Goal: Task Accomplishment & Management: Manage account settings

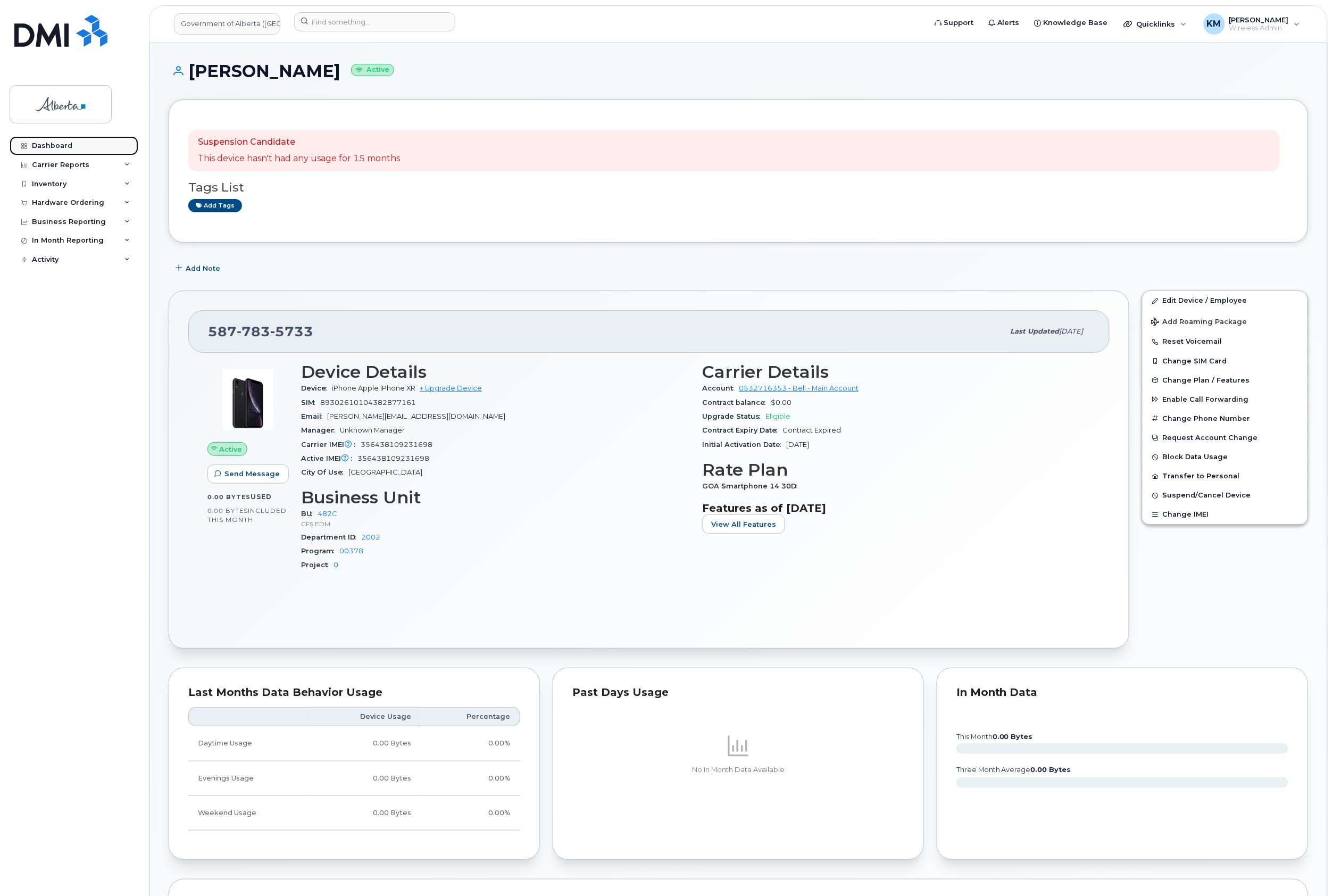
click at [54, 142] on div "Dashboard" at bounding box center [52, 145] width 41 height 8
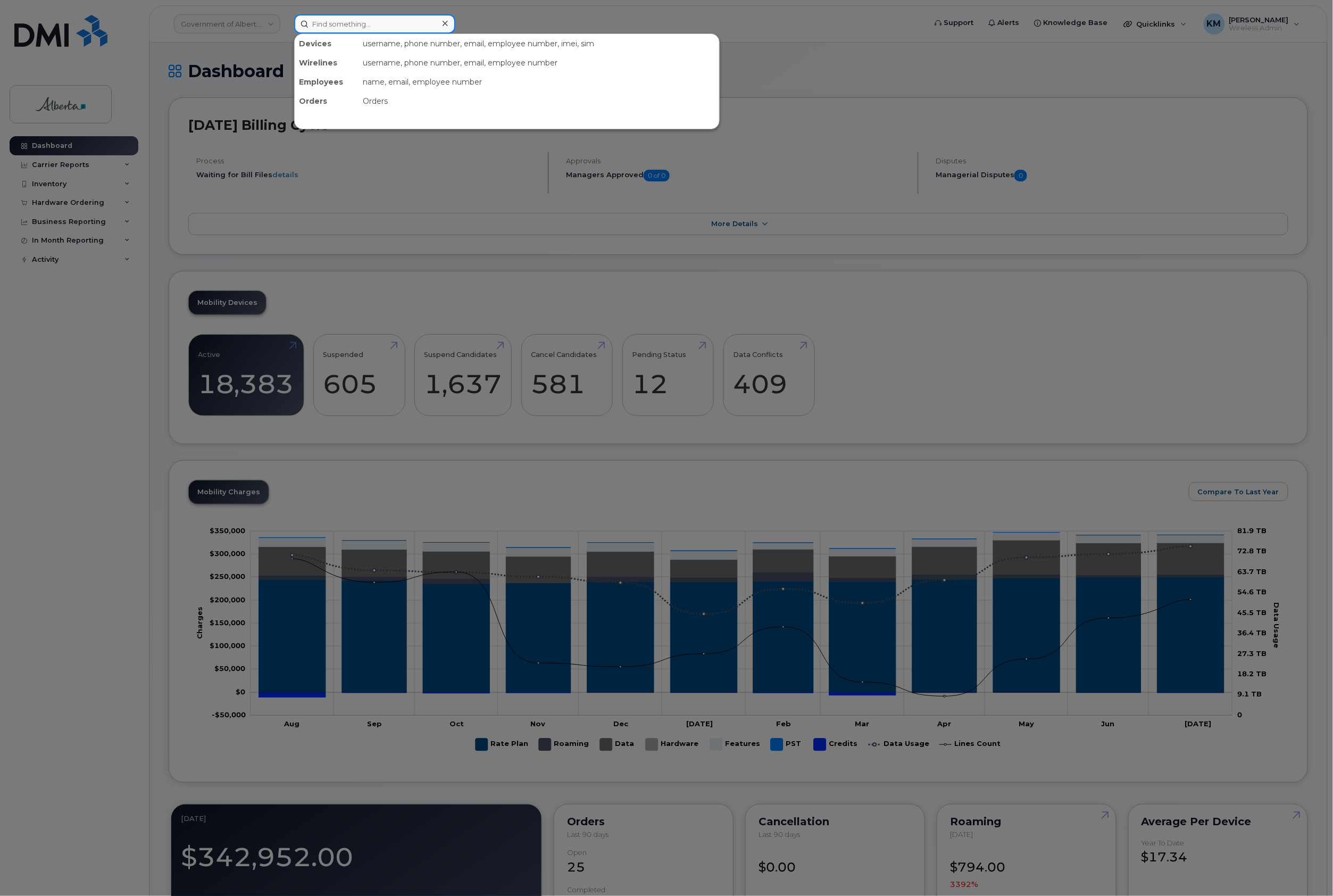
click at [402, 23] on input at bounding box center [375, 23] width 161 height 19
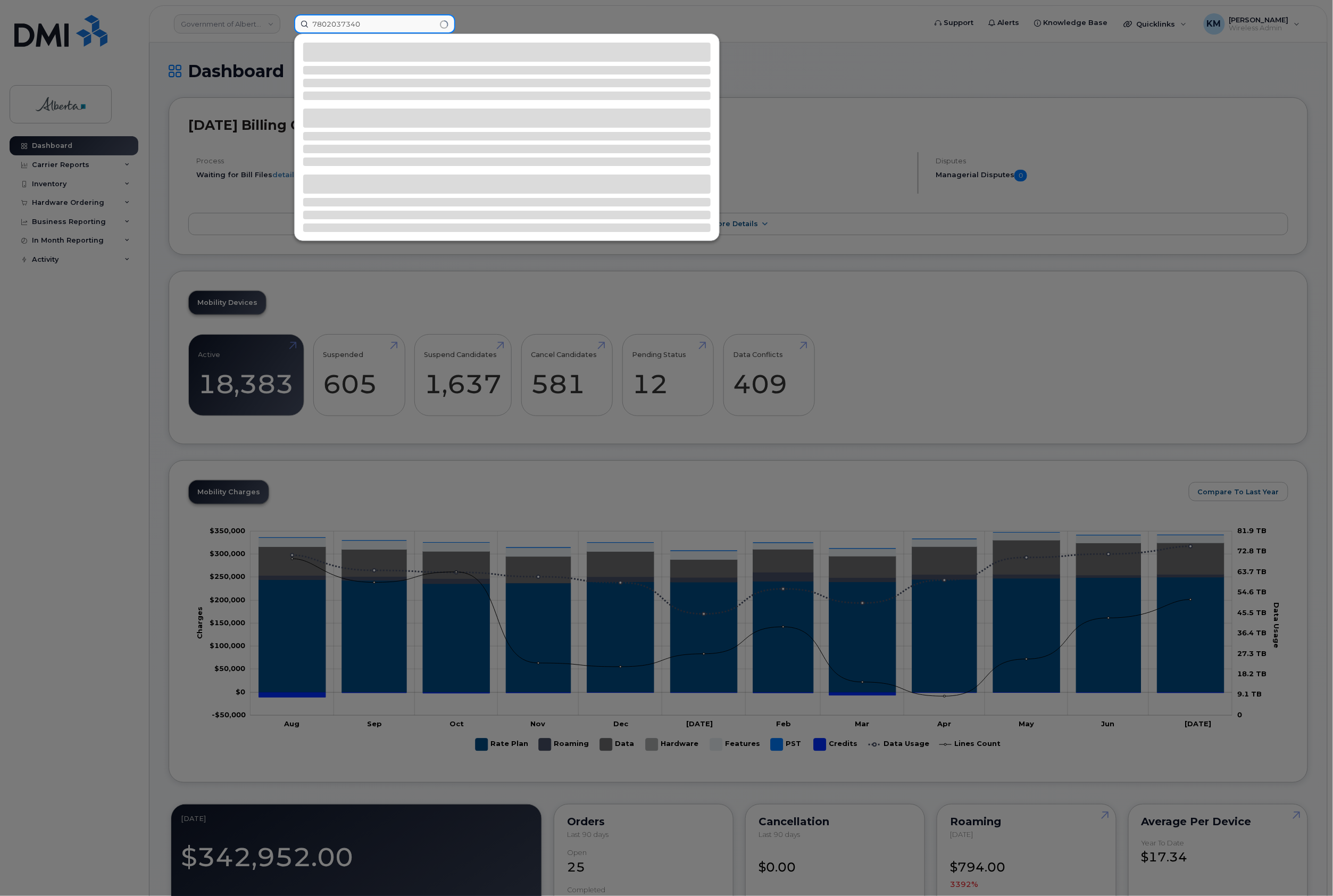
type input "7802037340"
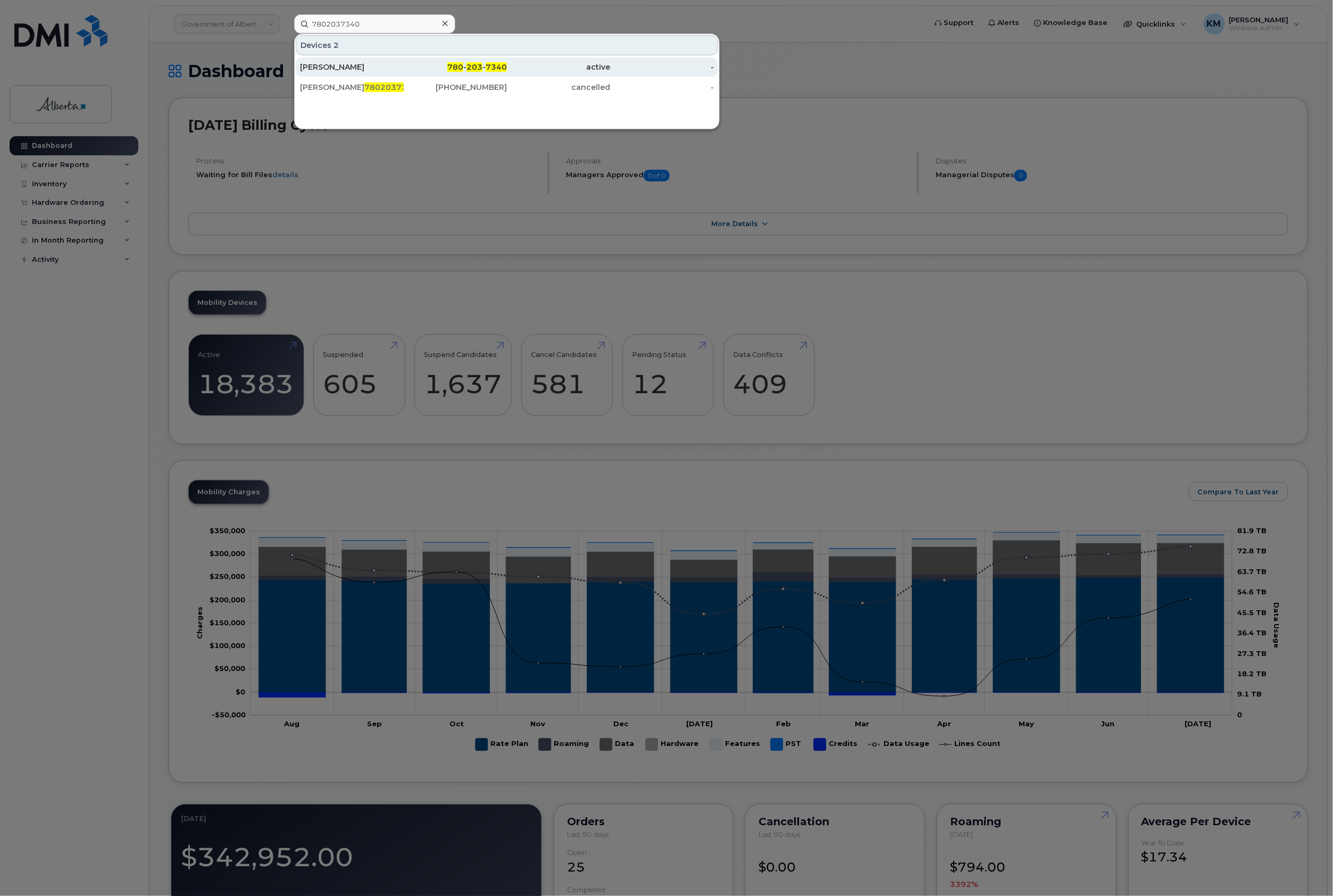
click at [356, 65] on div "Rick Grosul" at bounding box center [352, 67] width 104 height 11
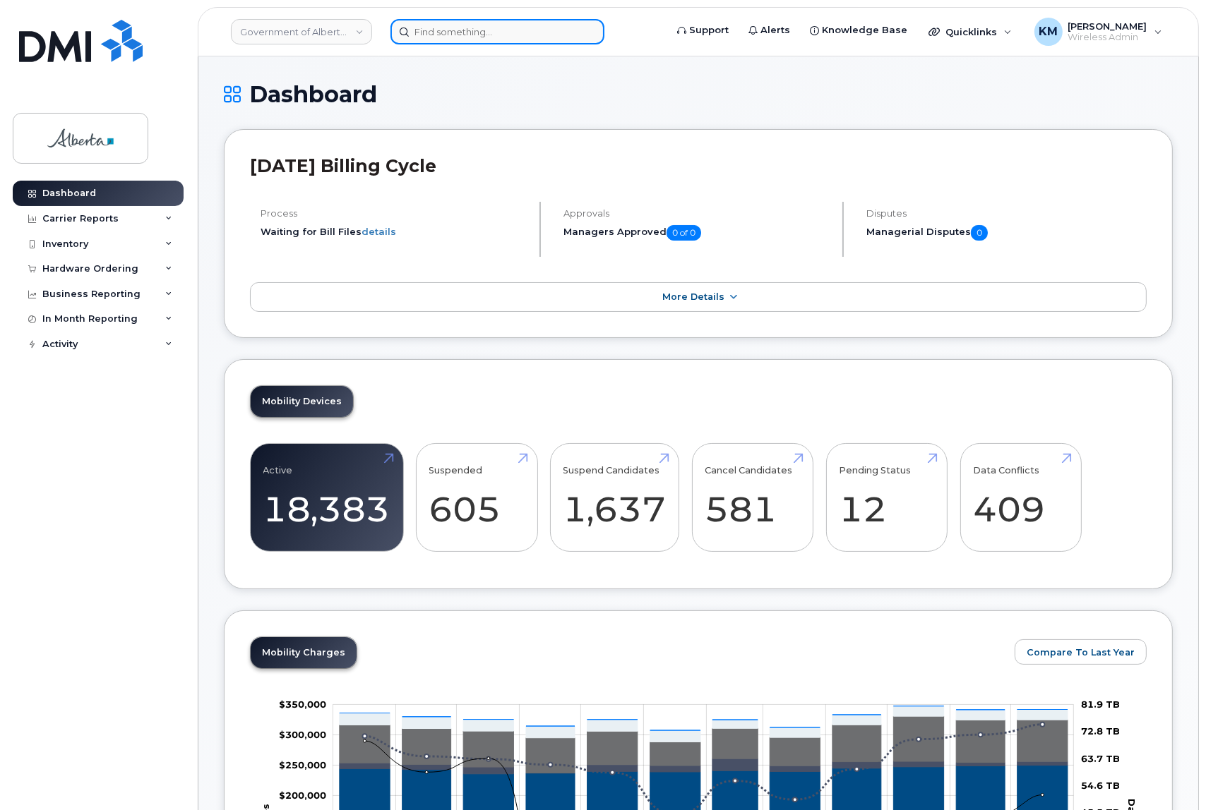
click at [474, 35] on input at bounding box center [497, 31] width 214 height 25
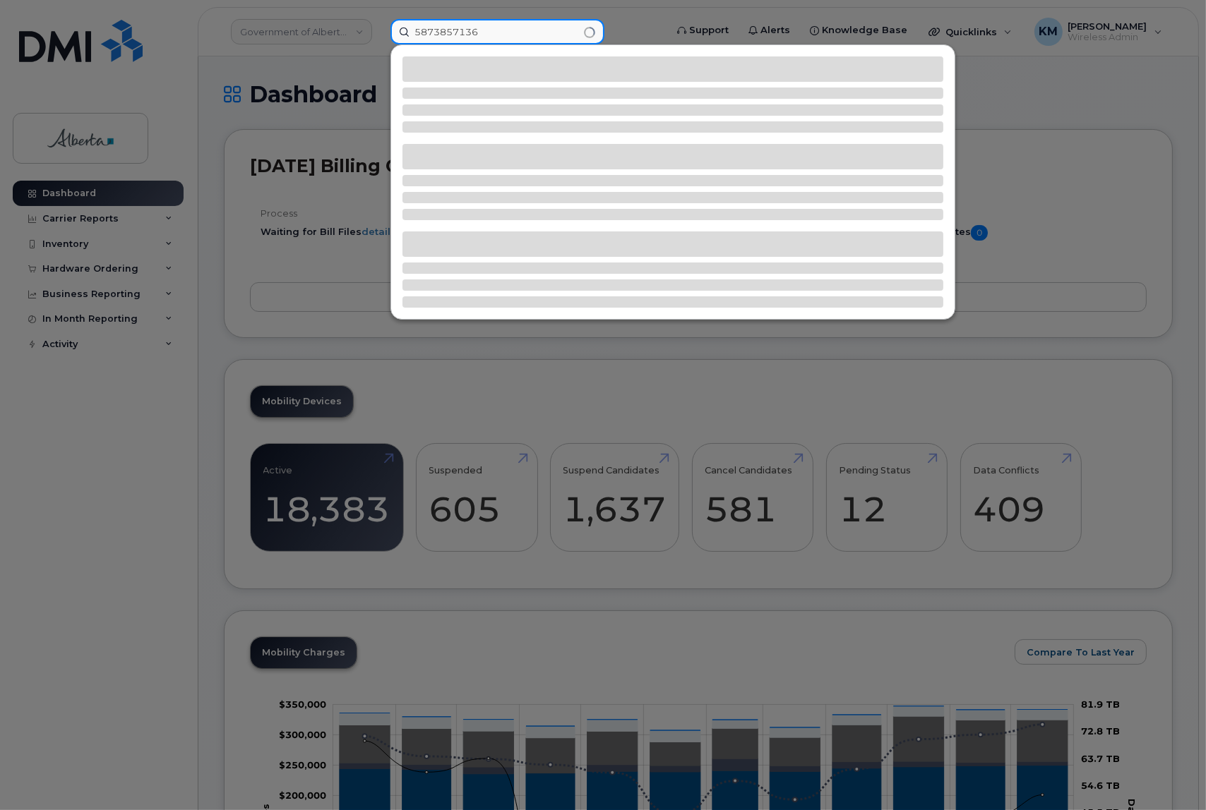
type input "5873857136"
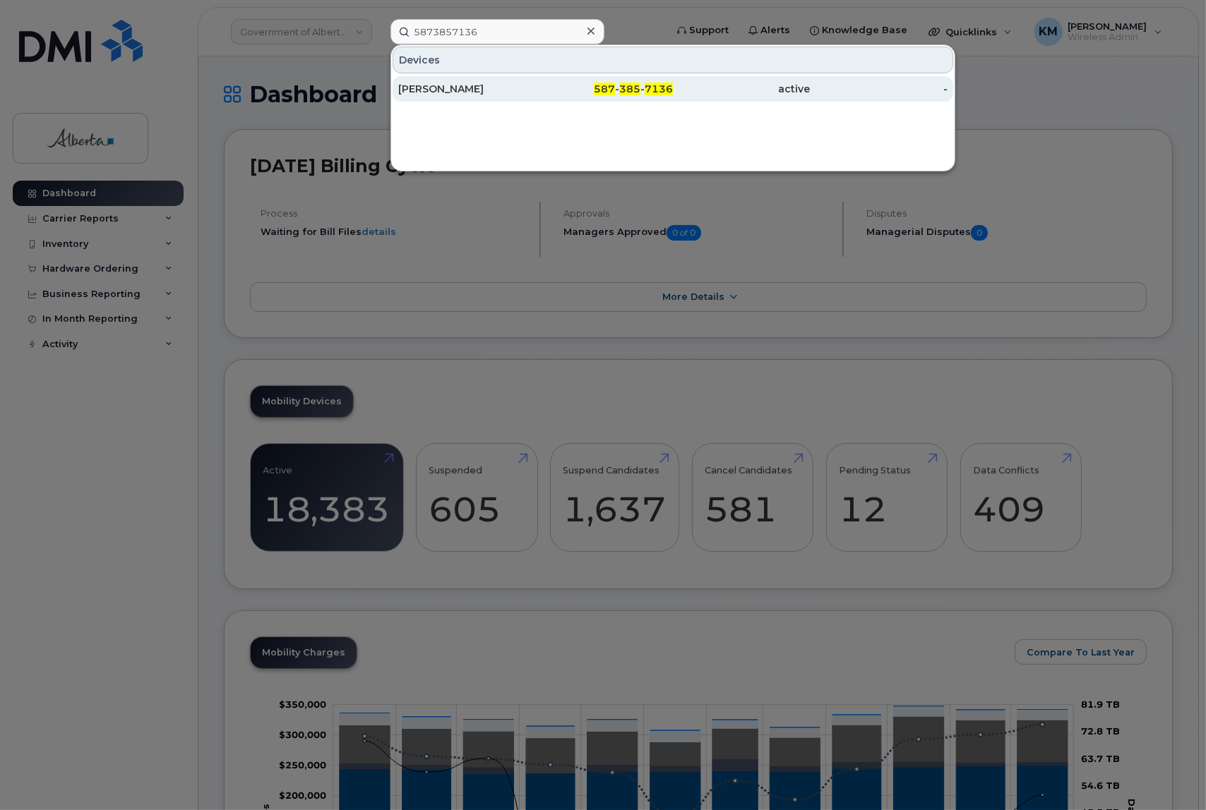
click at [467, 90] on div "Alyssa Ness" at bounding box center [467, 89] width 138 height 14
click at [431, 92] on div "Alyssa Ness" at bounding box center [467, 89] width 138 height 14
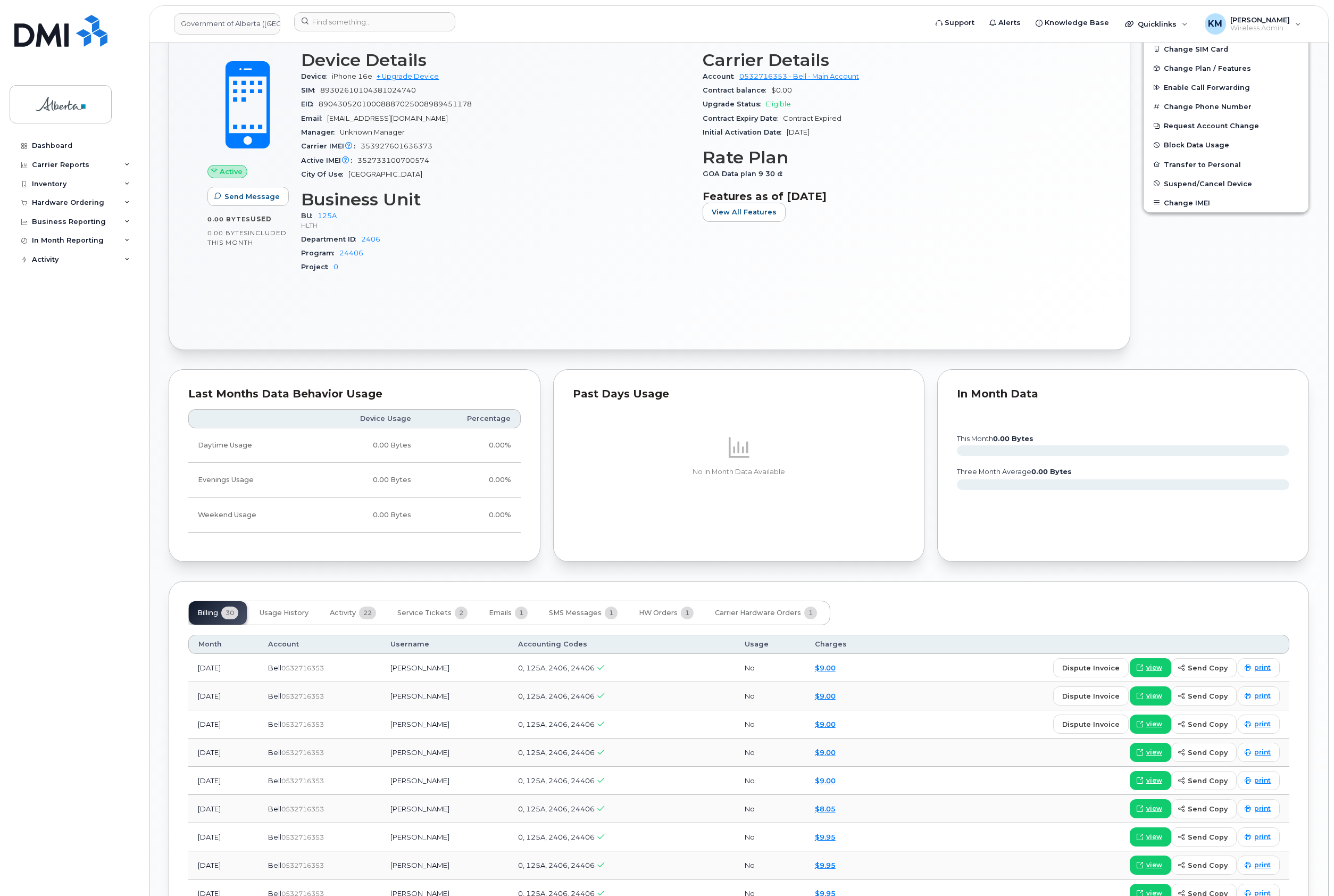
scroll to position [567, 0]
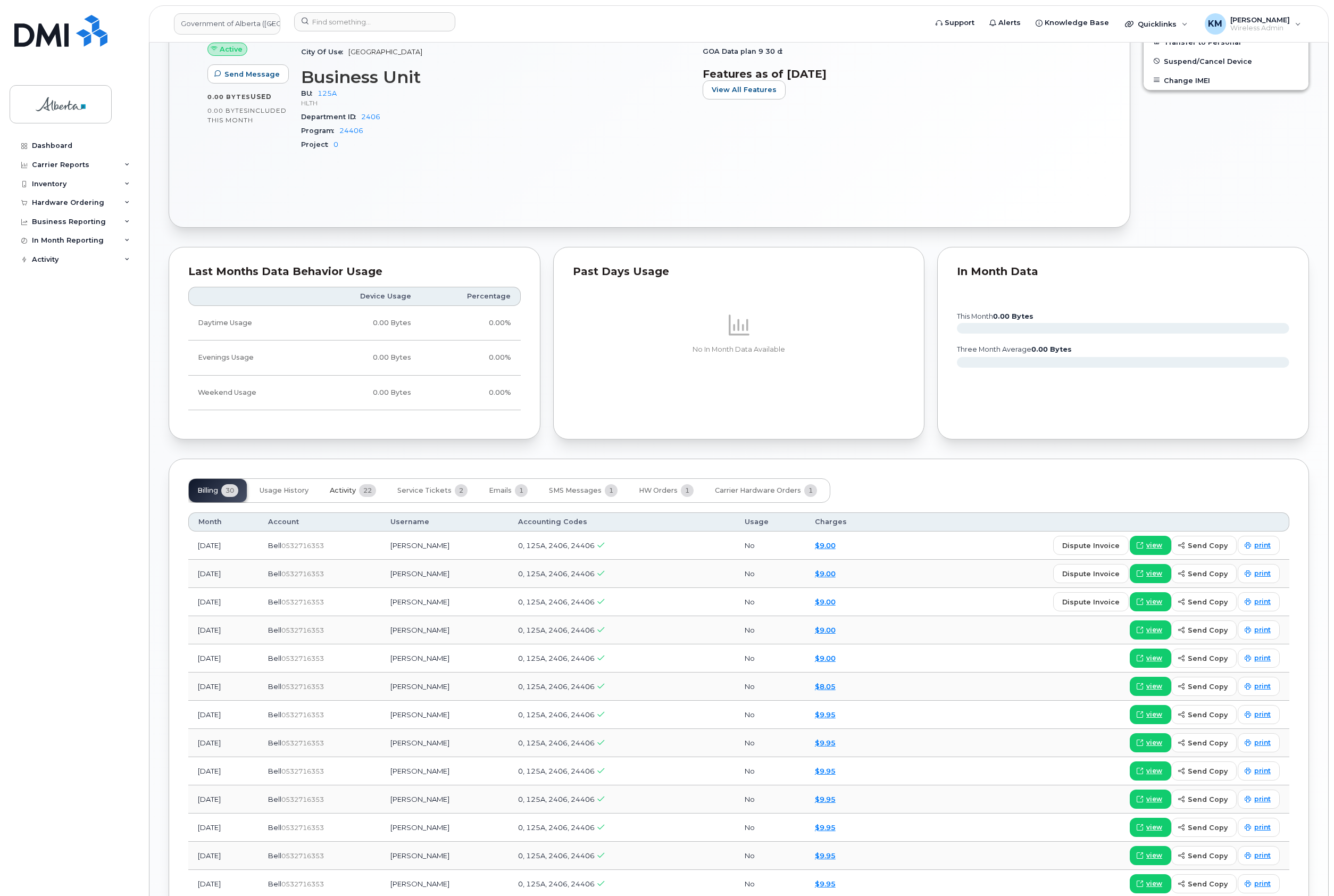
click at [343, 492] on span "Activity" at bounding box center [343, 490] width 26 height 8
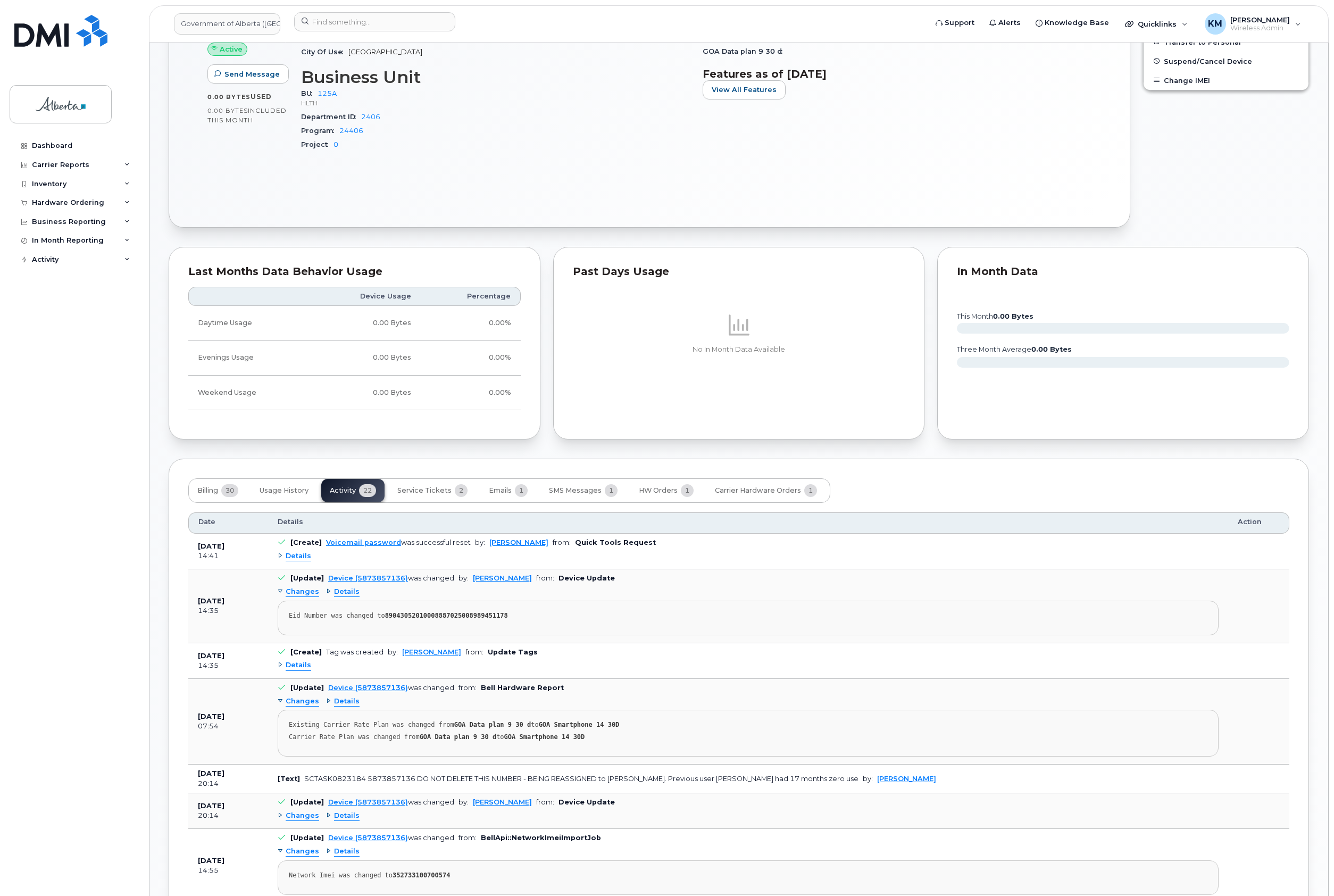
click at [301, 670] on span "Details" at bounding box center [298, 665] width 26 height 10
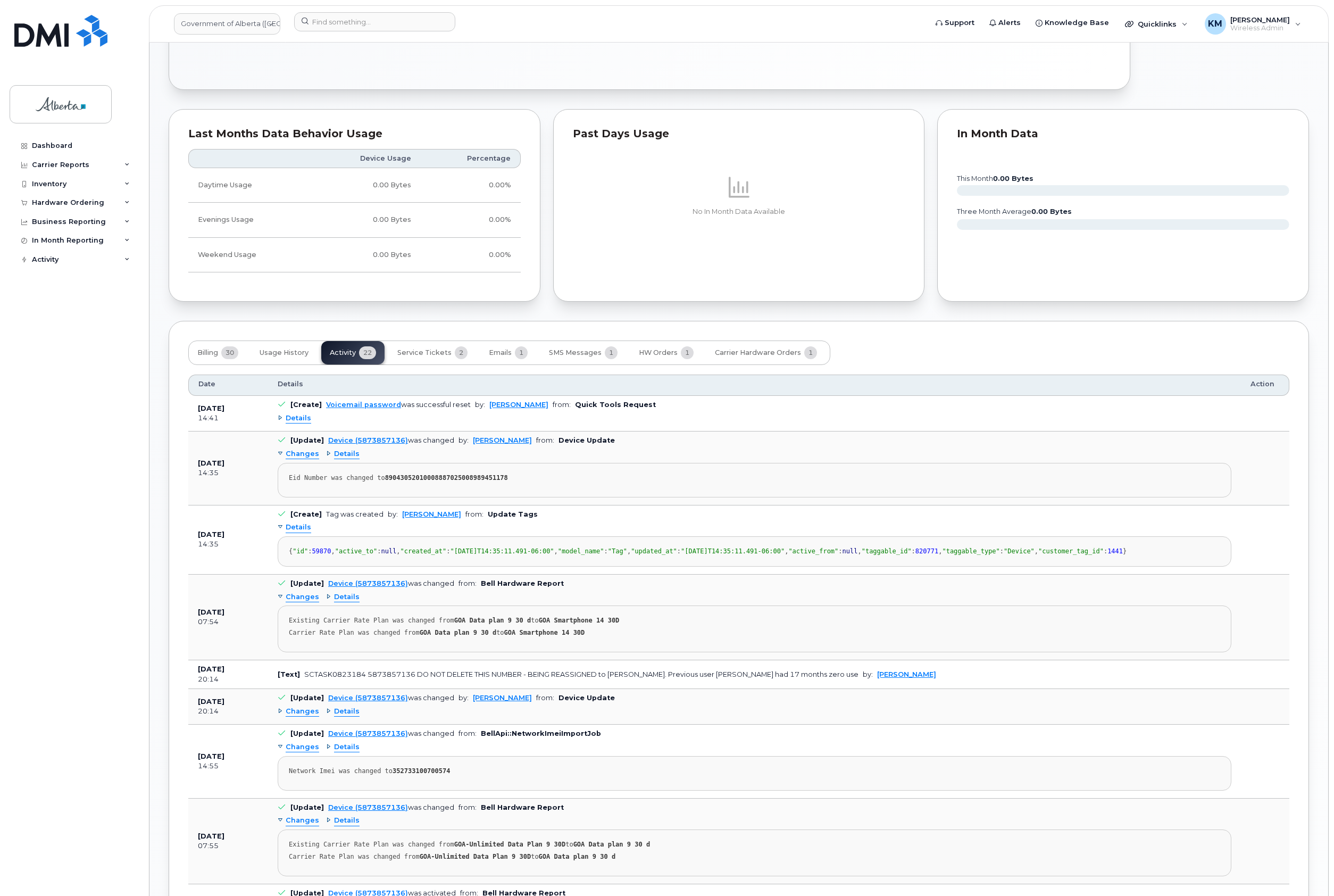
scroll to position [709, 0]
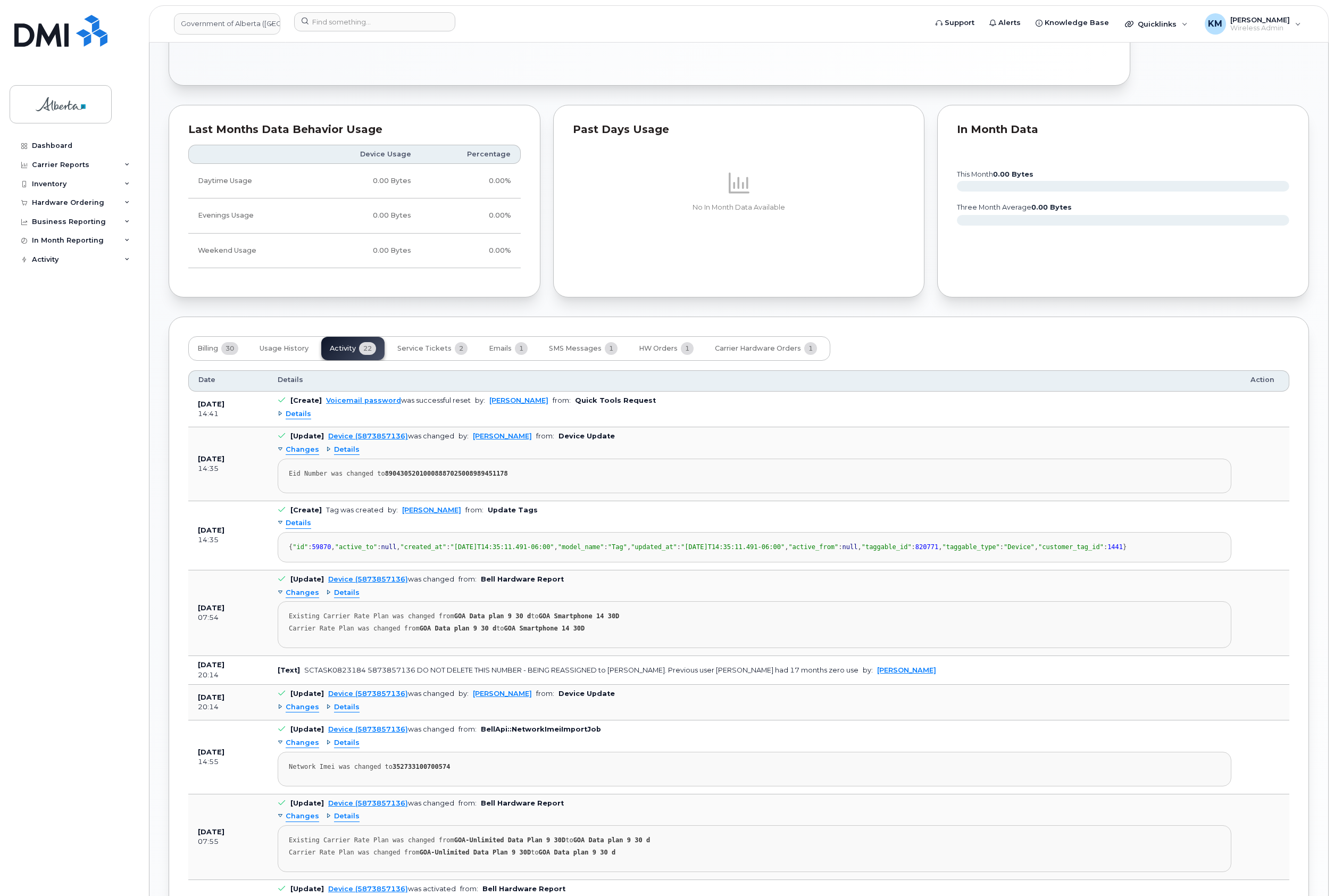
click at [304, 712] on span "Changes" at bounding box center [302, 707] width 33 height 10
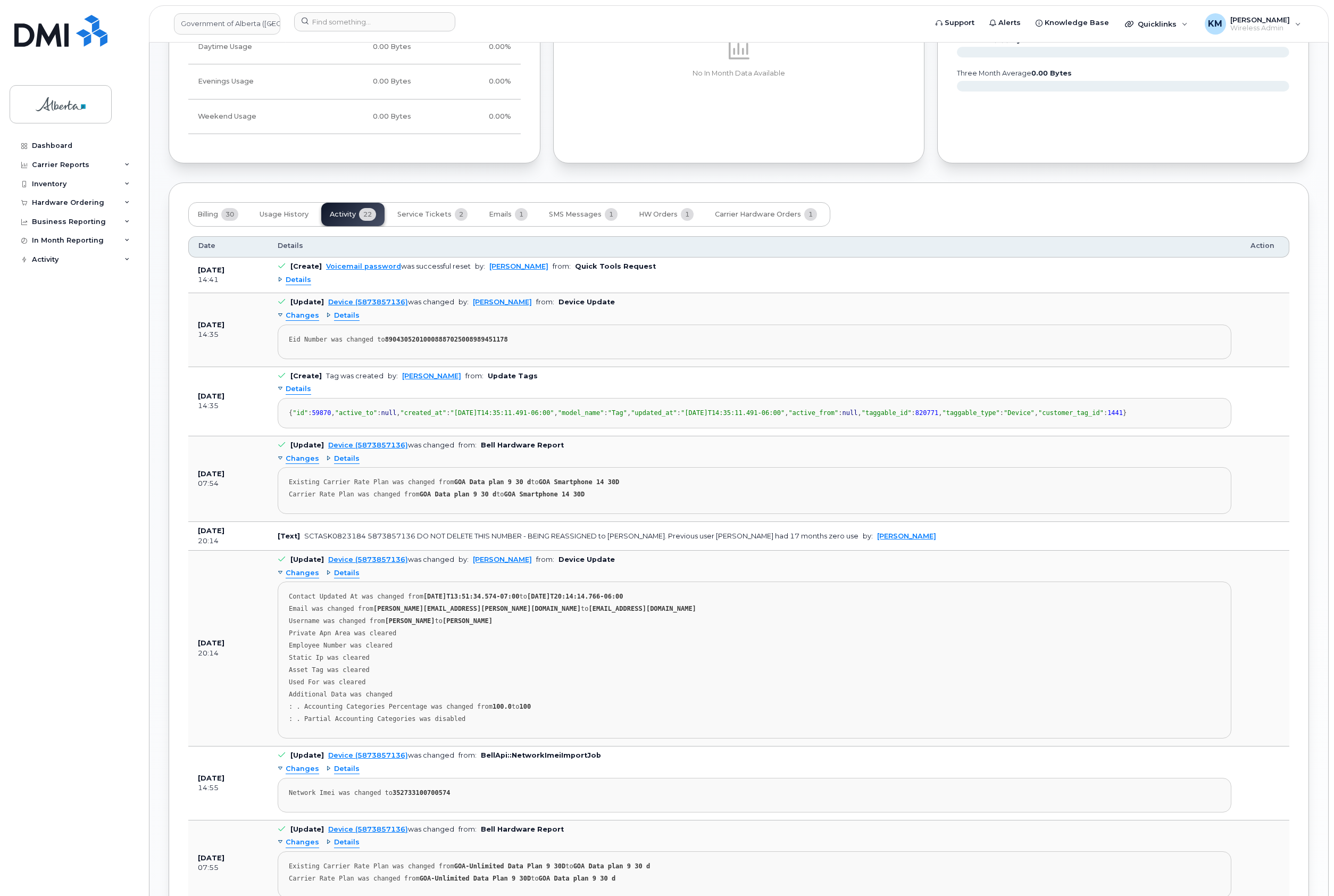
scroll to position [851, 0]
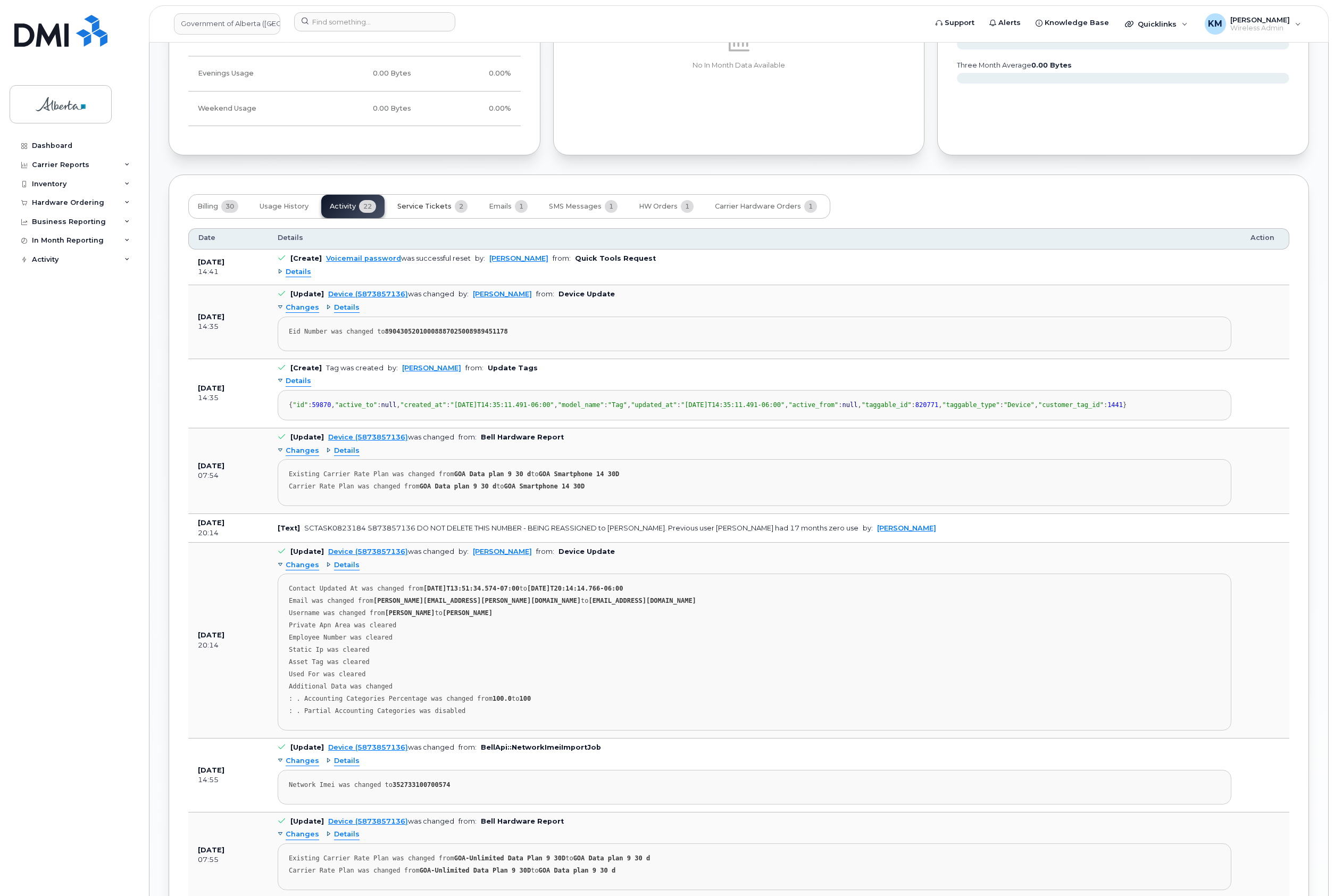
click at [424, 207] on span "Service Tickets" at bounding box center [424, 206] width 54 height 8
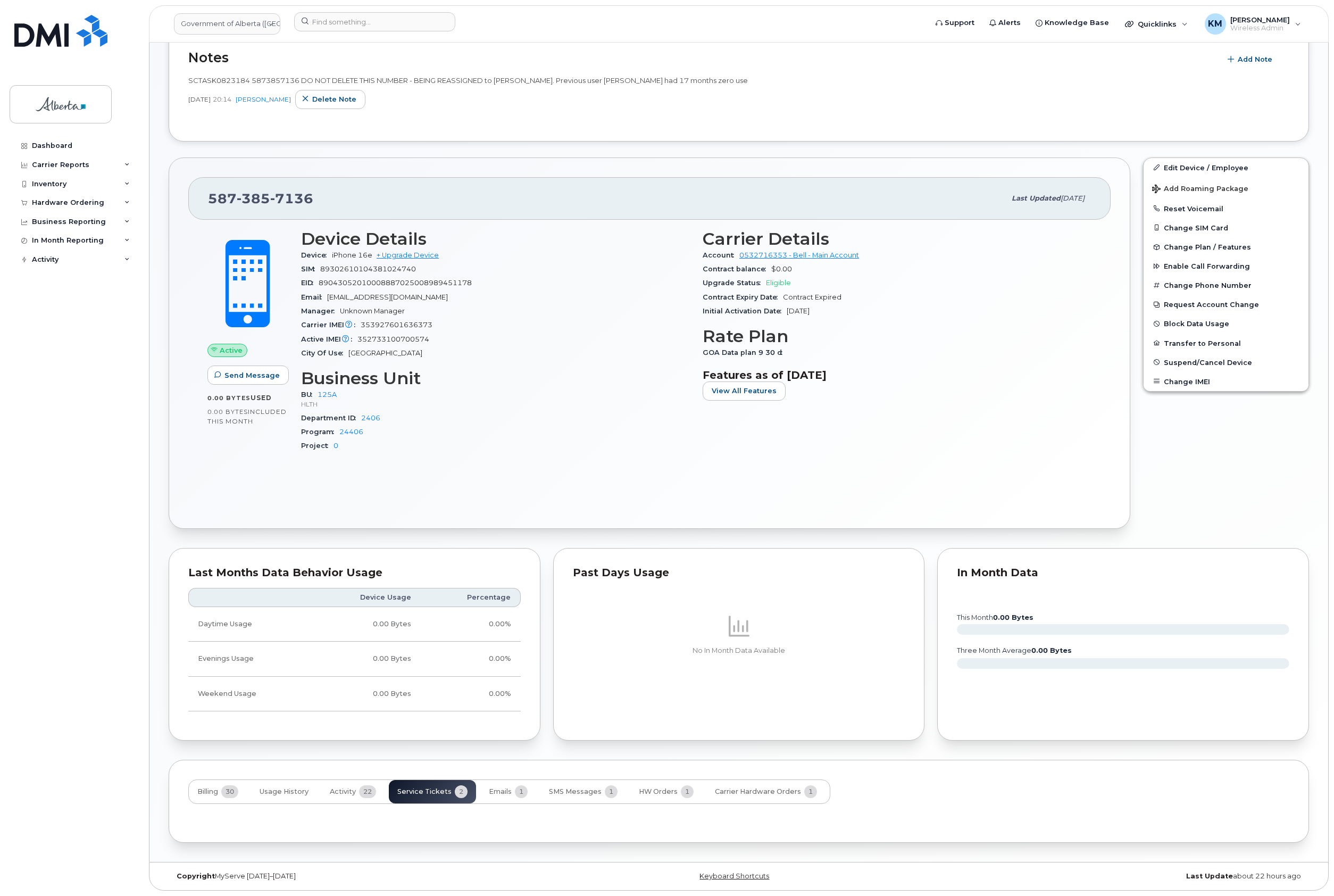
scroll to position [336, 0]
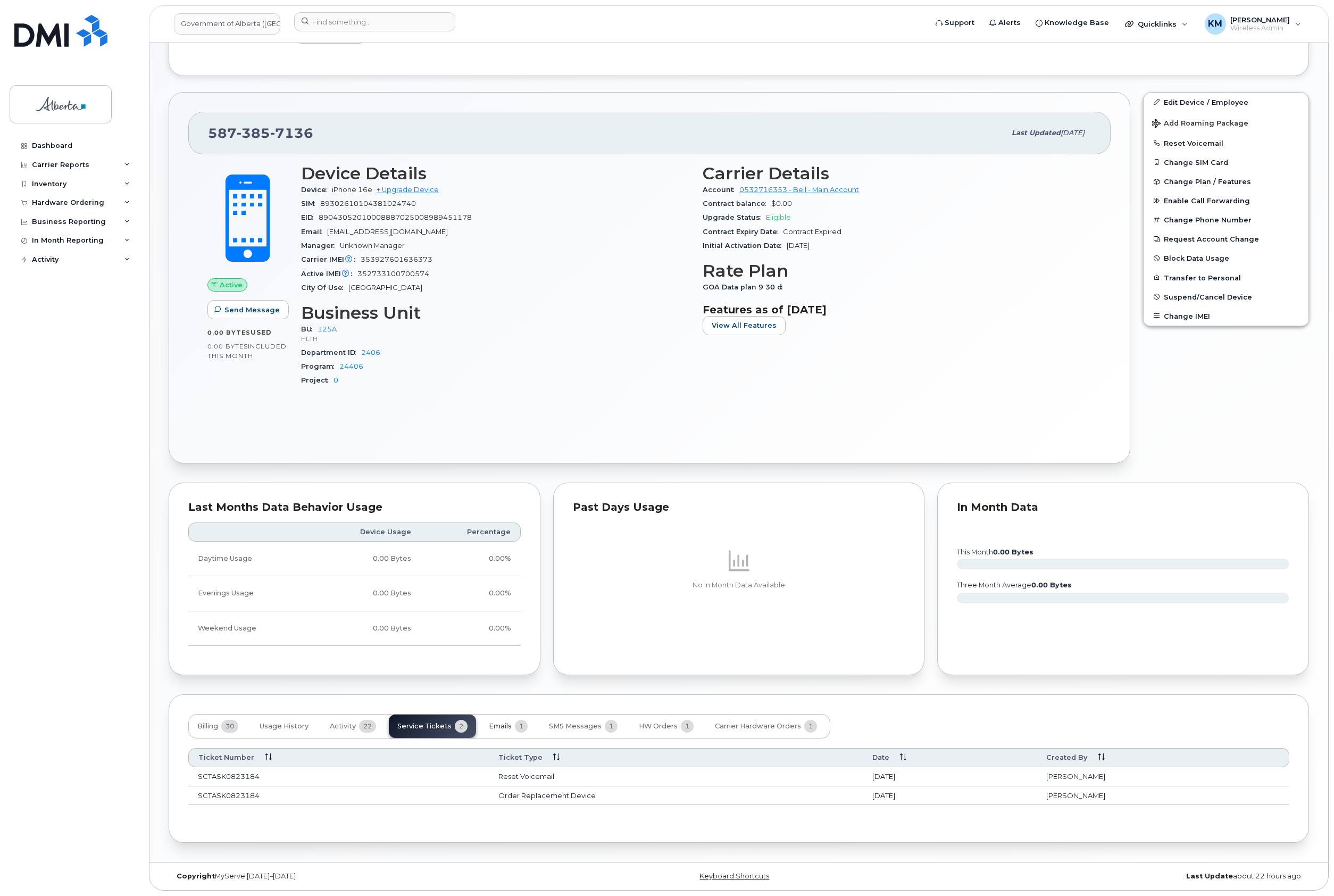
click at [491, 722] on span "Emails" at bounding box center [500, 726] width 23 height 8
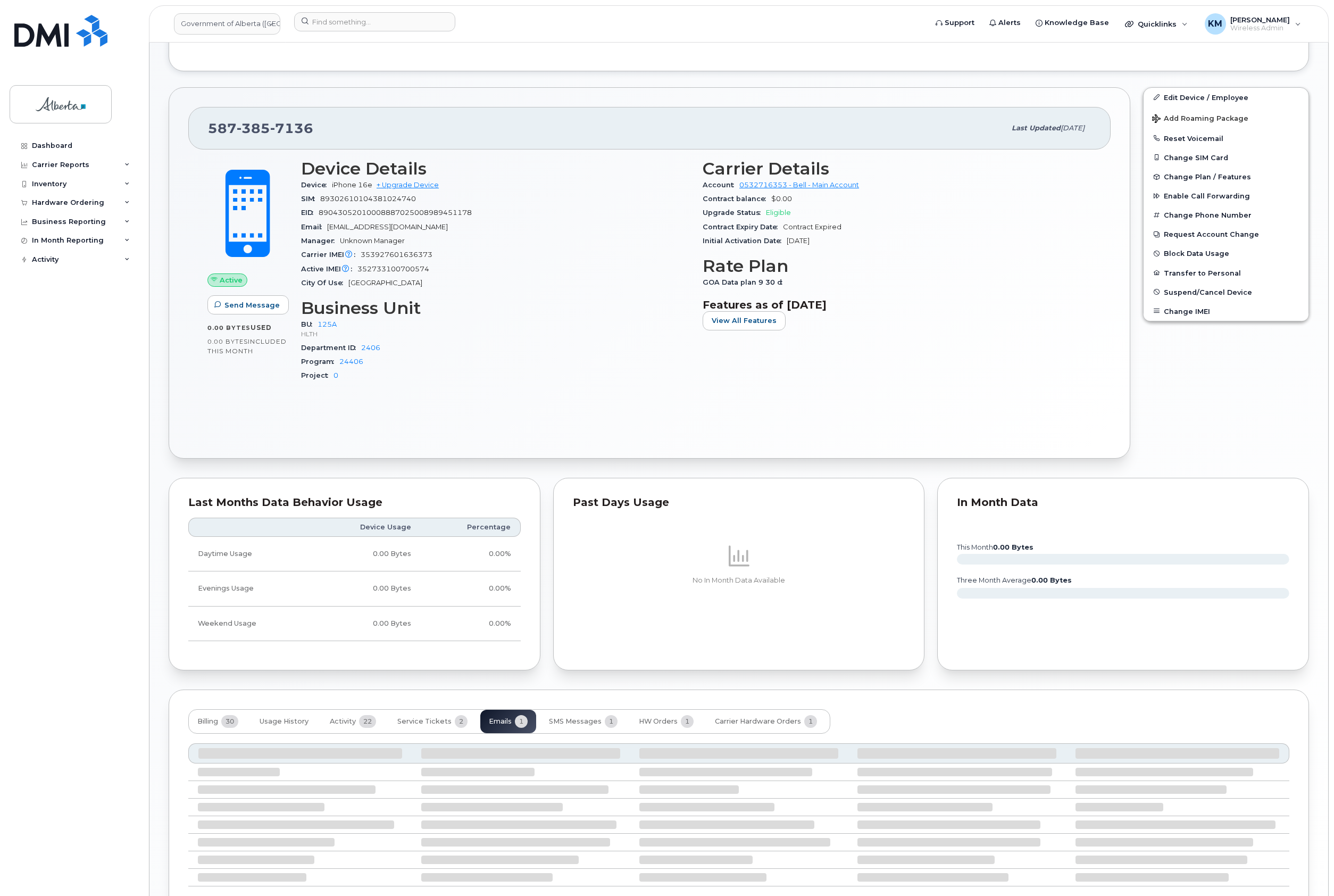
scroll to position [308, 0]
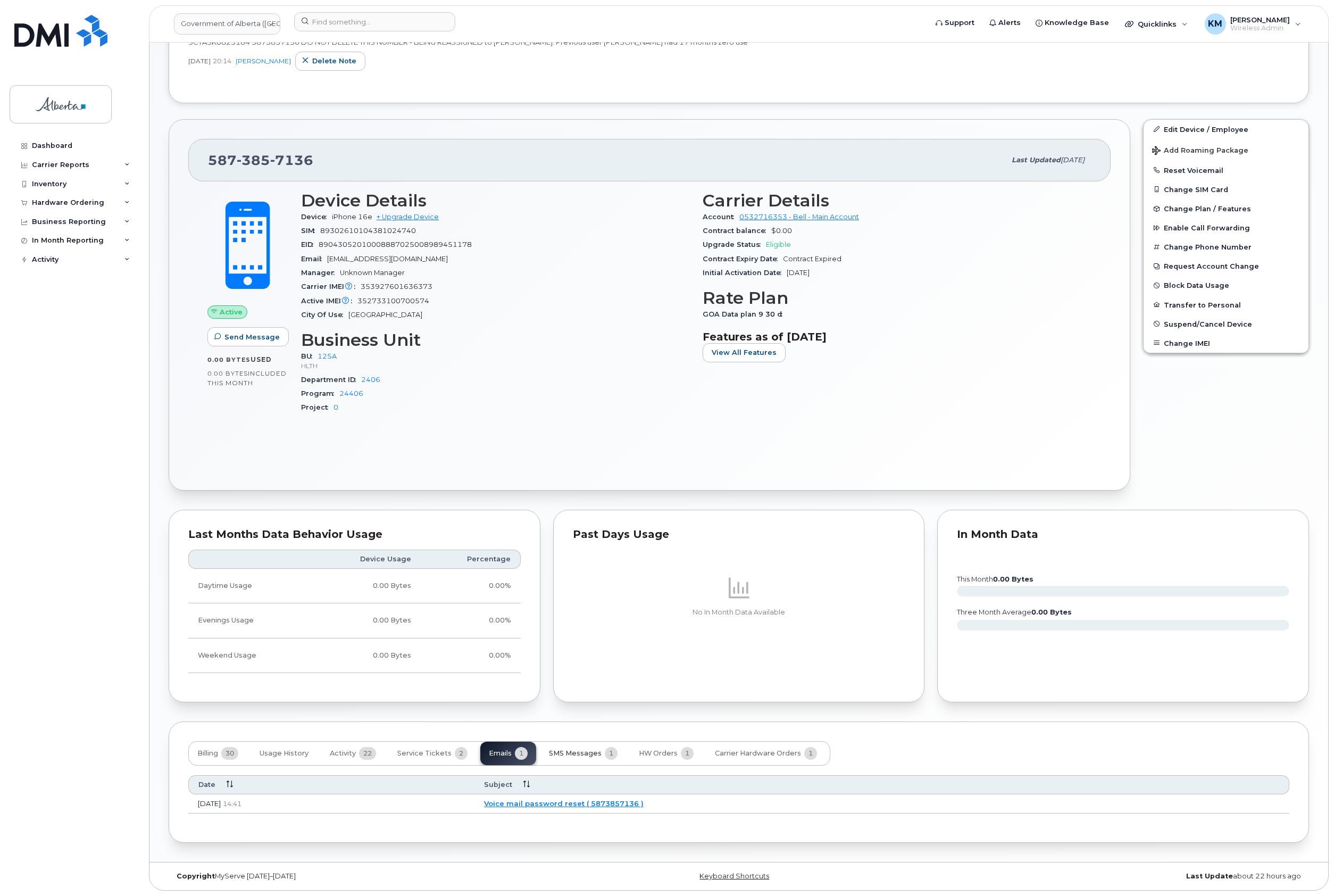
click at [567, 750] on span "SMS Messages" at bounding box center [576, 753] width 53 height 8
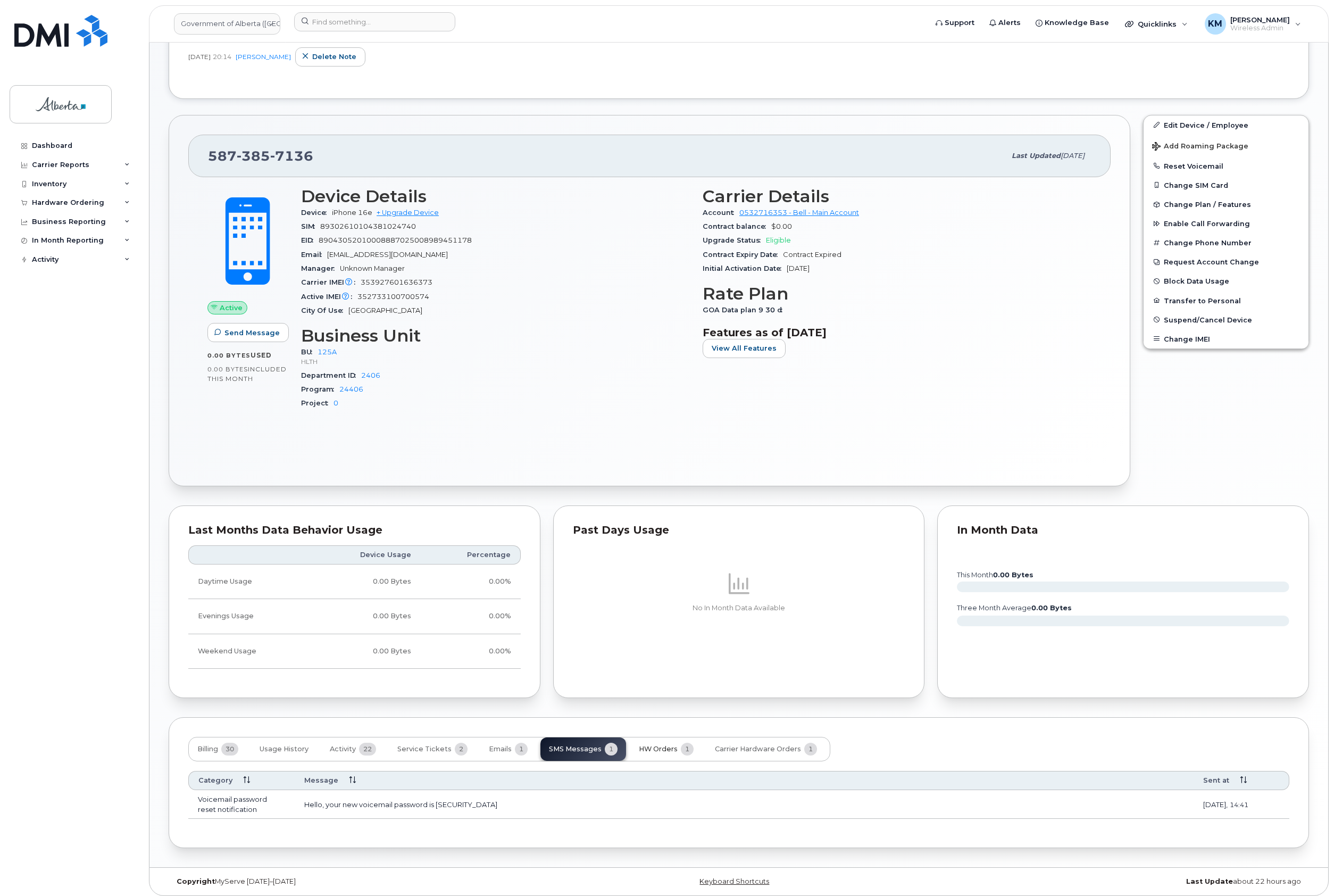
click at [644, 748] on span "HW Orders" at bounding box center [659, 748] width 39 height 8
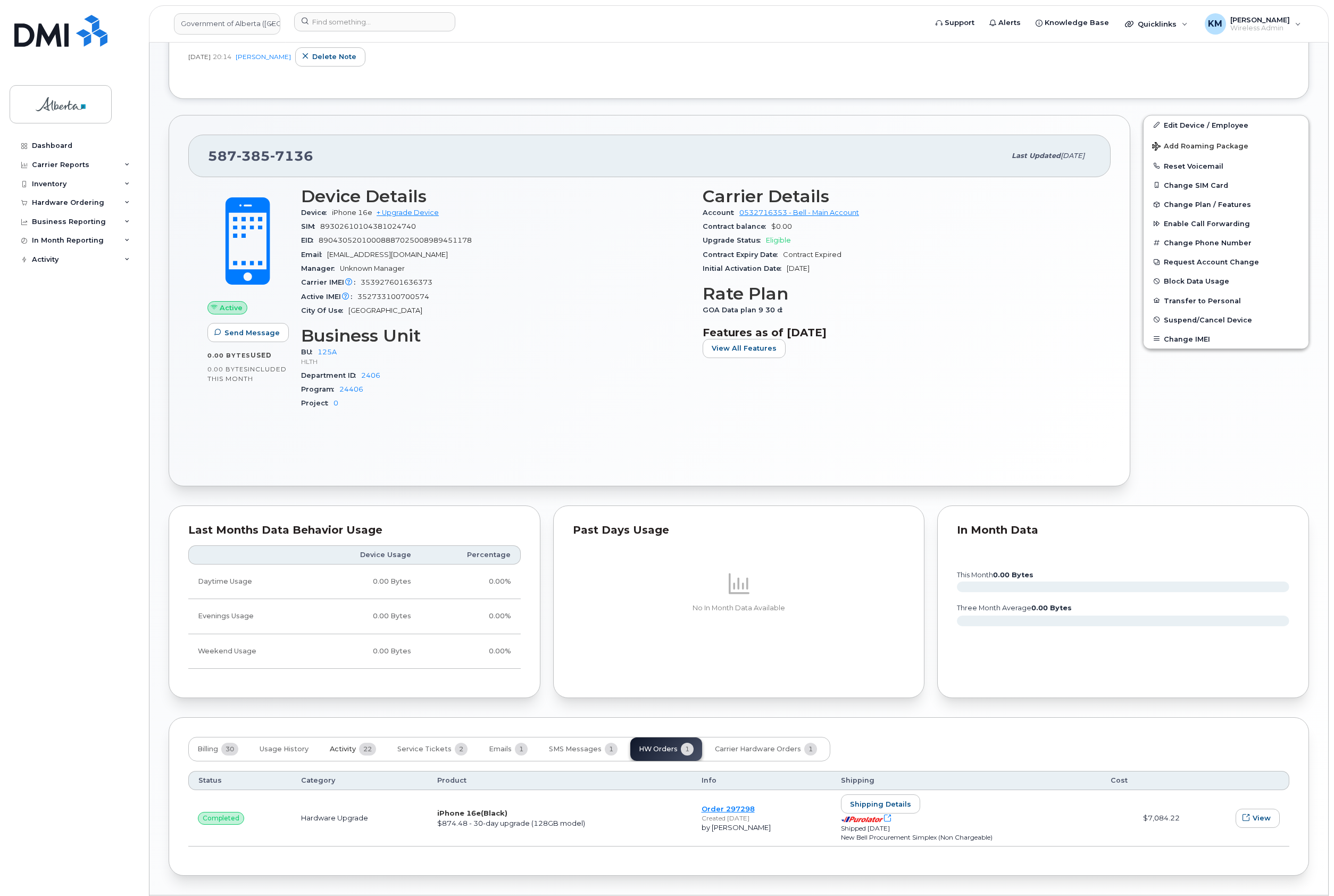
click at [336, 749] on span "Activity" at bounding box center [343, 748] width 26 height 8
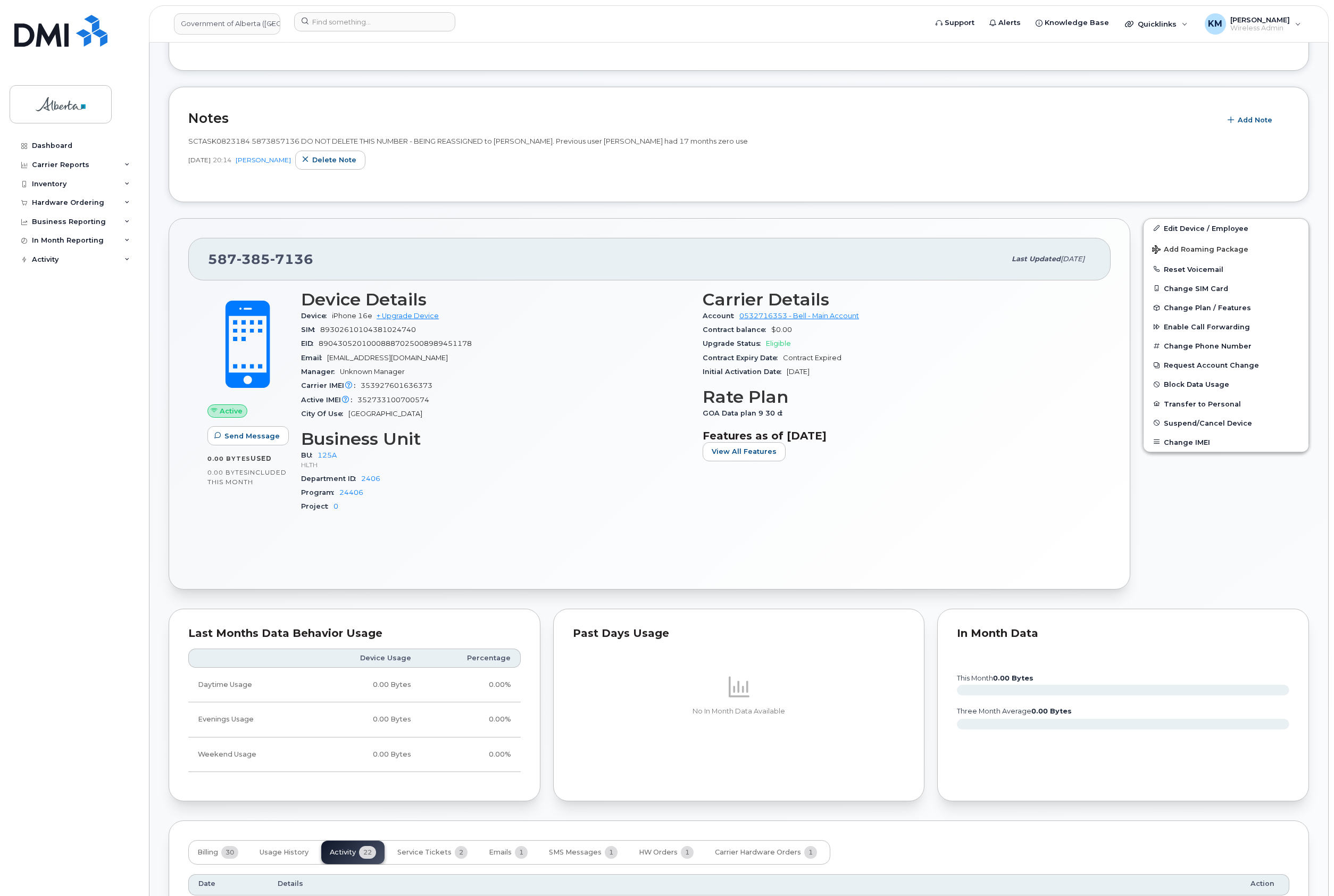
scroll to position [213, 0]
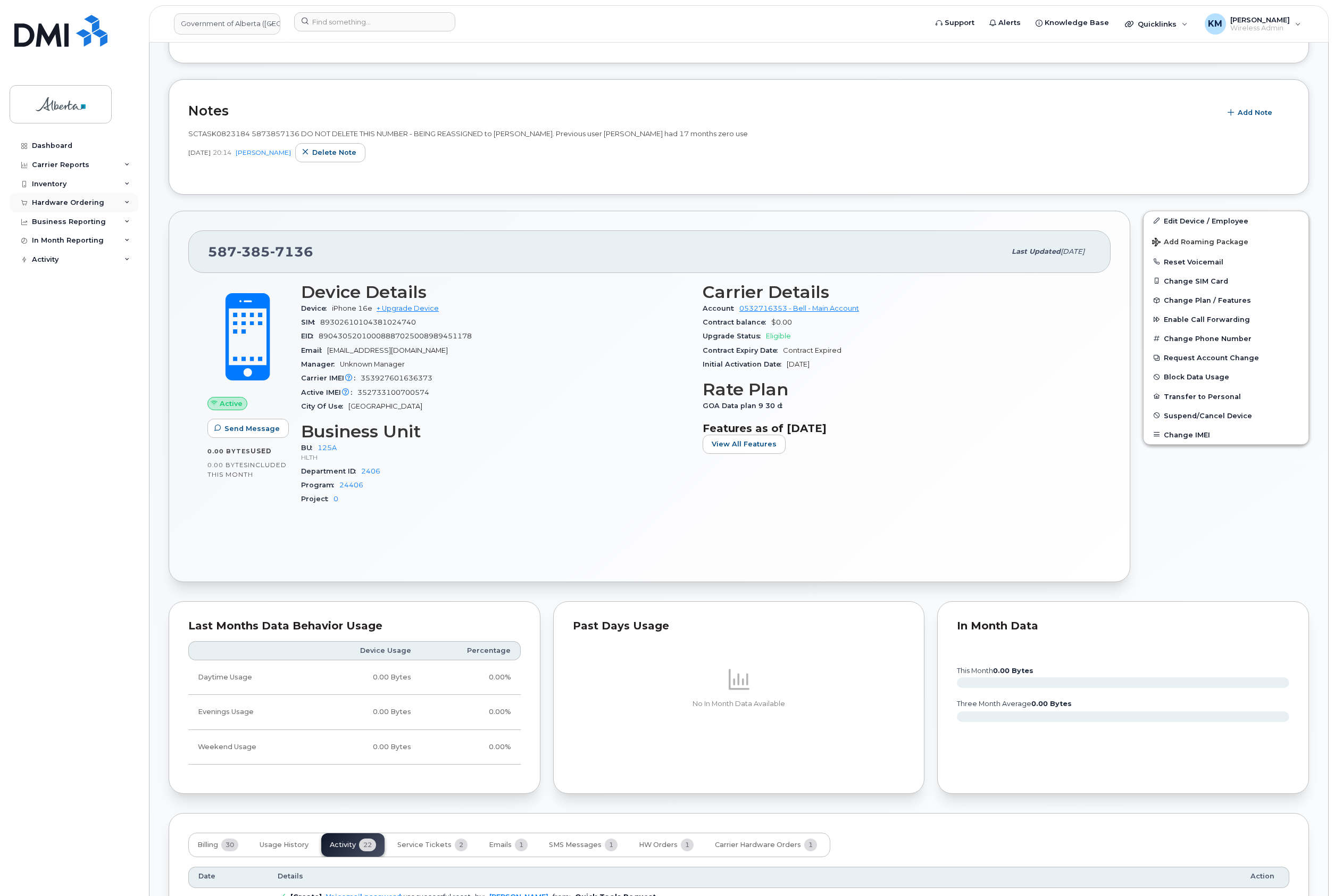
click at [72, 200] on div "Hardware Ordering" at bounding box center [68, 202] width 72 height 8
click at [57, 241] on div "Orders" at bounding box center [50, 243] width 26 height 10
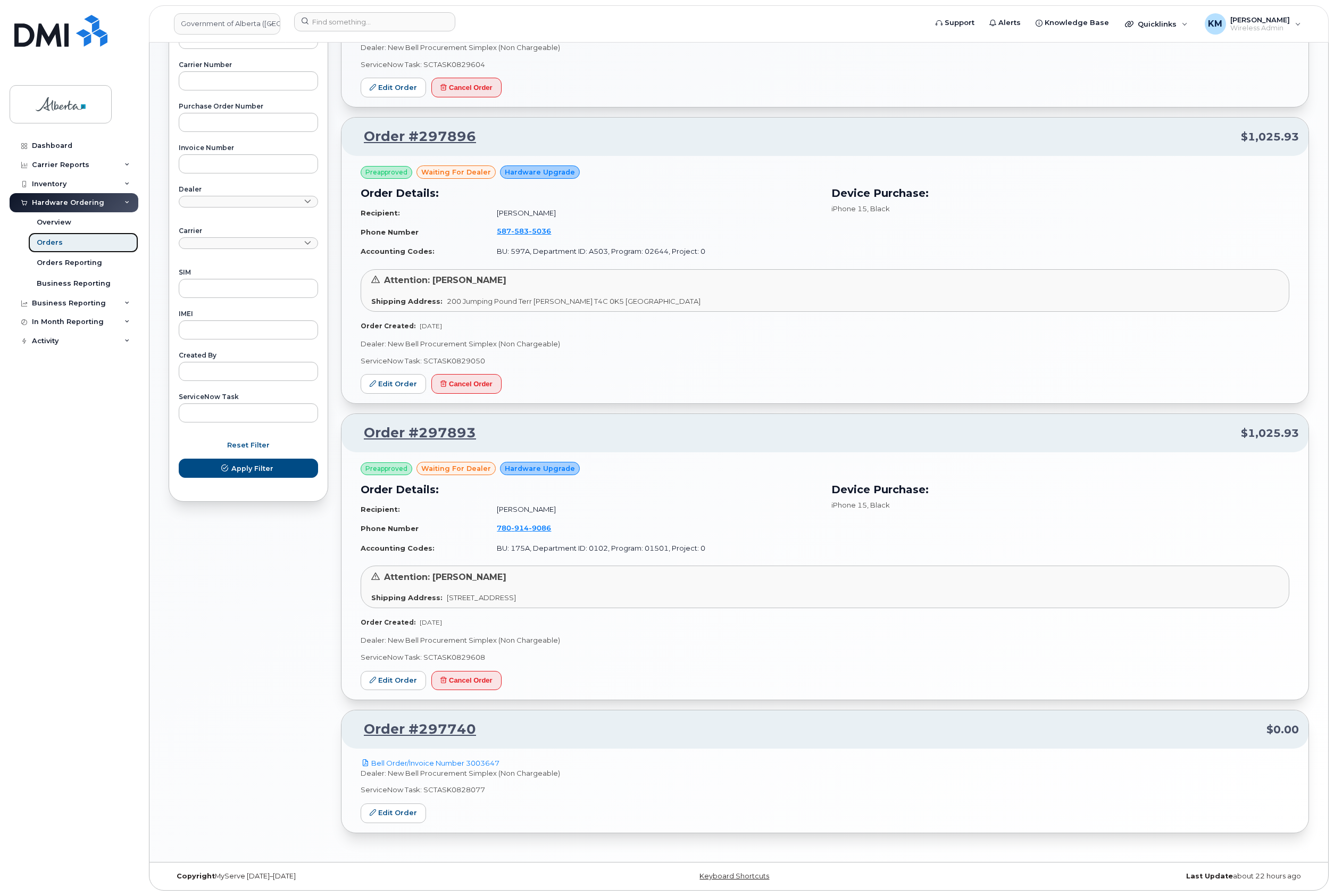
scroll to position [348, 0]
click at [423, 760] on link "Bell Order/Invoice Number 3003647" at bounding box center [430, 763] width 139 height 8
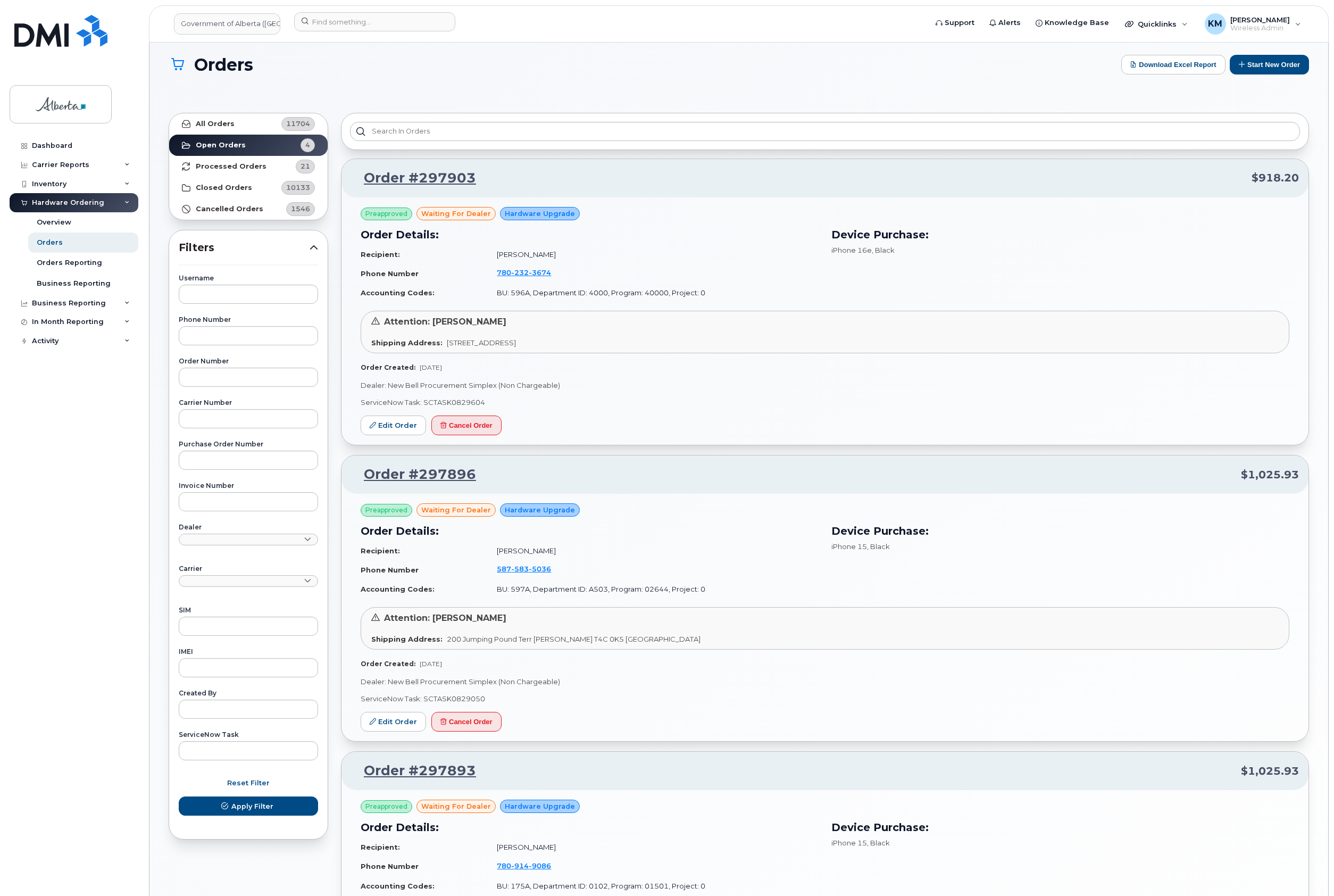
scroll to position [0, 0]
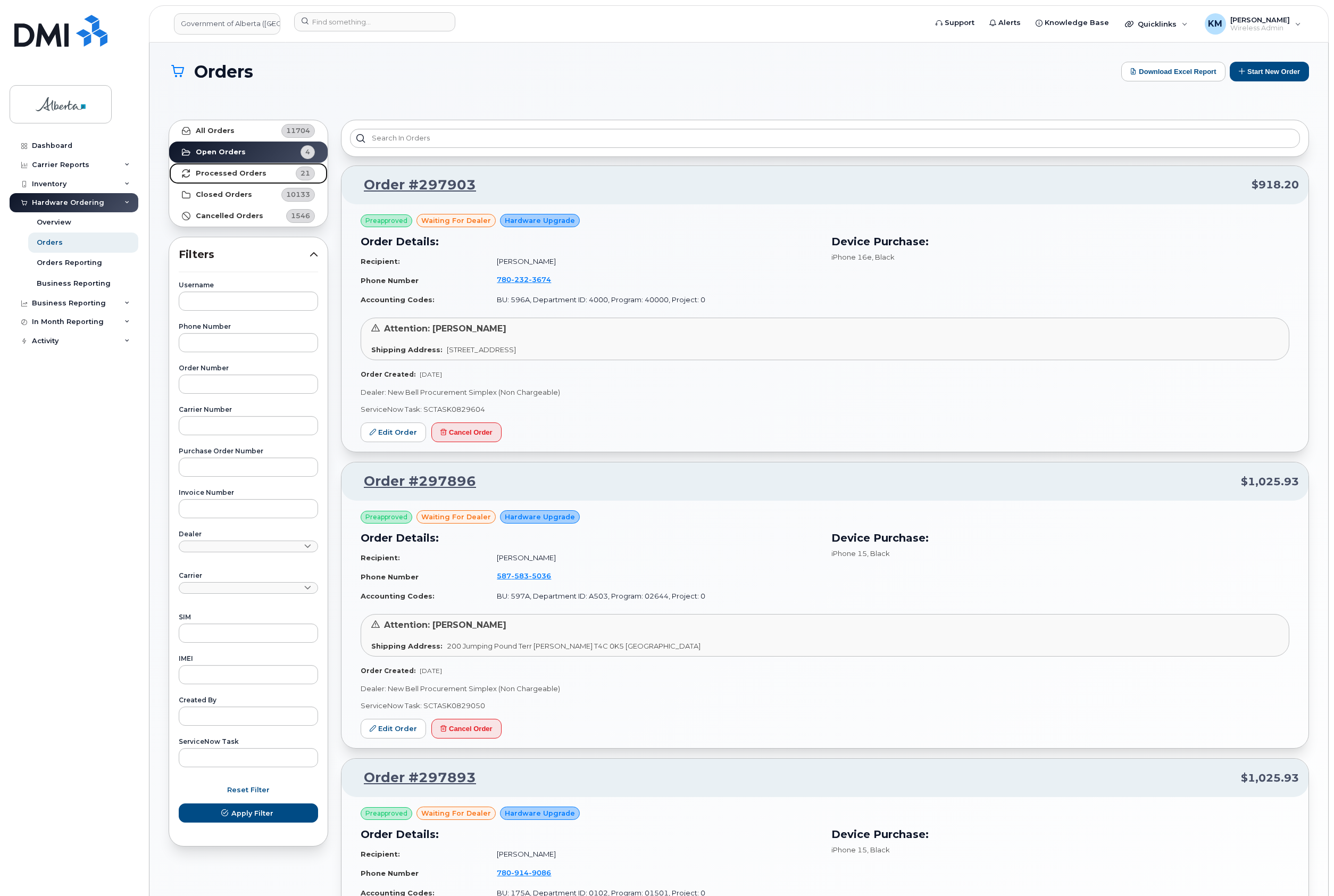
click at [243, 171] on strong "Processed Orders" at bounding box center [231, 173] width 71 height 8
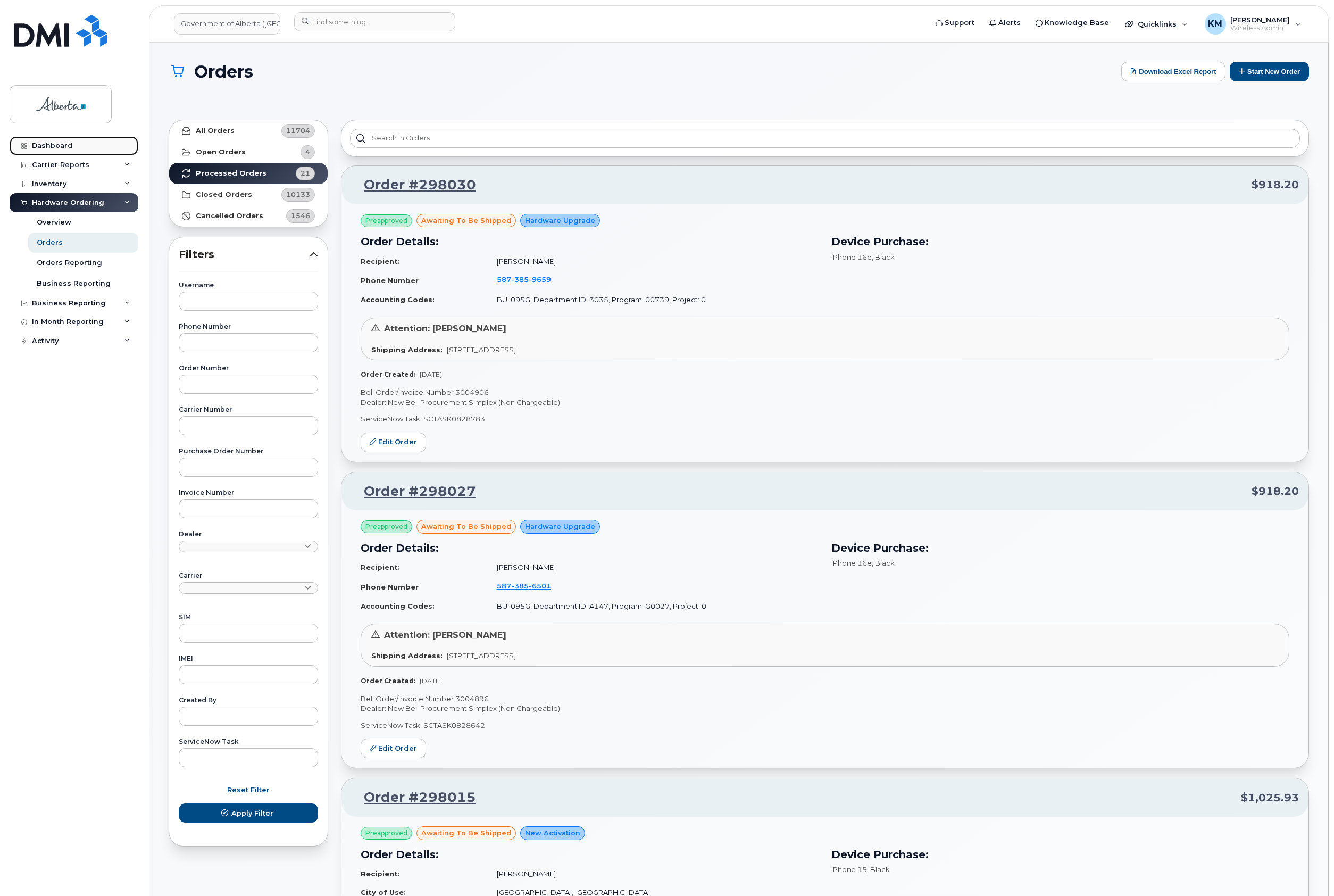
click at [71, 149] on link "Dashboard" at bounding box center [74, 145] width 129 height 19
click at [323, 24] on input at bounding box center [375, 21] width 161 height 19
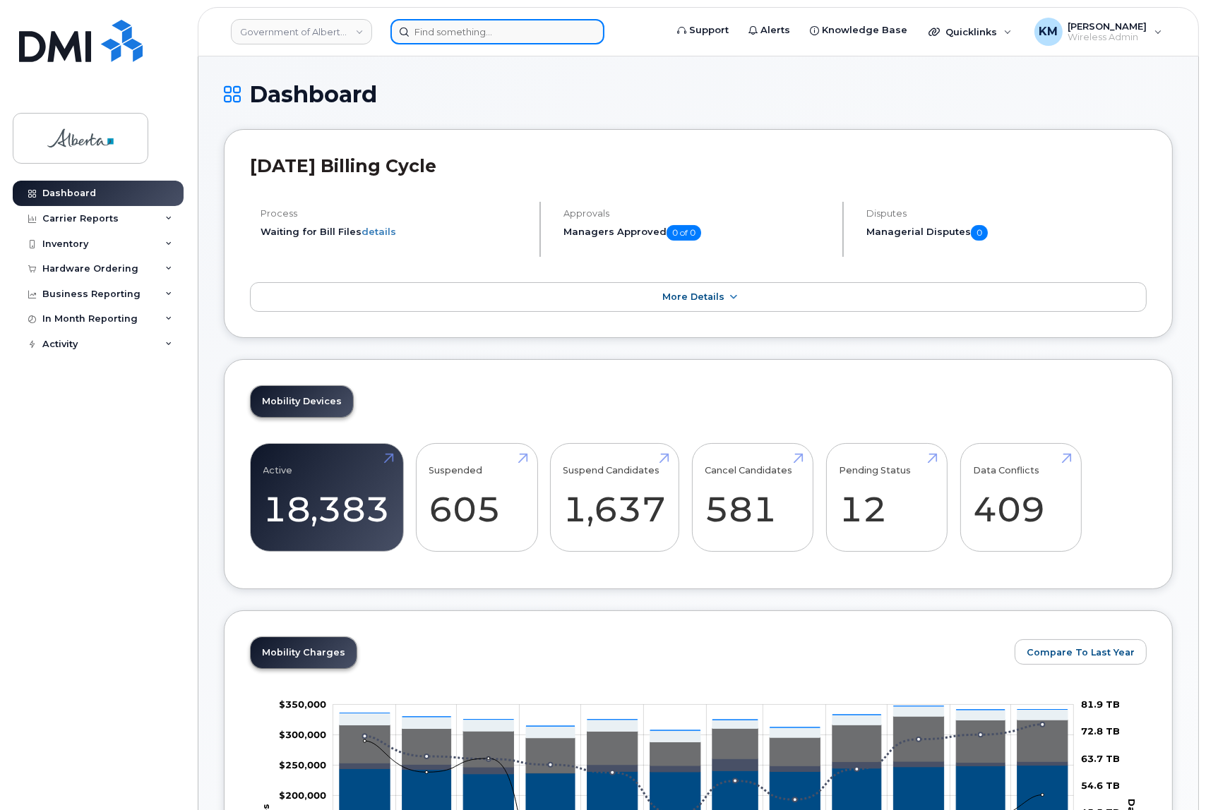
click at [464, 42] on input at bounding box center [497, 31] width 214 height 25
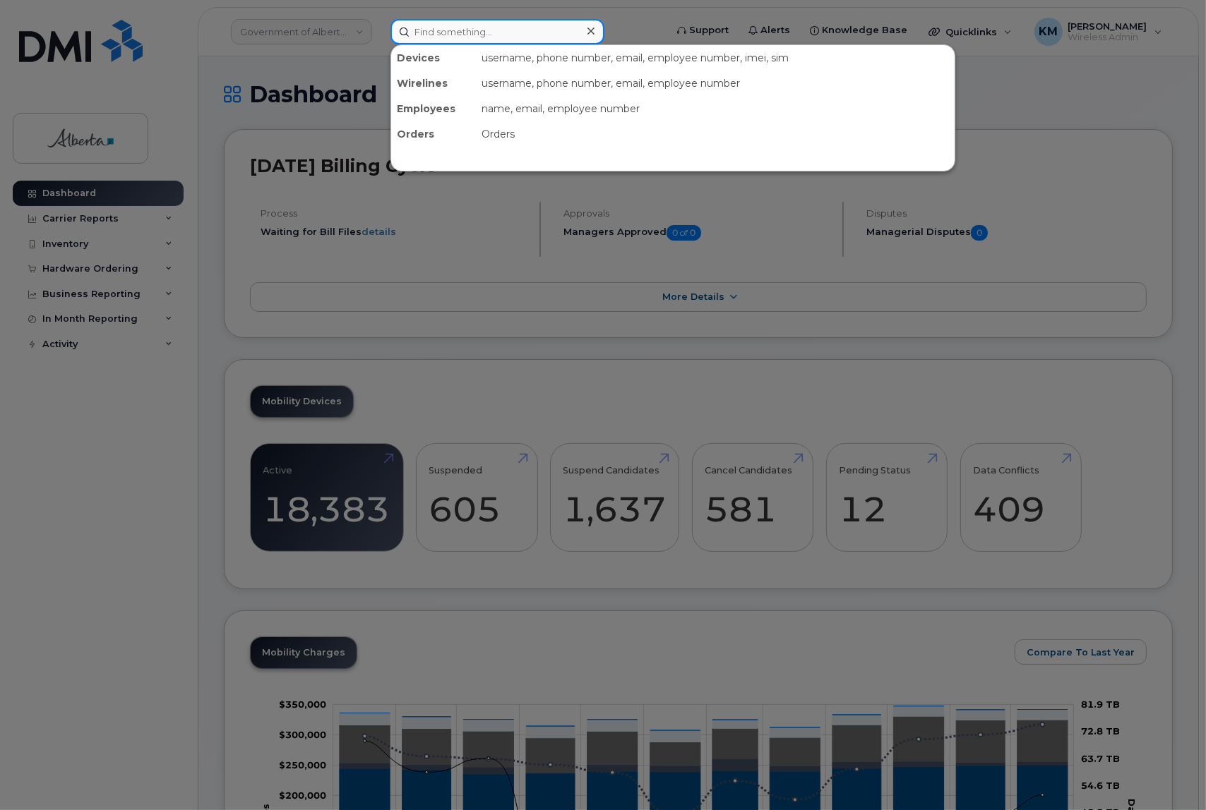
paste input "7806430966"
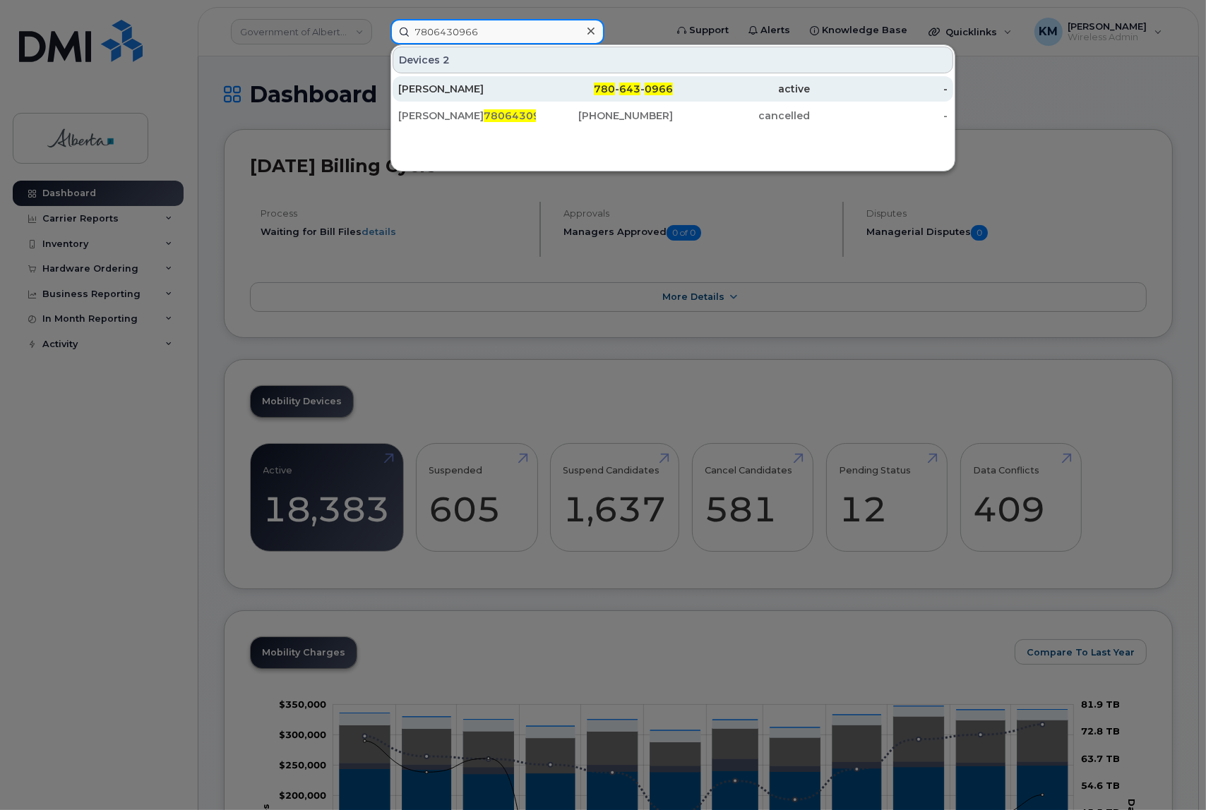
type input "7806430966"
click at [460, 92] on div "Syed Abbas" at bounding box center [467, 89] width 138 height 14
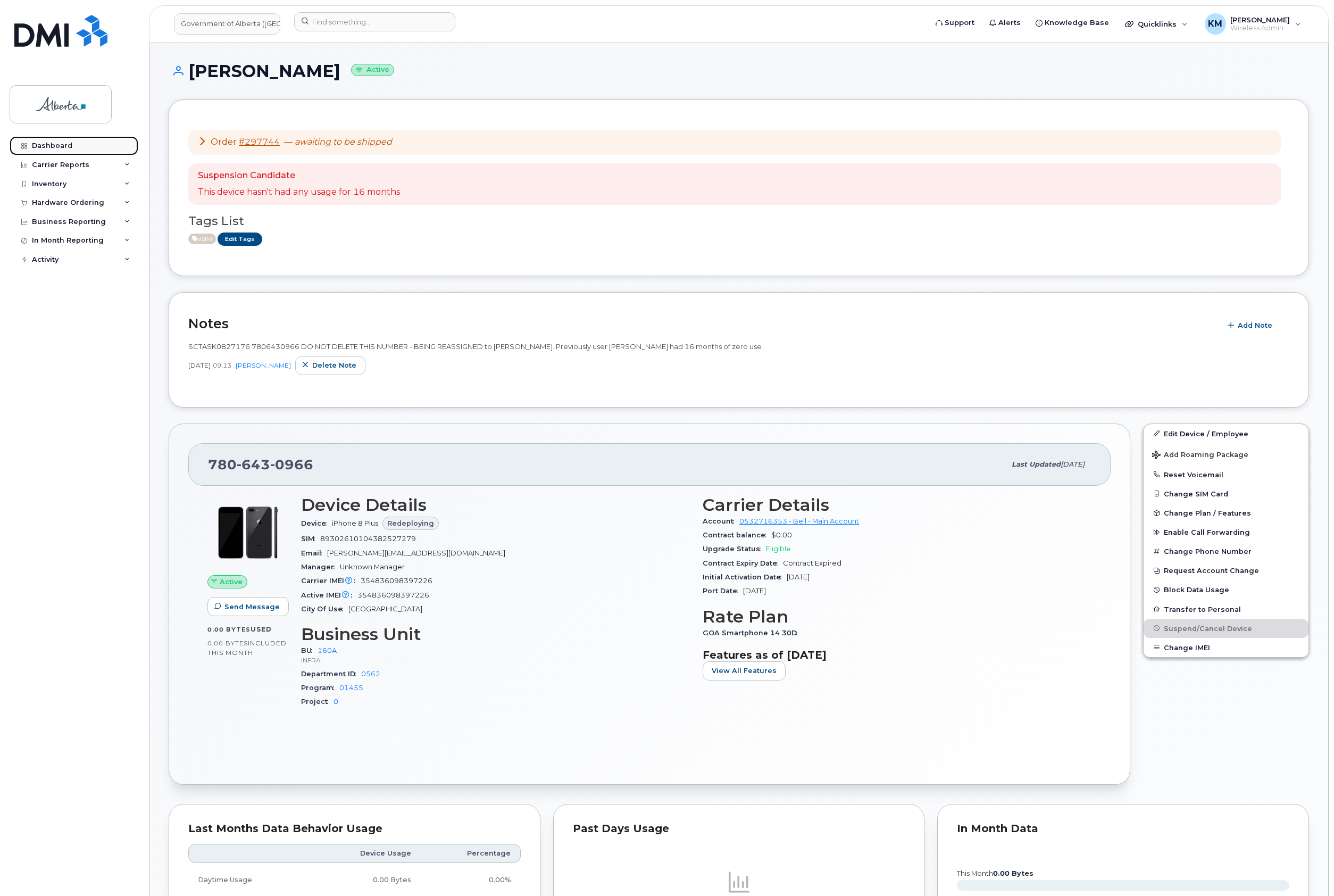
click at [44, 145] on div "Dashboard" at bounding box center [52, 145] width 41 height 8
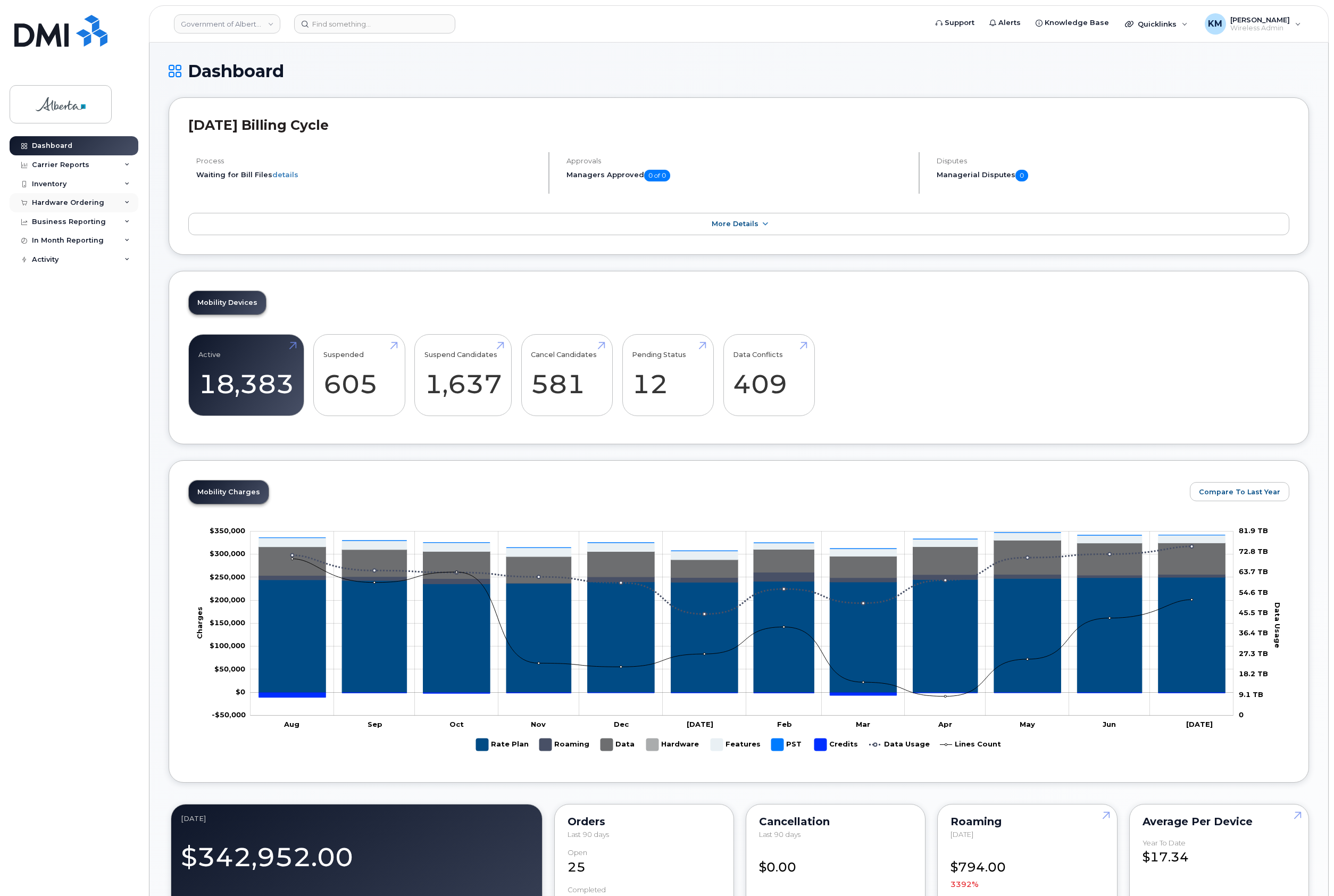
click at [72, 198] on div "Hardware Ordering" at bounding box center [68, 202] width 72 height 8
click at [51, 243] on div "Orders" at bounding box center [50, 243] width 26 height 10
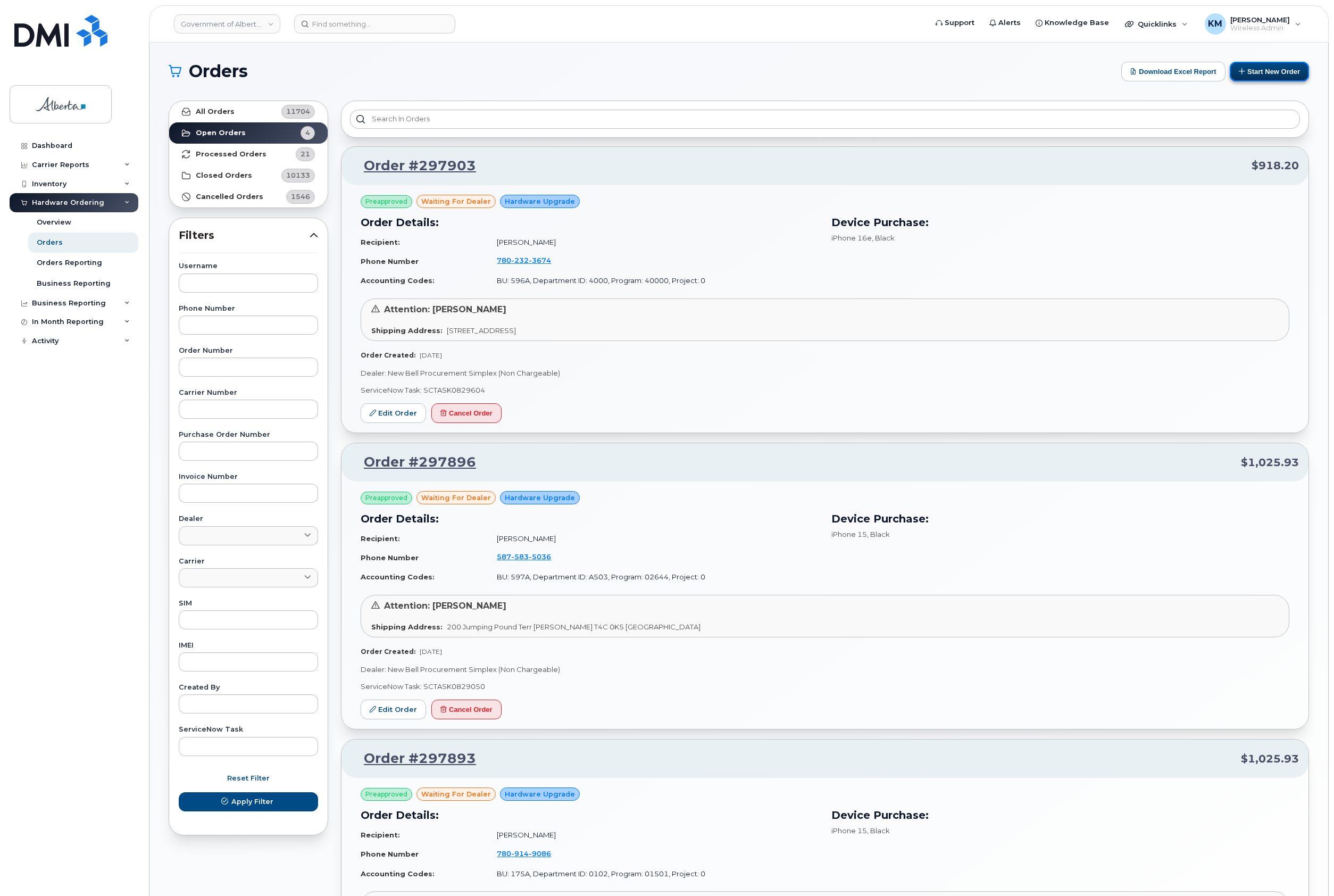
click at [1266, 73] on button "Start New Order" at bounding box center [1269, 72] width 79 height 20
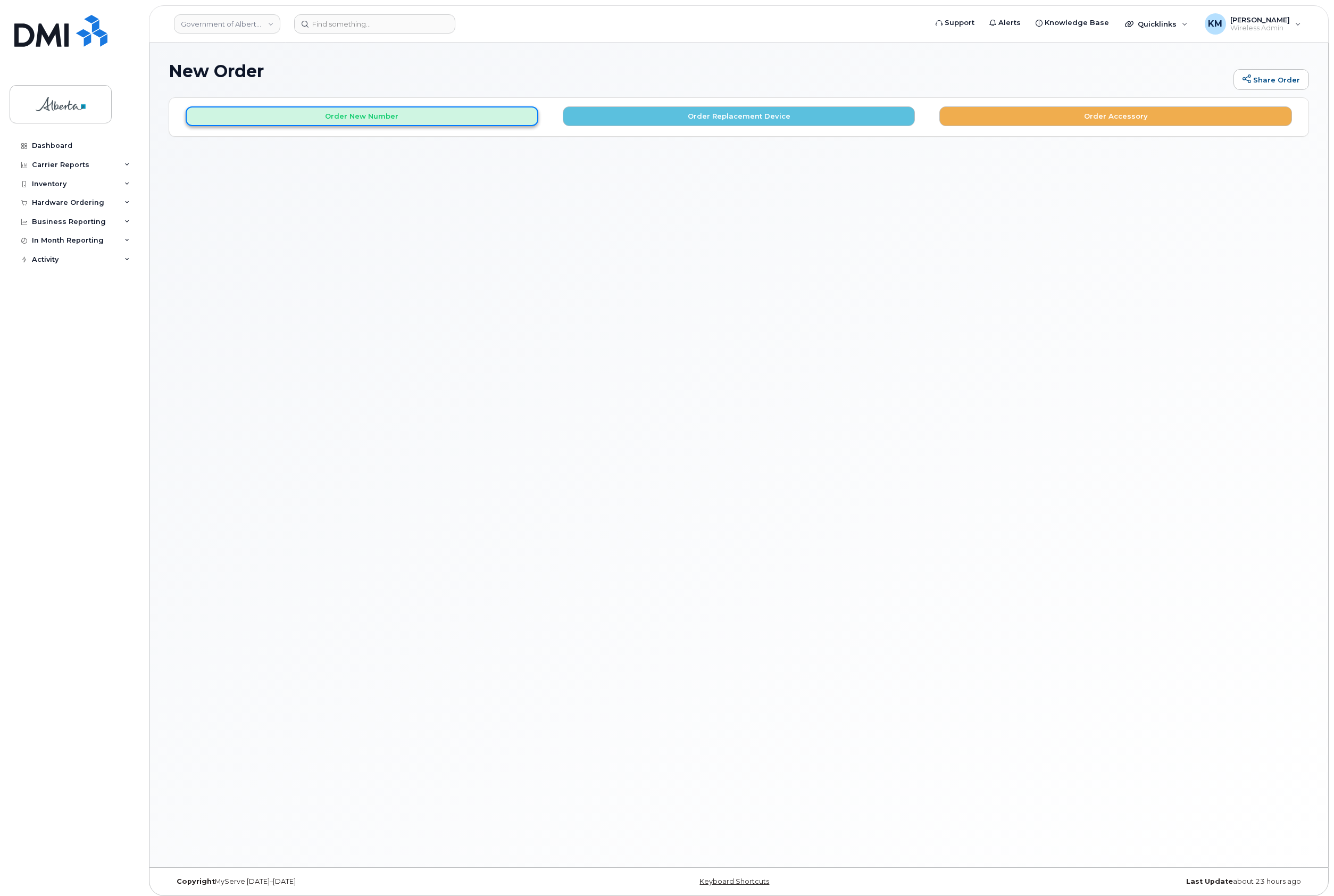
click at [407, 117] on button "Order New Number" at bounding box center [362, 116] width 353 height 20
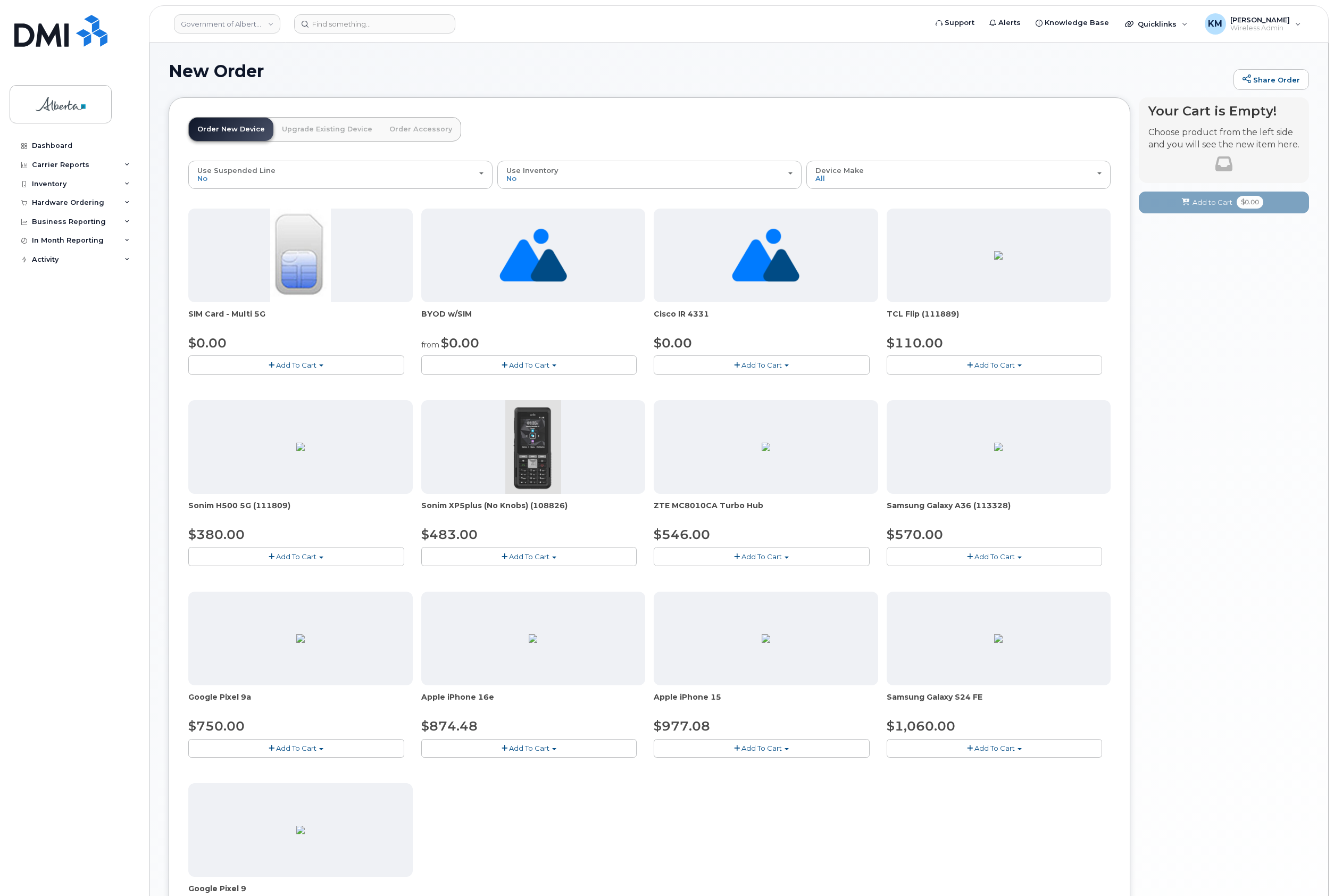
click at [751, 743] on button "Add To Cart" at bounding box center [762, 748] width 216 height 19
click at [555, 750] on span "button" at bounding box center [555, 749] width 5 height 2
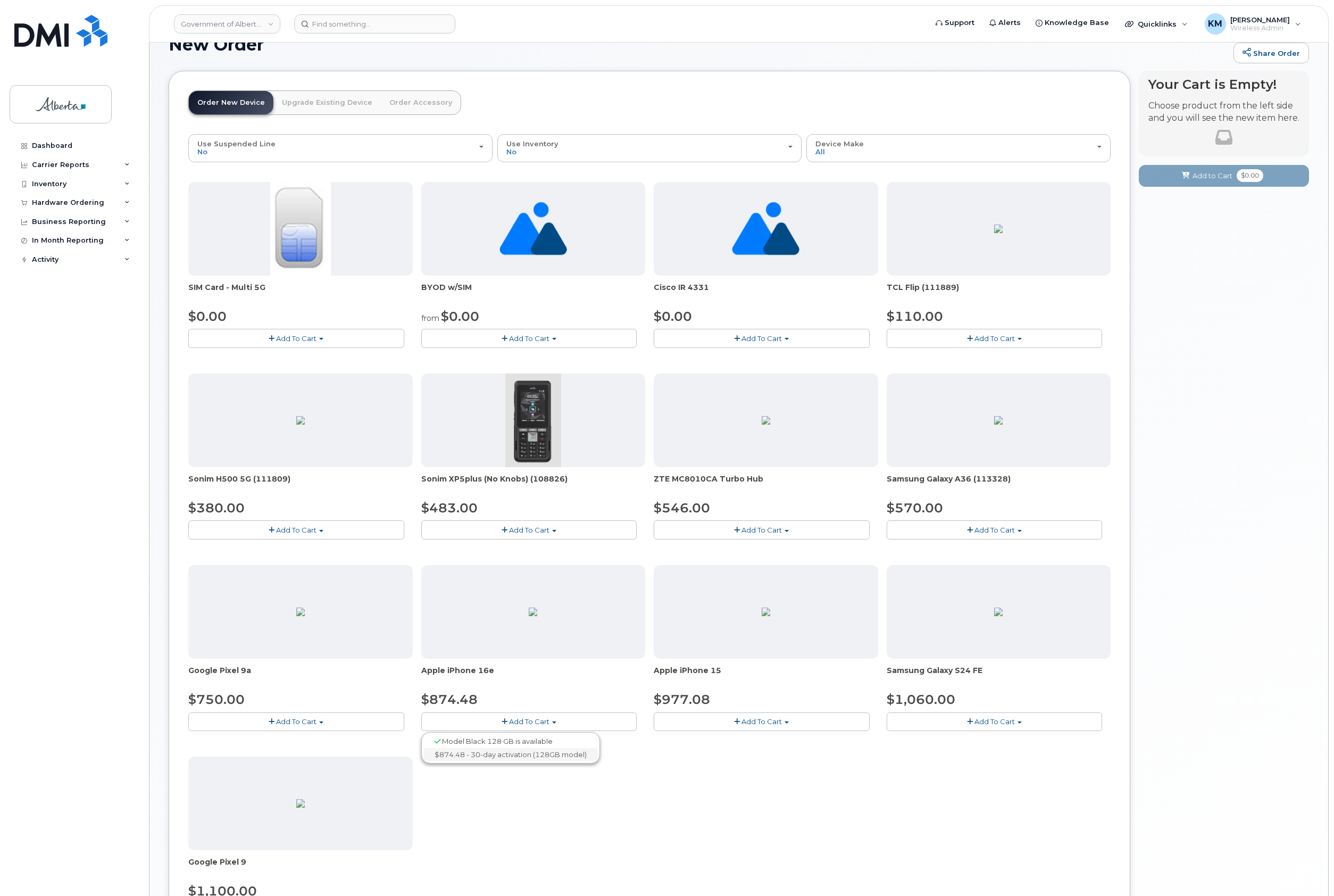
scroll to position [71, 0]
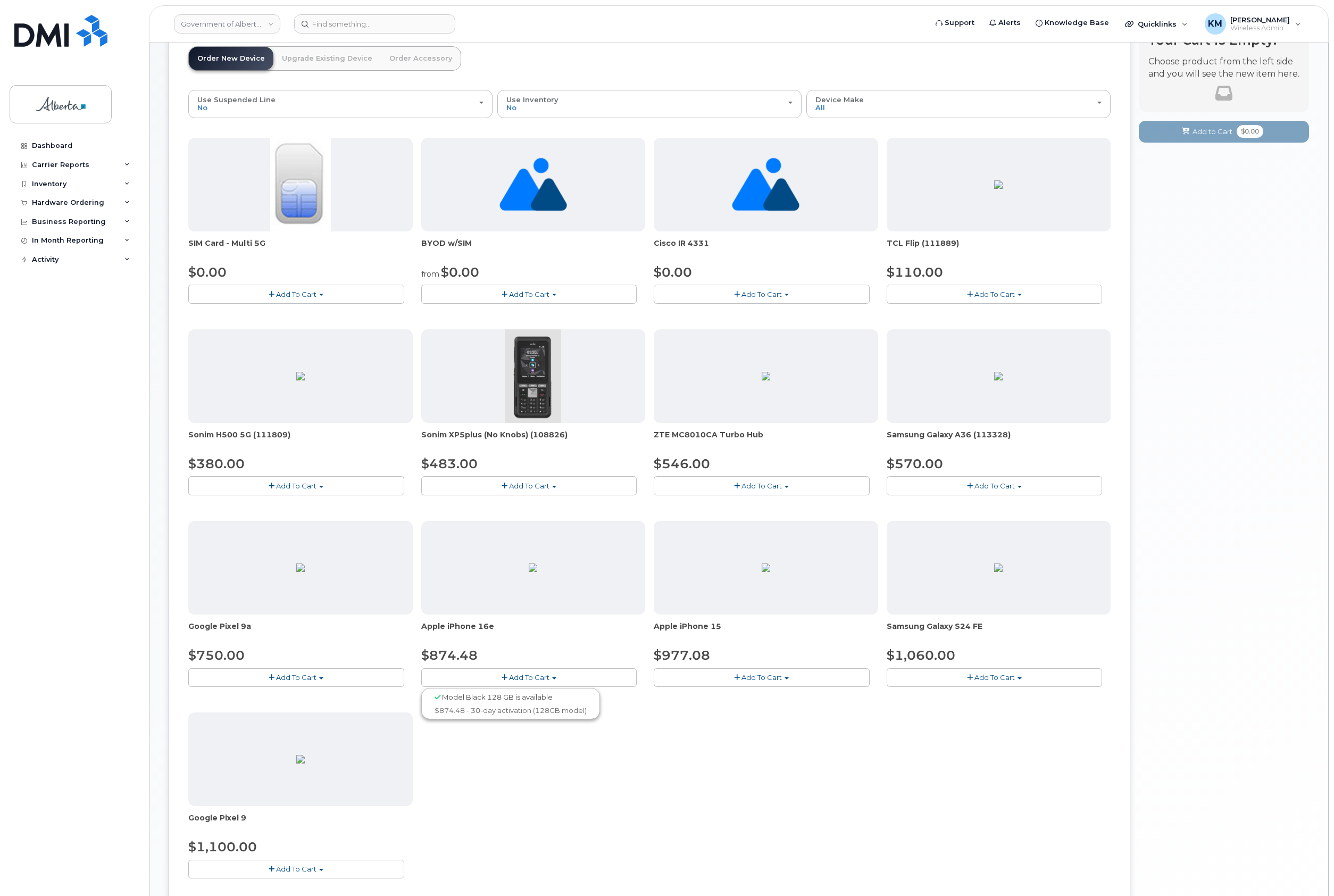
click at [320, 676] on button "Add To Cart" at bounding box center [296, 677] width 216 height 19
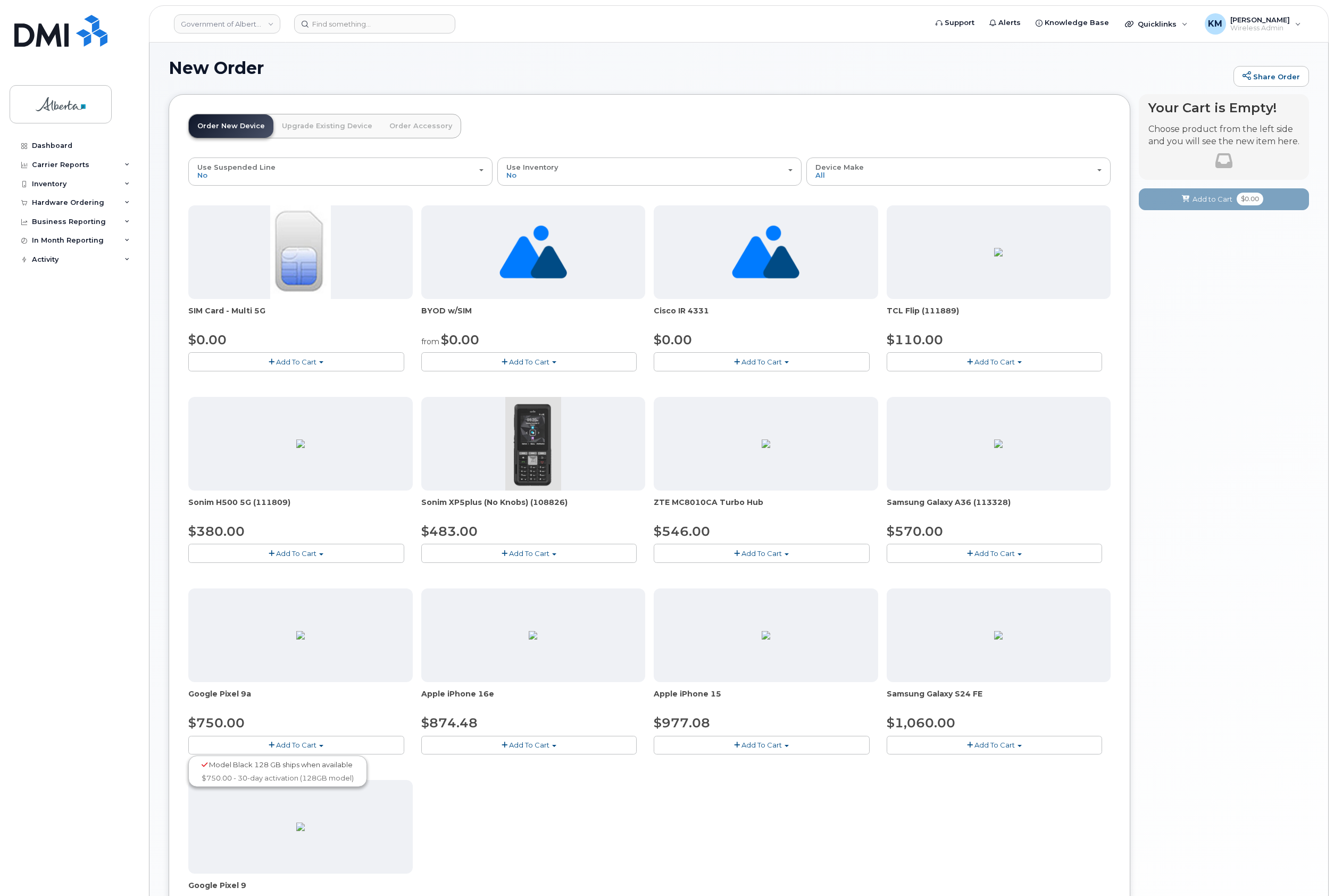
scroll to position [0, 0]
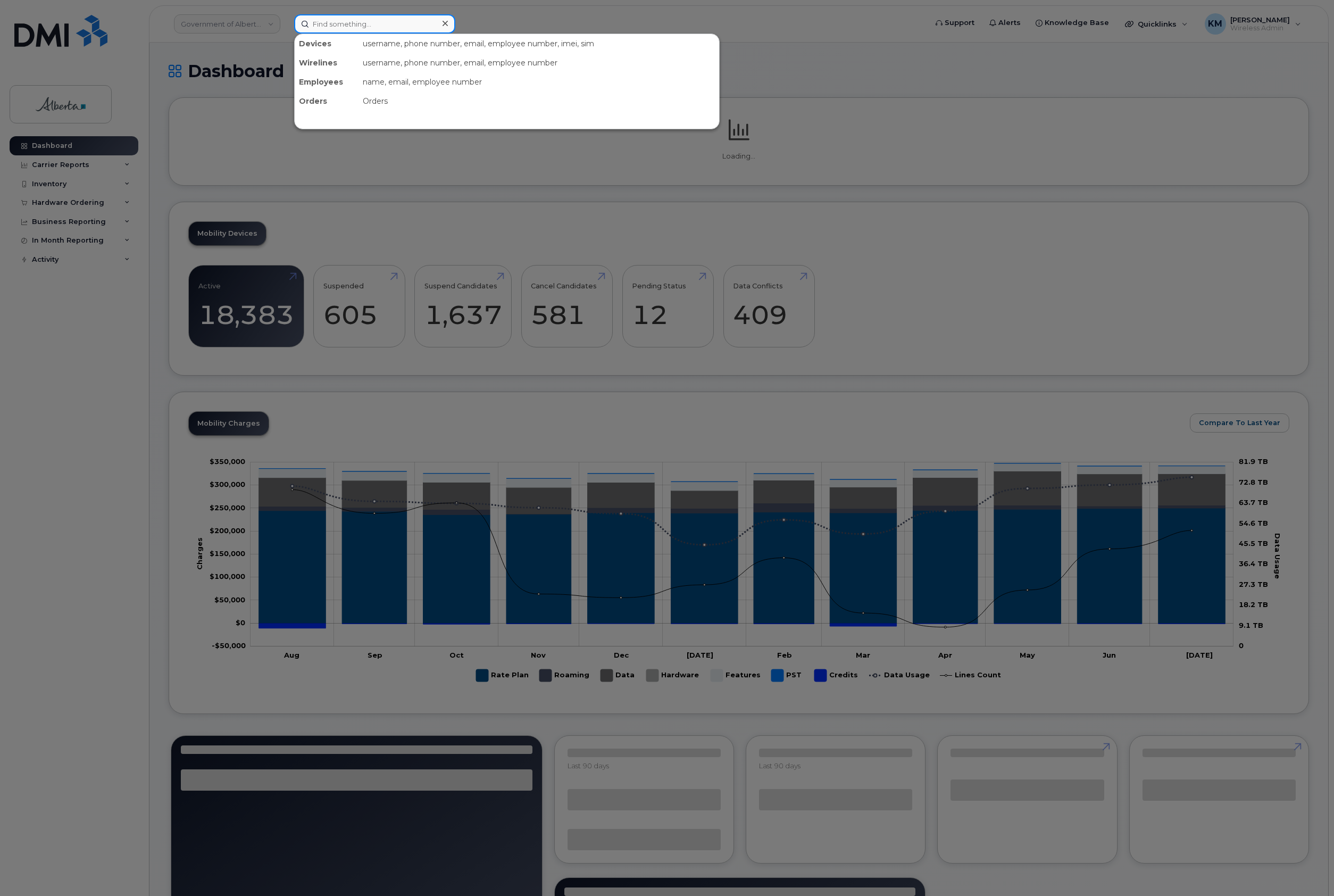
click at [323, 26] on input at bounding box center [375, 23] width 161 height 19
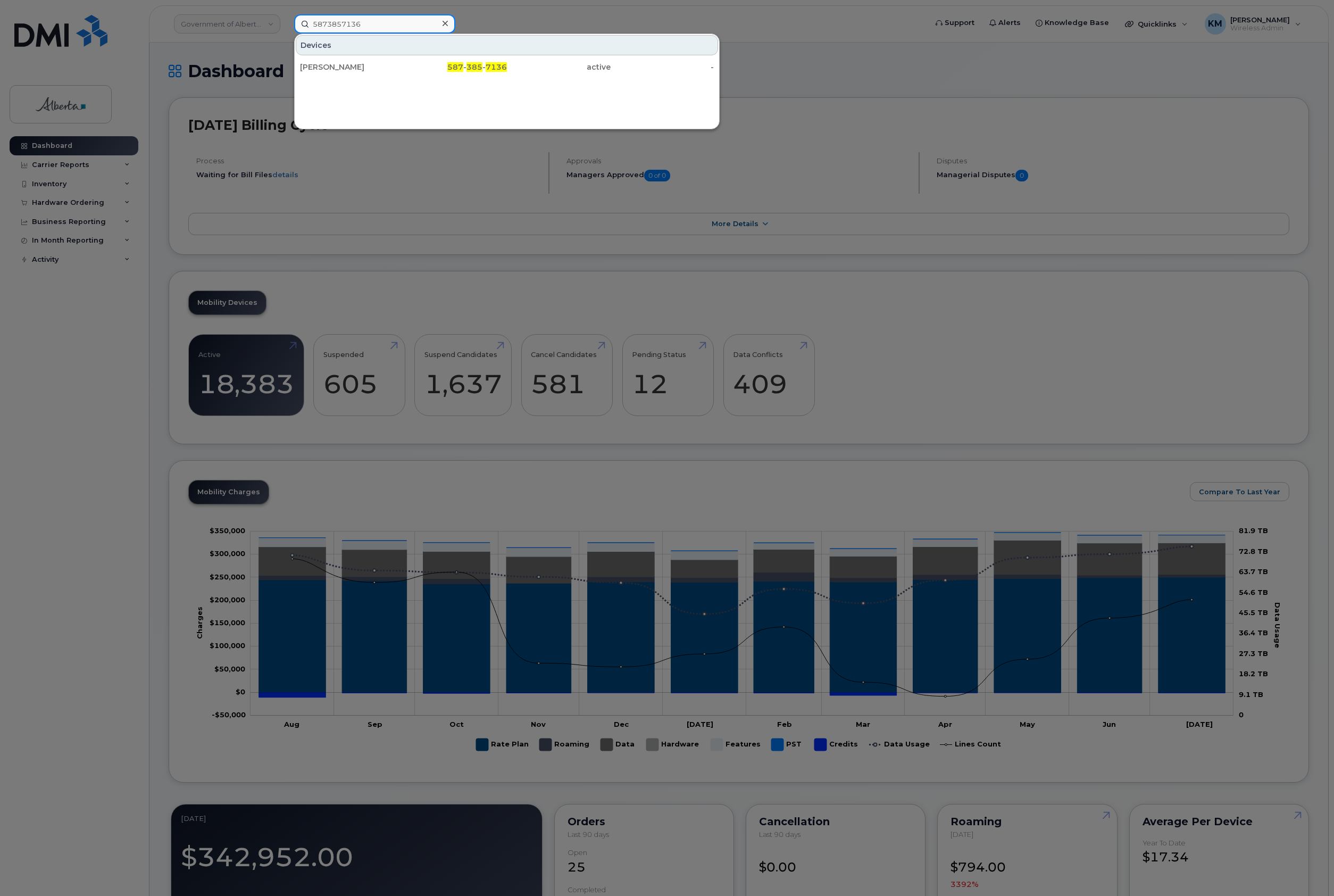
type input "5873857136"
click at [404, 59] on div "[PERSON_NAME]" at bounding box center [456, 66] width 104 height 19
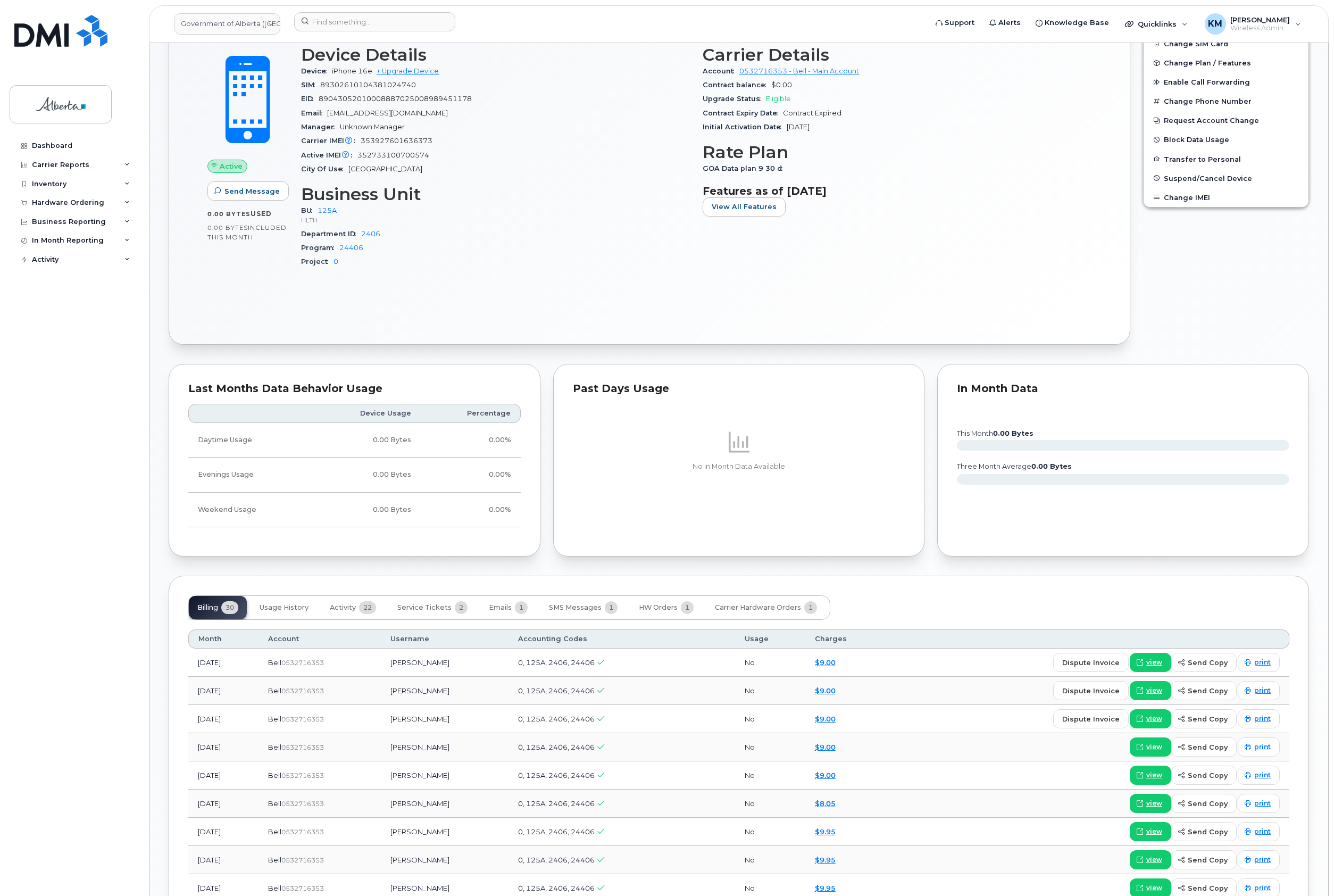
scroll to position [448, 0]
click at [353, 610] on span "Activity" at bounding box center [343, 609] width 26 height 8
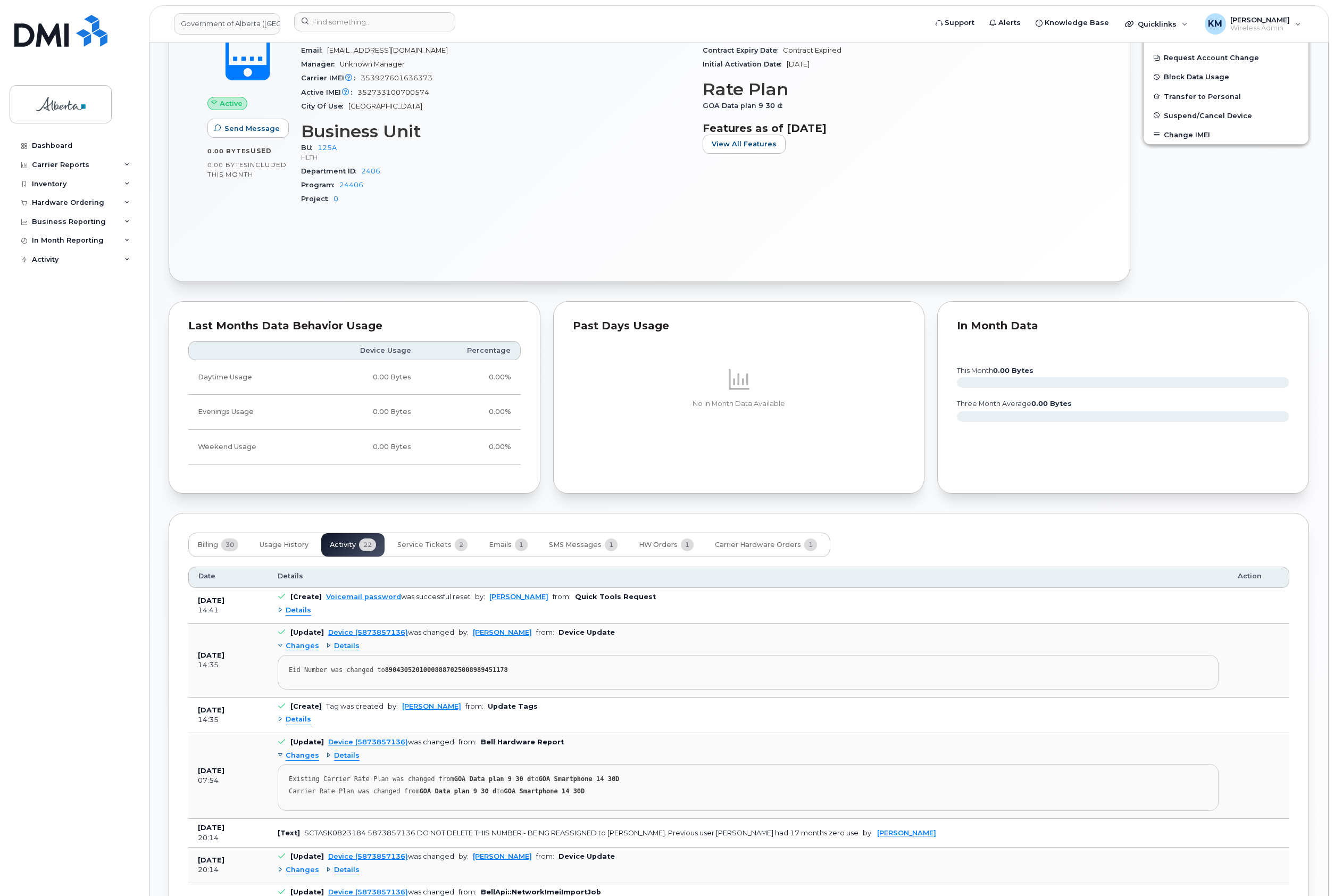
scroll to position [519, 0]
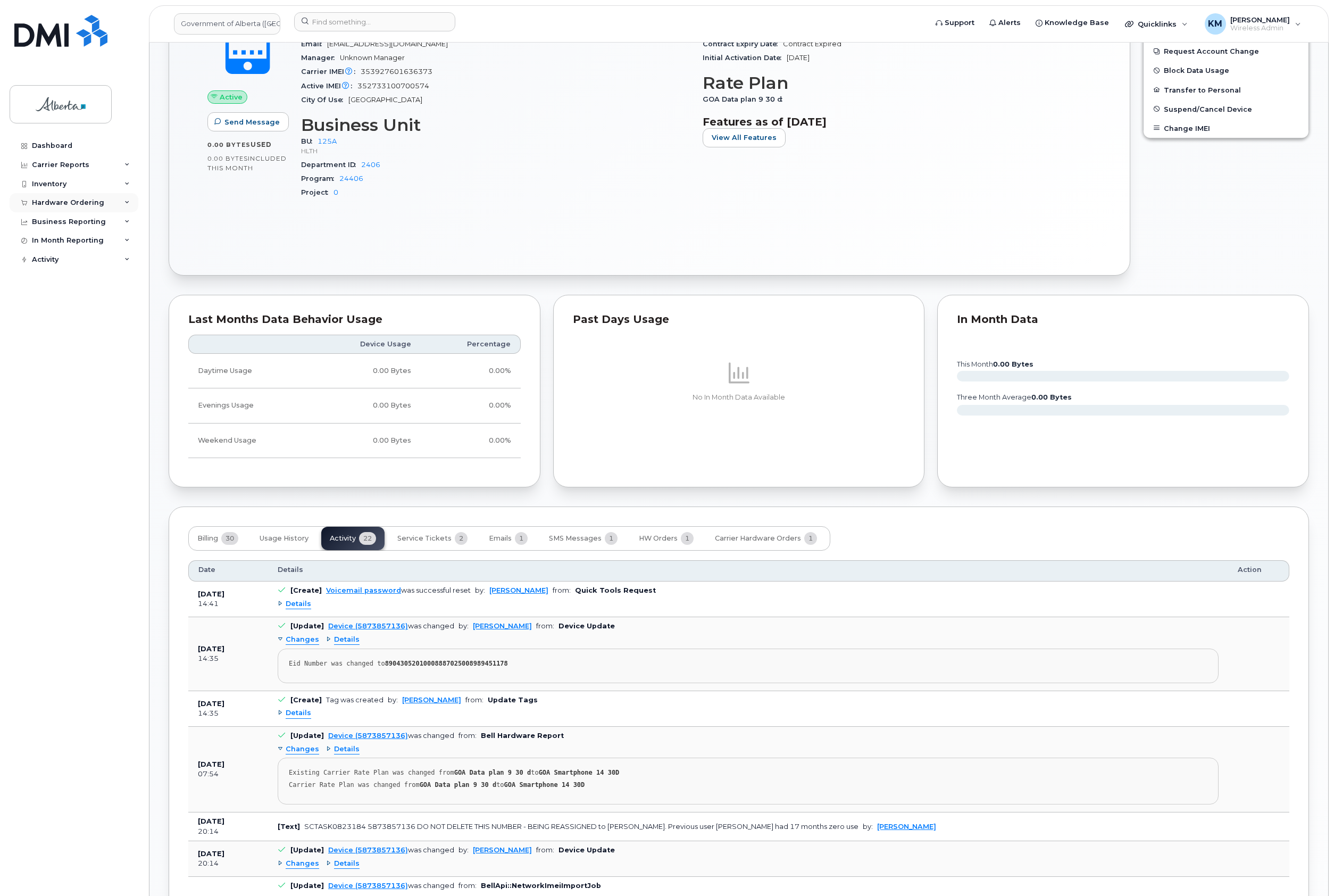
click at [78, 205] on div "Hardware Ordering" at bounding box center [68, 202] width 72 height 8
click at [63, 240] on link "Orders" at bounding box center [83, 242] width 110 height 20
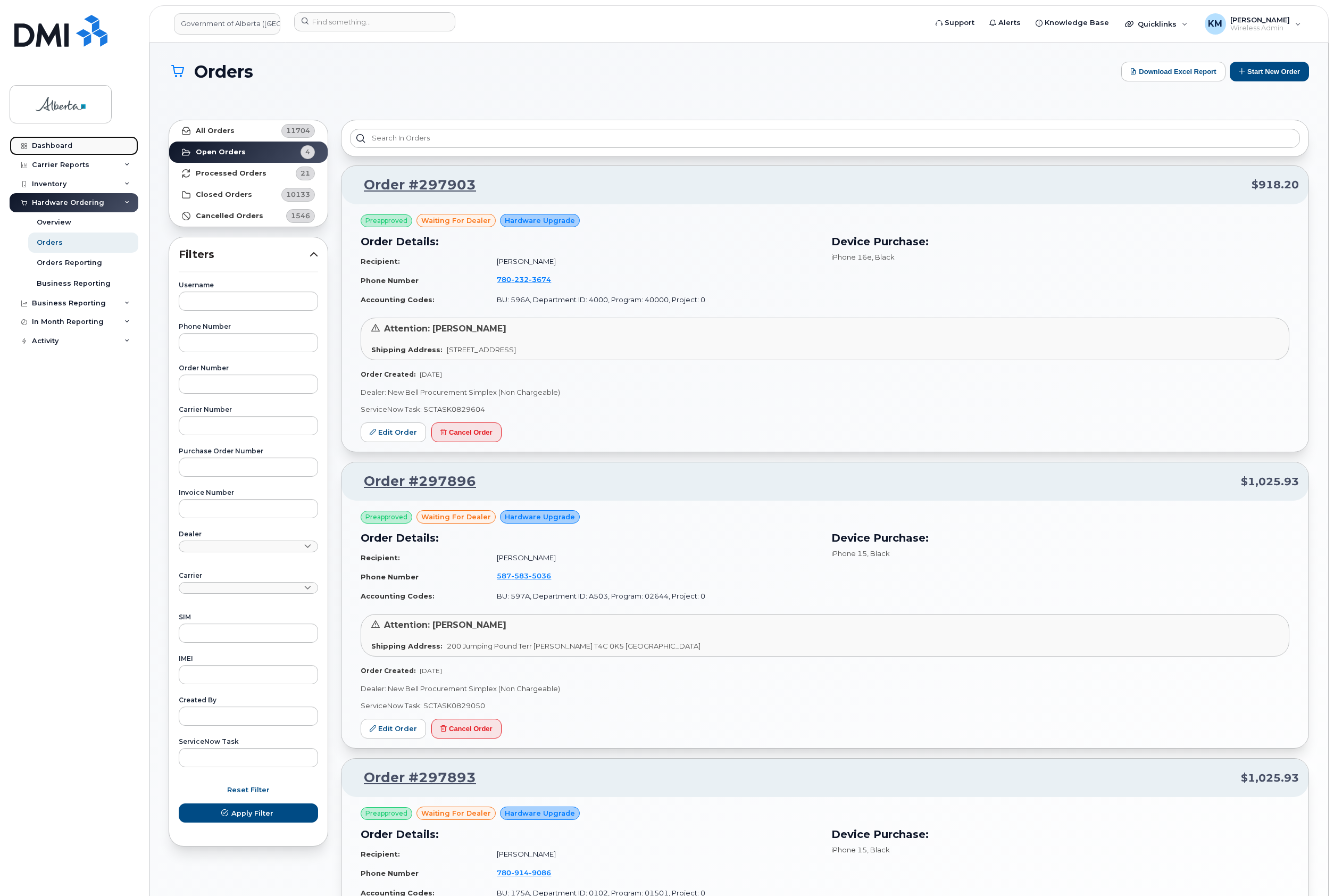
click at [60, 143] on div "Dashboard" at bounding box center [52, 145] width 41 height 8
click at [59, 142] on div "Dashboard" at bounding box center [52, 145] width 41 height 8
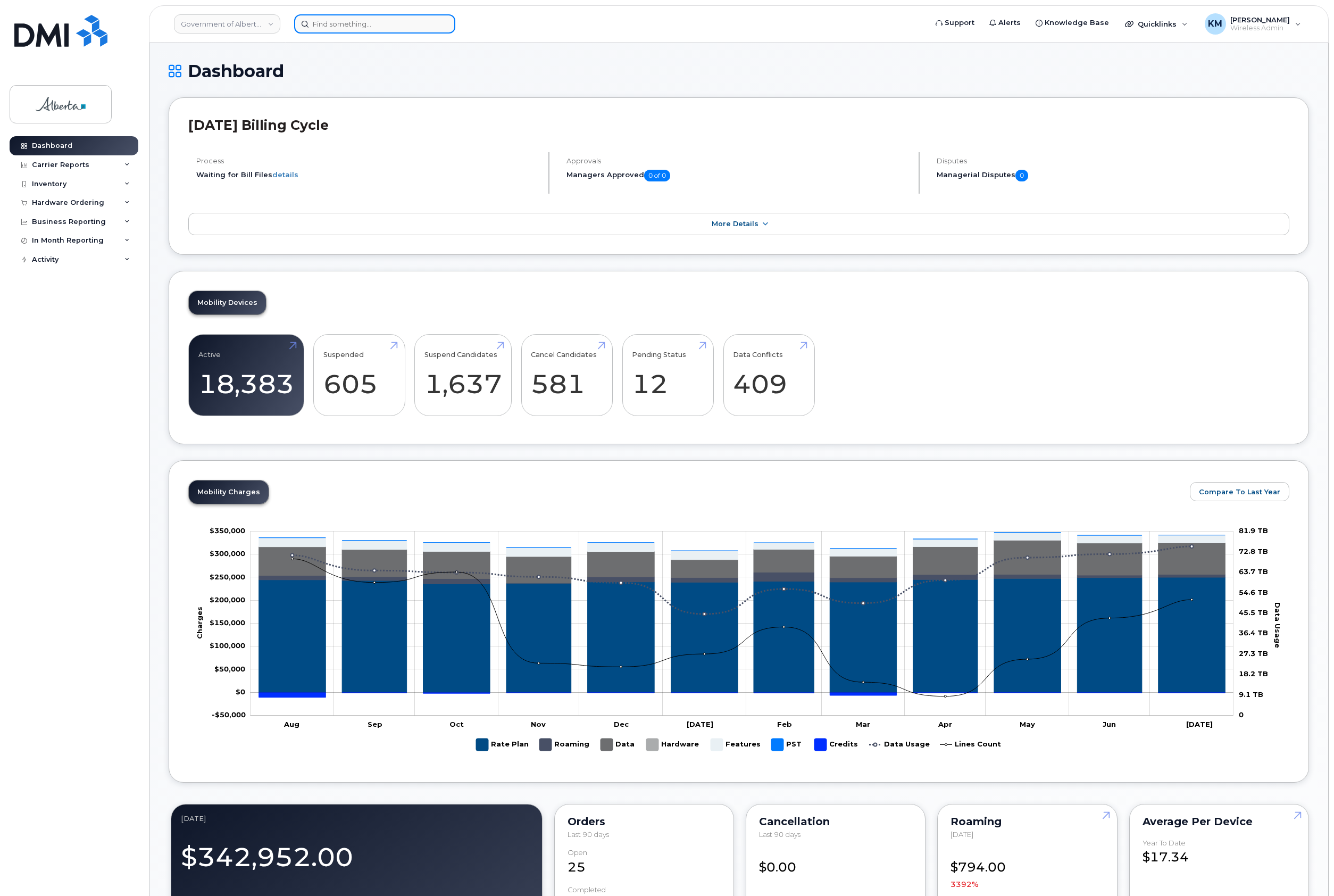
click at [343, 24] on input at bounding box center [375, 23] width 161 height 19
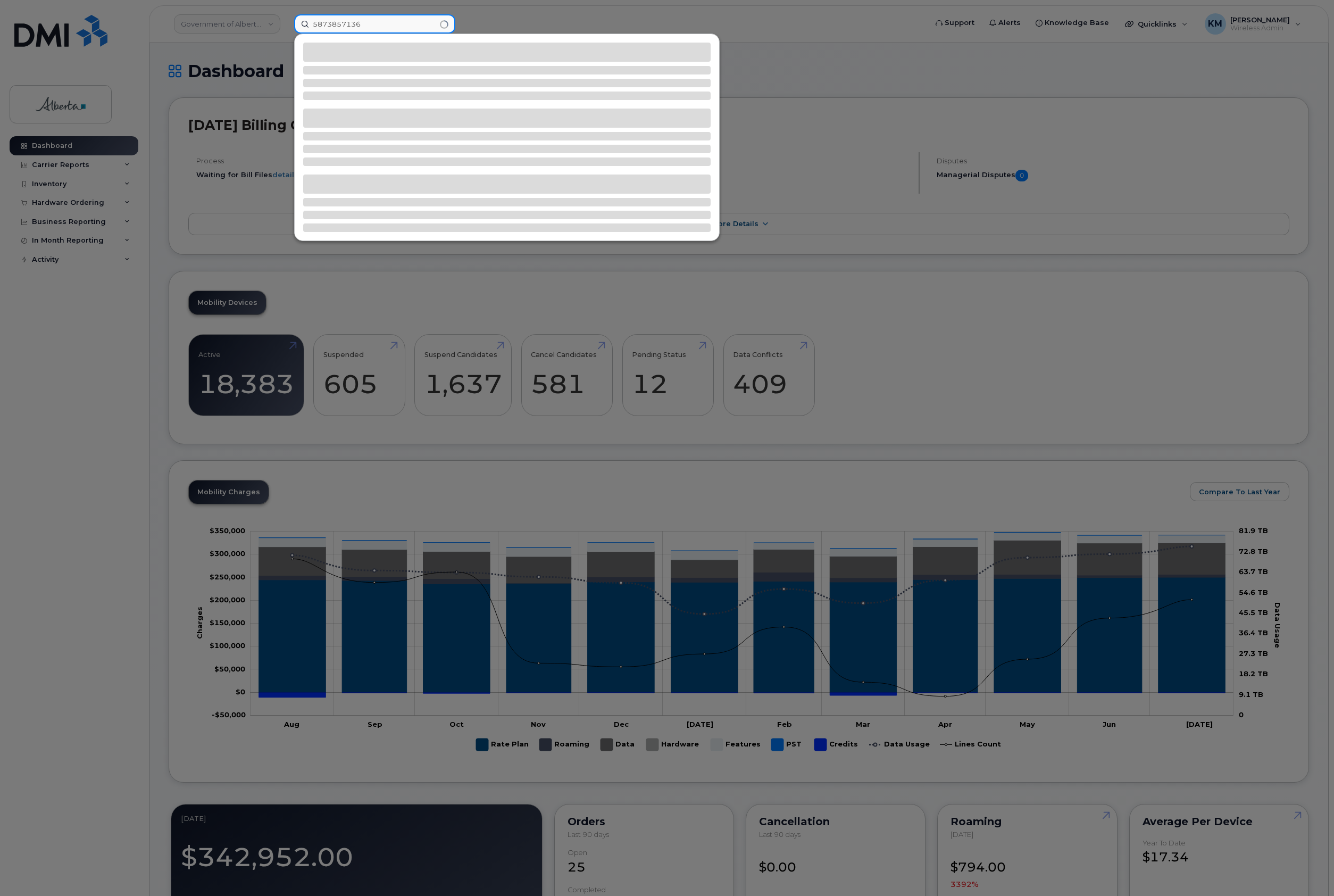
type input "5873857136"
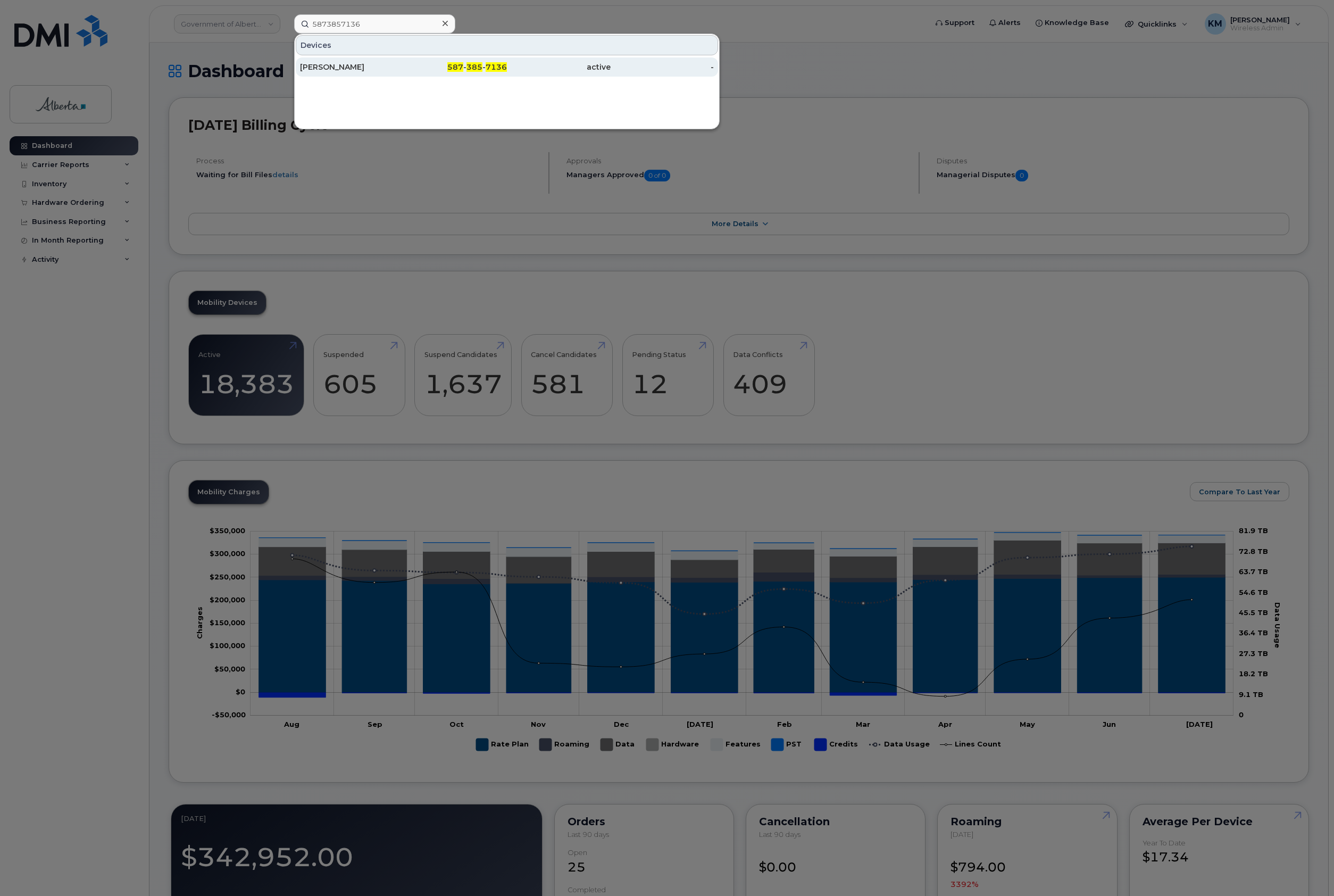
click at [348, 69] on div "[PERSON_NAME]" at bounding box center [352, 67] width 104 height 11
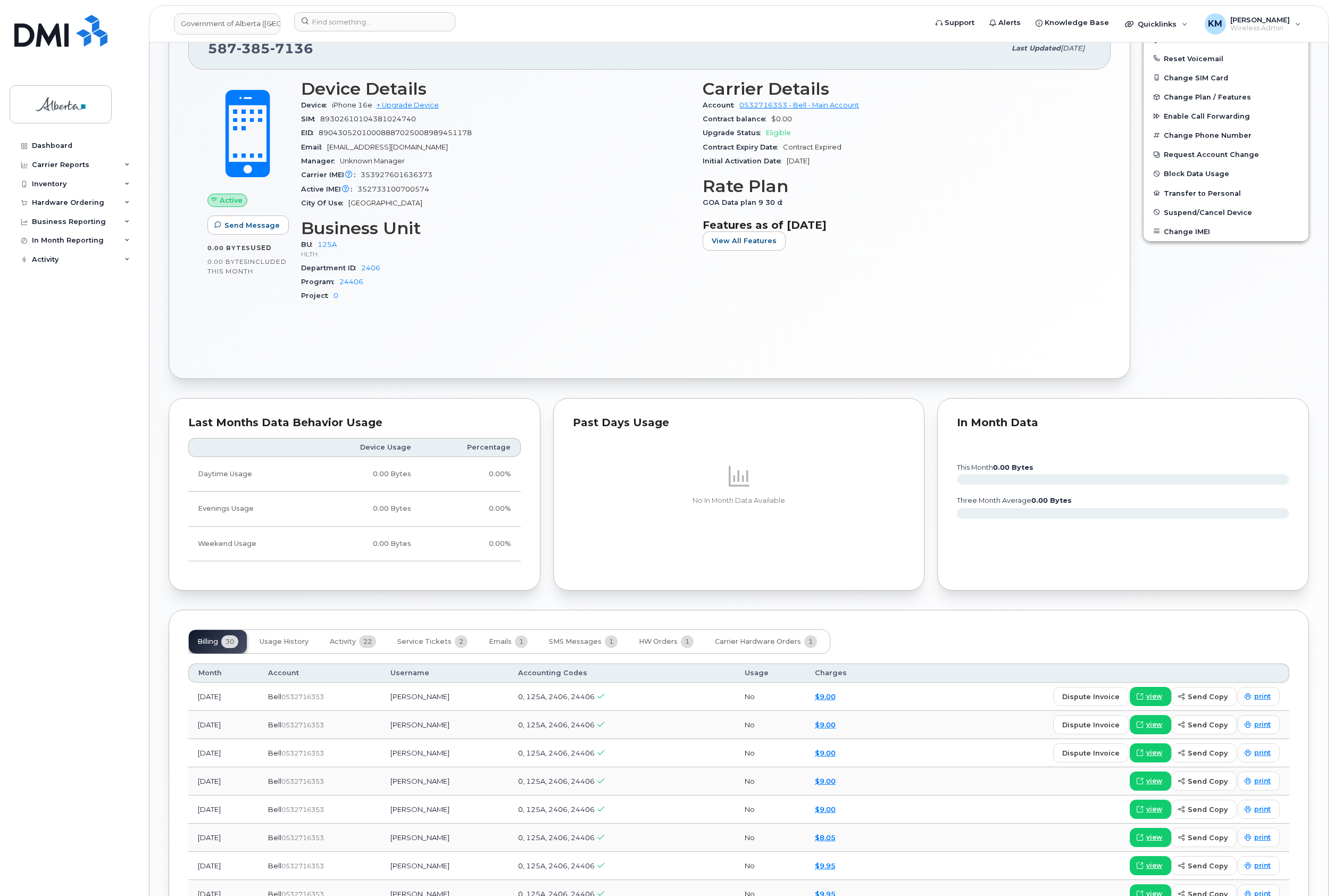
scroll to position [638, 0]
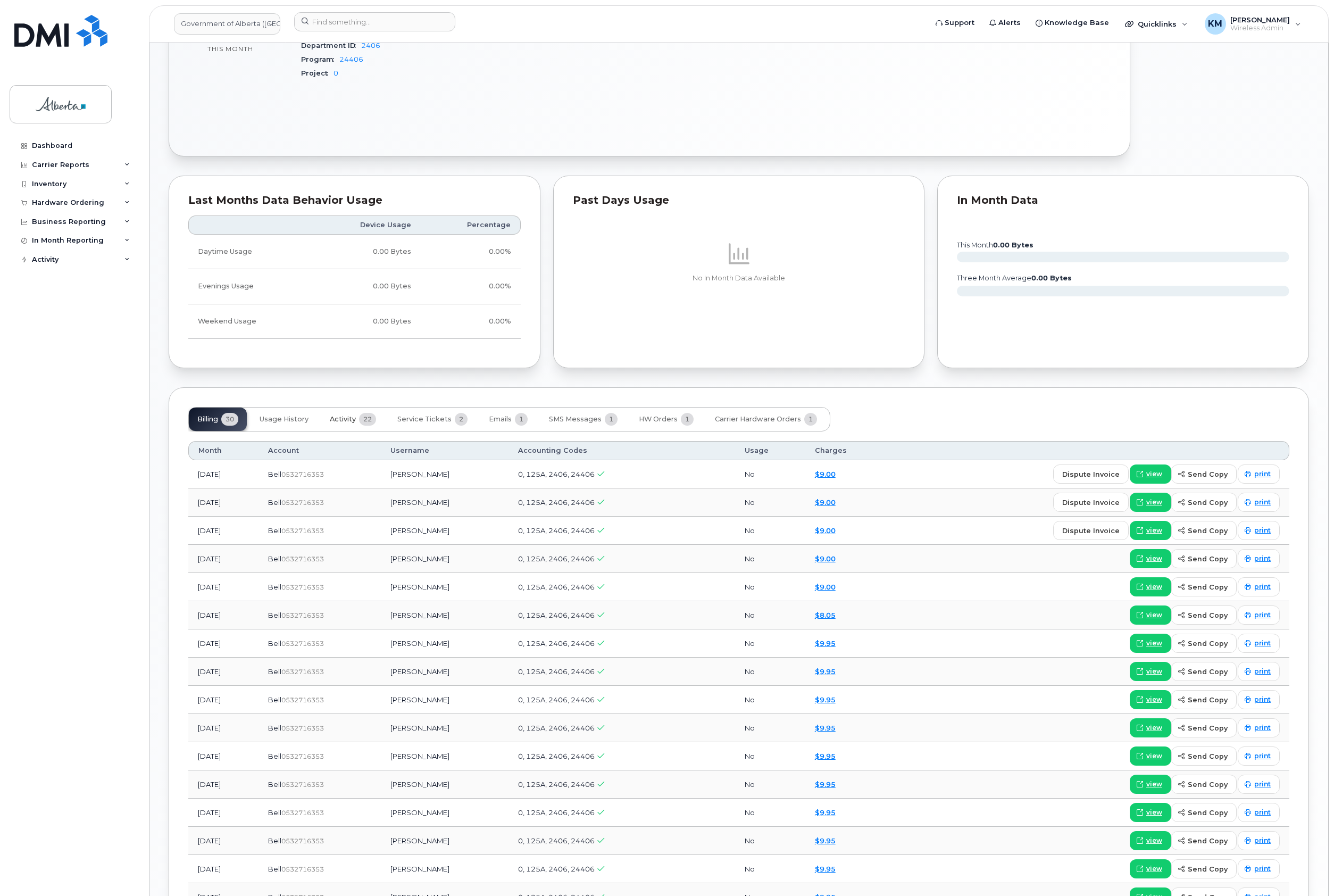
click at [350, 424] on span "Activity" at bounding box center [343, 419] width 26 height 8
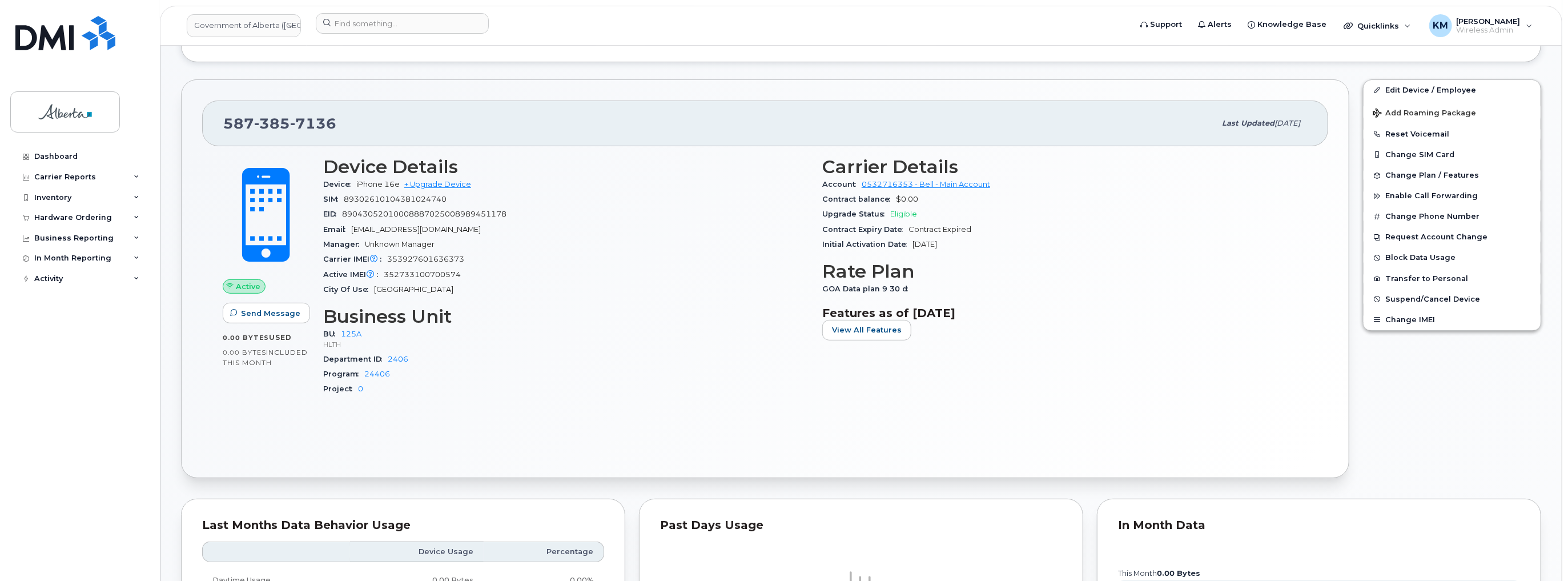
scroll to position [441, 0]
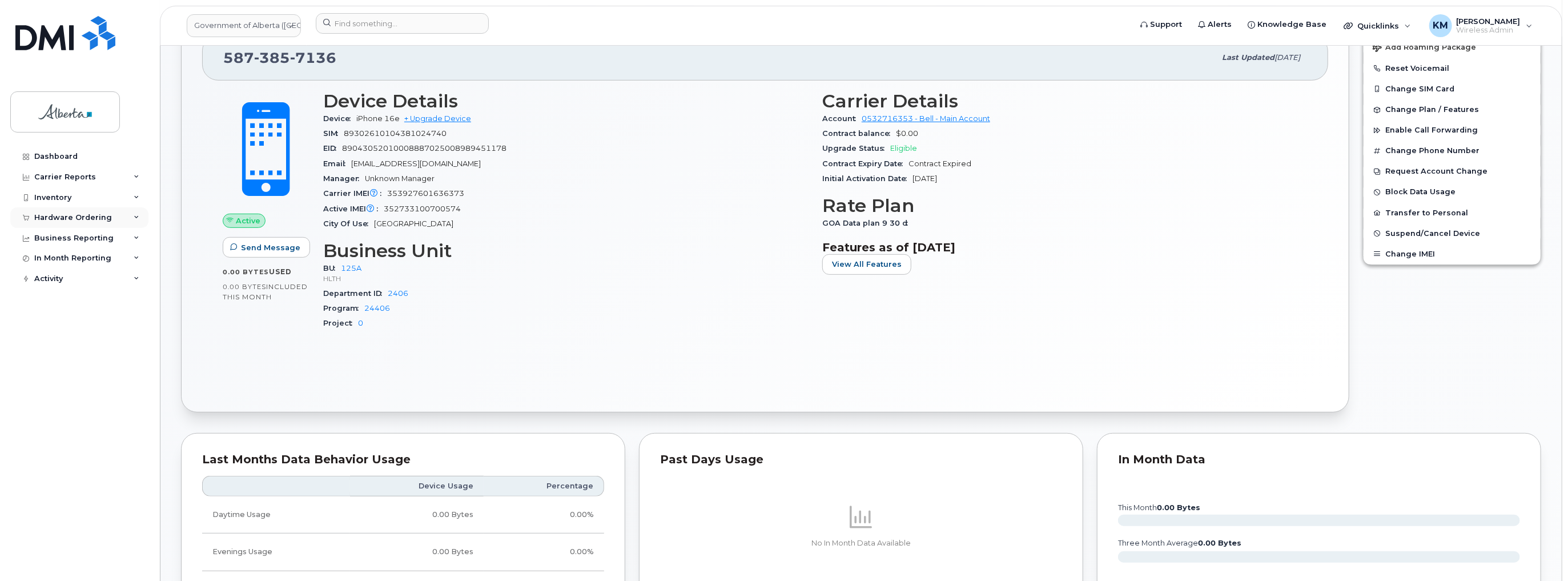
click at [104, 218] on div "Hardware Ordering" at bounding box center [73, 217] width 78 height 9
click at [70, 257] on link "Orders" at bounding box center [89, 260] width 118 height 22
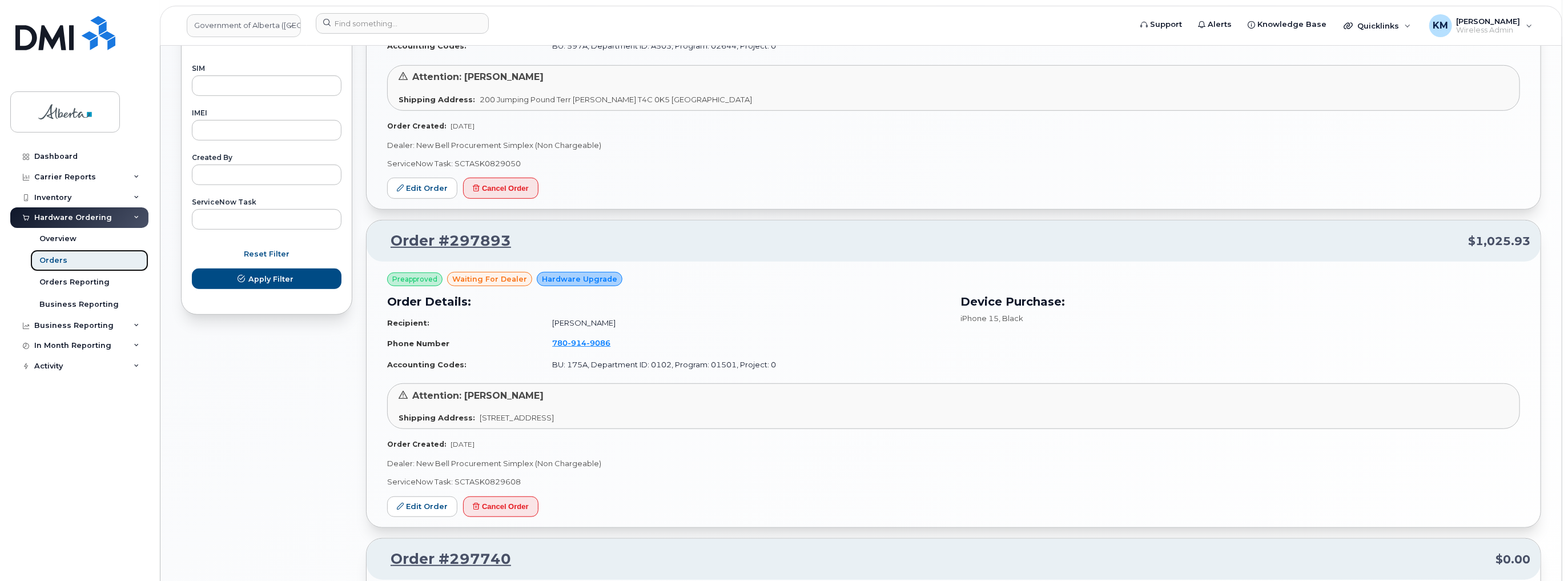
scroll to position [732, 0]
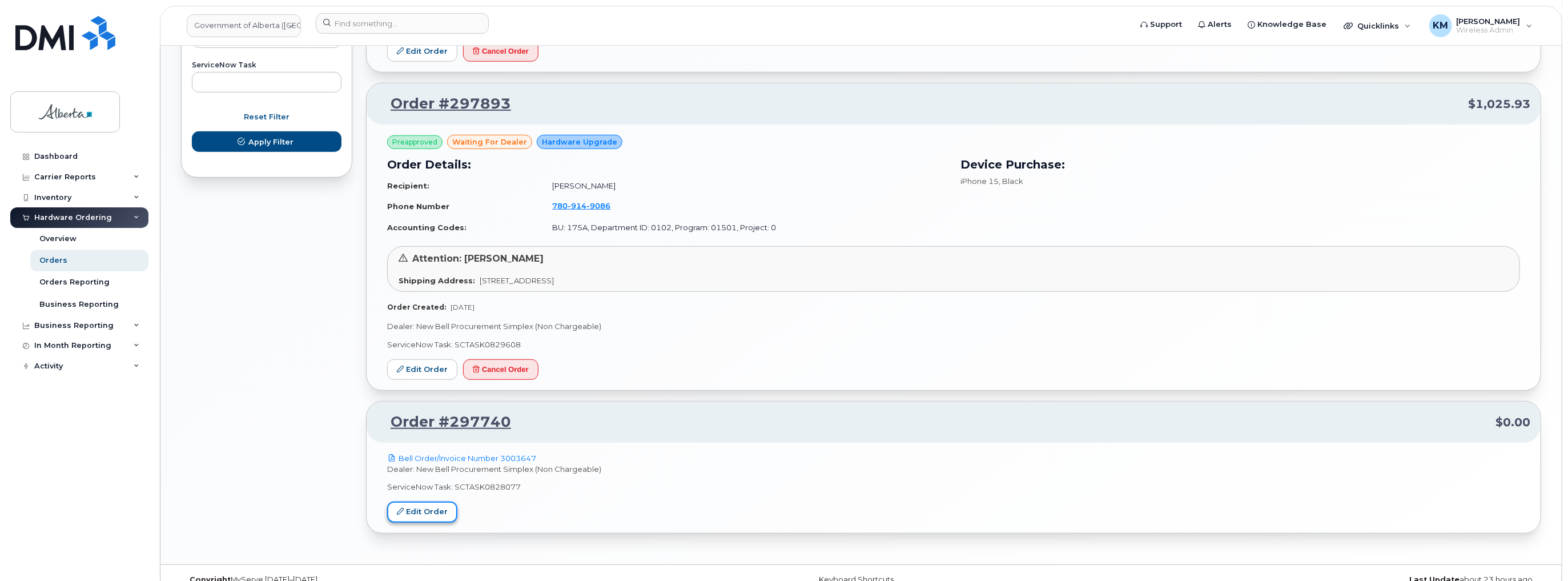
click at [440, 507] on link "Edit Order" at bounding box center [422, 512] width 70 height 21
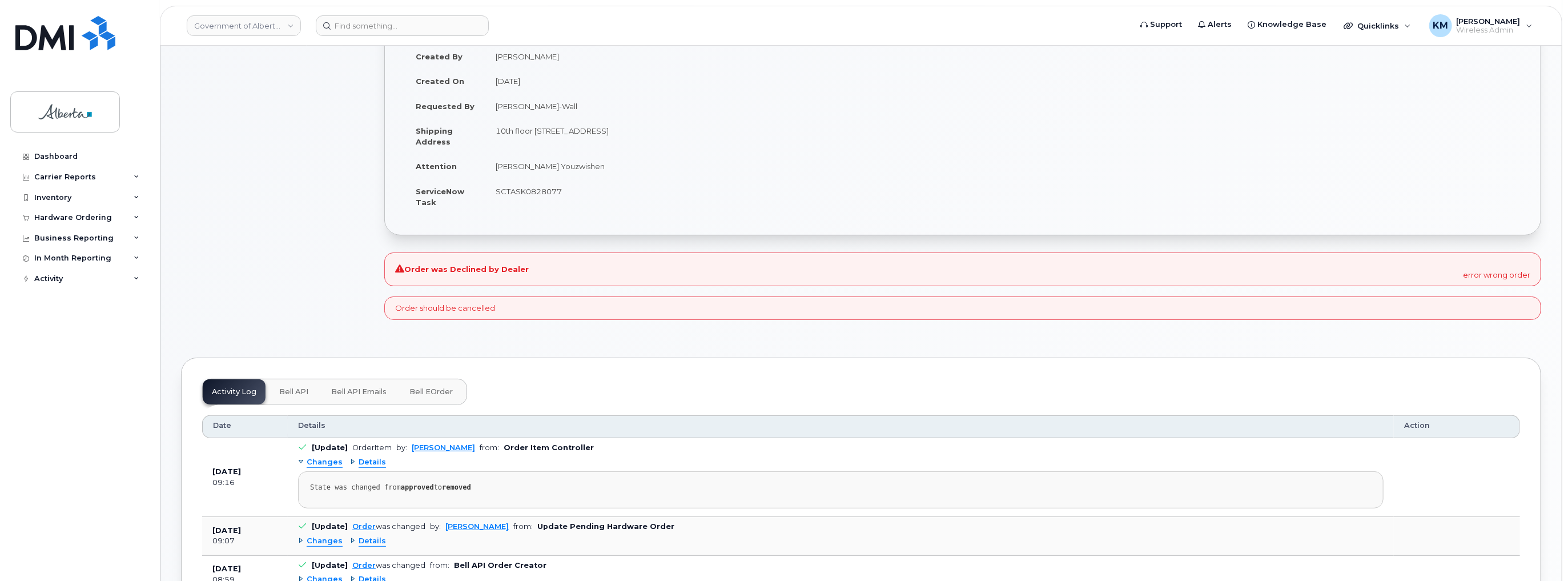
scroll to position [183, 0]
click at [296, 385] on span "Bell API" at bounding box center [294, 389] width 29 height 9
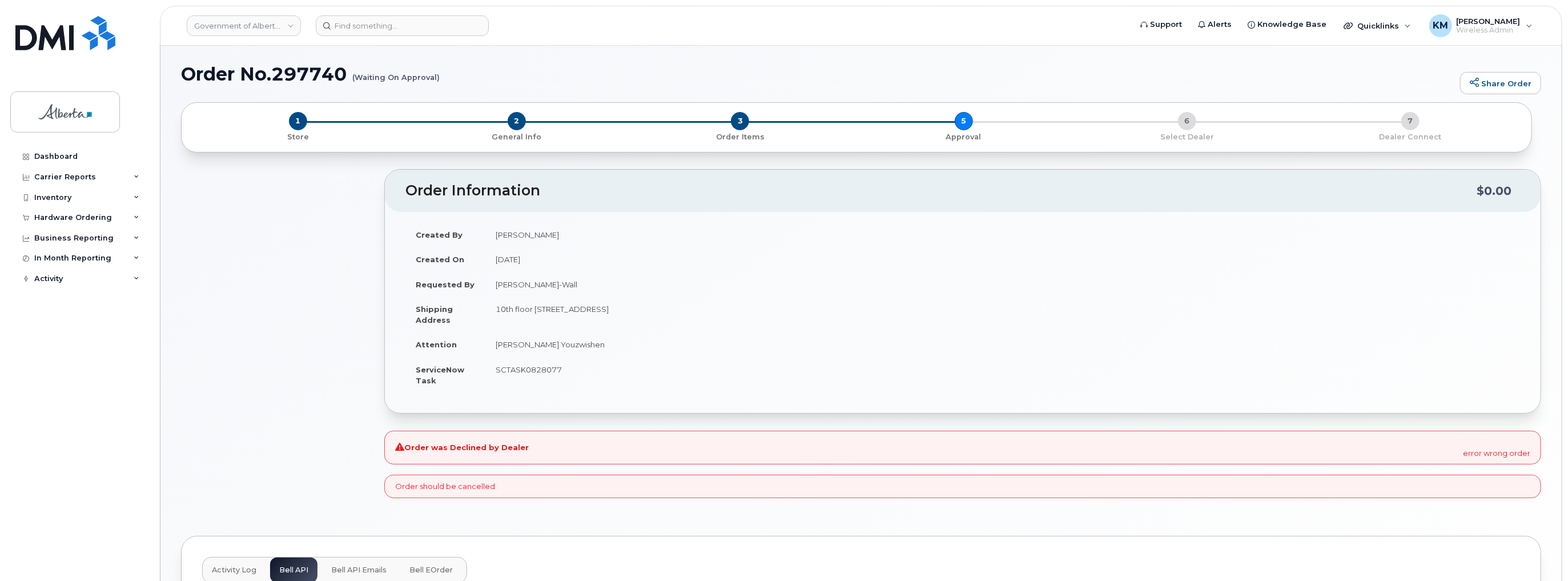
scroll to position [0, 0]
click at [87, 156] on link "Dashboard" at bounding box center [79, 156] width 138 height 20
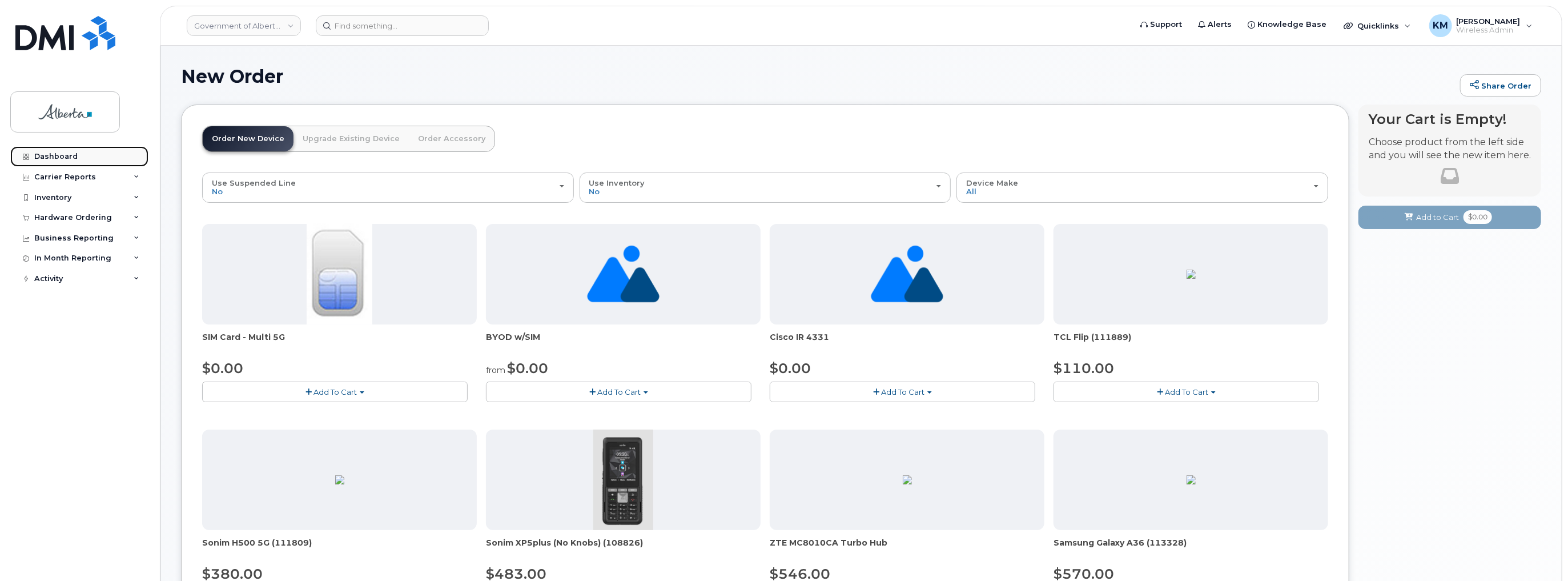
click at [72, 152] on div "Dashboard" at bounding box center [56, 156] width 44 height 9
click at [61, 194] on div "Inventory" at bounding box center [53, 197] width 37 height 9
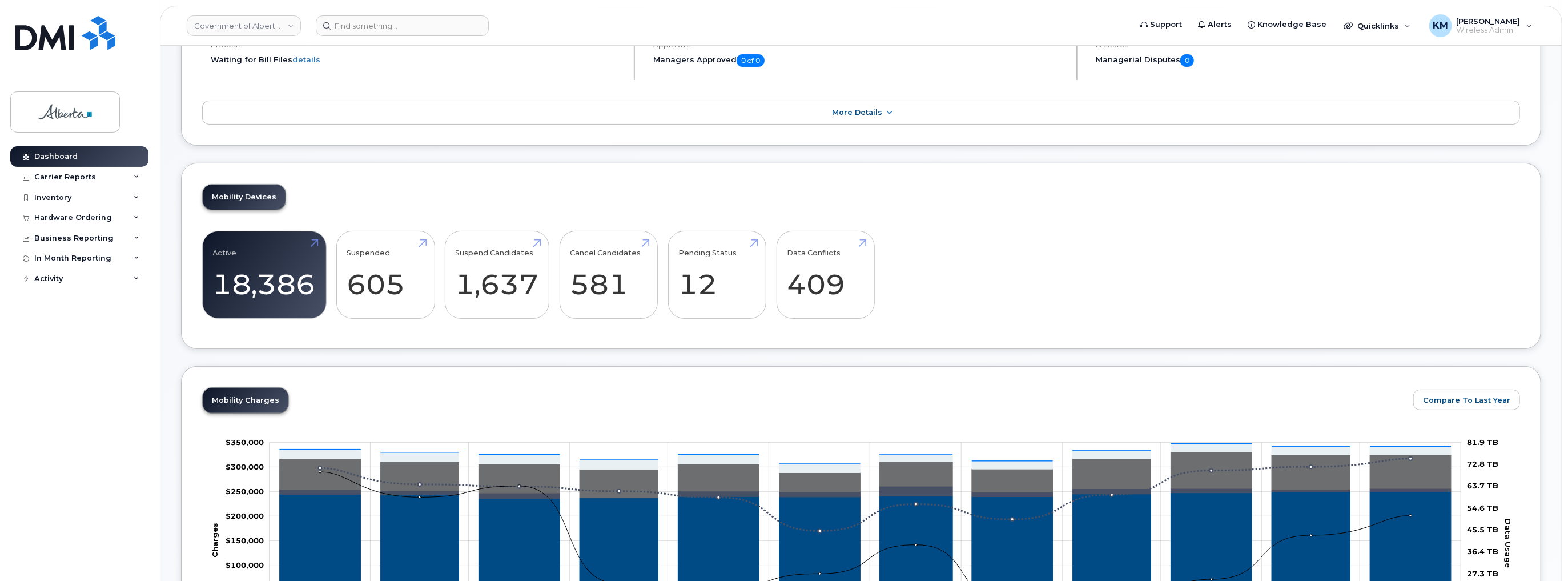
scroll to position [137, 0]
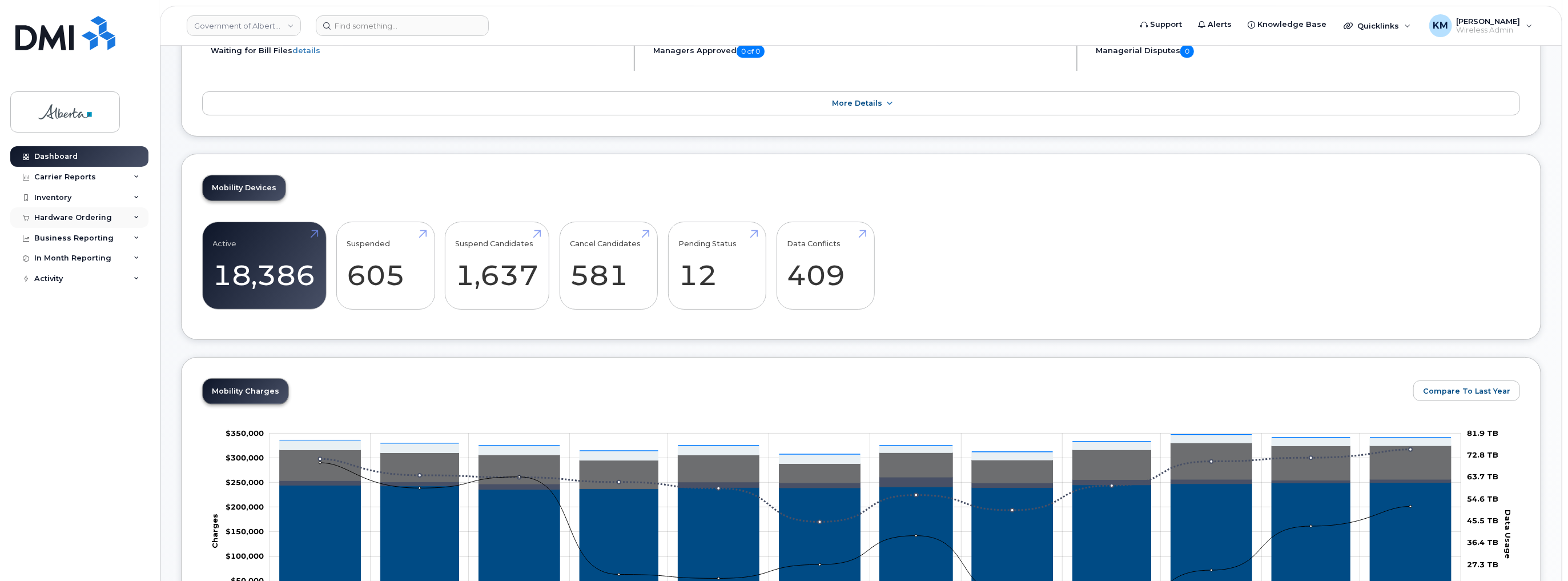
click at [84, 218] on div "Hardware Ordering" at bounding box center [73, 217] width 78 height 9
click at [74, 261] on link "Orders" at bounding box center [89, 260] width 118 height 22
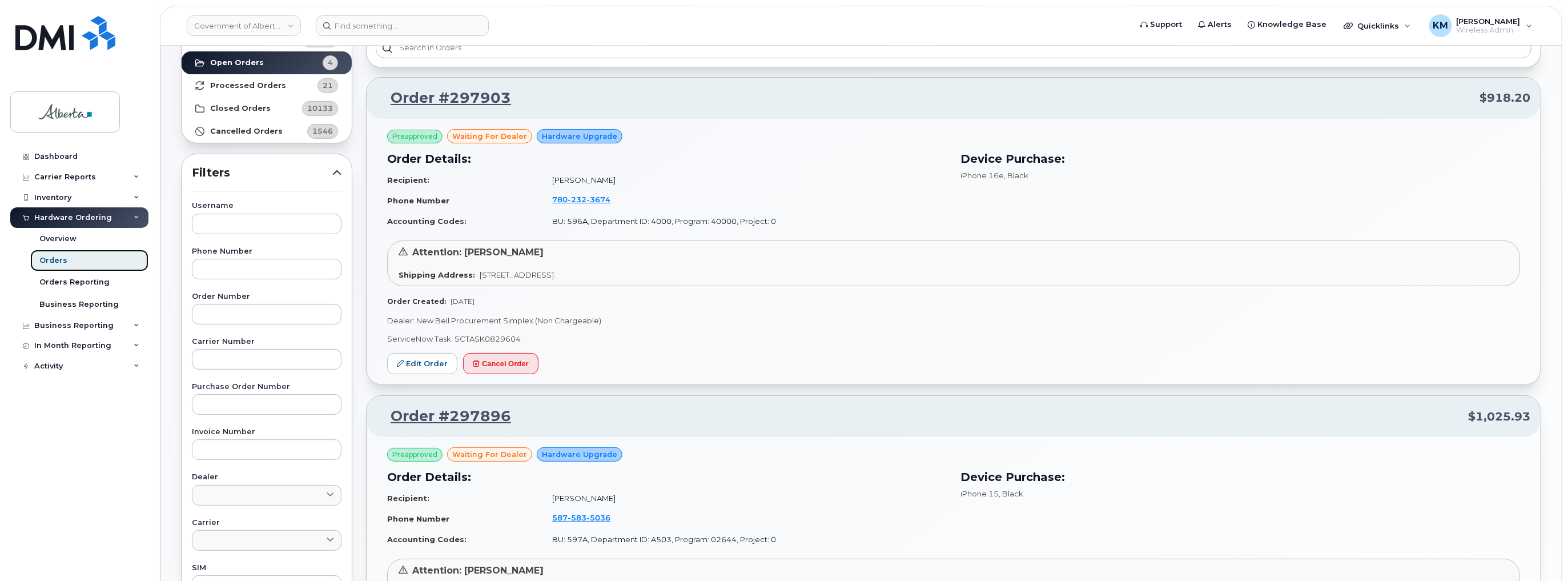
scroll to position [41, 0]
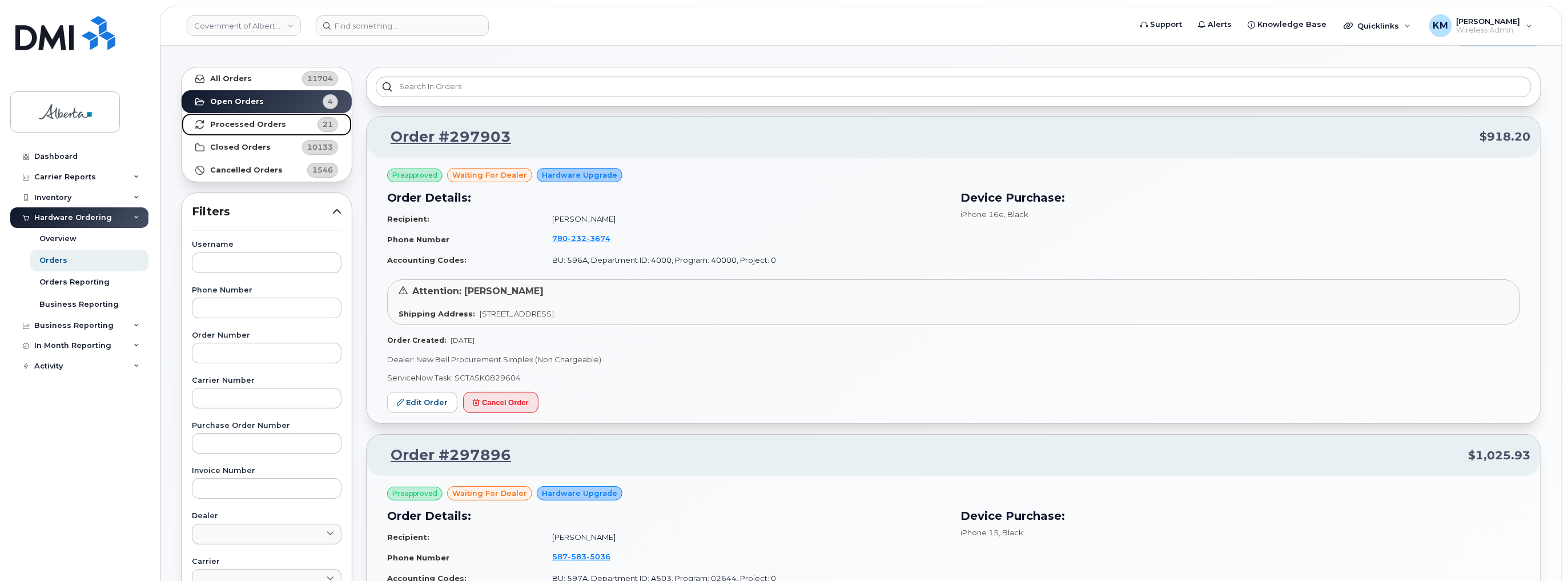
click at [276, 123] on strong "Processed Orders" at bounding box center [248, 124] width 76 height 9
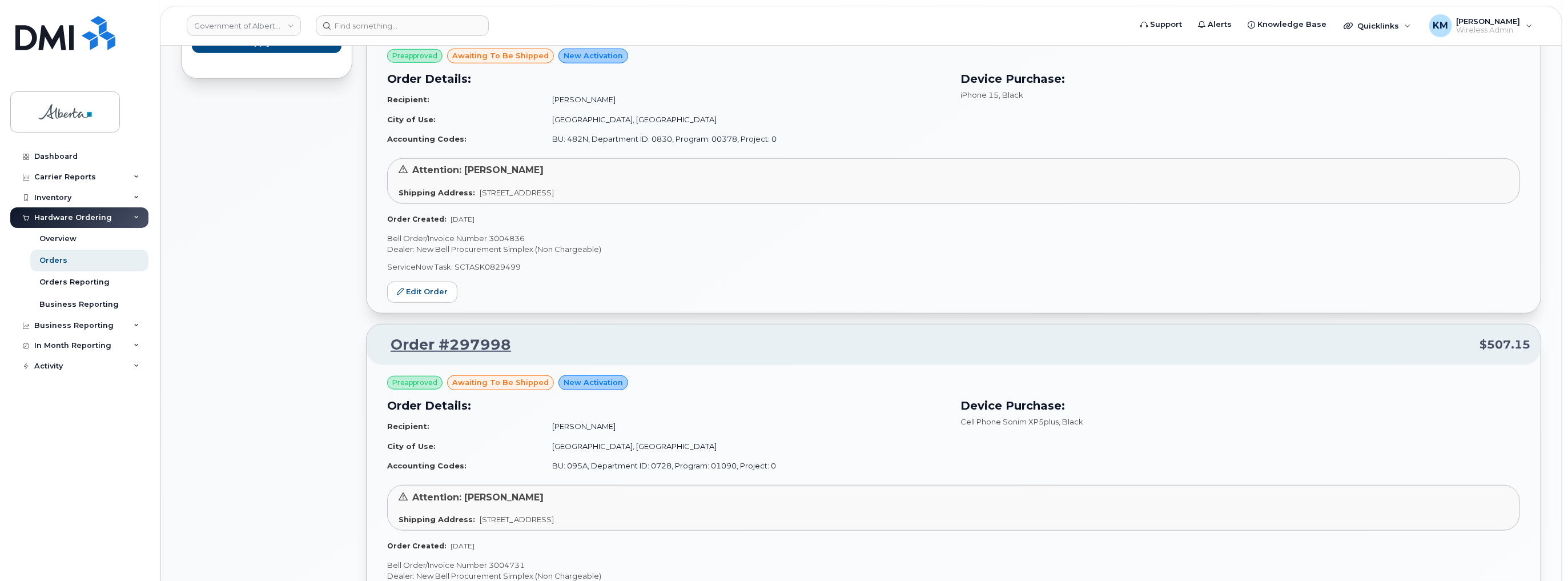
scroll to position [863, 0]
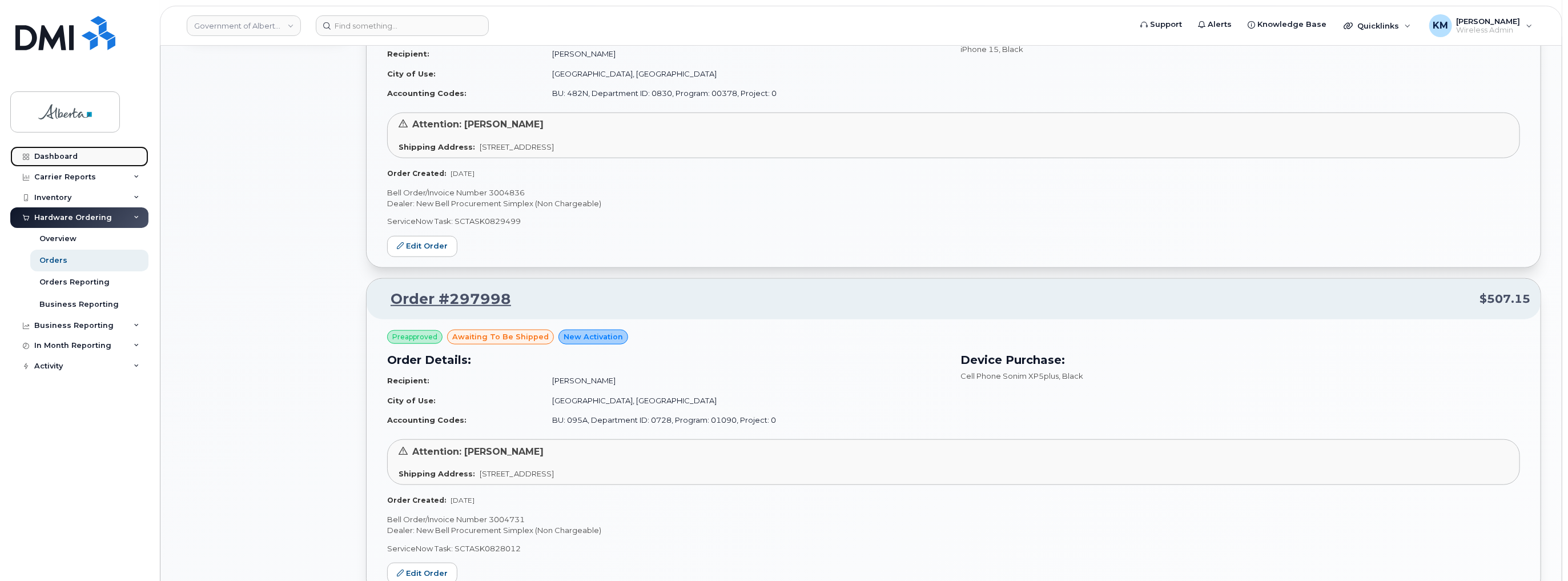
click at [69, 156] on div "Dashboard" at bounding box center [56, 156] width 44 height 9
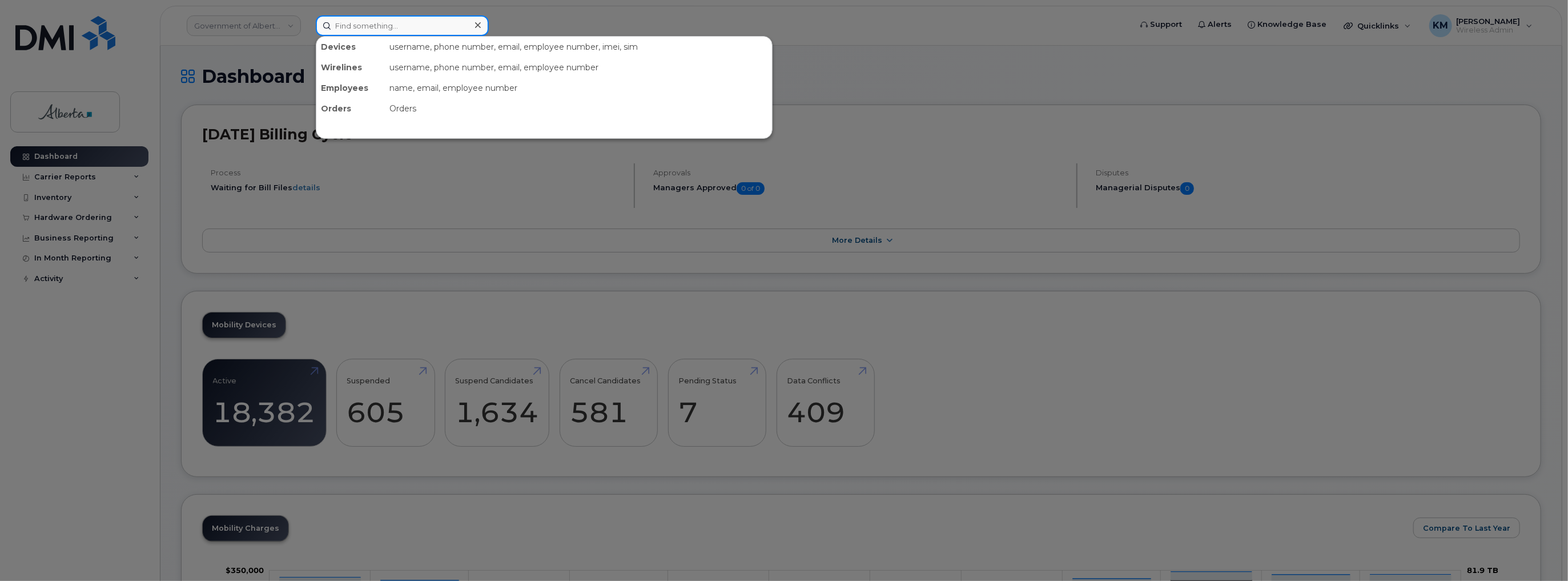
click at [367, 29] on input at bounding box center [402, 25] width 173 height 20
paste input "[PERSON_NAME]"
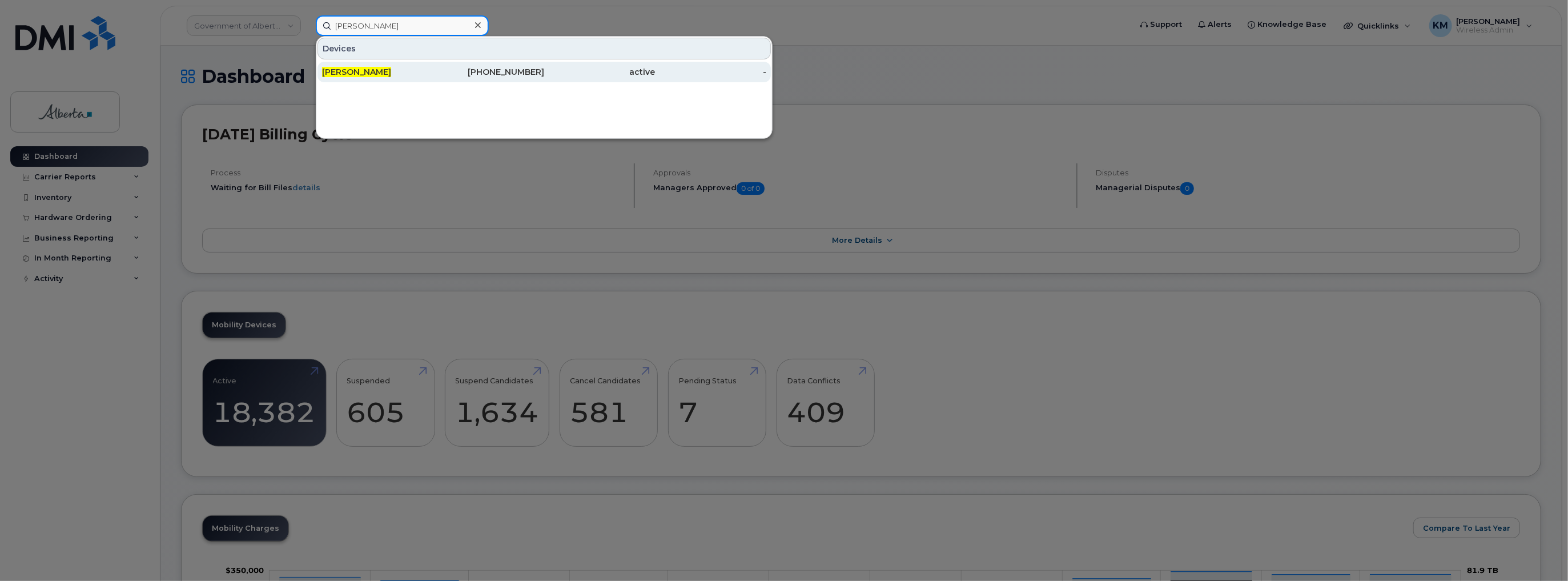
type input "[PERSON_NAME]"
click at [392, 69] on span "[PERSON_NAME]" at bounding box center [356, 72] width 69 height 11
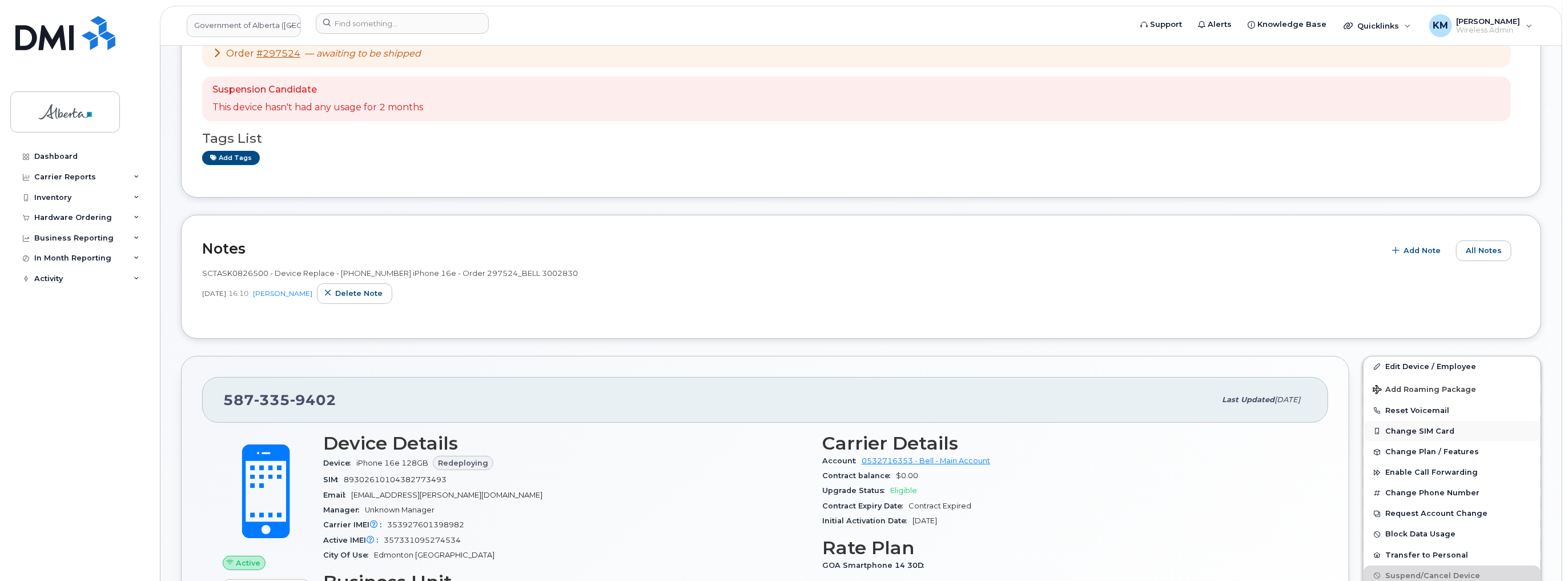
scroll to position [137, 0]
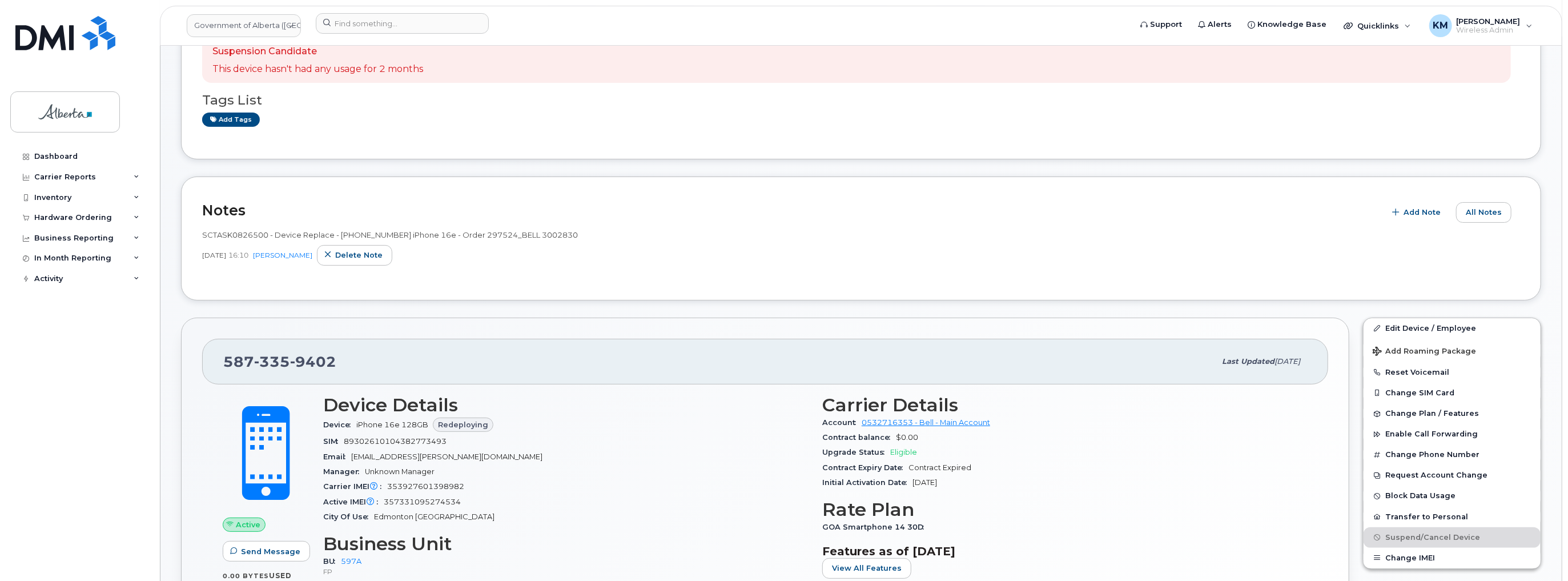
drag, startPoint x: 1426, startPoint y: 370, endPoint x: 1277, endPoint y: 506, distance: 201.7
click at [1277, 506] on div "[PHONE_NUMBER] Last updated [DATE] Active Send Message 0.00 Bytes  used 0.00 By…" at bounding box center [861, 511] width 1374 height 402
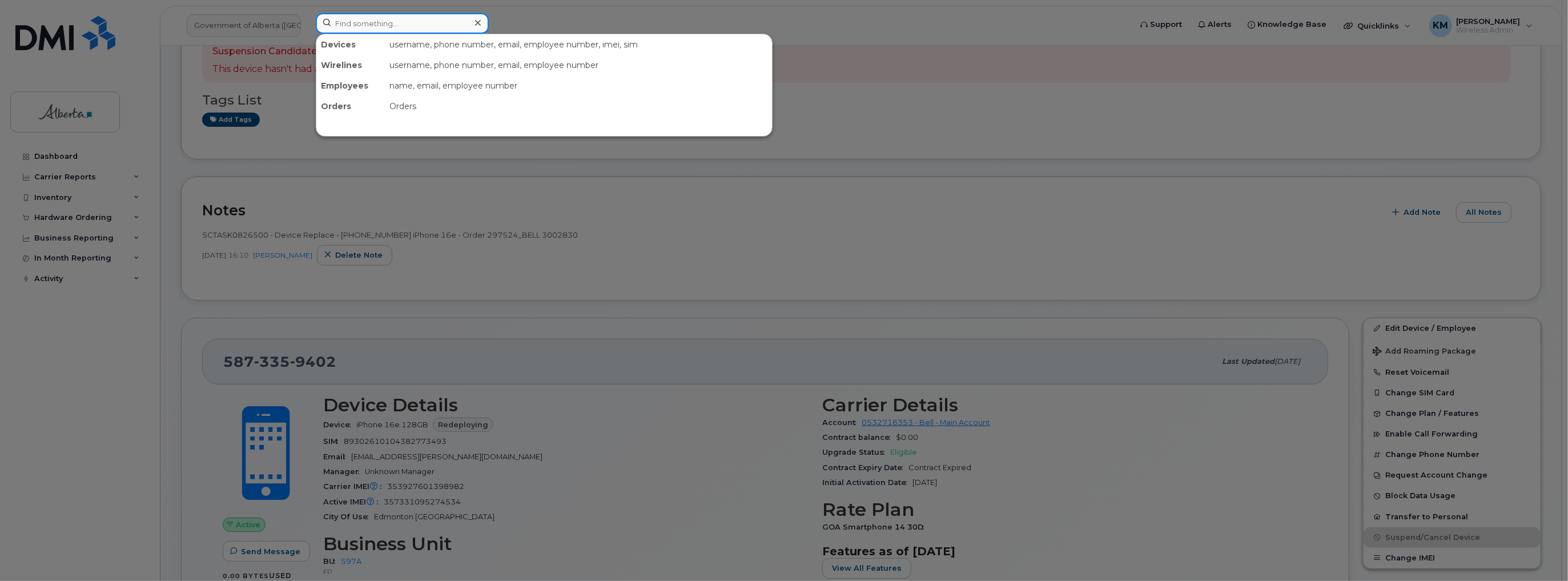
click at [394, 20] on input at bounding box center [402, 23] width 173 height 20
paste input "7809163629"
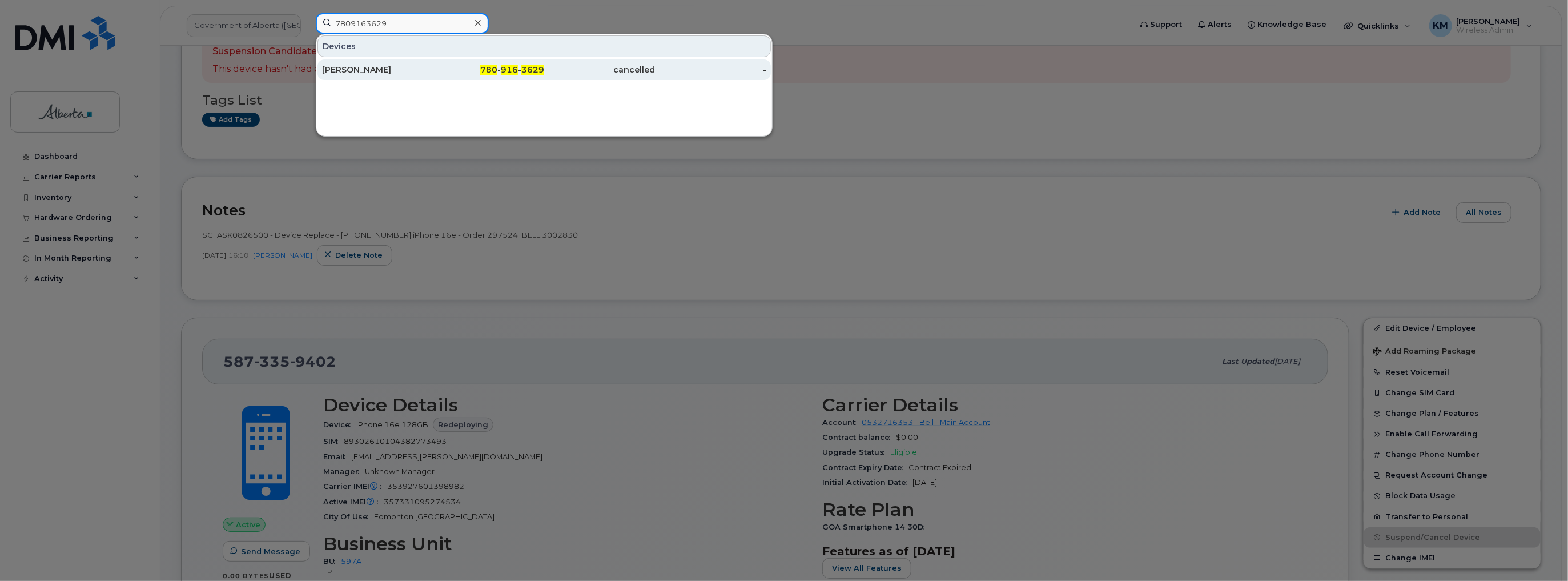
type input "7809163629"
click at [413, 69] on div "John Ivanc" at bounding box center [378, 70] width 112 height 11
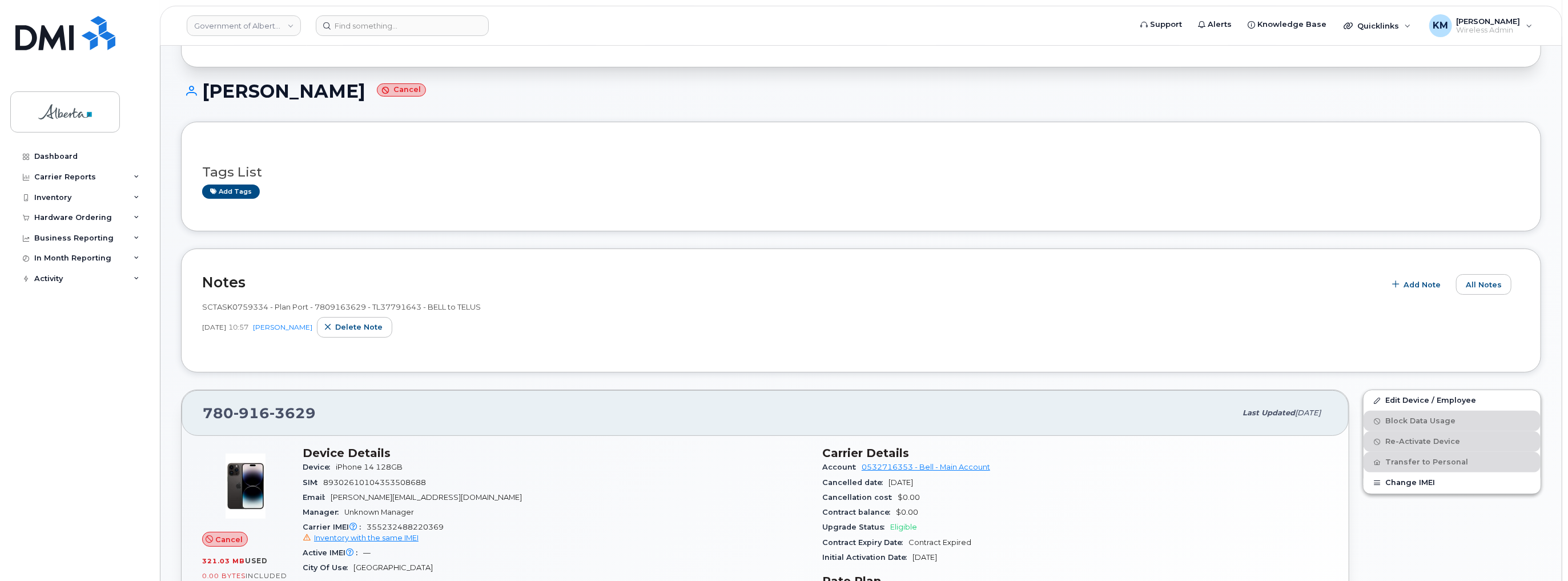
scroll to position [91, 0]
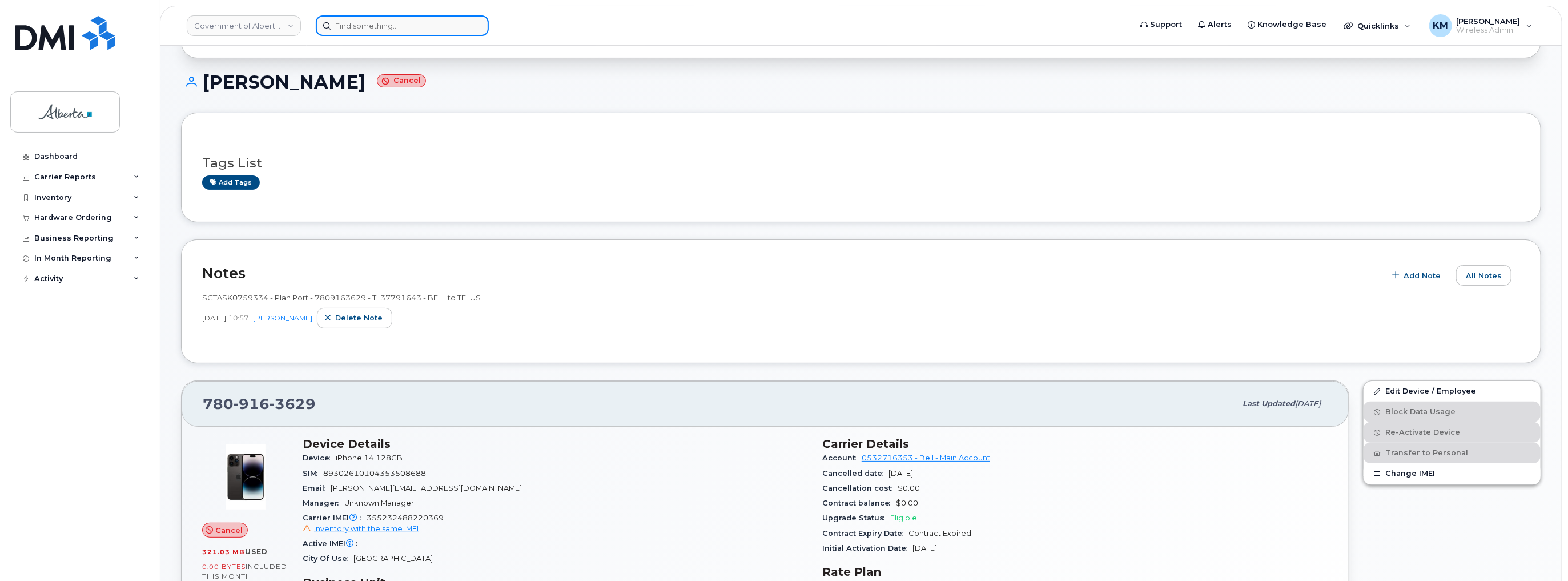
click at [374, 30] on input at bounding box center [402, 25] width 173 height 20
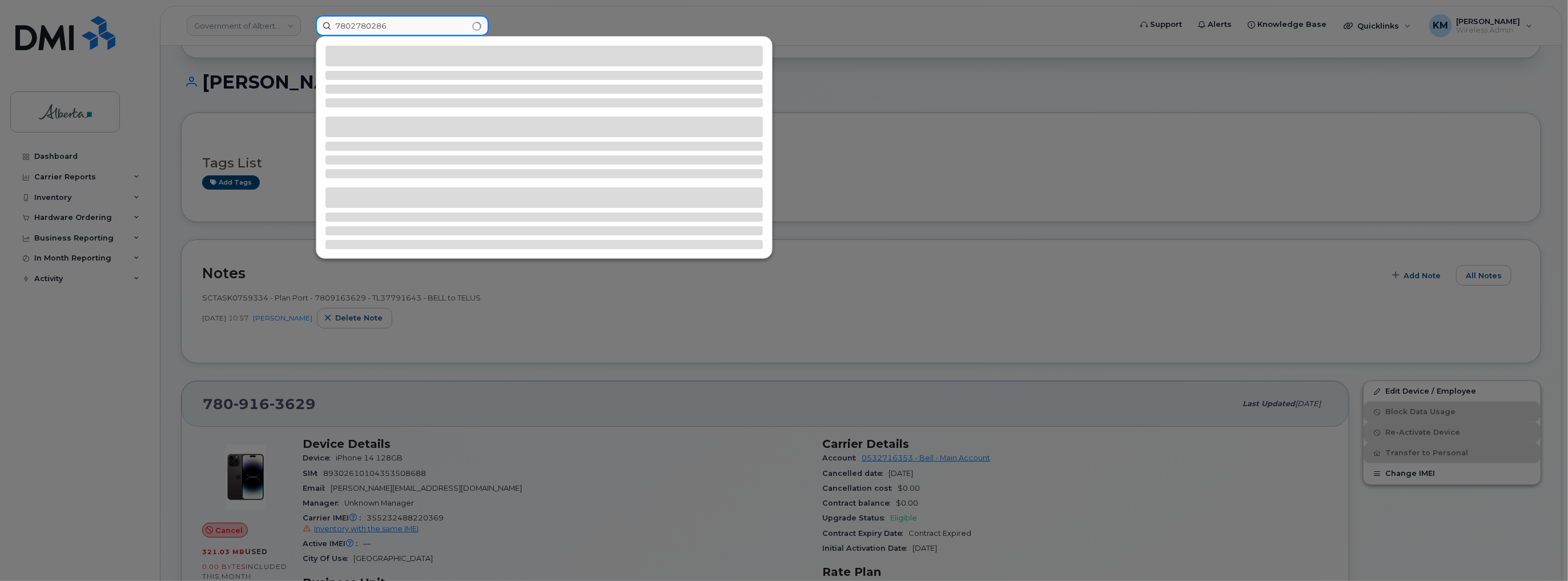
type input "7802780286"
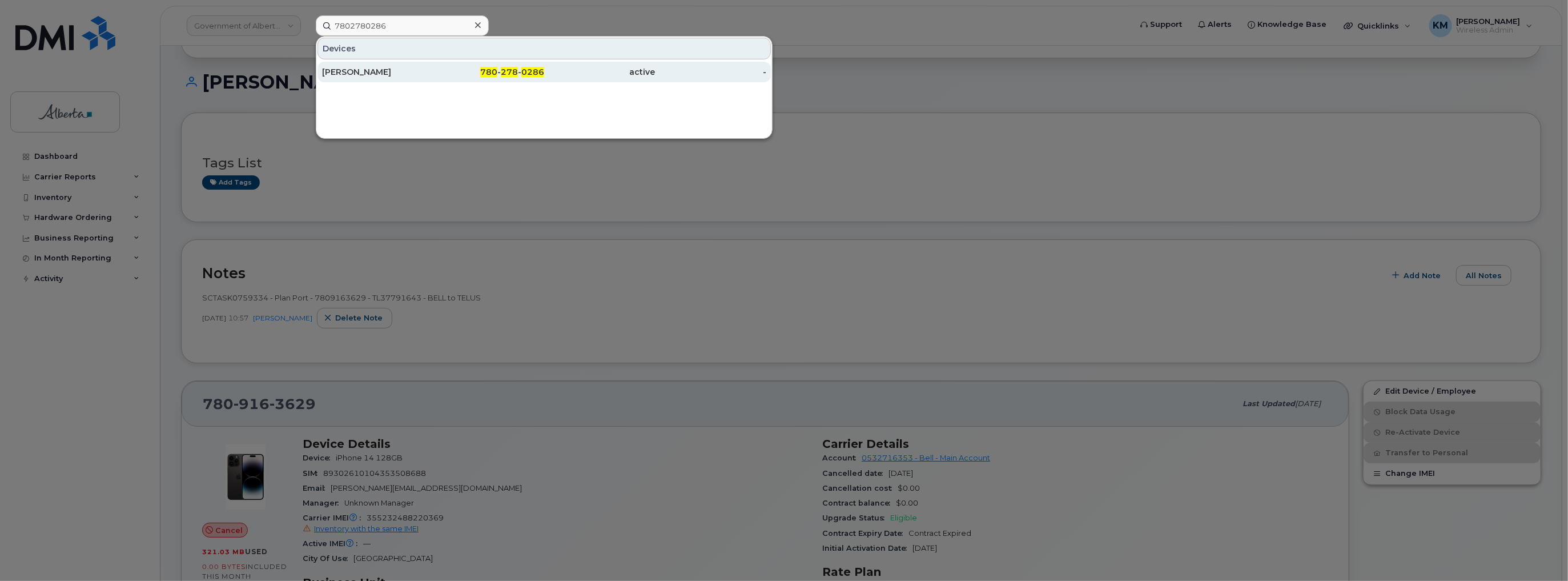
click at [378, 73] on div "[PERSON_NAME]" at bounding box center [378, 72] width 112 height 11
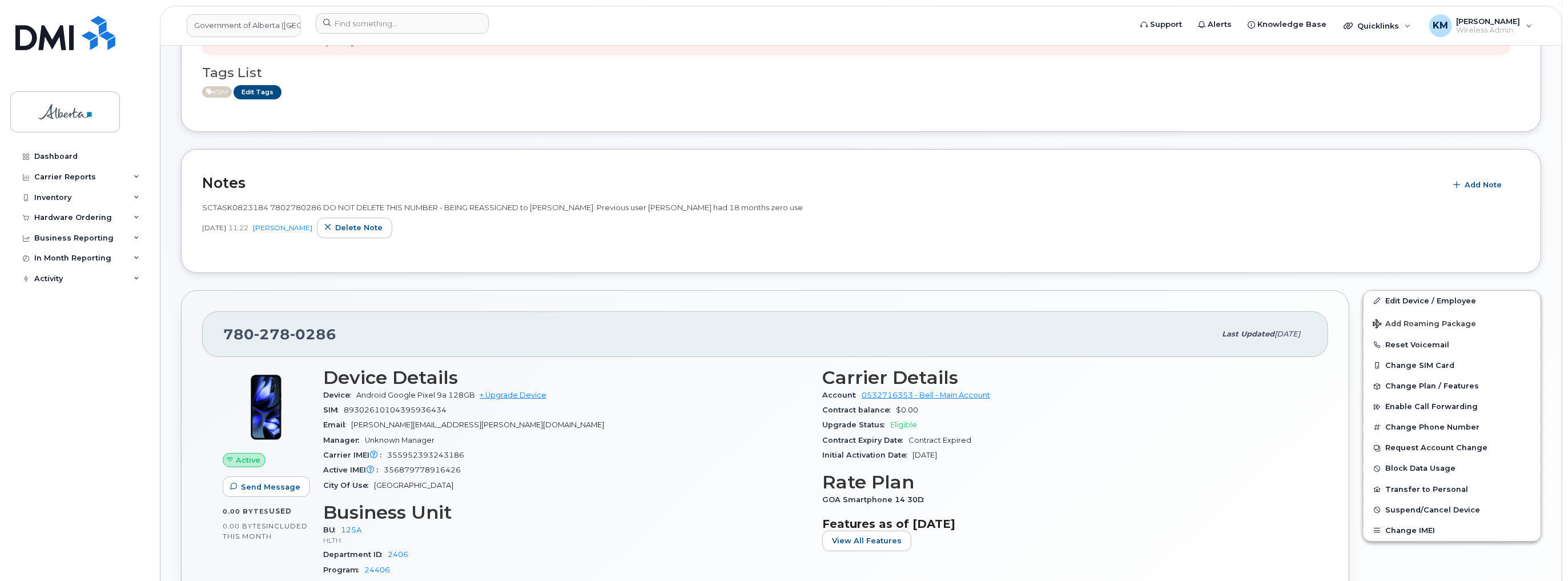
scroll to position [183, 0]
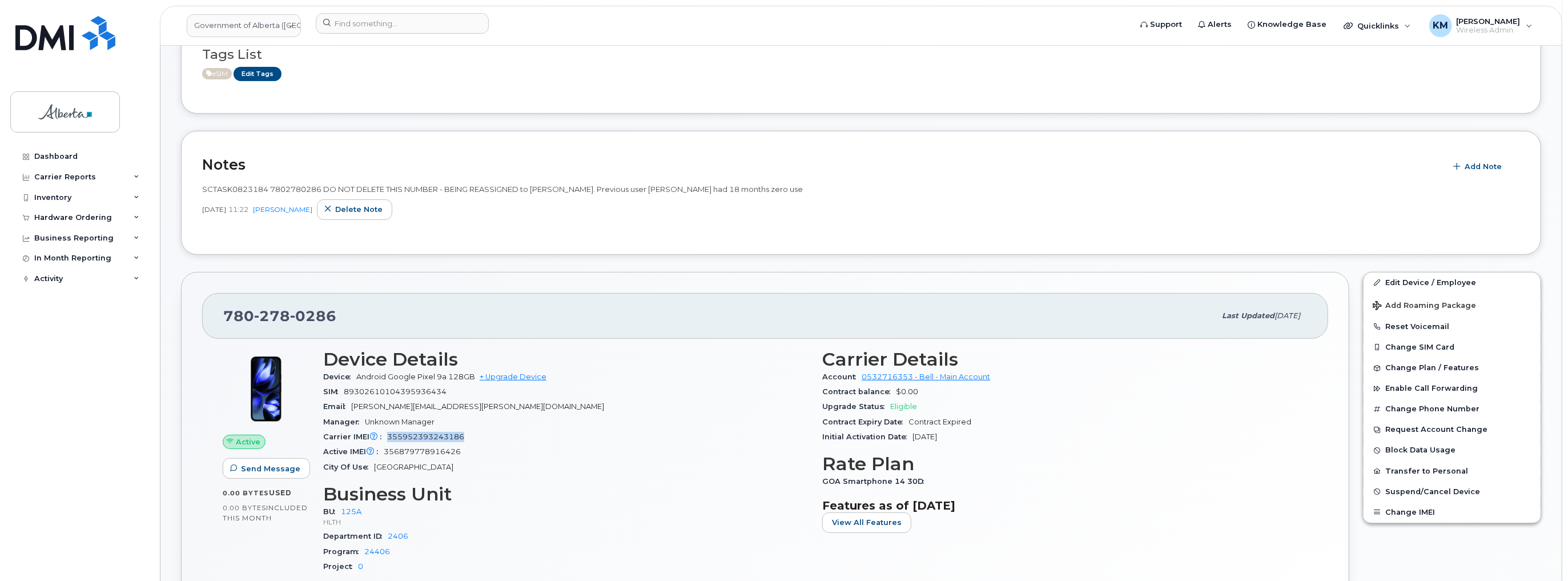
drag, startPoint x: 470, startPoint y: 439, endPoint x: 388, endPoint y: 439, distance: 82.0
click at [388, 439] on div "Carrier IMEI Carrier IMEI is reported during the last billing cycle or change o…" at bounding box center [566, 437] width 485 height 15
copy span "355952393243186"
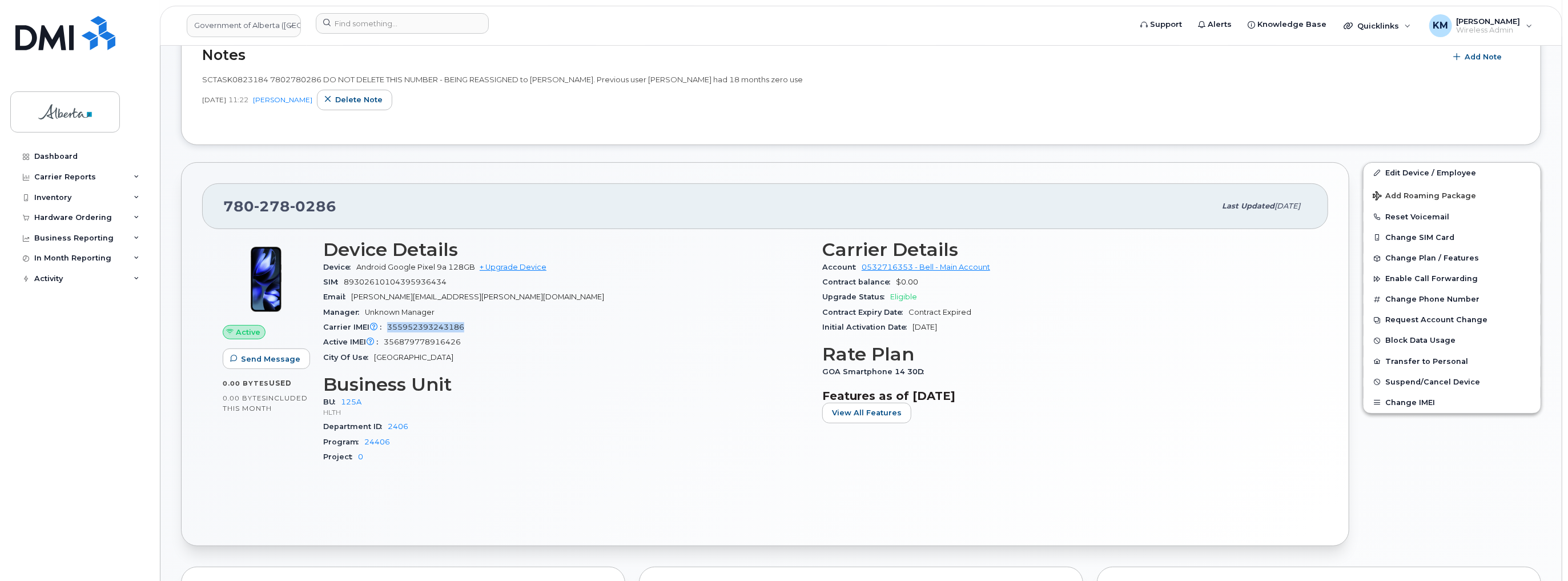
scroll to position [274, 0]
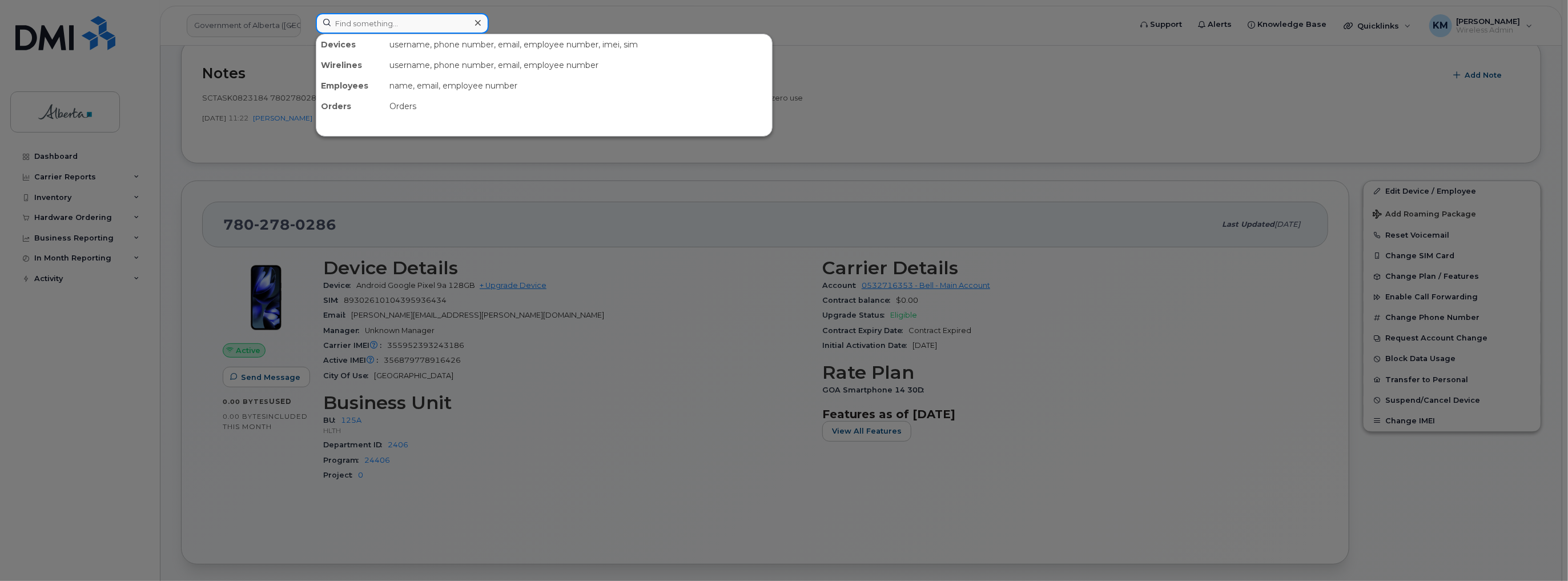
click at [394, 24] on input at bounding box center [402, 23] width 173 height 20
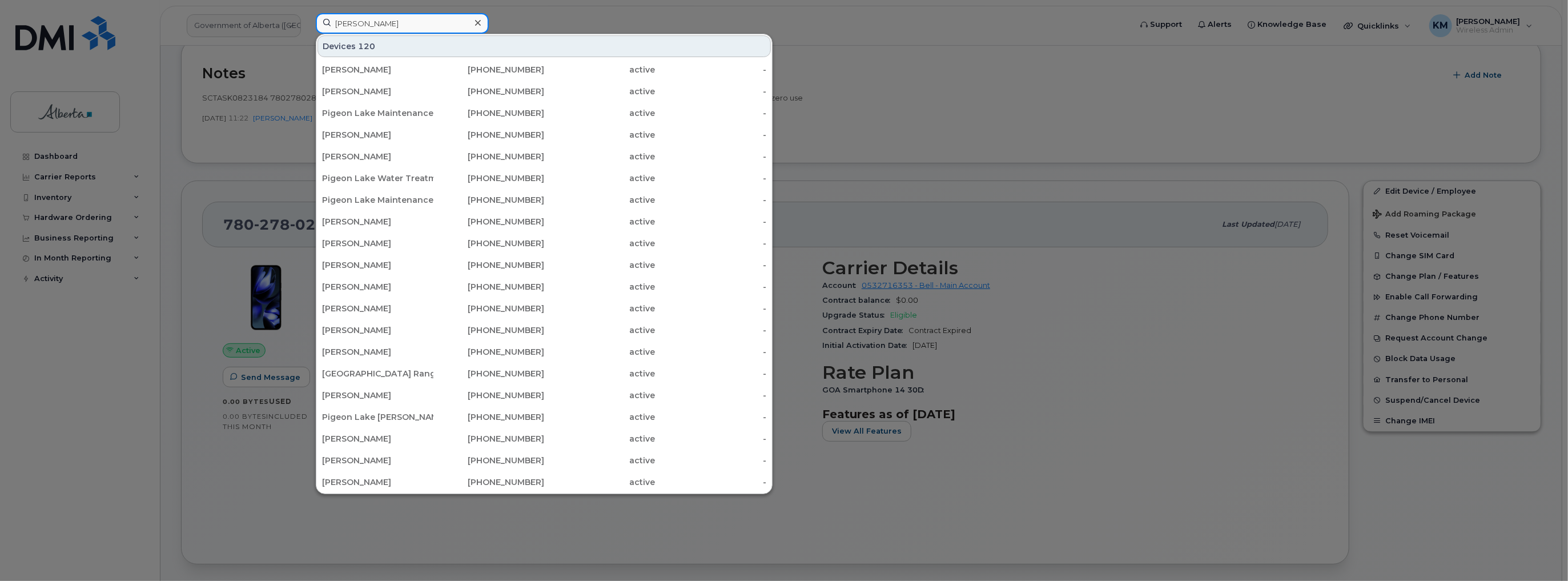
type input "geoff berry"
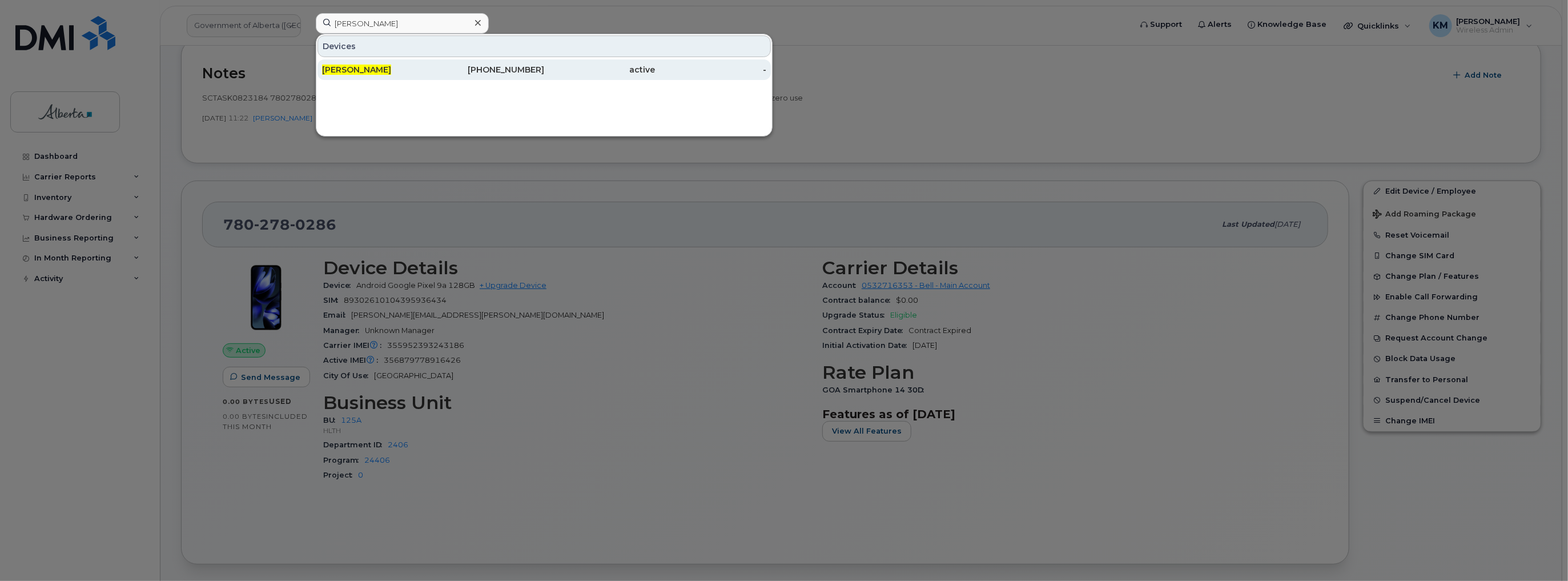
click at [404, 74] on div "Geoff Berry" at bounding box center [378, 70] width 112 height 11
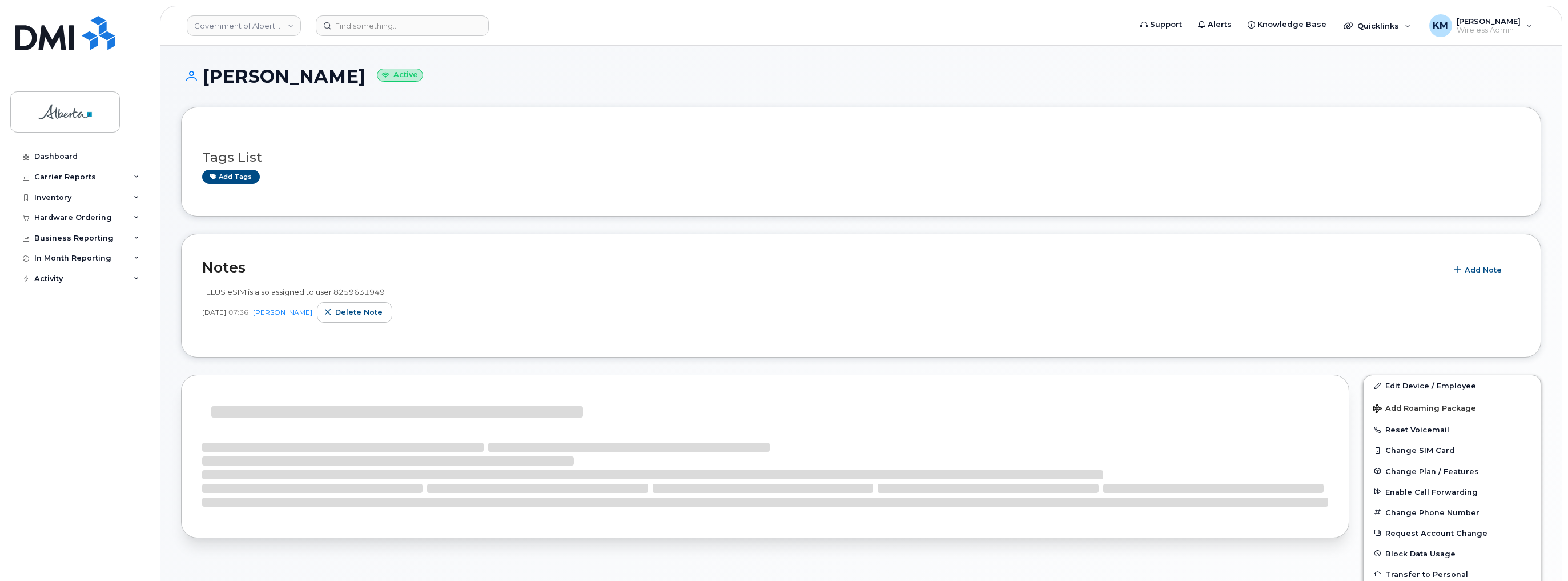
scroll to position [137, 0]
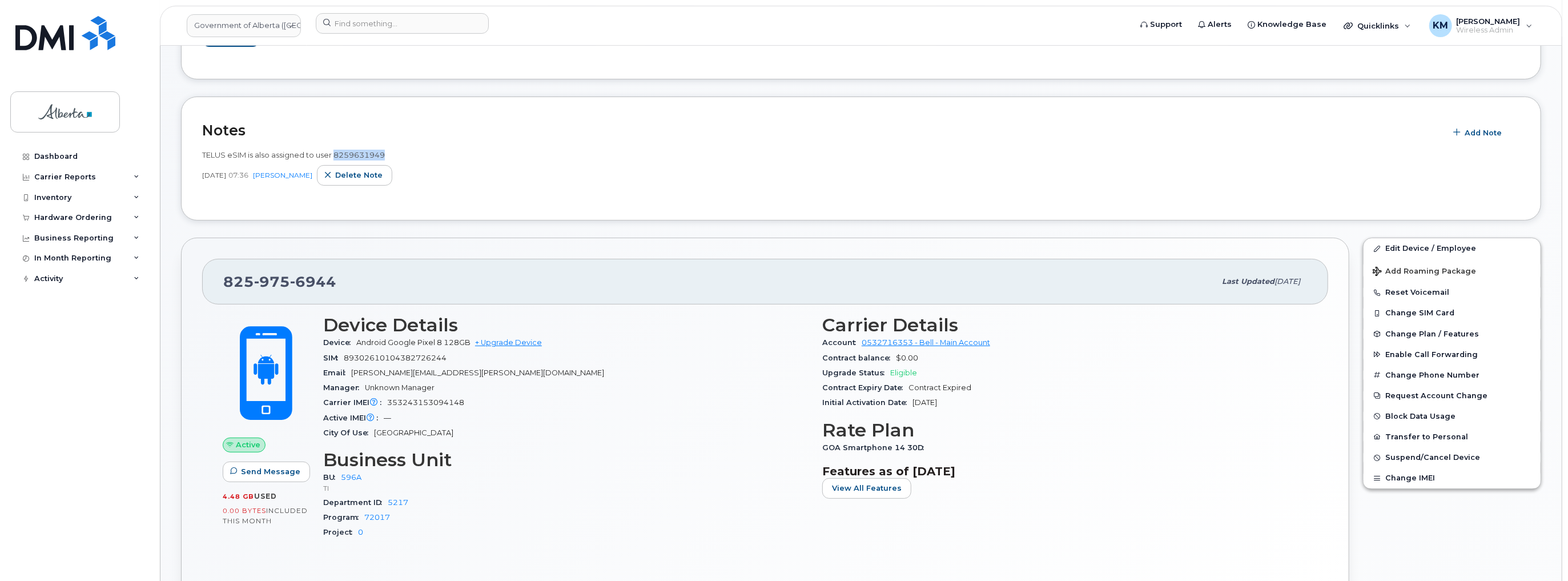
drag, startPoint x: 394, startPoint y: 154, endPoint x: 336, endPoint y: 158, distance: 58.1
click at [336, 158] on div "TELUS eSIM is also assigned to user 8259631949" at bounding box center [861, 155] width 1318 height 11
copy span "8259631949"
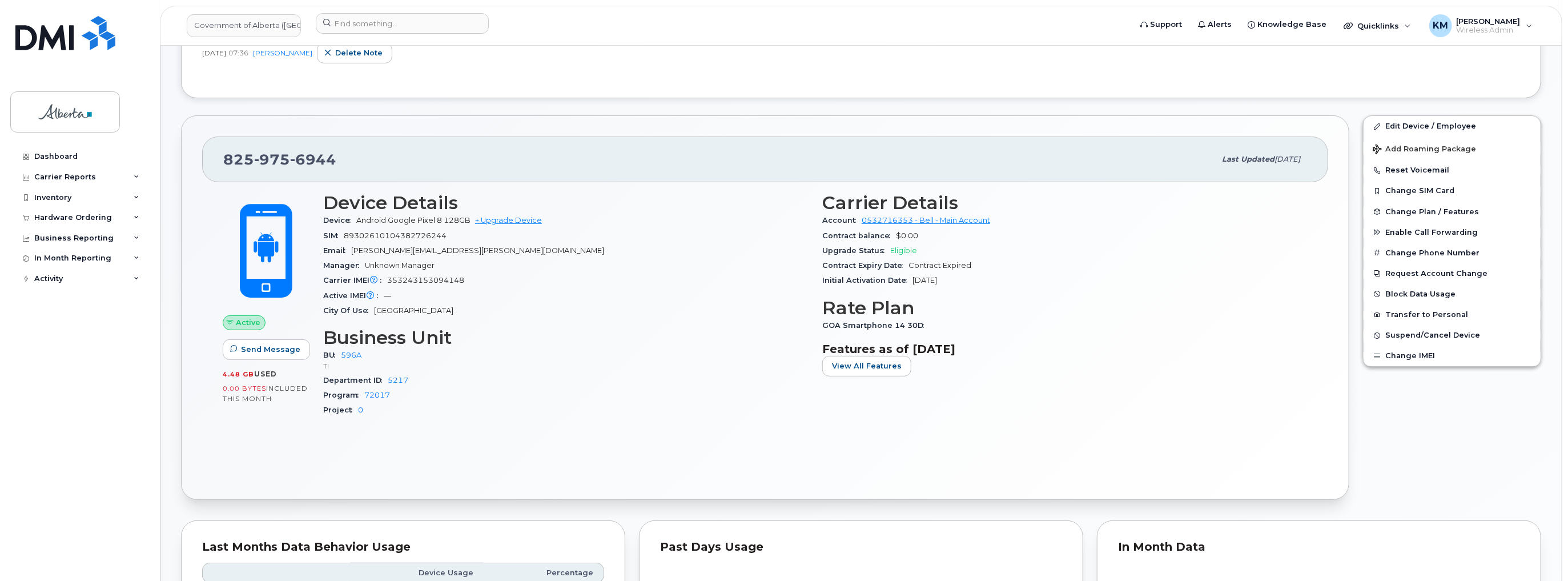
scroll to position [274, 0]
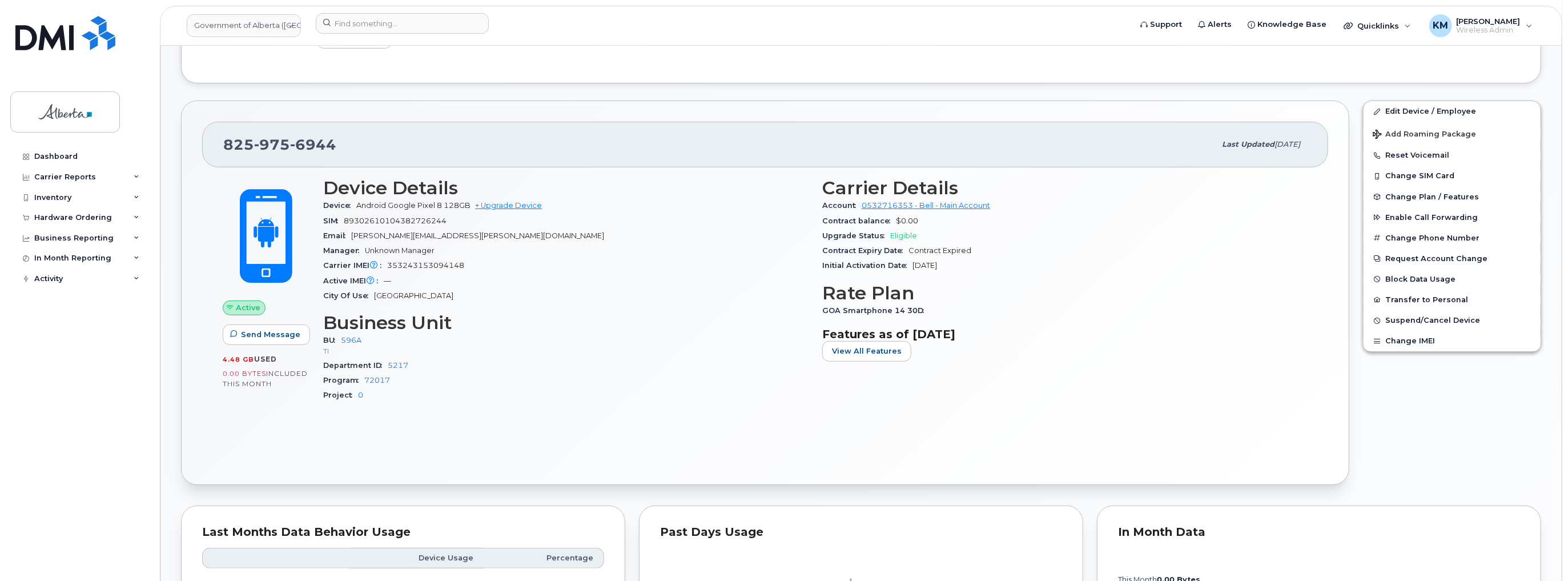
click at [500, 130] on div "825 975 6944 Last updated Mar 06, 2024" at bounding box center [765, 144] width 1126 height 45
click at [354, 20] on input at bounding box center [402, 23] width 173 height 20
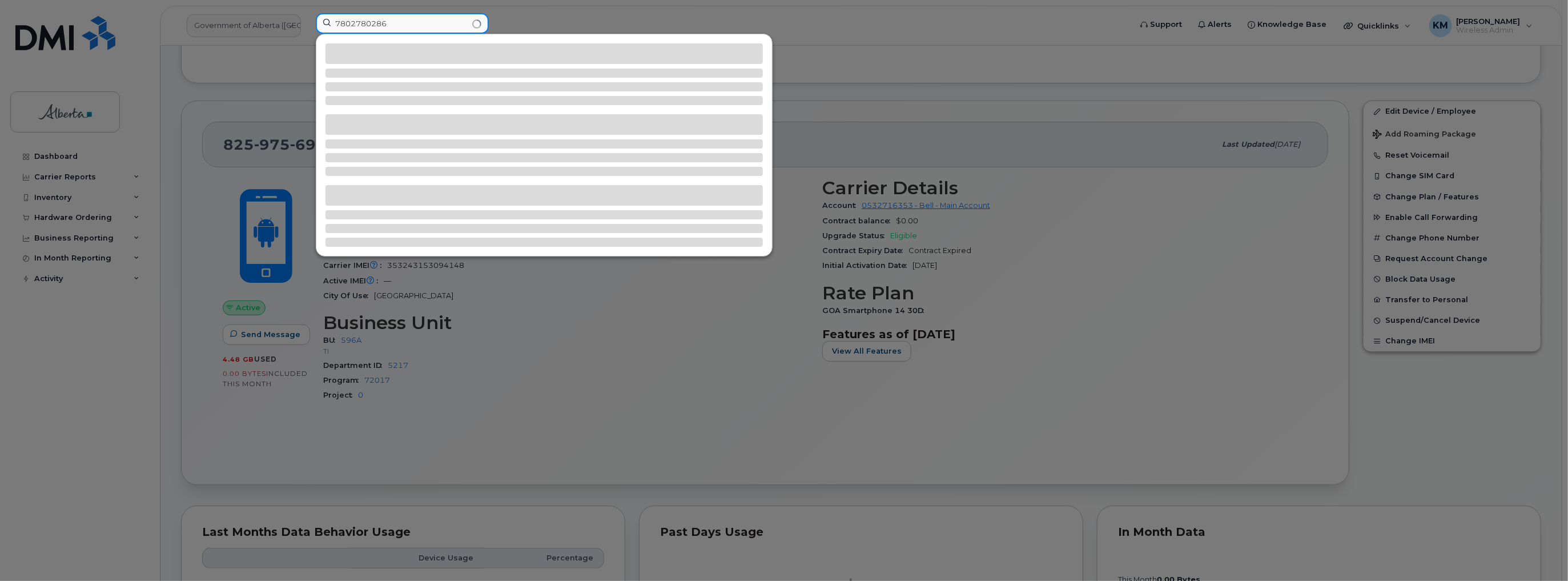
type input "7802780286"
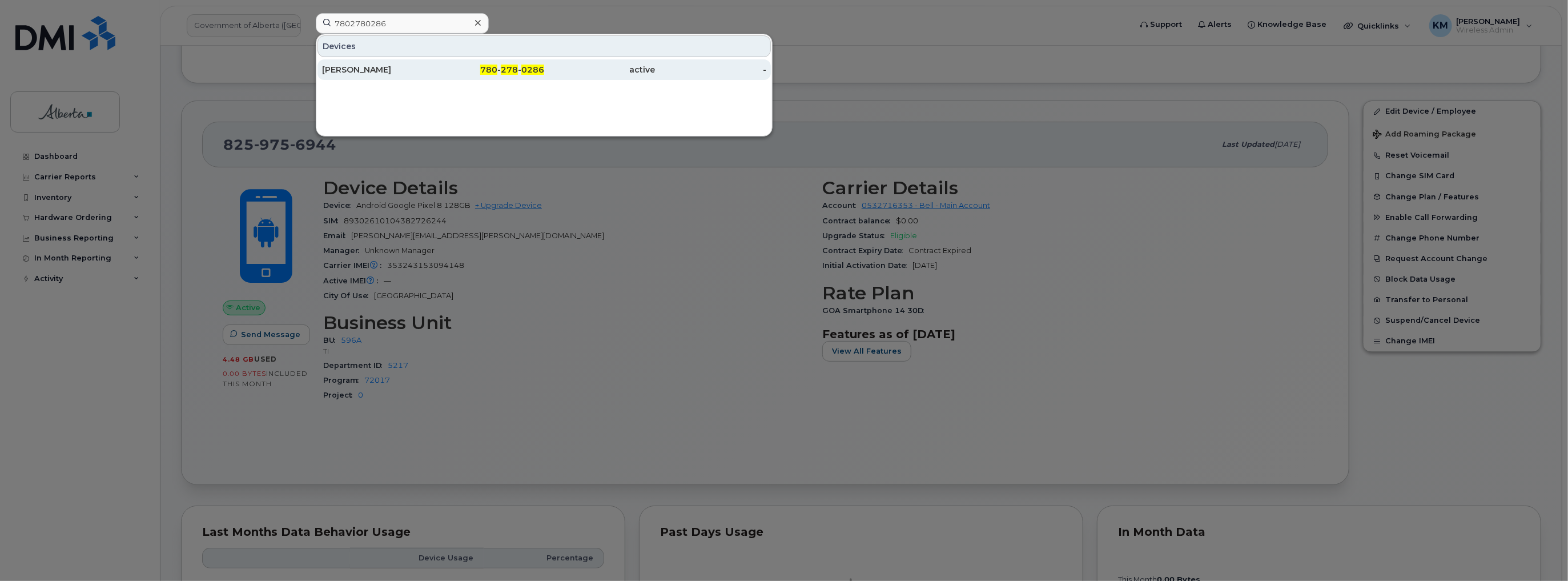
click at [372, 73] on div "[PERSON_NAME]" at bounding box center [378, 70] width 112 height 11
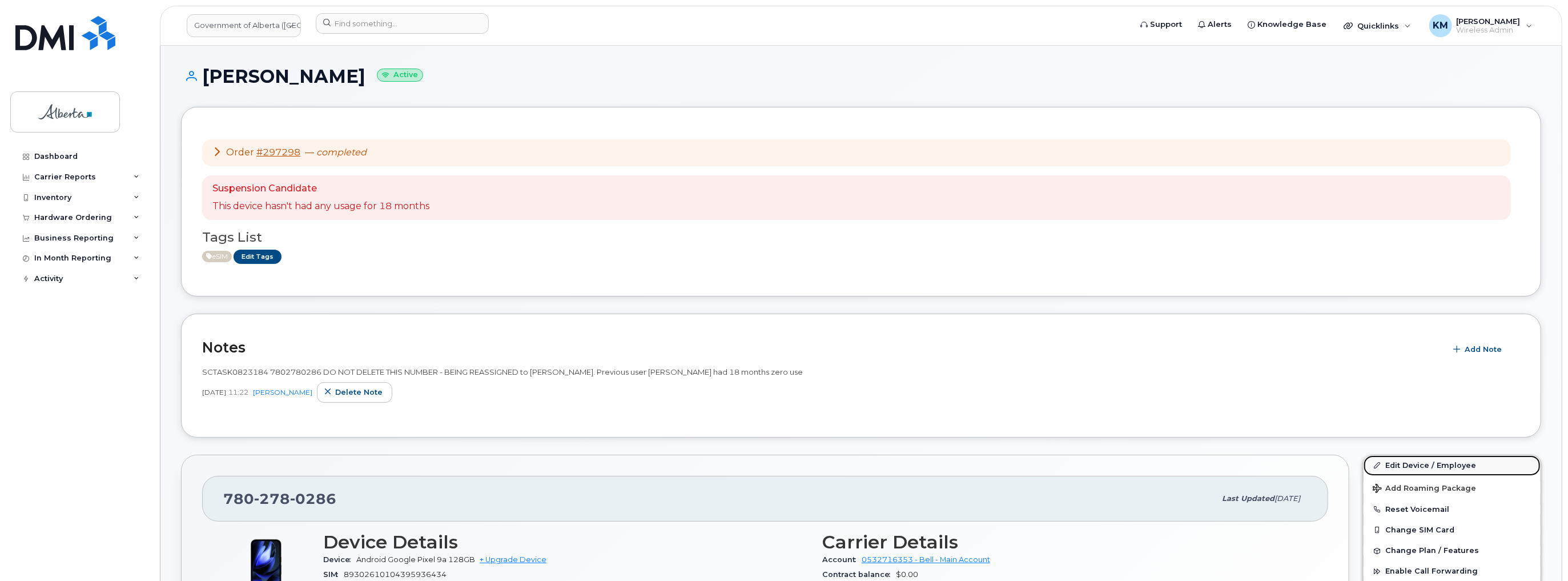
click at [1419, 460] on link "Edit Device / Employee" at bounding box center [1452, 465] width 177 height 20
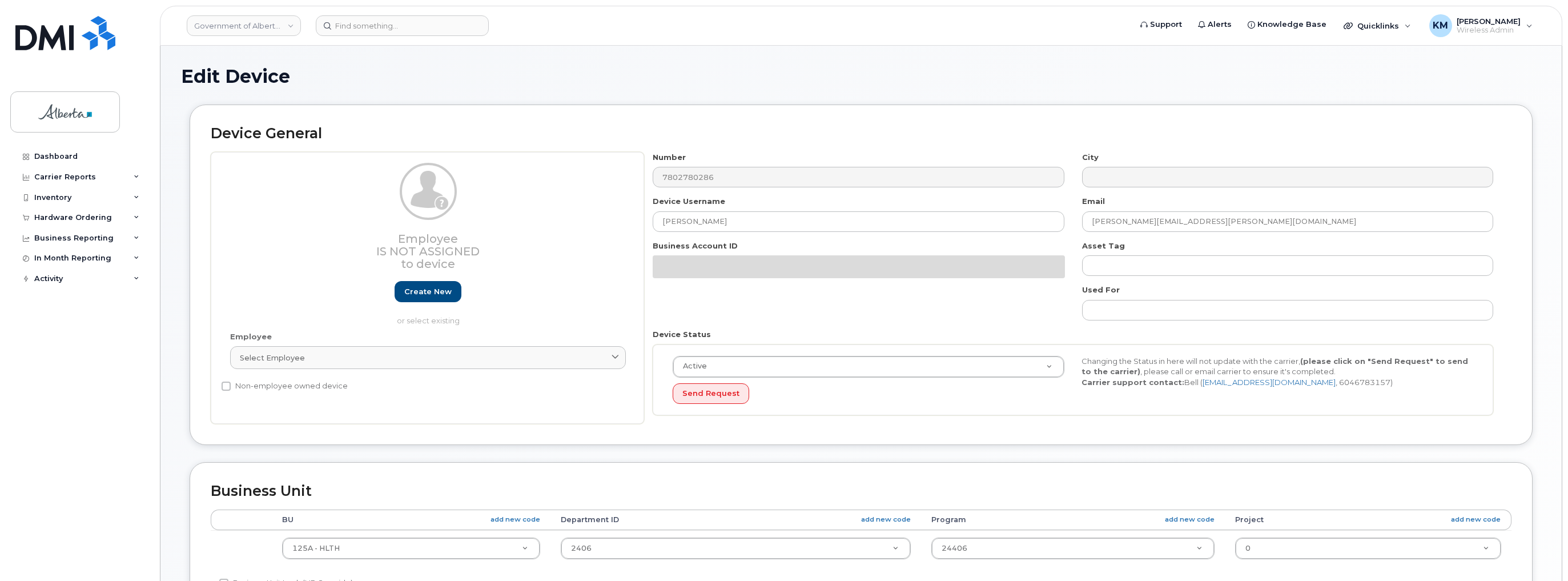
select select "4120335"
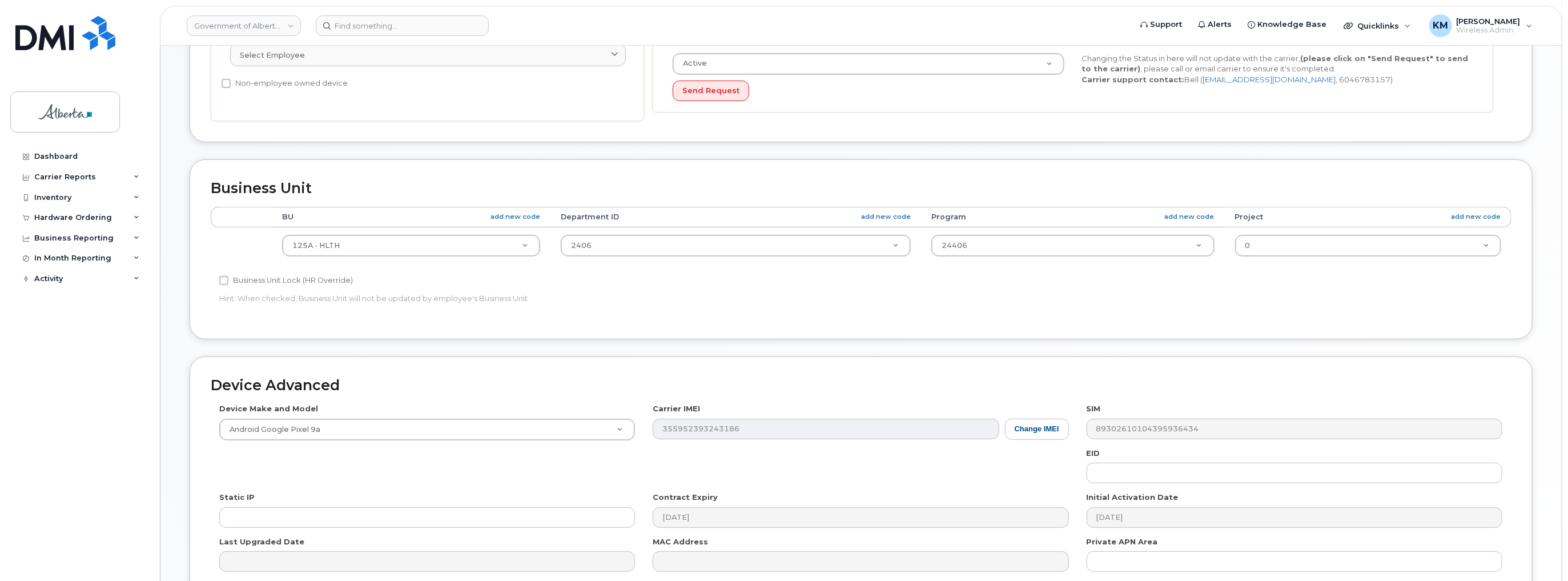
scroll to position [366, 0]
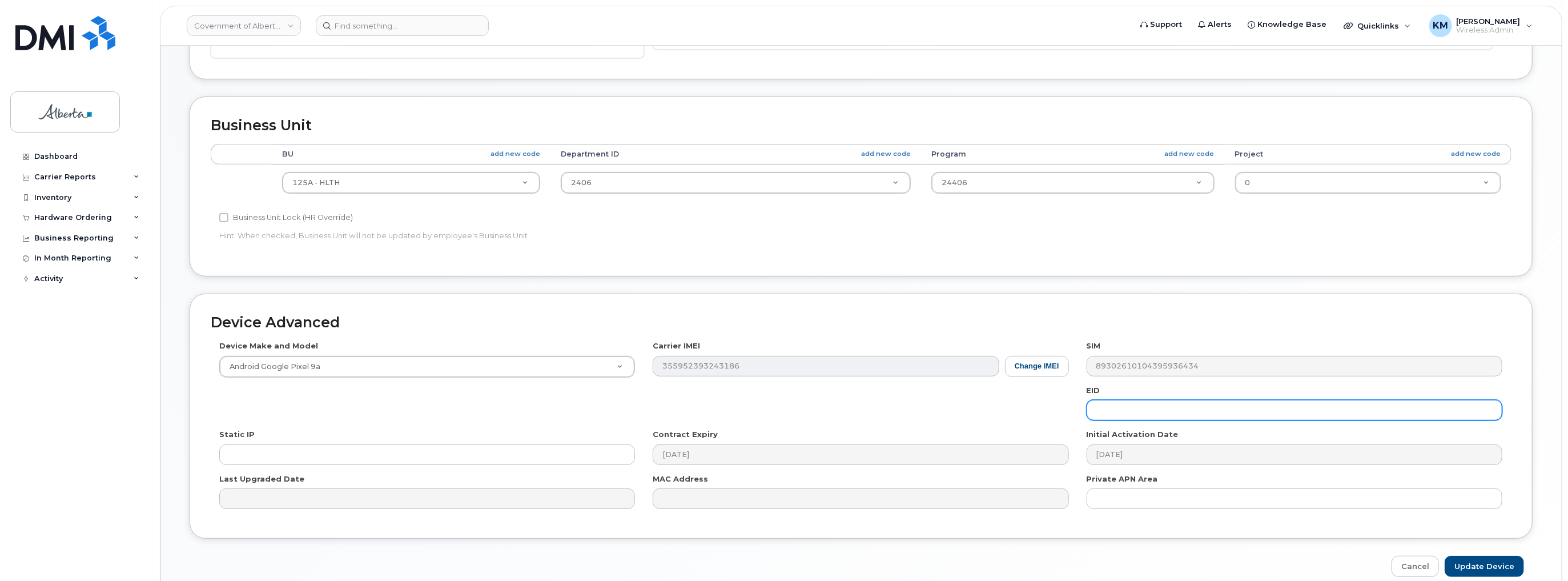
click at [1187, 408] on input "text" at bounding box center [1295, 409] width 416 height 20
paste input "89033023553429009100039825739079"
type input "89033023553429009100039825739079"
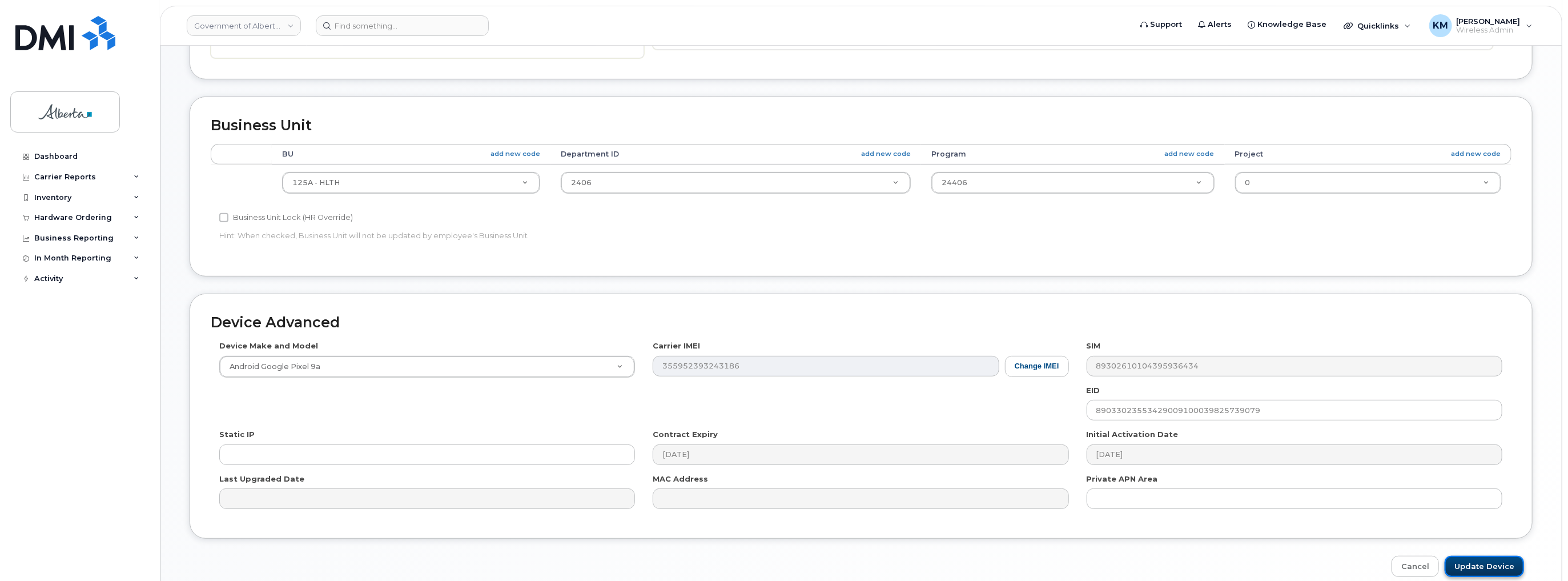
click at [1478, 562] on input "Update Device" at bounding box center [1485, 566] width 79 height 21
type input "Saving..."
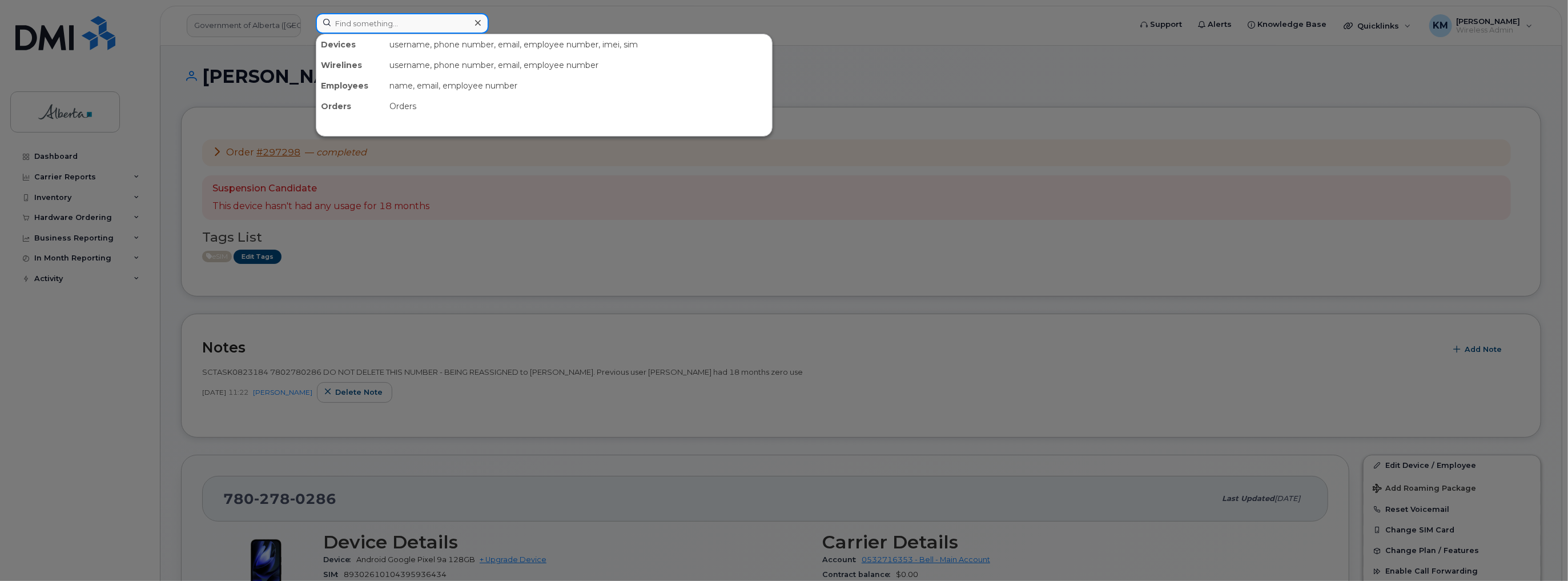
click at [407, 32] on input at bounding box center [402, 23] width 173 height 20
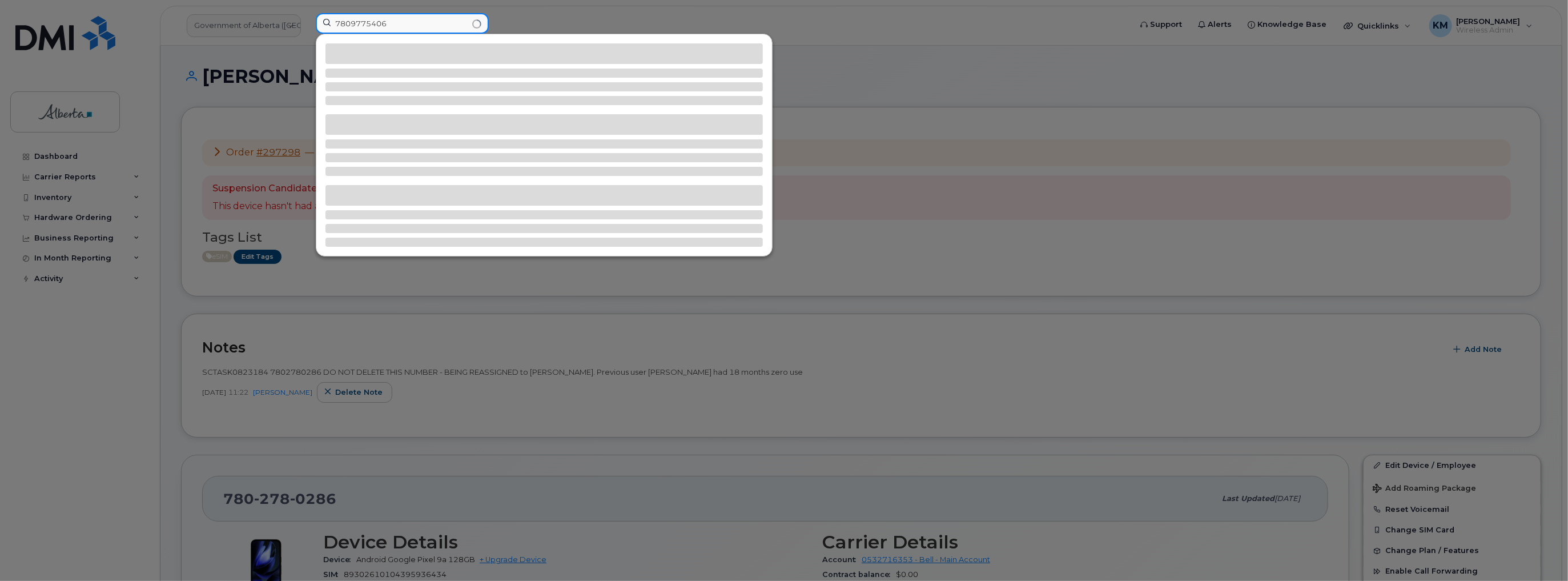
type input "7809775406"
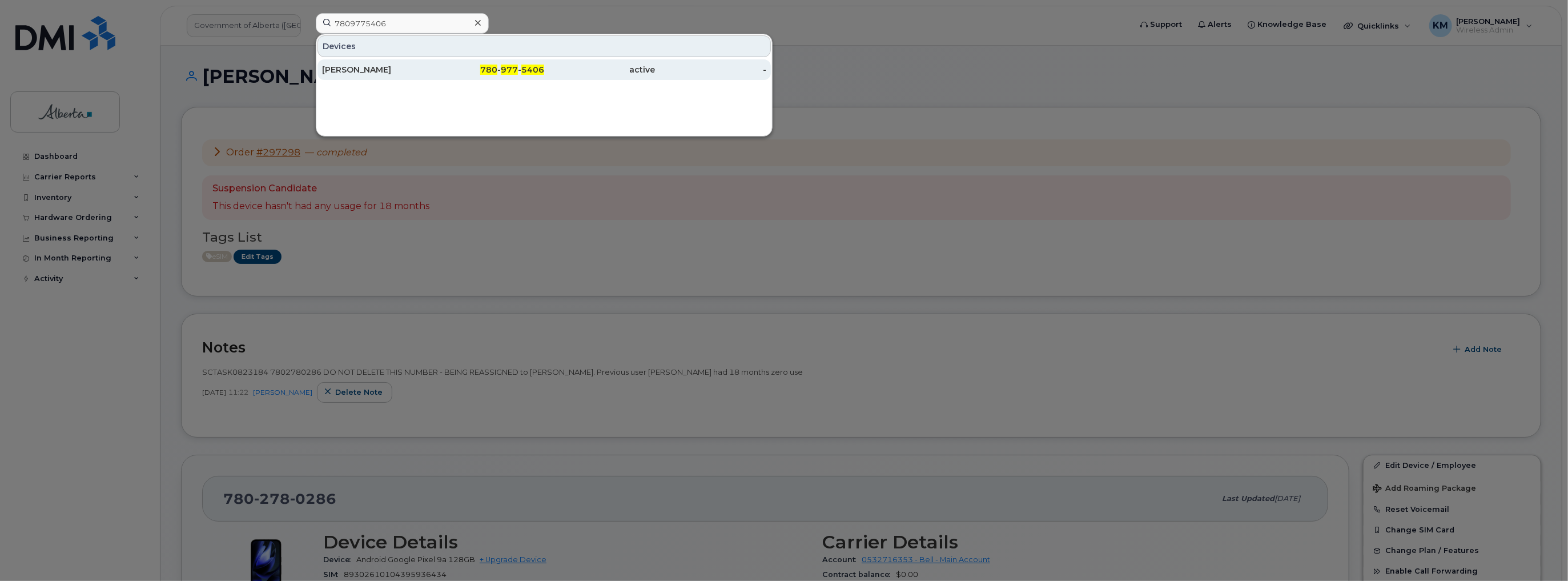
click at [417, 65] on div "[PERSON_NAME]" at bounding box center [378, 70] width 112 height 11
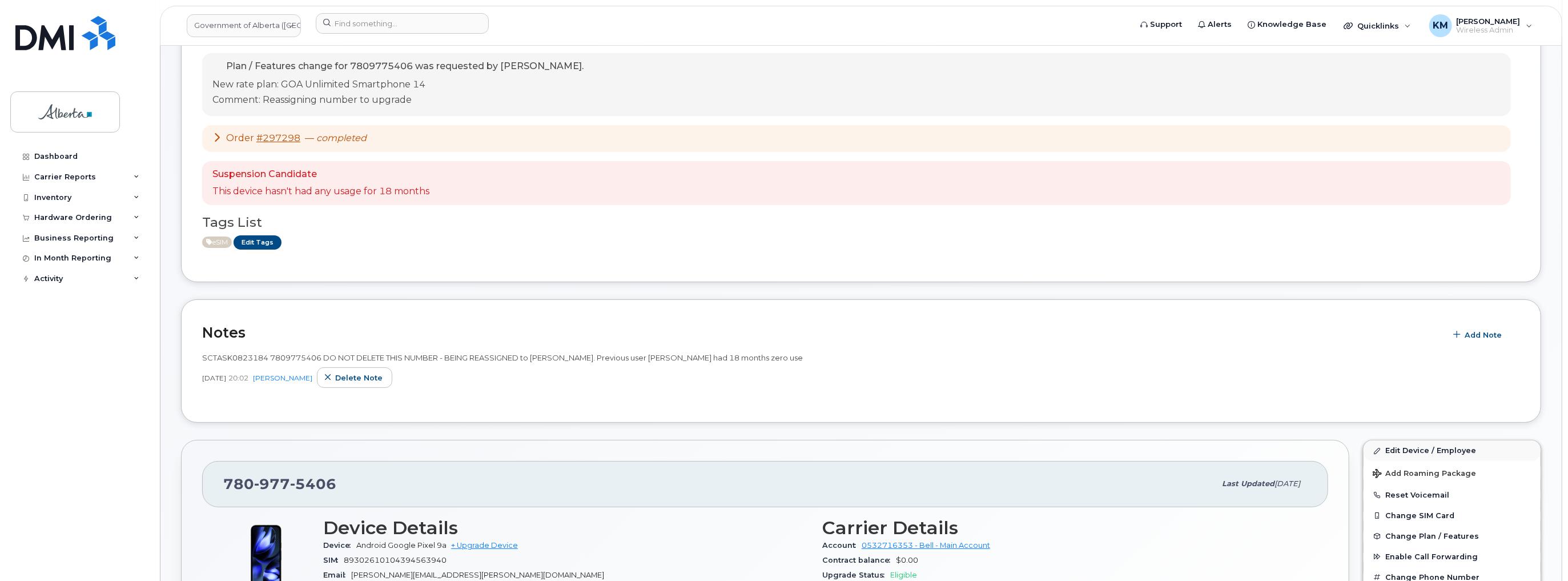
scroll to position [91, 0]
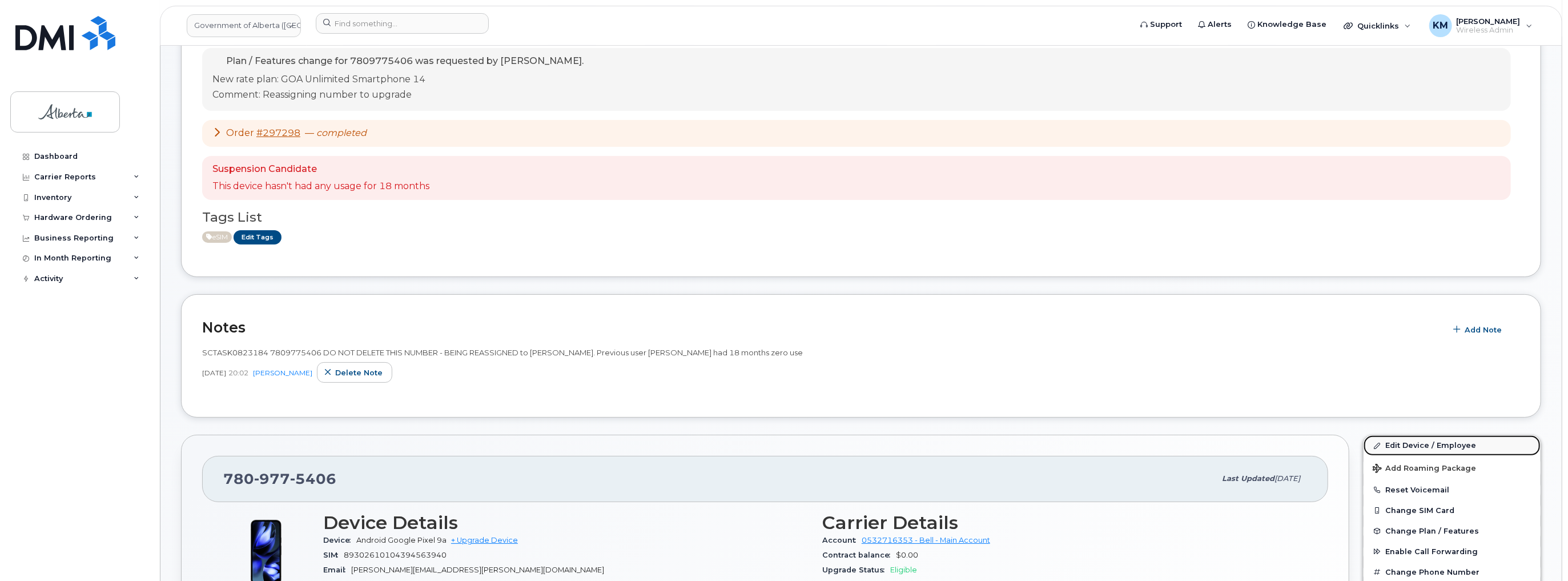
click at [1409, 440] on link "Edit Device / Employee" at bounding box center [1452, 445] width 177 height 20
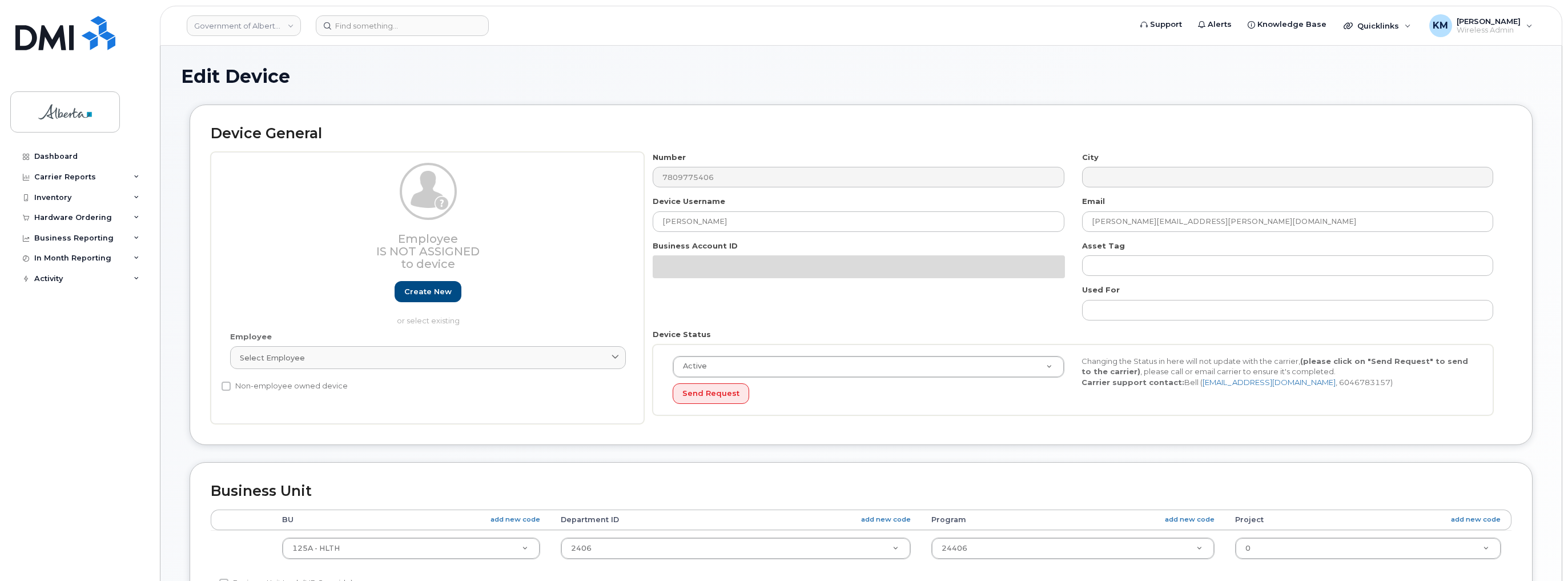
select select "4120335"
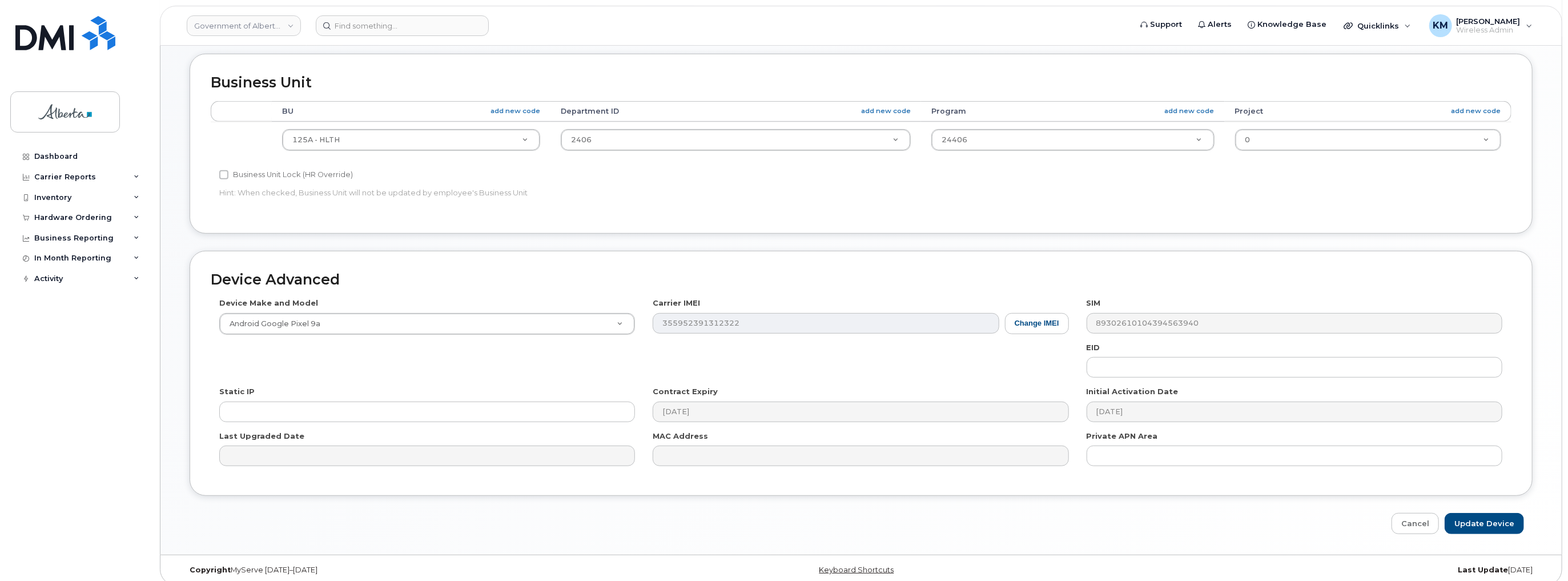
scroll to position [417, 0]
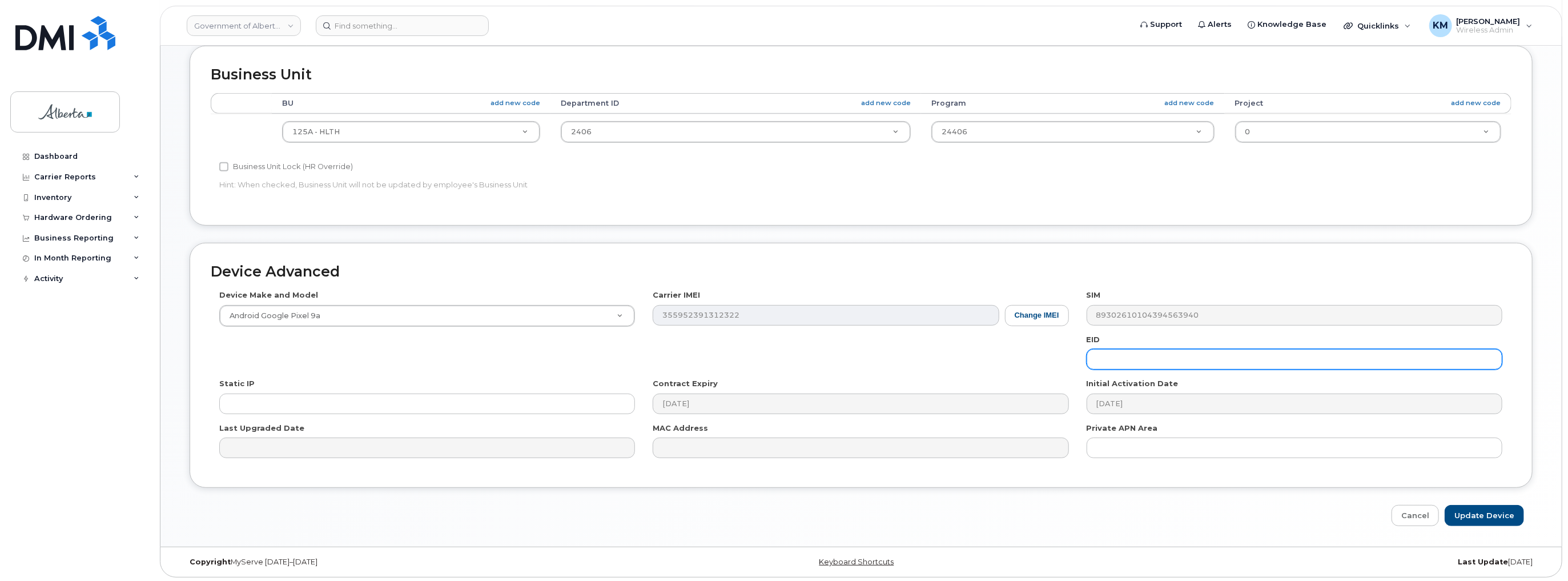
click at [1263, 363] on input "text" at bounding box center [1295, 358] width 416 height 20
paste input "89033023553429009100039825739079"
type input "89033023553429009100039825739079"
click at [1492, 515] on input "Update Device" at bounding box center [1485, 515] width 79 height 21
type input "Saving..."
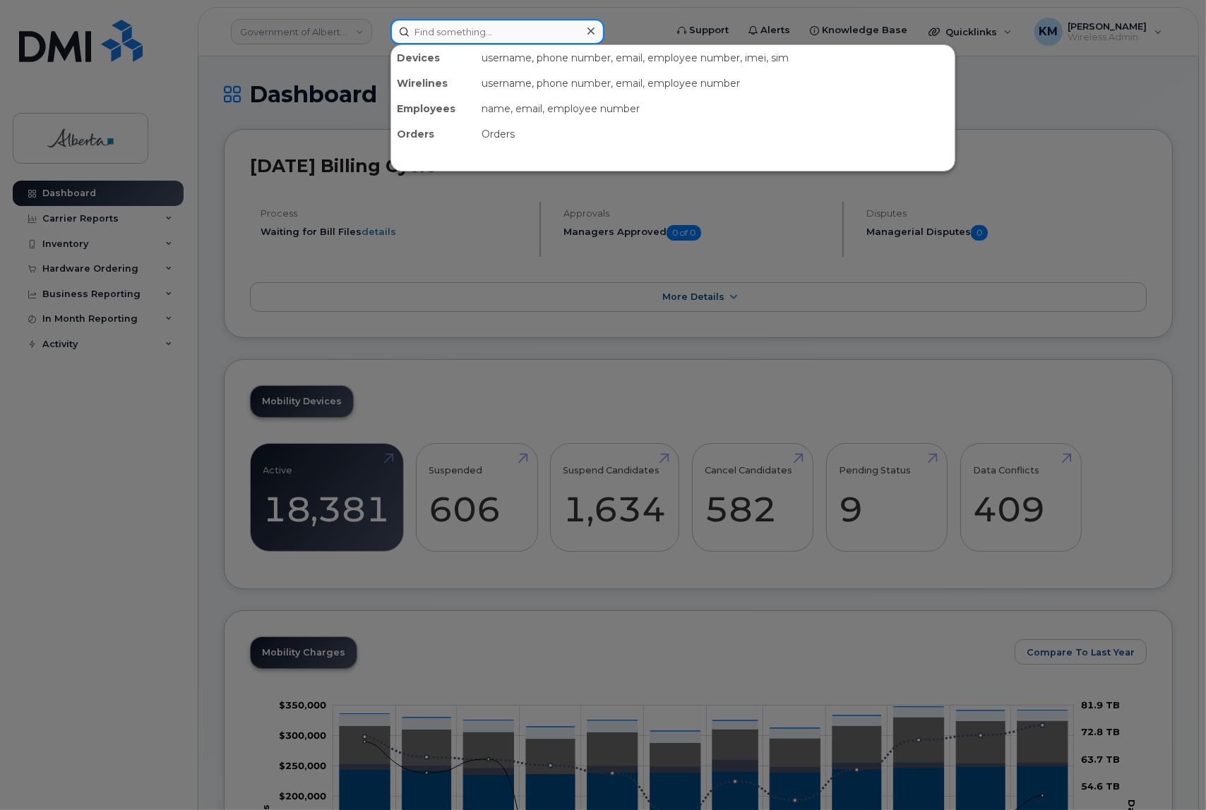
click at [474, 25] on input at bounding box center [497, 31] width 214 height 25
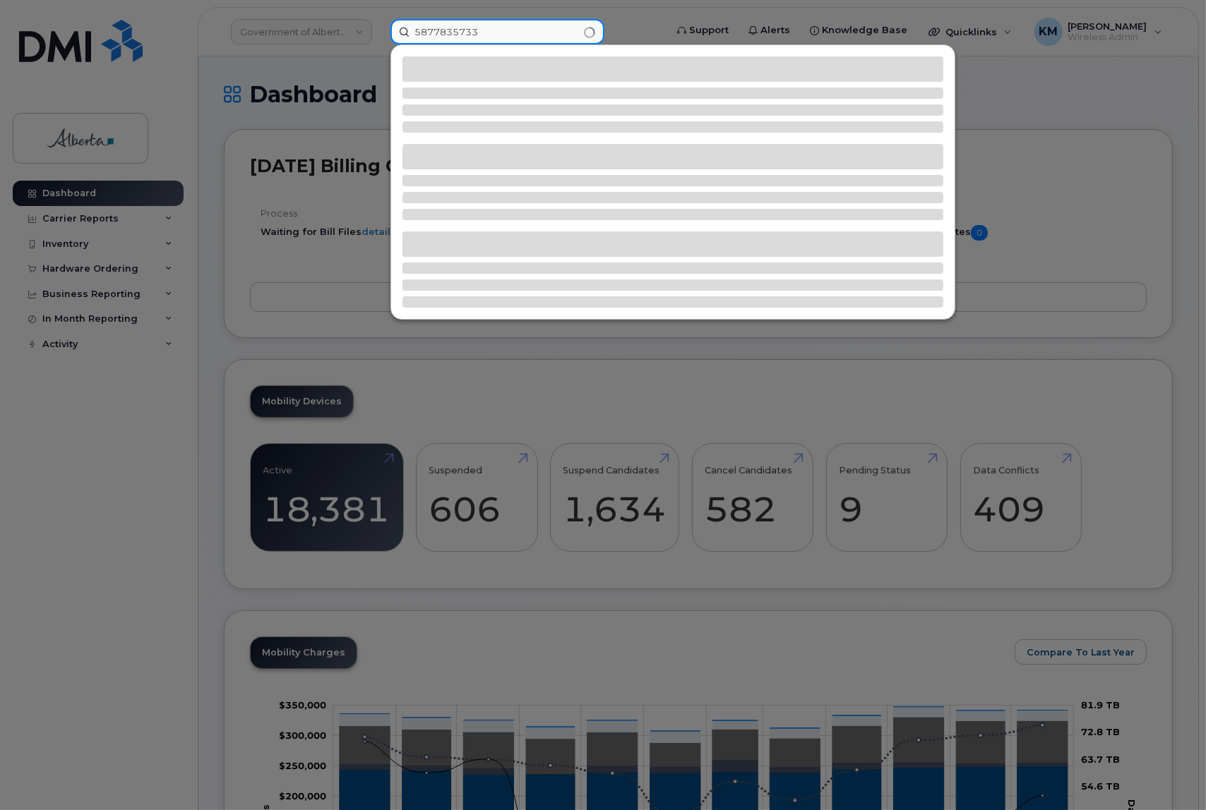
type input "5877835733"
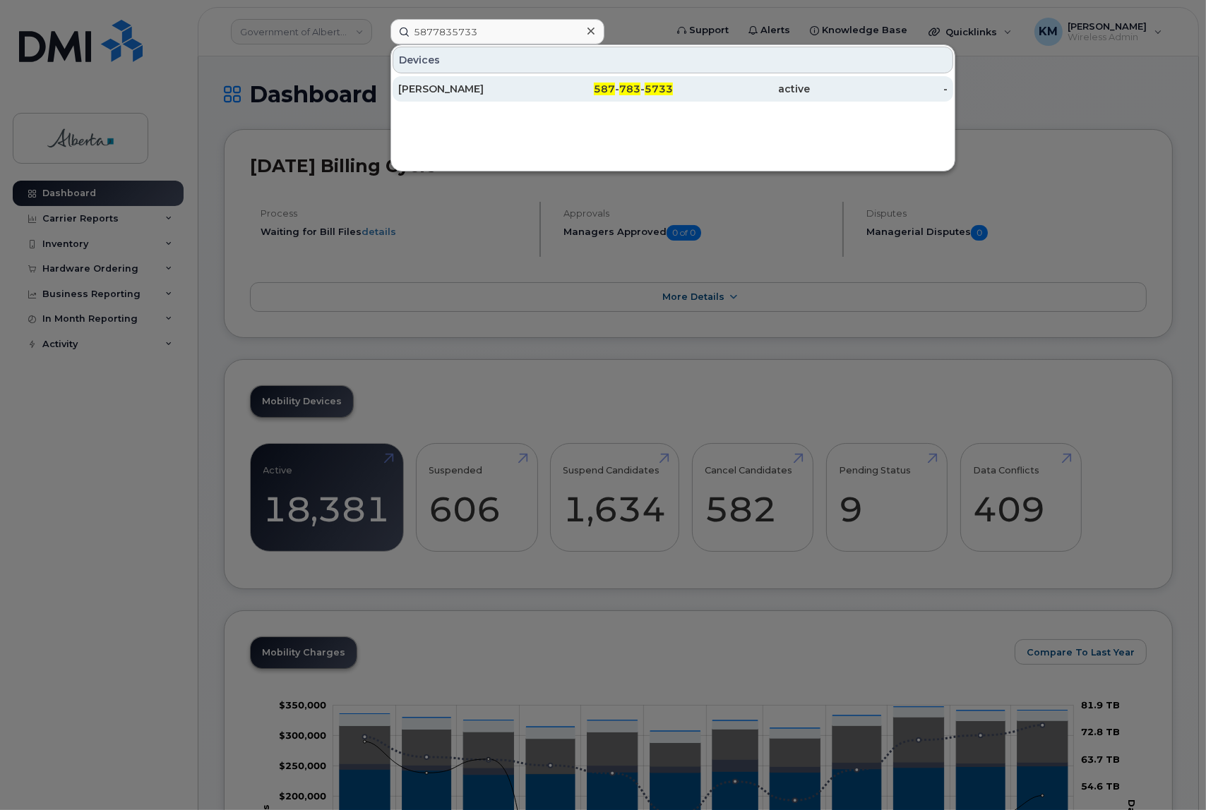
click at [464, 88] on div "[PERSON_NAME]" at bounding box center [467, 89] width 138 height 14
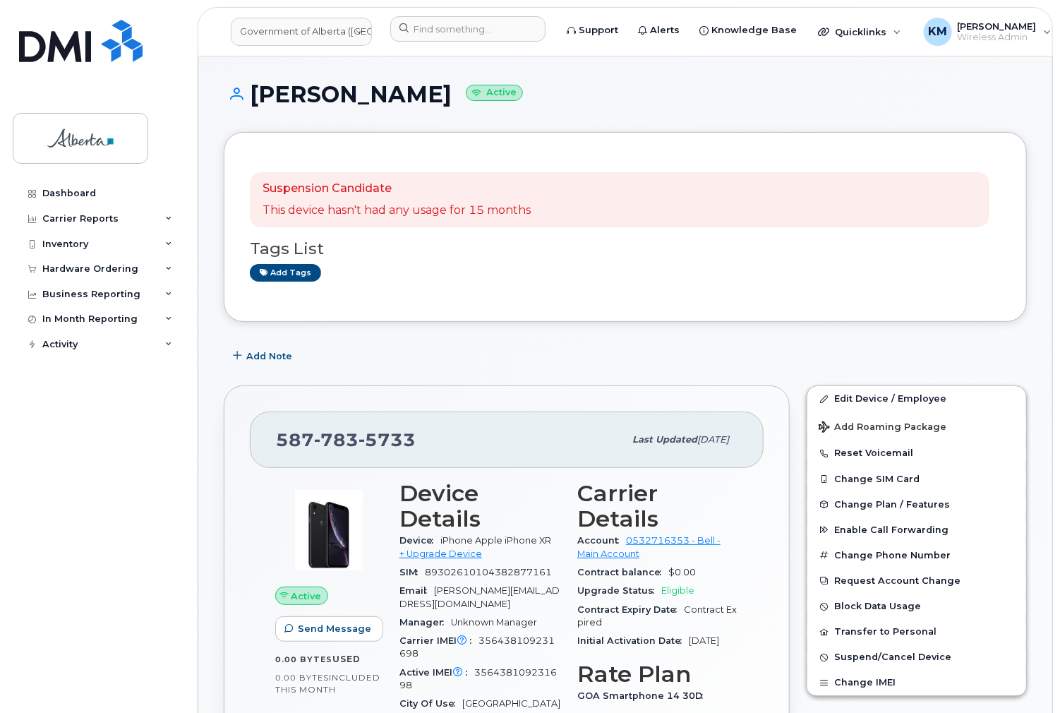
drag, startPoint x: 455, startPoint y: 100, endPoint x: 248, endPoint y: 110, distance: 207.1
click at [248, 110] on div "[PERSON_NAME] Active" at bounding box center [625, 107] width 803 height 50
copy h1 "[PERSON_NAME]"
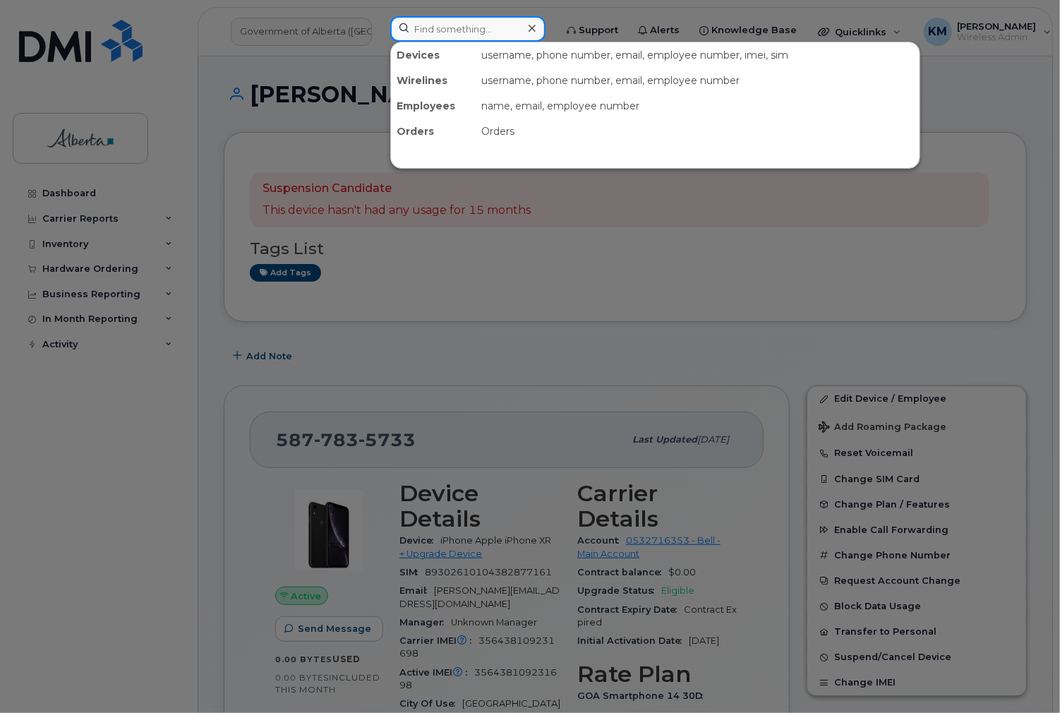
click at [450, 27] on input at bounding box center [467, 28] width 155 height 25
click at [876, 390] on div at bounding box center [530, 356] width 1060 height 713
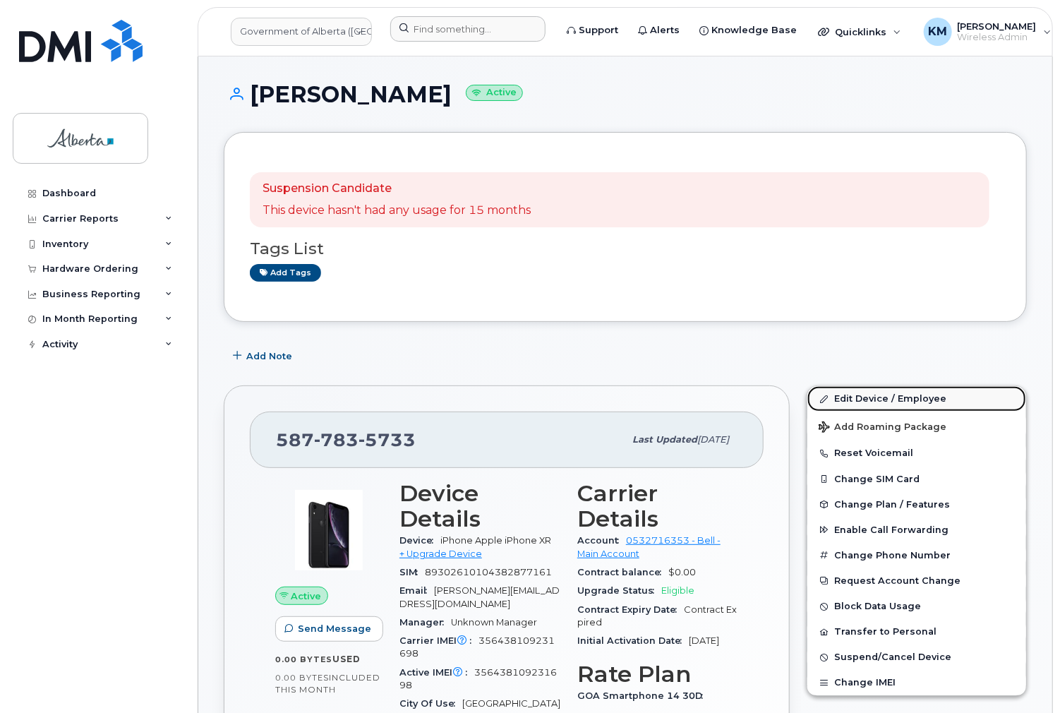
click at [871, 393] on link "Edit Device / Employee" at bounding box center [917, 398] width 219 height 25
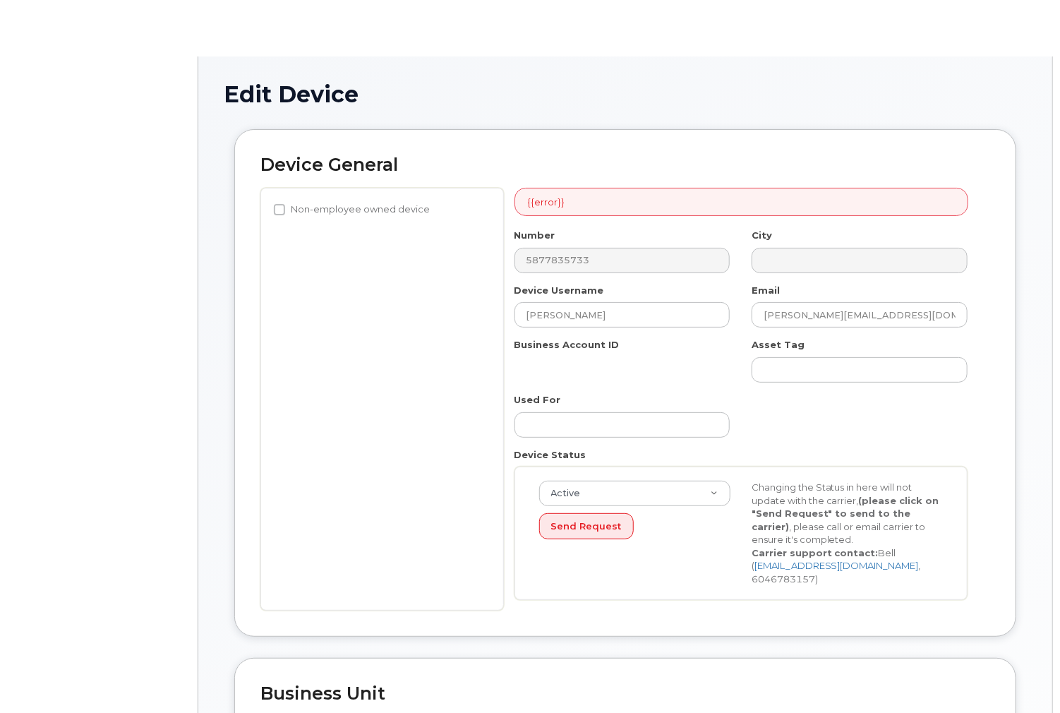
select select "4749733"
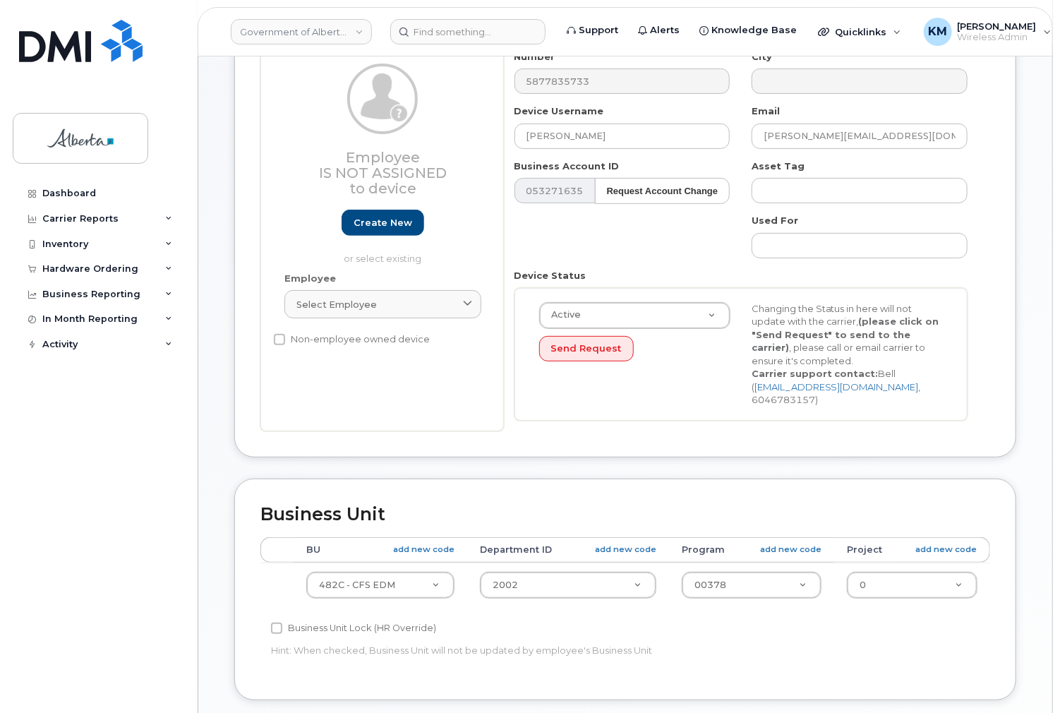
scroll to position [56, 0]
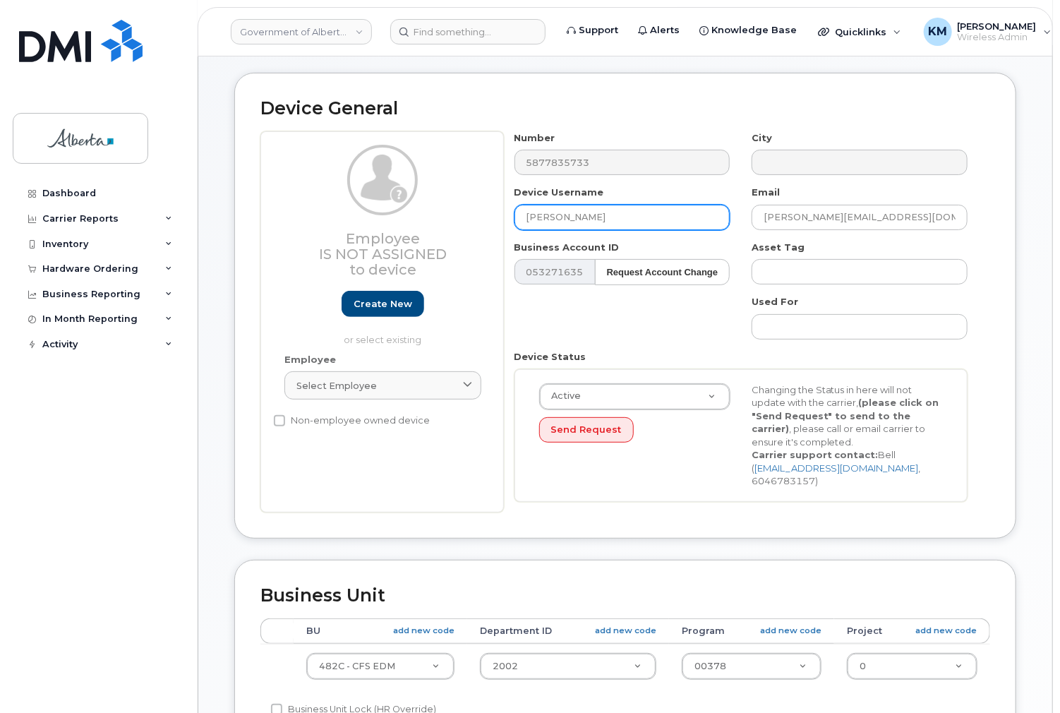
drag, startPoint x: 625, startPoint y: 215, endPoint x: 527, endPoint y: 221, distance: 99.0
click at [520, 221] on input "[PERSON_NAME]" at bounding box center [623, 217] width 216 height 25
paste input "[PERSON_NAME]"
type input "[PERSON_NAME]"
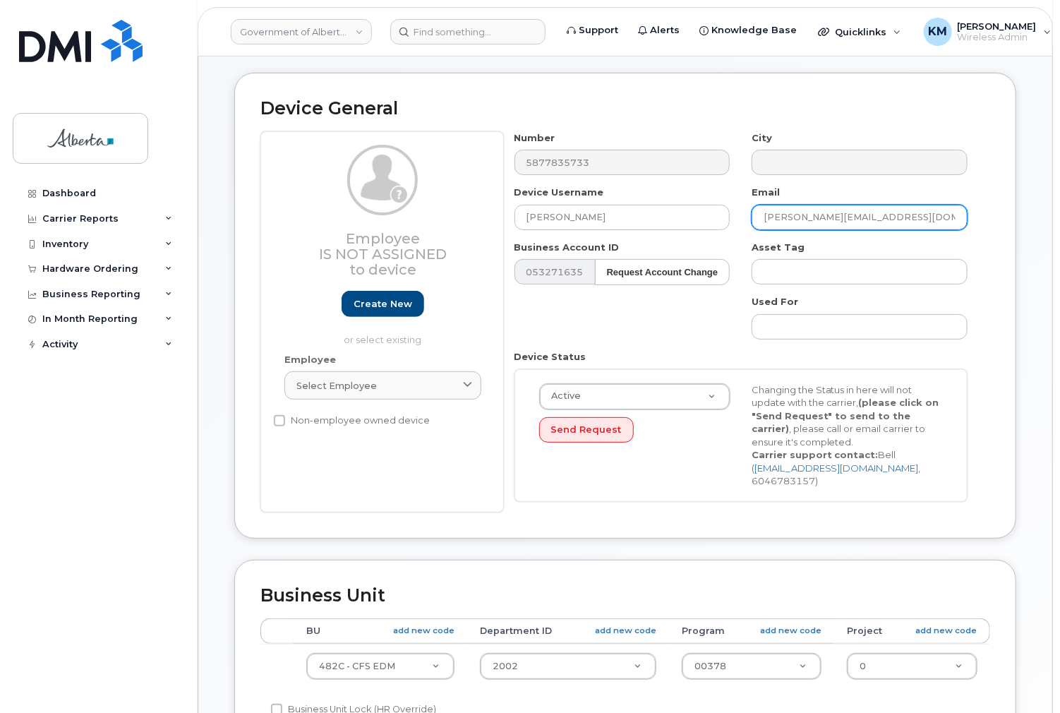
drag, startPoint x: 909, startPoint y: 216, endPoint x: 755, endPoint y: 242, distance: 156.8
click at [755, 242] on div "Number 5877835733 City Device Username Steven Vukusic Email Olayinka.Dipeolu@go…" at bounding box center [741, 321] width 475 height 381
paste input "[PERSON_NAME]"
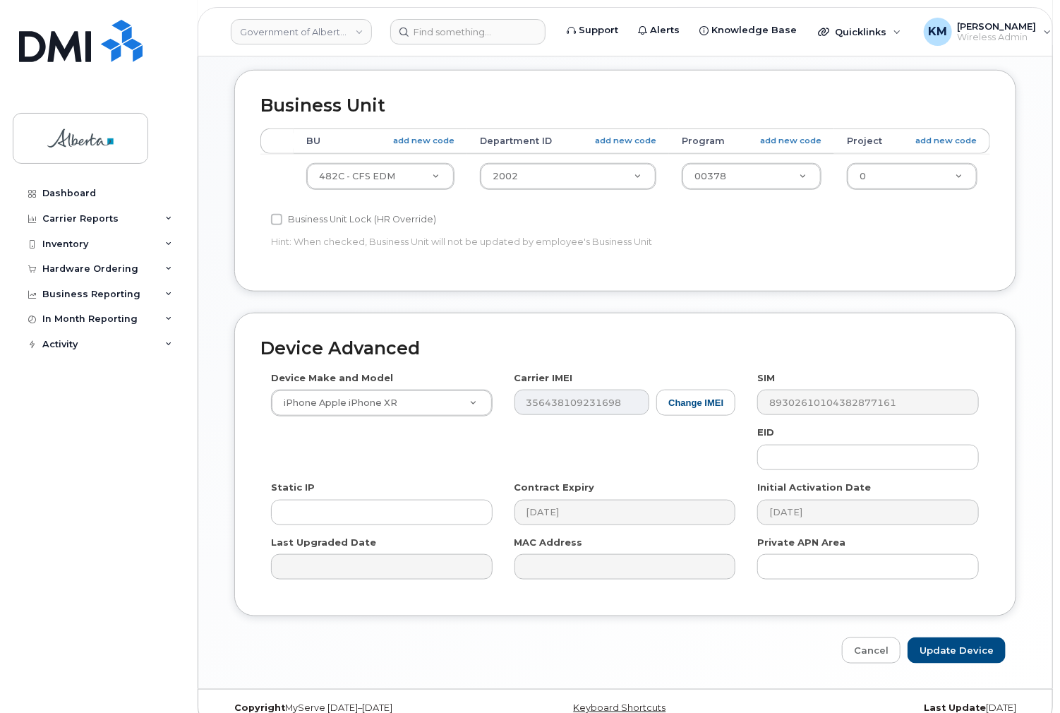
scroll to position [551, 0]
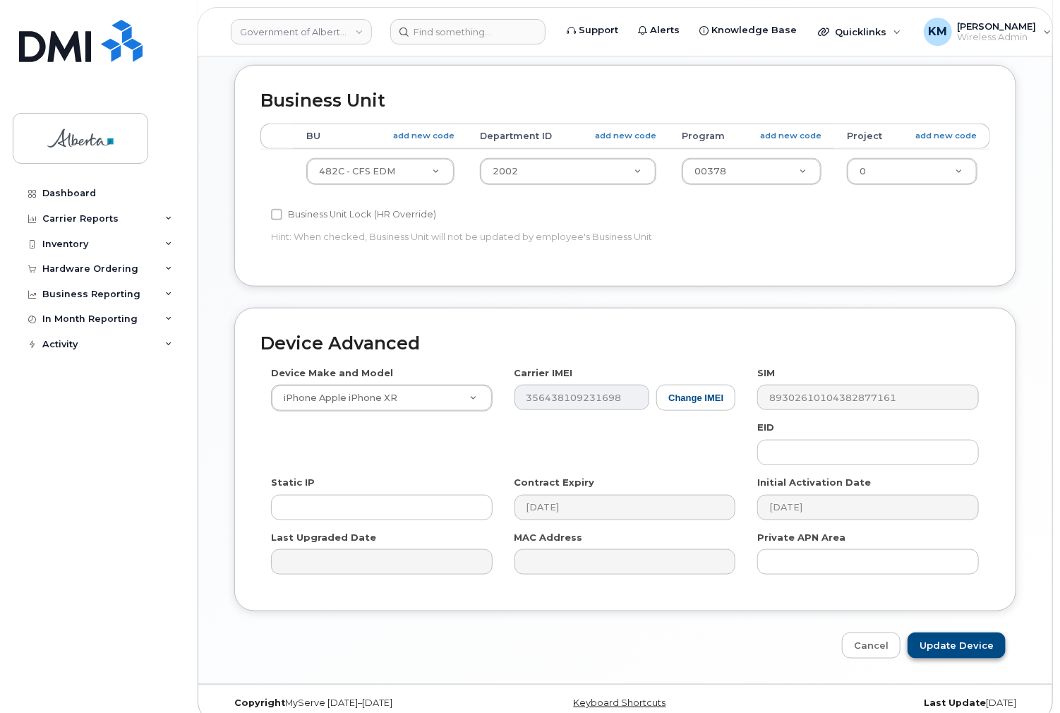
type input "[PERSON_NAME][EMAIL_ADDRESS][DOMAIN_NAME]"
click at [943, 633] on input "Update Device" at bounding box center [957, 646] width 98 height 26
type input "Saving..."
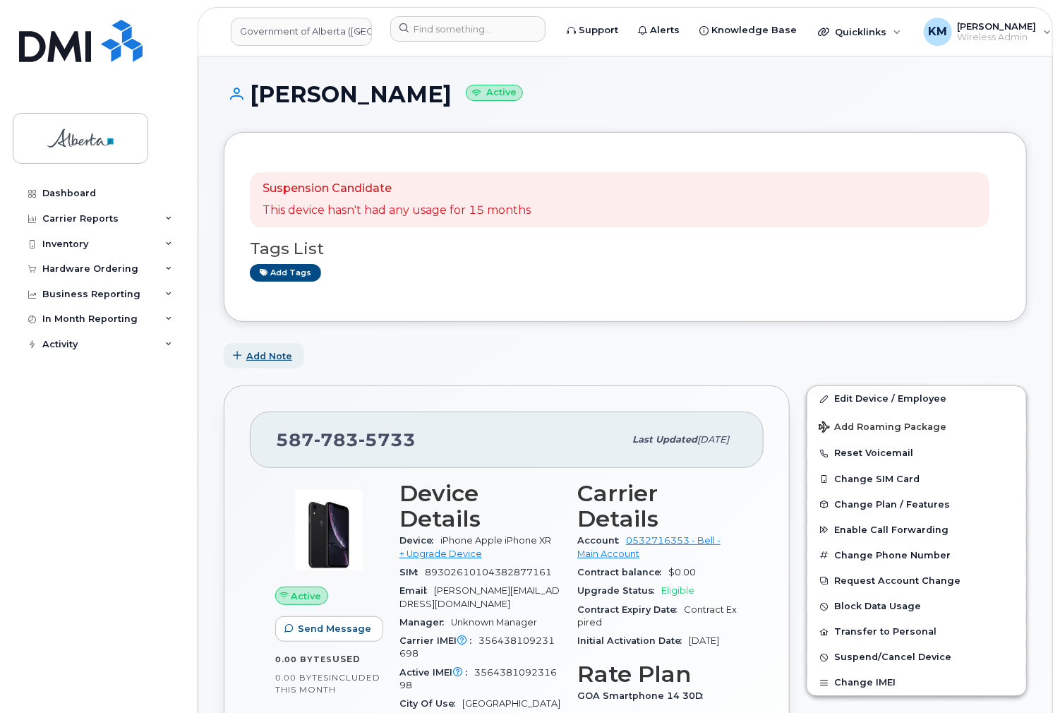
click at [280, 354] on span "Add Note" at bounding box center [269, 355] width 46 height 13
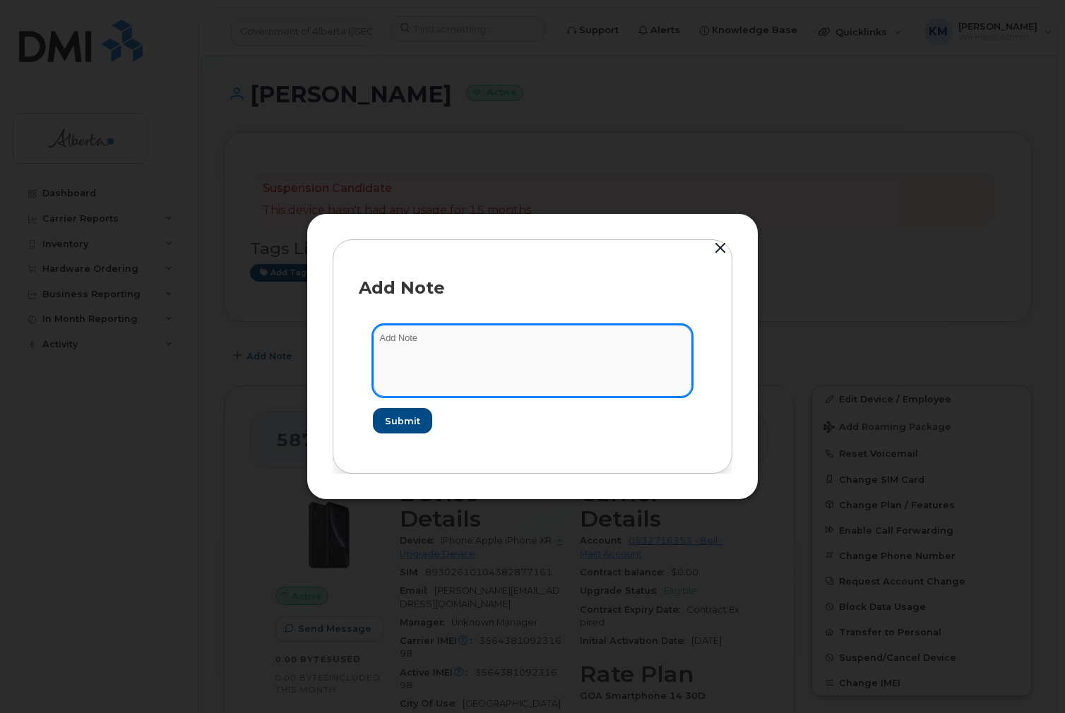
click at [446, 352] on textarea at bounding box center [532, 361] width 319 height 72
click at [399, 333] on textarea at bounding box center [532, 361] width 319 height 72
paste textarea "SCTASK0830325 5877835733 DO NOT DELETE THIS NUMBER - BEING REASSIGNED to [PERSO…"
type textarea "SCTASK0830325 5877835733 DO NOT DELETE THIS NUMBER - BEING REASSIGNED to [PERSO…"
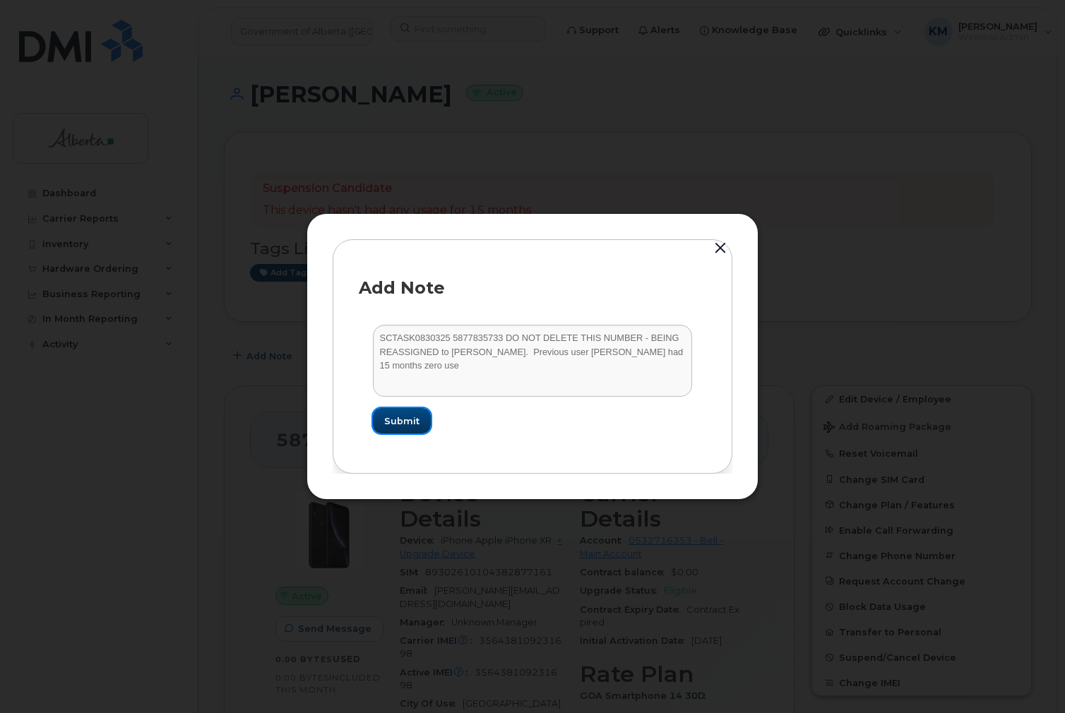
click at [404, 424] on span "Submit" at bounding box center [401, 420] width 35 height 13
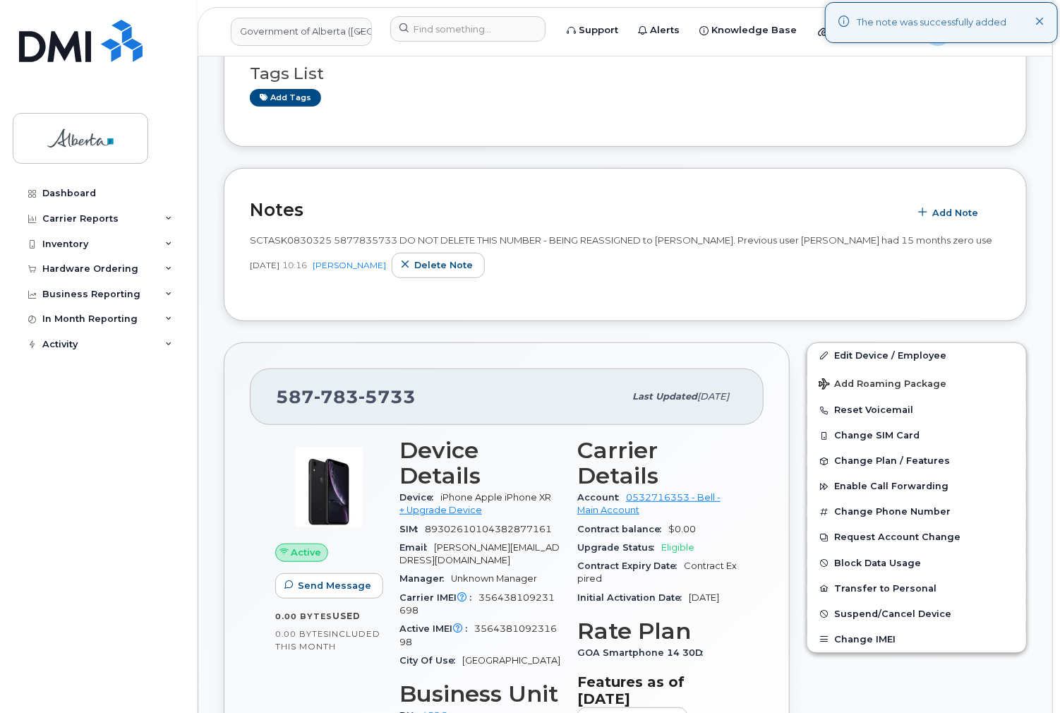
scroll to position [226, 0]
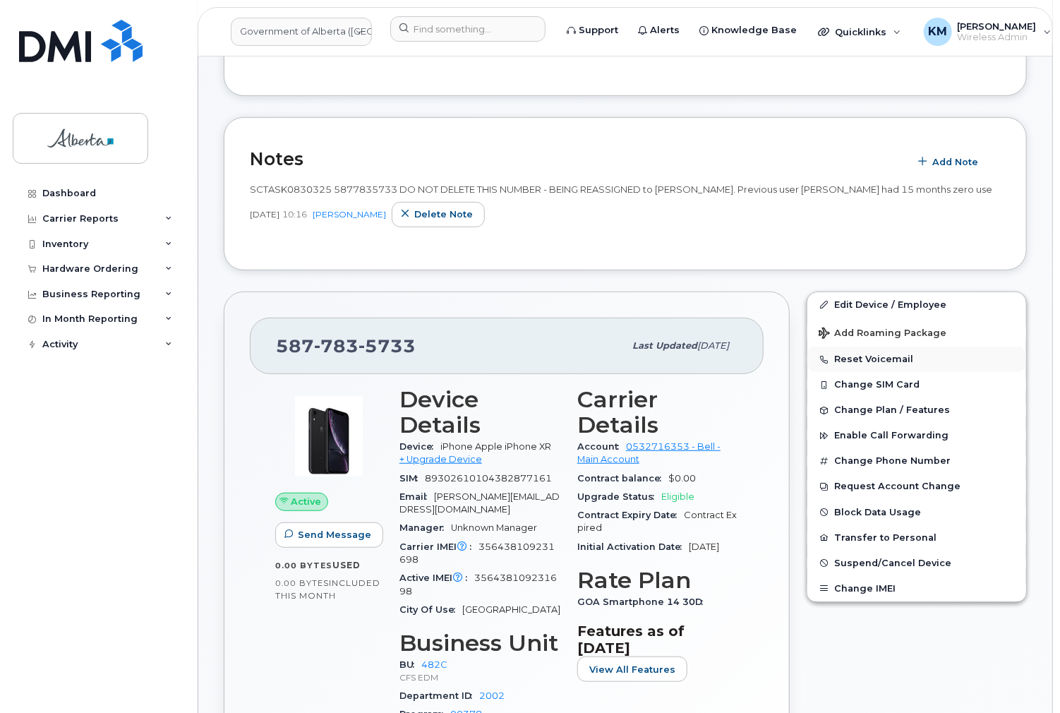
click at [848, 357] on button "Reset Voicemail" at bounding box center [917, 359] width 219 height 25
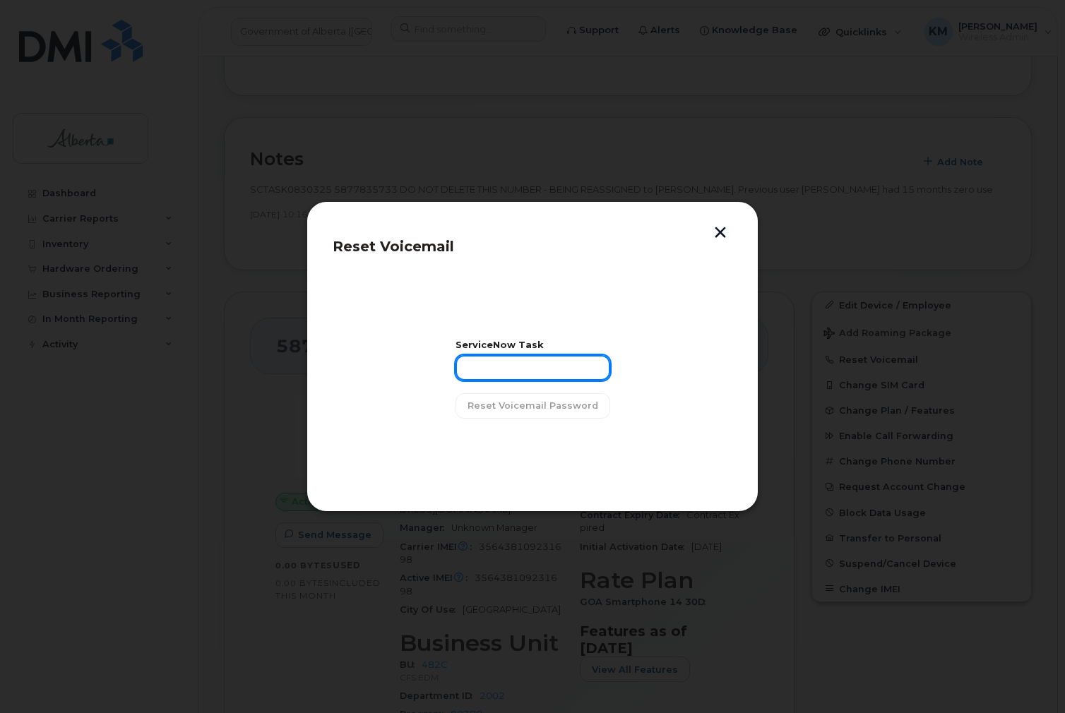
click at [531, 368] on input "text" at bounding box center [532, 367] width 155 height 25
type input "SCTASK0830325"
click at [536, 408] on span "Reset Voicemail Password" at bounding box center [532, 405] width 131 height 13
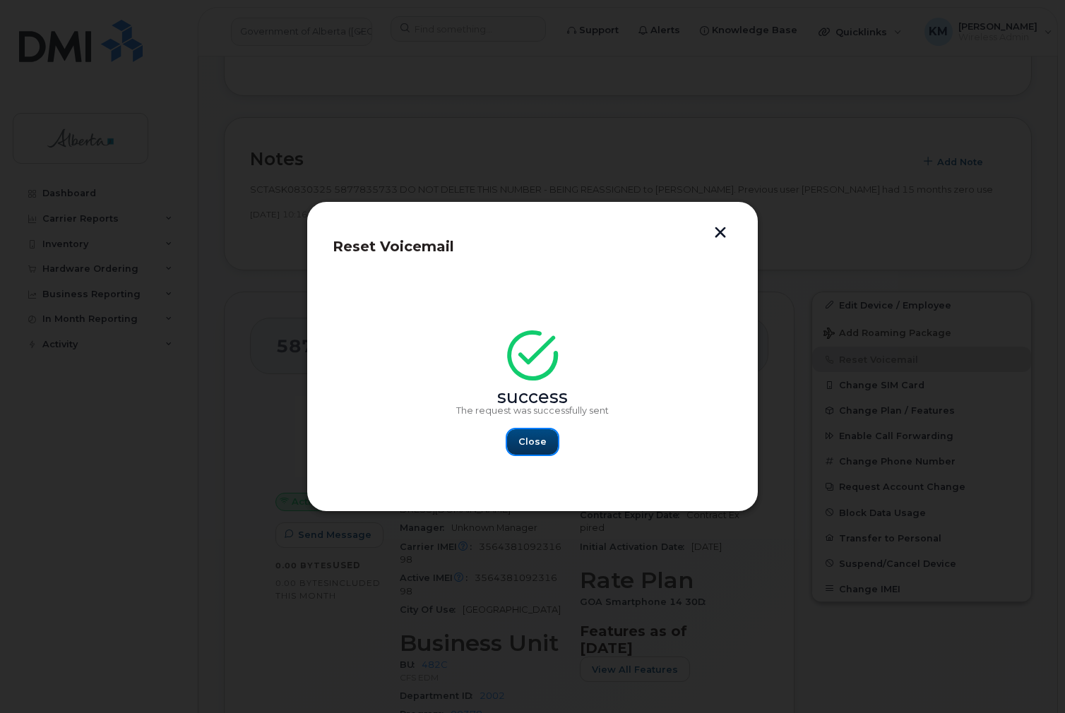
click at [525, 442] on span "Close" at bounding box center [532, 441] width 28 height 13
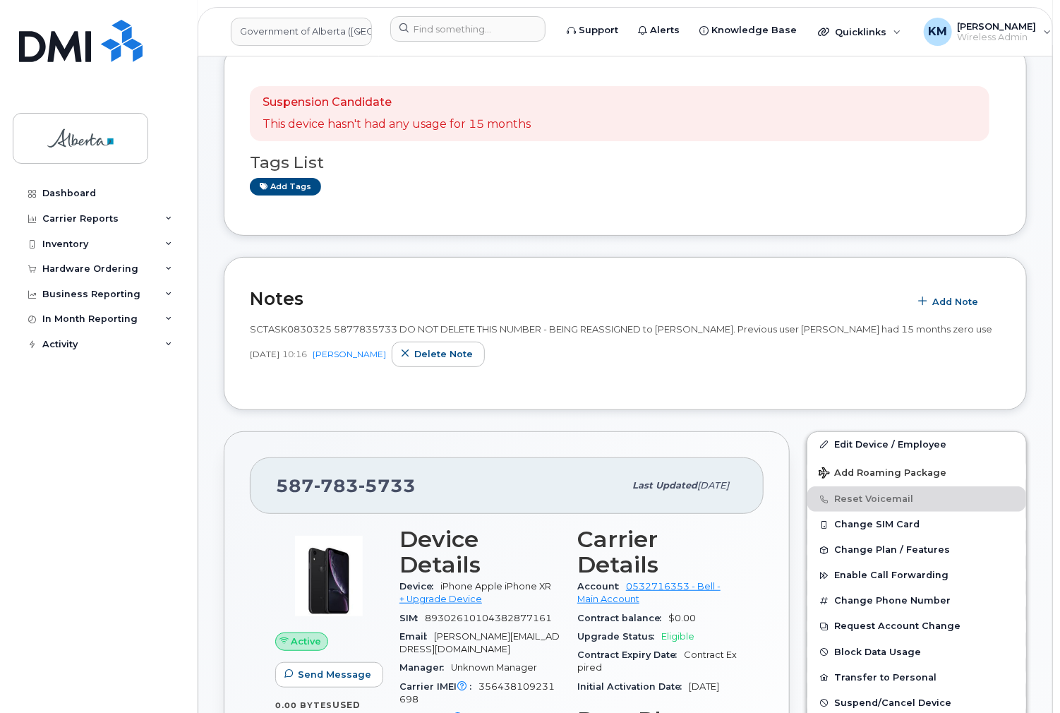
scroll to position [0, 0]
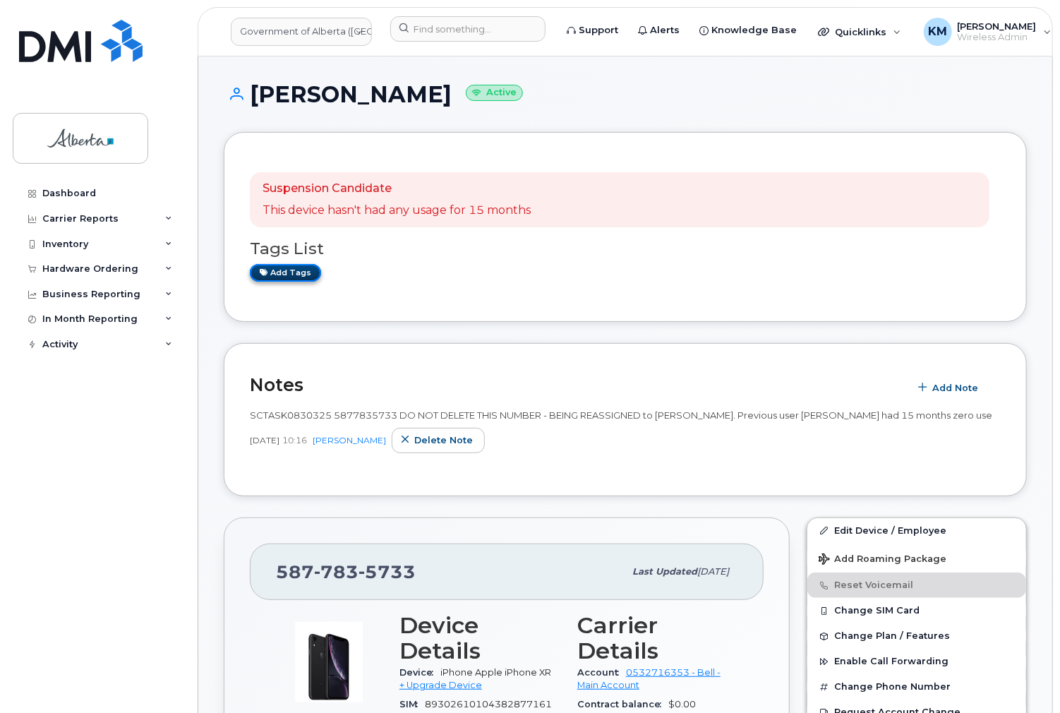
click at [299, 268] on link "Add tags" at bounding box center [285, 273] width 71 height 18
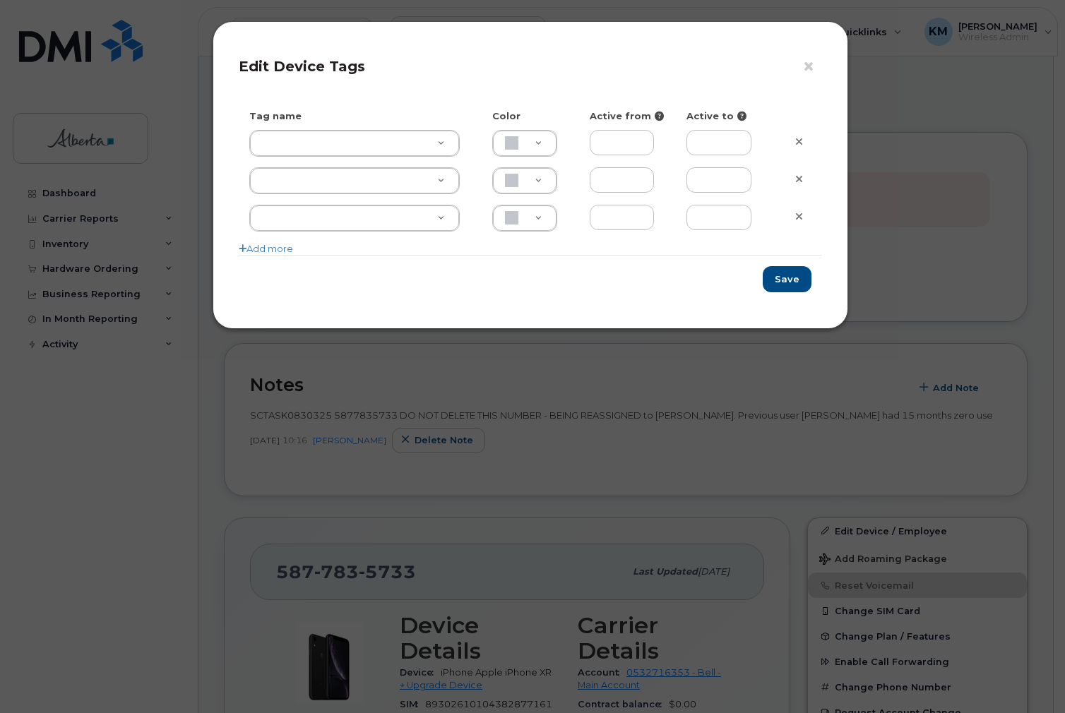
click at [392, 126] on div "Tag name Color Active from Active to Add more" at bounding box center [530, 181] width 583 height 145
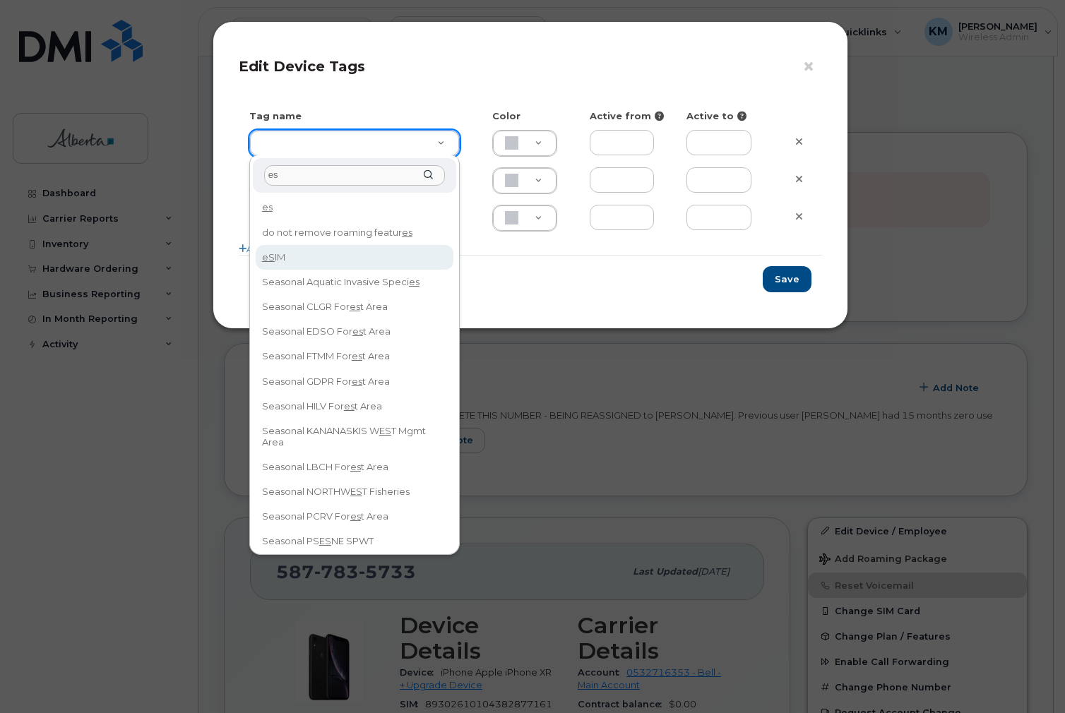
type input "es"
type input "eSIM"
type input "D6CDC1"
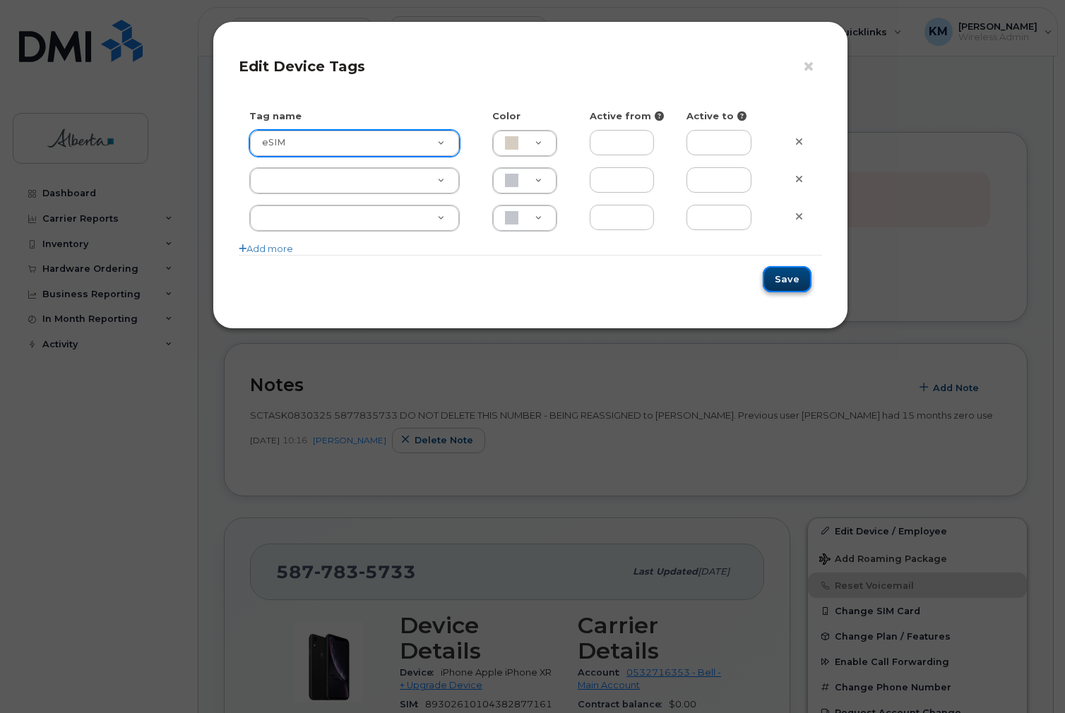
click at [790, 276] on button "Save" at bounding box center [786, 279] width 49 height 26
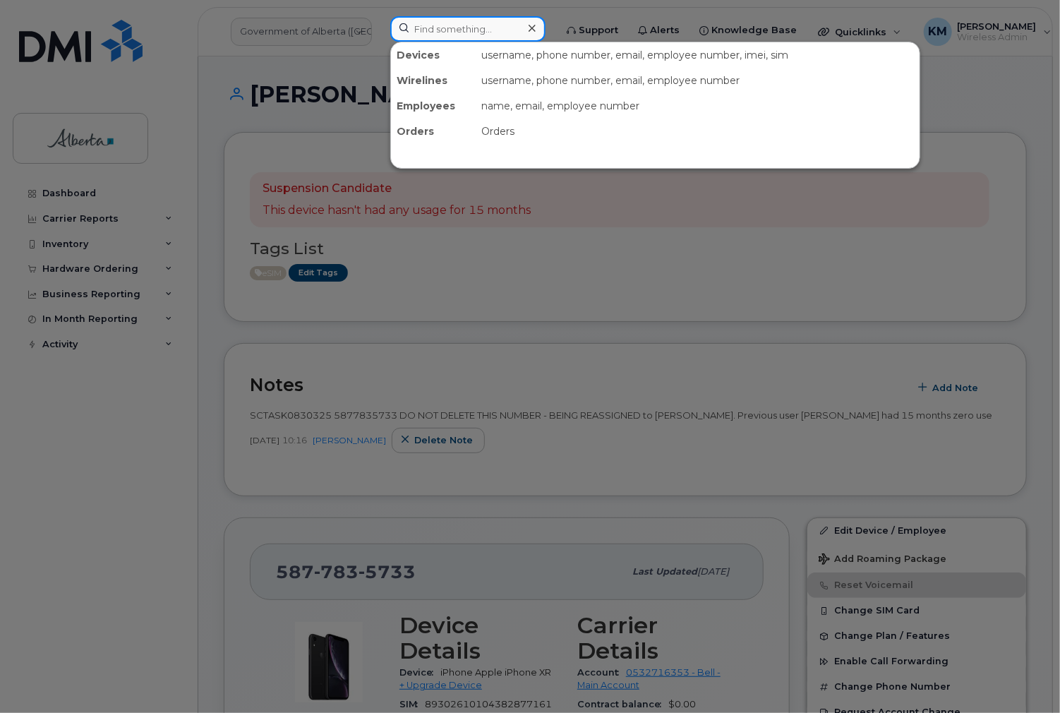
click at [419, 28] on input at bounding box center [467, 28] width 155 height 25
paste input "5875456615"
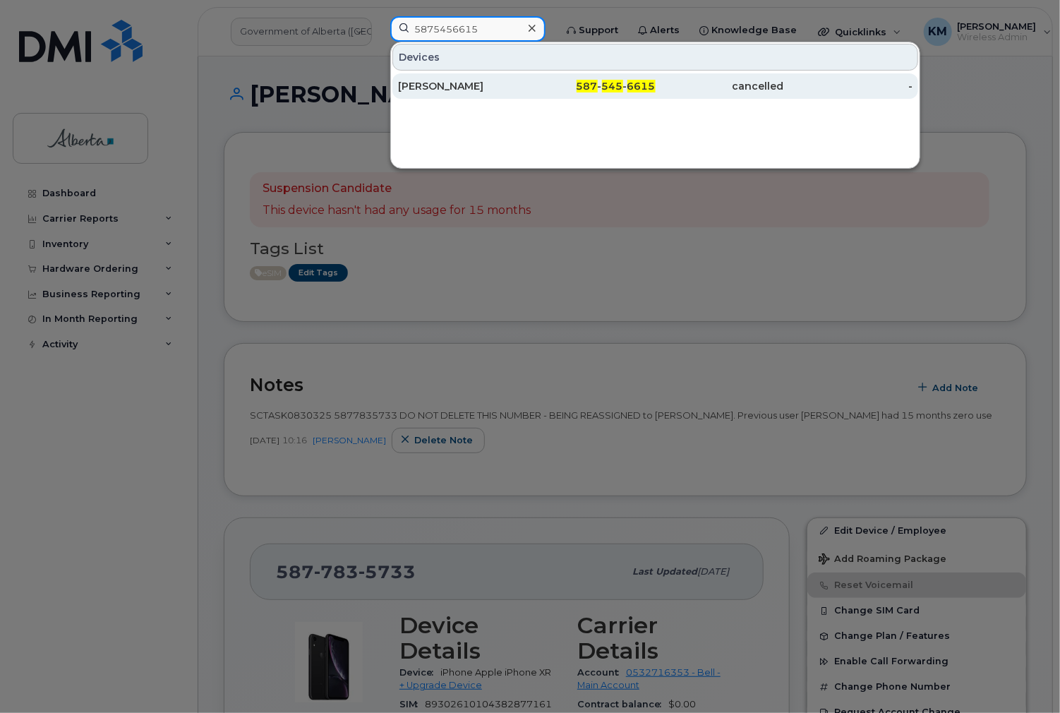
type input "5875456615"
click at [527, 95] on div "[PERSON_NAME]" at bounding box center [591, 85] width 128 height 25
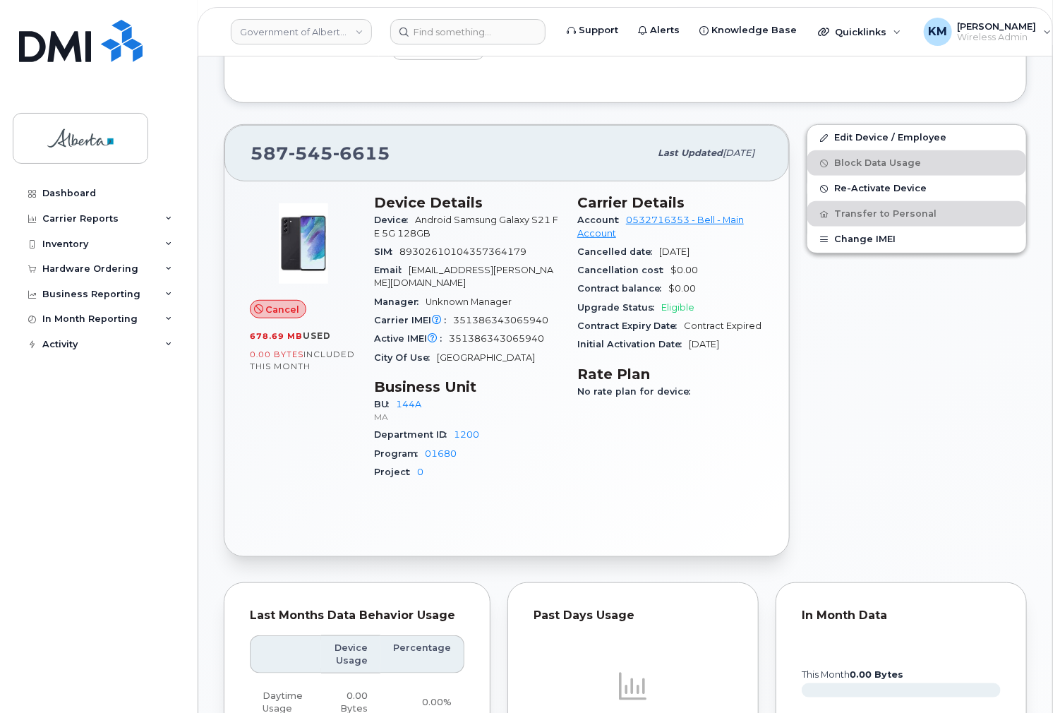
scroll to position [339, 0]
click at [457, 37] on input at bounding box center [467, 31] width 155 height 25
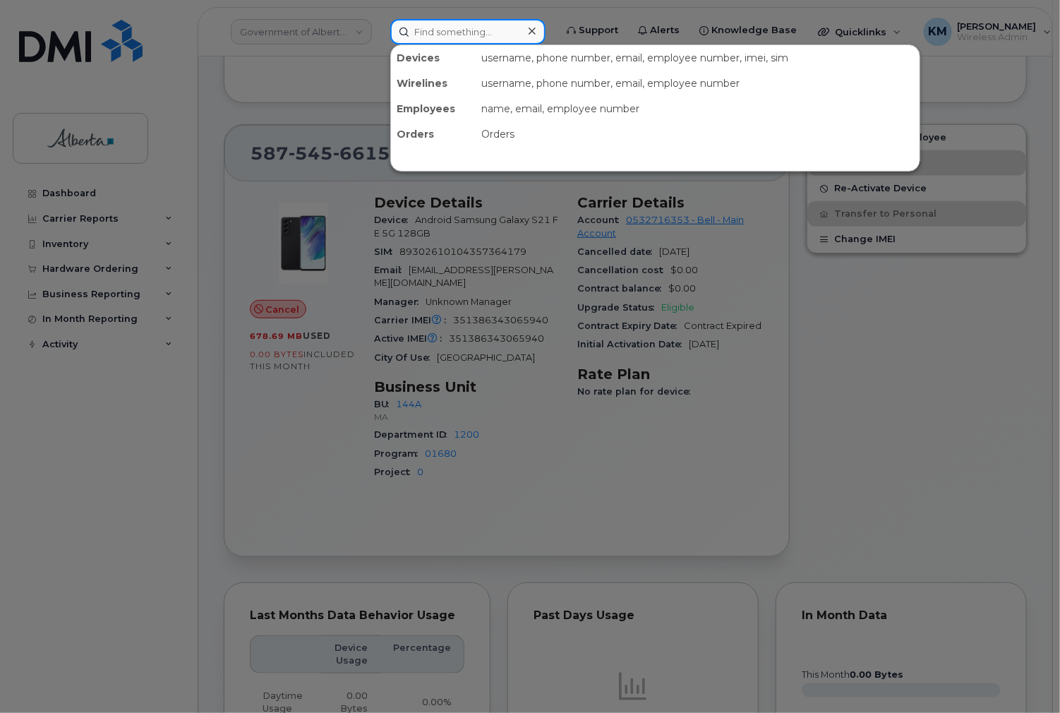
click at [421, 35] on input at bounding box center [467, 31] width 155 height 25
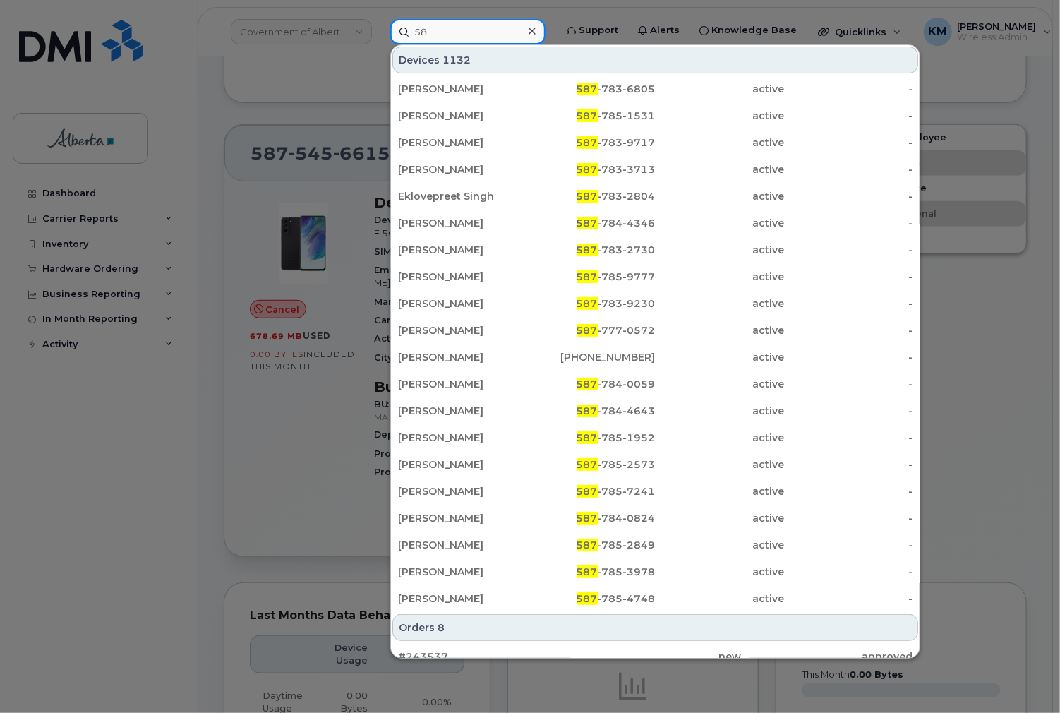
type input "5"
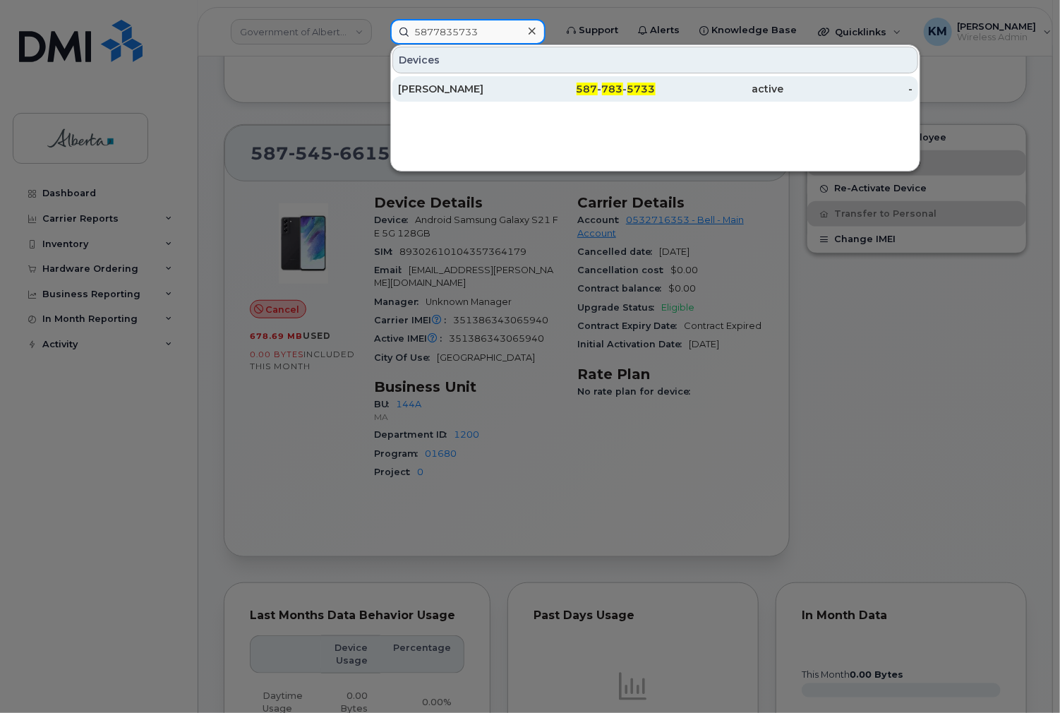
type input "5877835733"
click at [426, 83] on div "[PERSON_NAME]" at bounding box center [462, 89] width 128 height 14
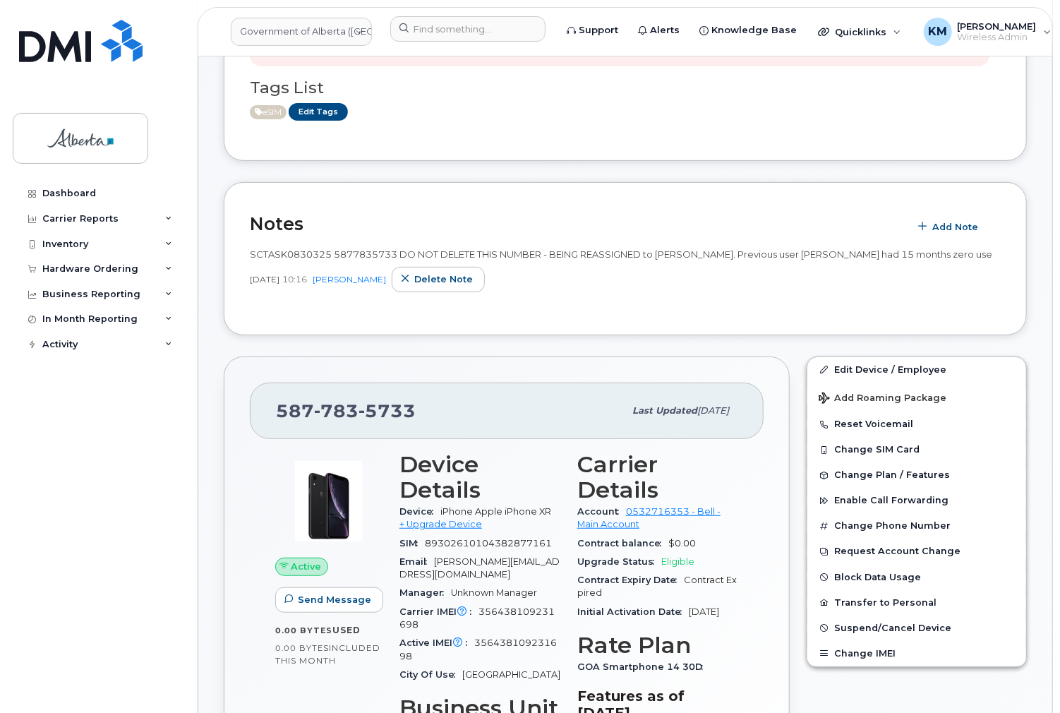
scroll to position [169, 0]
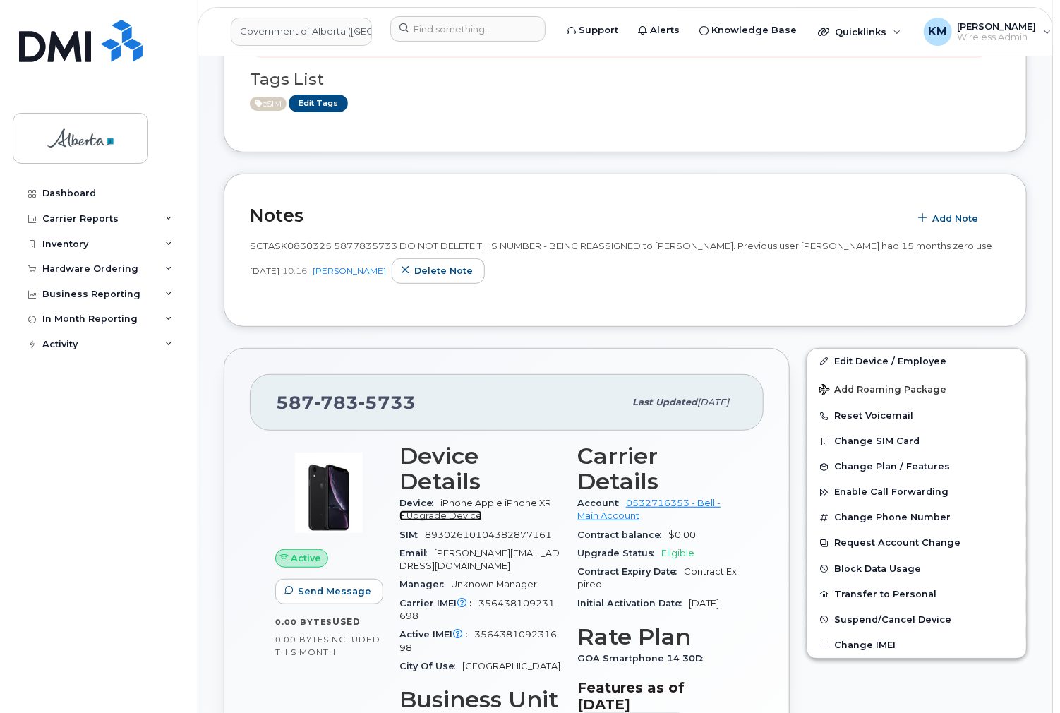
click at [452, 515] on link "+ Upgrade Device" at bounding box center [441, 515] width 83 height 11
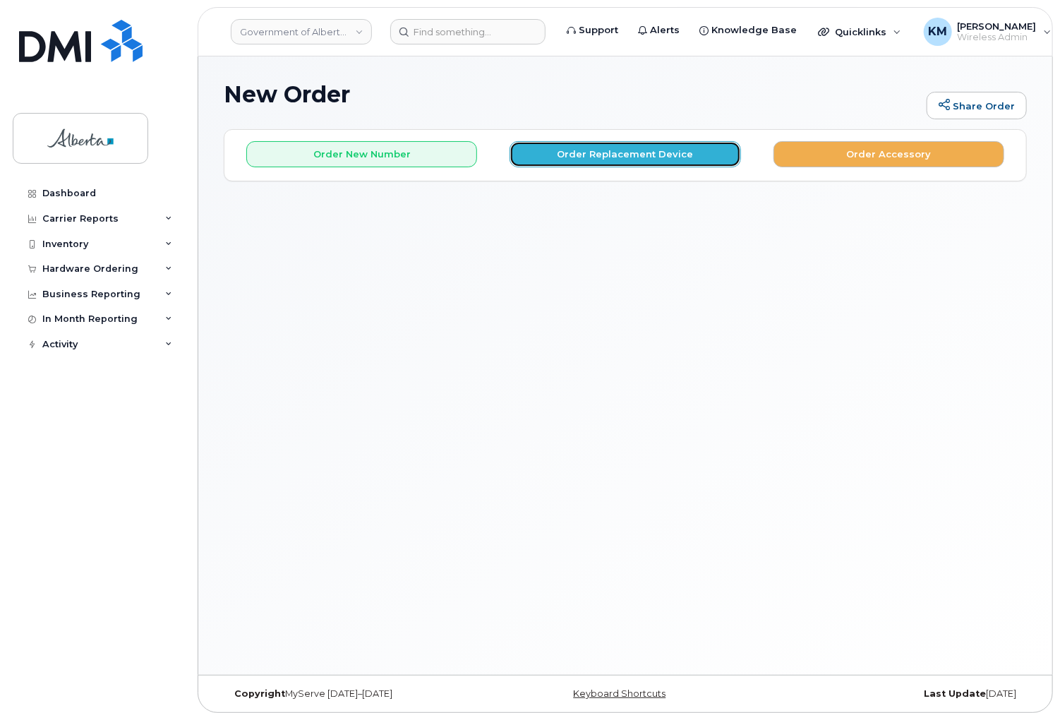
click at [601, 157] on button "Order Replacement Device" at bounding box center [625, 154] width 231 height 26
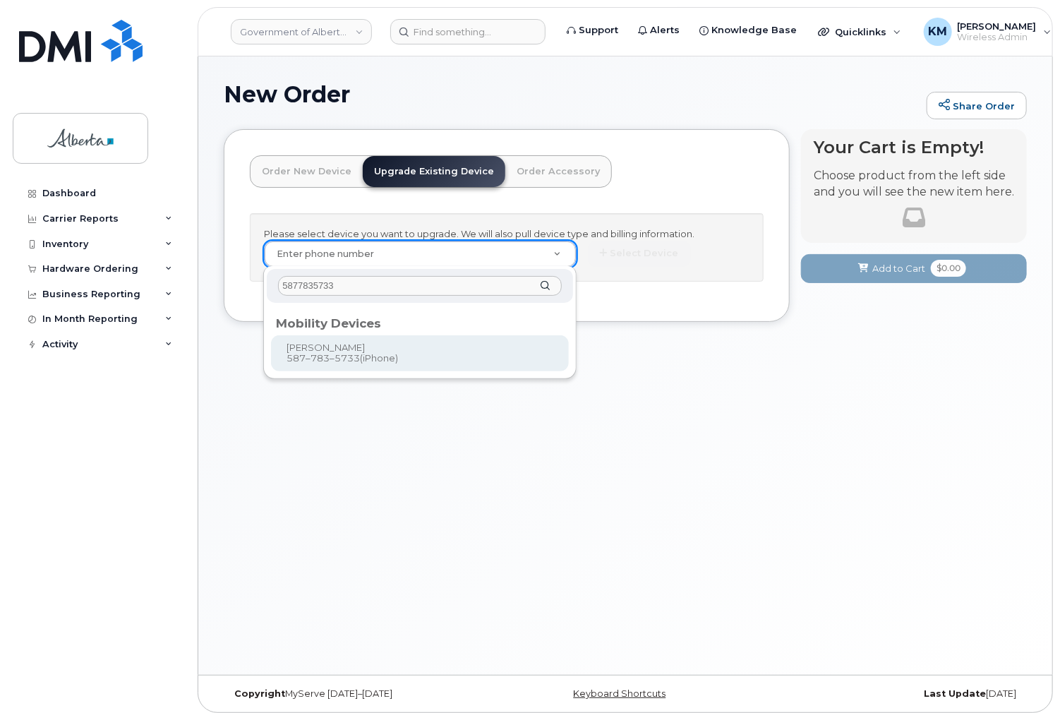
type input "5877835733"
type input "793808"
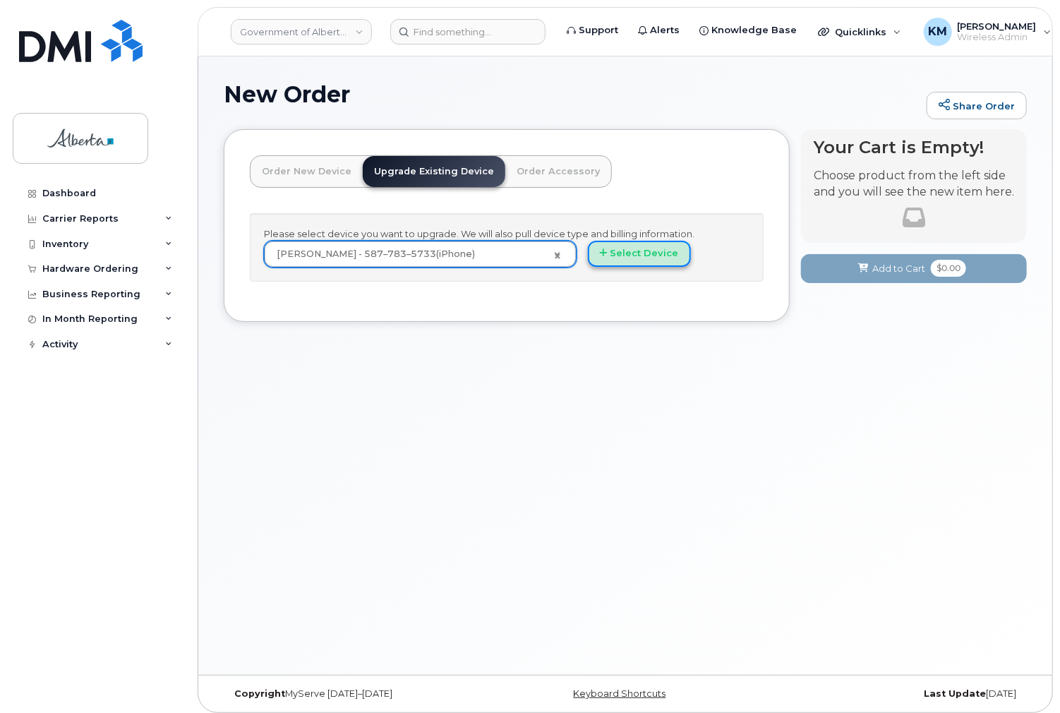
click at [630, 251] on button "Select Device" at bounding box center [639, 254] width 103 height 26
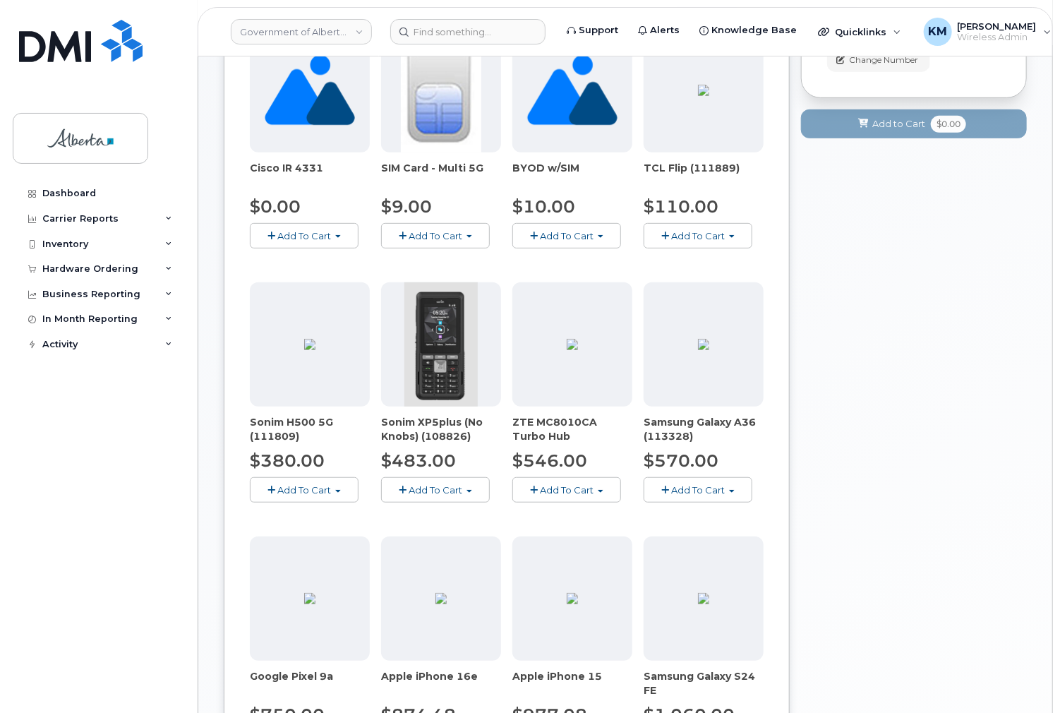
scroll to position [339, 0]
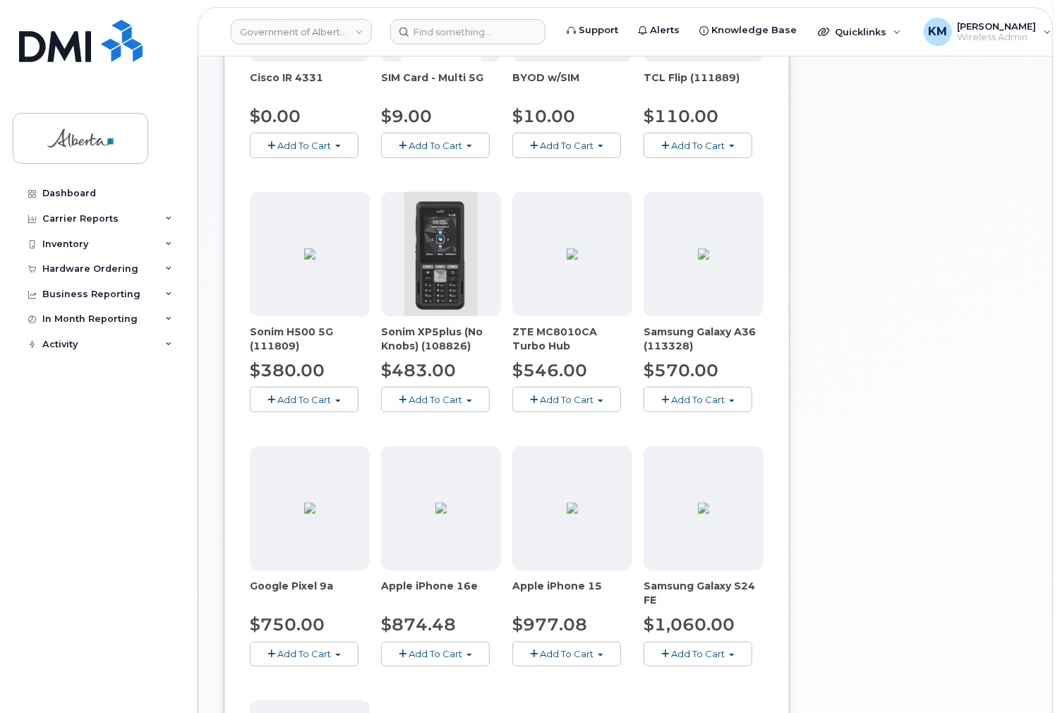
click at [469, 649] on button "Add To Cart" at bounding box center [435, 654] width 109 height 25
click at [472, 694] on link "$874.48 - 30-day upgrade (128GB model)" at bounding box center [497, 698] width 224 height 18
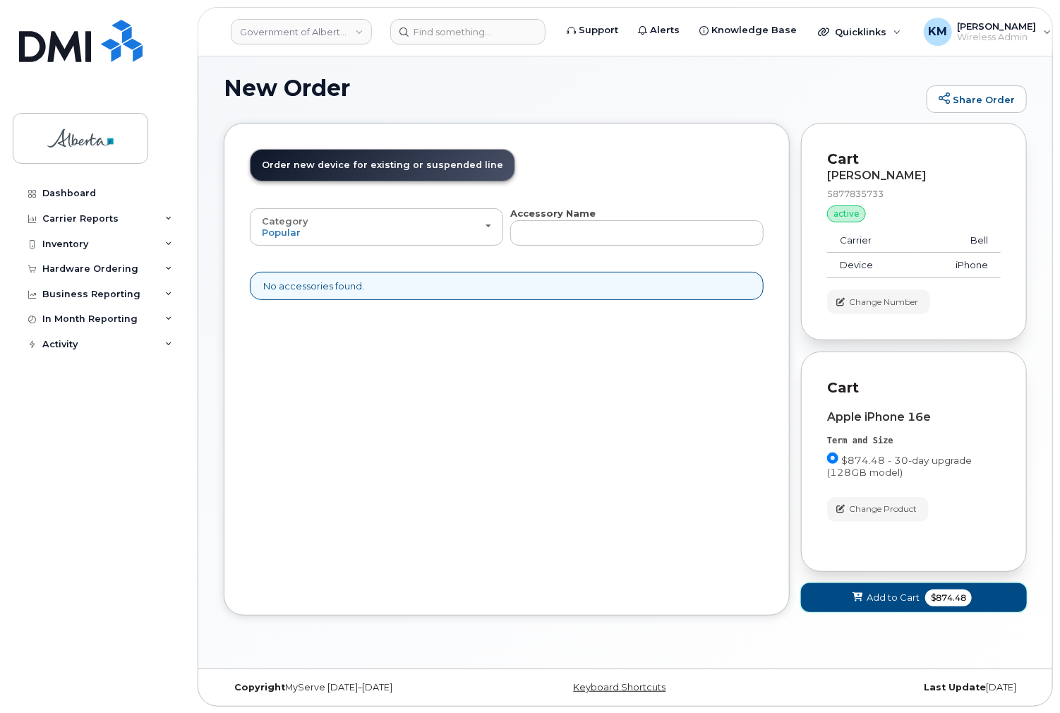
click at [844, 599] on button "Add to Cart $874.48" at bounding box center [914, 597] width 226 height 29
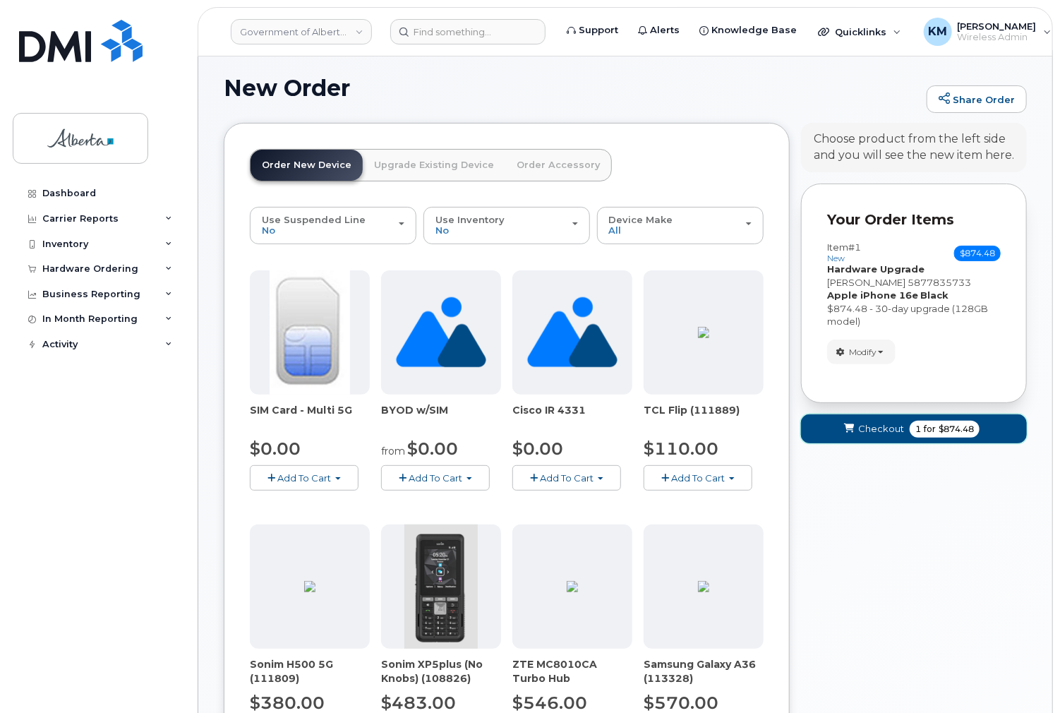
click at [812, 431] on button "Checkout 1 for $874.48" at bounding box center [914, 428] width 226 height 29
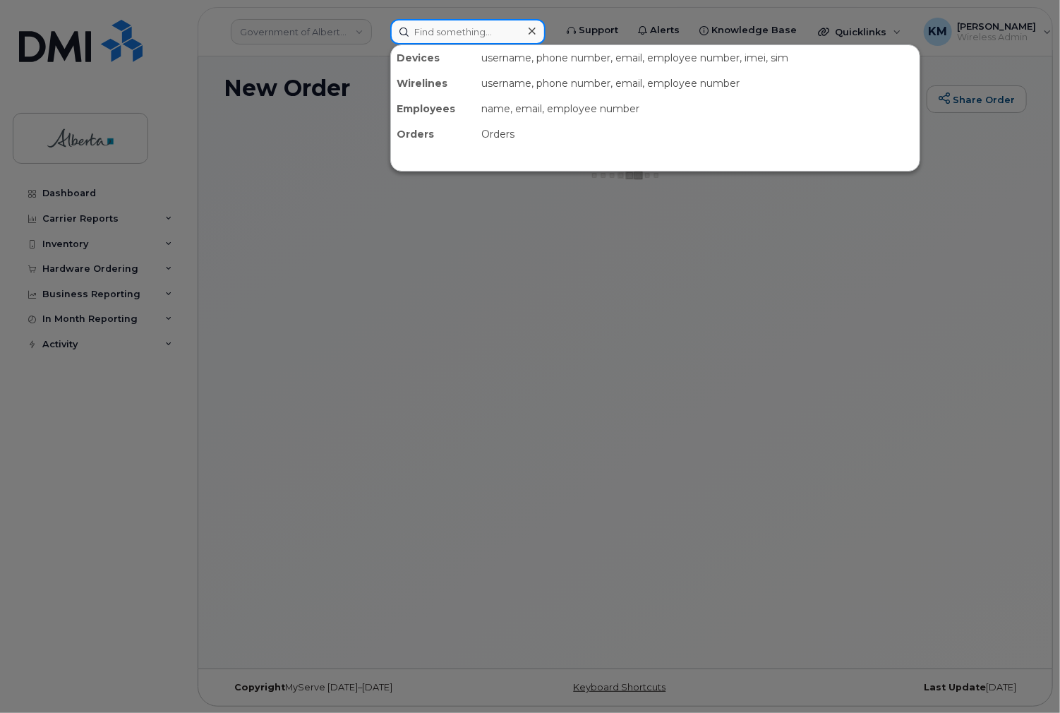
click at [462, 27] on input at bounding box center [467, 31] width 155 height 25
click at [88, 265] on div at bounding box center [530, 356] width 1060 height 713
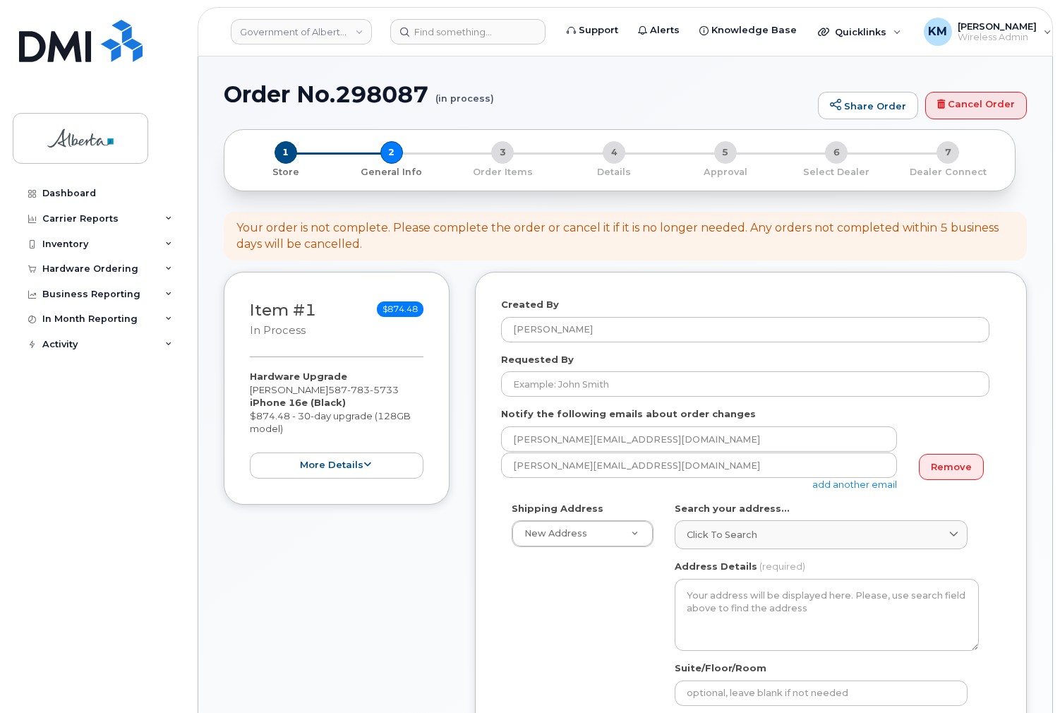
select select
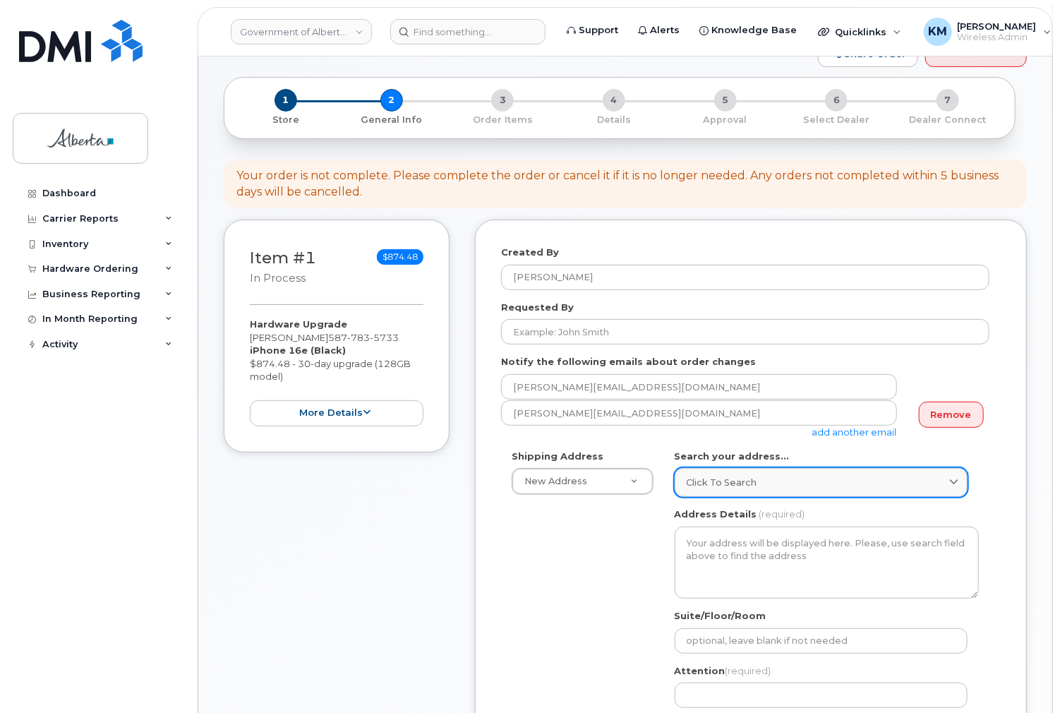
scroll to position [56, 0]
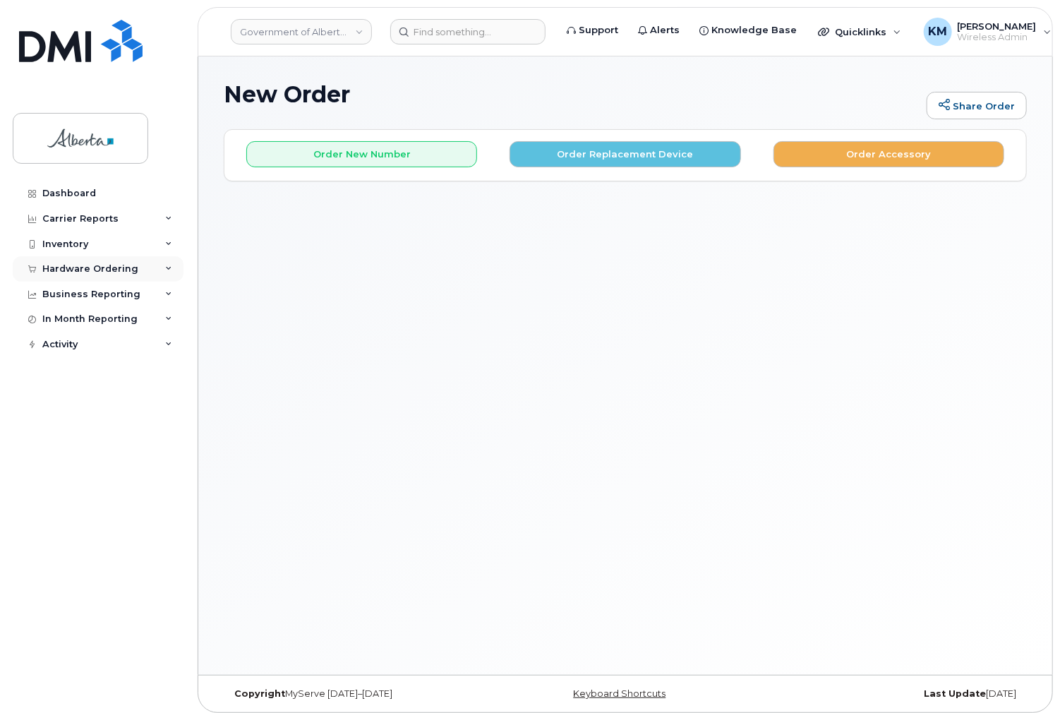
click at [120, 271] on div "Hardware Ordering" at bounding box center [90, 268] width 96 height 11
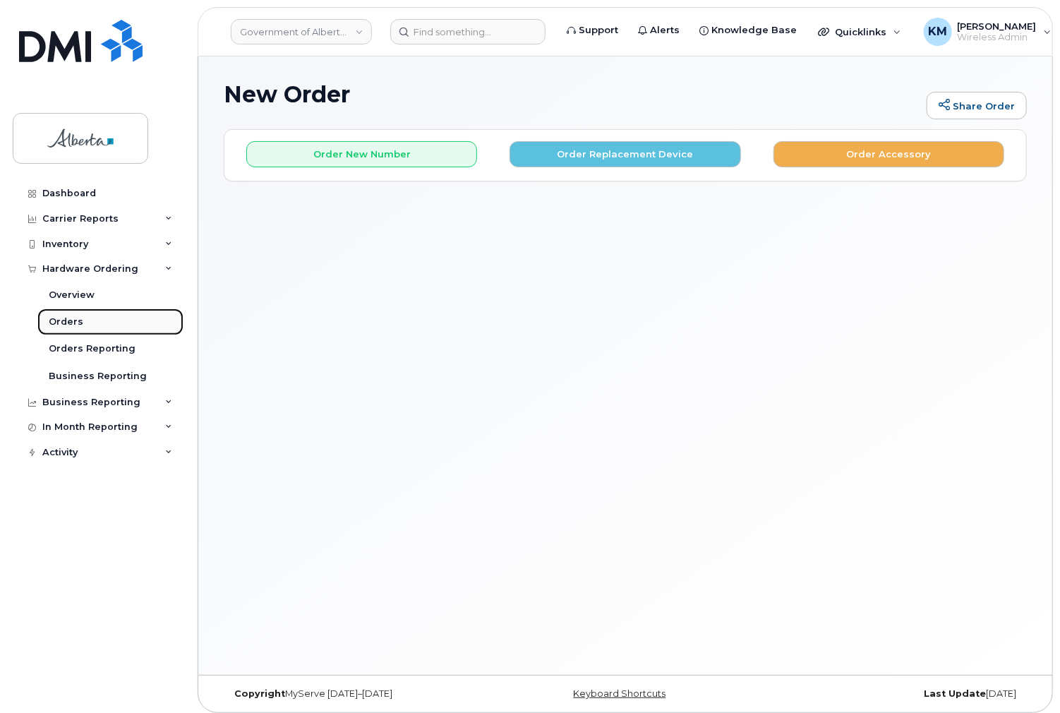
click at [83, 320] on link "Orders" at bounding box center [110, 321] width 146 height 27
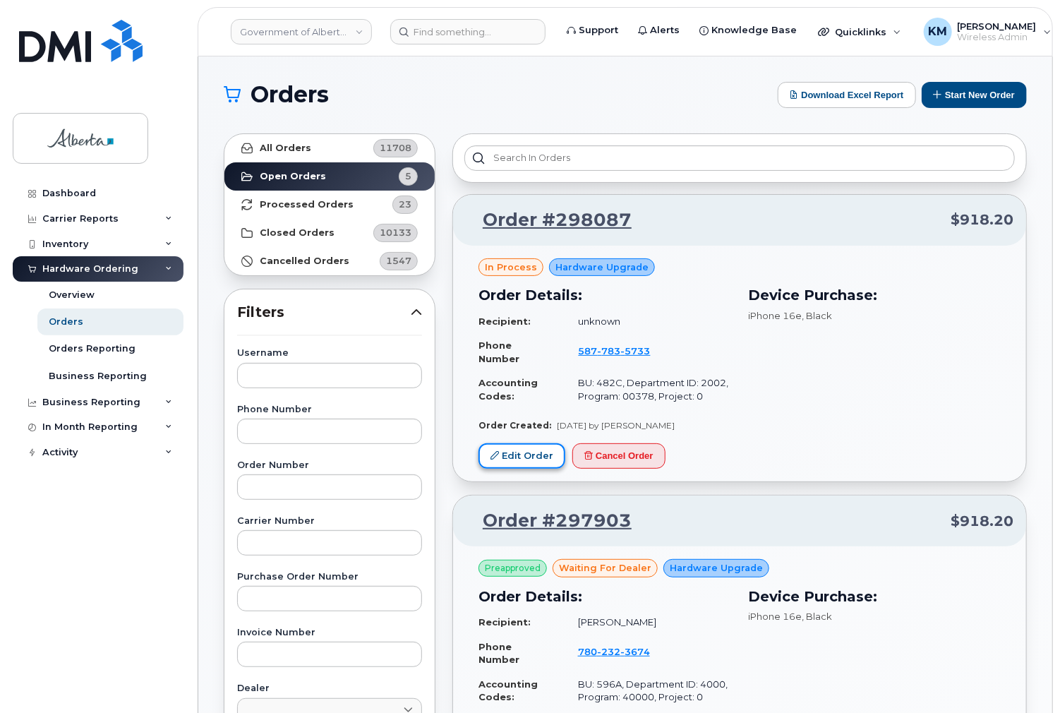
click at [534, 460] on link "Edit Order" at bounding box center [522, 456] width 87 height 26
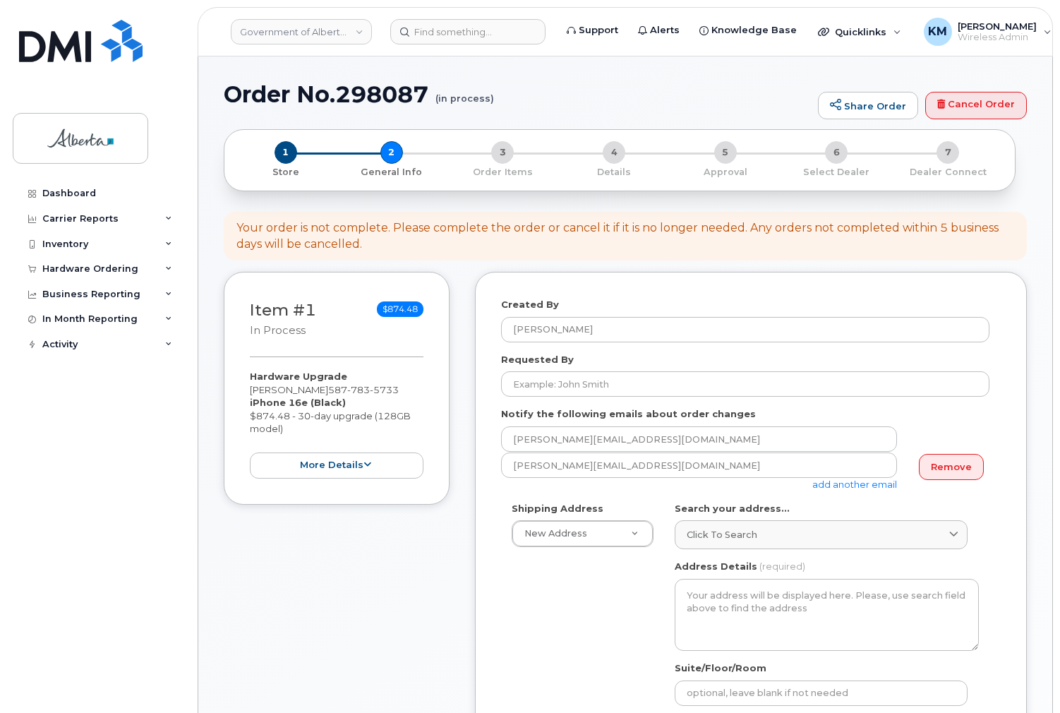
select select
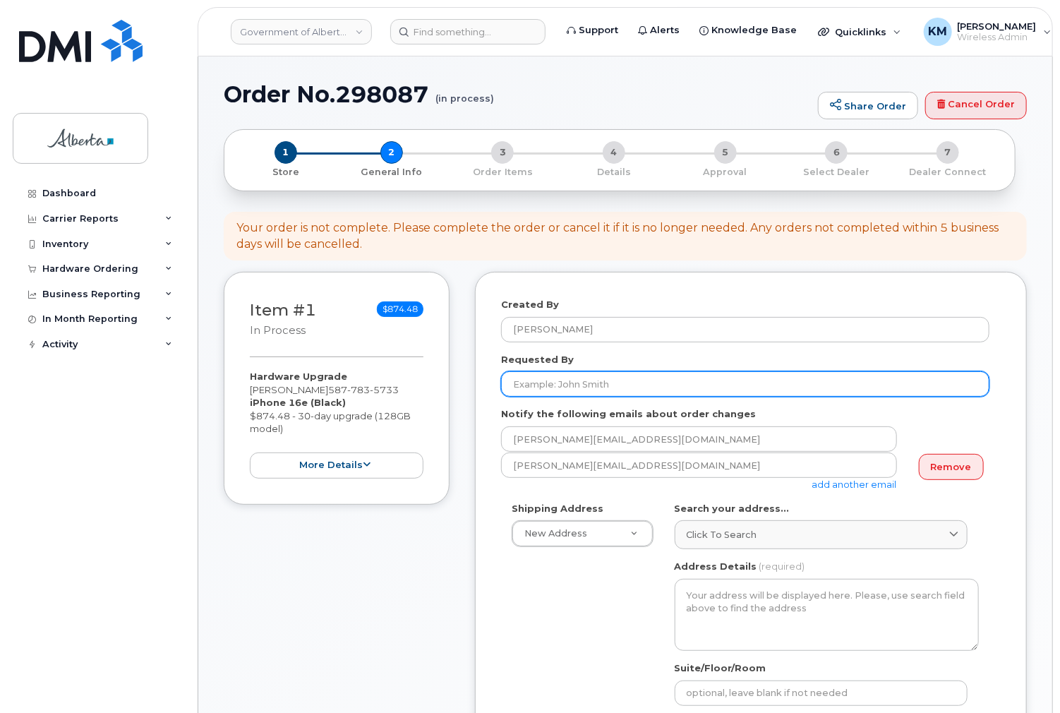
click at [565, 381] on input "Requested By" at bounding box center [745, 383] width 488 height 25
paste input "[PERSON_NAME]"
type input "[PERSON_NAME]"
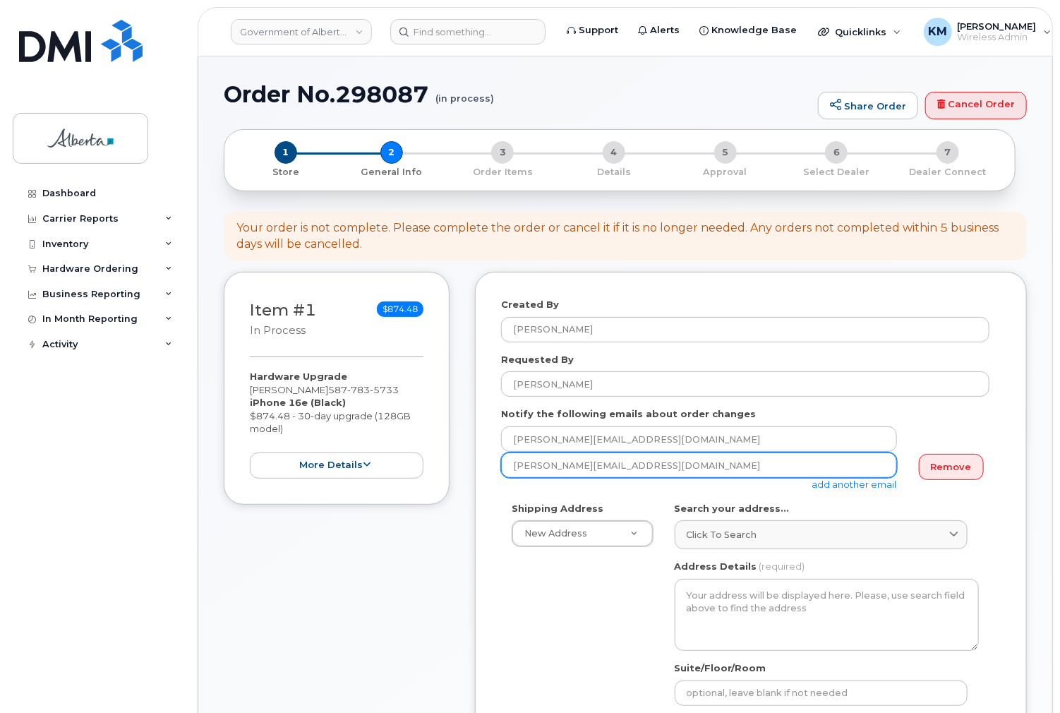
drag, startPoint x: 640, startPoint y: 467, endPoint x: 498, endPoint y: 463, distance: 142.6
click at [498, 463] on div "Created By Kay Mah Requested By Donna Titsing Notify the following emails about…" at bounding box center [751, 690] width 552 height 836
paste input "[PERSON_NAME]"
type input "Donna.Titsing@gov.ab.ca"
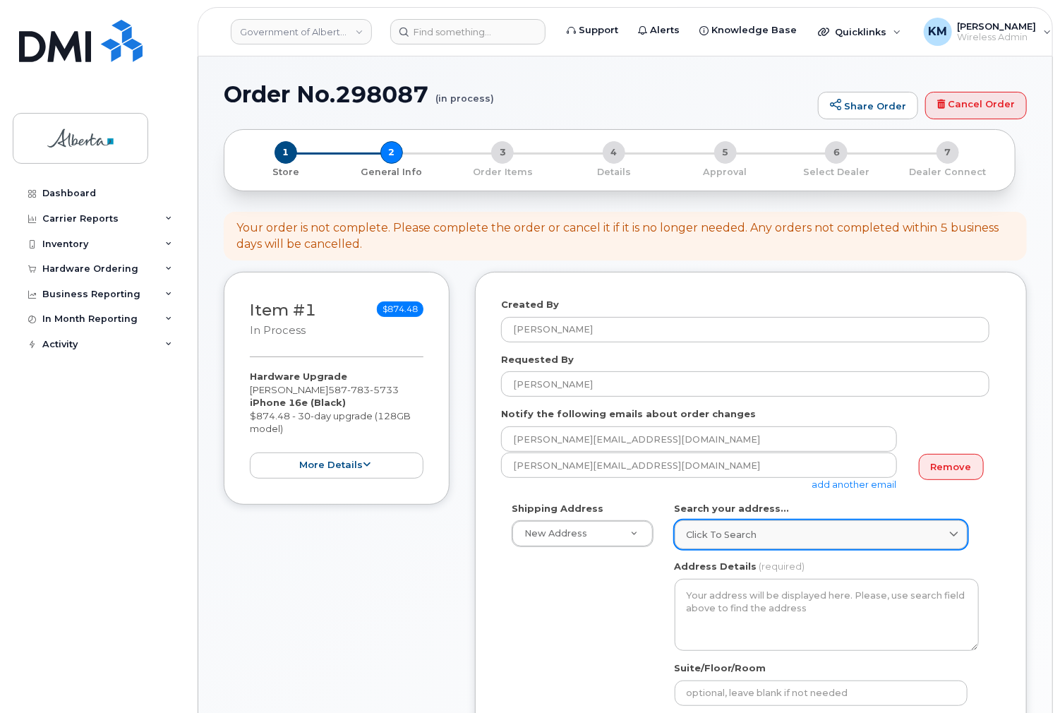
click at [737, 535] on span "Click to search" at bounding box center [722, 534] width 71 height 13
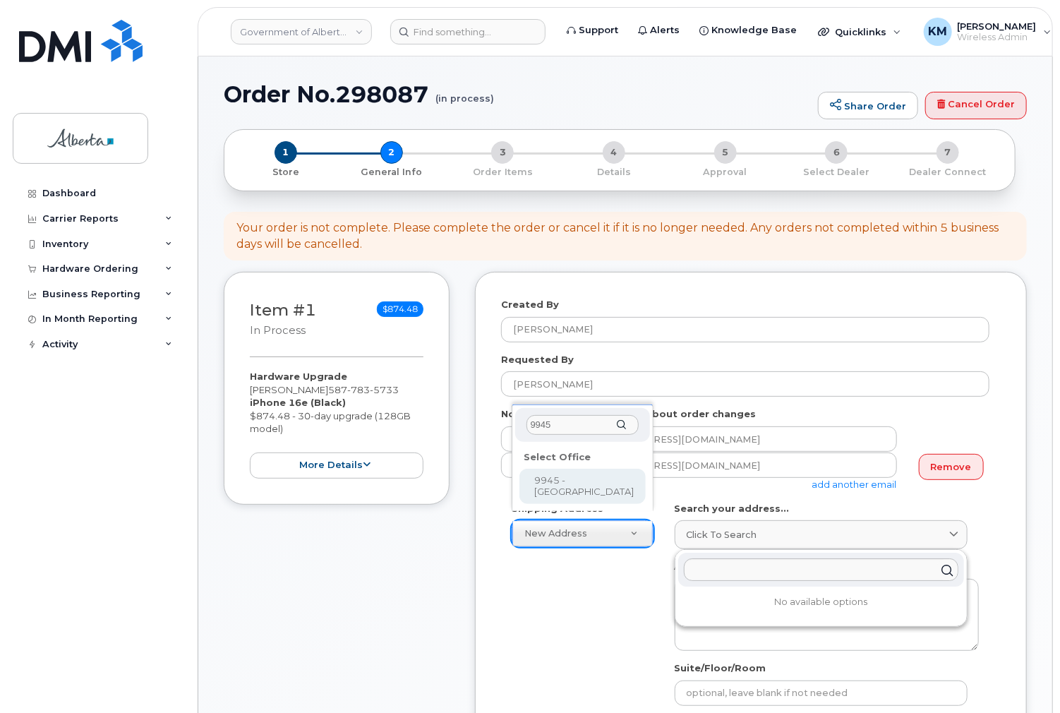
type input "9945"
select select
type textarea "9945 - 108 Street Edmonton Alberta T5K2G6"
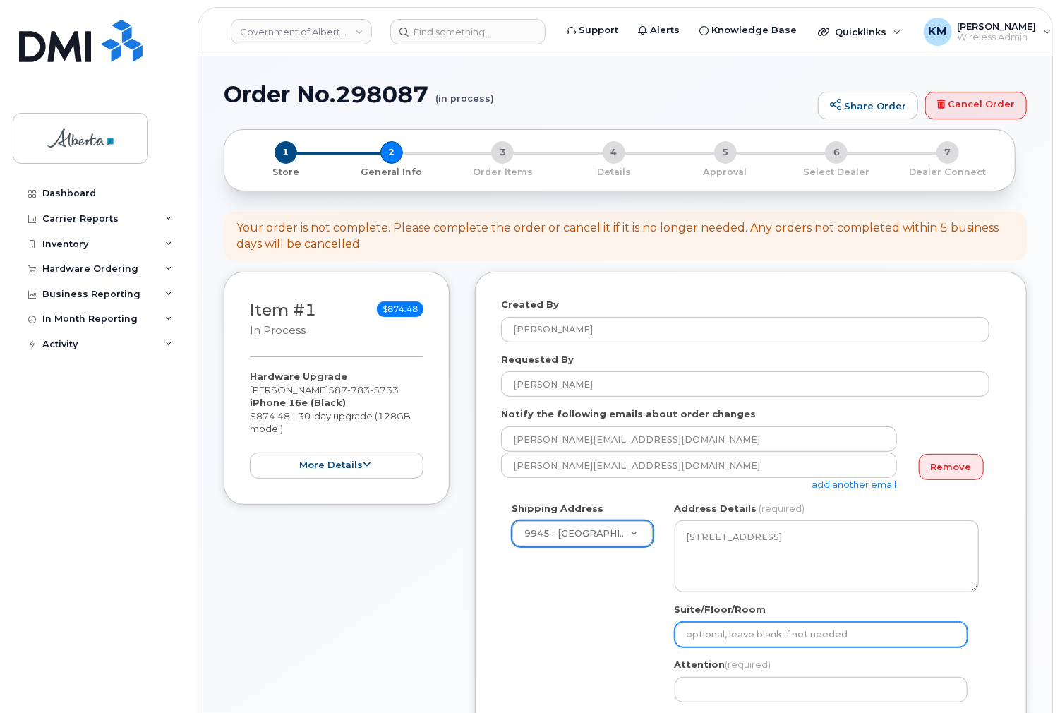
click at [727, 627] on input "Suite/Floor/Room" at bounding box center [821, 634] width 293 height 25
select select
type input "1"
select select
type input "12"
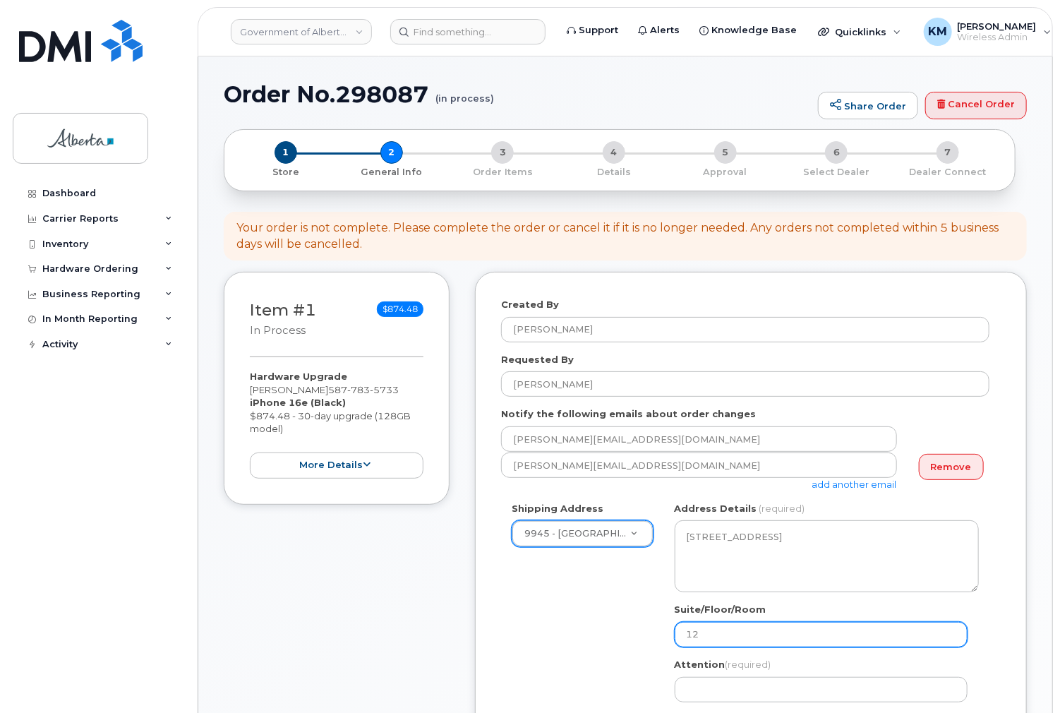
select select
type input "12t"
select select
type input "12th"
select select
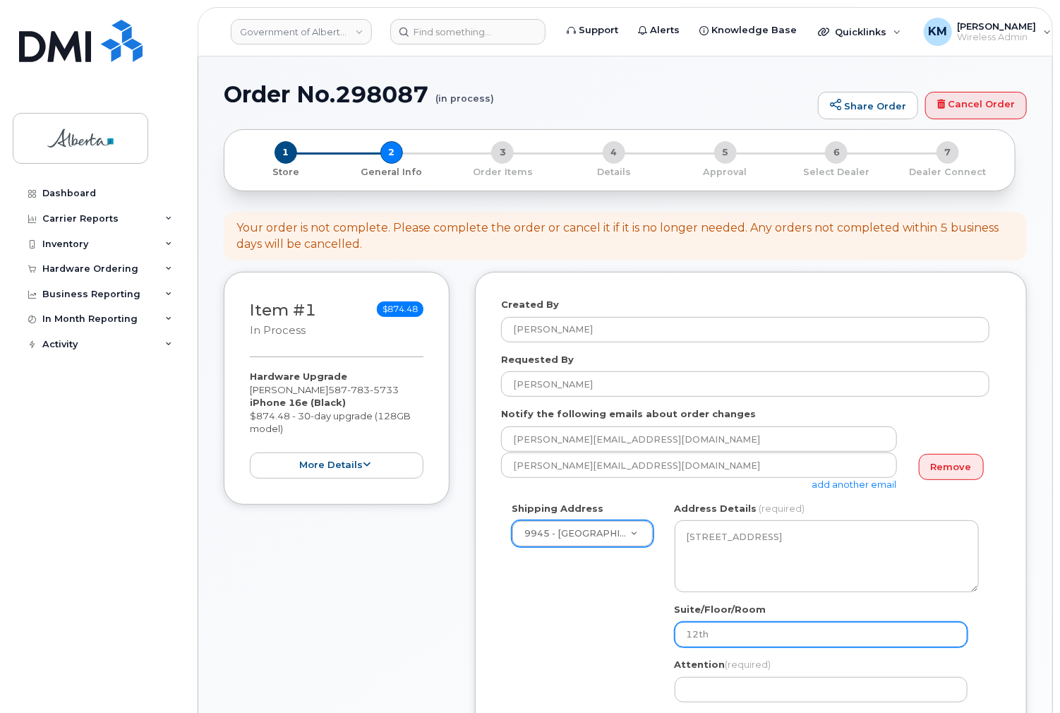
type input "12th F"
select select
type input "12th Fl"
select select
type input "12th Flo"
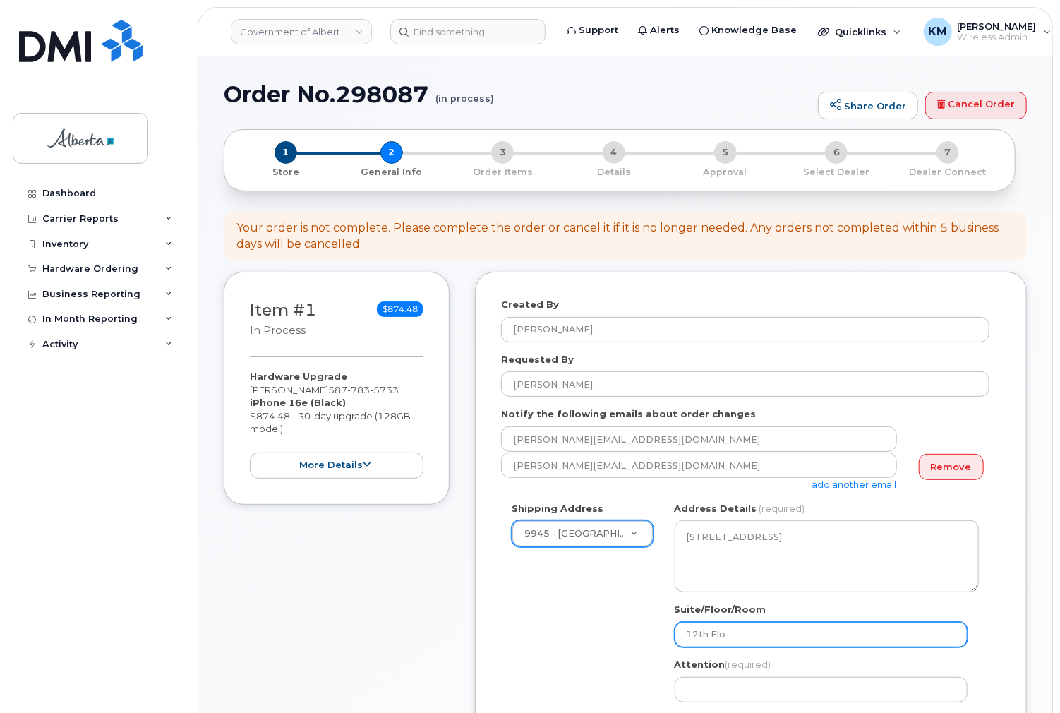
select select
type input "12th Floo"
select select
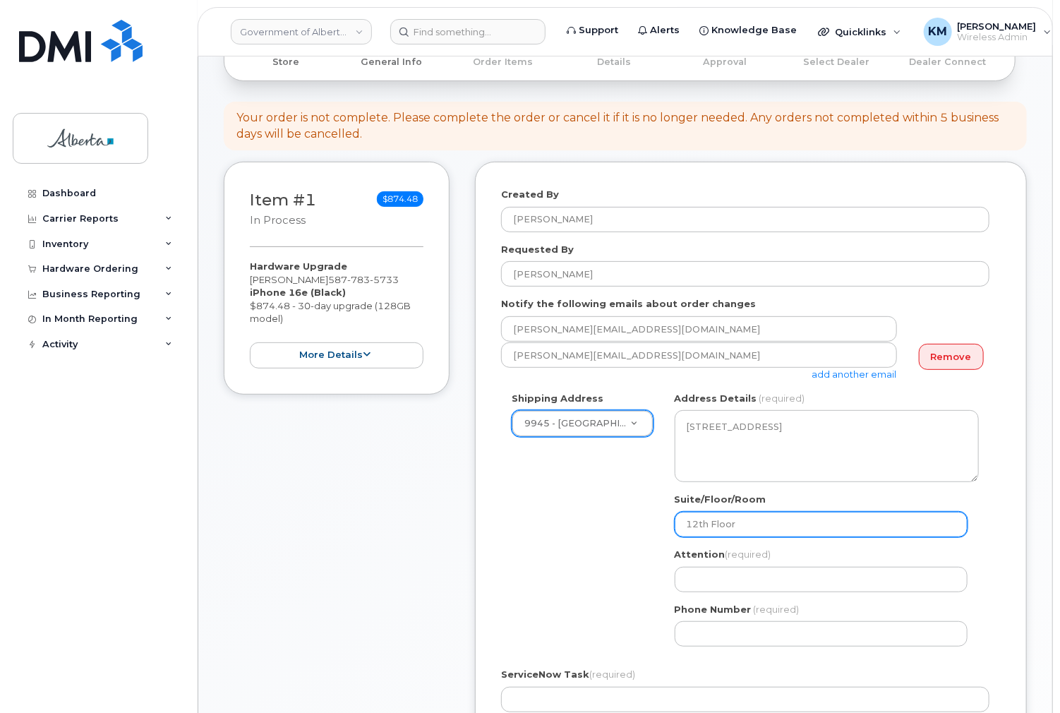
scroll to position [113, 0]
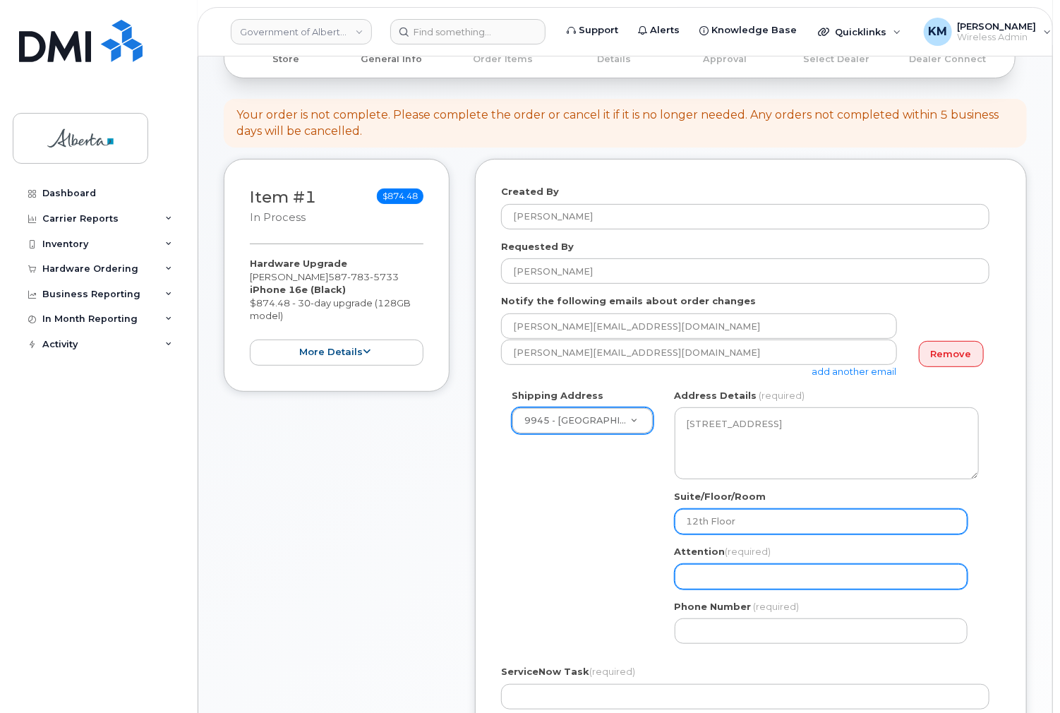
type input "12th Floor"
click at [724, 575] on input "Attention (required)" at bounding box center [821, 576] width 293 height 25
paste input "Donna Titsing"
select select
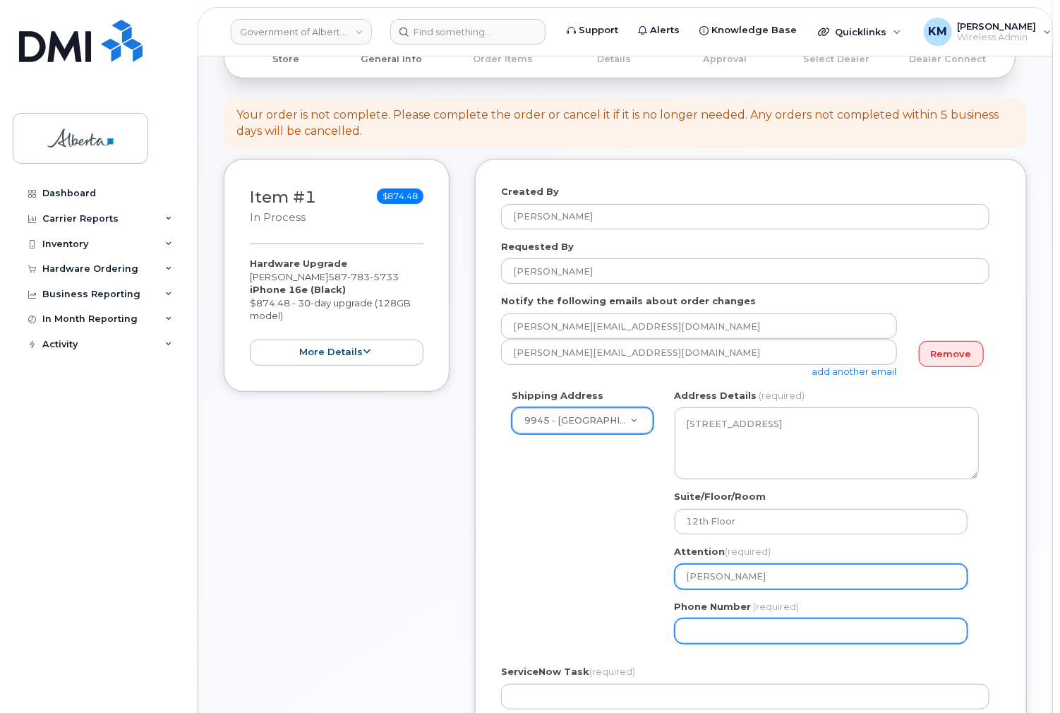
type input "Donna Titsing"
click at [709, 638] on input "Phone Number" at bounding box center [821, 630] width 293 height 25
select select
type input "780638344"
select select
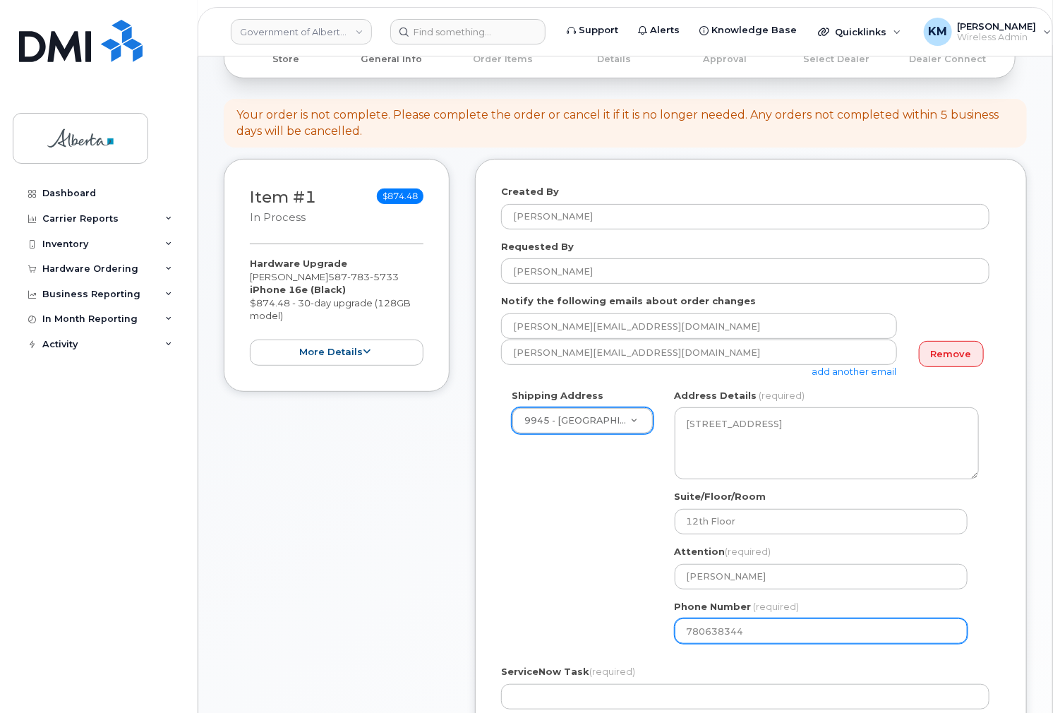
type input "7806383447"
select select
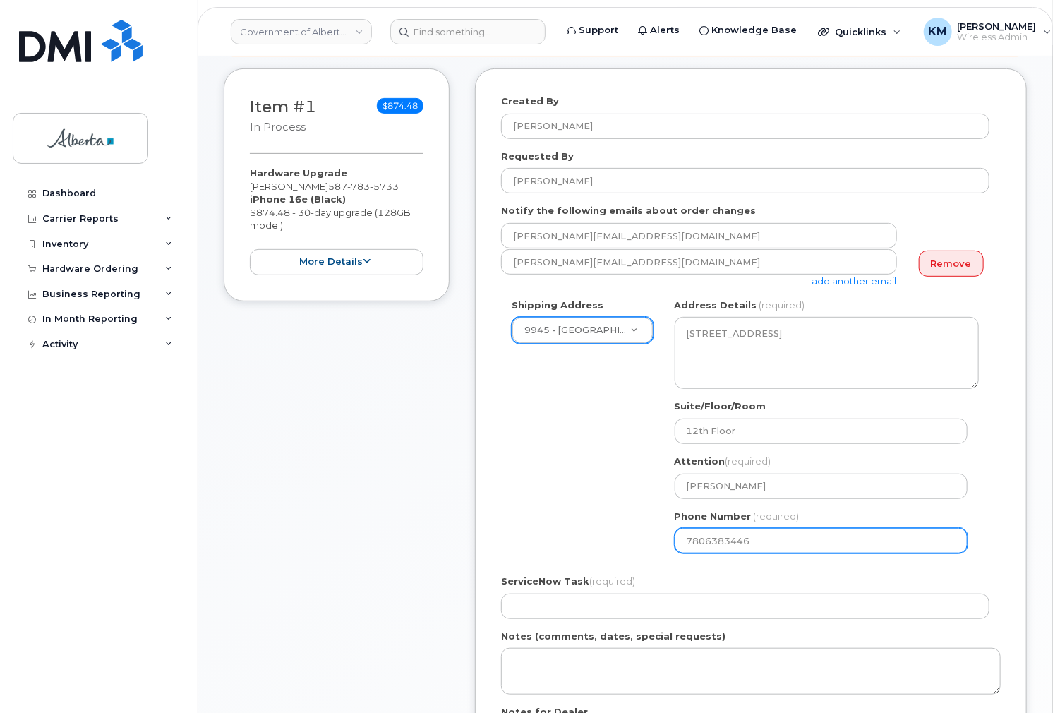
scroll to position [226, 0]
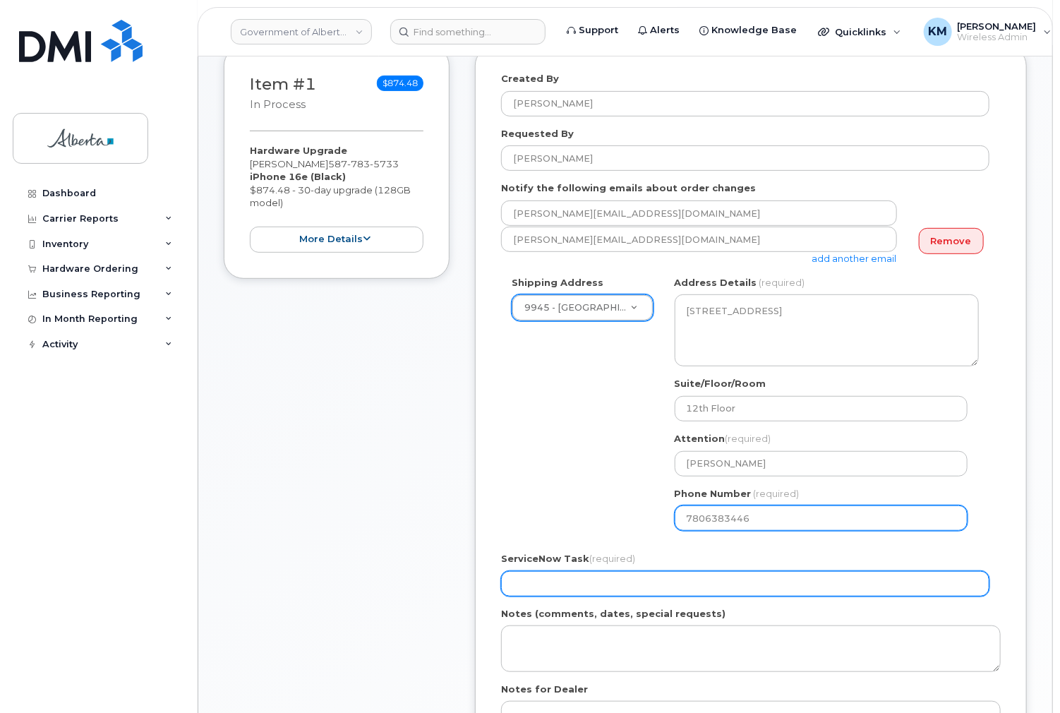
type input "7806383446"
click at [686, 585] on input "ServiceNow Task (required)" at bounding box center [745, 583] width 488 height 25
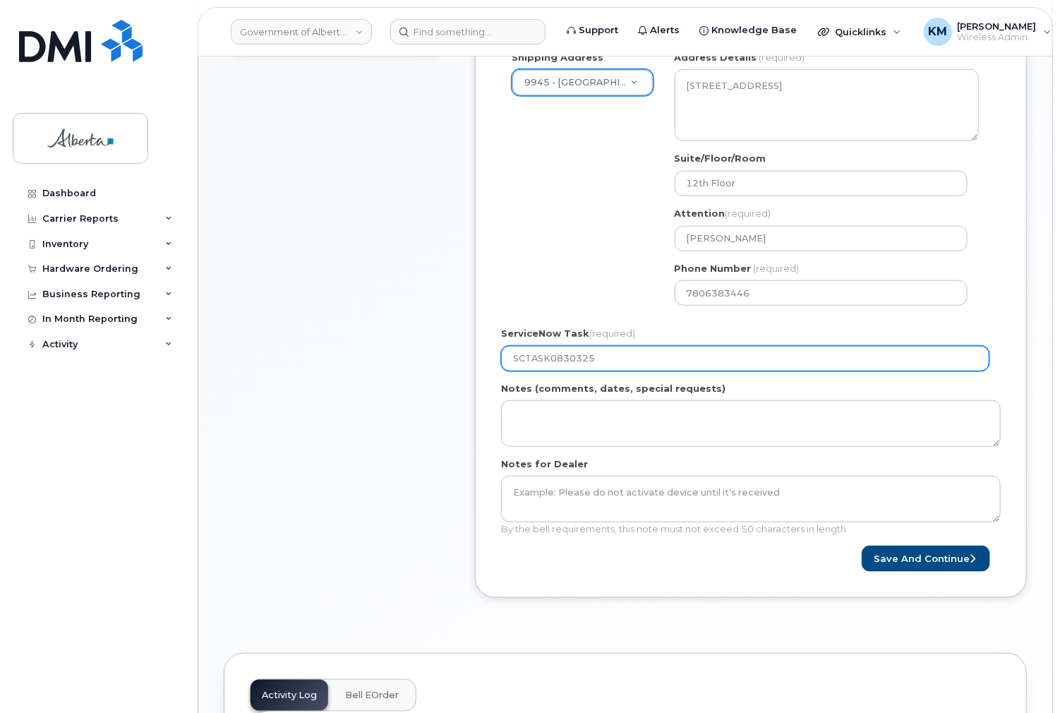
scroll to position [452, 0]
type input "SCTASK0830325"
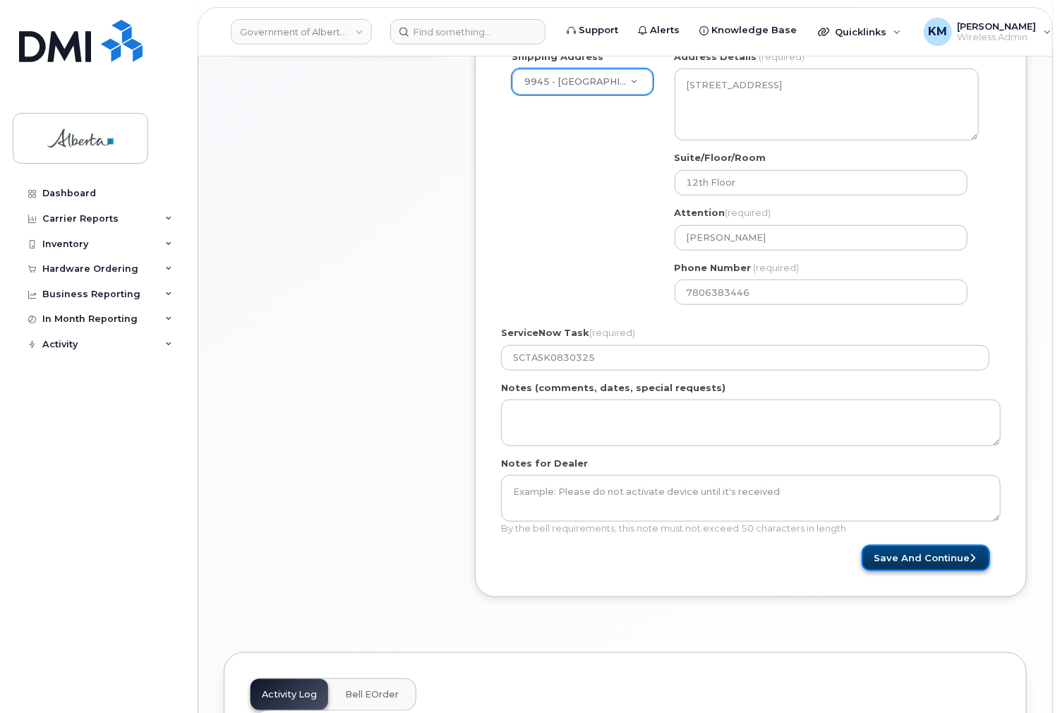
click at [887, 556] on button "Save and Continue" at bounding box center [926, 558] width 128 height 26
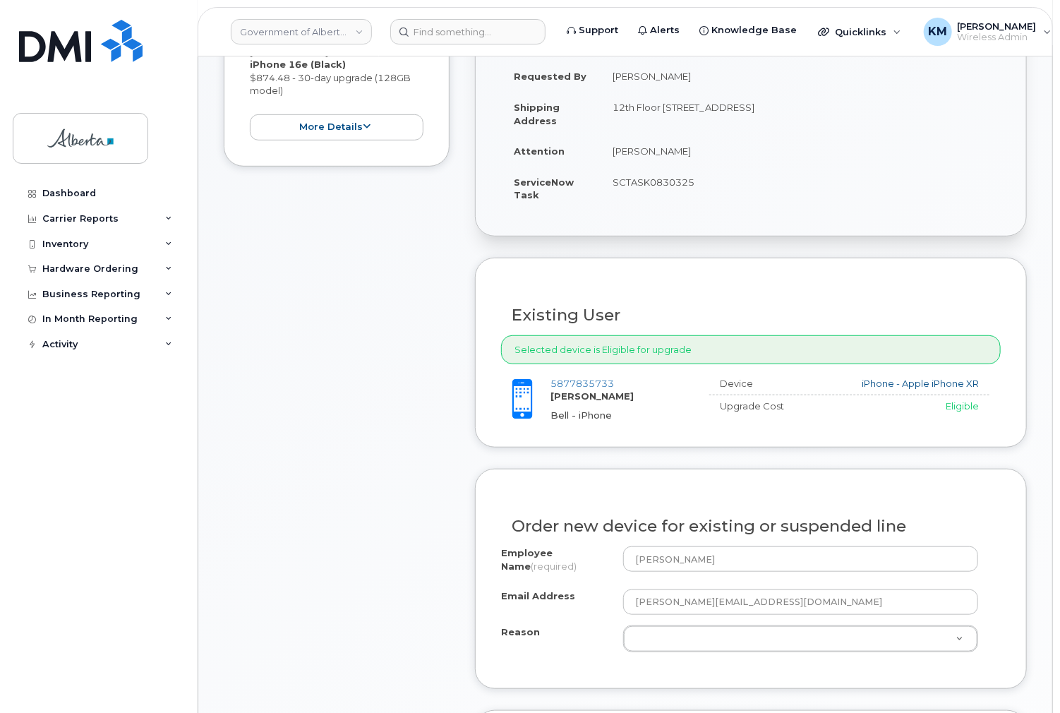
scroll to position [339, 0]
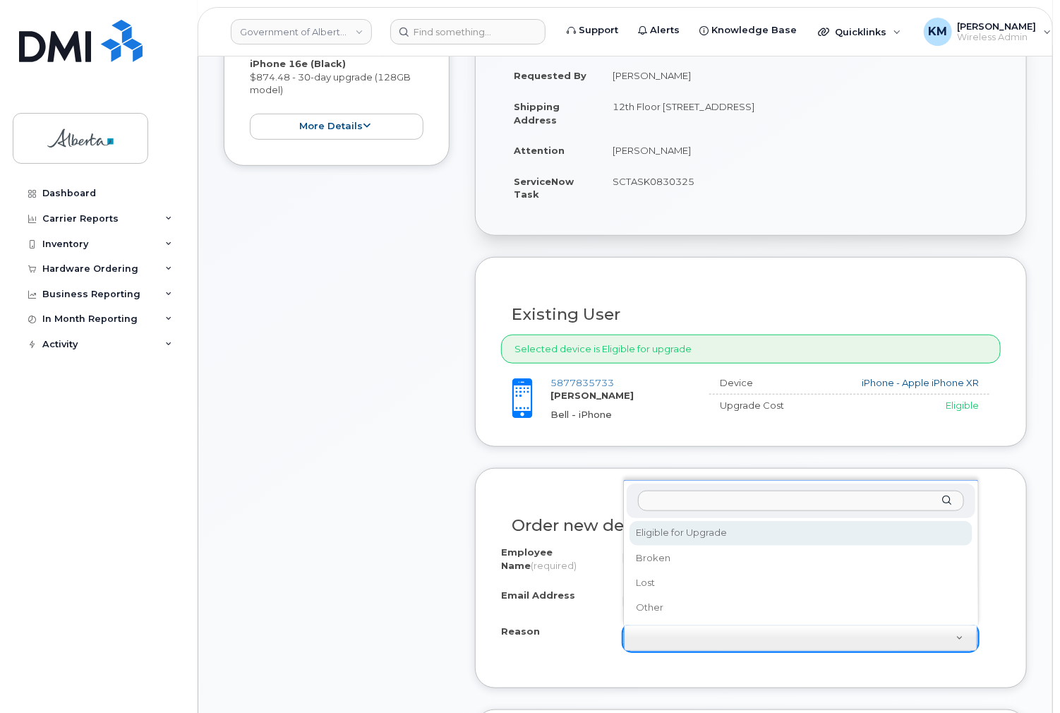
select select "eligible_for_upgrade"
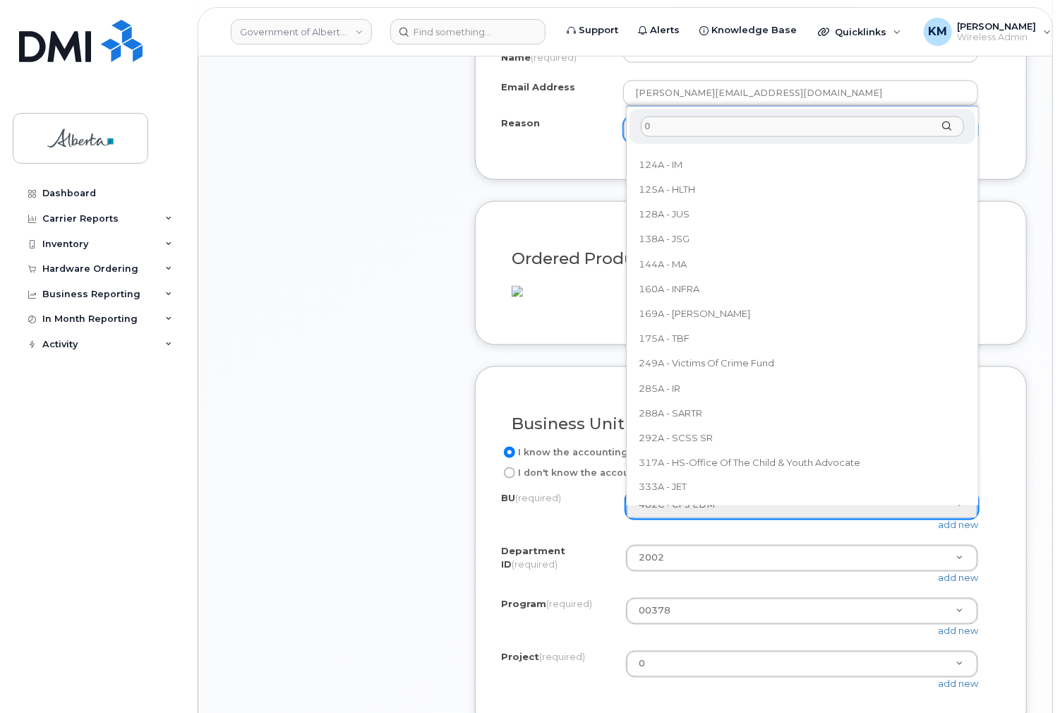
scroll to position [0, 0]
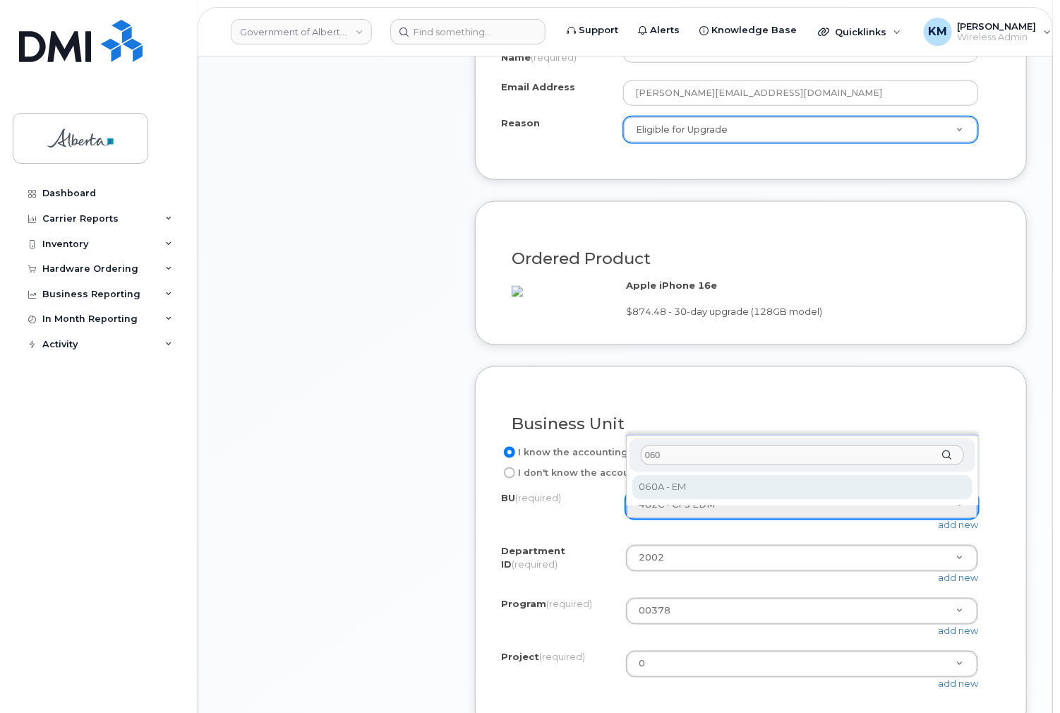
type input "060"
select select "060A"
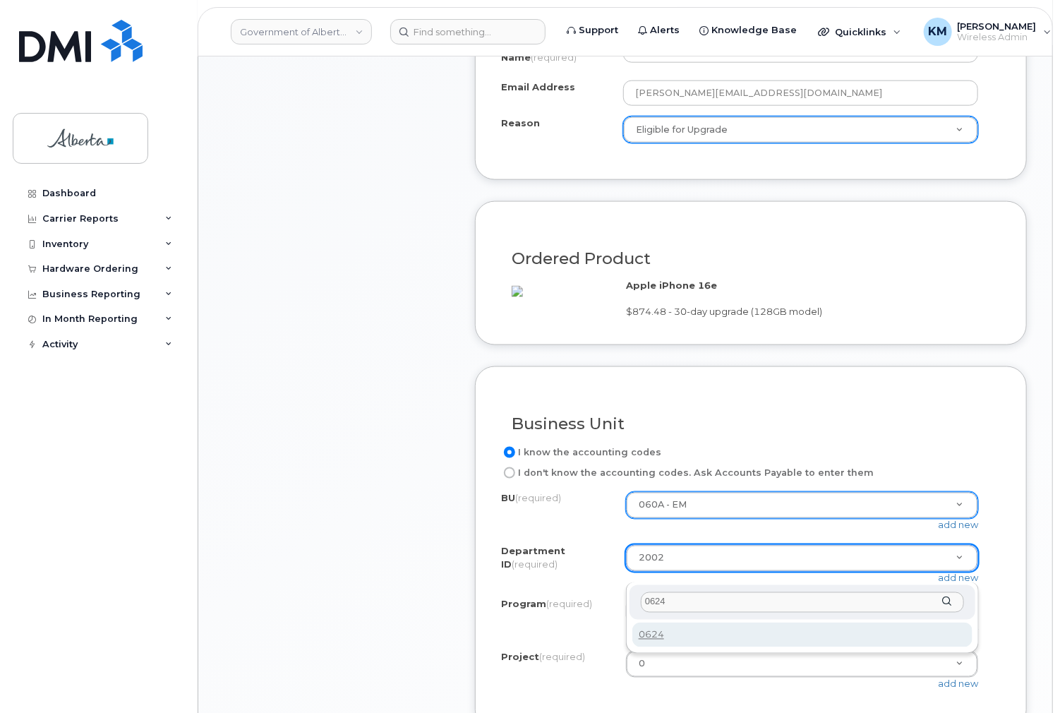
type input "0624"
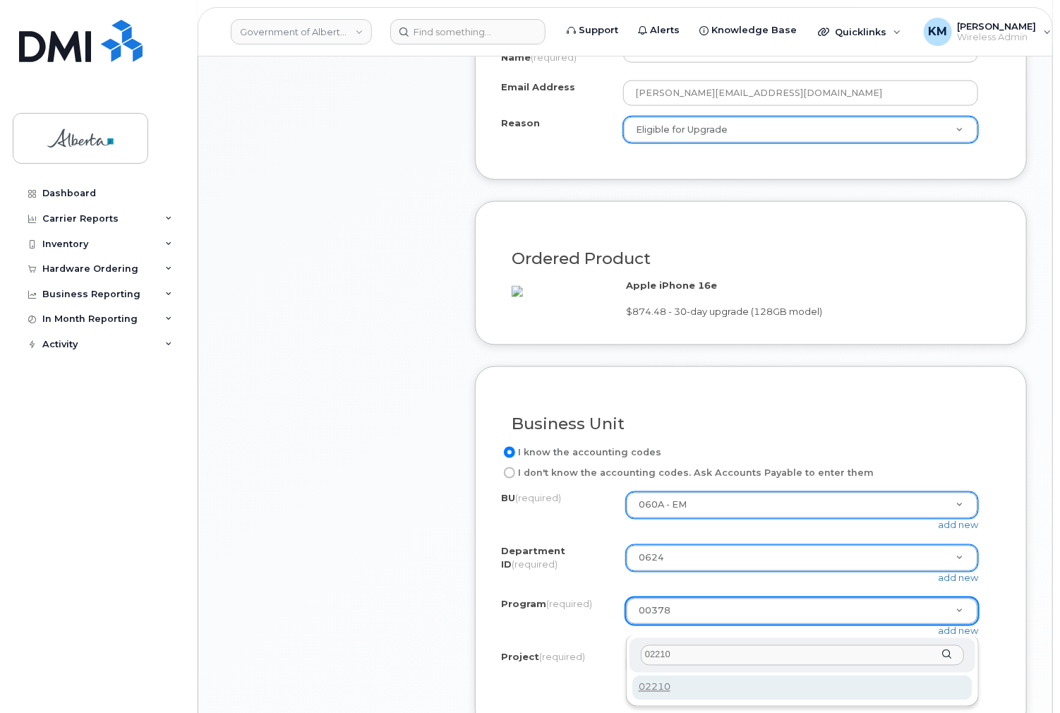
type input "02210"
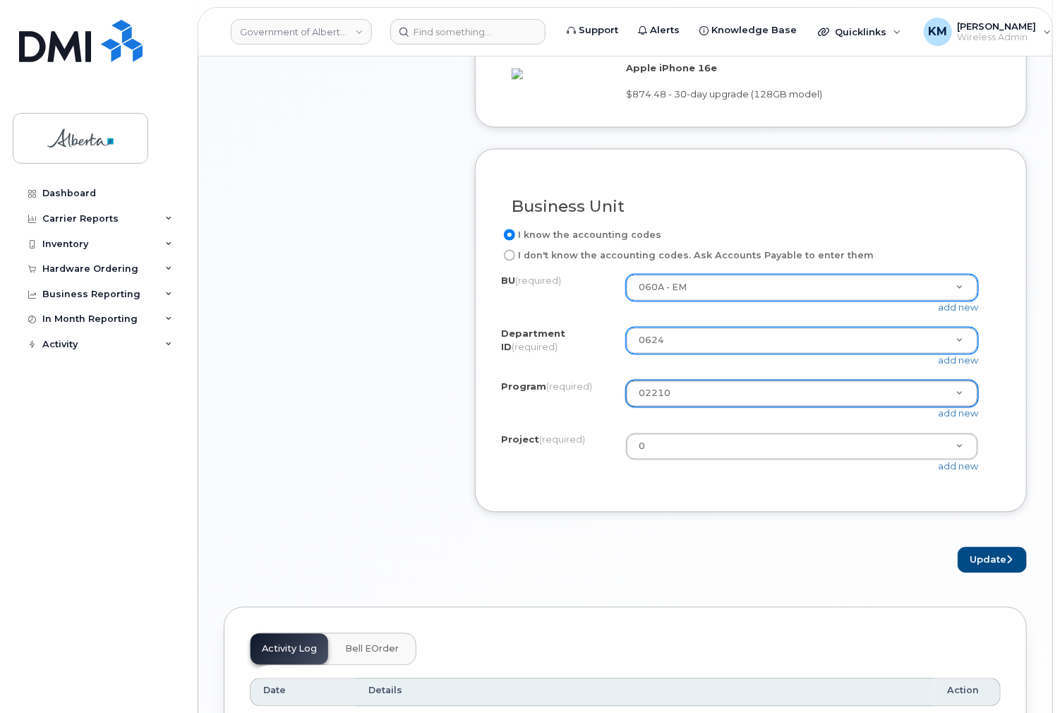
scroll to position [1073, 0]
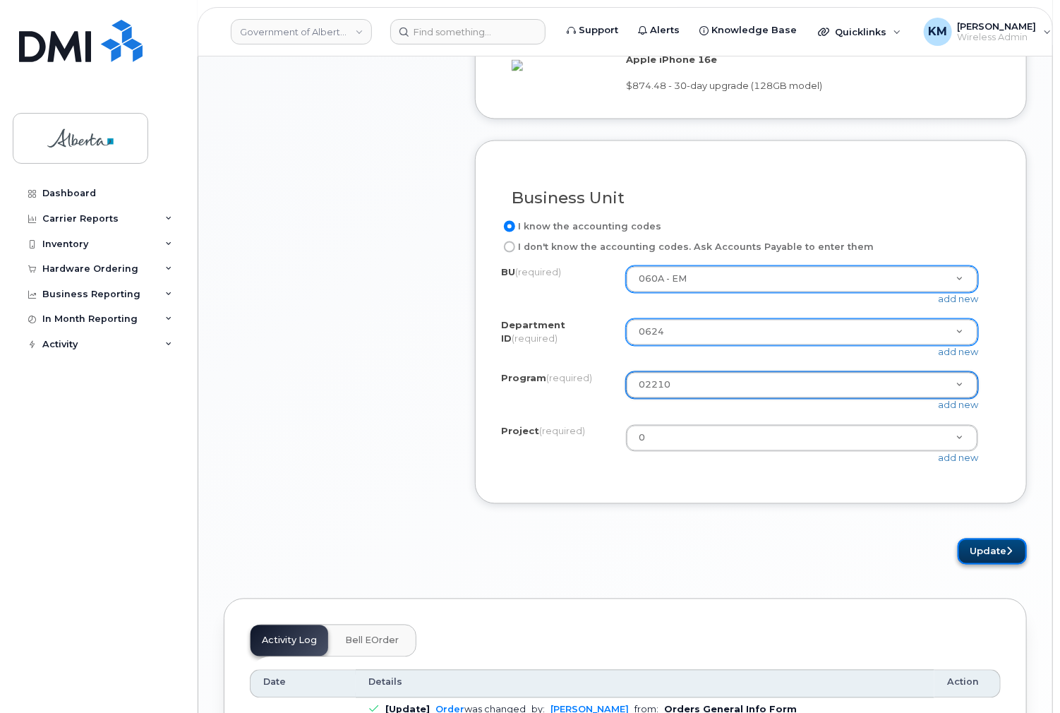
click at [998, 561] on button "Update" at bounding box center [992, 552] width 69 height 26
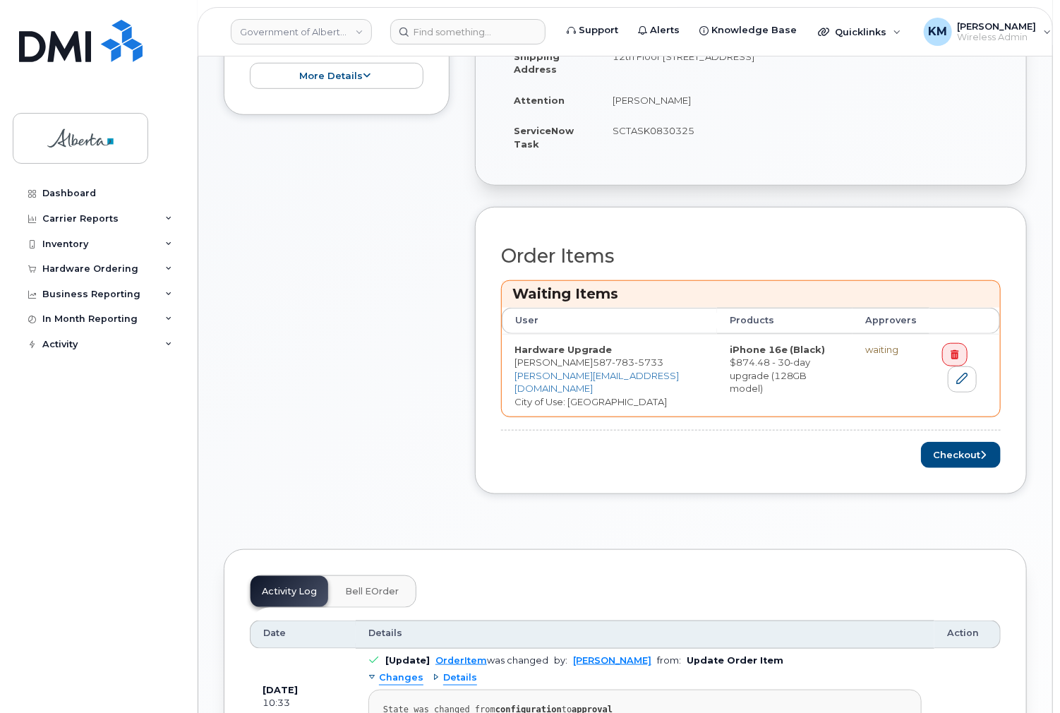
scroll to position [452, 0]
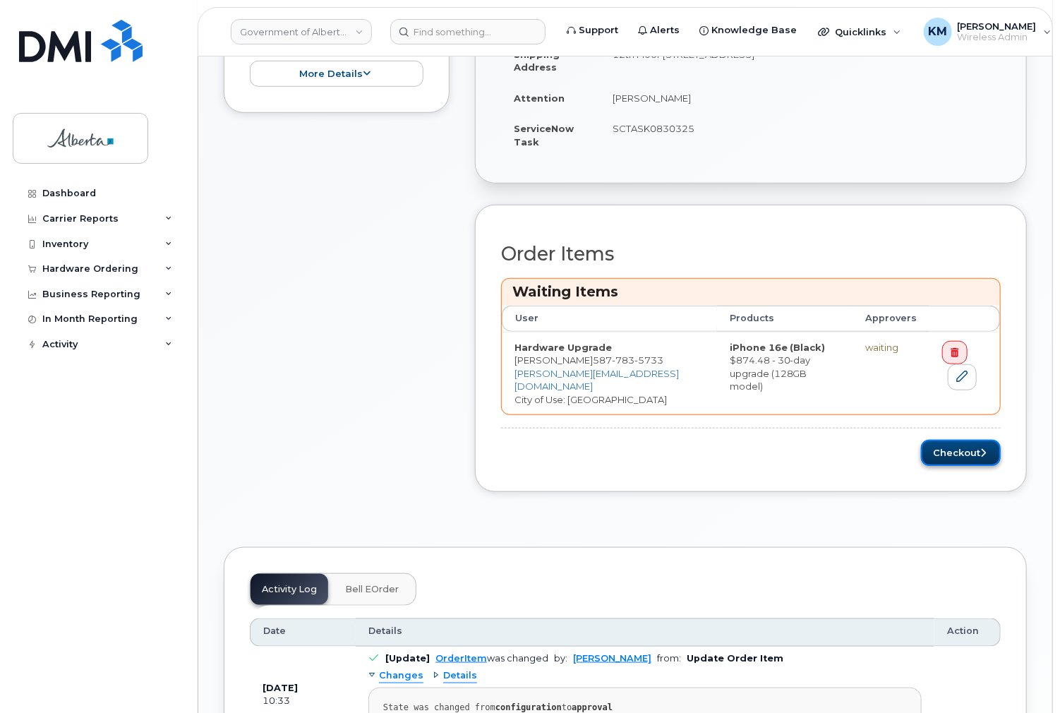
click at [971, 450] on button "Checkout" at bounding box center [961, 453] width 80 height 26
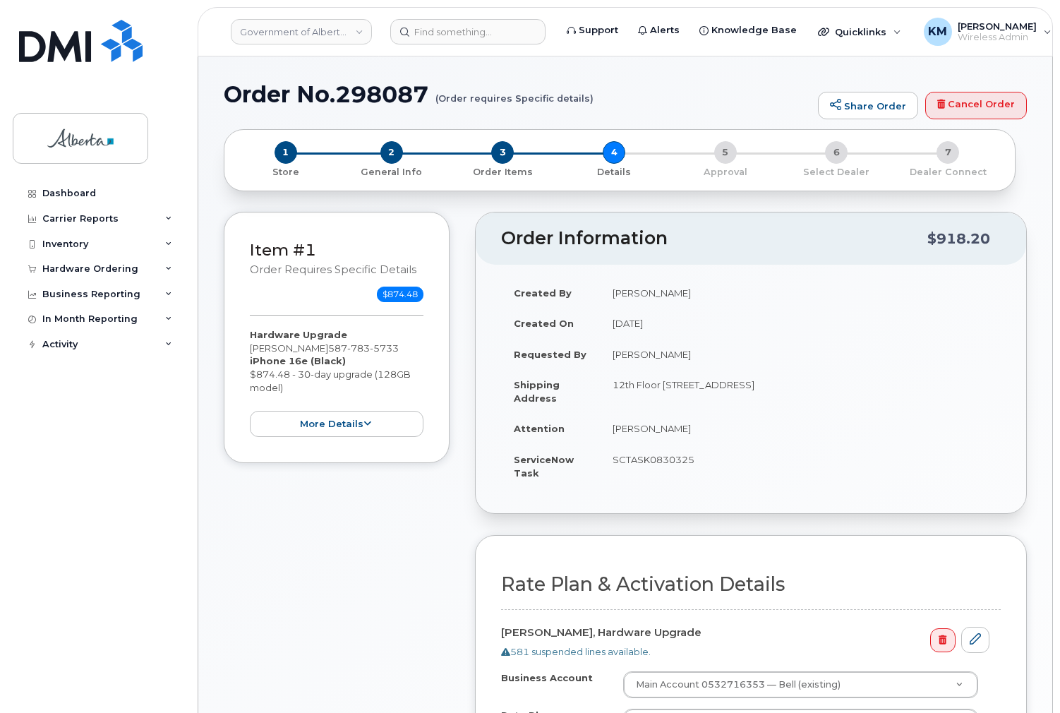
select select
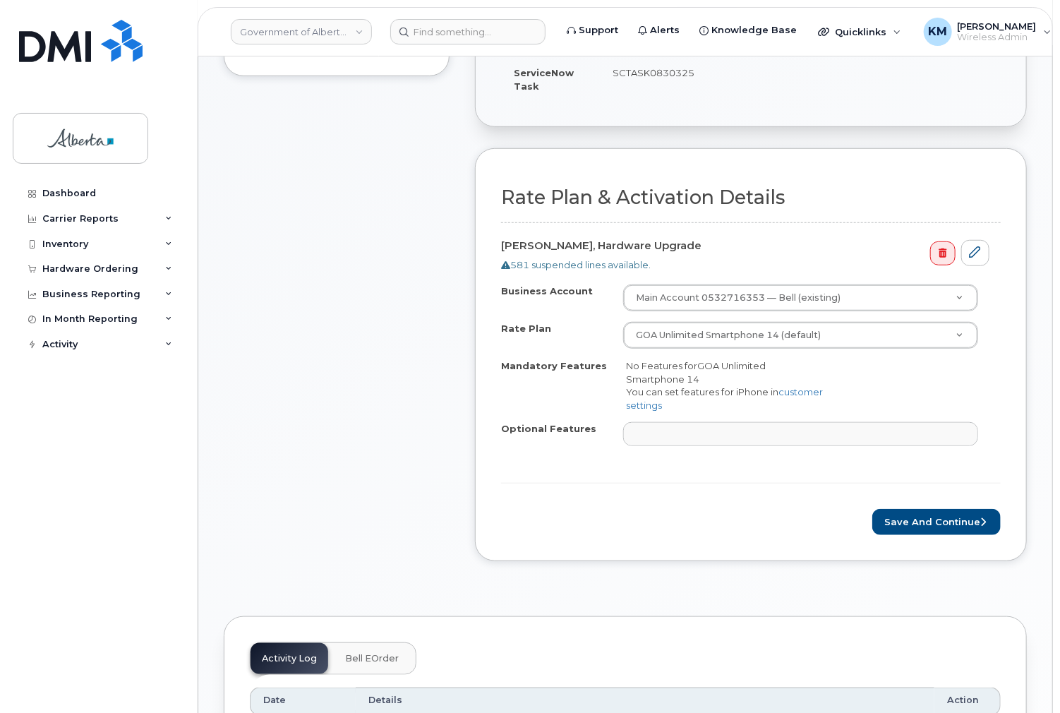
scroll to position [395, 0]
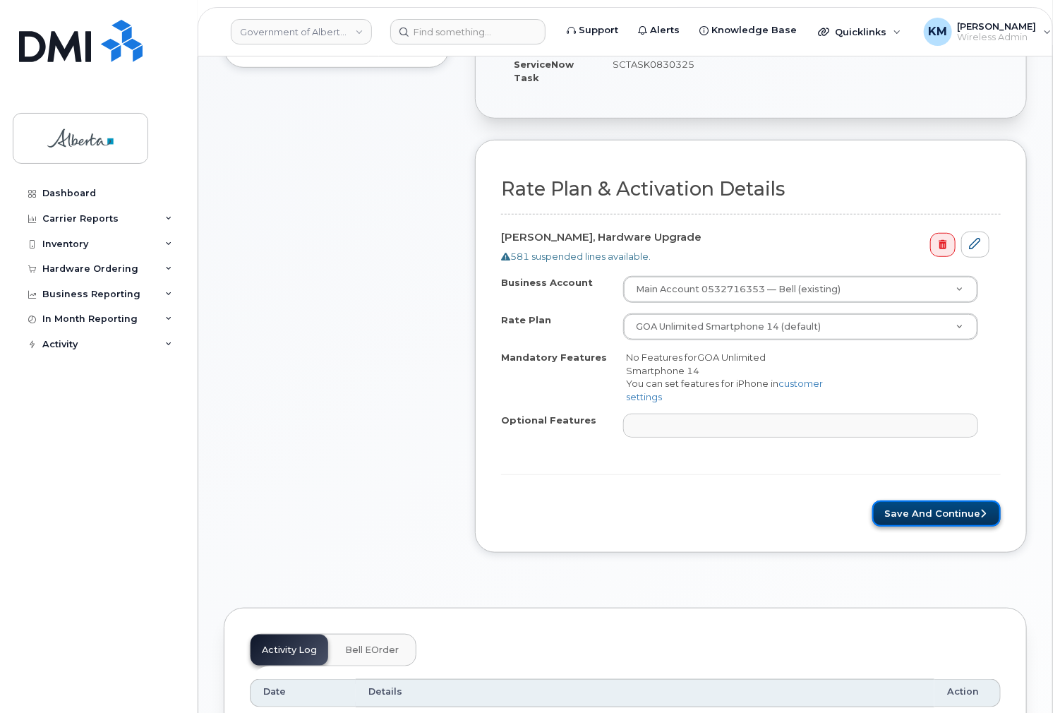
click at [946, 515] on button "Save and Continue" at bounding box center [937, 513] width 128 height 26
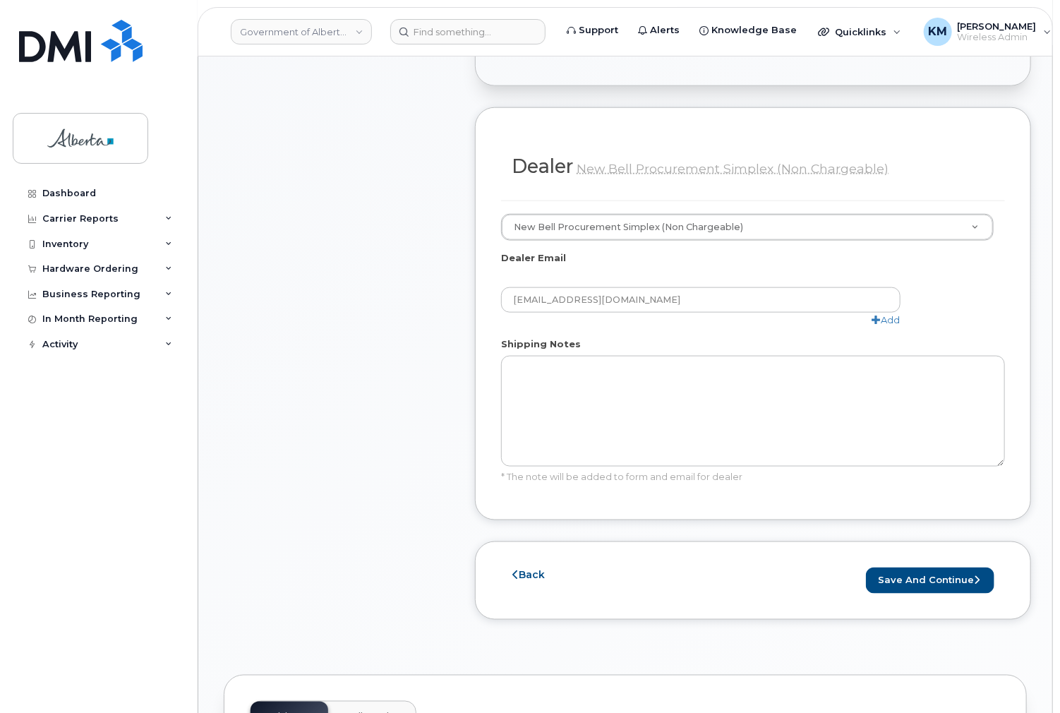
scroll to position [734, 0]
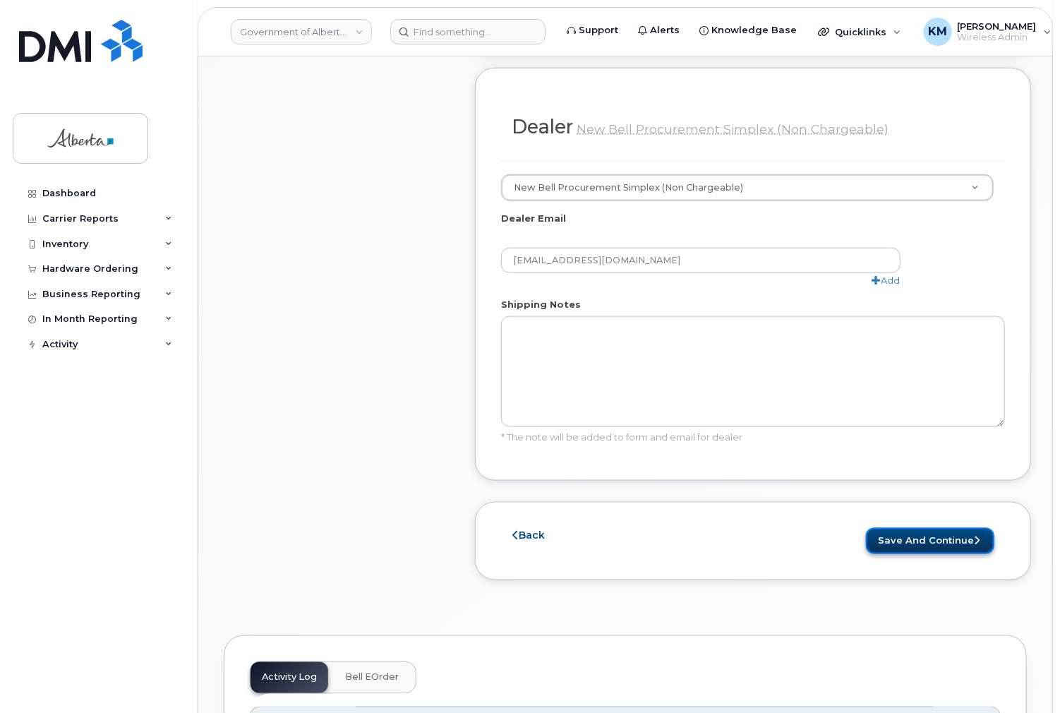
click at [946, 528] on button "Save and Continue" at bounding box center [930, 541] width 128 height 26
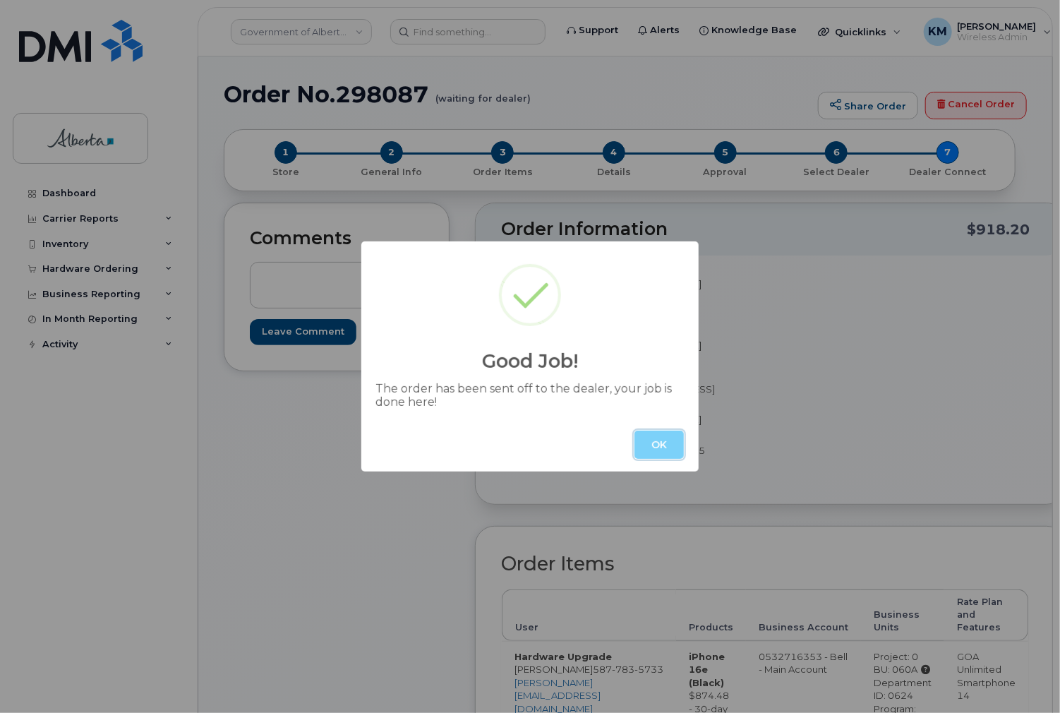
click at [640, 445] on button "OK" at bounding box center [659, 445] width 49 height 28
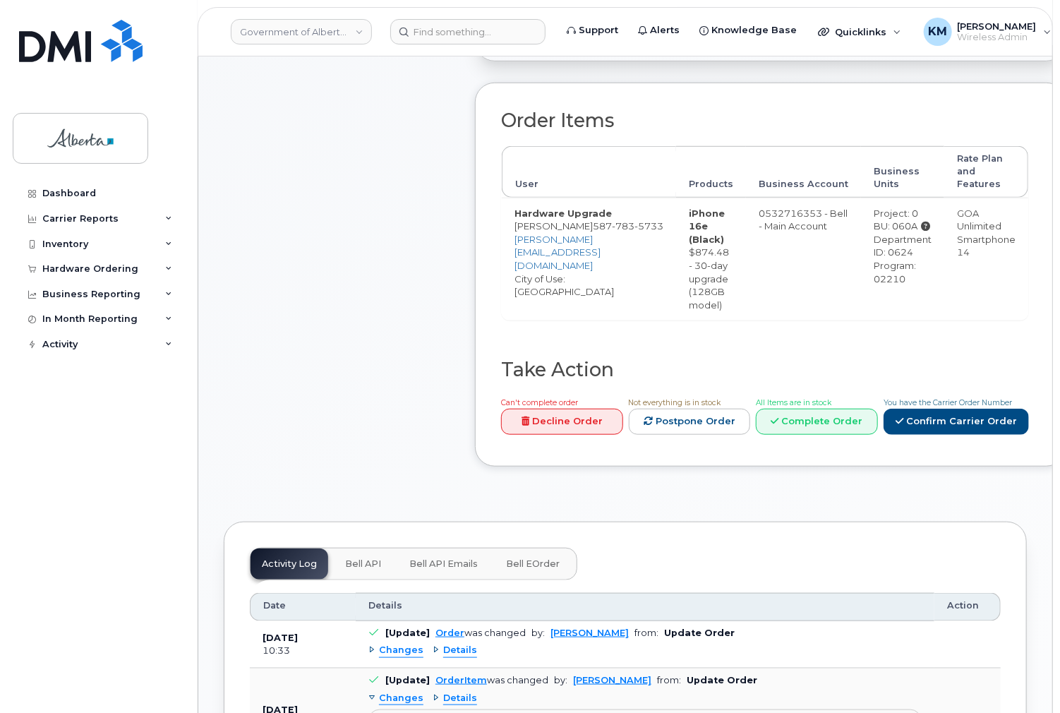
scroll to position [452, 0]
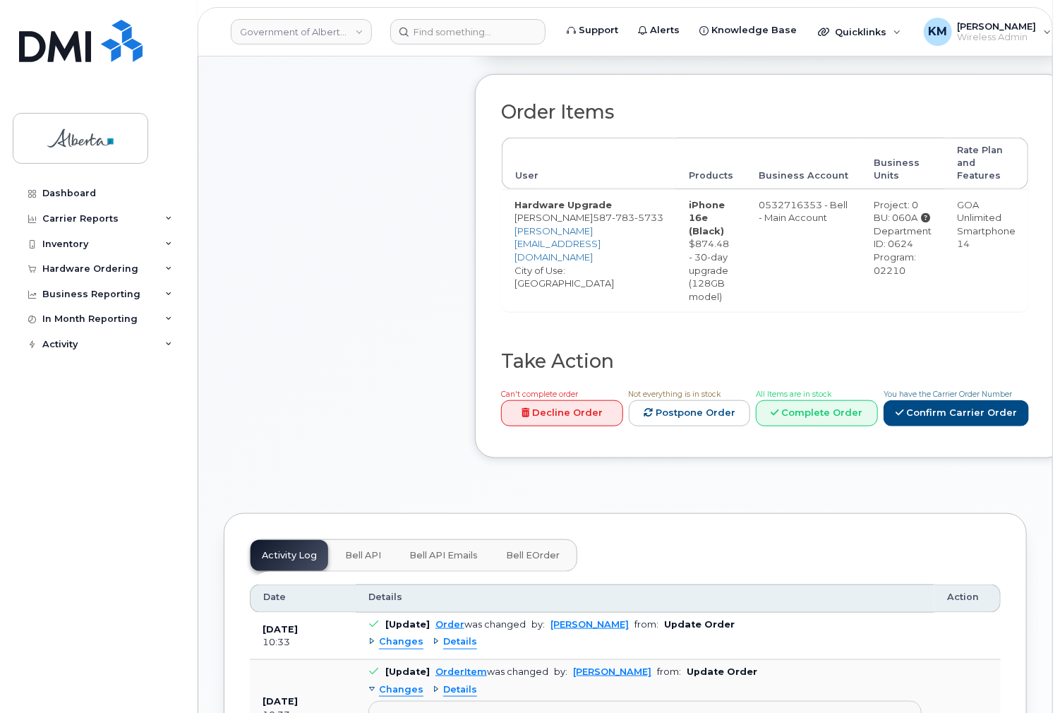
click at [360, 561] on span "Bell API" at bounding box center [363, 555] width 36 height 11
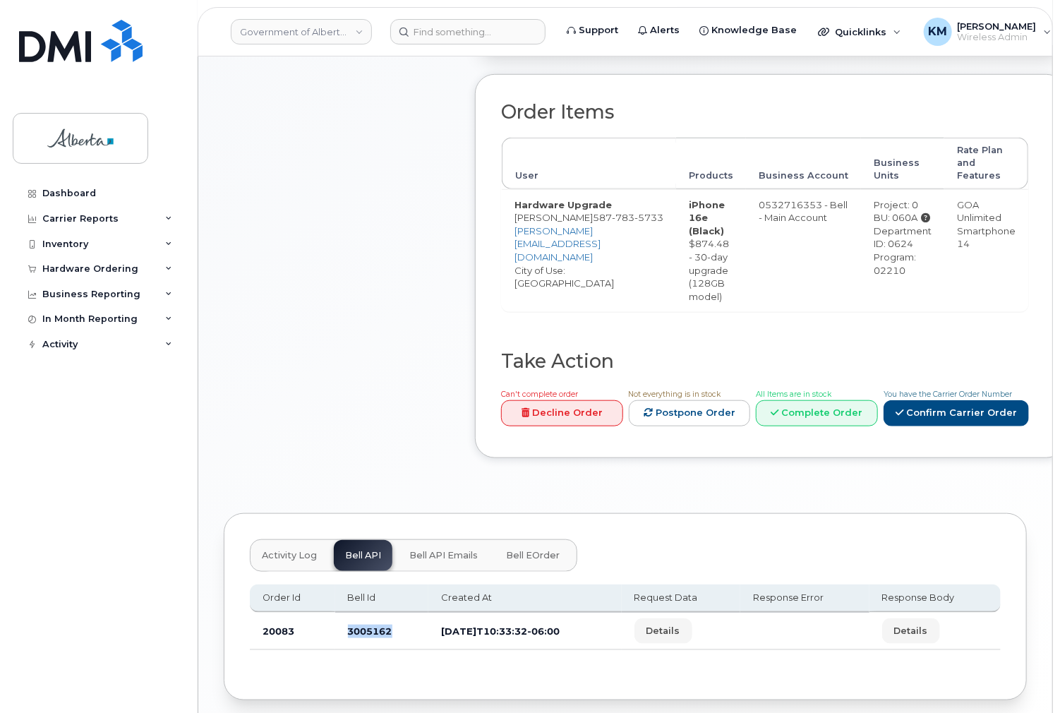
drag, startPoint x: 399, startPoint y: 643, endPoint x: 344, endPoint y: 642, distance: 55.1
click at [344, 642] on td "3005162" at bounding box center [382, 631] width 94 height 37
copy td "3005162"
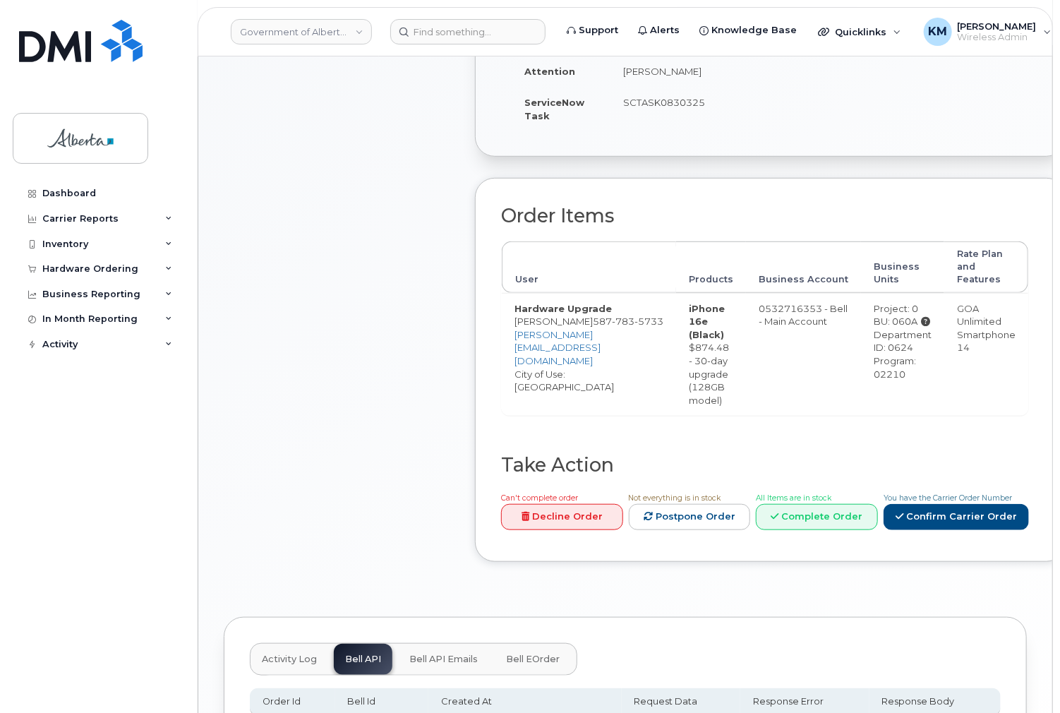
scroll to position [395, 0]
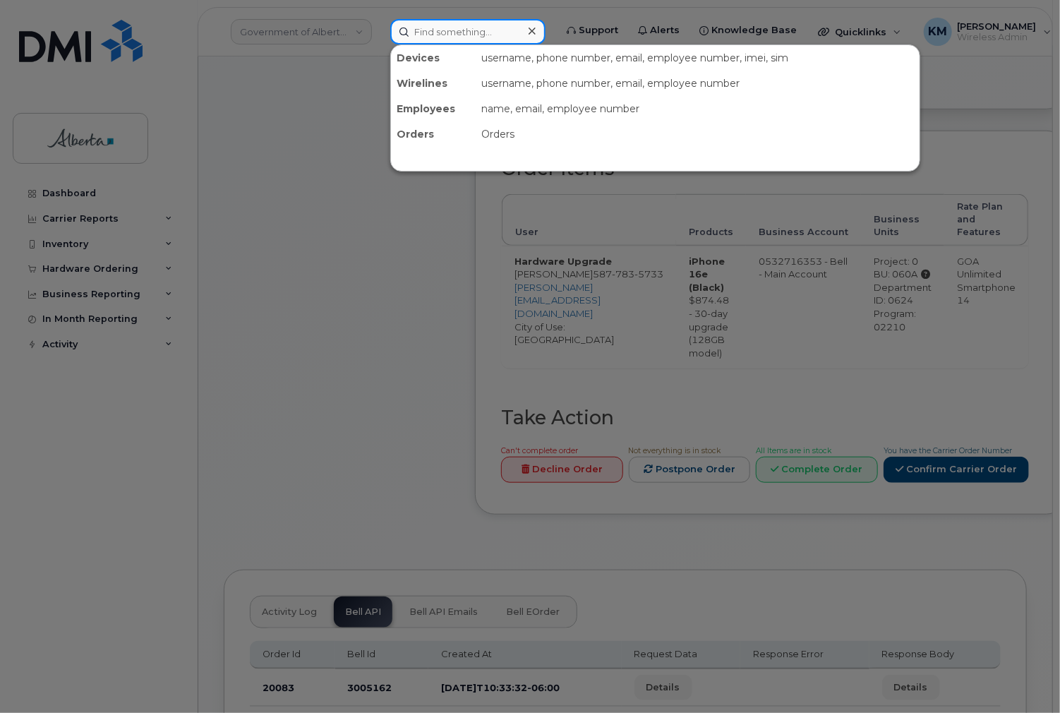
click at [457, 34] on input at bounding box center [467, 31] width 155 height 25
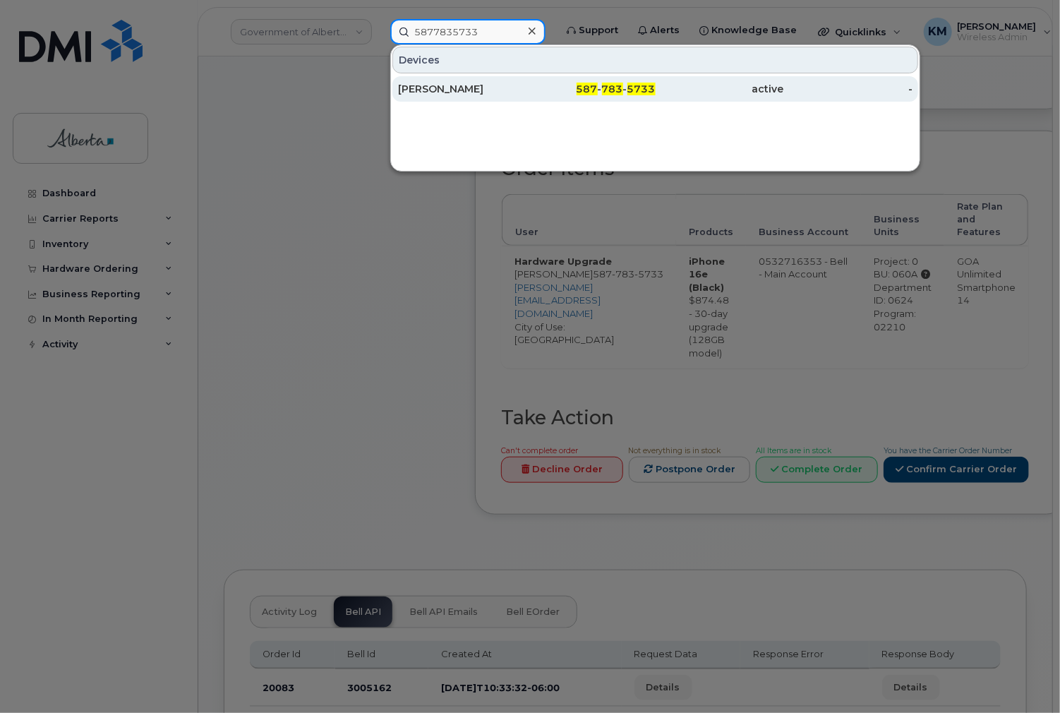
type input "5877835733"
click at [448, 85] on div "[PERSON_NAME]" at bounding box center [462, 89] width 128 height 14
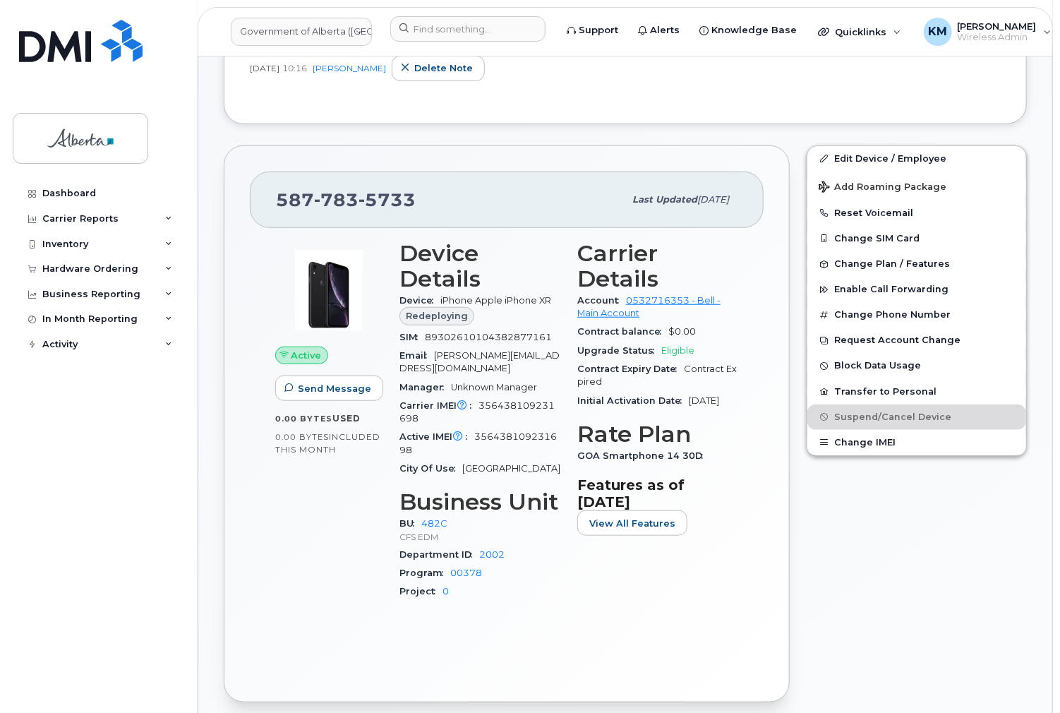
scroll to position [395, 0]
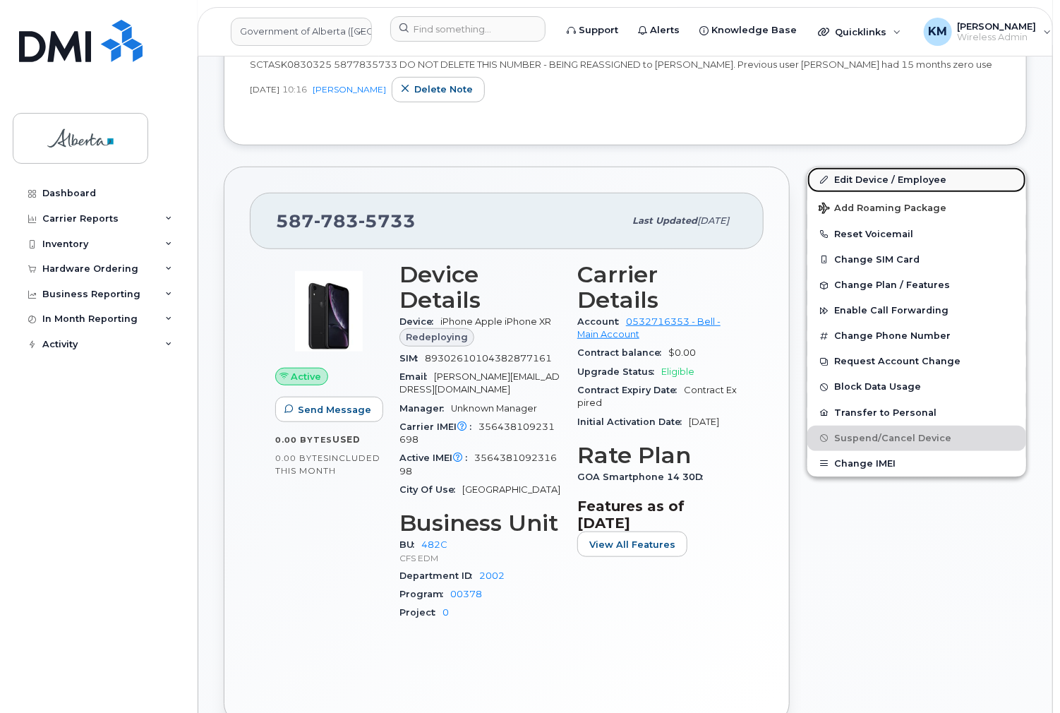
click at [861, 175] on link "Edit Device / Employee" at bounding box center [917, 179] width 219 height 25
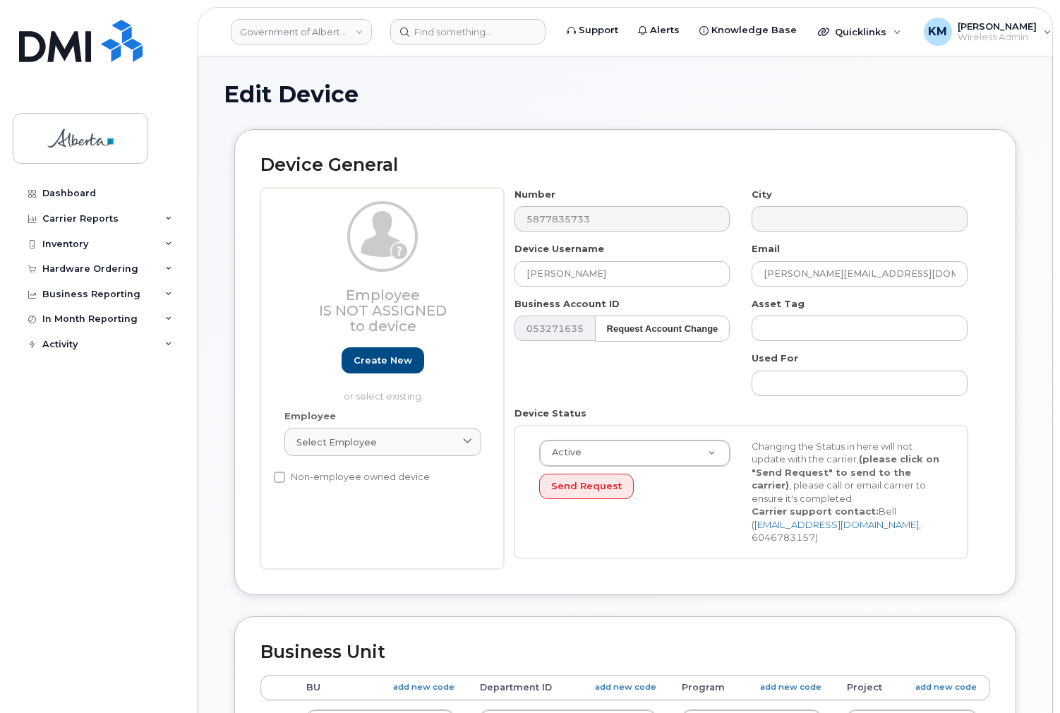
select select "4749733"
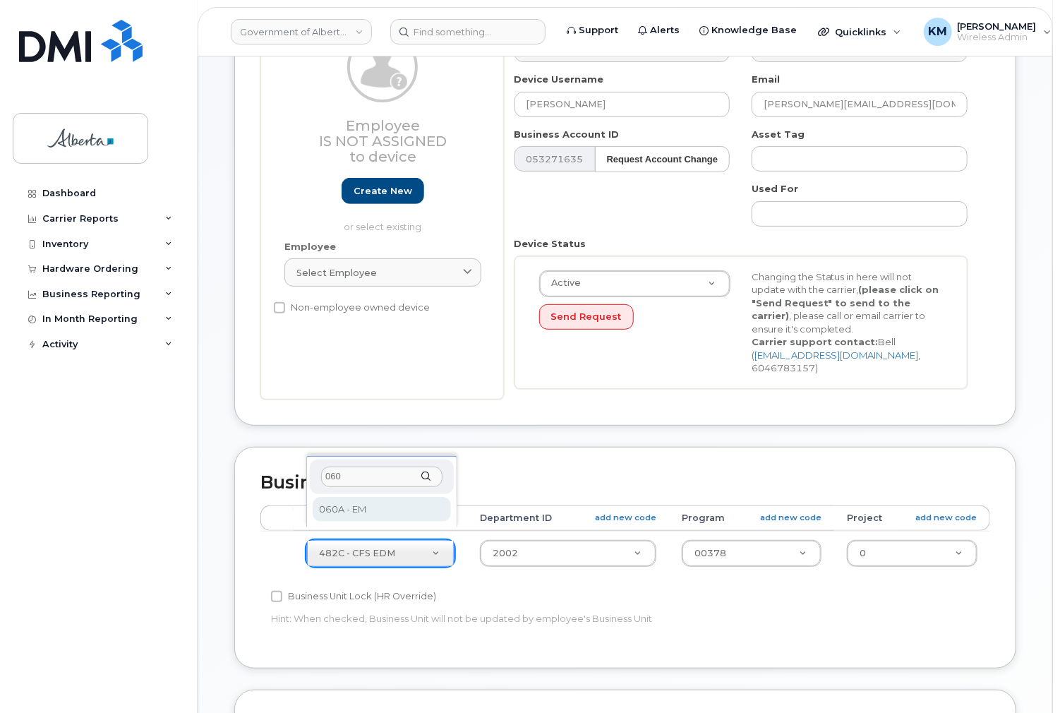
type input "060"
select select "4749732"
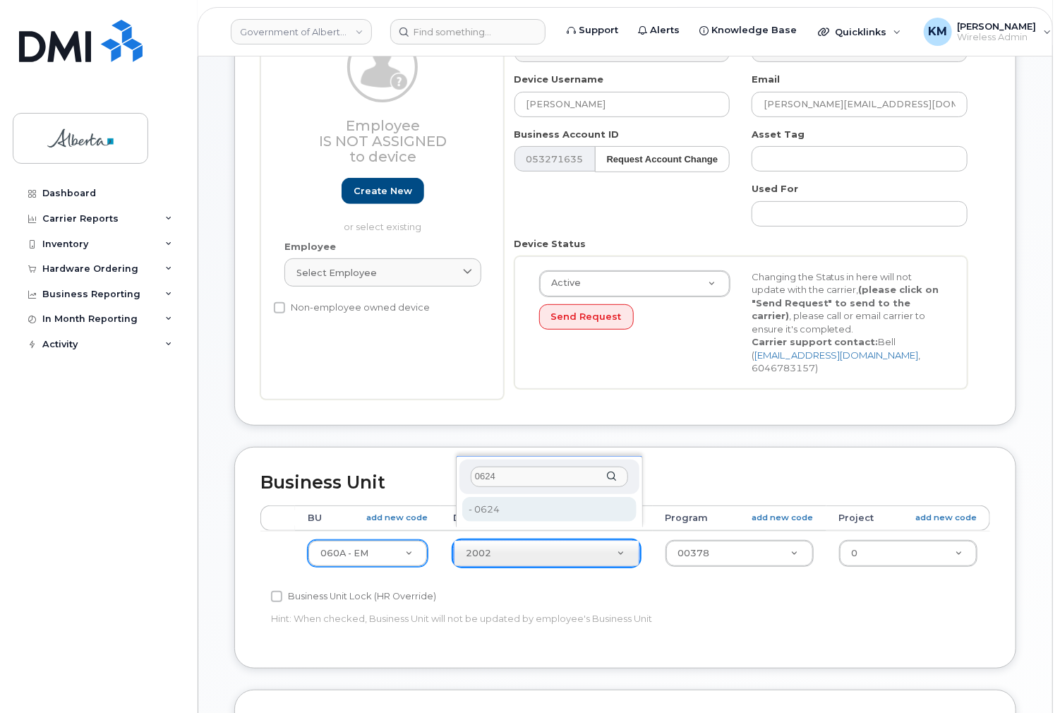
type input "0624"
type input "4752352"
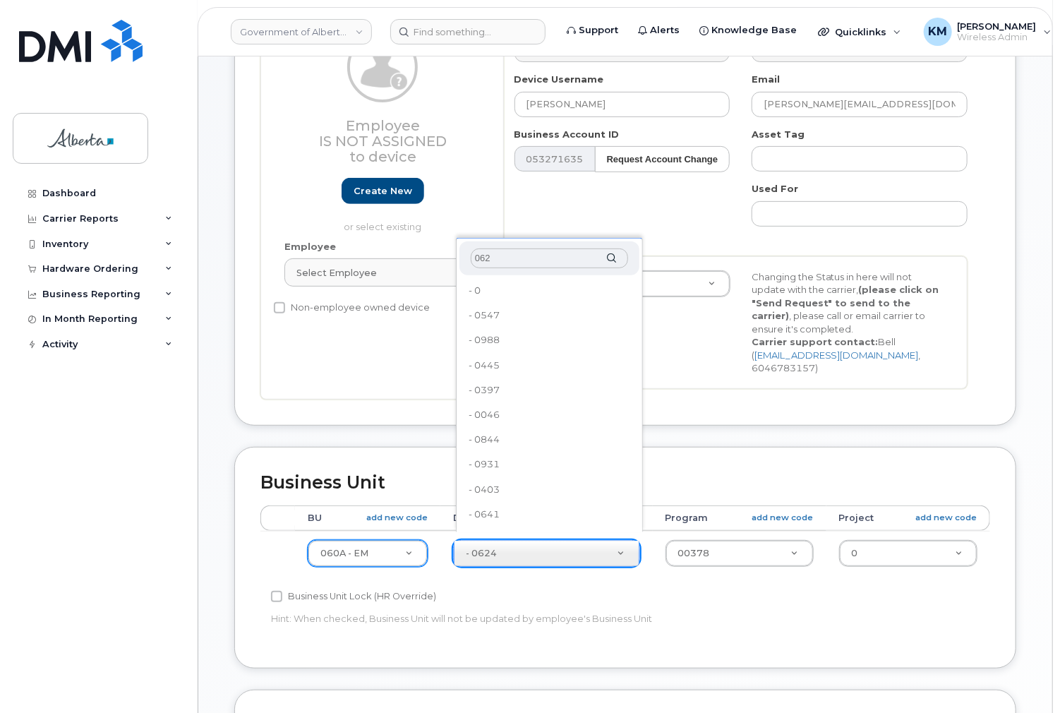
type input "0624"
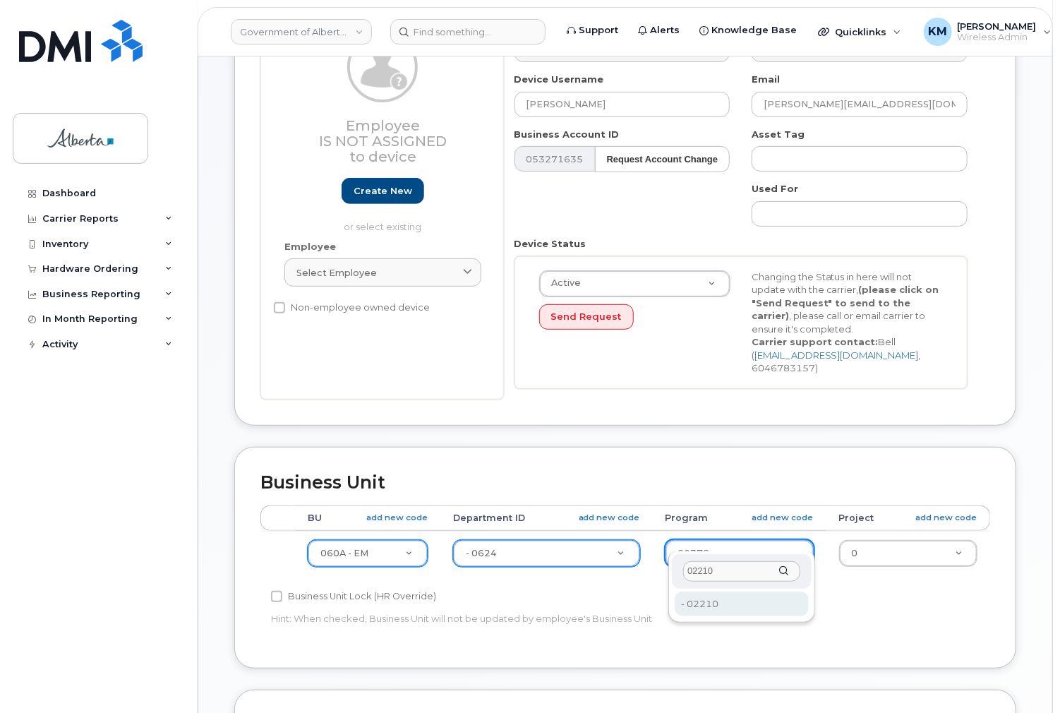
type input "02210"
type input "4753245"
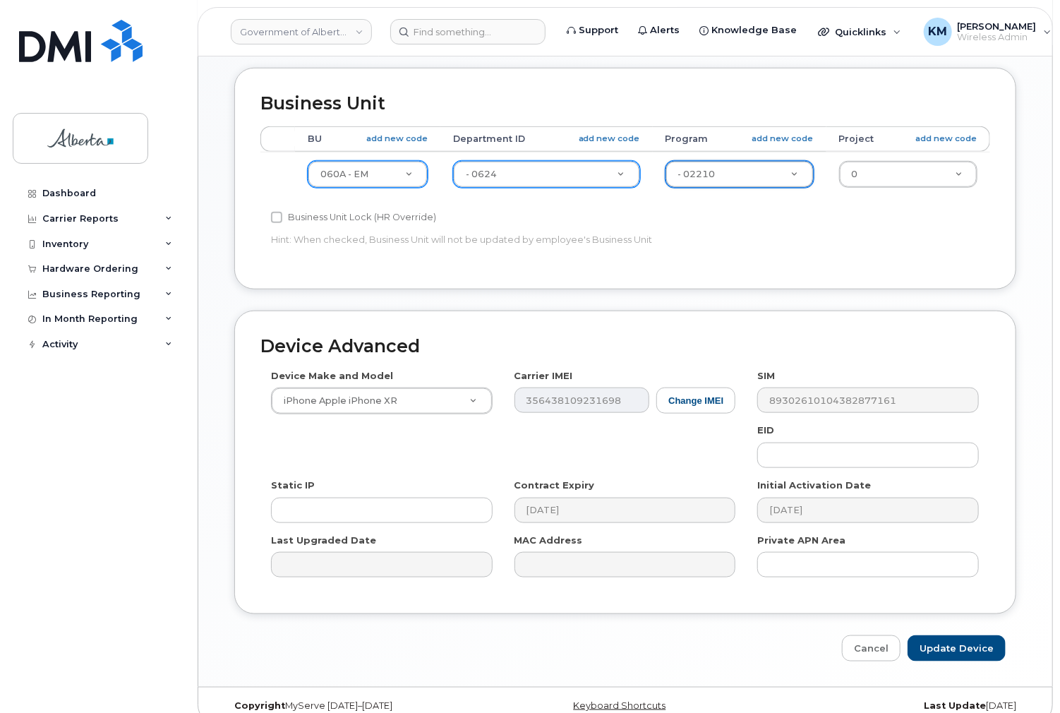
scroll to position [551, 0]
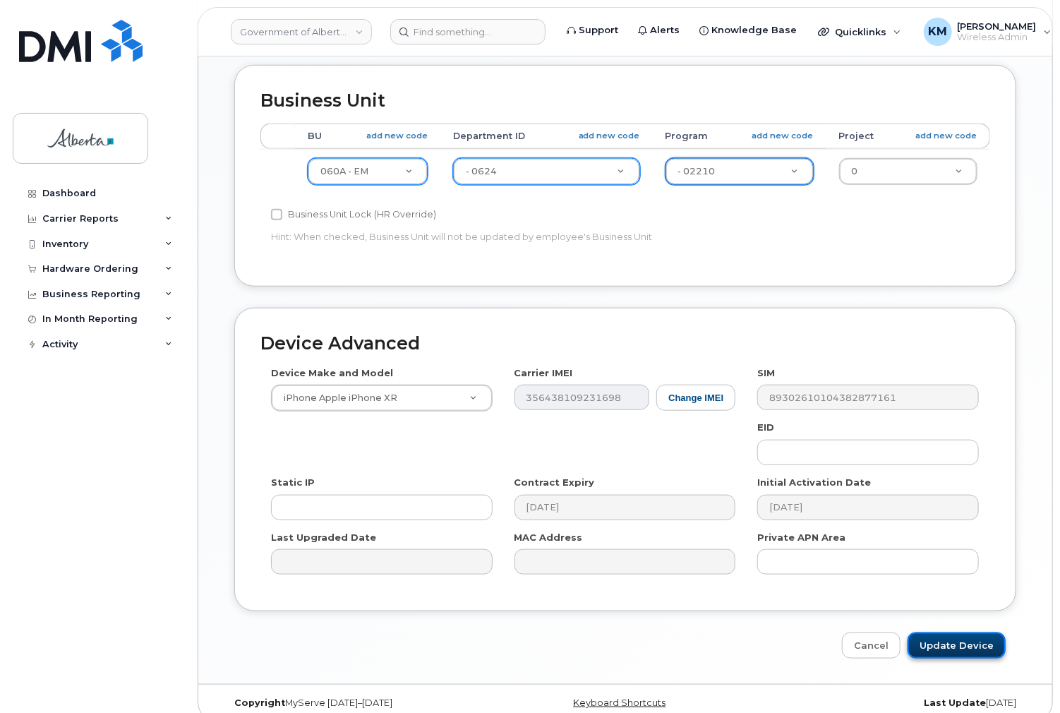
click at [936, 633] on input "Update Device" at bounding box center [957, 646] width 98 height 26
type input "Saving..."
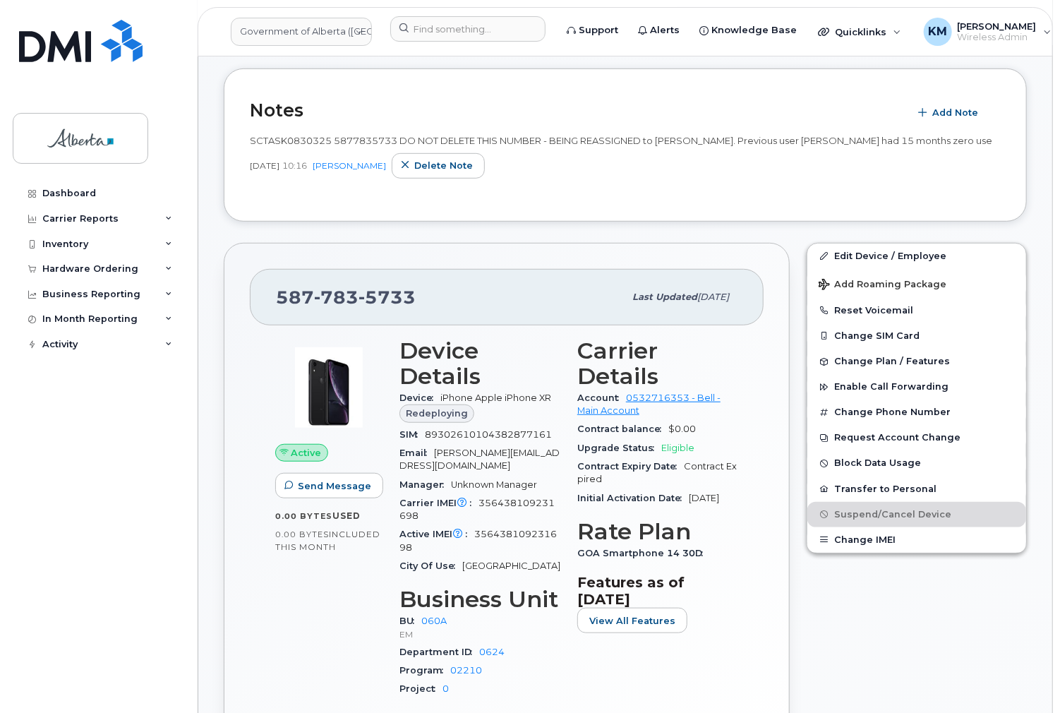
scroll to position [226, 0]
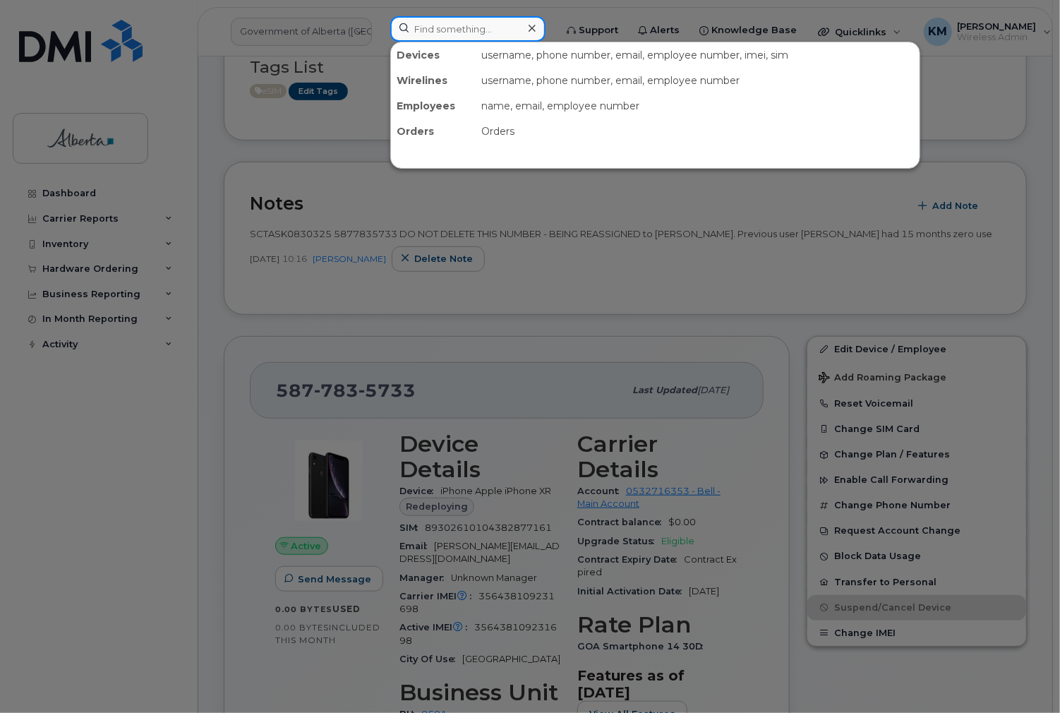
click at [426, 31] on input at bounding box center [467, 28] width 155 height 25
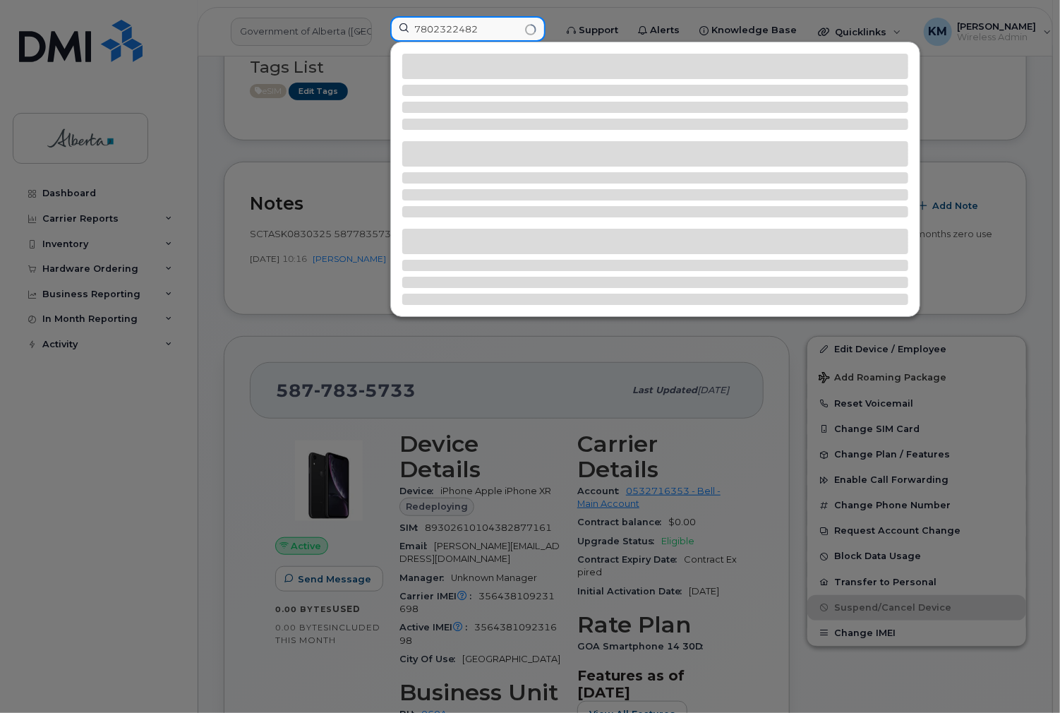
type input "7802322482"
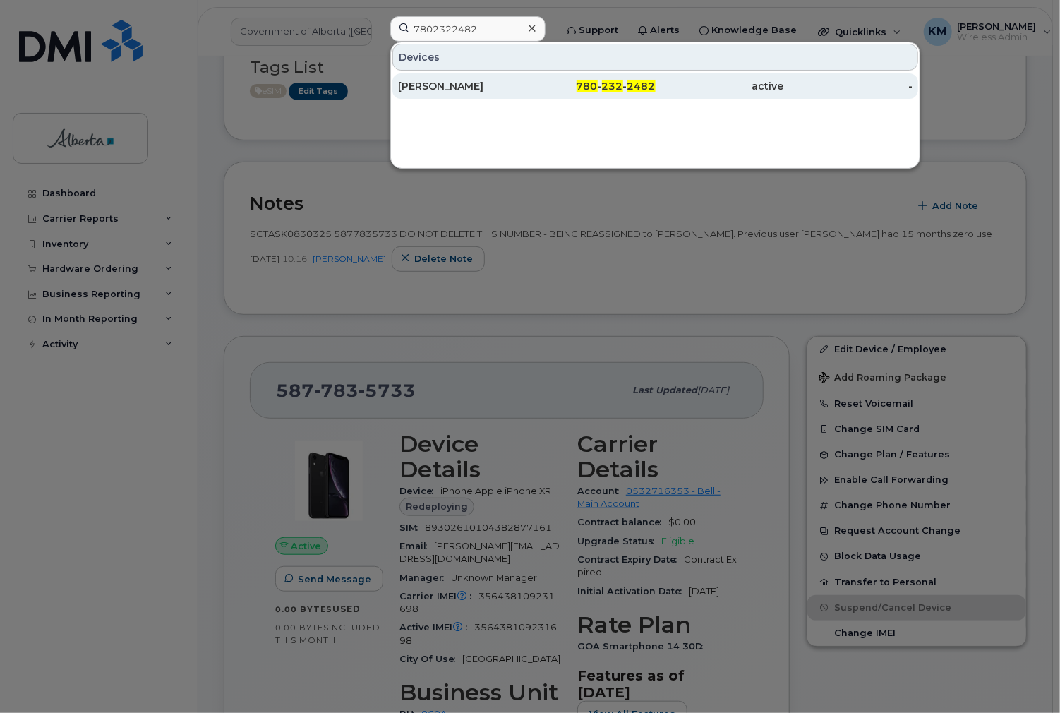
click at [427, 82] on div "[PERSON_NAME]" at bounding box center [462, 86] width 128 height 14
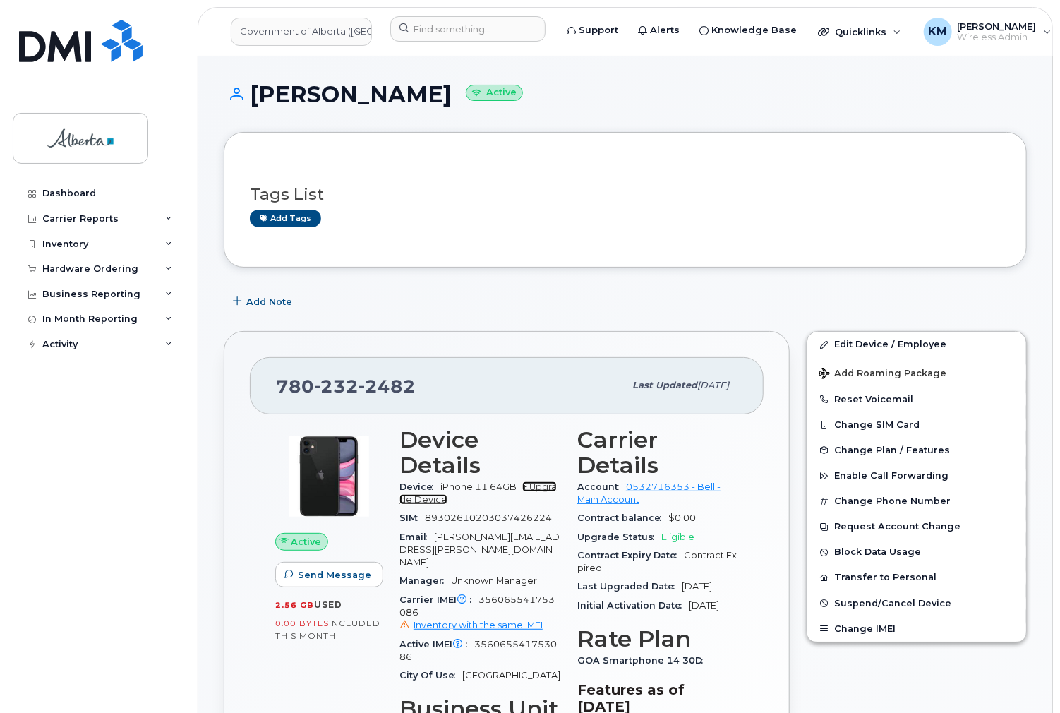
click at [541, 482] on link "+ Upgrade Device" at bounding box center [478, 492] width 157 height 23
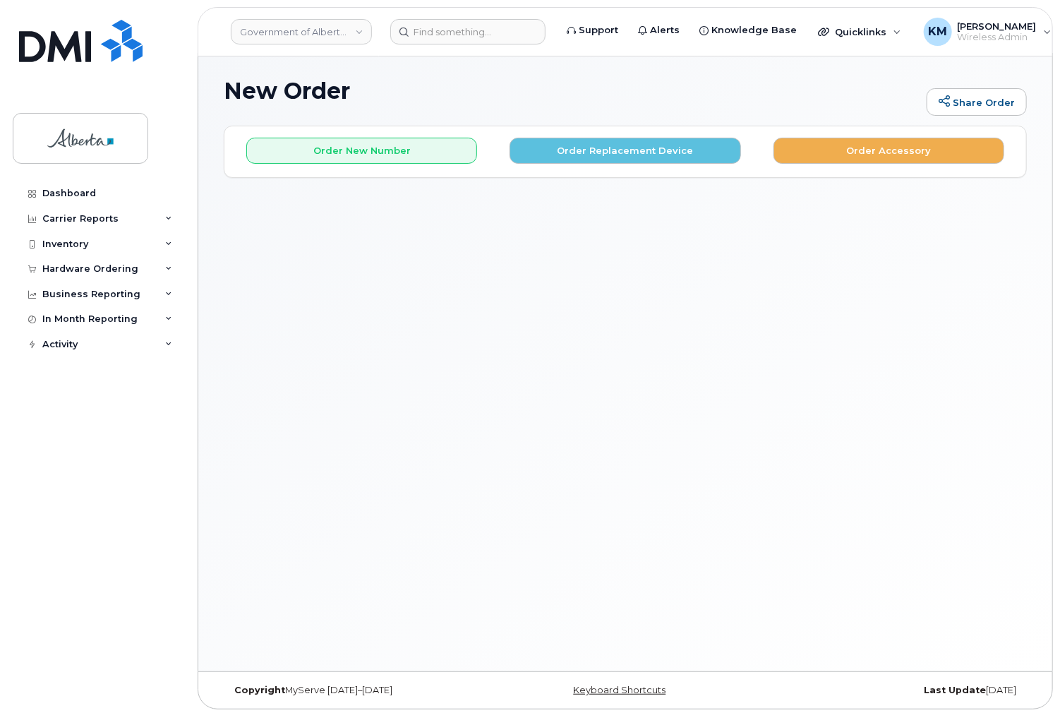
scroll to position [6, 0]
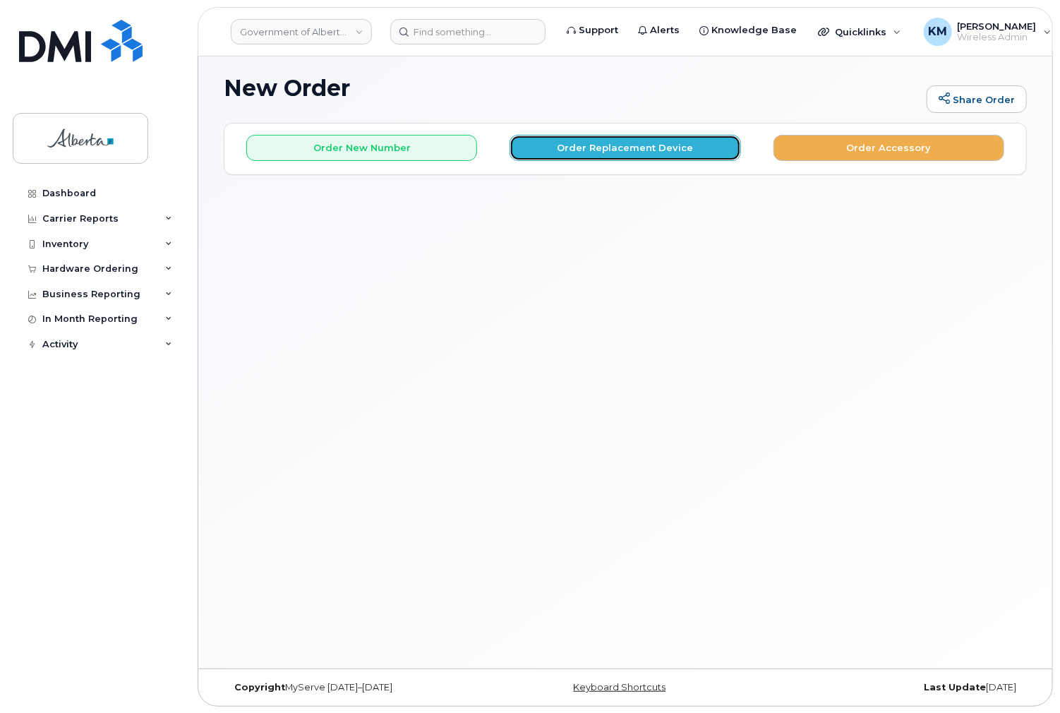
click at [603, 152] on button "Order Replacement Device" at bounding box center [625, 148] width 231 height 26
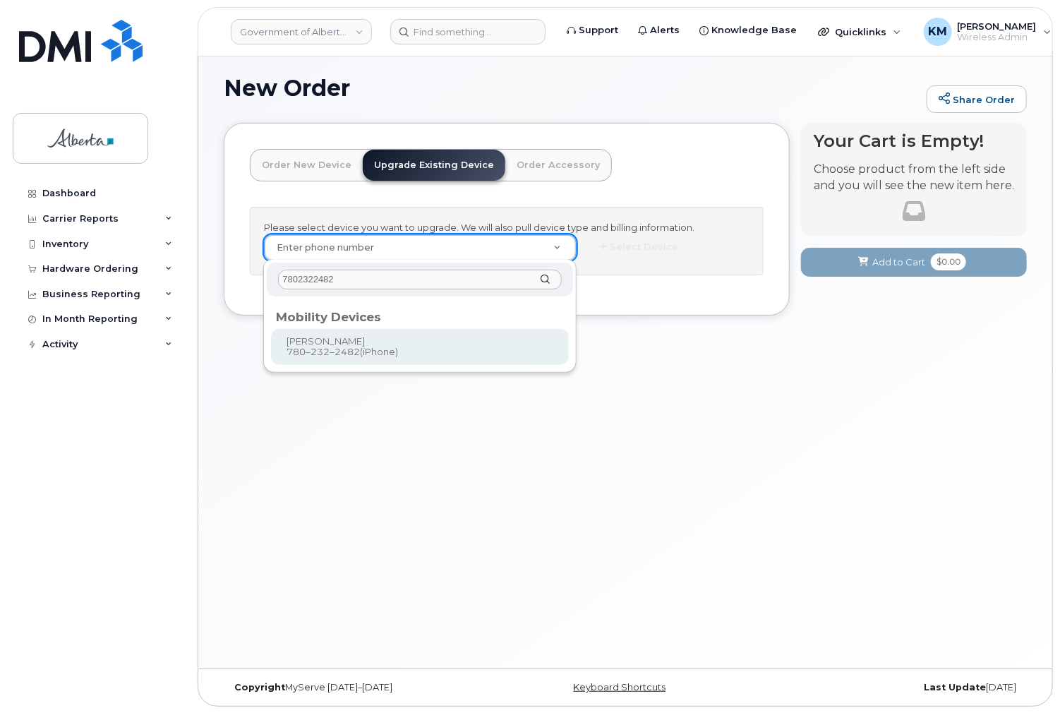
type input "7802322482"
type input "669676"
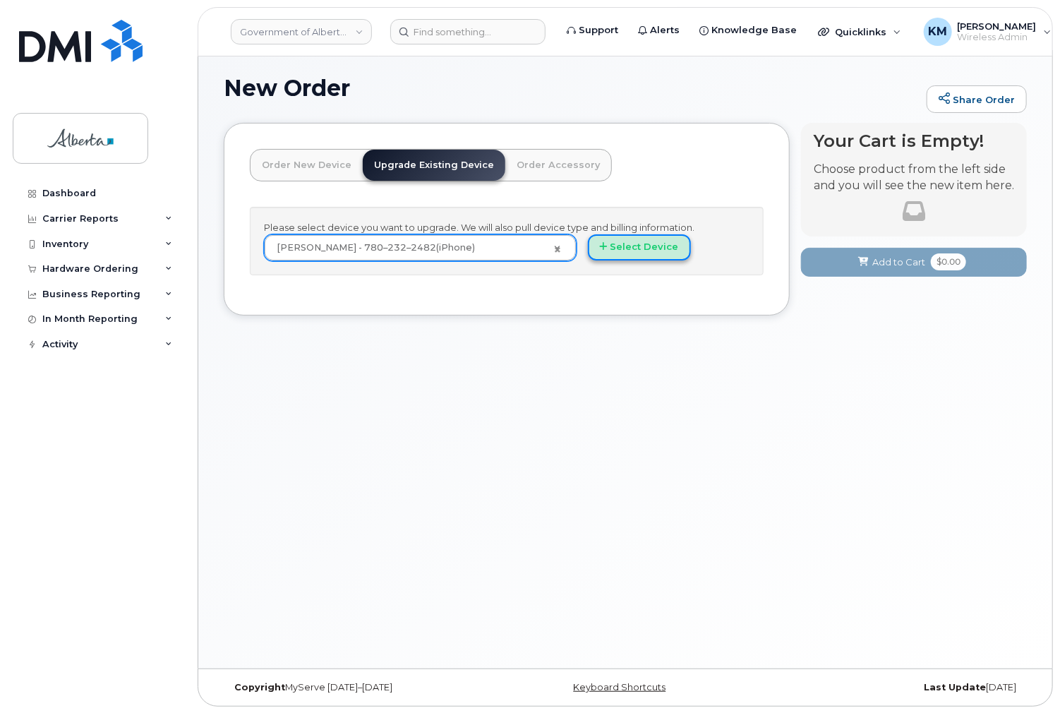
click at [624, 248] on button "Select Device" at bounding box center [639, 247] width 103 height 26
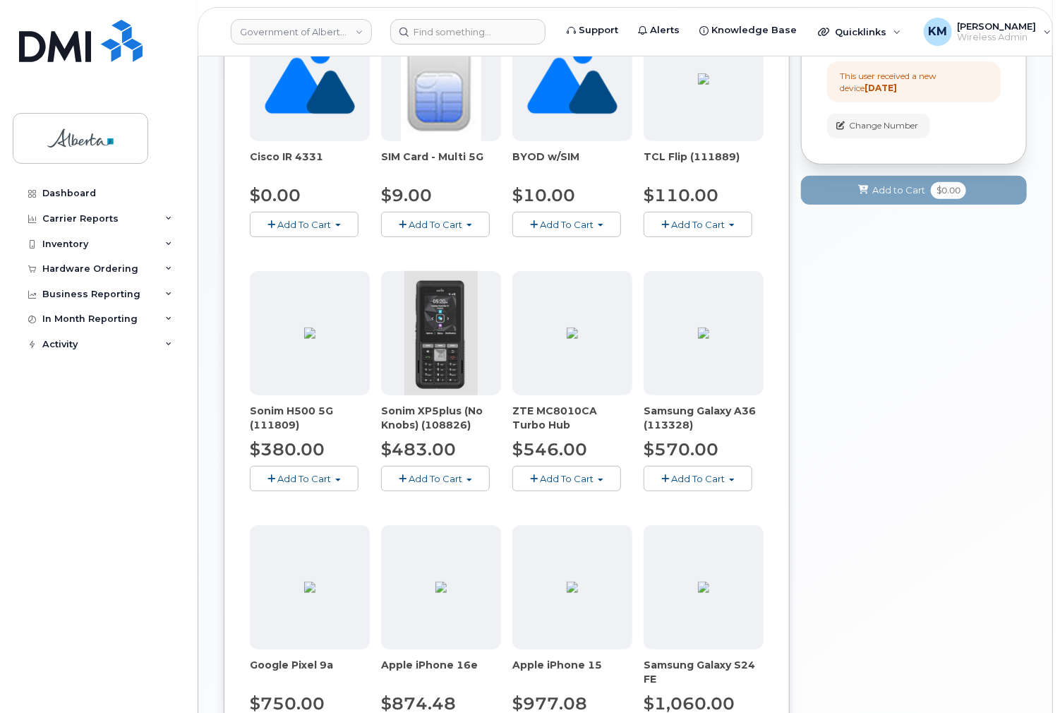
scroll to position [402, 0]
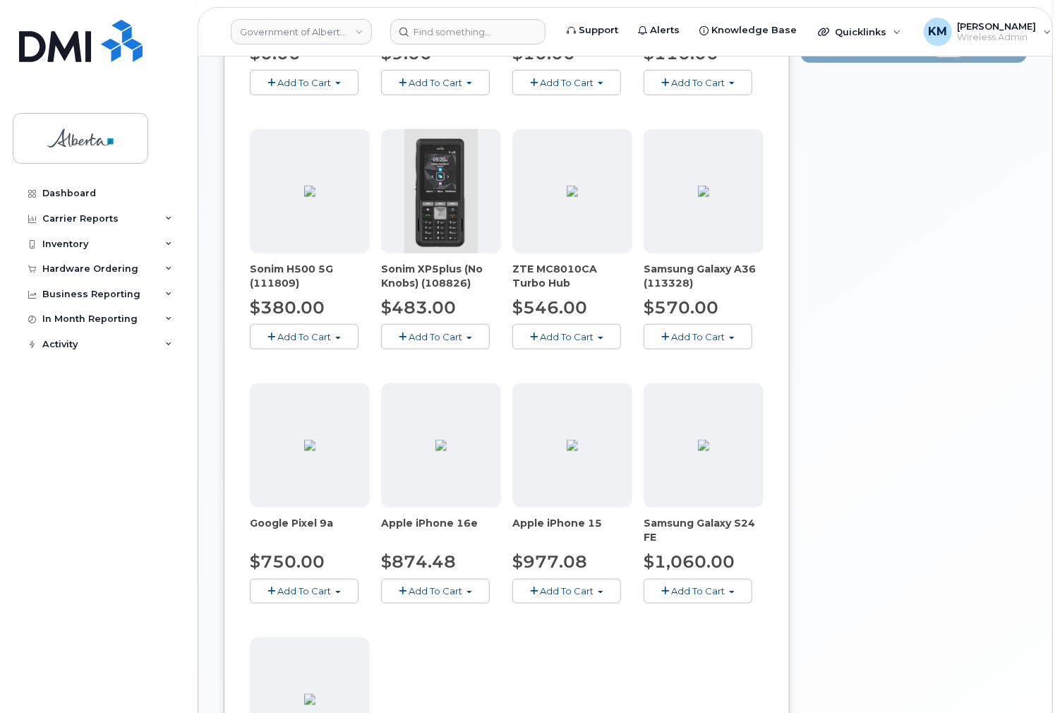
click at [440, 591] on span "Add To Cart" at bounding box center [436, 590] width 54 height 11
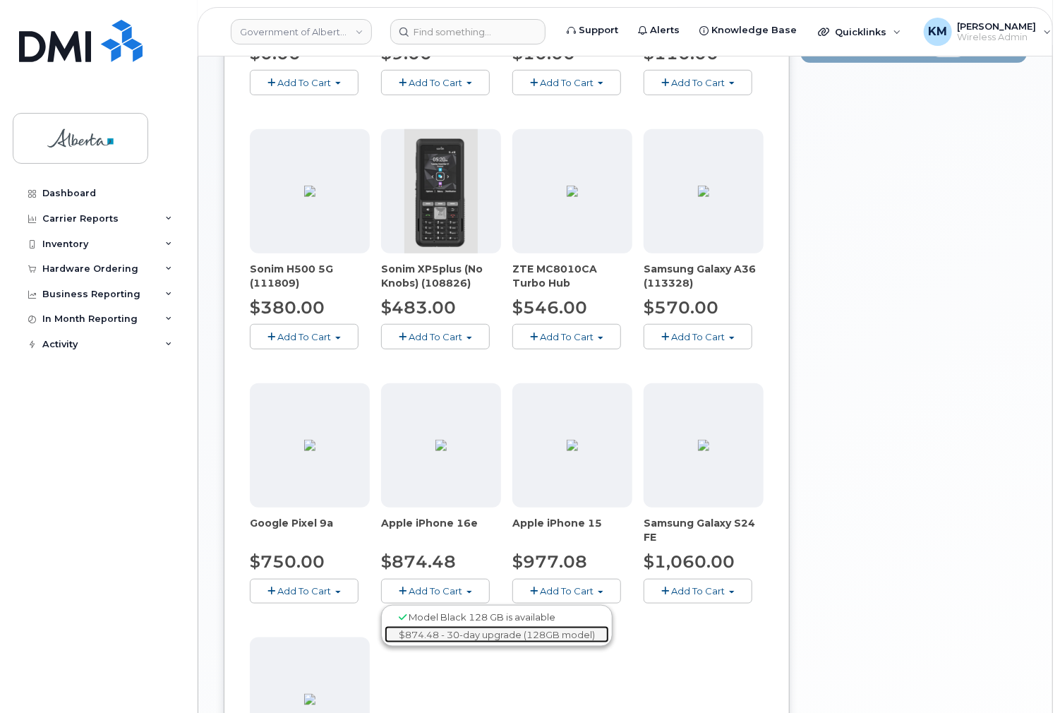
click at [452, 635] on link "$874.48 - 30-day upgrade (128GB model)" at bounding box center [497, 635] width 224 height 18
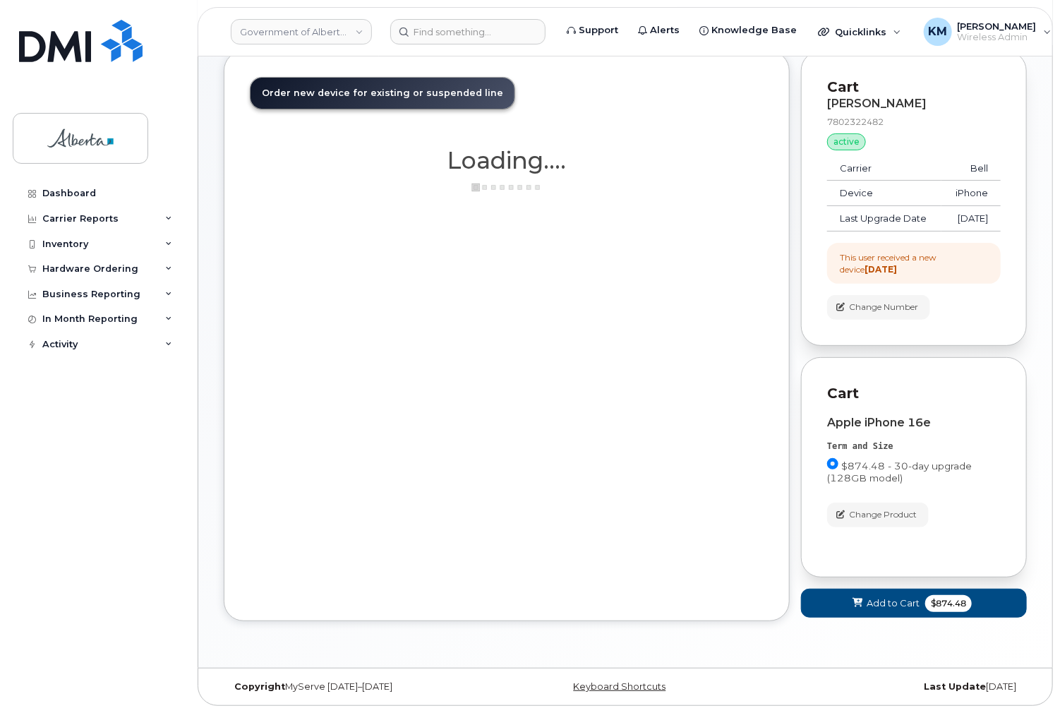
scroll to position [89, 0]
click at [820, 608] on button "Add to Cart $874.48" at bounding box center [914, 603] width 226 height 29
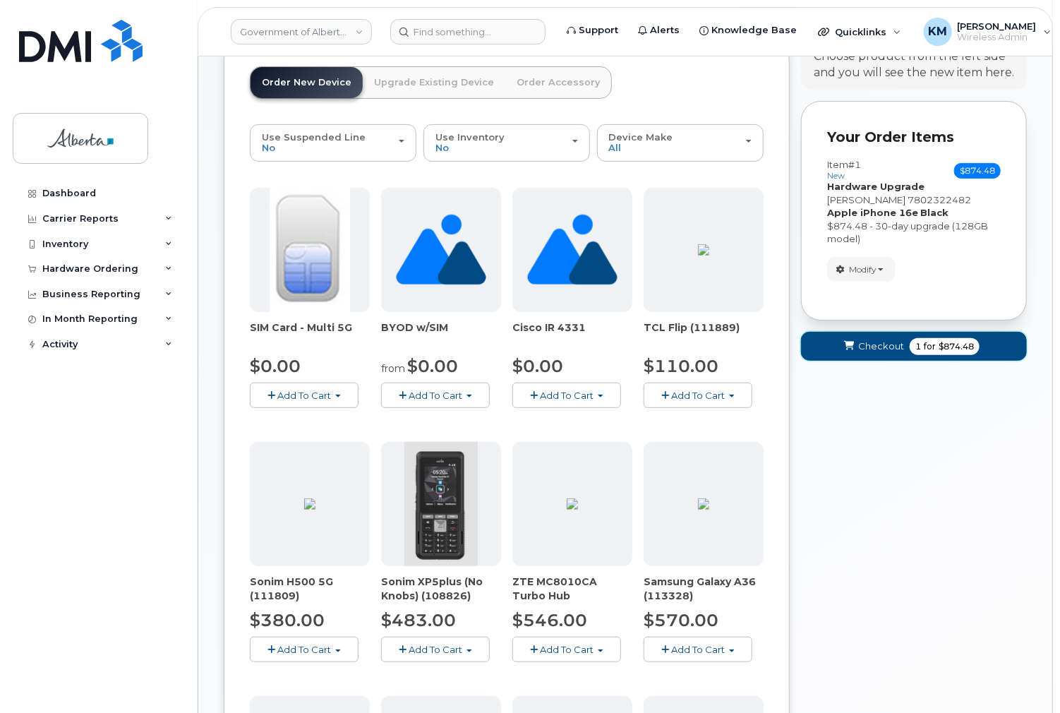
click at [823, 347] on button "Checkout 1 for $874.48" at bounding box center [914, 346] width 226 height 29
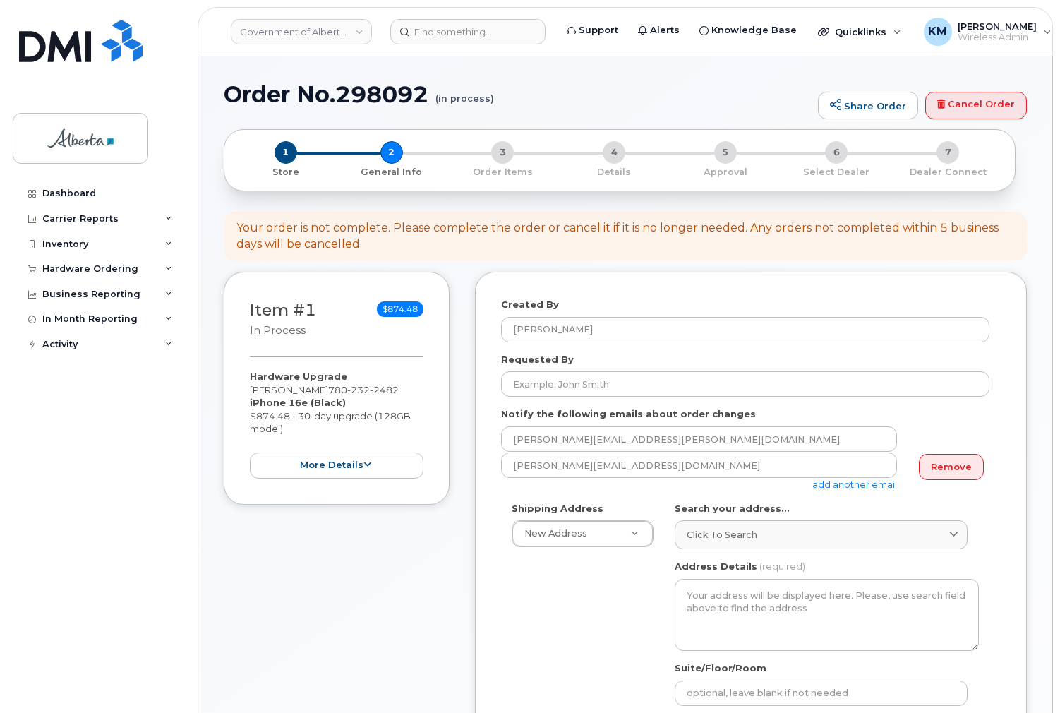
select select
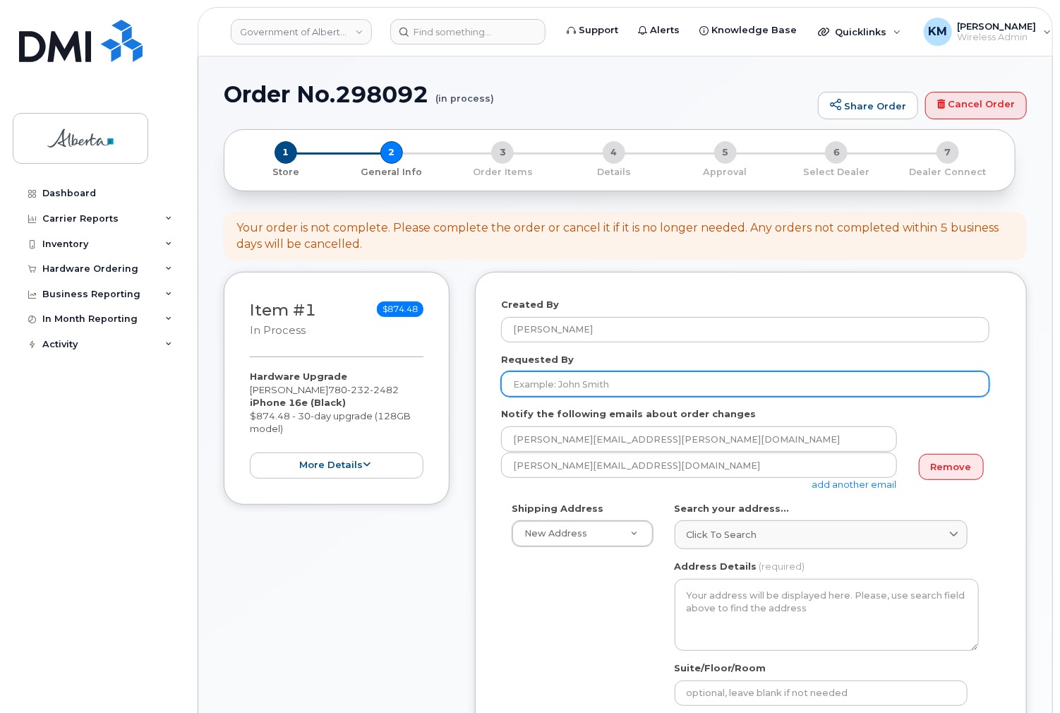
click at [534, 386] on input "Requested By" at bounding box center [745, 383] width 488 height 25
type input "Melissa Chu"
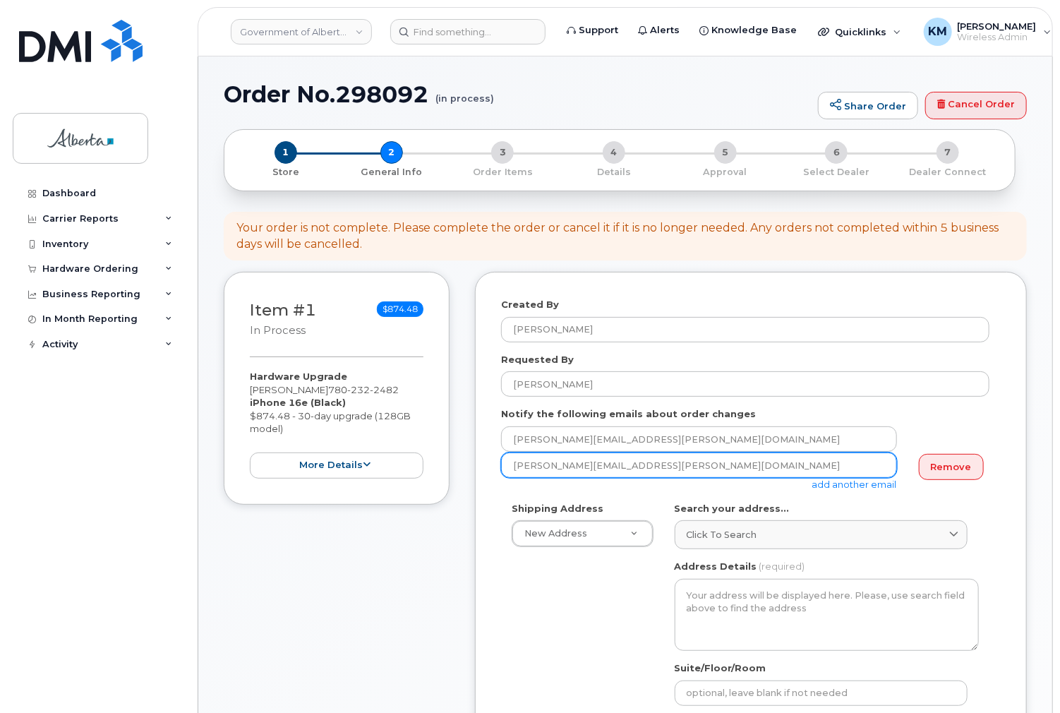
type input "Melissa.Chu@gov.ab.ca"
drag, startPoint x: 844, startPoint y: 481, endPoint x: 718, endPoint y: 463, distance: 127.0
click at [842, 481] on link "add another email" at bounding box center [855, 484] width 85 height 11
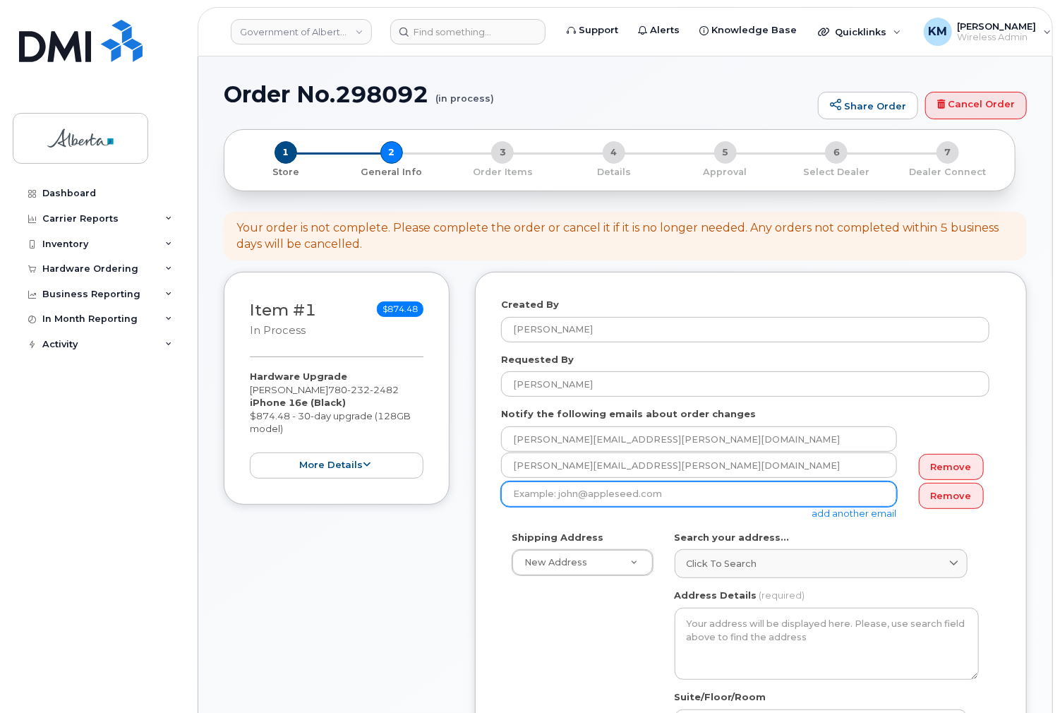
click at [539, 491] on input "email" at bounding box center [699, 493] width 396 height 25
paste input "Judy.Mah@gov.ab.ca"
type input "Judy.Mah@gov.ab.ca"
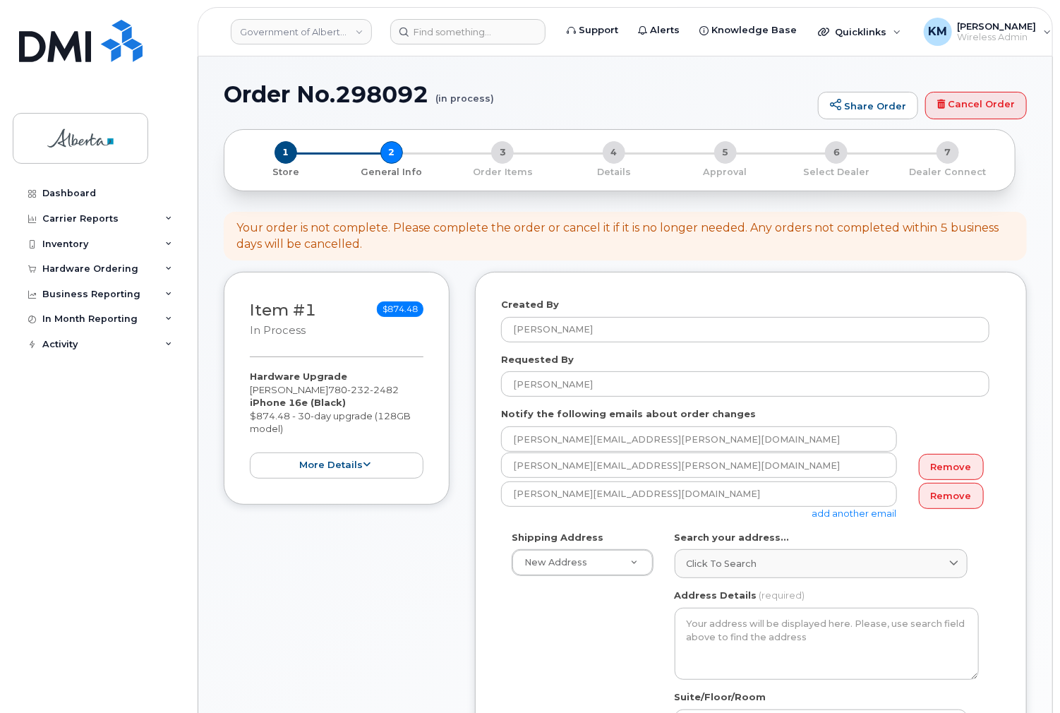
click at [834, 508] on link "add another email" at bounding box center [855, 513] width 85 height 11
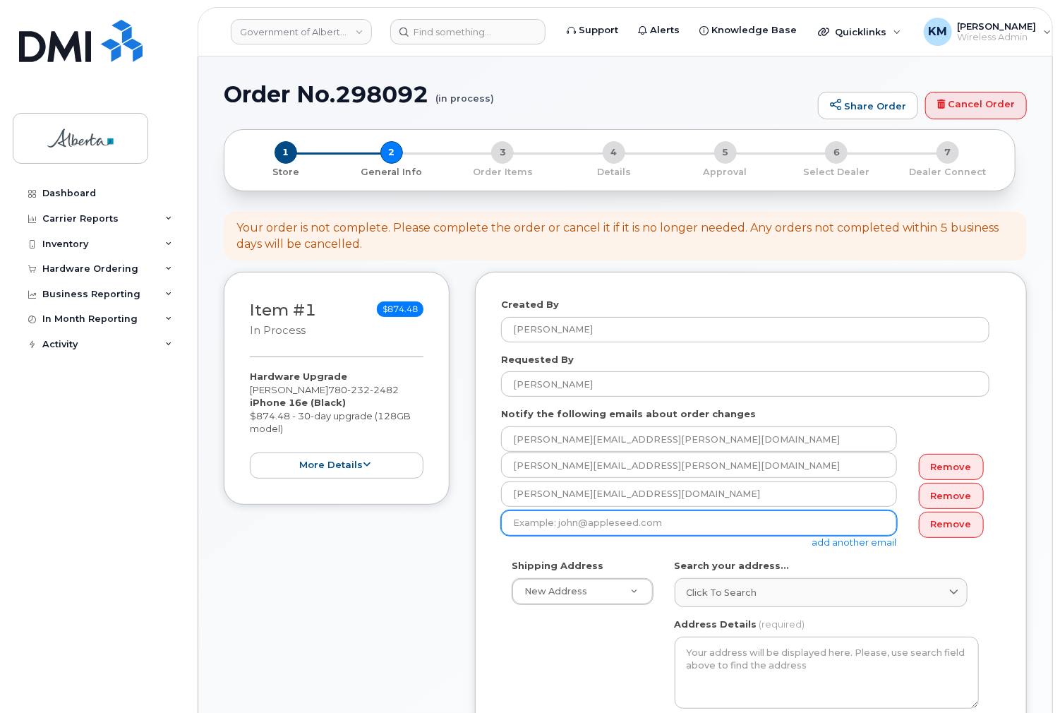
click at [641, 527] on input "email" at bounding box center [699, 522] width 396 height 25
paste input "Sarah Baker"
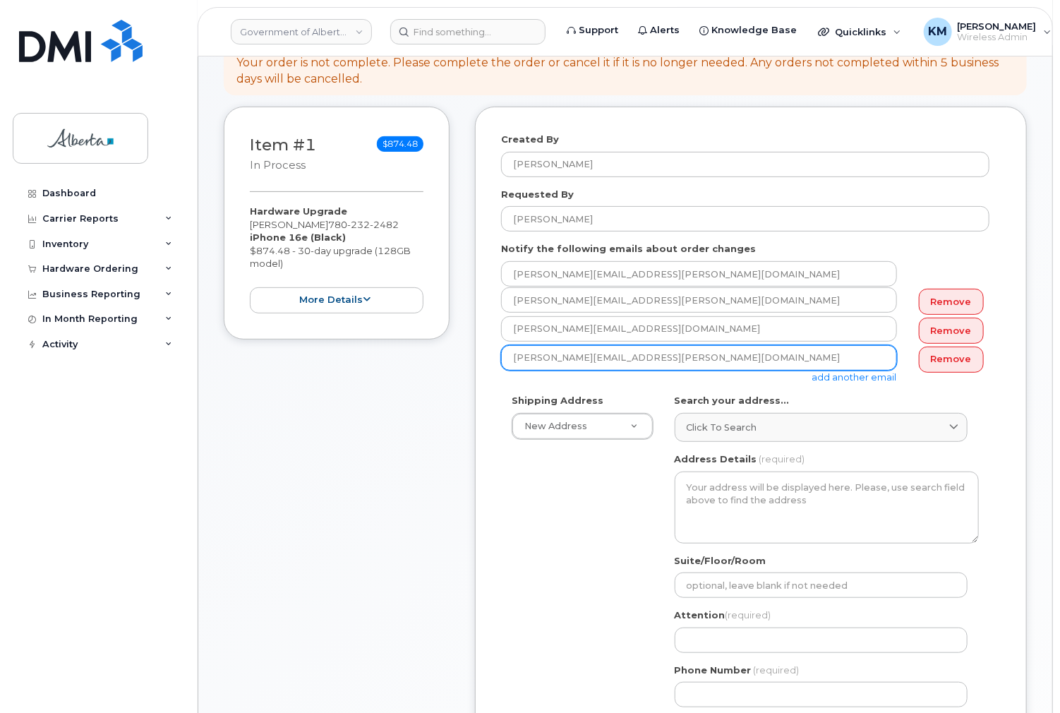
scroll to position [169, 0]
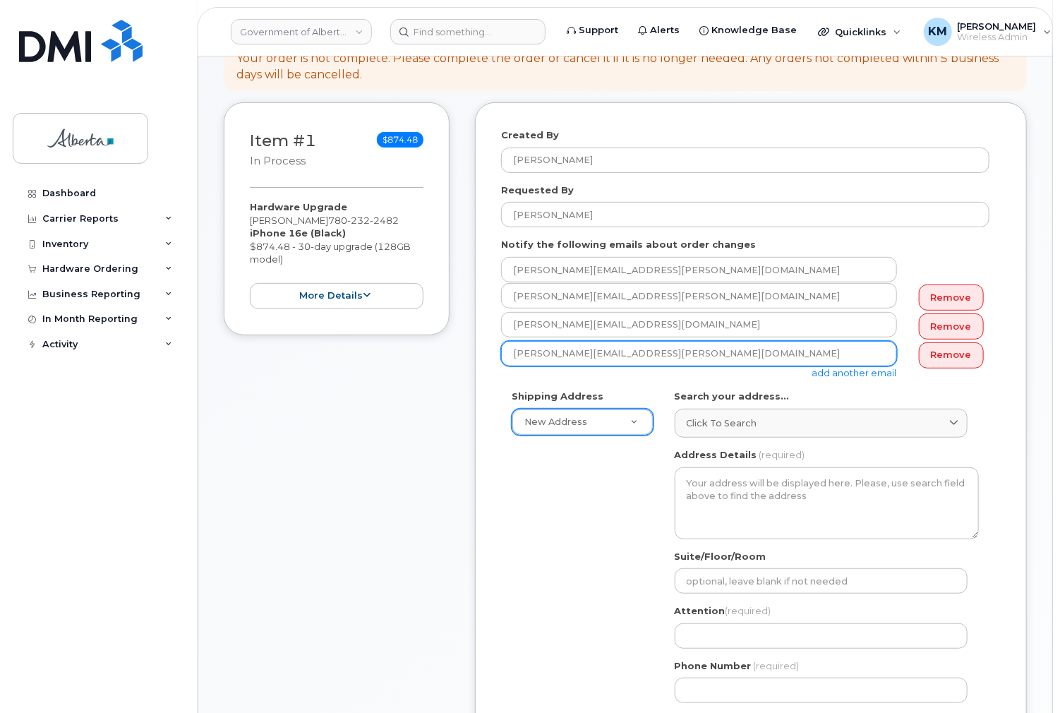
type input "Sarah.Baker@gov.ab.ca"
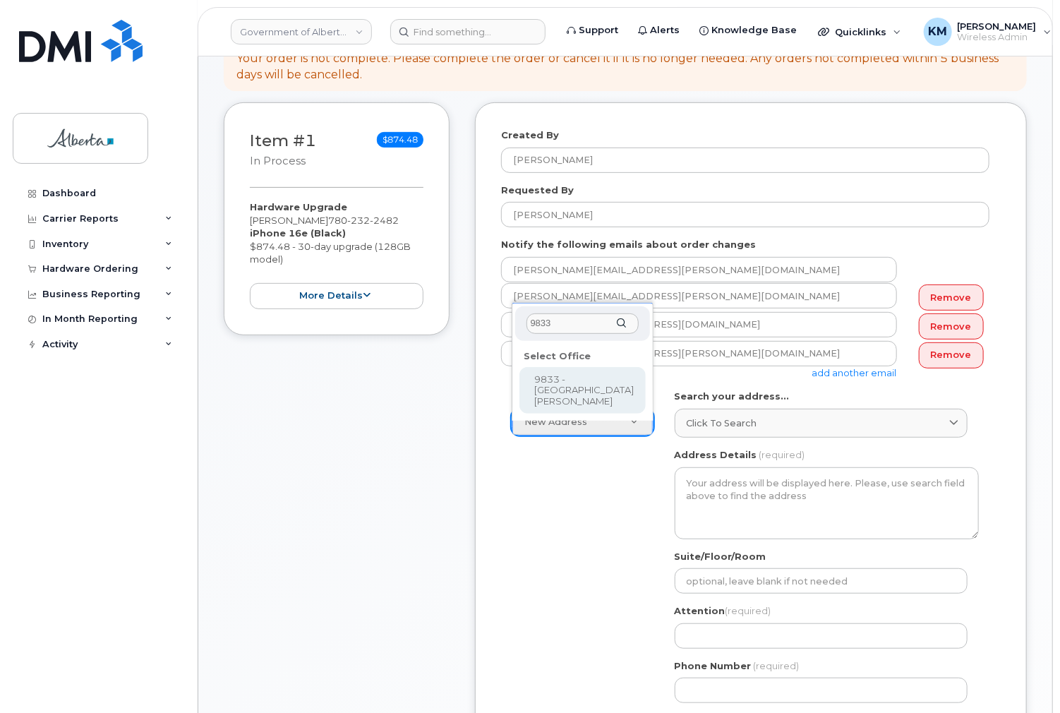
type input "9833"
select select
type textarea "9833 - 109 Street Edmonton Alberta T5K2E8"
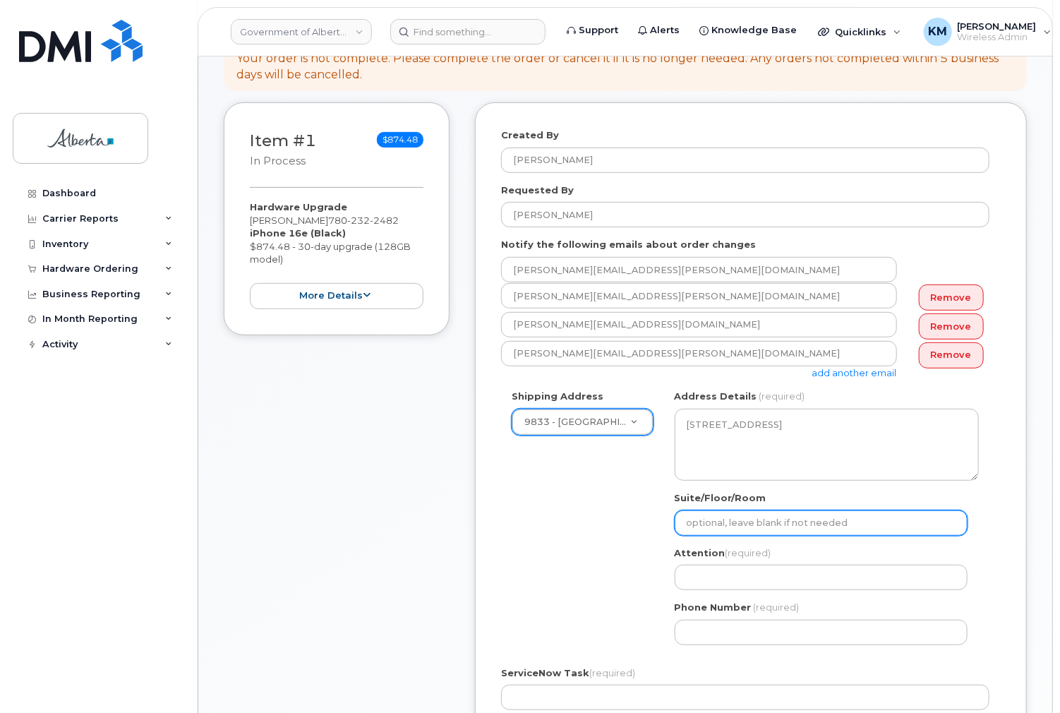
click at [723, 524] on input "Suite/Floor/Room" at bounding box center [821, 522] width 293 height 25
select select
type input "4"
select select
type input "4t"
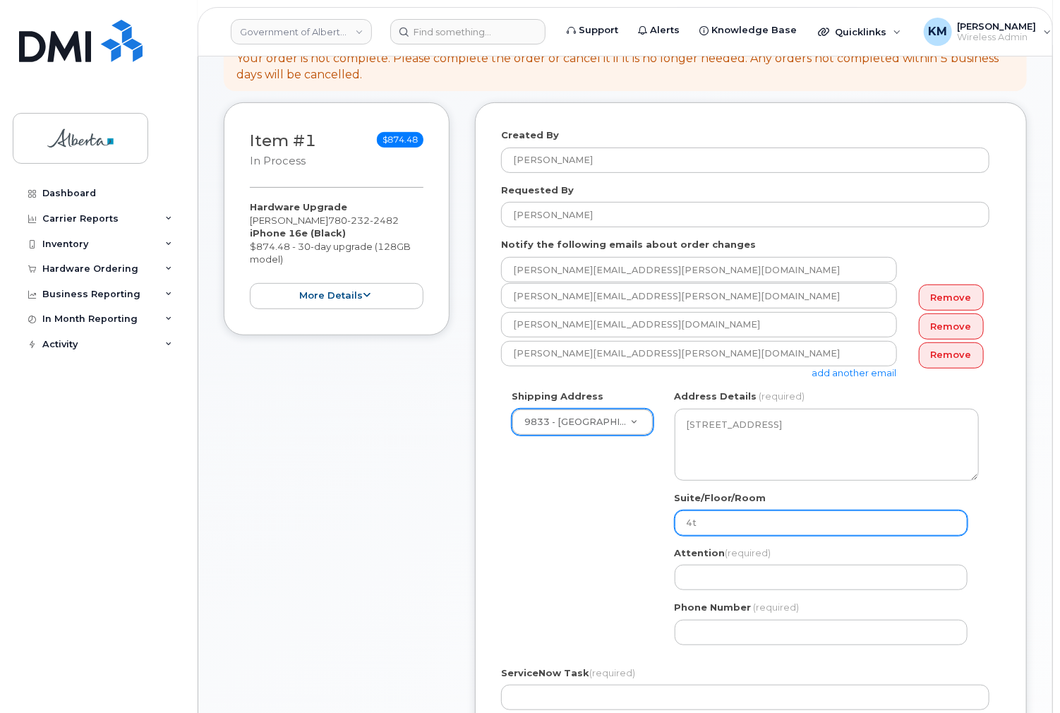
select select
type input "4th"
select select
type input "4th F"
select select
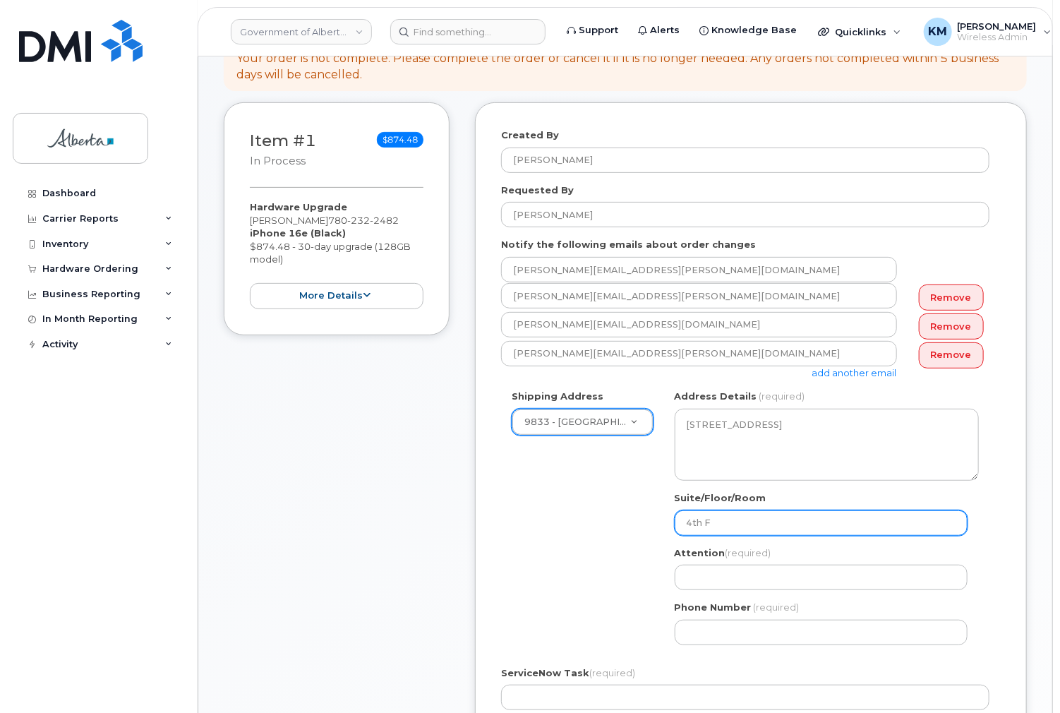
type input "4th F;"
select select
type input "4th F"
select select
type input "4th Fl"
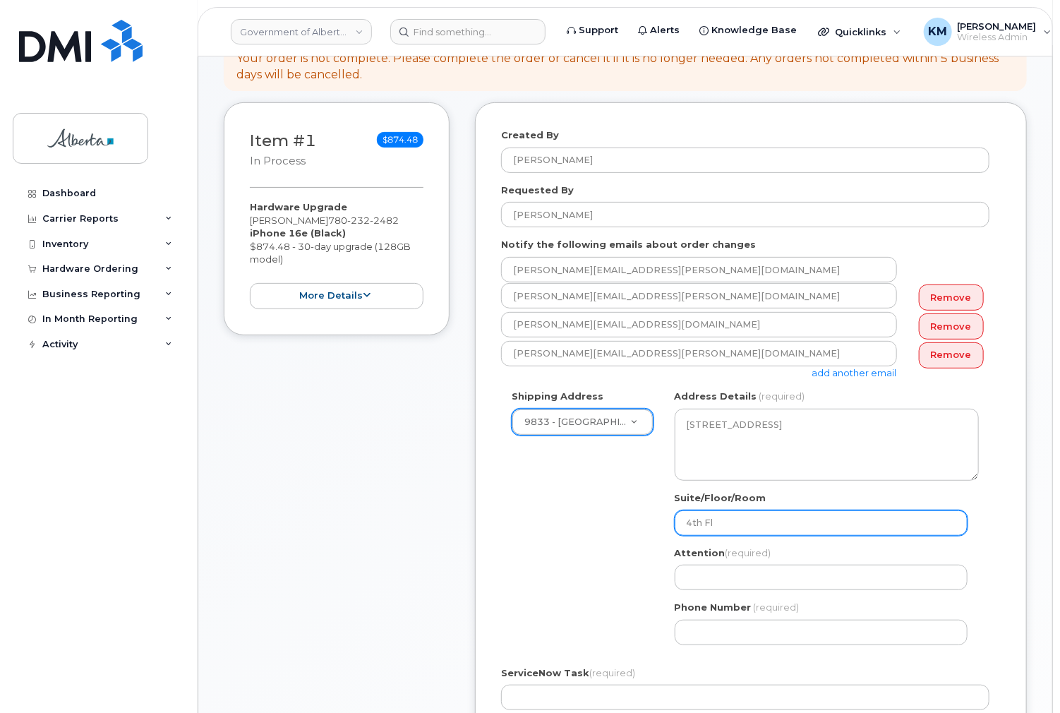
select select
type input "4th Flo"
select select
type input "4th Floo"
select select
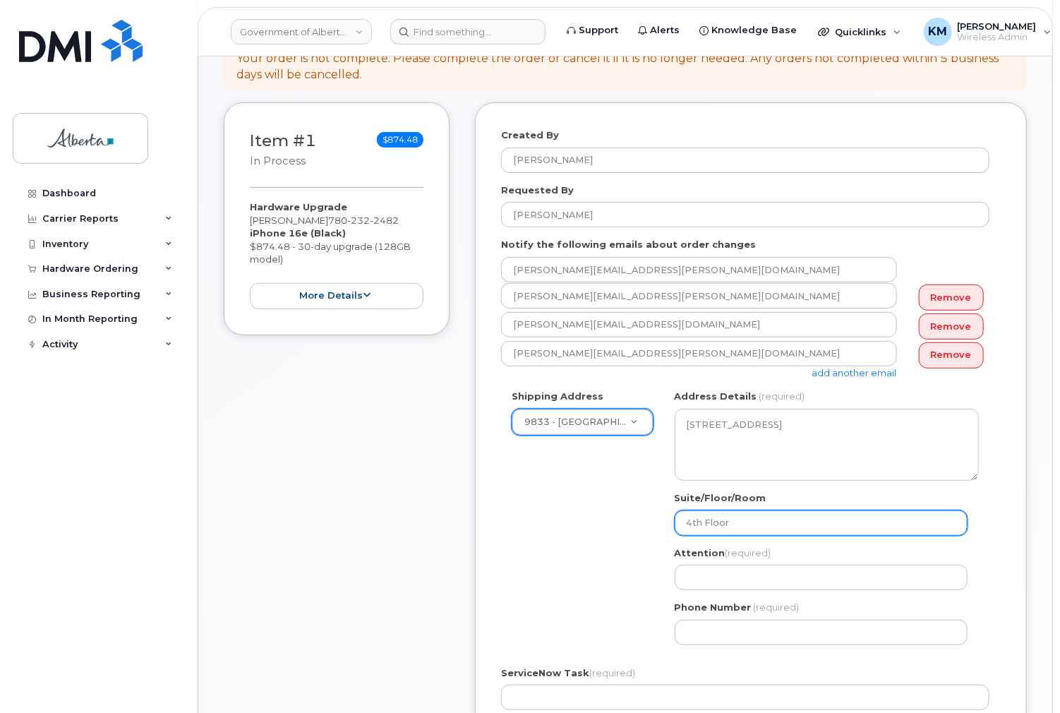
type input "4th Floor"
select select
type input "4th Floor N"
select select
type input "4th Floor No"
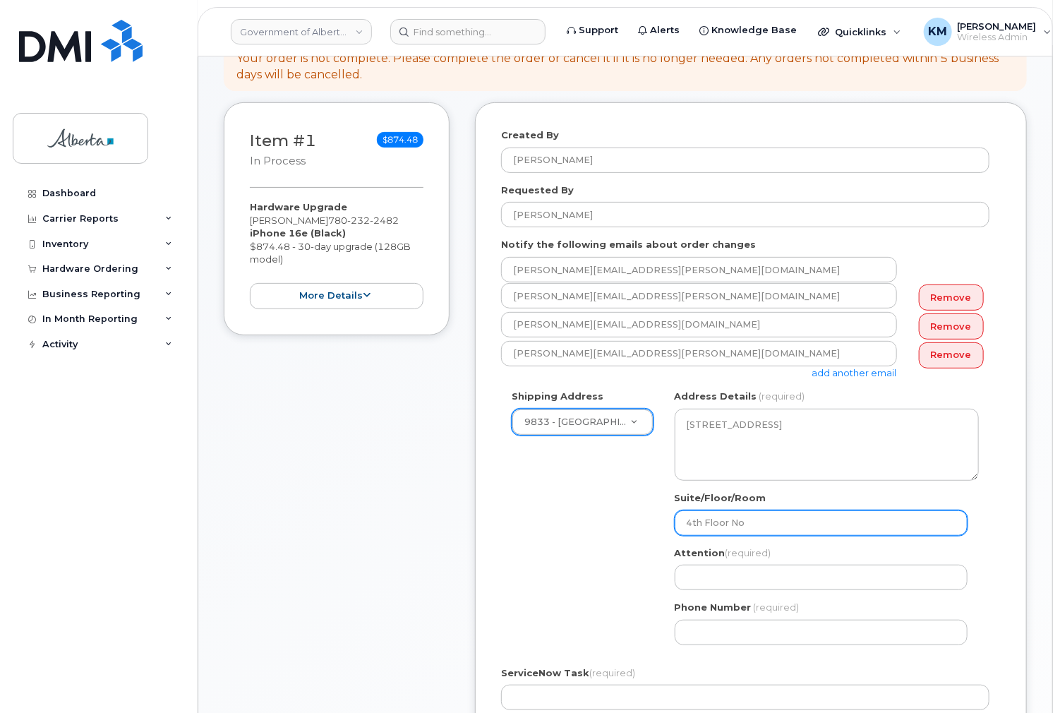
select select
type input "4th Floor Nor"
select select
type input "4th Floor Nort"
select select
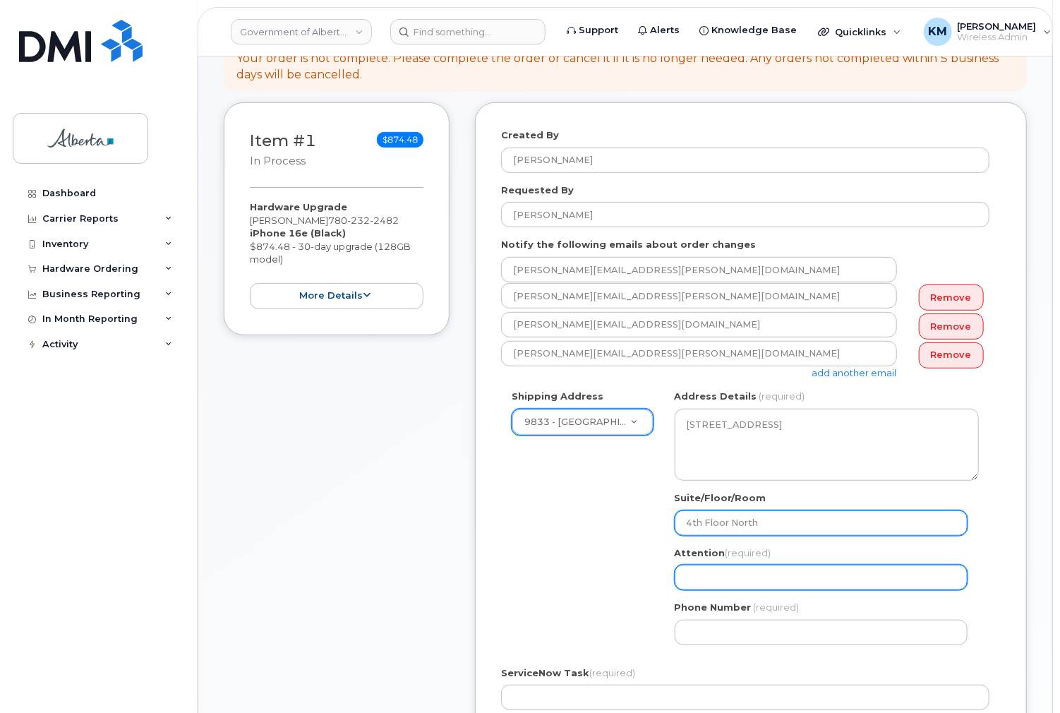
type input "4th Floor North"
click at [747, 584] on input "Attention (required)" at bounding box center [821, 577] width 293 height 25
paste input "Sarah Baker"
select select
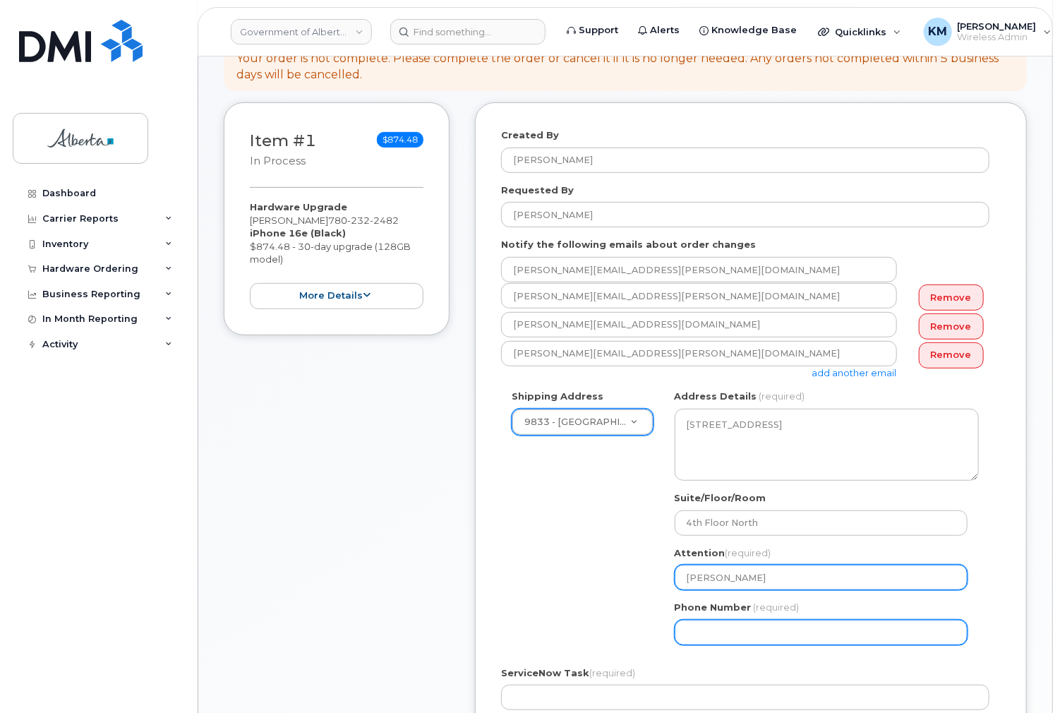
type input "Sarah Baker"
click at [722, 635] on input "Phone Number" at bounding box center [821, 632] width 293 height 25
select select
type input "780422436"
select select
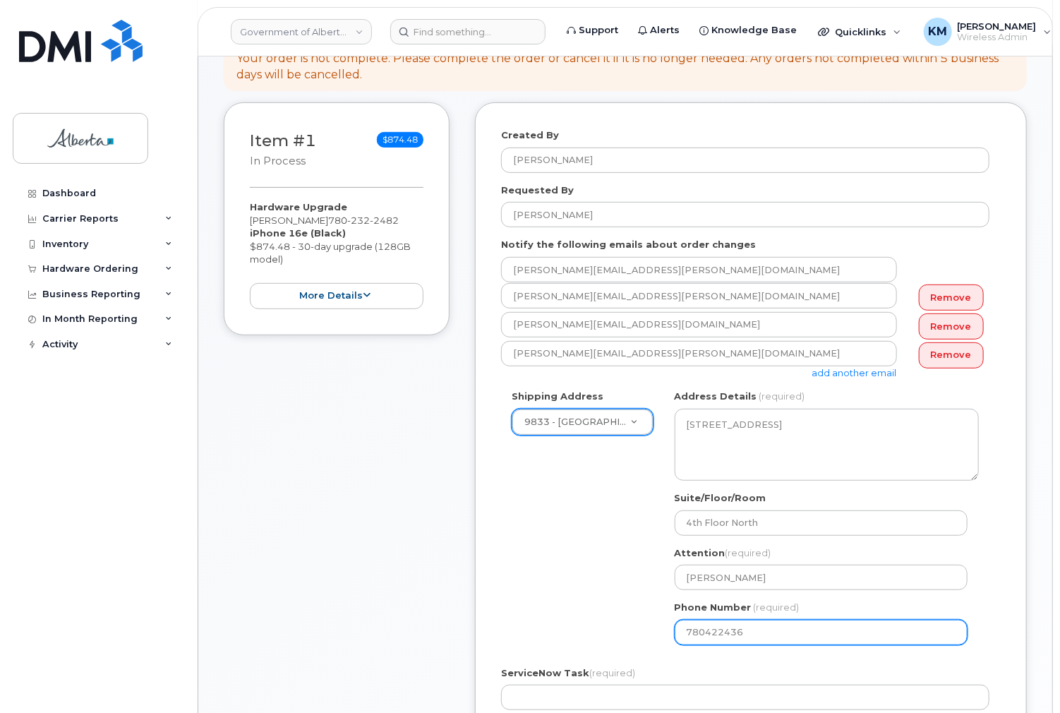
type input "7804224368"
drag, startPoint x: 737, startPoint y: 628, endPoint x: 621, endPoint y: 624, distance: 116.5
click at [621, 624] on div "Shipping Address 9833 - 109 Street - Bowker Building New Address 58-5 Redspur D…" at bounding box center [745, 522] width 488 height 265
select select
type input "780422436"
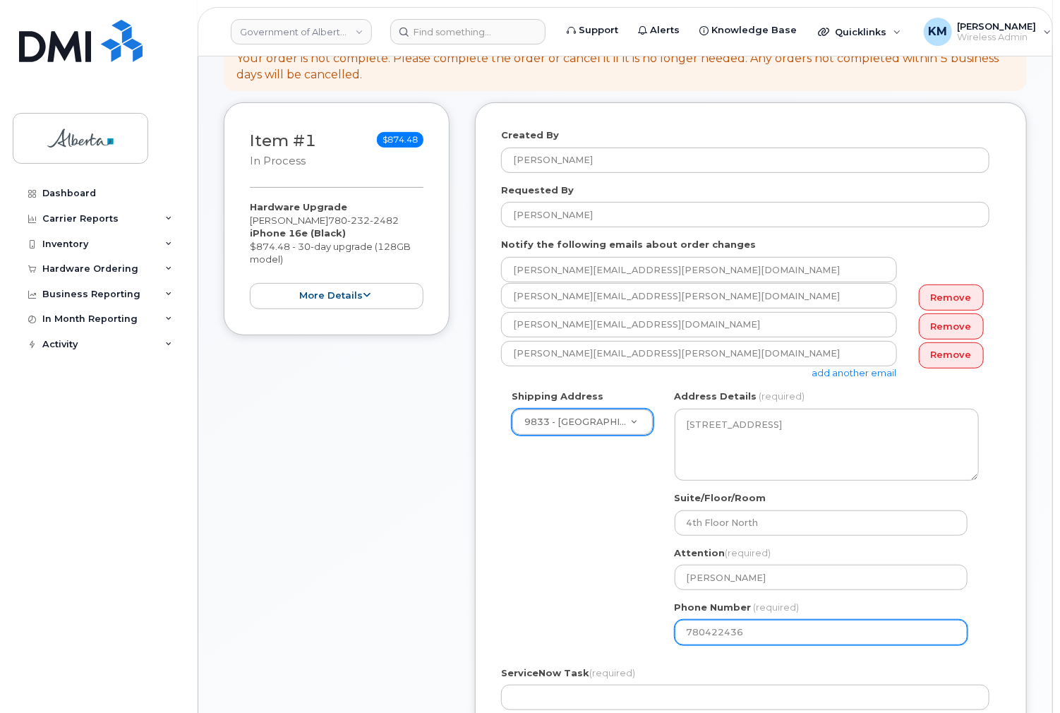
select select
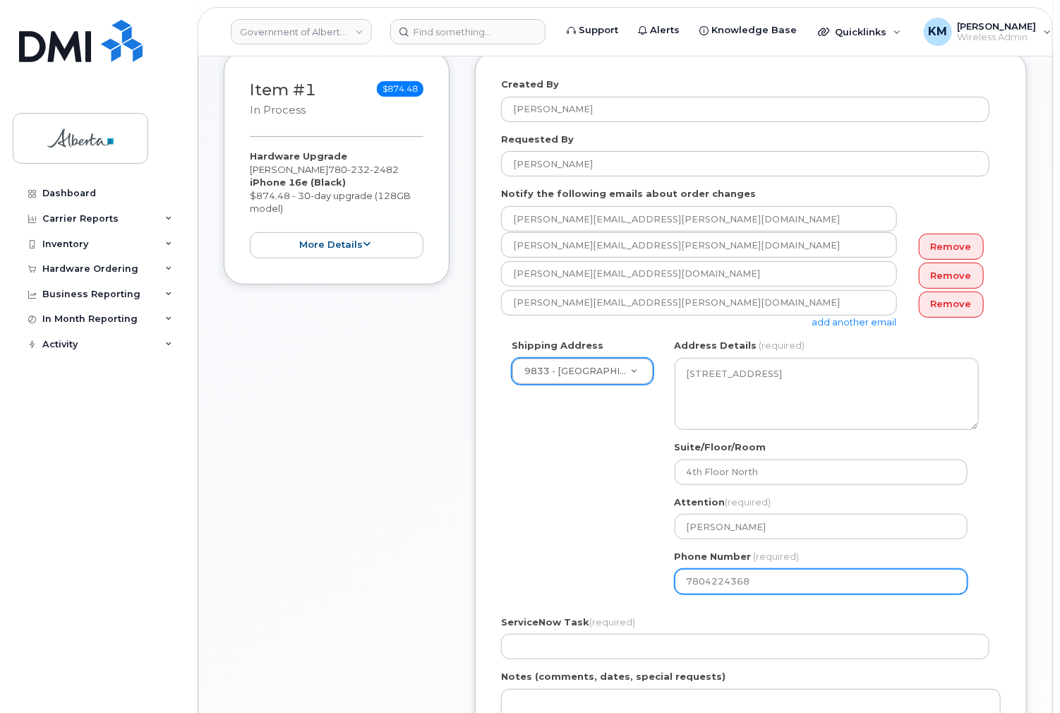
scroll to position [226, 0]
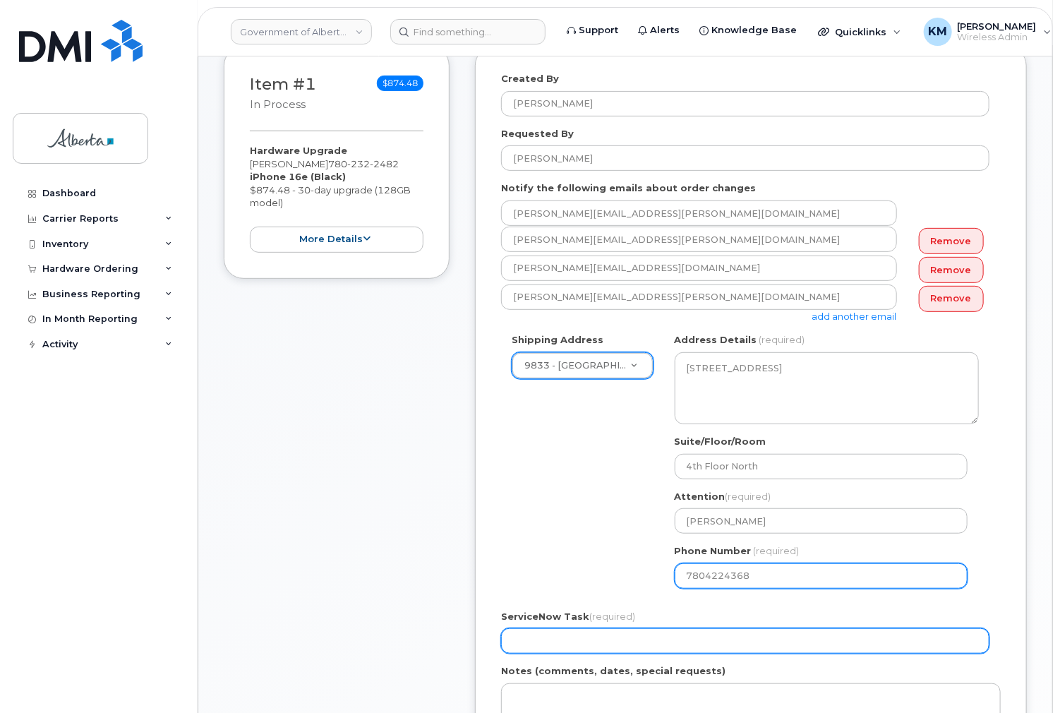
type input "7804224368"
click at [630, 642] on input "ServiceNow Task (required)" at bounding box center [745, 640] width 488 height 25
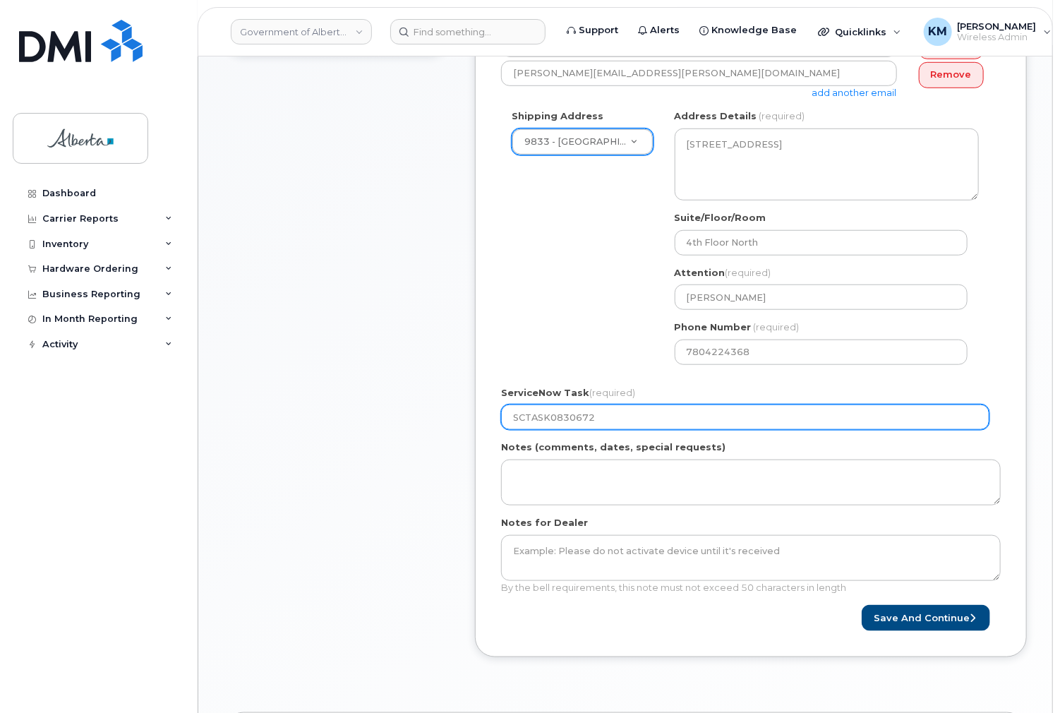
scroll to position [452, 0]
type input "SCTASK0830672"
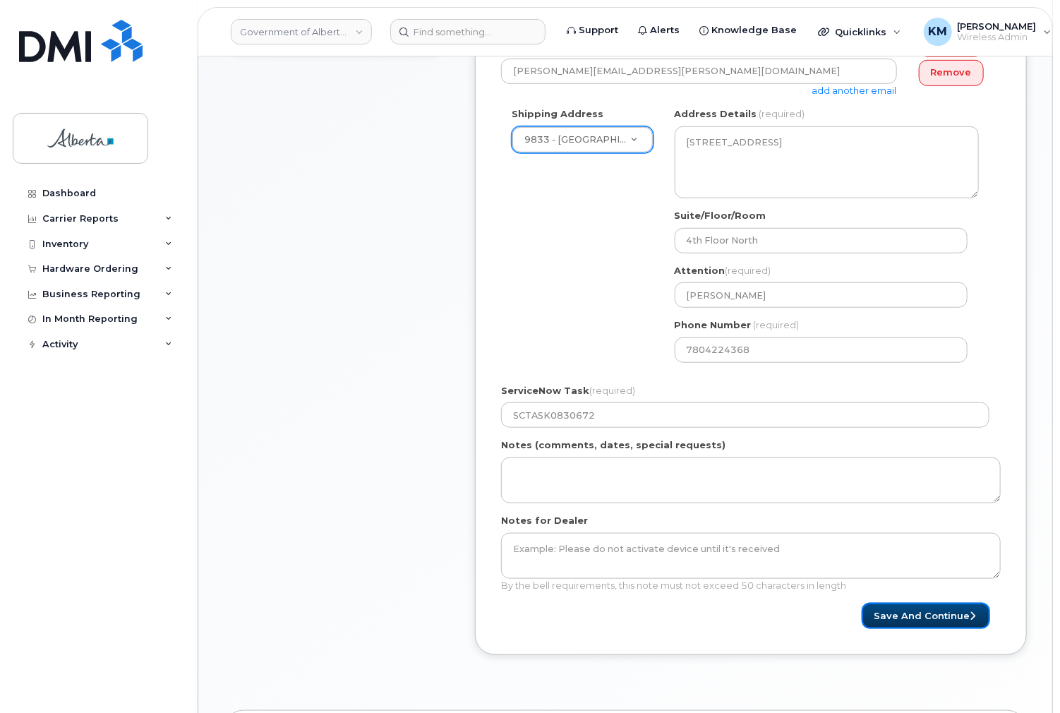
drag, startPoint x: 888, startPoint y: 616, endPoint x: 709, endPoint y: 612, distance: 179.3
click at [887, 616] on button "Save and Continue" at bounding box center [926, 616] width 128 height 26
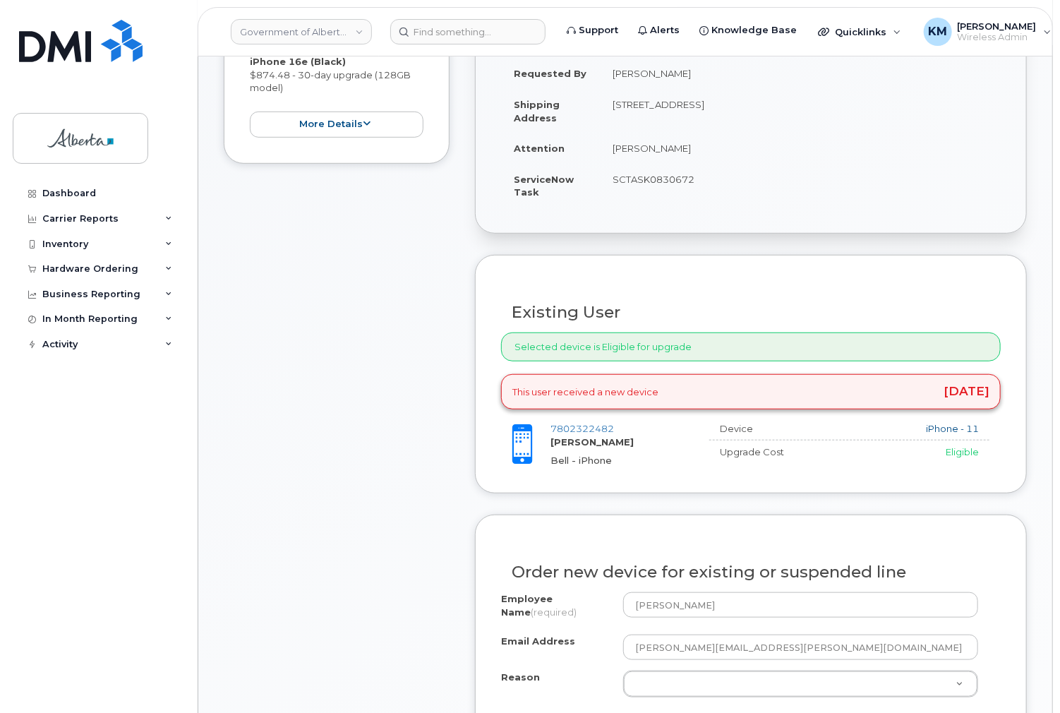
scroll to position [390, 0]
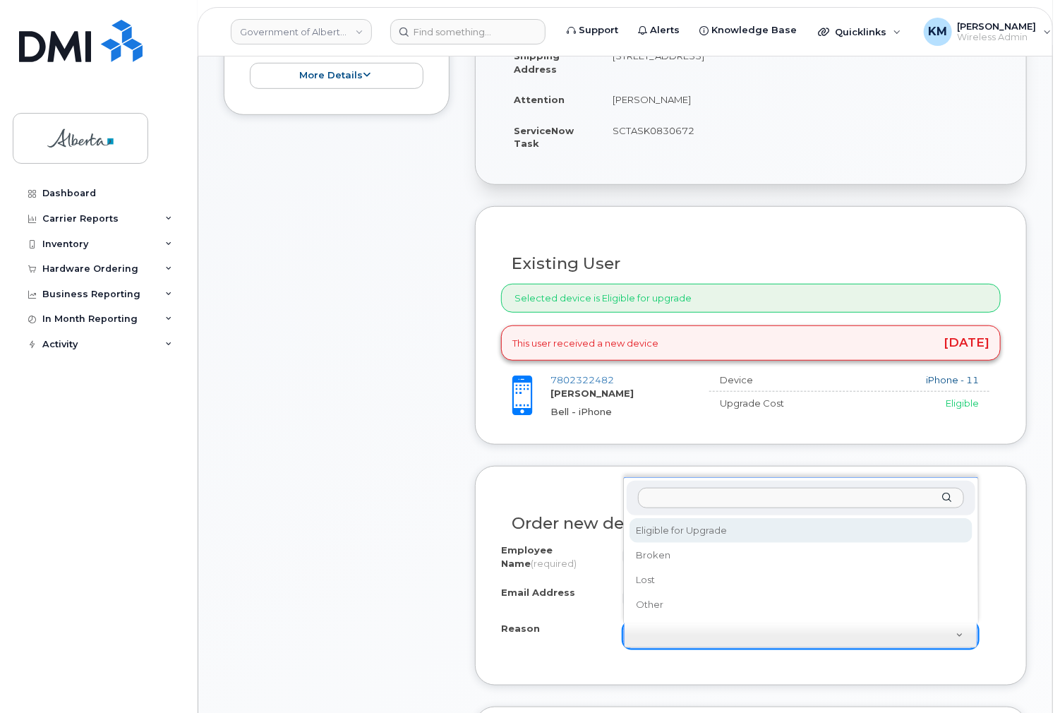
select select "eligible_for_upgrade"
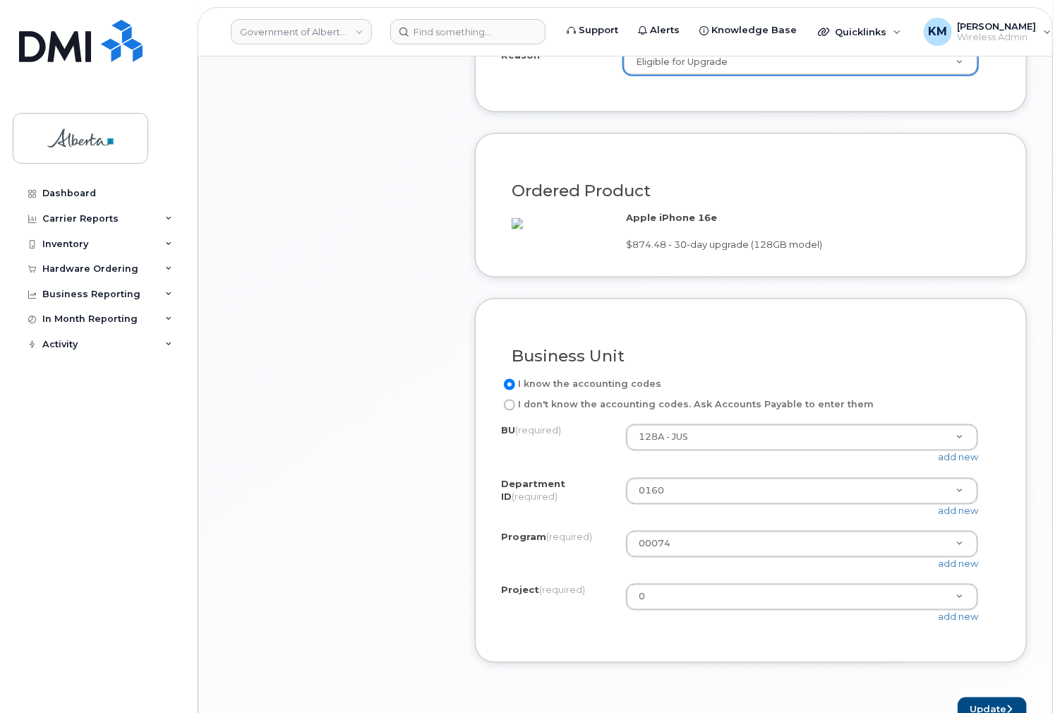
scroll to position [1011, 0]
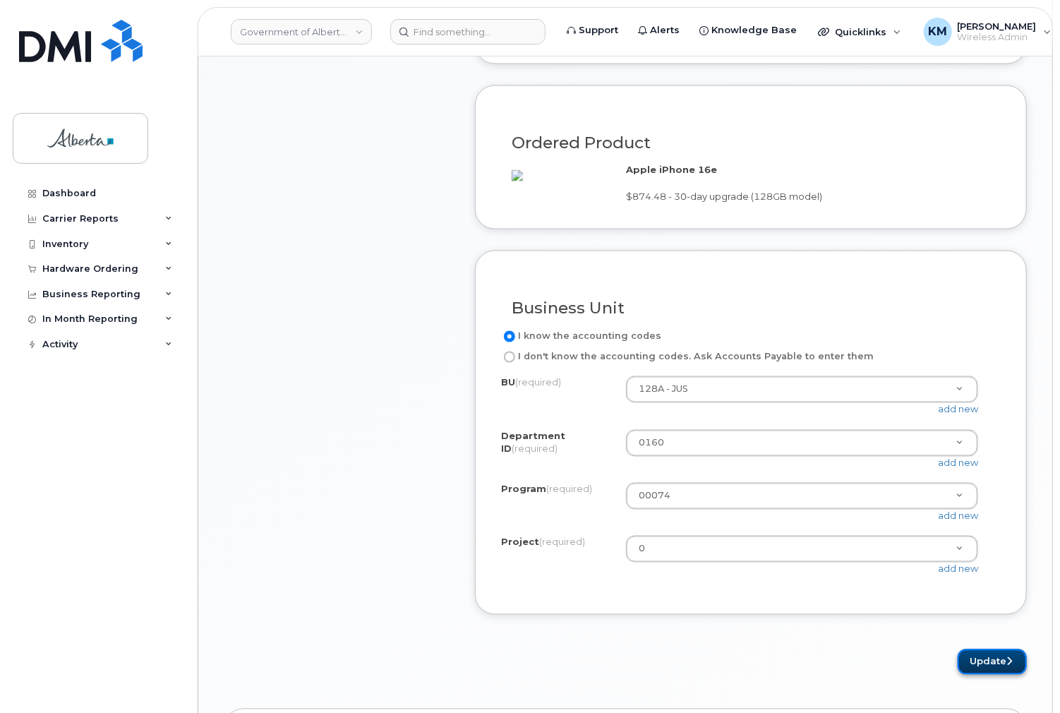
click at [988, 672] on button "Update" at bounding box center [992, 662] width 69 height 26
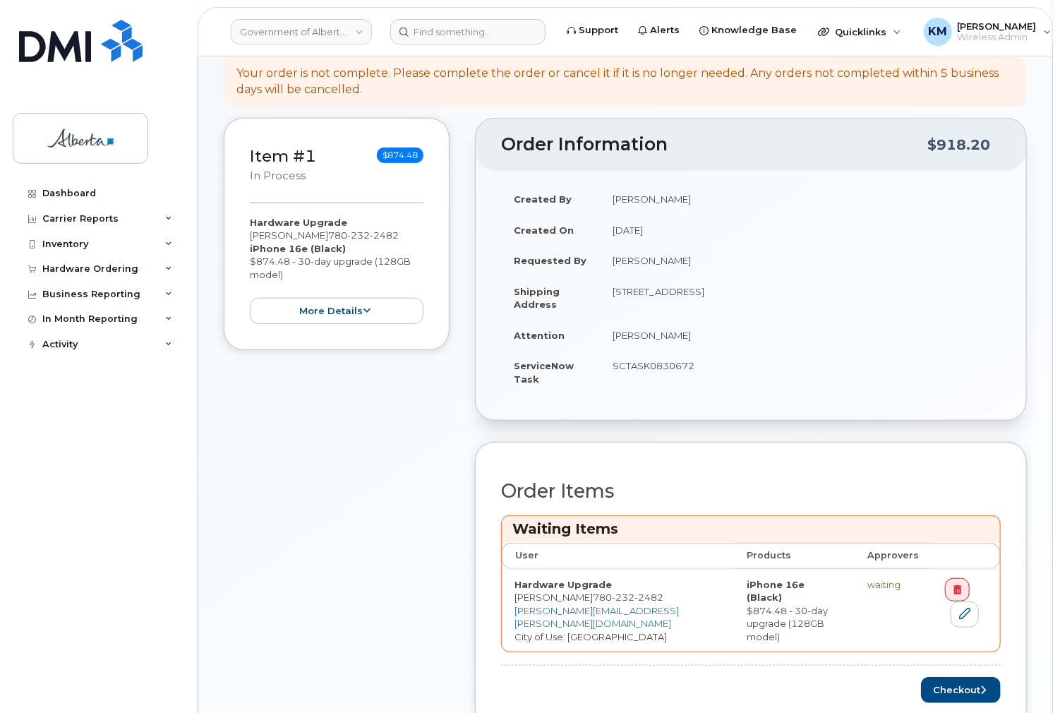
scroll to position [282, 0]
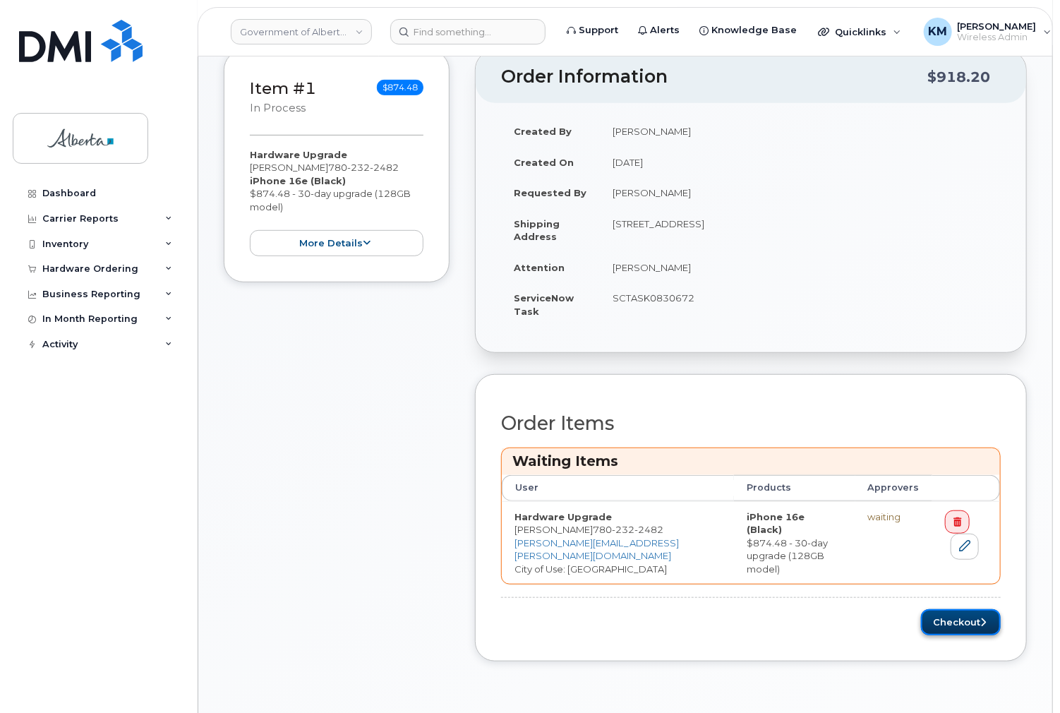
click at [966, 622] on button "Checkout" at bounding box center [961, 622] width 80 height 26
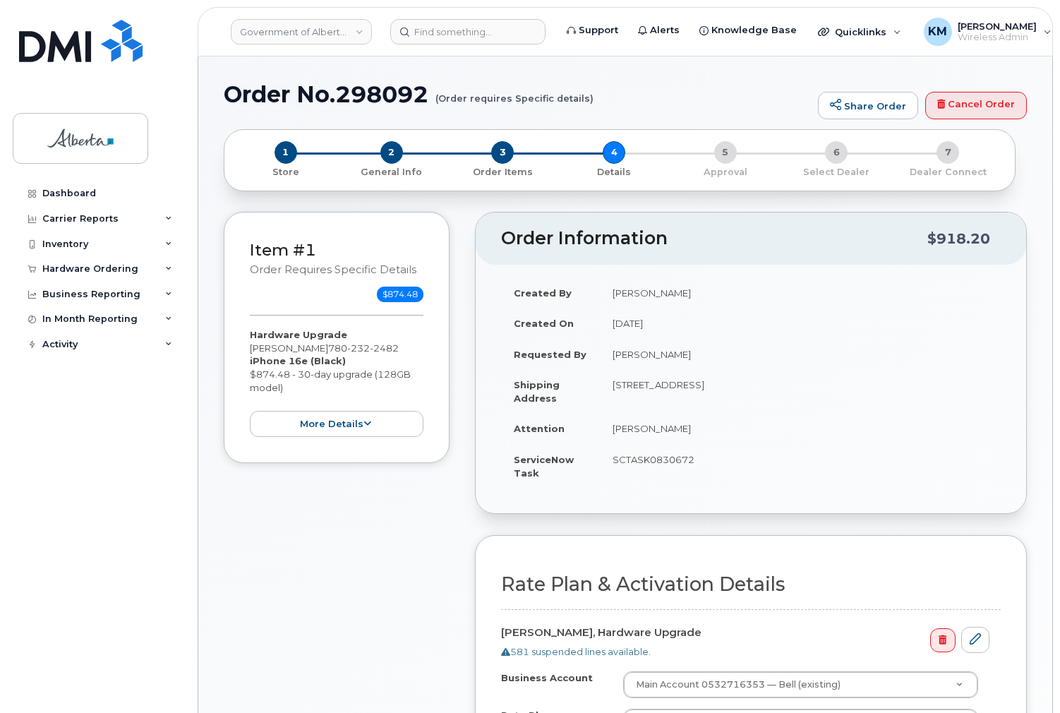
select select
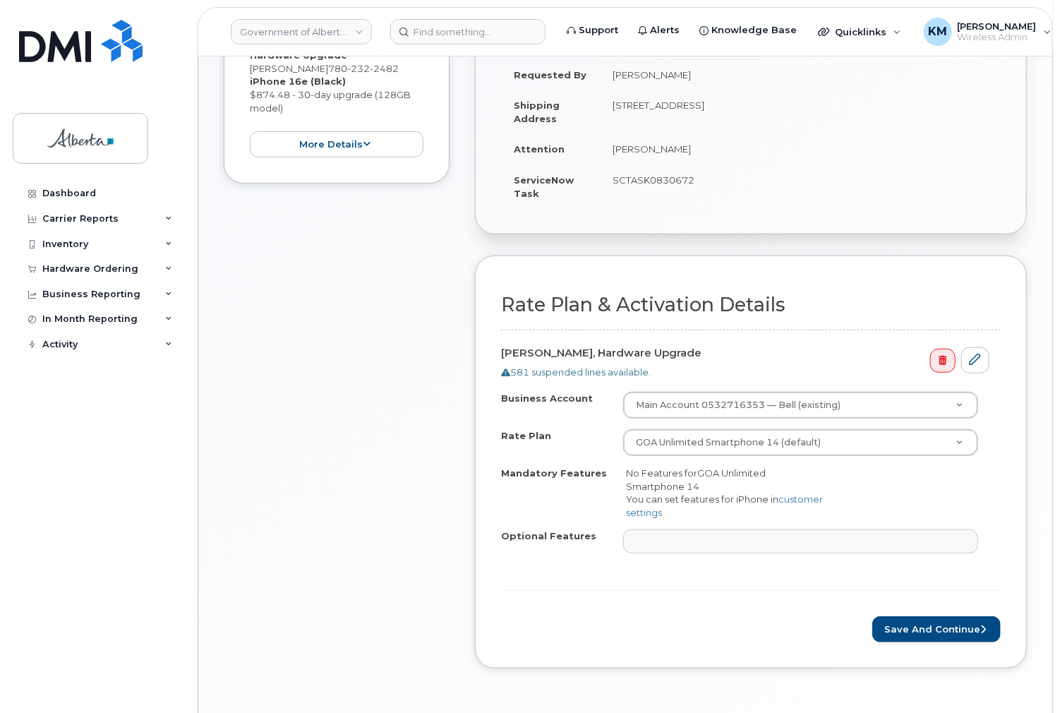
scroll to position [282, 0]
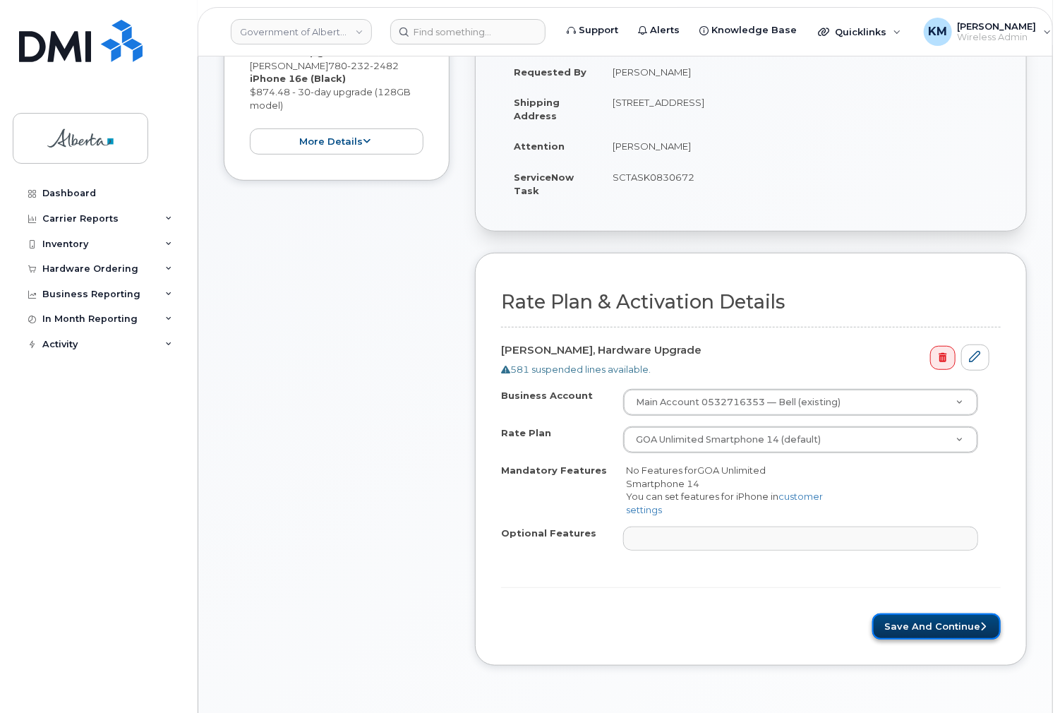
click at [965, 624] on button "Save and Continue" at bounding box center [937, 626] width 128 height 26
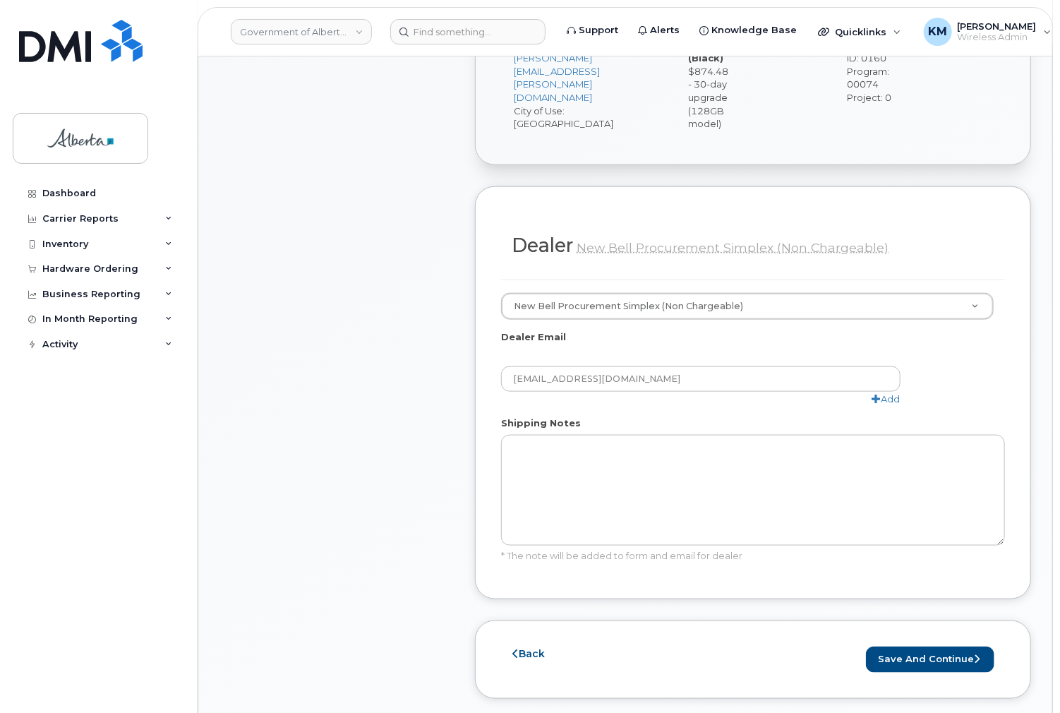
scroll to position [621, 0]
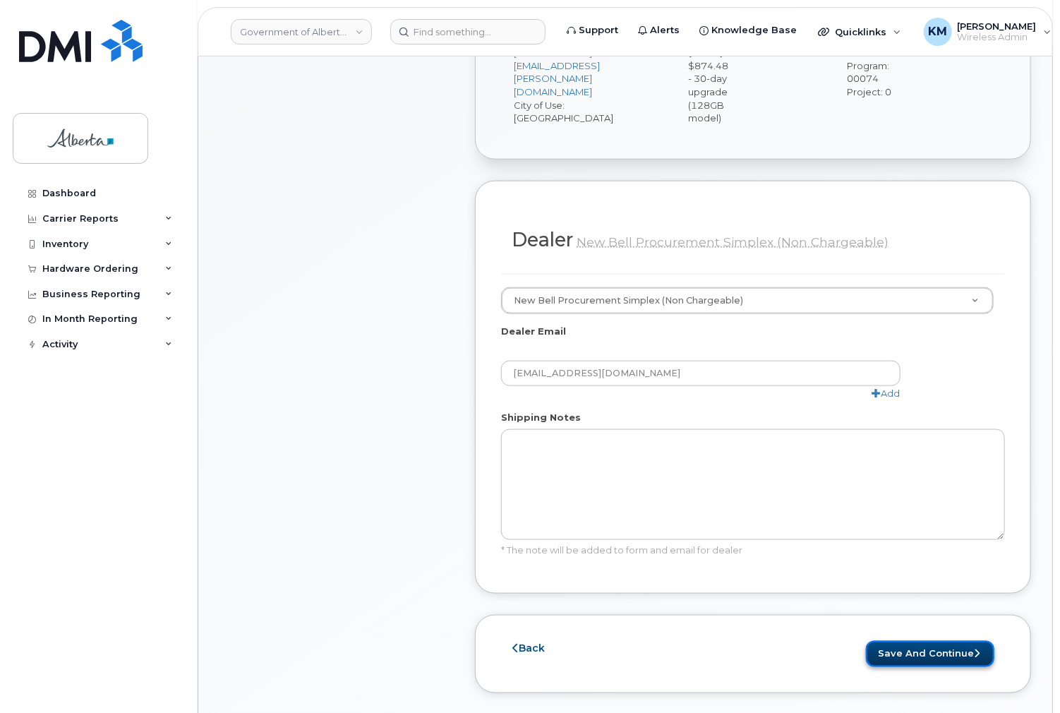
click at [957, 641] on button "Save and Continue" at bounding box center [930, 654] width 128 height 26
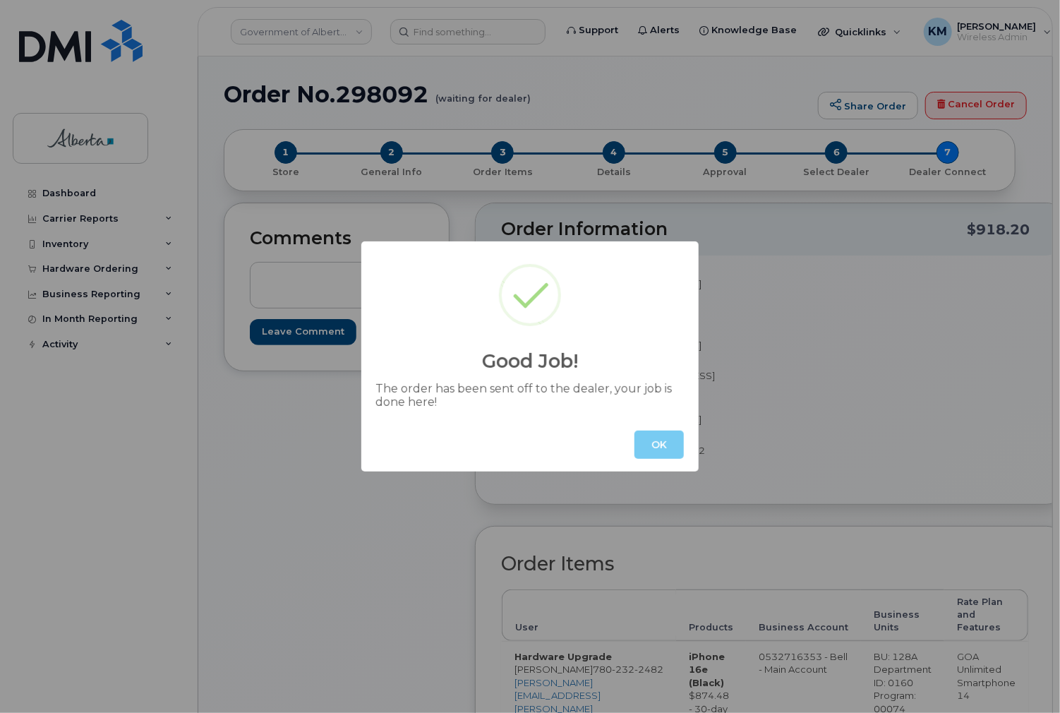
click at [666, 442] on button "OK" at bounding box center [659, 445] width 49 height 28
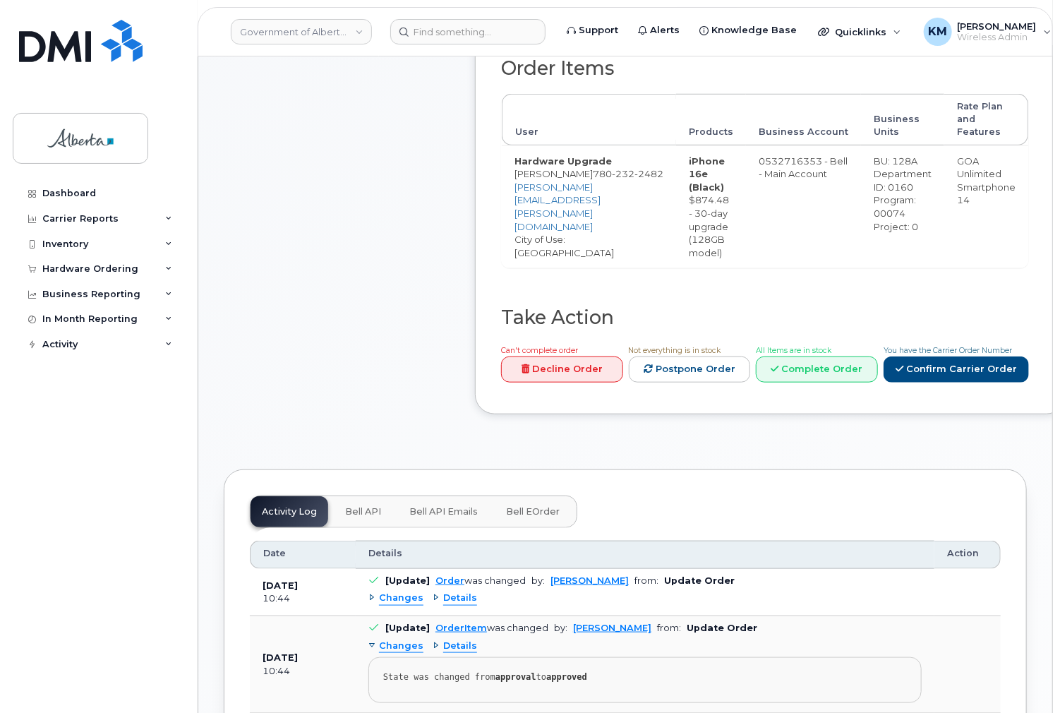
scroll to position [508, 0]
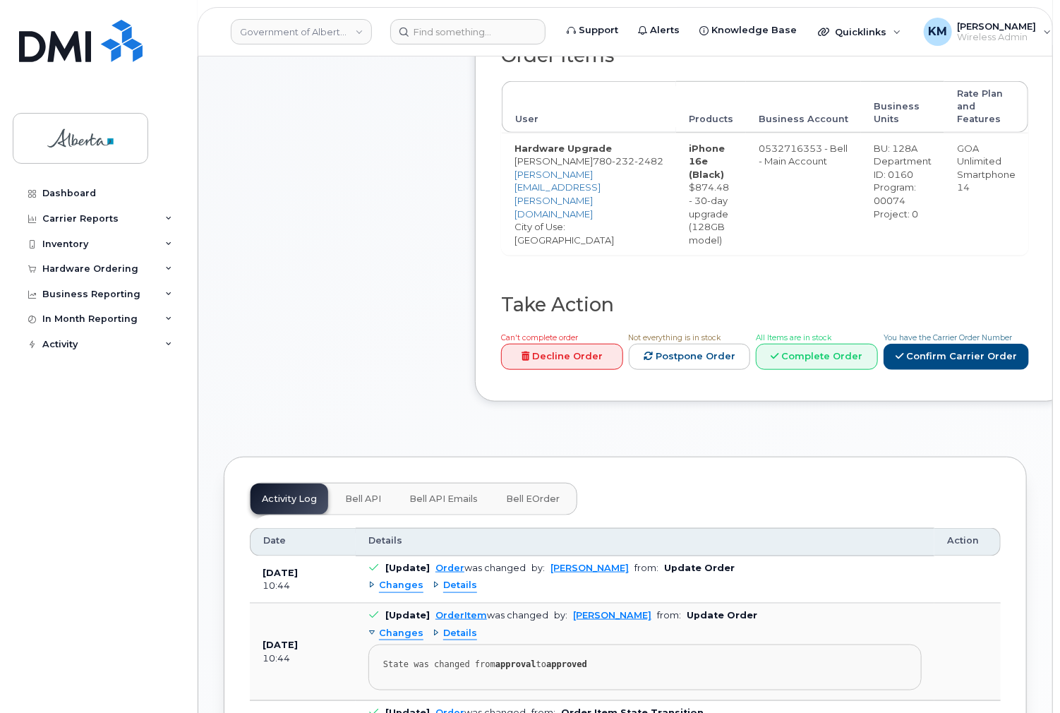
click at [367, 505] on span "Bell API" at bounding box center [363, 498] width 36 height 11
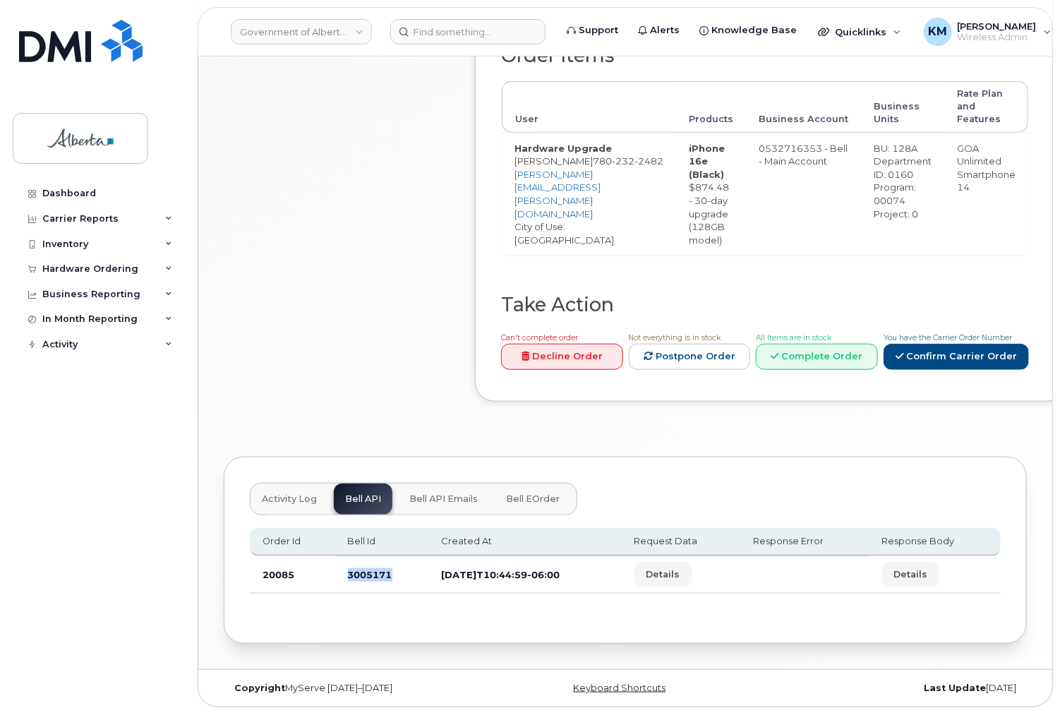
drag, startPoint x: 401, startPoint y: 586, endPoint x: 347, endPoint y: 582, distance: 53.8
click at [346, 582] on td "3005171" at bounding box center [382, 574] width 94 height 37
copy td "3005171"
drag, startPoint x: 79, startPoint y: 191, endPoint x: 370, endPoint y: 51, distance: 322.7
click at [79, 190] on div "Dashboard" at bounding box center [69, 193] width 54 height 11
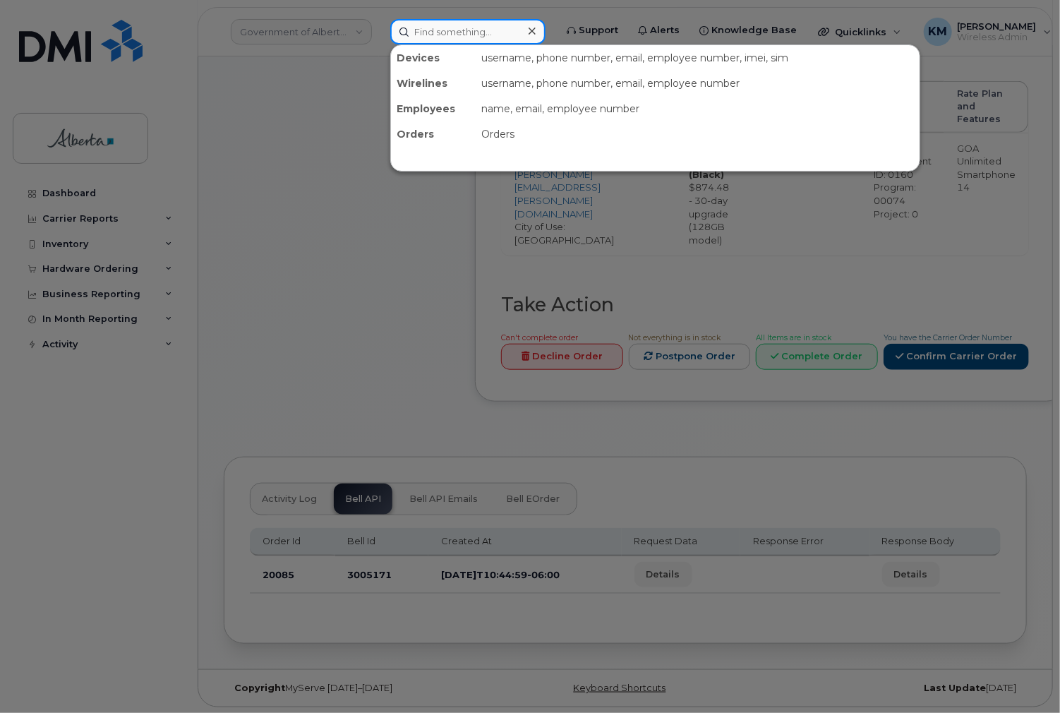
click at [460, 32] on input at bounding box center [467, 31] width 155 height 25
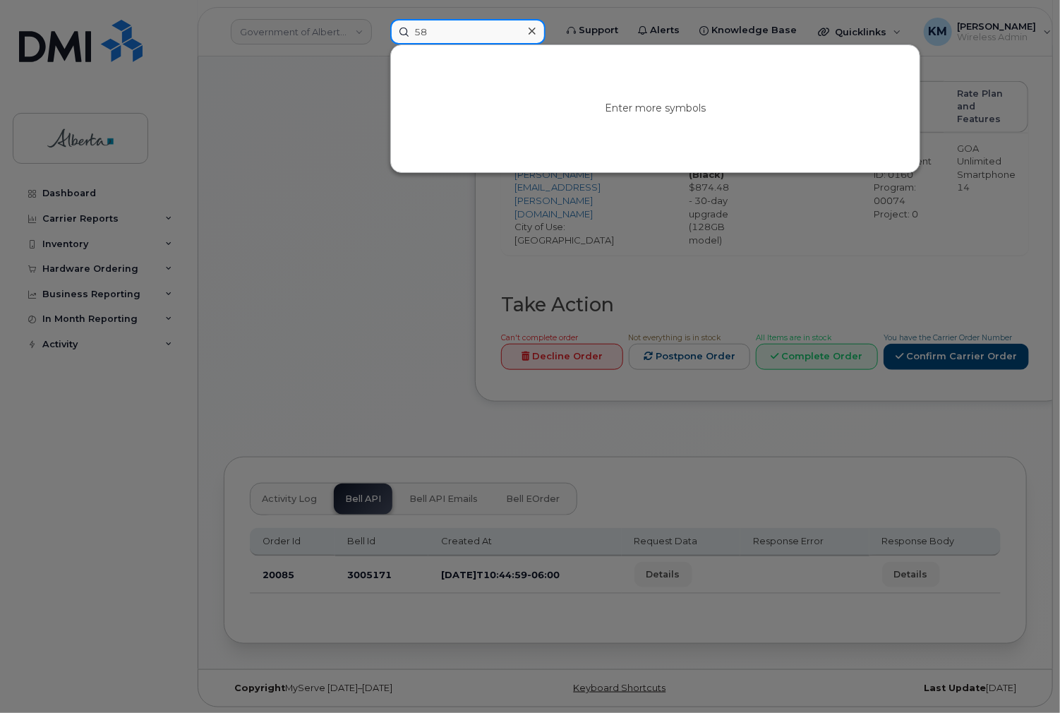
type input "58"
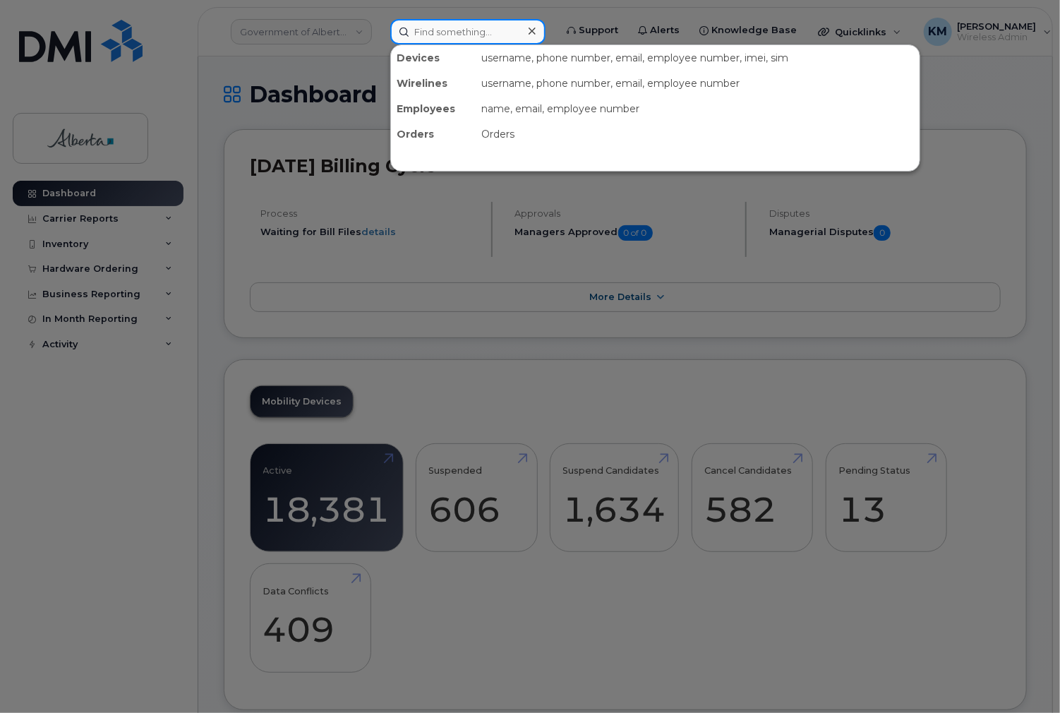
click at [467, 30] on input at bounding box center [467, 31] width 155 height 25
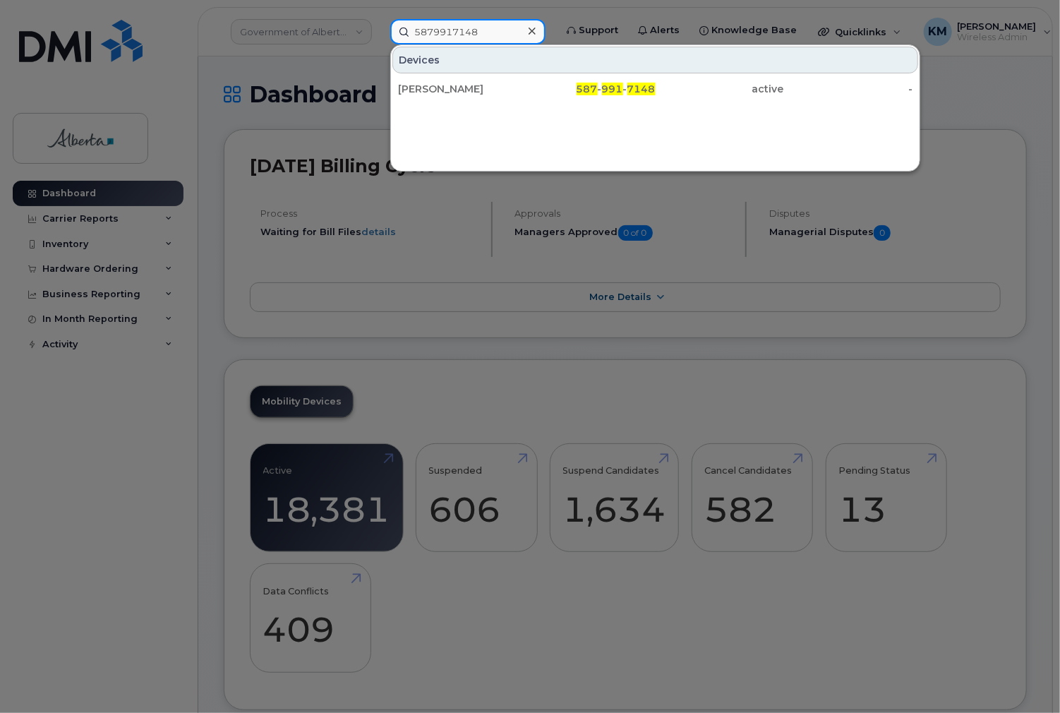
type input "5879917148"
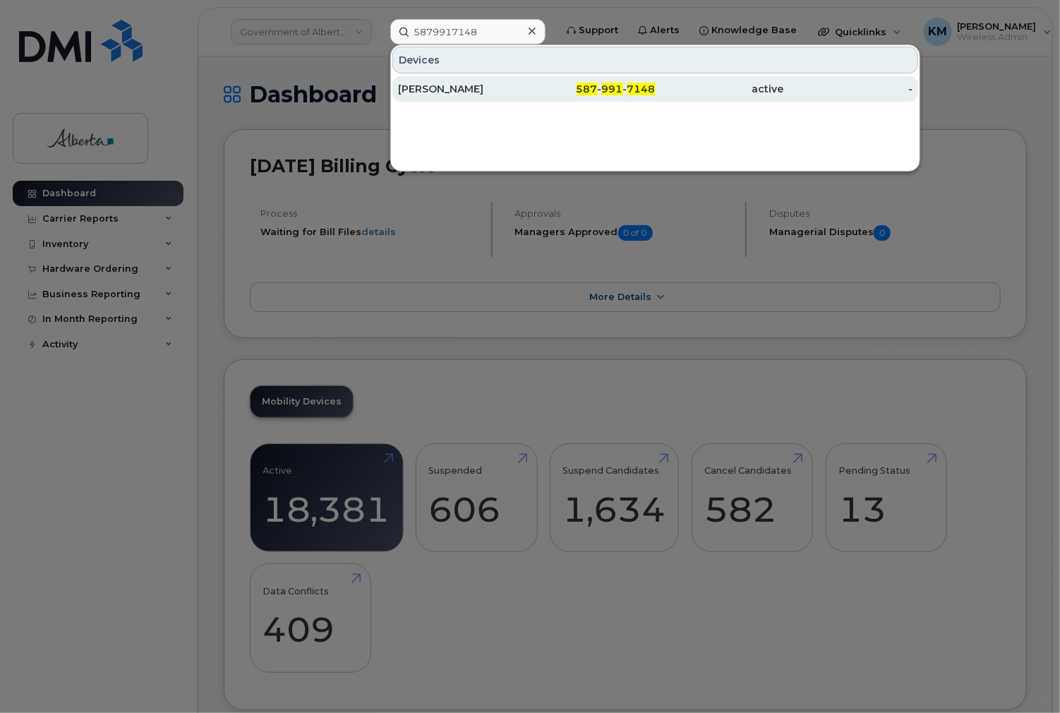
drag, startPoint x: 472, startPoint y: 75, endPoint x: 472, endPoint y: 87, distance: 12.0
click at [472, 87] on div "[PERSON_NAME]" at bounding box center [462, 89] width 128 height 14
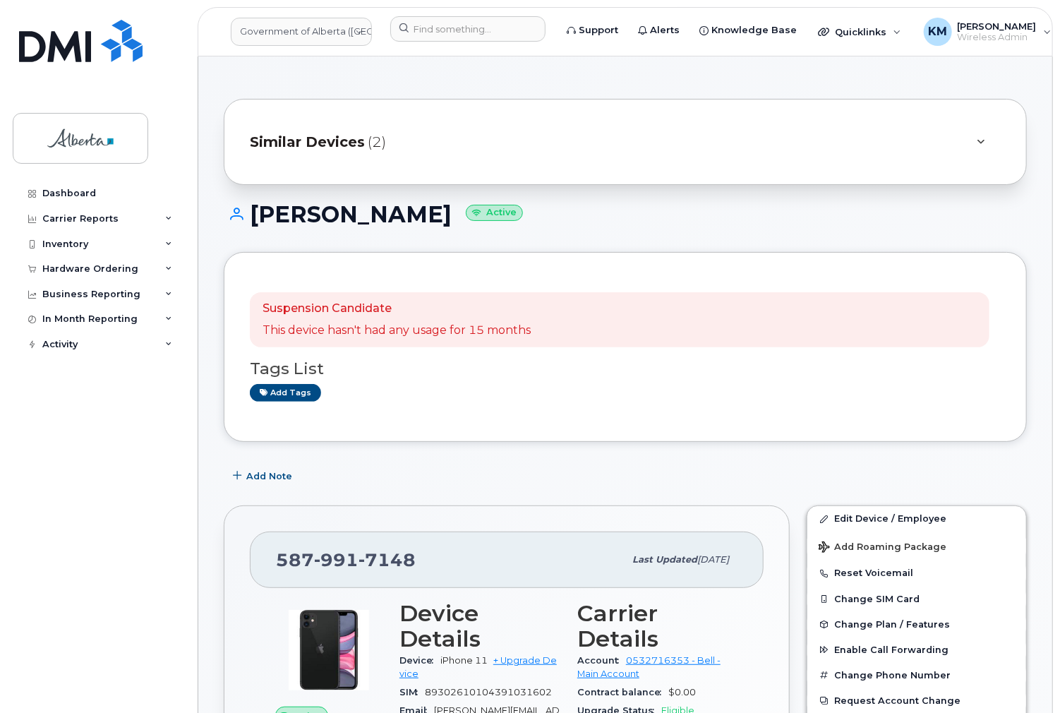
drag, startPoint x: 445, startPoint y: 217, endPoint x: 256, endPoint y: 224, distance: 188.6
click at [256, 224] on h1 "[PERSON_NAME] Active" at bounding box center [625, 214] width 803 height 25
copy h1 "[PERSON_NAME]"
click at [285, 476] on span "Add Note" at bounding box center [269, 475] width 46 height 13
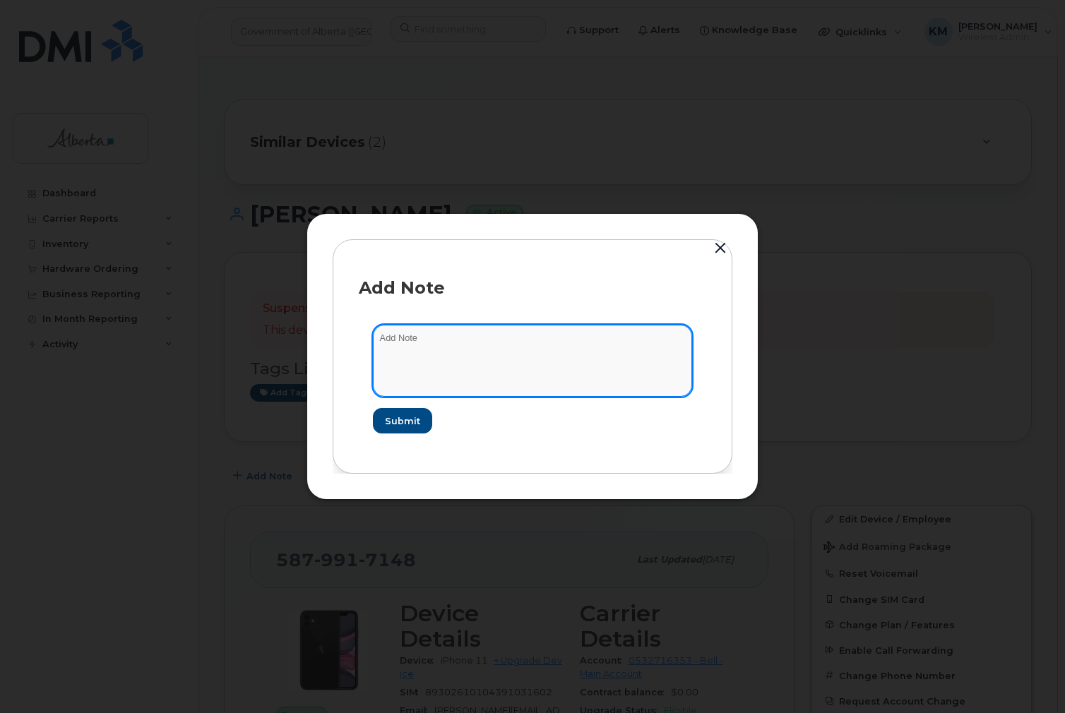
click at [409, 342] on textarea at bounding box center [532, 361] width 319 height 72
paste textarea "SCTASK0829636 5879917148 DO NOT DELETE THIS NUMBER - BEING REASSIGNED to Temmy …"
type textarea "SCTASK0829636 5879917148 DO NOT DELETE THIS NUMBER - BEING REASSIGNED to Temmy …"
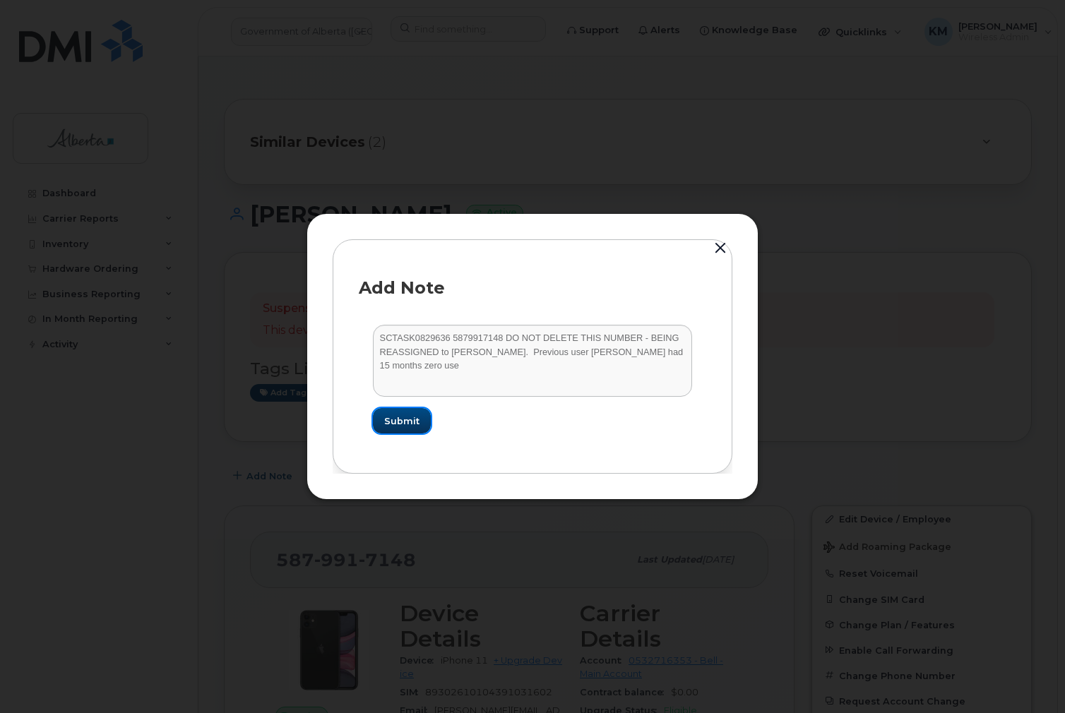
click at [415, 422] on span "Submit" at bounding box center [401, 420] width 35 height 13
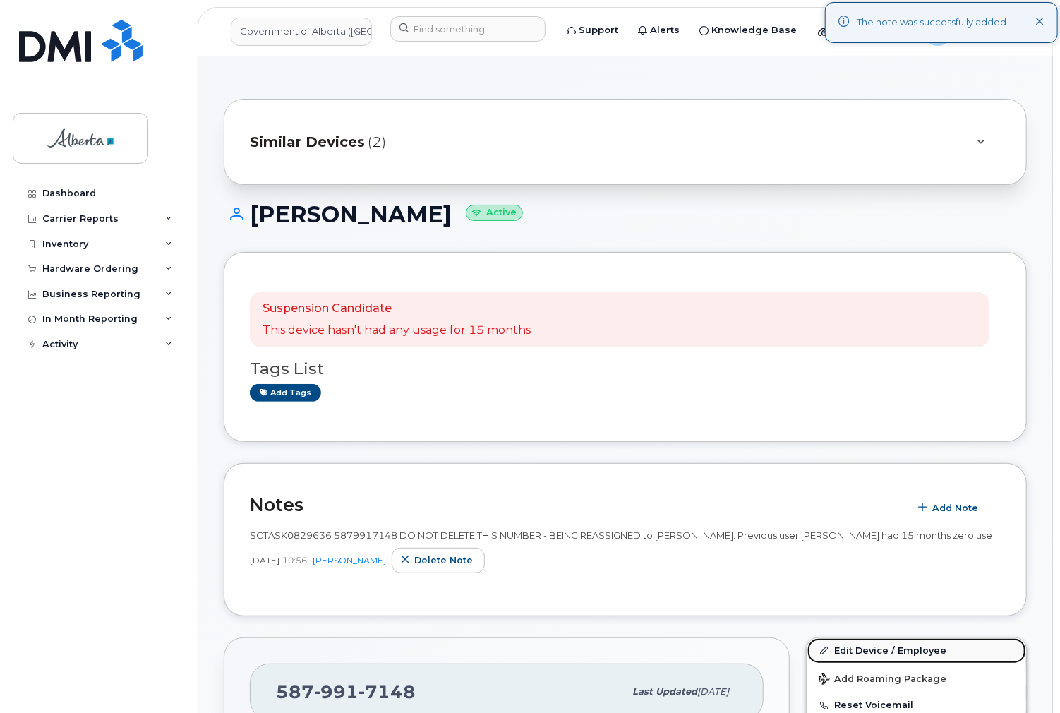
click at [886, 645] on link "Edit Device / Employee" at bounding box center [917, 650] width 219 height 25
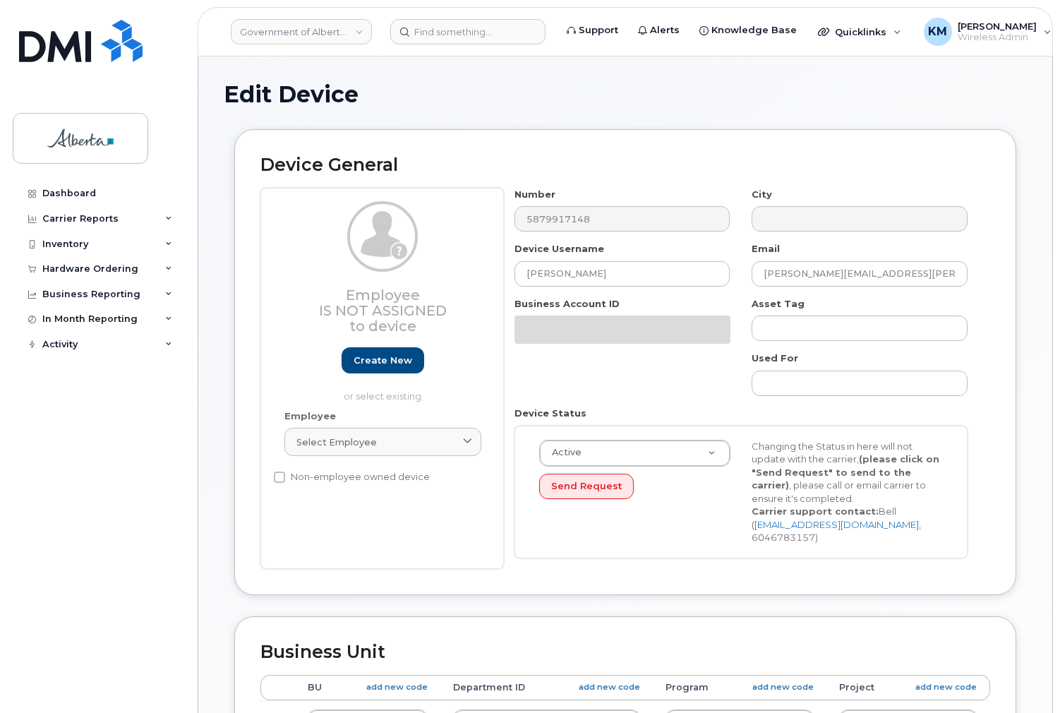
select select "4120338"
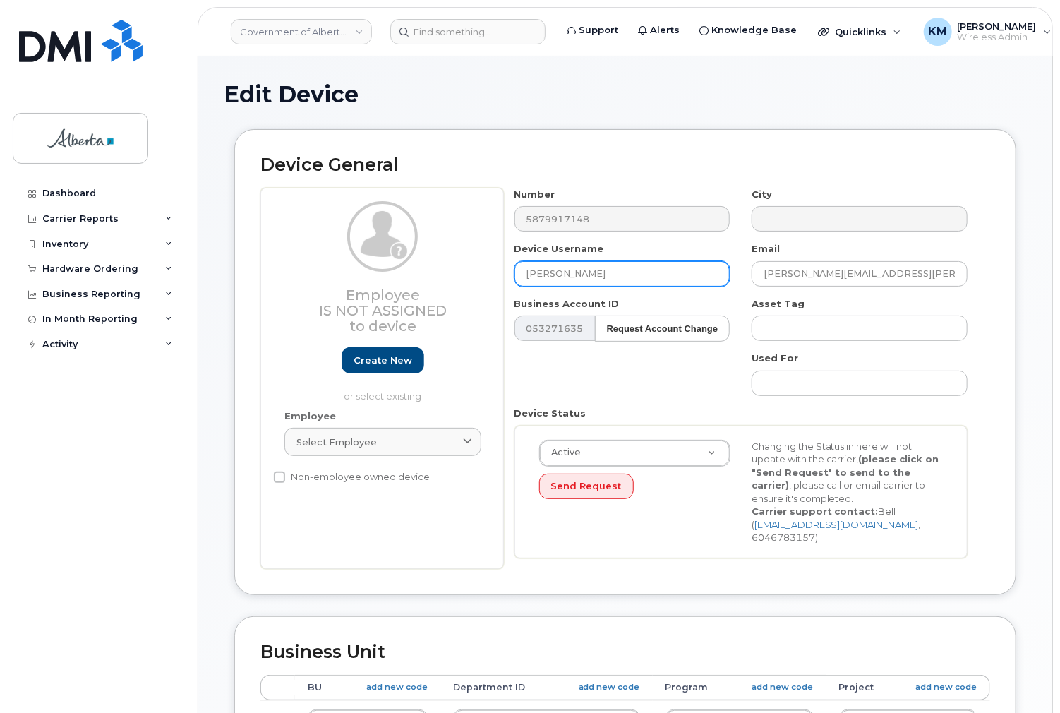
drag, startPoint x: 610, startPoint y: 267, endPoint x: 512, endPoint y: 270, distance: 97.5
click at [512, 270] on div "Device Username Trisha Anderson" at bounding box center [623, 264] width 238 height 44
paste input "emmy Okelola"
type input "[PERSON_NAME]"
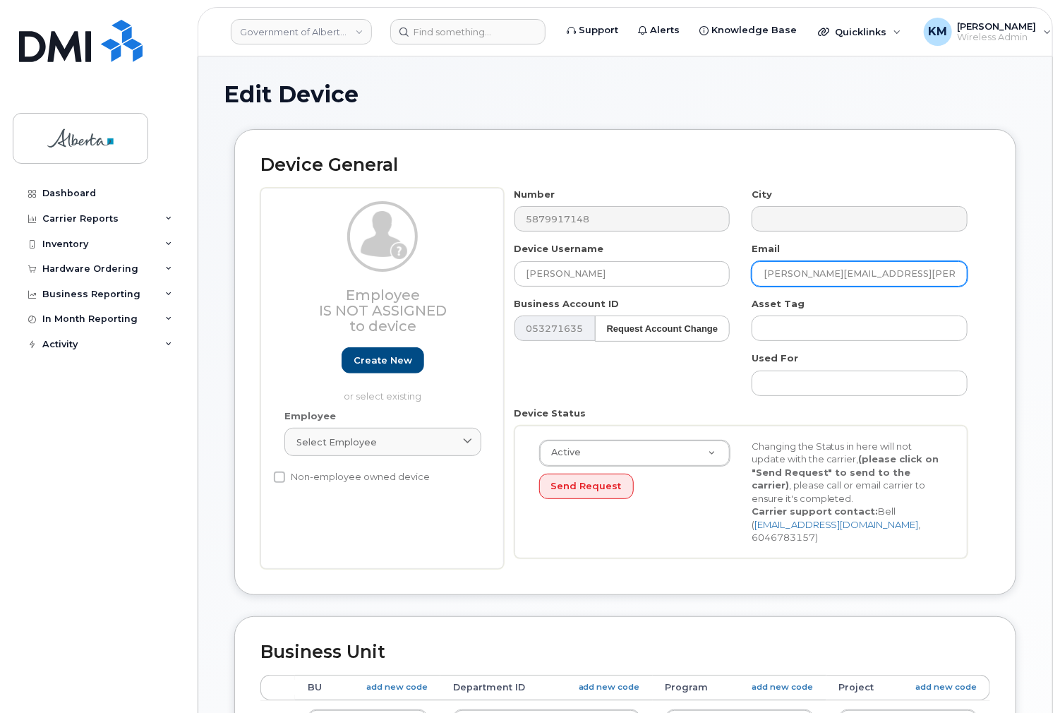
drag, startPoint x: 918, startPoint y: 274, endPoint x: 767, endPoint y: 270, distance: 151.1
click at [760, 266] on input "Trisha.Anderson@gov.ab.ca" at bounding box center [860, 273] width 216 height 25
paste input "emmy Okelol"
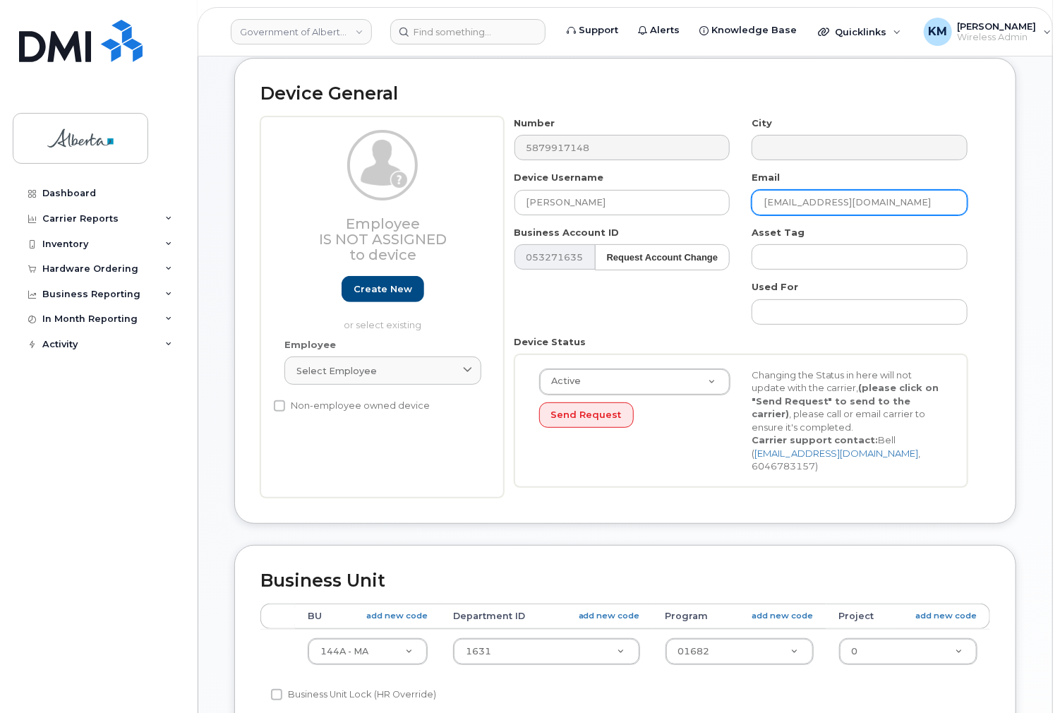
scroll to position [113, 0]
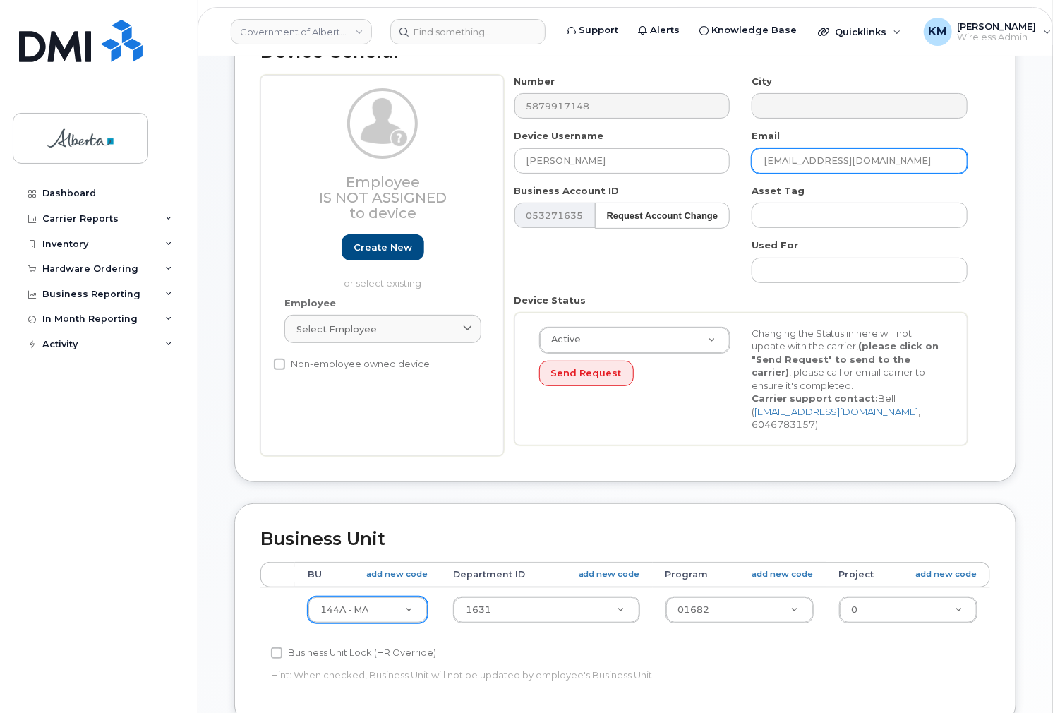
type input "[EMAIL_ADDRESS][DOMAIN_NAME]"
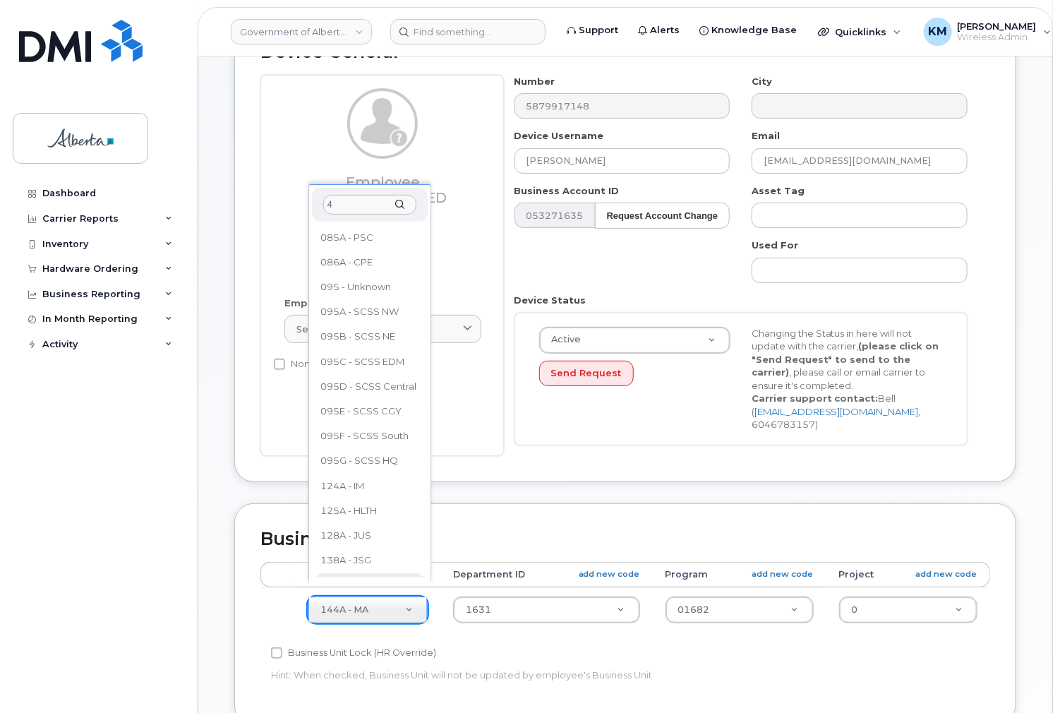
scroll to position [0, 0]
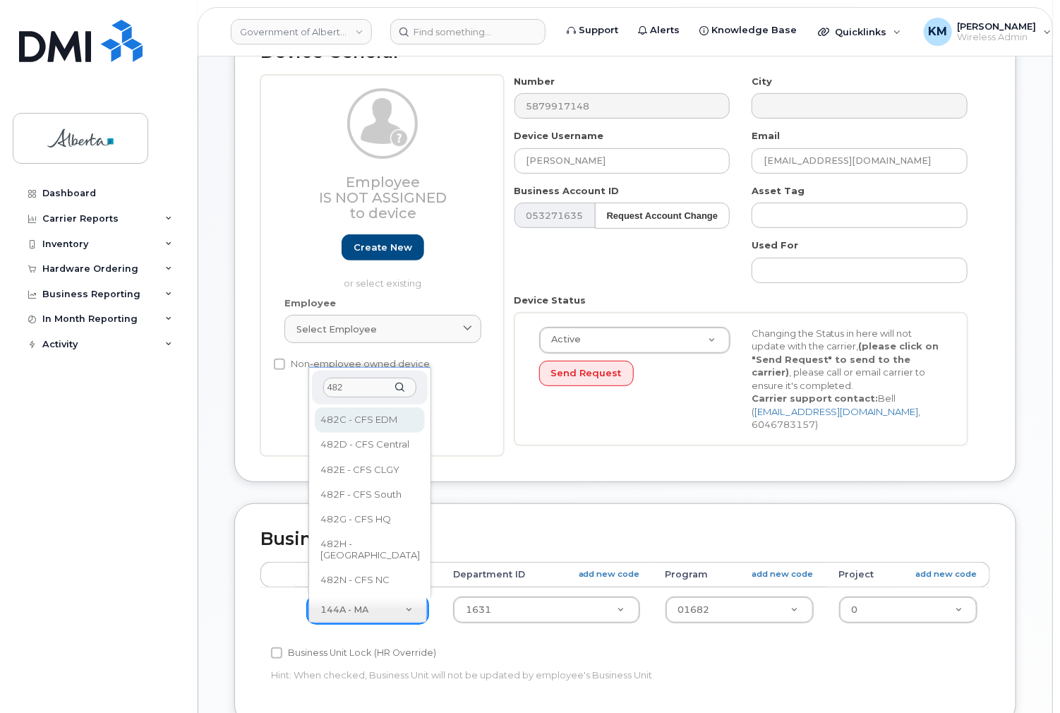
type input "482"
select select "4749733"
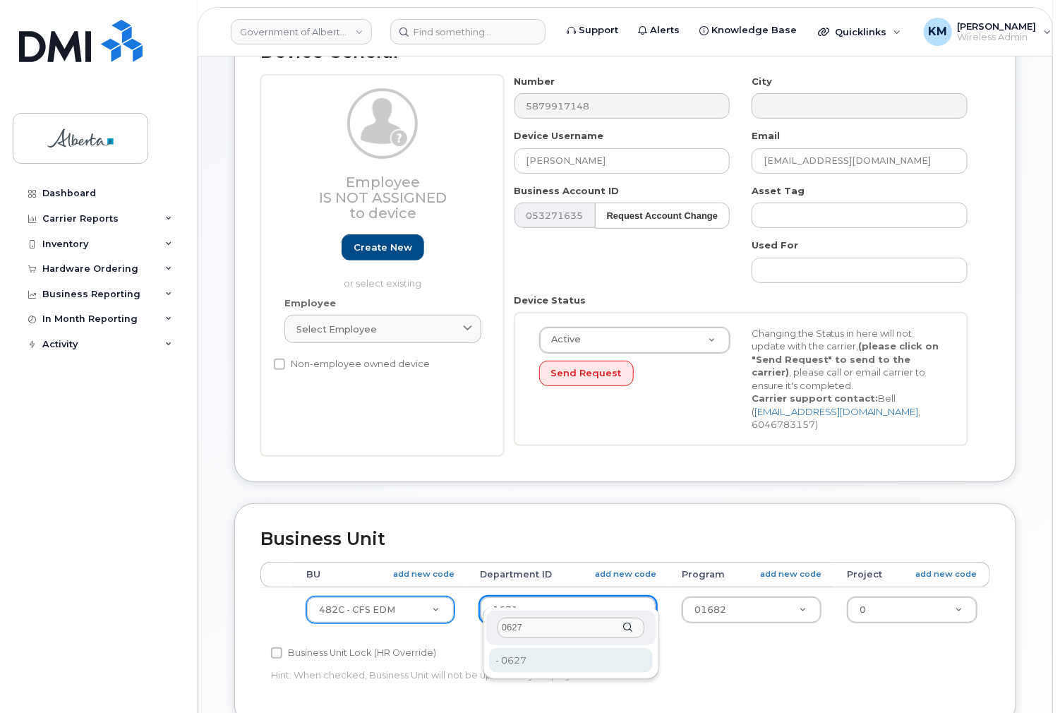
type input "0627"
type input "4752355"
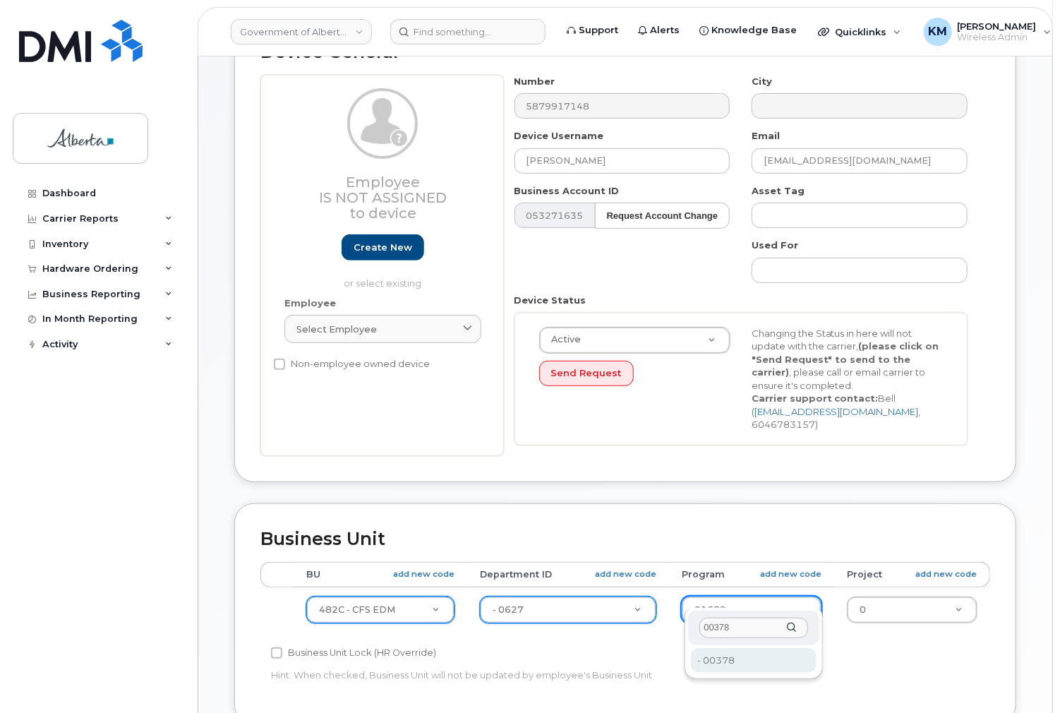
type input "00378"
type input "4124524"
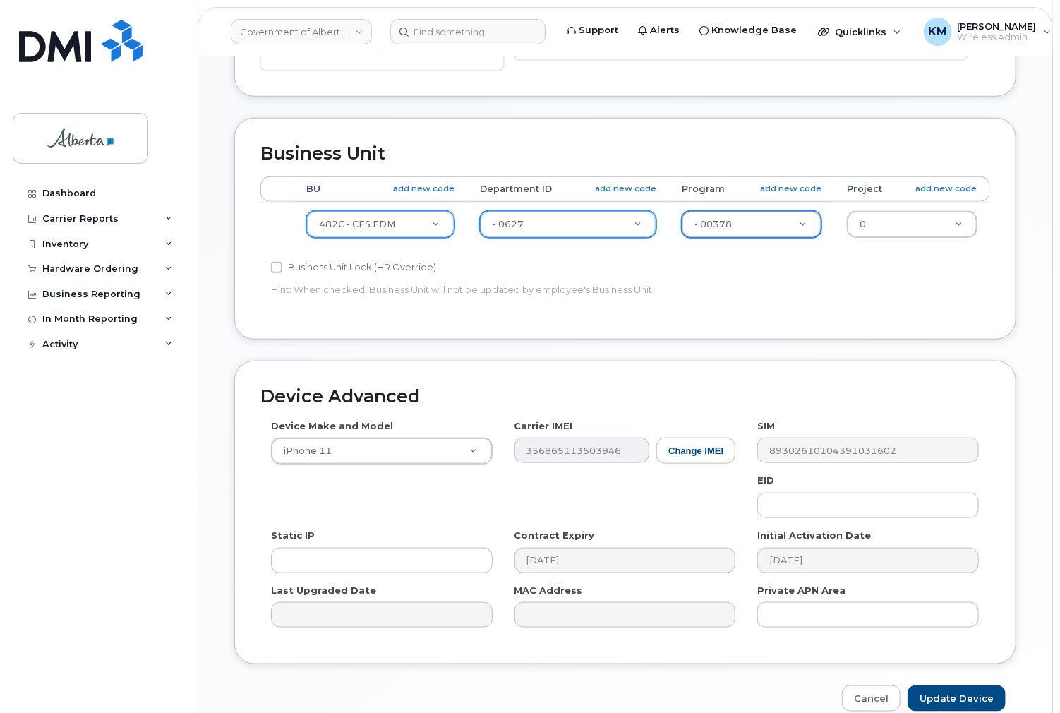
scroll to position [508, 0]
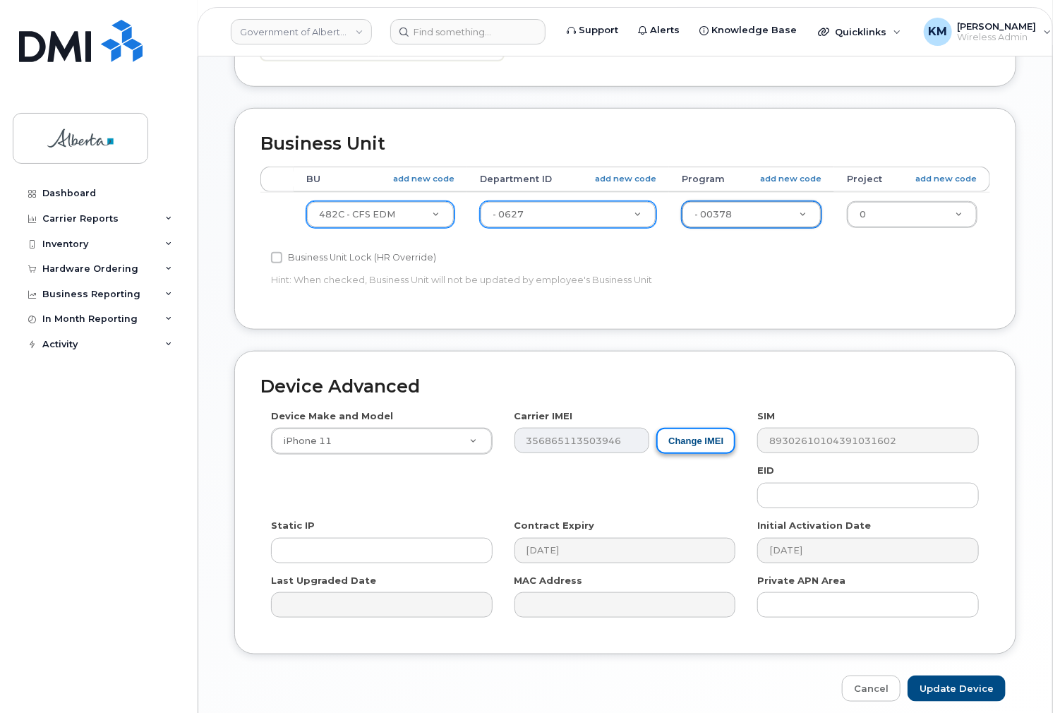
click at [694, 430] on button "Change IMEI" at bounding box center [696, 441] width 79 height 26
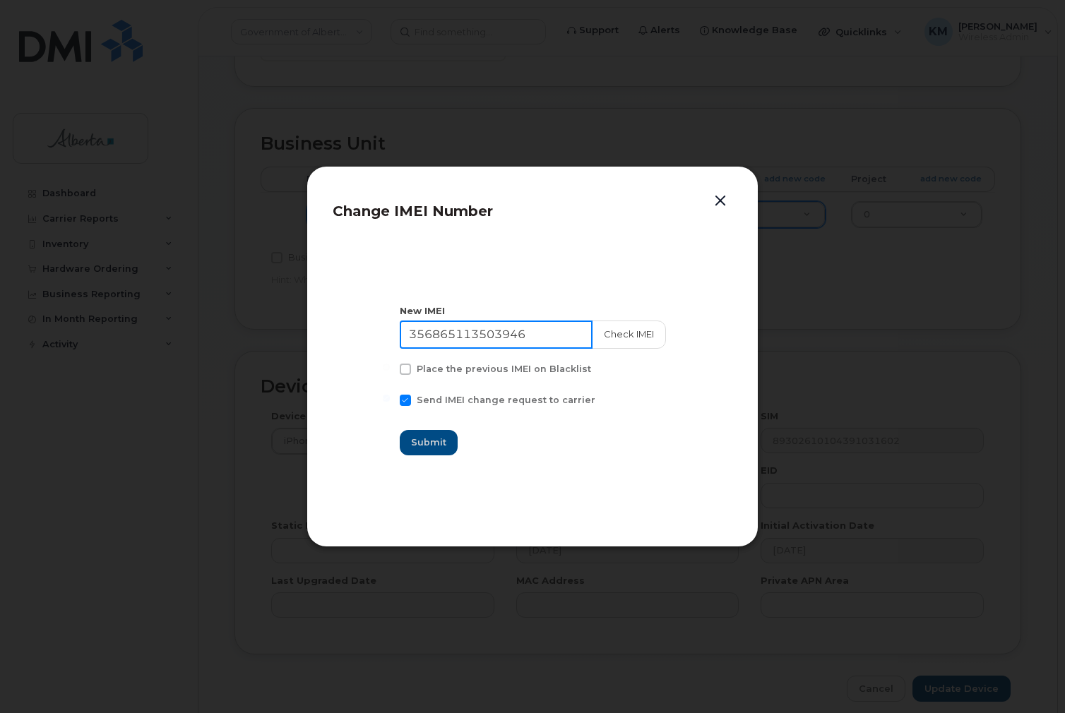
drag, startPoint x: 541, startPoint y: 336, endPoint x: 369, endPoint y: 342, distance: 171.7
click at [369, 342] on section "New IMEI 356865113503946 Check IMEI Place the previous IMEI on Blacklist Send I…" at bounding box center [532, 380] width 400 height 282
type input "355917847216963"
click at [618, 338] on button "Check IMEI" at bounding box center [628, 334] width 74 height 28
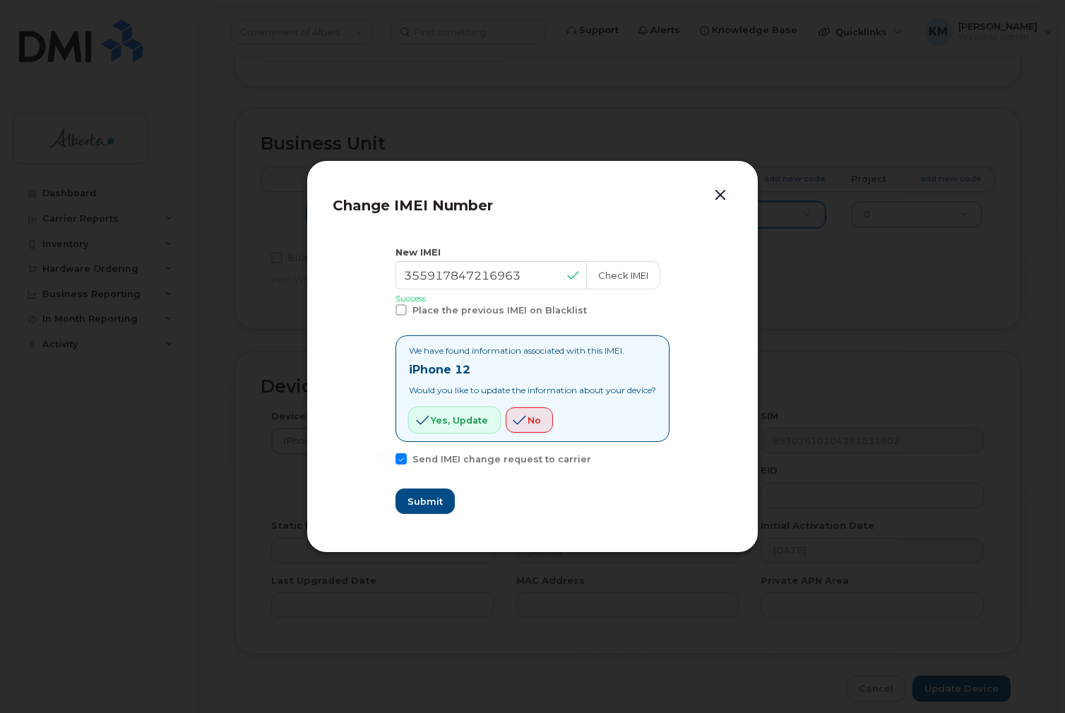
click at [452, 422] on span "Yes, update" at bounding box center [459, 420] width 57 height 13
click at [431, 496] on span "Submit" at bounding box center [424, 501] width 35 height 13
type input "355917847216963"
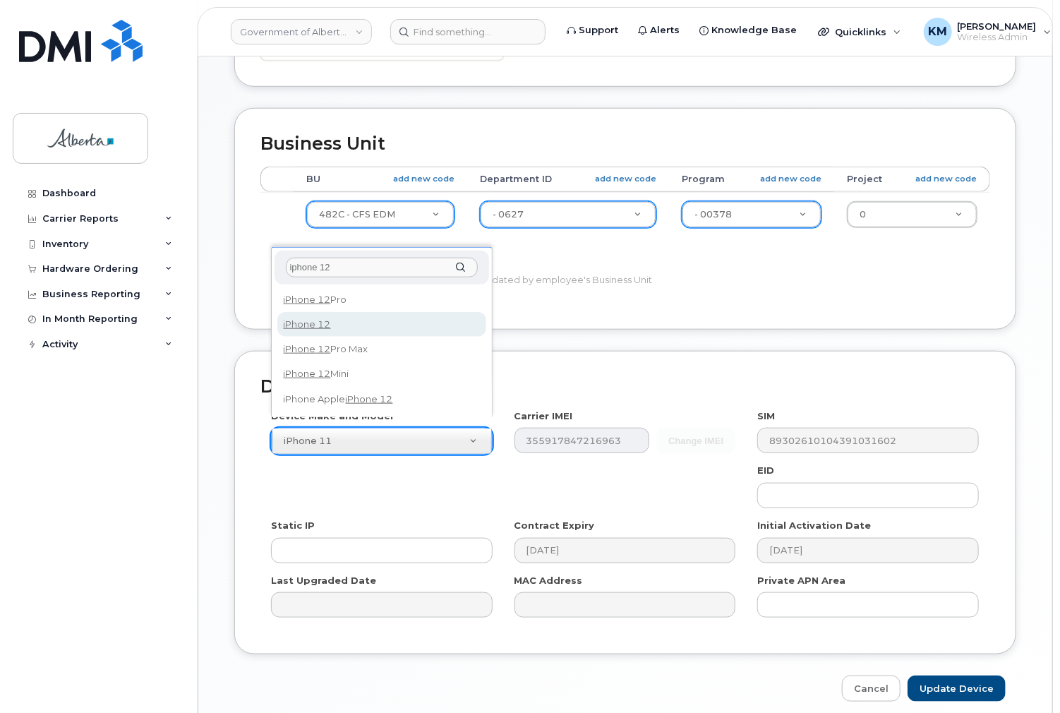
type input "iphone 12"
select select "2435"
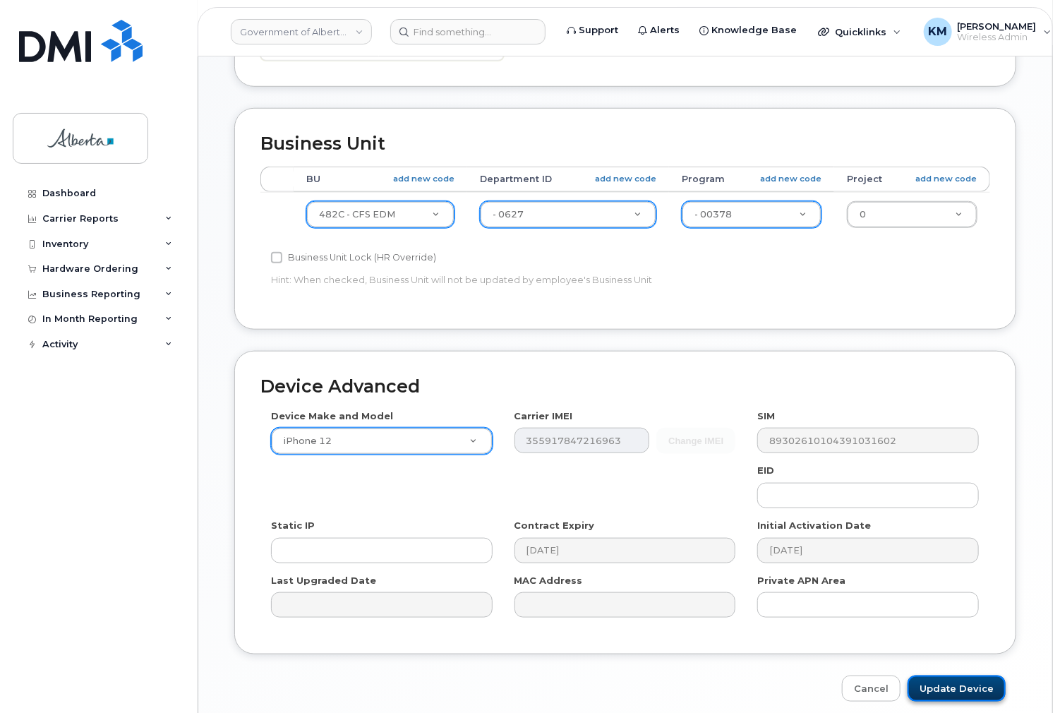
click at [949, 676] on input "Update Device" at bounding box center [957, 689] width 98 height 26
type input "Saving..."
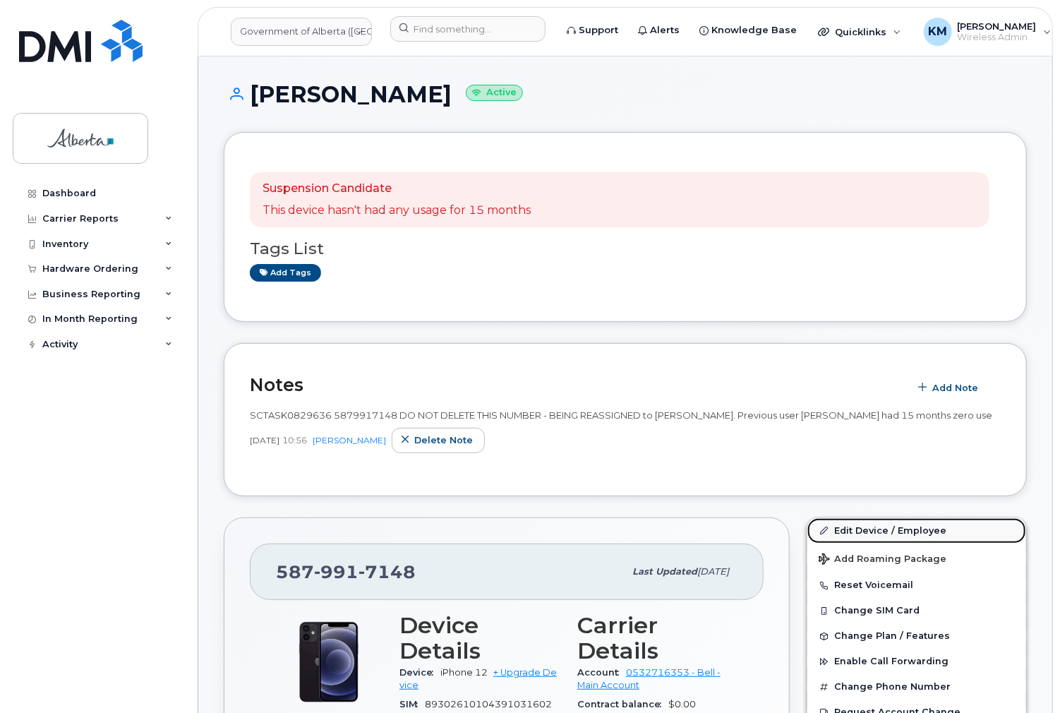
click at [856, 531] on link "Edit Device / Employee" at bounding box center [917, 530] width 219 height 25
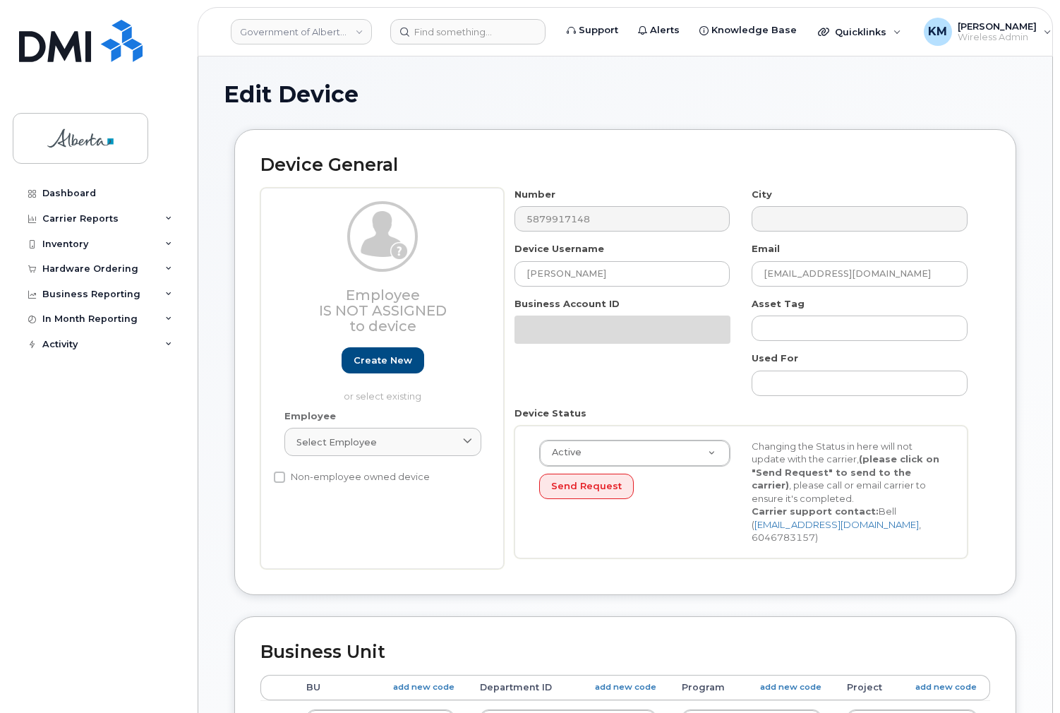
select select "4749733"
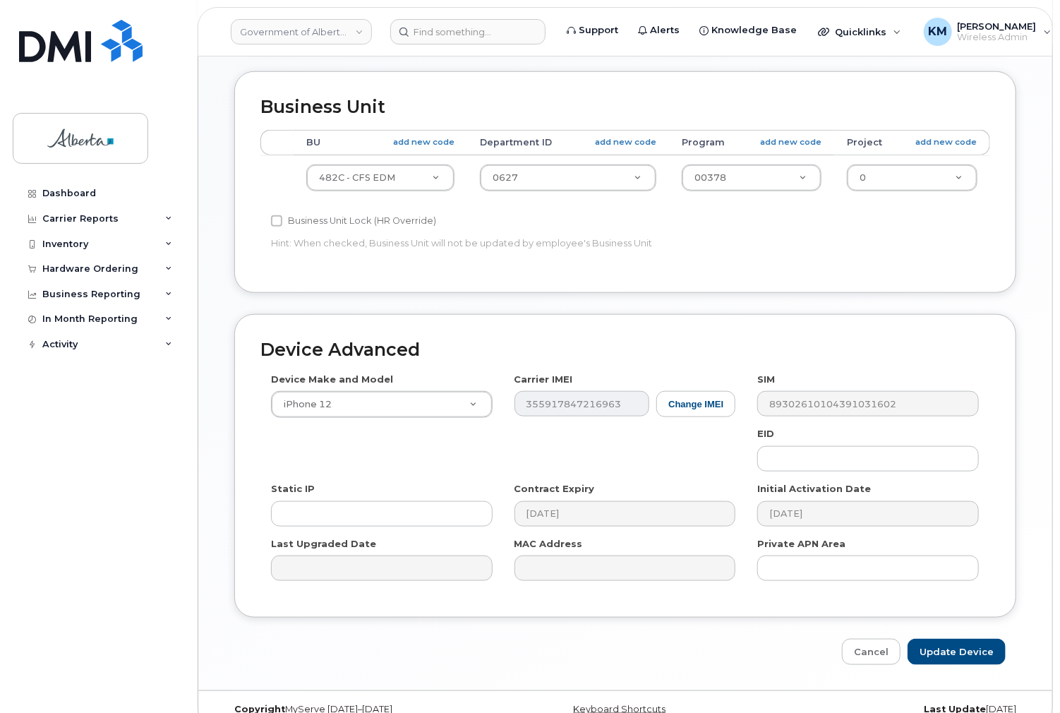
scroll to position [551, 0]
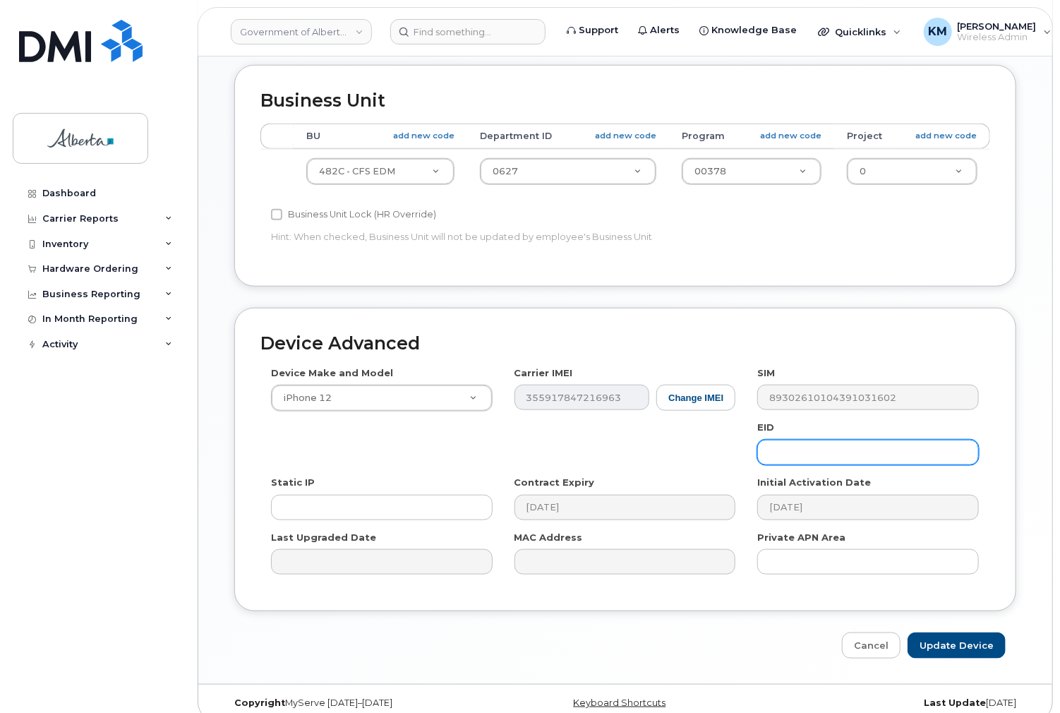
click at [805, 440] on input "text" at bounding box center [868, 452] width 222 height 25
paste input "89049032006008882600073672310312"
type input "89049032006008882600073672310312"
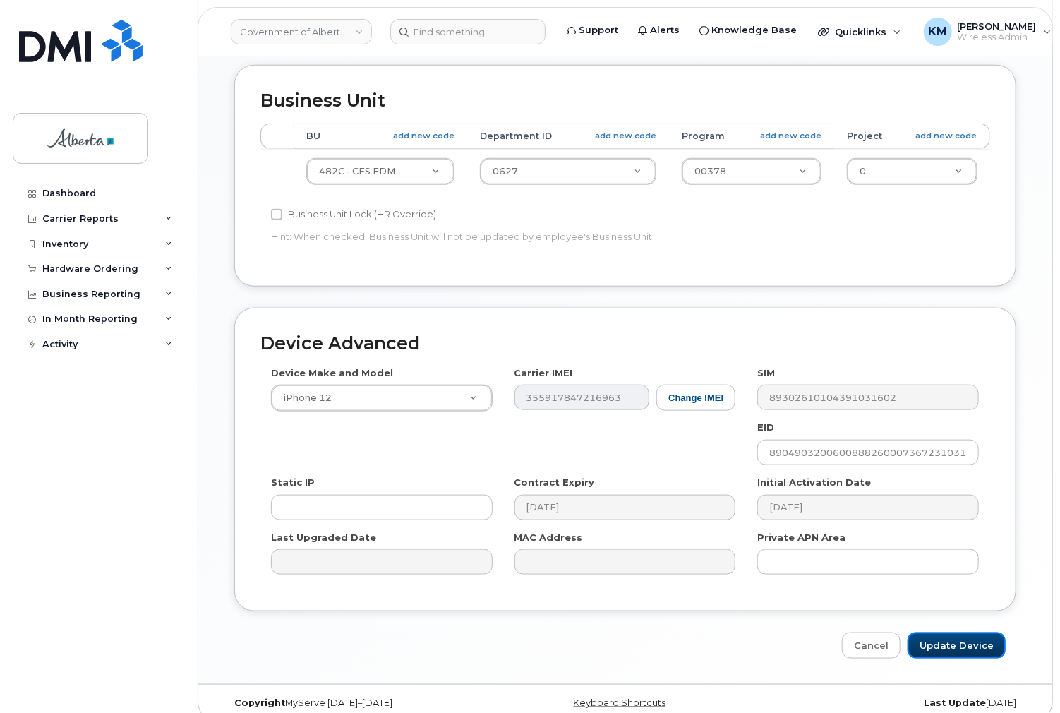
drag, startPoint x: 952, startPoint y: 622, endPoint x: 868, endPoint y: 614, distance: 83.7
click at [949, 633] on input "Update Device" at bounding box center [957, 646] width 98 height 26
type input "Saving..."
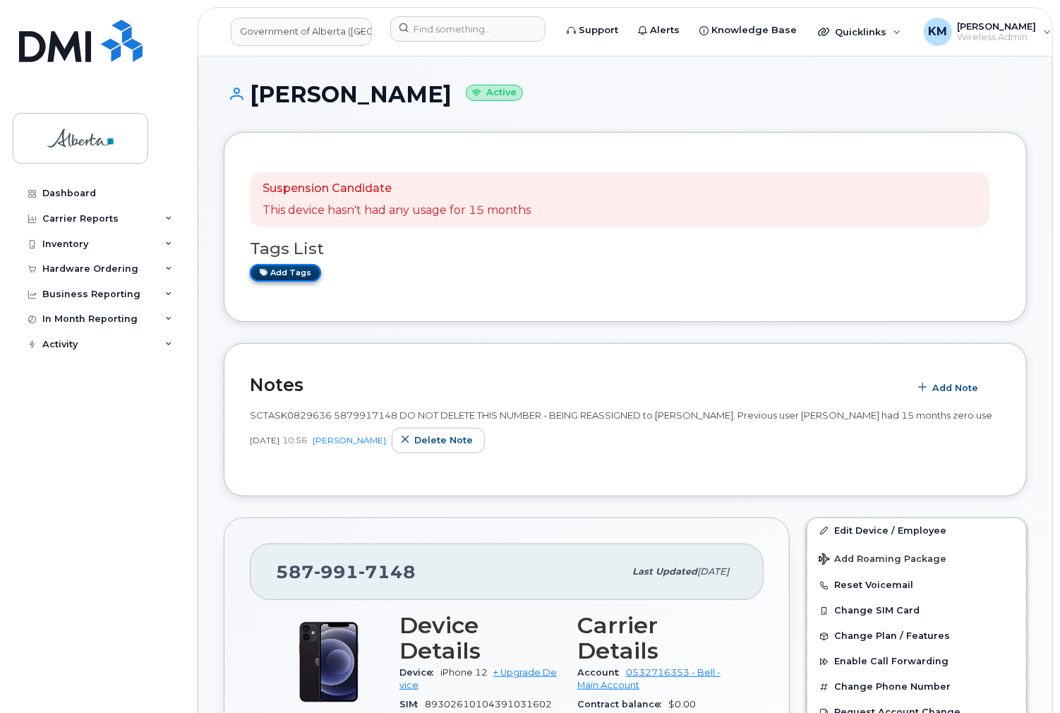
click at [301, 270] on link "Add tags" at bounding box center [285, 273] width 71 height 18
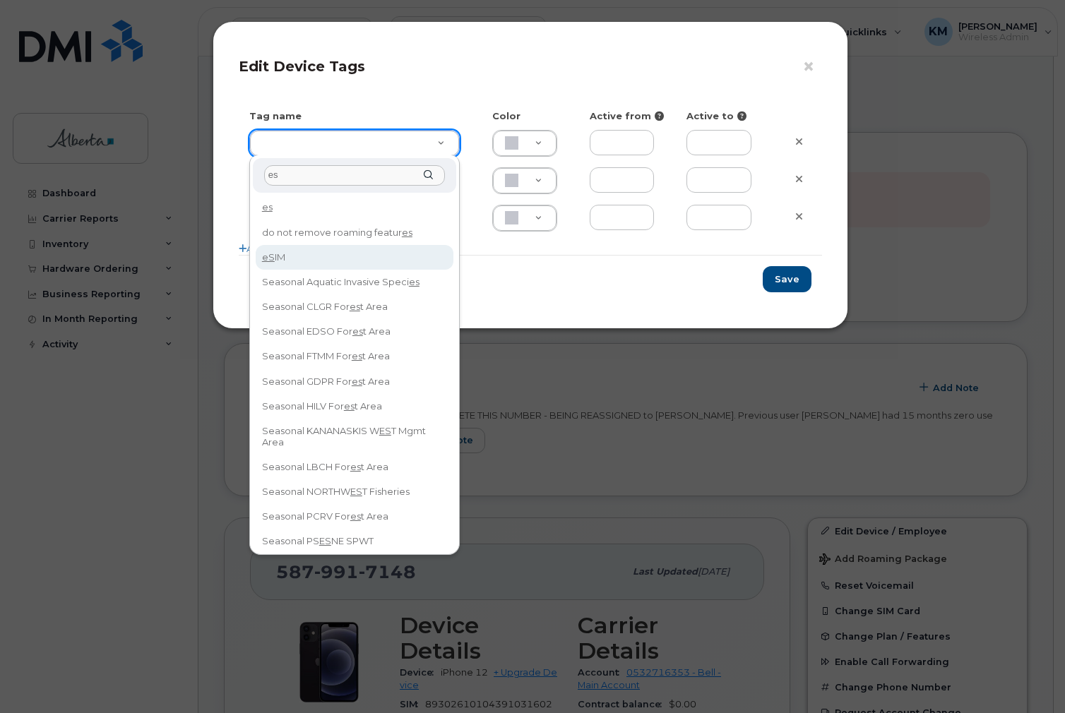
type input "es"
drag, startPoint x: 305, startPoint y: 250, endPoint x: 407, endPoint y: 252, distance: 102.4
type input "eSIM"
type input "D6CDC1"
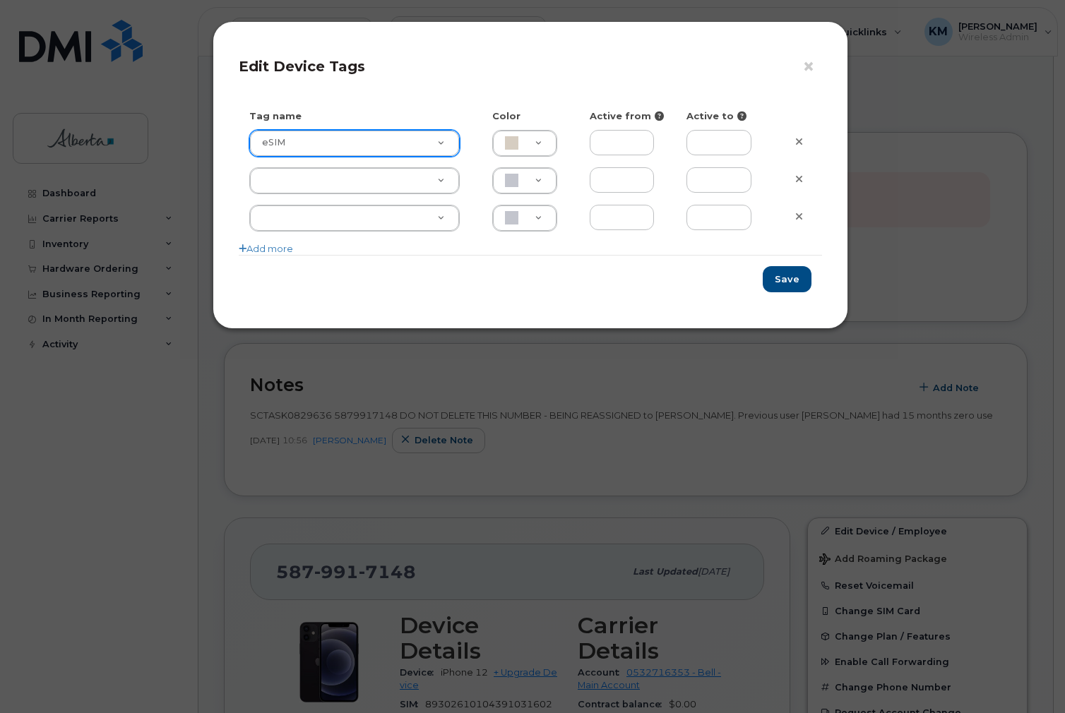
click at [765, 280] on div "Save" at bounding box center [530, 279] width 583 height 48
click at [794, 281] on button "Save" at bounding box center [786, 279] width 49 height 26
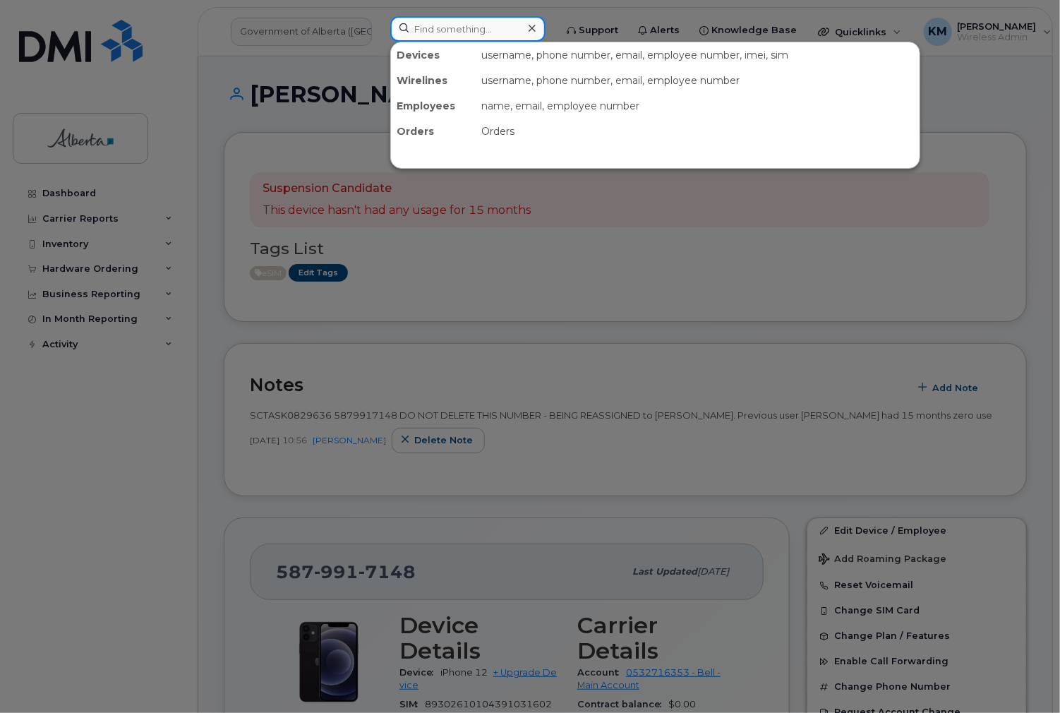
click at [412, 26] on input at bounding box center [467, 28] width 155 height 25
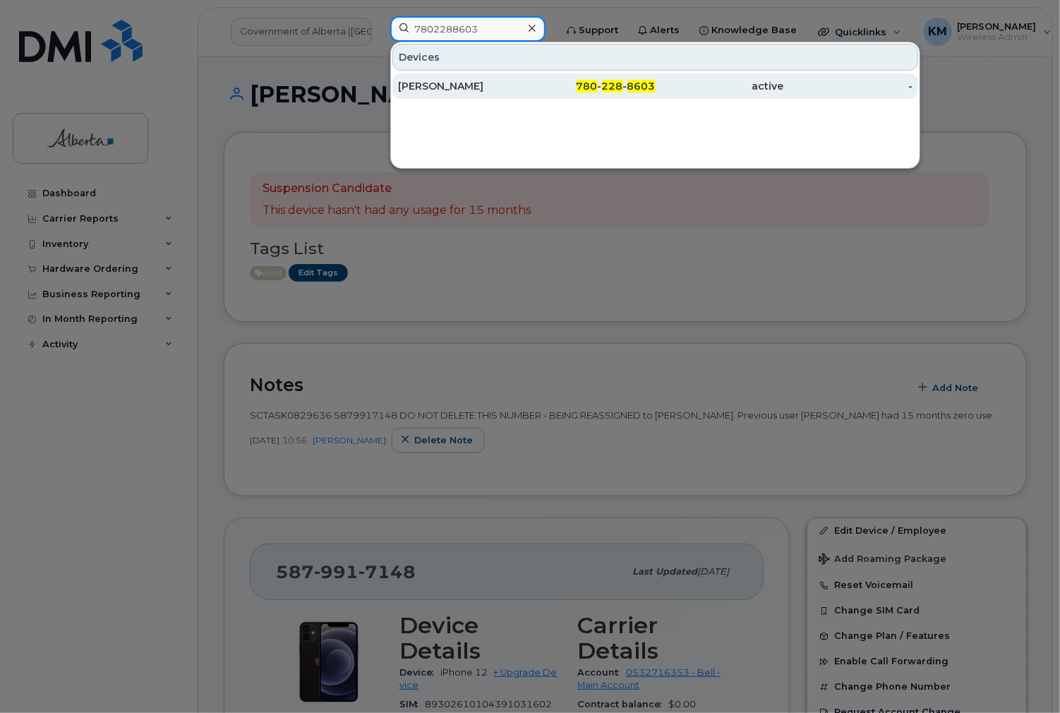
type input "7802288603"
click at [440, 80] on div "[PERSON_NAME]" at bounding box center [462, 86] width 128 height 14
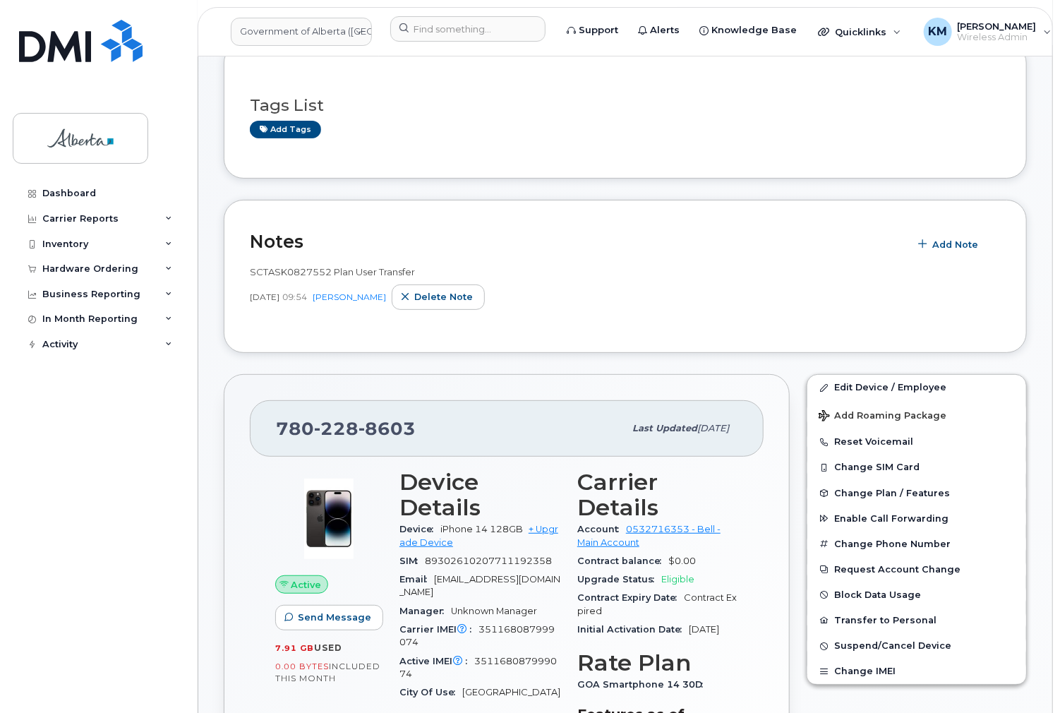
scroll to position [56, 0]
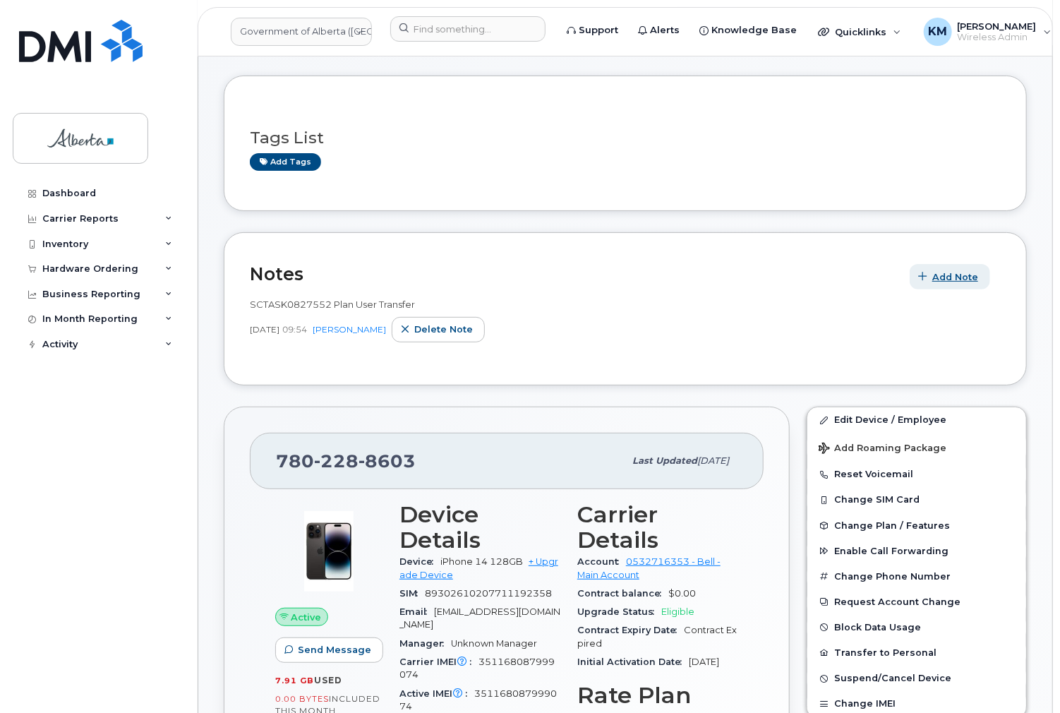
click at [972, 272] on span "Add Note" at bounding box center [956, 276] width 46 height 13
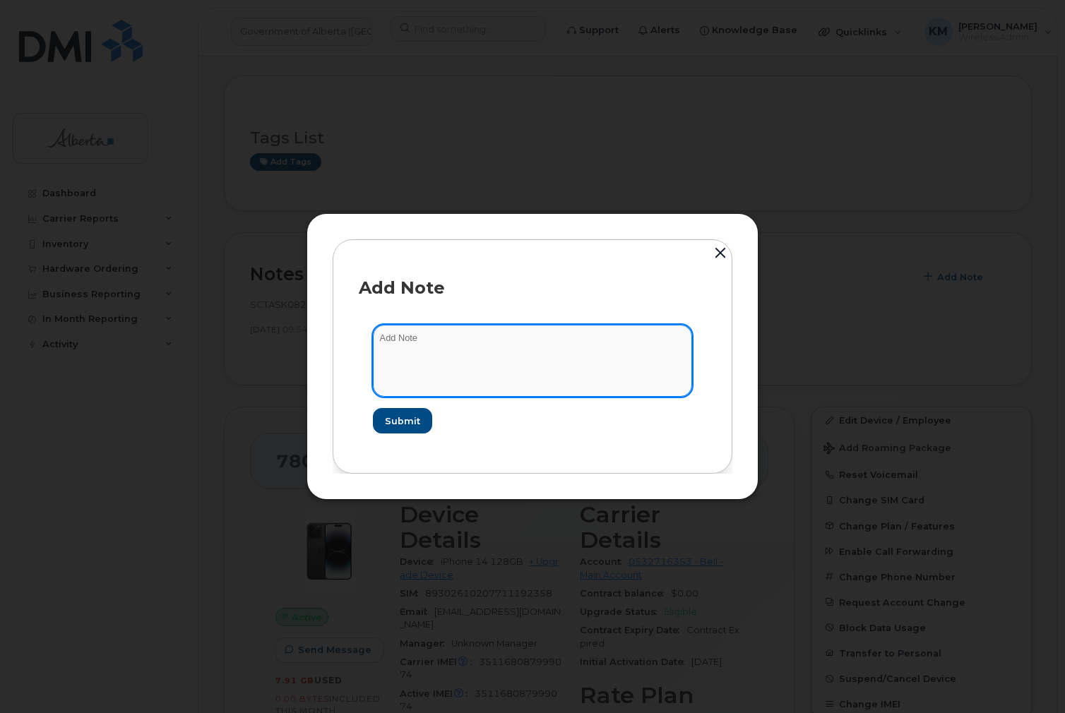
click at [446, 342] on textarea at bounding box center [532, 361] width 319 height 72
type textarea "s"
click at [462, 341] on textarea "SCTASK" at bounding box center [532, 361] width 319 height 72
click at [486, 334] on textarea "SCTASK0830482 -" at bounding box center [532, 361] width 319 height 72
paste textarea "Plan Number Change - 7802288603 changed to 4035940825 - BELL 2726827"
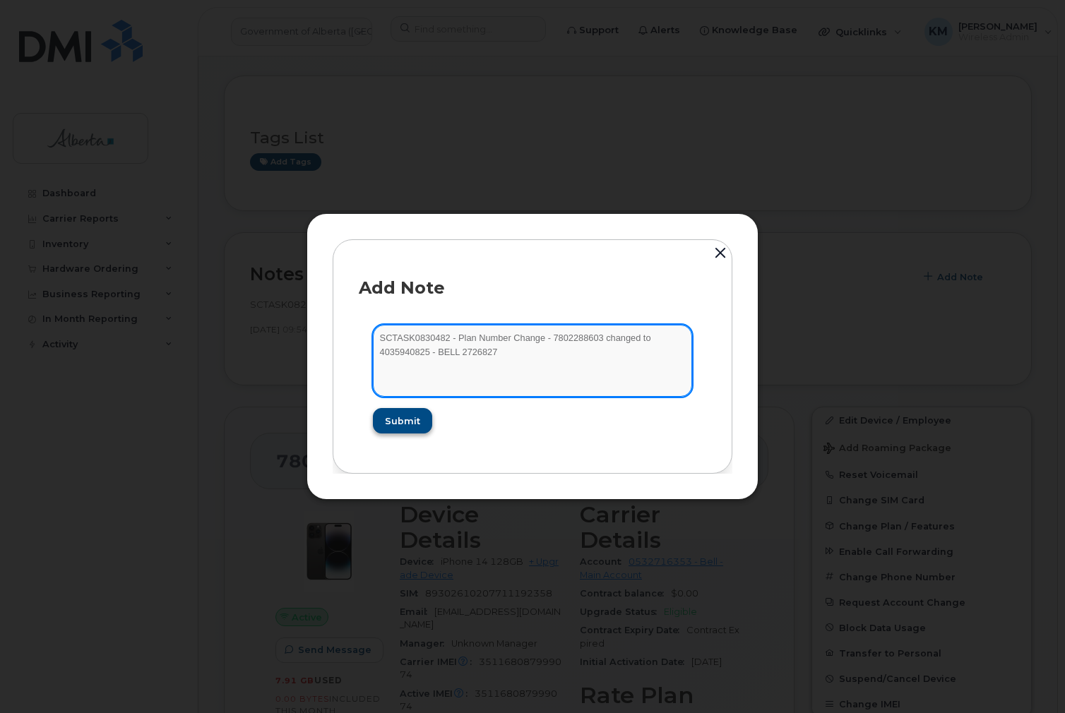
type textarea "SCTASK0830482 - Plan Number Change - 7802288603 changed to 4035940825 - BELL 27…"
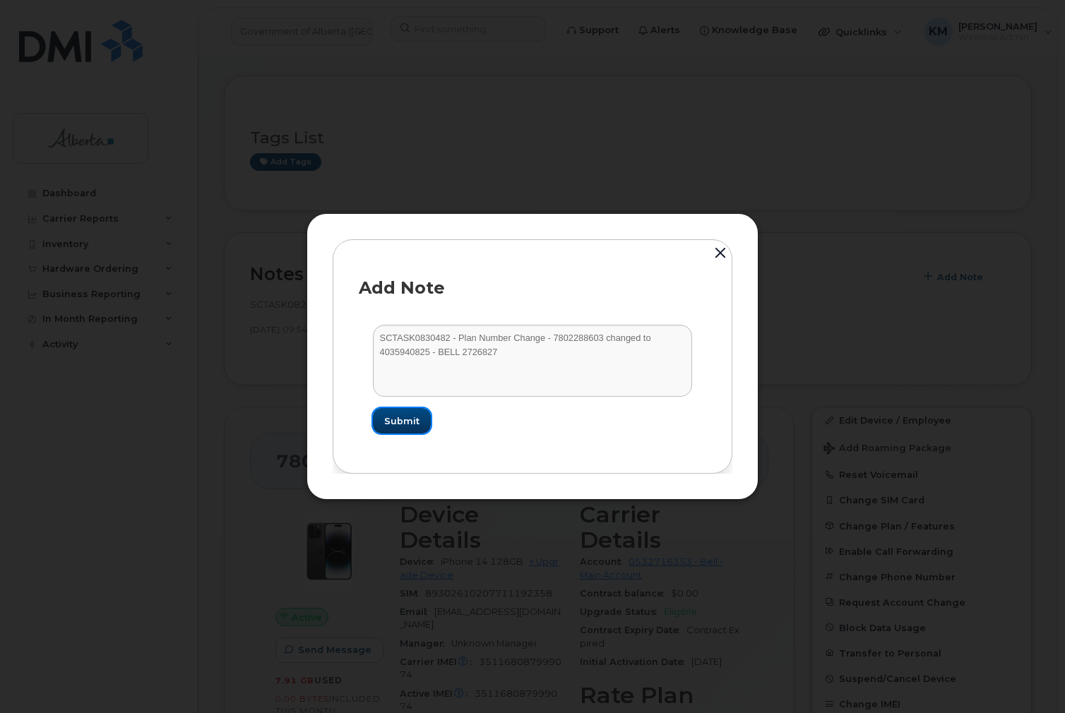
click at [407, 416] on span "Submit" at bounding box center [401, 420] width 35 height 13
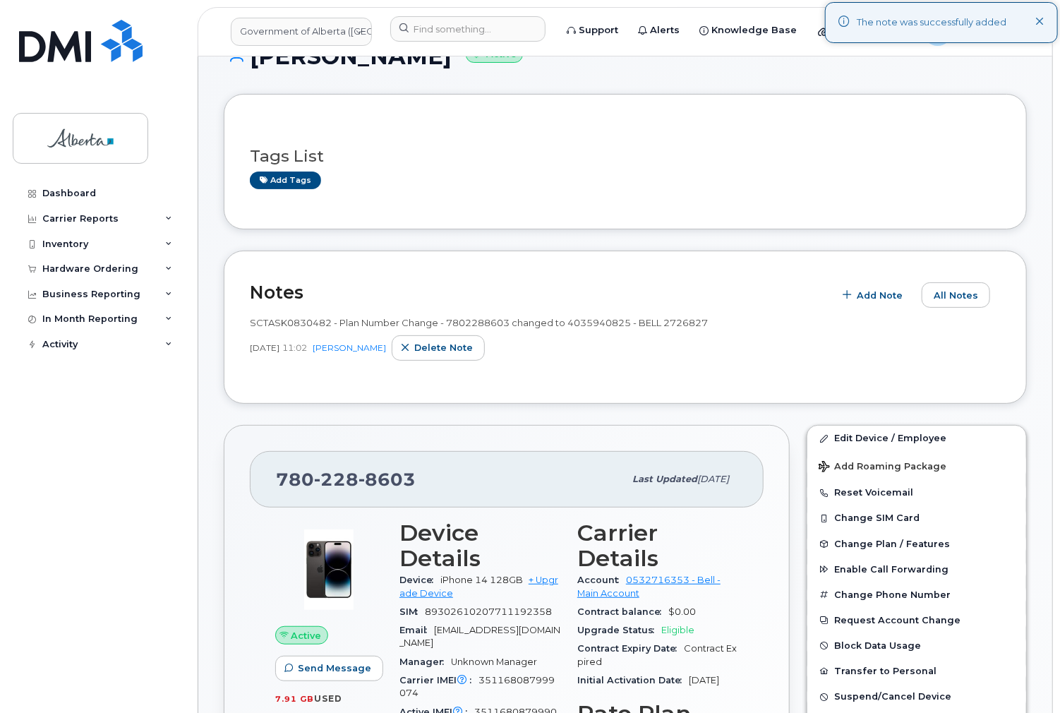
scroll to position [0, 0]
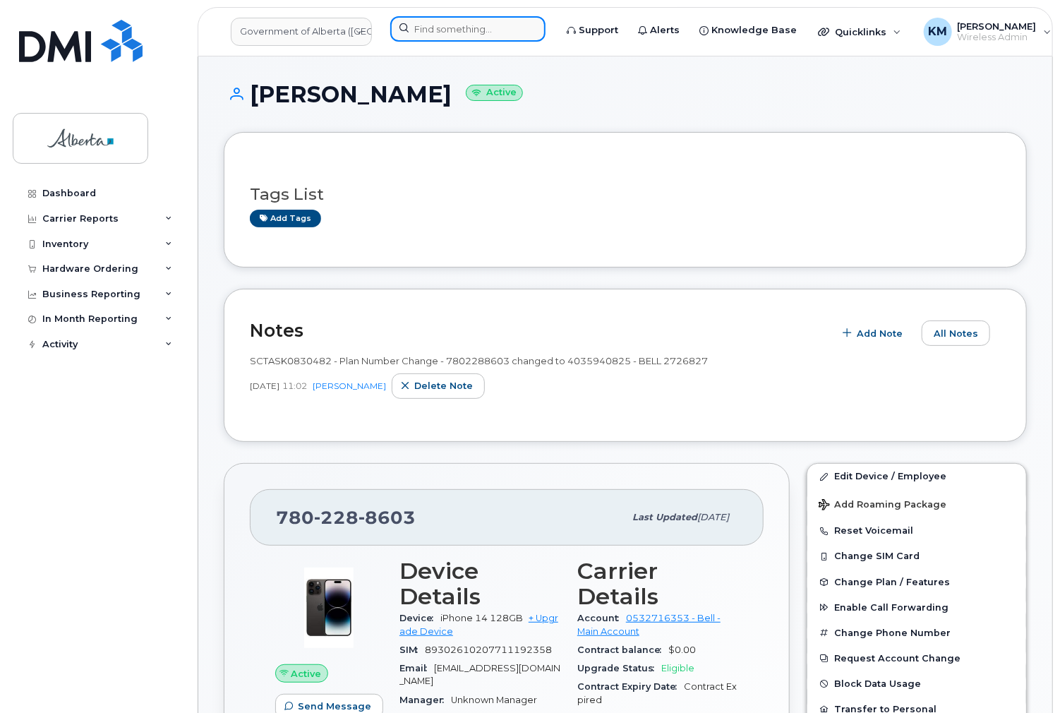
click at [424, 25] on input at bounding box center [467, 28] width 155 height 25
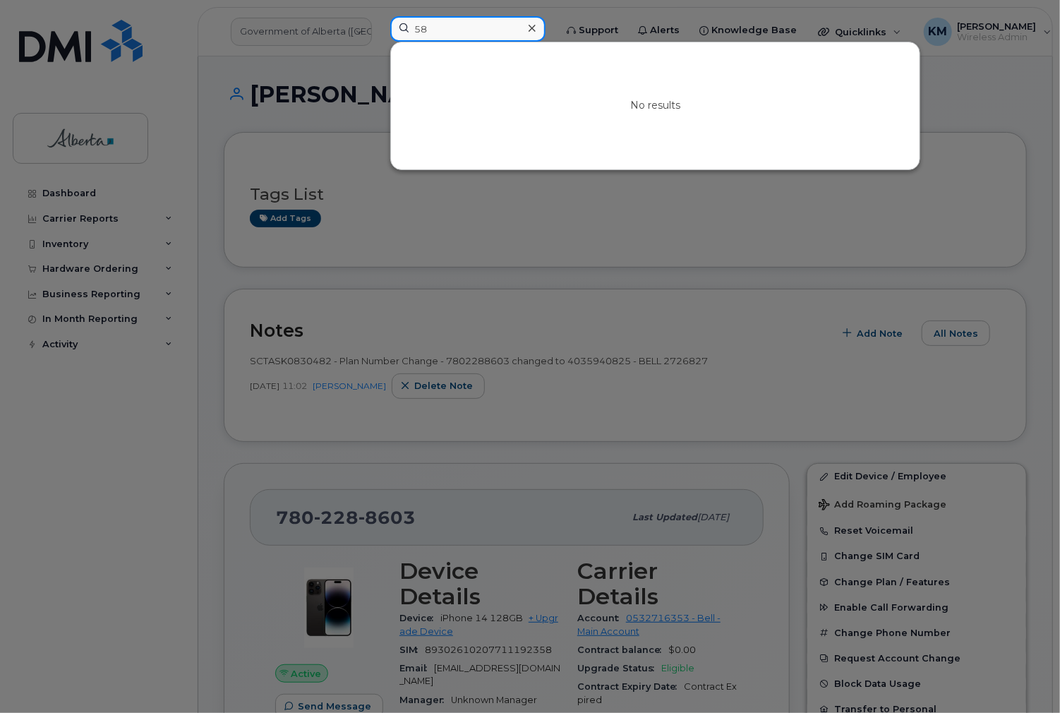
type input "5"
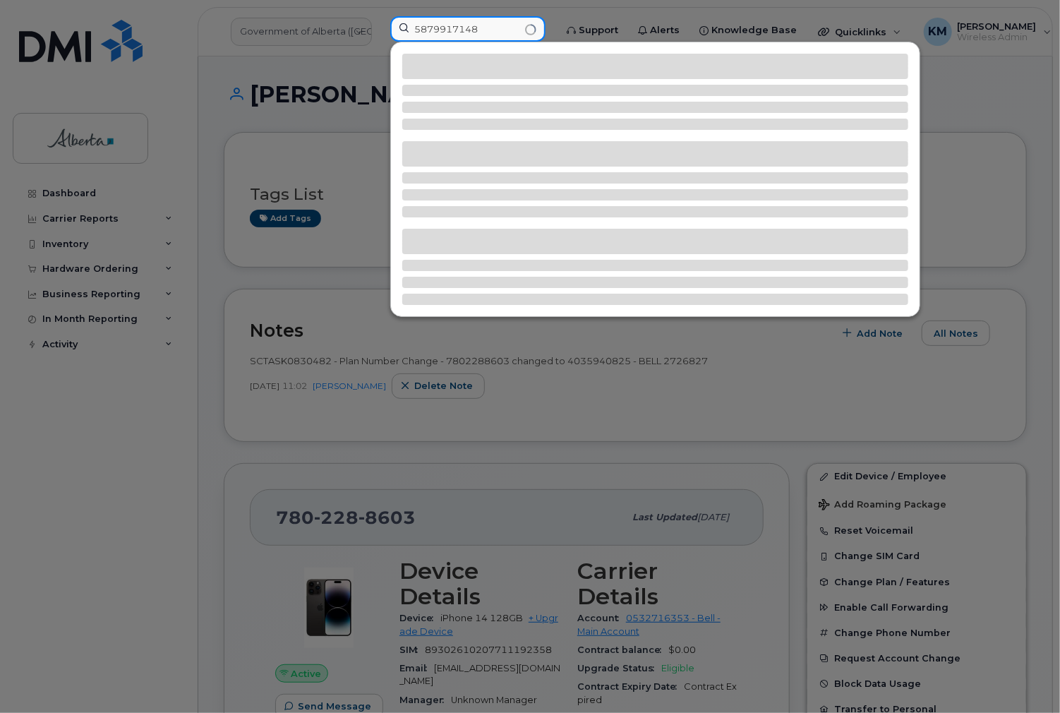
type input "5879917148"
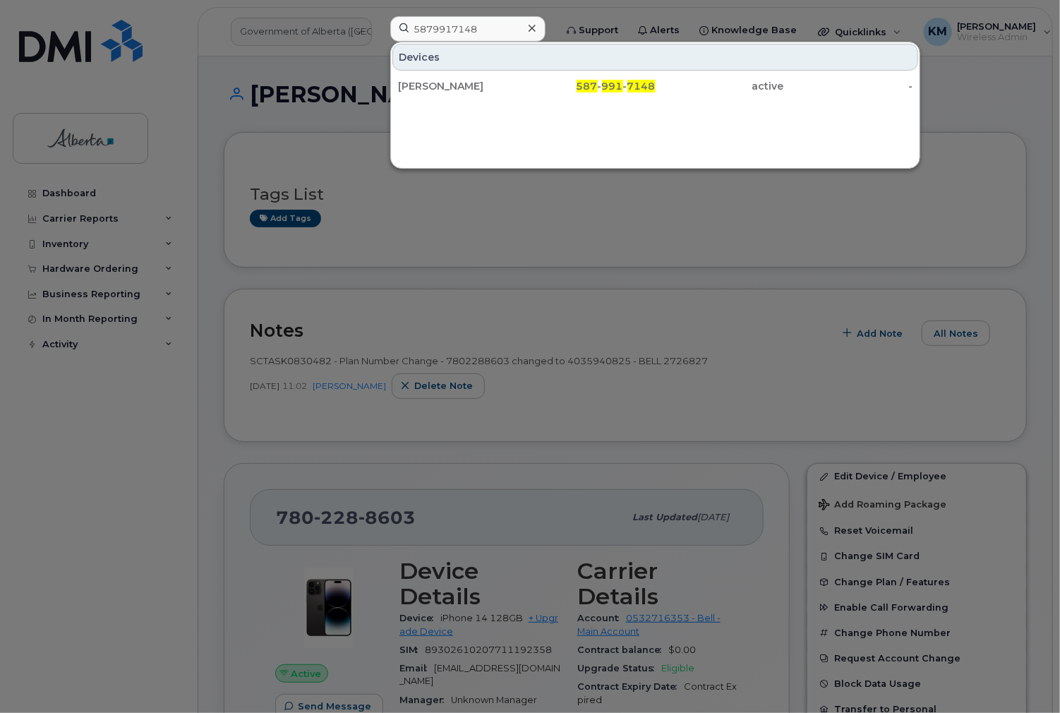
drag, startPoint x: 435, startPoint y: 88, endPoint x: 405, endPoint y: 143, distance: 62.5
click at [435, 88] on div "[PERSON_NAME]" at bounding box center [462, 86] width 128 height 14
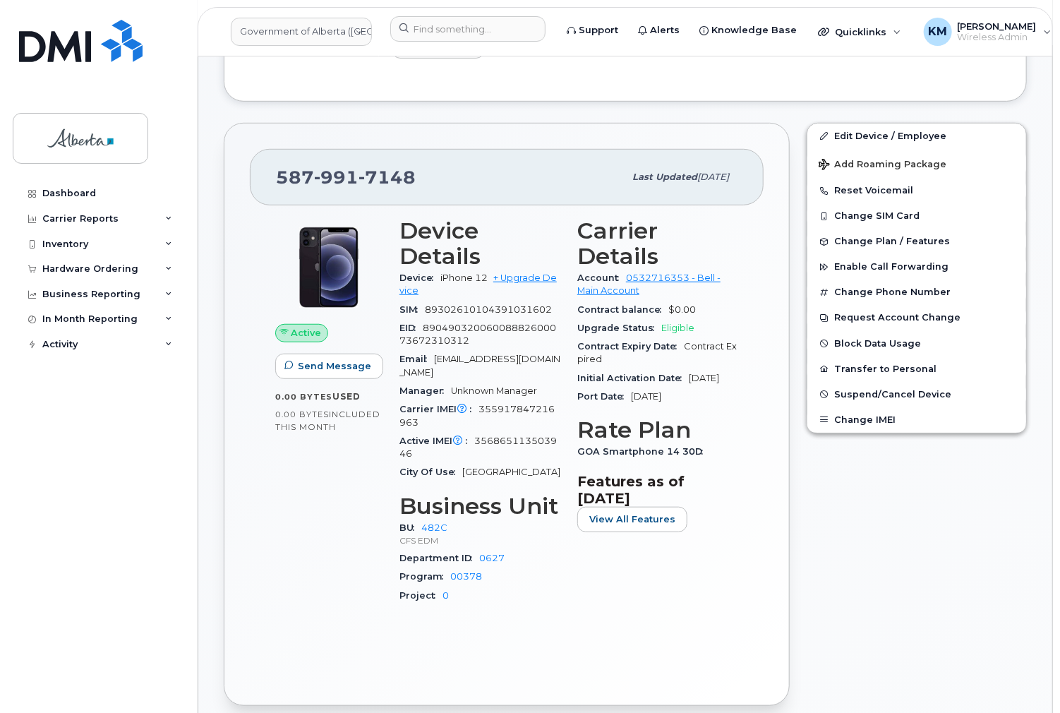
scroll to position [395, 0]
click at [889, 239] on span "Change Plan / Features" at bounding box center [892, 241] width 116 height 11
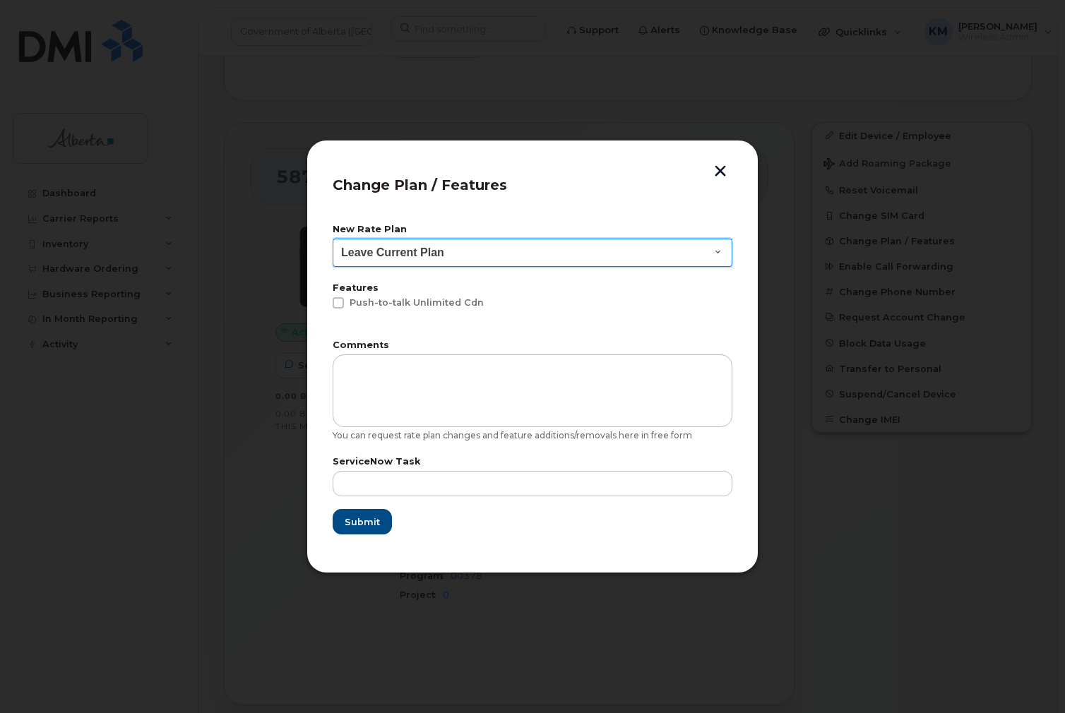
click at [717, 251] on select "Leave Current Plan GOA - Voice Plan 5 GOA Unlimited Smartphone 14 GOA-Voice Pla…" at bounding box center [532, 253] width 400 height 28
select select "1146990"
click at [332, 239] on select "Leave Current Plan GOA - Voice Plan 5 GOA Unlimited Smartphone 14 GOA-Voice Pla…" at bounding box center [532, 253] width 400 height 28
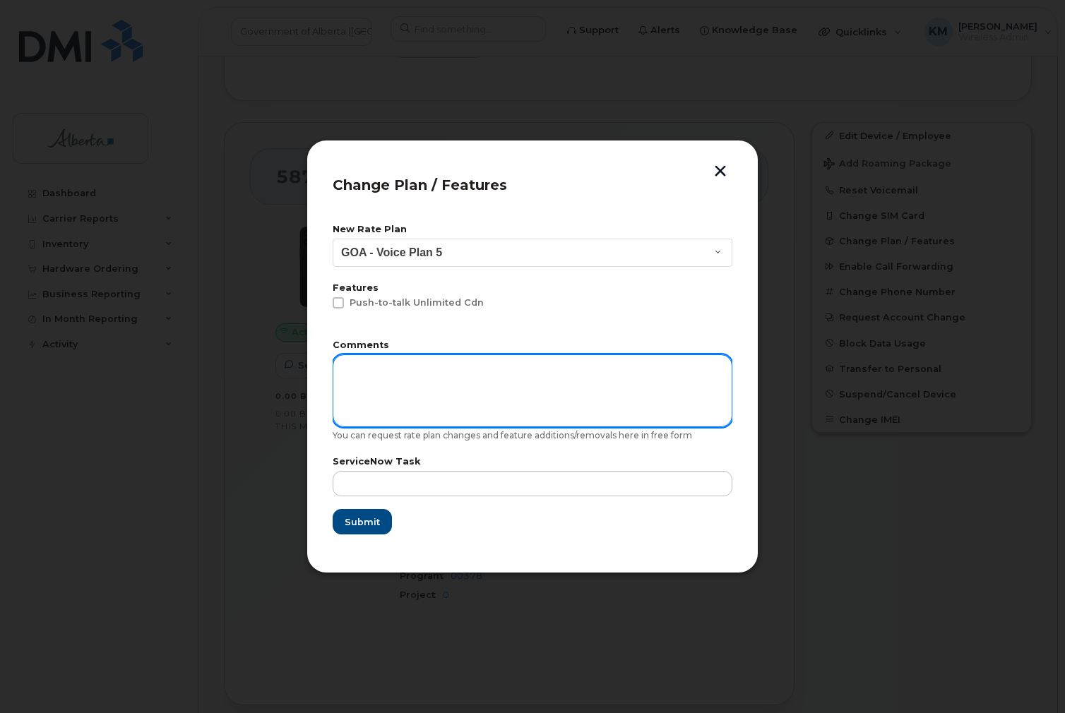
click at [491, 384] on textarea at bounding box center [532, 390] width 400 height 72
type textarea "Requires Voice Only"
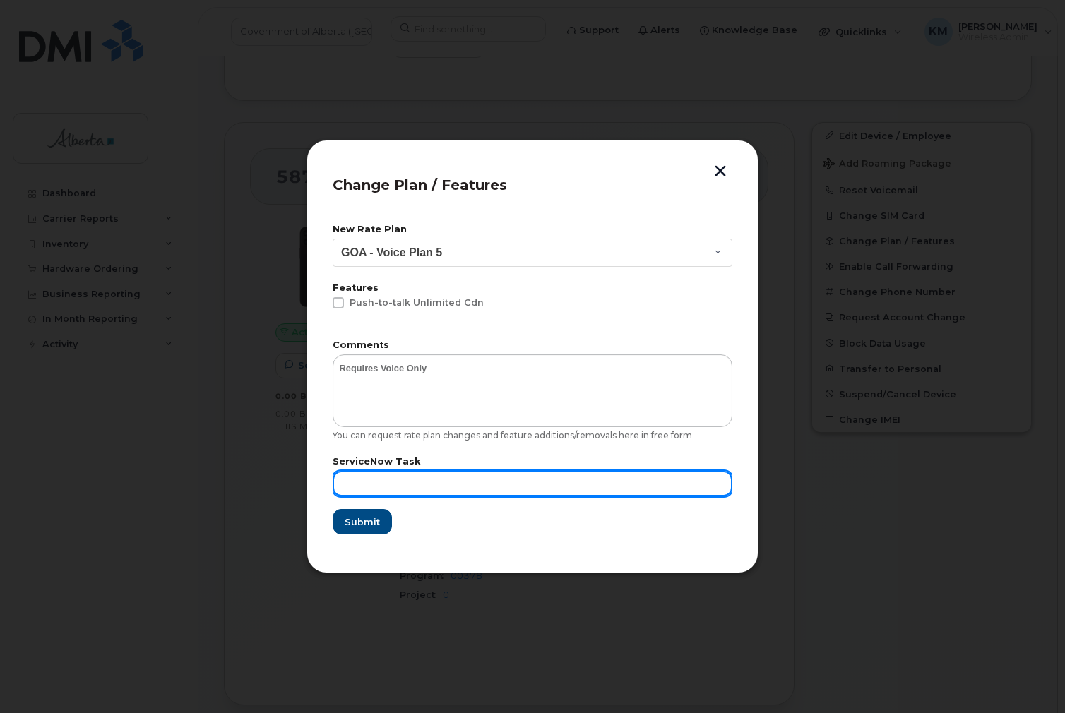
click at [487, 482] on input "text" at bounding box center [532, 483] width 400 height 25
type input "SCTASK0829636"
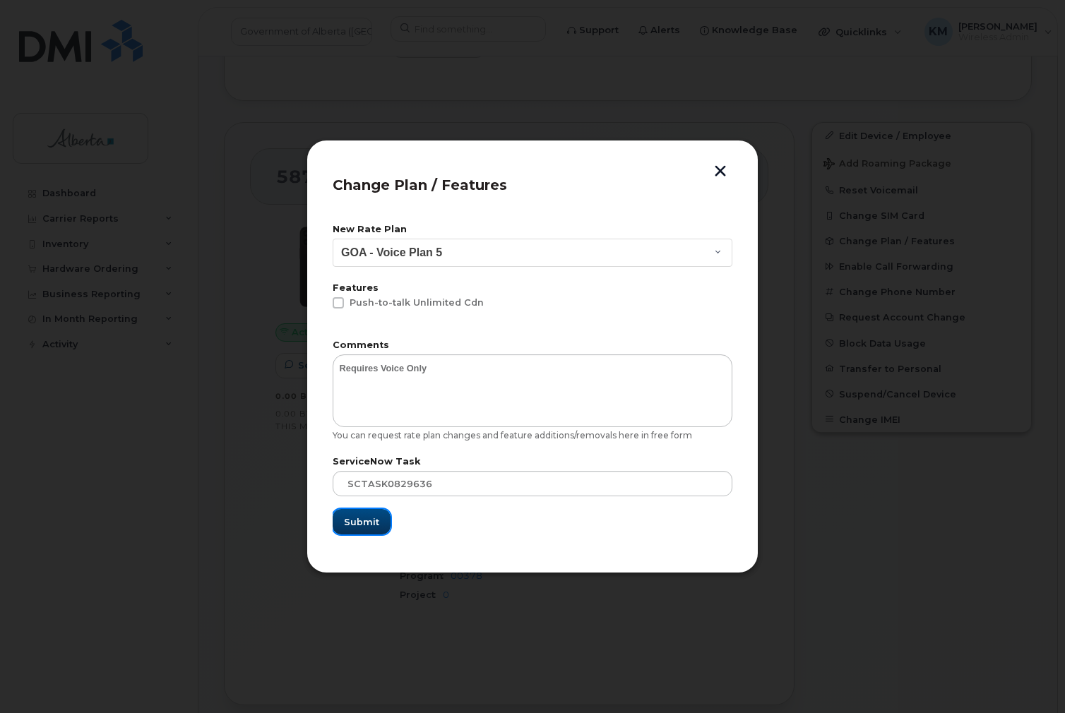
click at [369, 522] on span "Submit" at bounding box center [361, 521] width 35 height 13
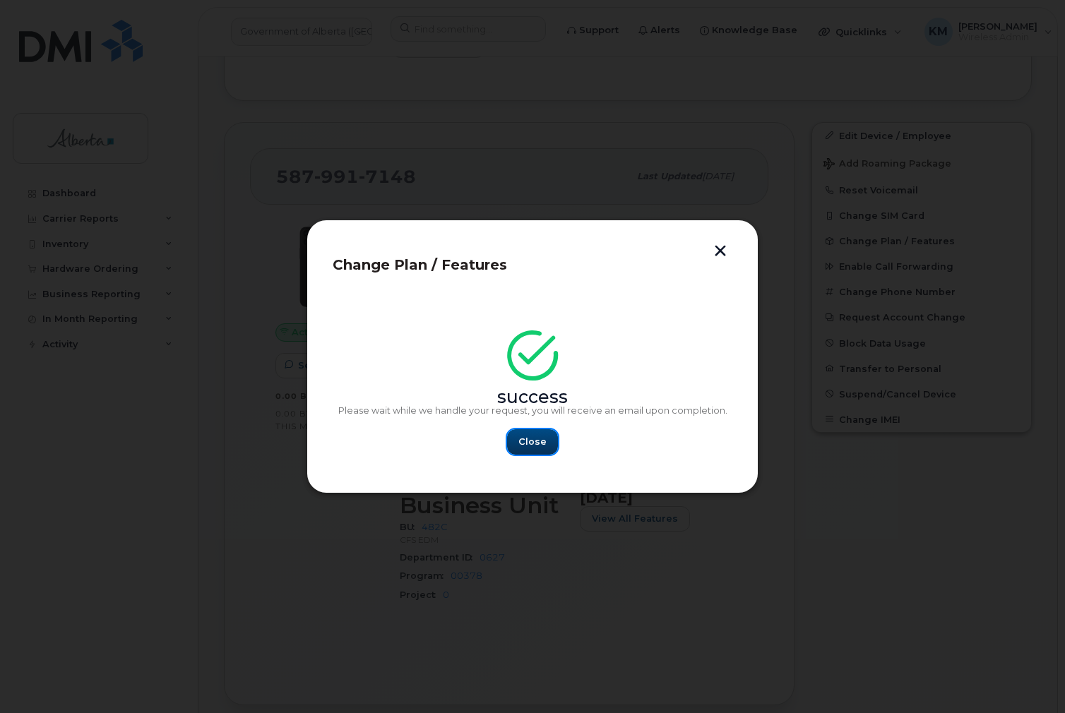
click at [548, 440] on button "Close" at bounding box center [532, 441] width 51 height 25
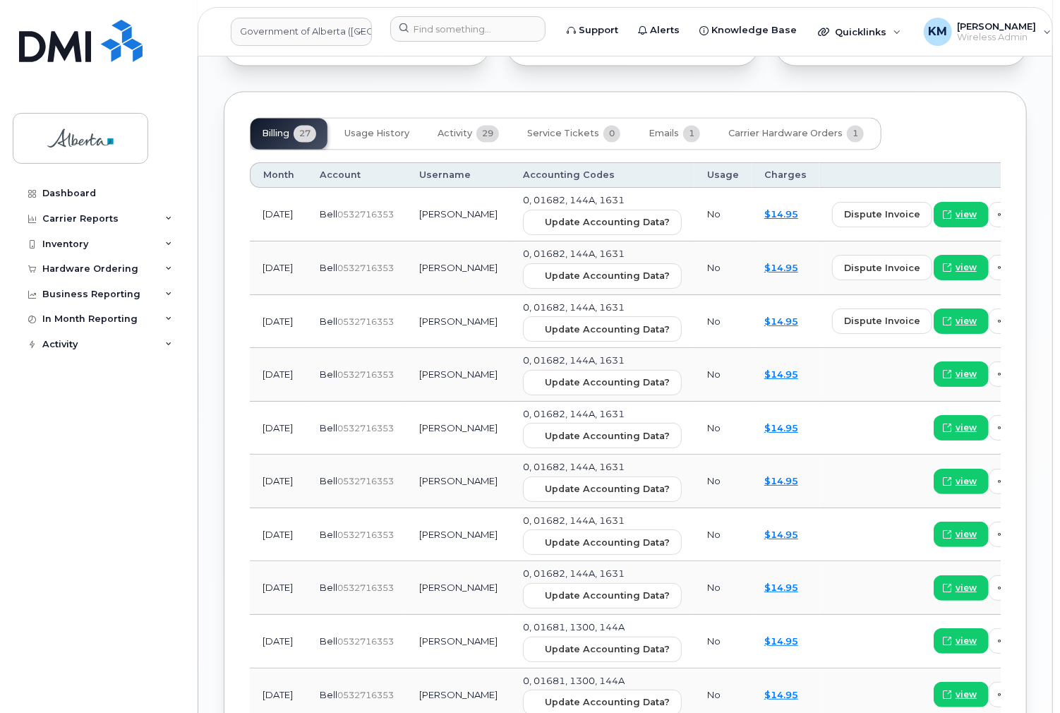
scroll to position [1468, 0]
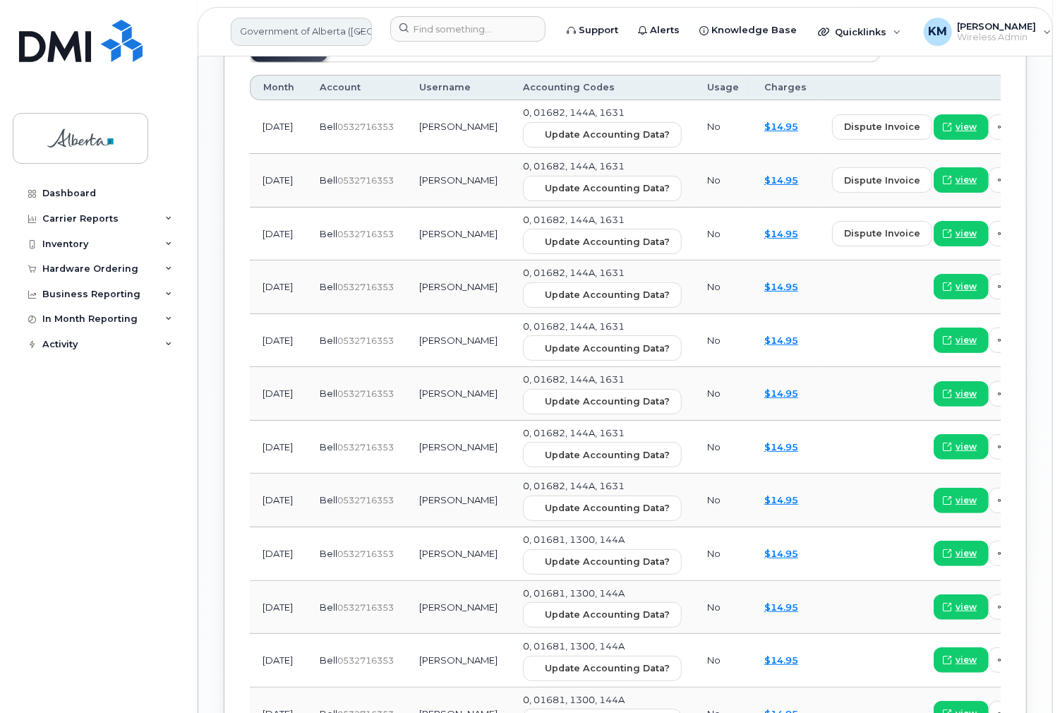
click at [337, 33] on link "Government of Alberta ([GEOGRAPHIC_DATA])" at bounding box center [301, 32] width 141 height 28
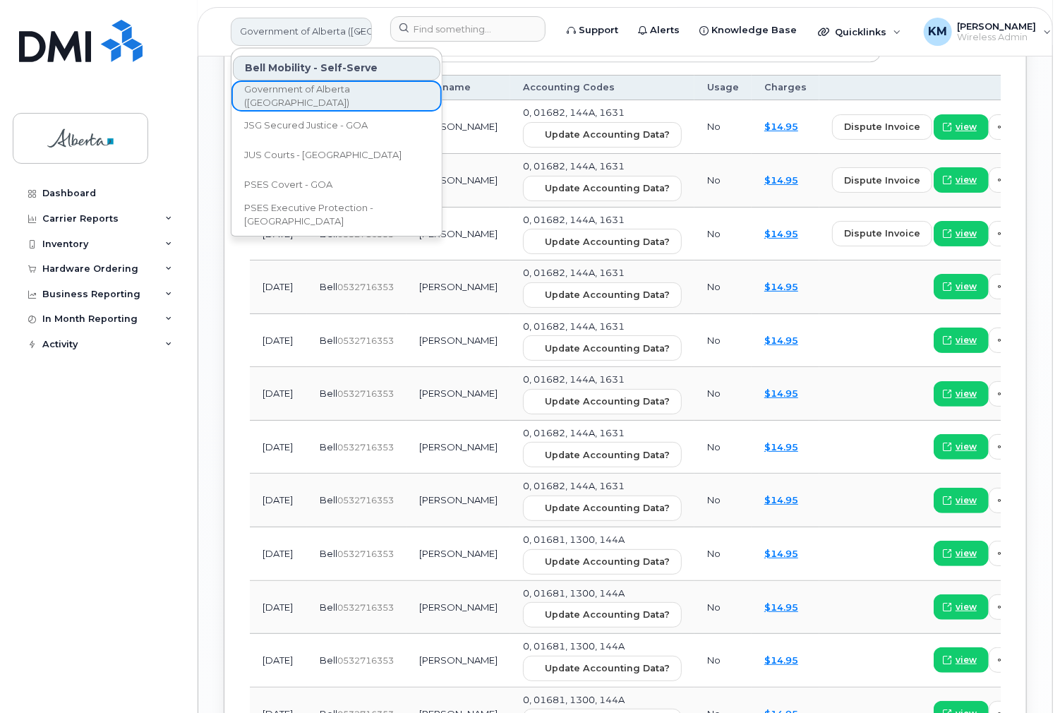
click at [287, 26] on link "Government of Alberta ([GEOGRAPHIC_DATA])" at bounding box center [301, 32] width 141 height 28
click at [269, 26] on link "Government of Alberta ([GEOGRAPHIC_DATA])" at bounding box center [301, 32] width 141 height 28
click at [104, 190] on link "Dashboard" at bounding box center [98, 193] width 171 height 25
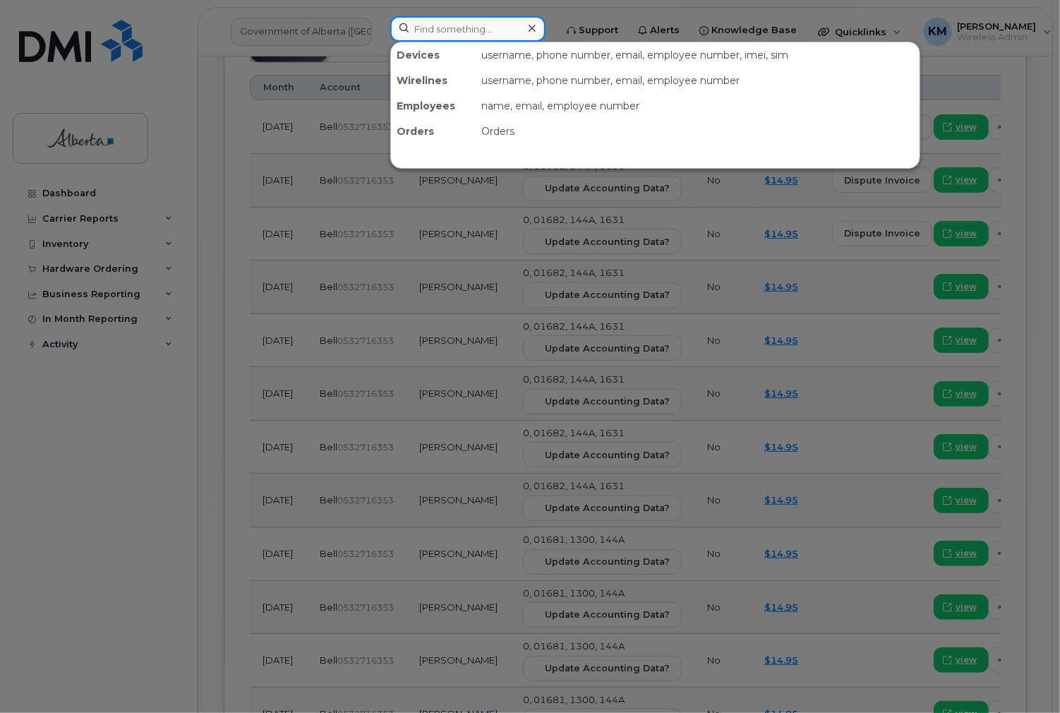
click at [471, 29] on input at bounding box center [467, 28] width 155 height 25
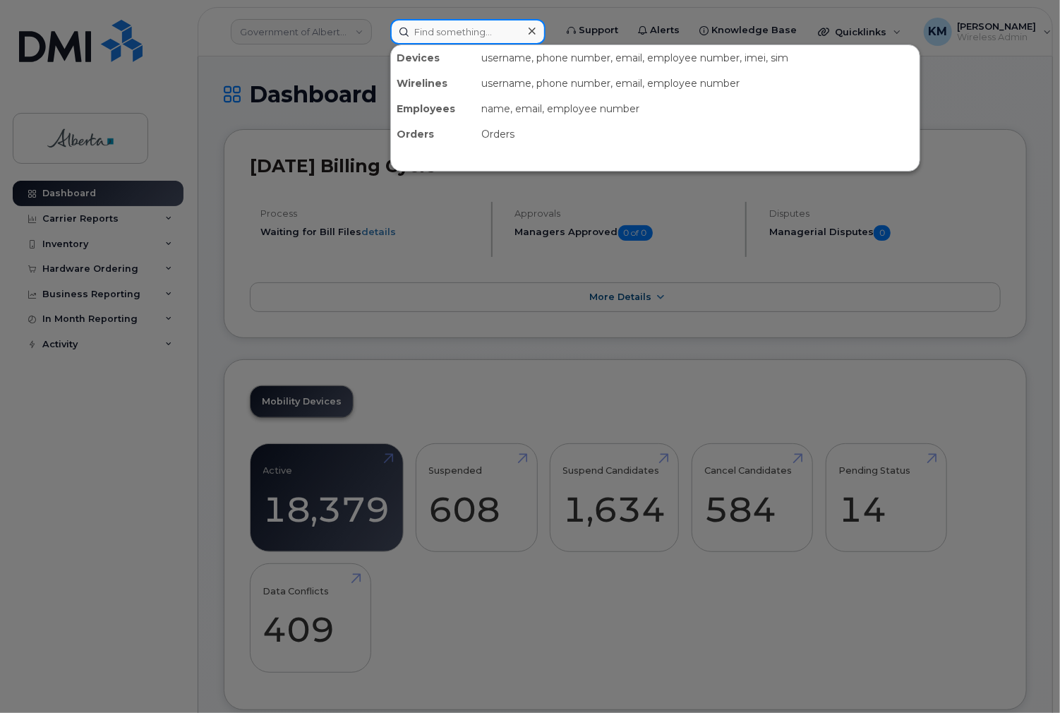
click at [469, 39] on input at bounding box center [467, 31] width 155 height 25
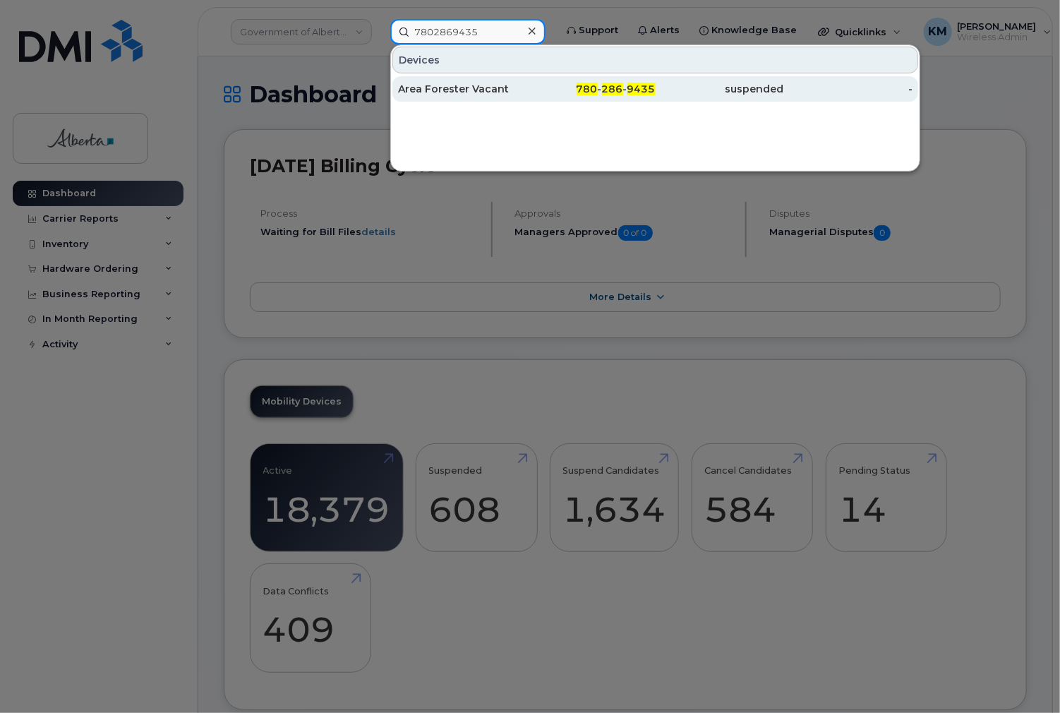
type input "7802869435"
click at [459, 93] on div "Area Forester Vacant" at bounding box center [462, 89] width 128 height 14
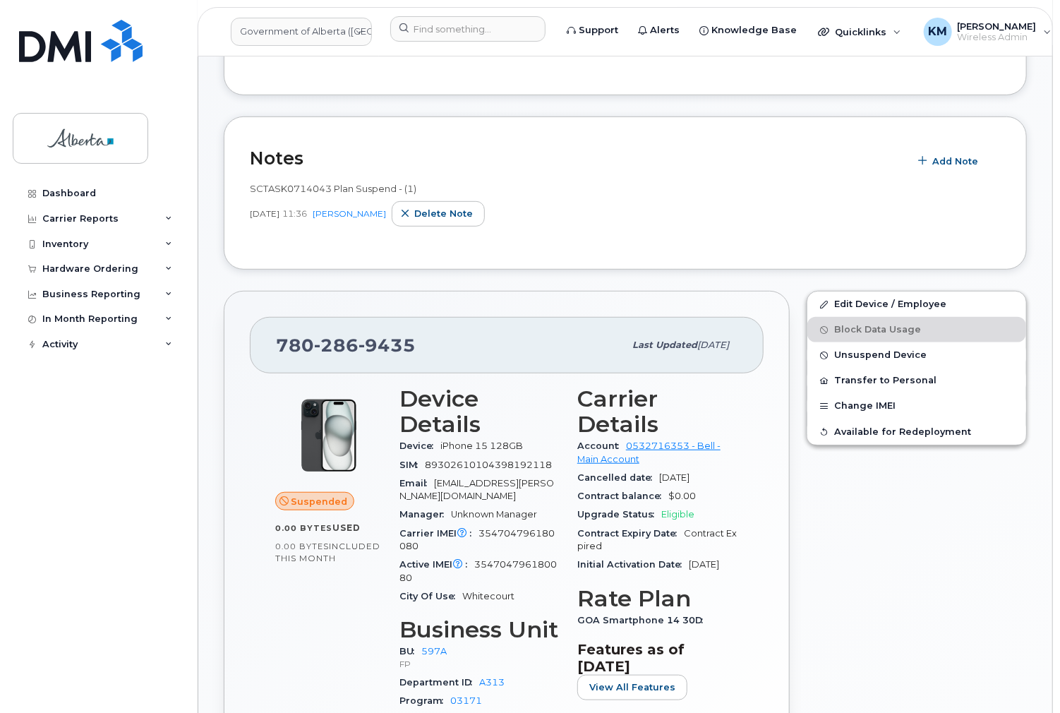
scroll to position [287, 0]
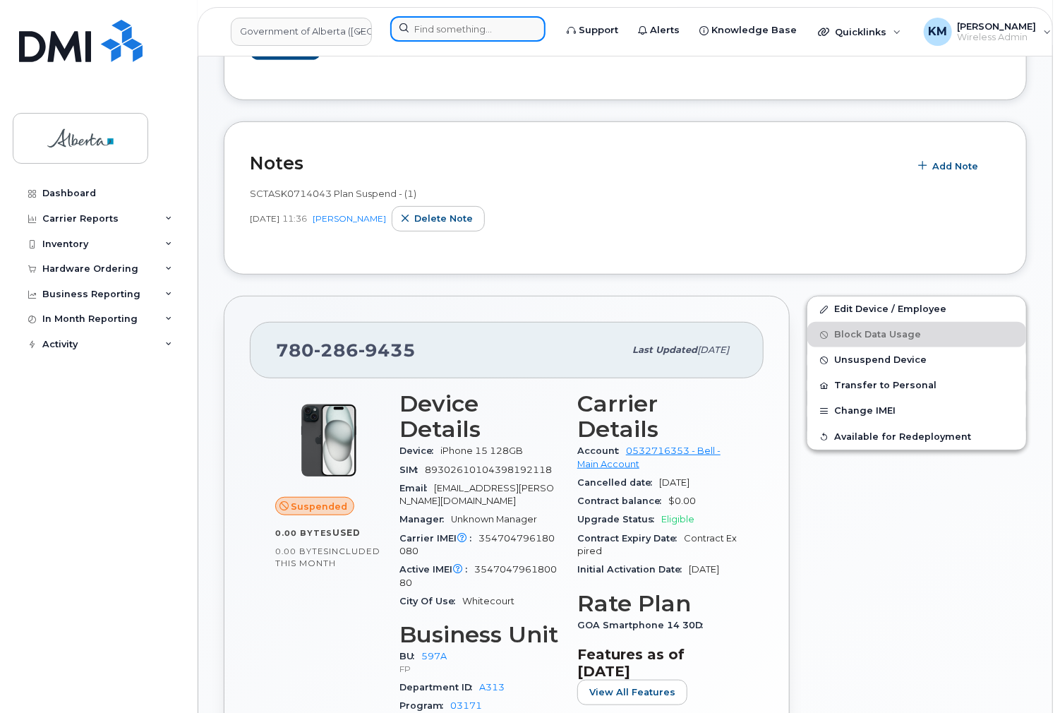
click at [432, 28] on input at bounding box center [467, 28] width 155 height 25
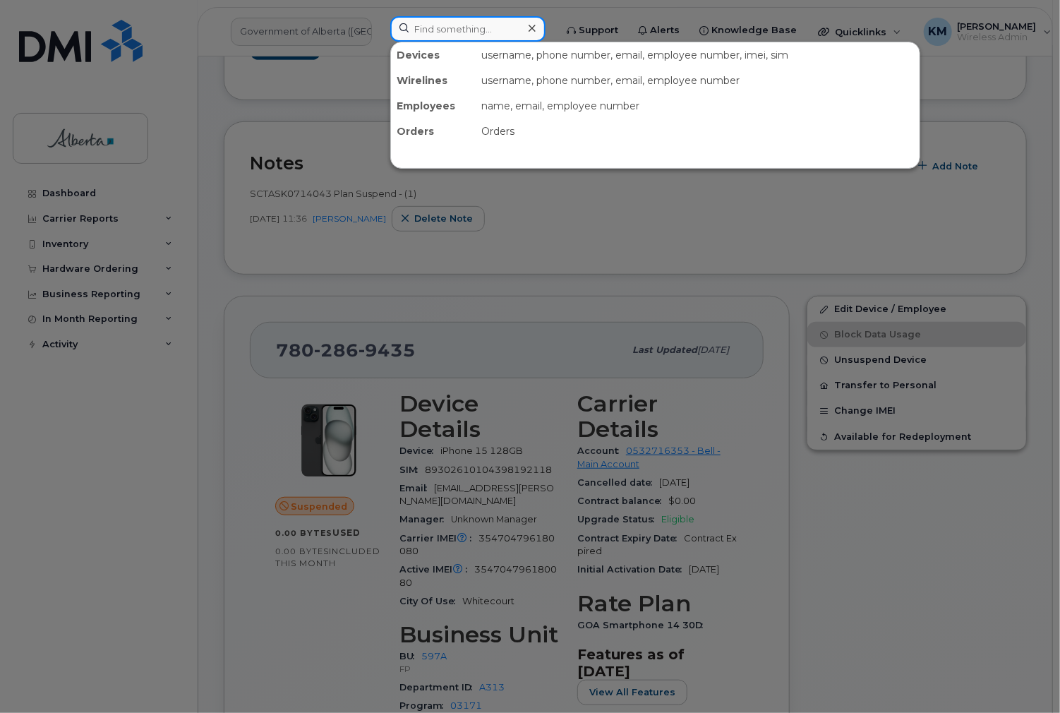
click at [447, 37] on input at bounding box center [467, 28] width 155 height 25
type input "5"
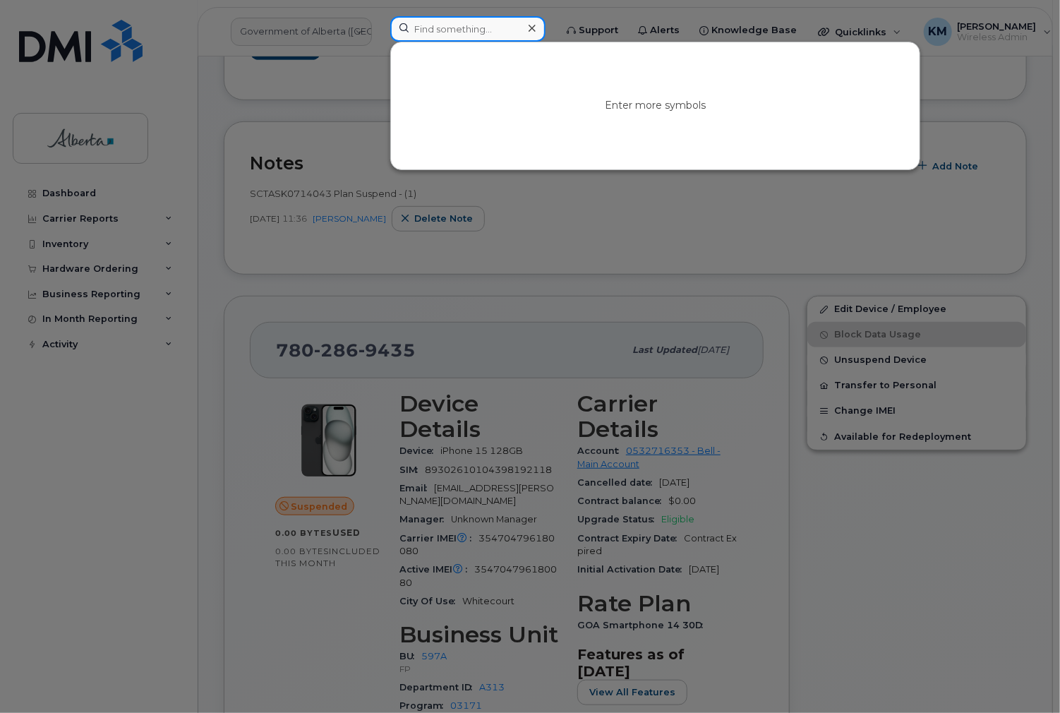
click at [427, 34] on input at bounding box center [467, 28] width 155 height 25
drag, startPoint x: 493, startPoint y: 30, endPoint x: 330, endPoint y: 28, distance: 163.1
click at [379, 28] on div "5873700239 No results" at bounding box center [468, 31] width 178 height 31
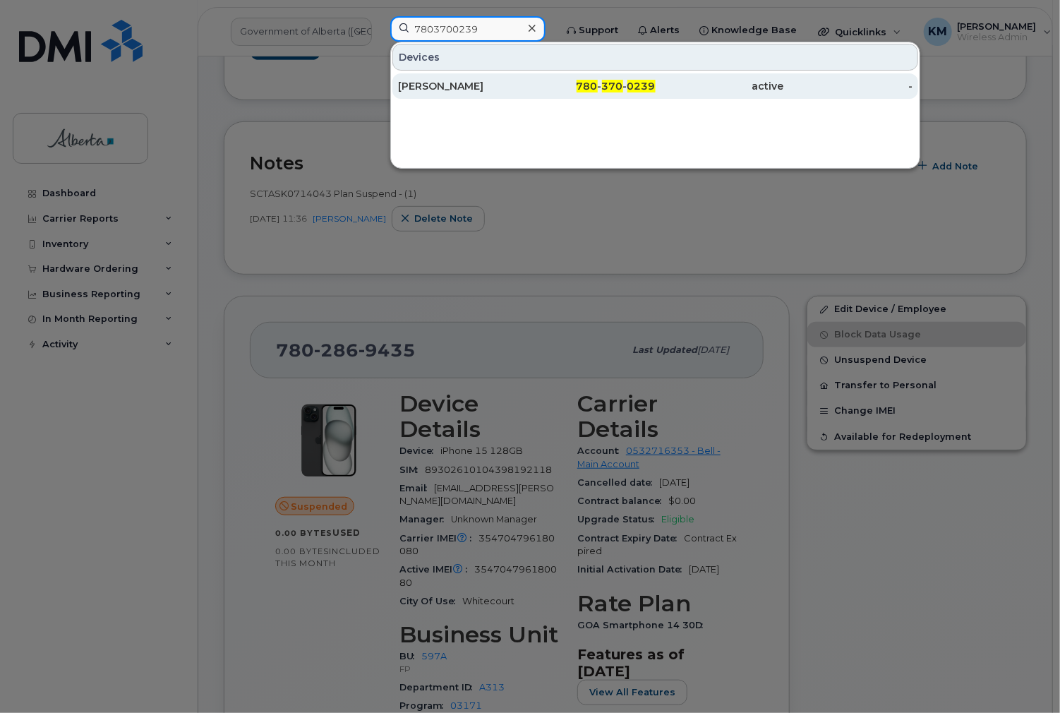
type input "7803700239"
click at [442, 80] on div "Alan Gammon" at bounding box center [462, 86] width 128 height 14
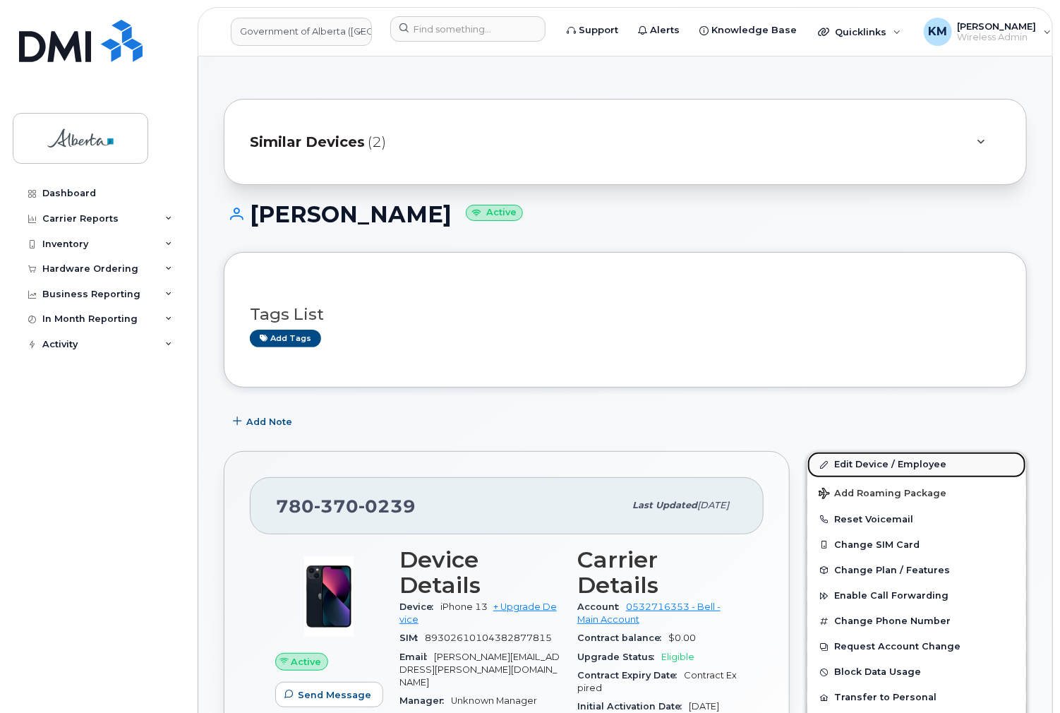
click at [892, 458] on link "Edit Device / Employee" at bounding box center [917, 464] width 219 height 25
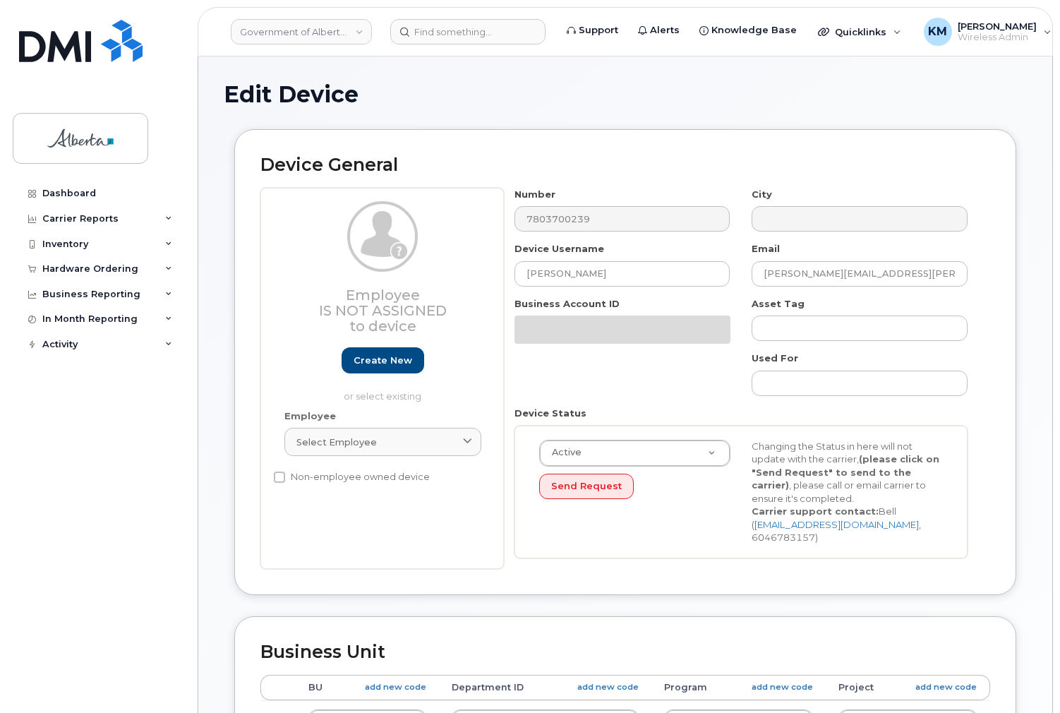
select select "4797726"
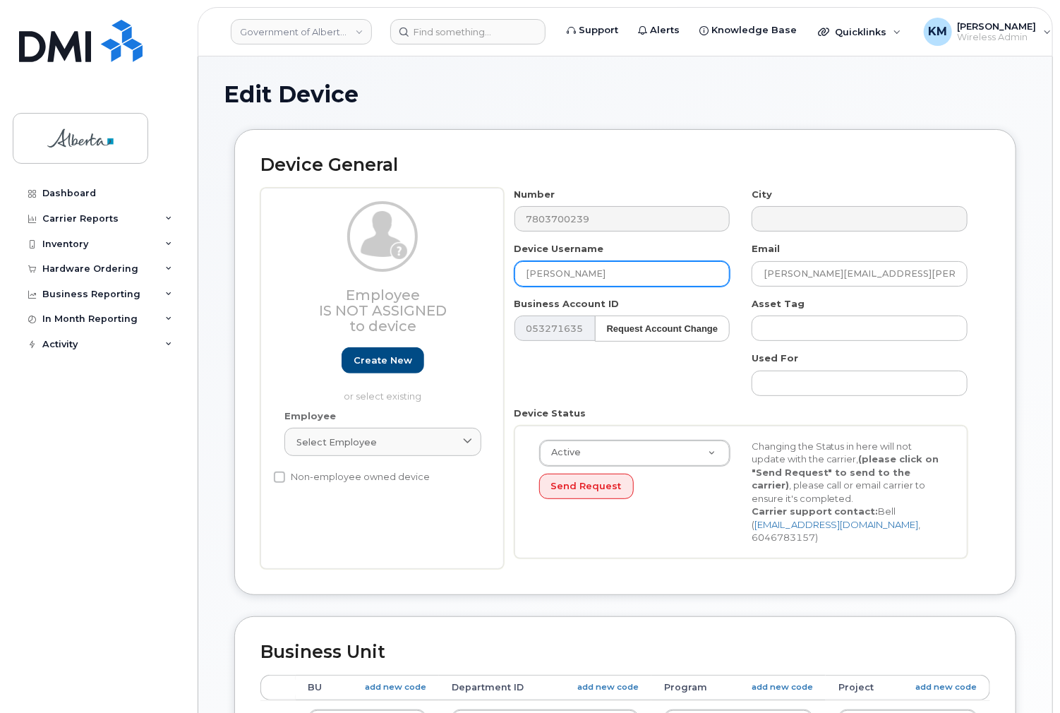
drag, startPoint x: 630, startPoint y: 280, endPoint x: 509, endPoint y: 278, distance: 121.4
click at [509, 278] on div "Device Username [PERSON_NAME]" at bounding box center [623, 264] width 238 height 44
type input "Wildfire Prevention Officer Vacant"
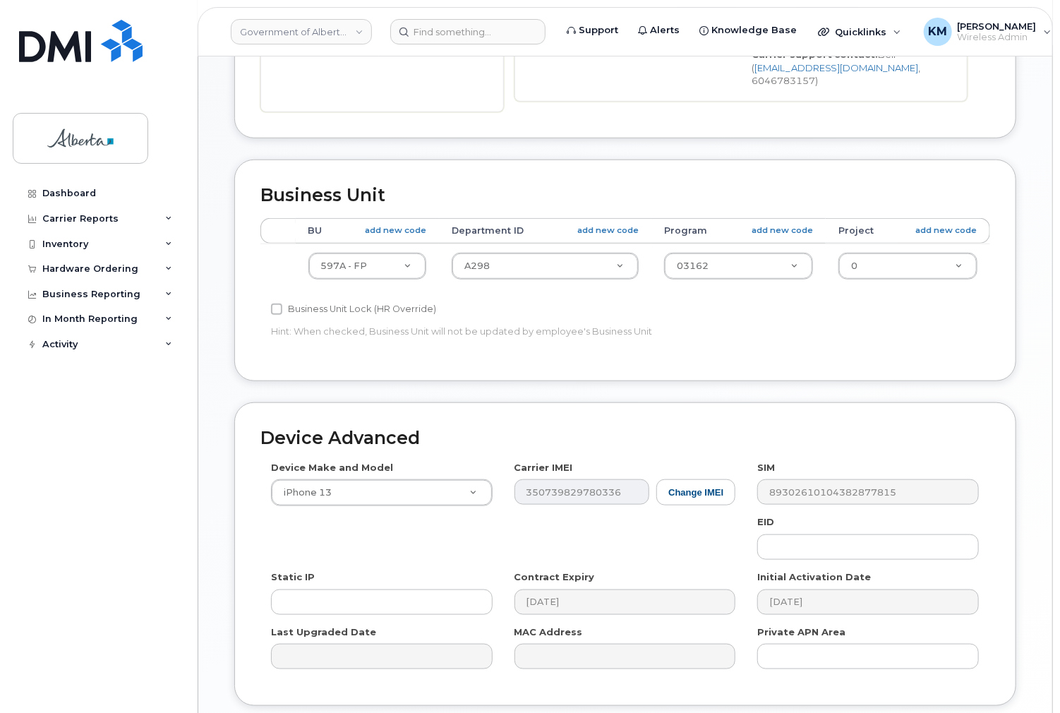
scroll to position [508, 0]
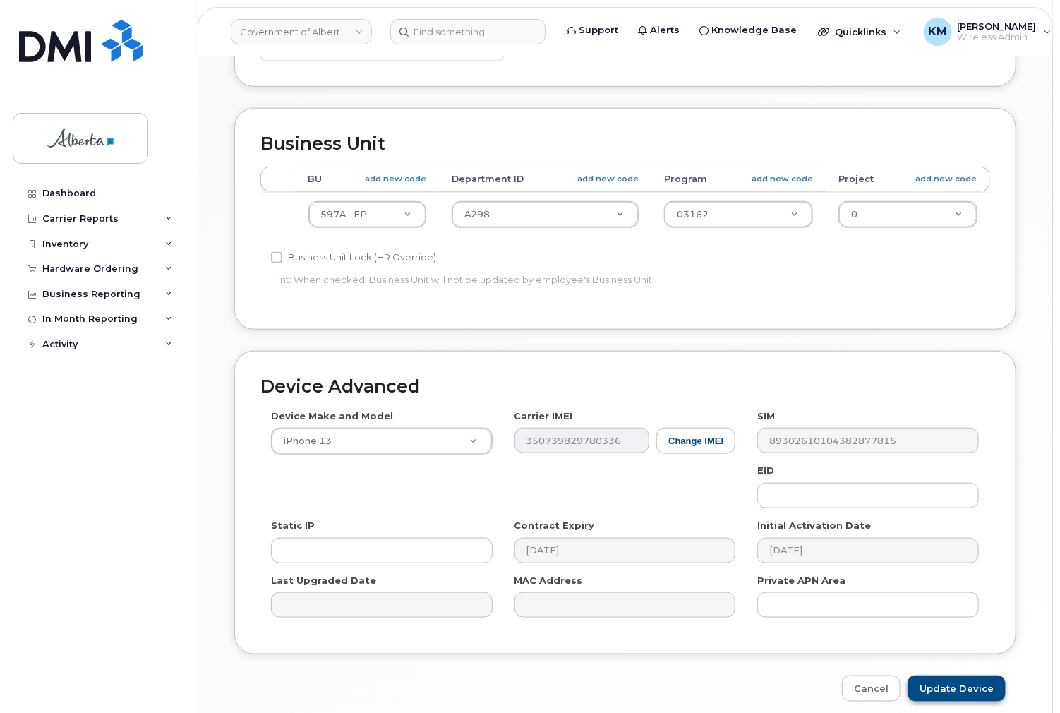
type input "[PERSON_NAME][EMAIL_ADDRESS][PERSON_NAME][DOMAIN_NAME]"
click at [969, 676] on input "Update Device" at bounding box center [957, 689] width 98 height 26
type input "Saving..."
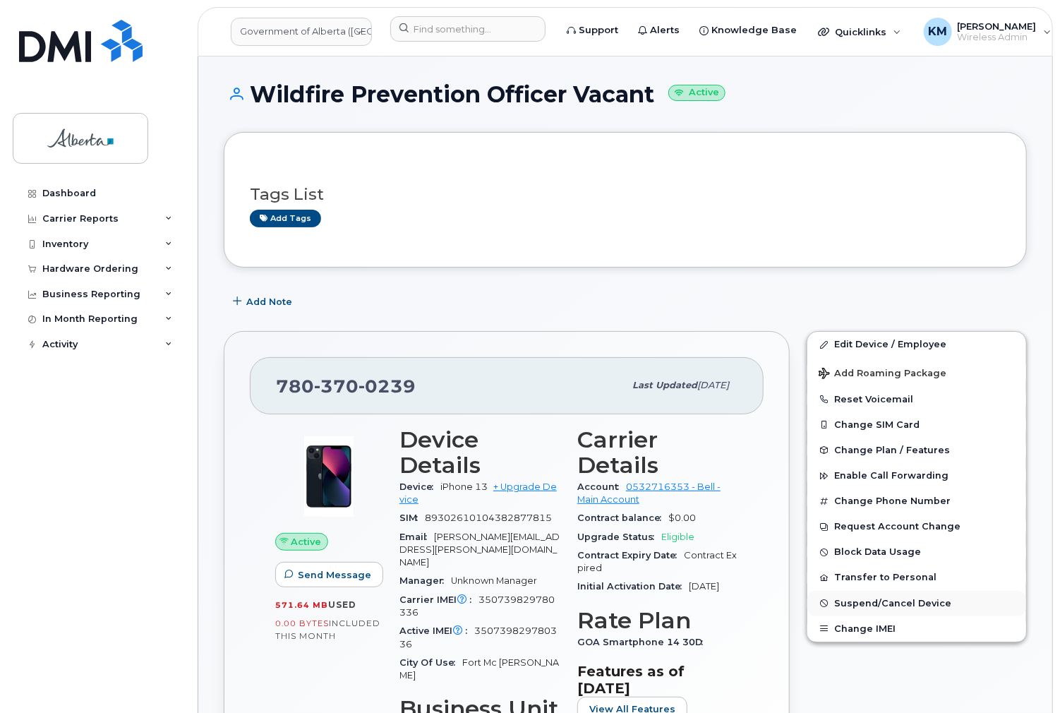
click at [908, 601] on span "Suspend/Cancel Device" at bounding box center [892, 603] width 117 height 11
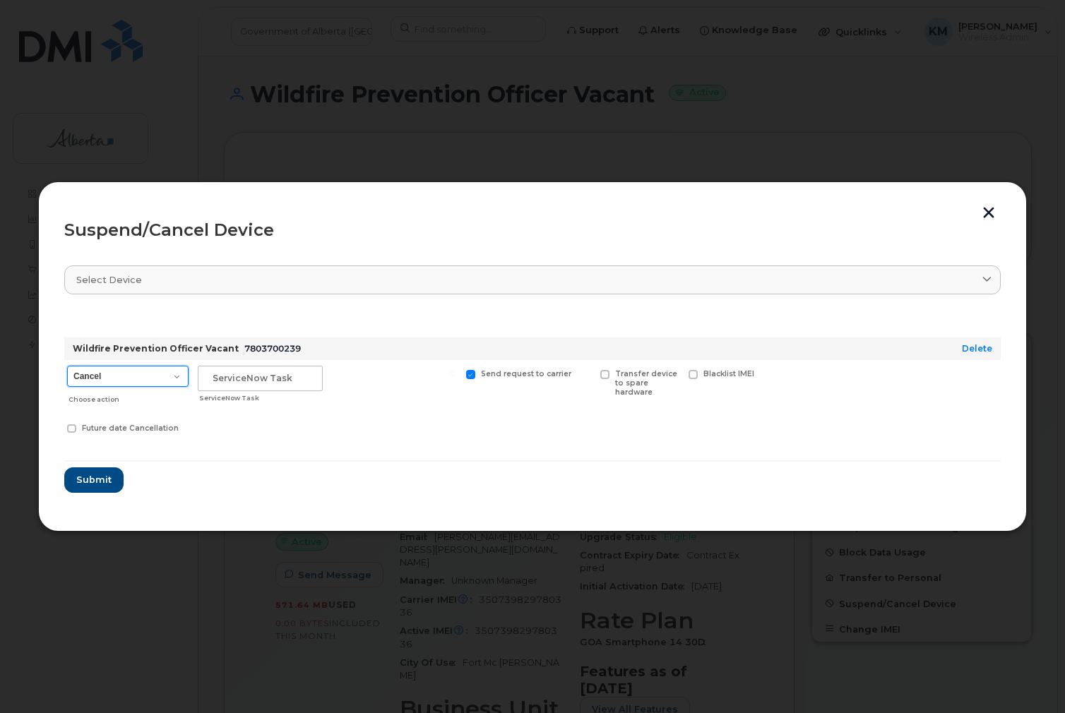
click at [178, 376] on select "Cancel Suspend - Extend Suspension Suspend - Reduced Rate Suspend - Lost Device…" at bounding box center [127, 376] width 121 height 21
select select "[object Object]"
click at [67, 366] on select "Cancel Suspend - Extend Suspension Suspend - Reduced Rate Suspend - Lost Device…" at bounding box center [127, 376] width 121 height 21
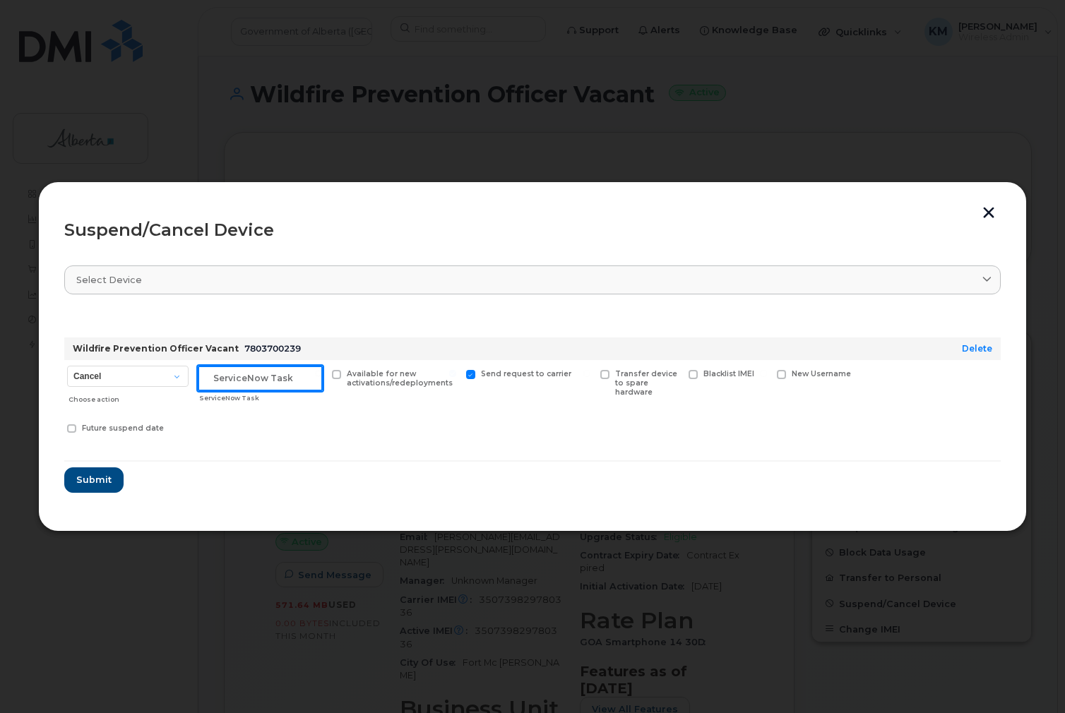
click at [236, 381] on input "text" at bounding box center [260, 378] width 125 height 25
type input "SCTASK0830907"
click at [106, 480] on span "Submit" at bounding box center [93, 479] width 35 height 13
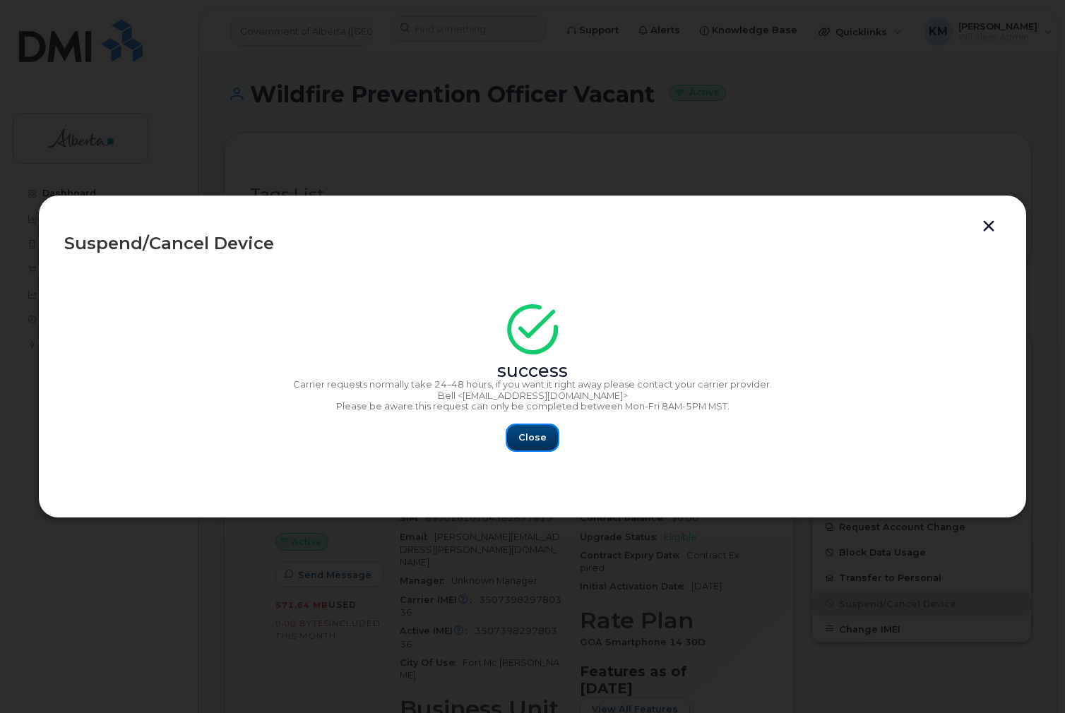
click at [531, 438] on span "Close" at bounding box center [532, 437] width 28 height 13
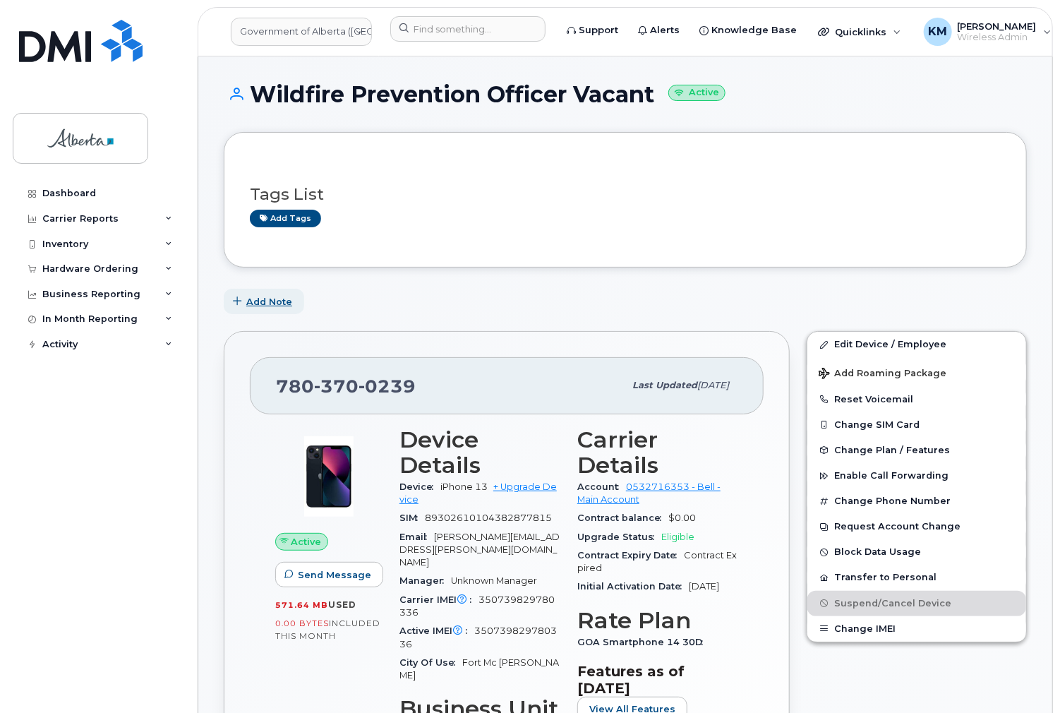
click at [281, 298] on span "Add Note" at bounding box center [269, 301] width 46 height 13
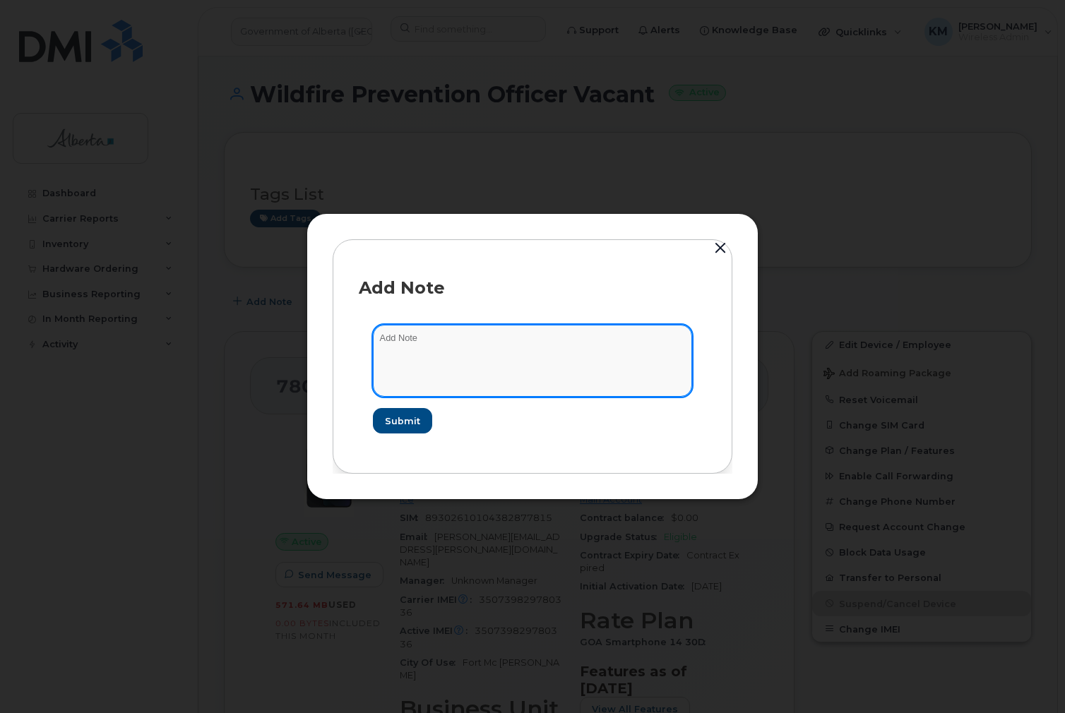
click at [431, 348] on textarea at bounding box center [532, 361] width 319 height 72
type textarea "s"
paste textarea "Plan User Termination - (2)"
type textarea "SCTASK0830907 - Plan User Termination - (2)"
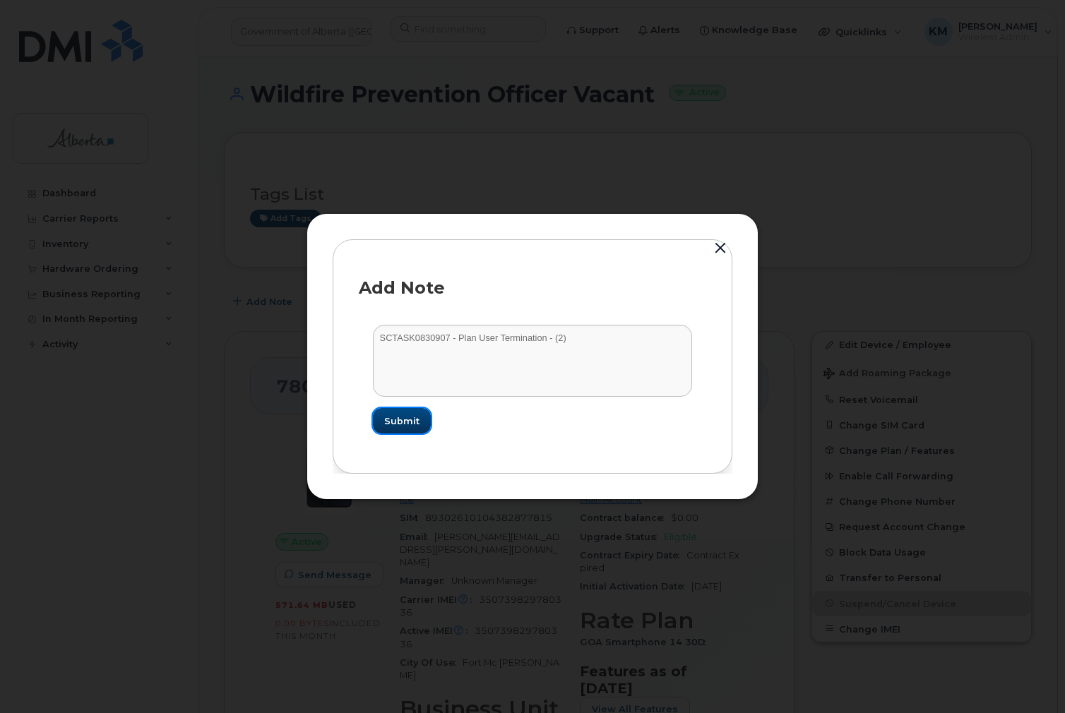
click at [421, 421] on button "Submit" at bounding box center [402, 420] width 58 height 25
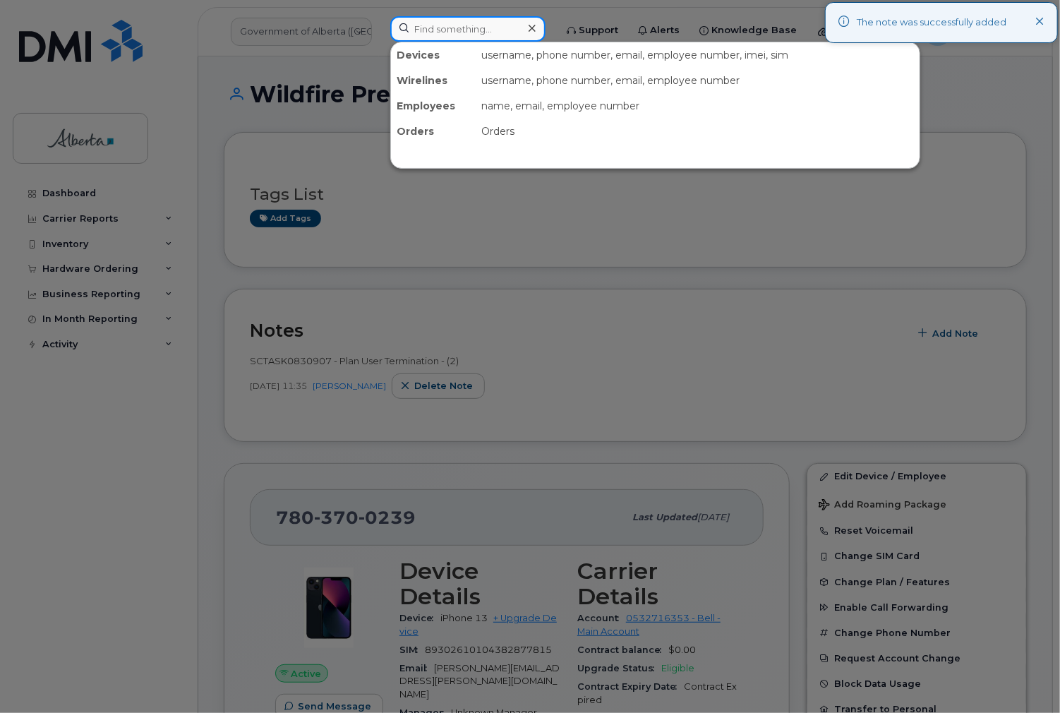
click at [420, 29] on input at bounding box center [467, 28] width 155 height 25
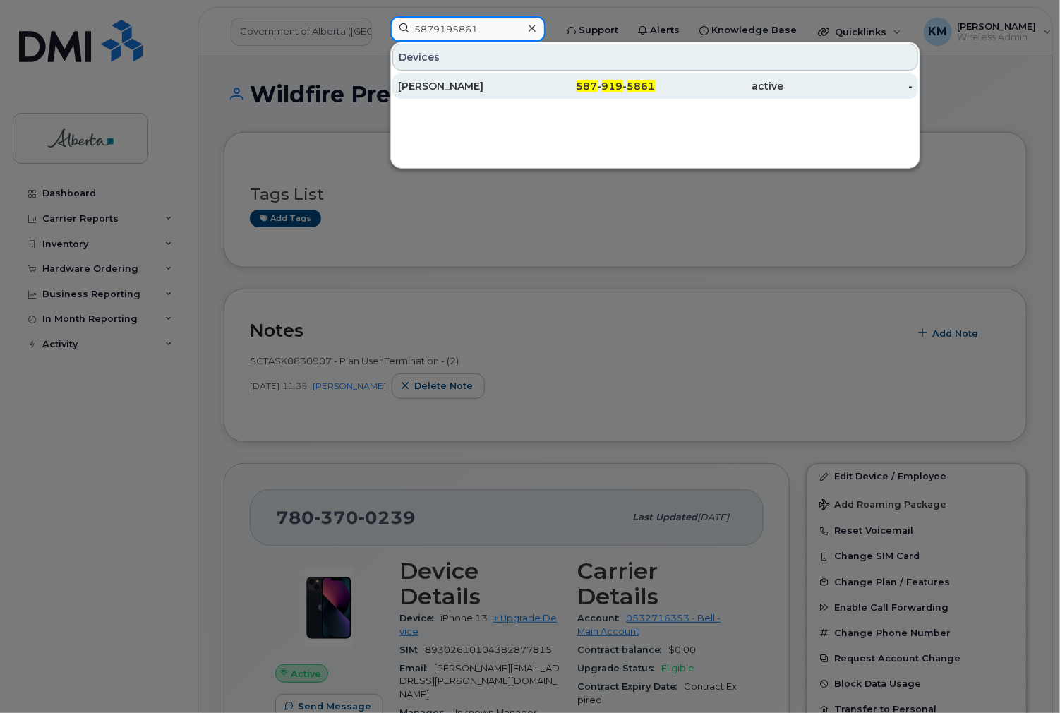
type input "5879195861"
click at [452, 82] on div "[PERSON_NAME]" at bounding box center [462, 86] width 128 height 14
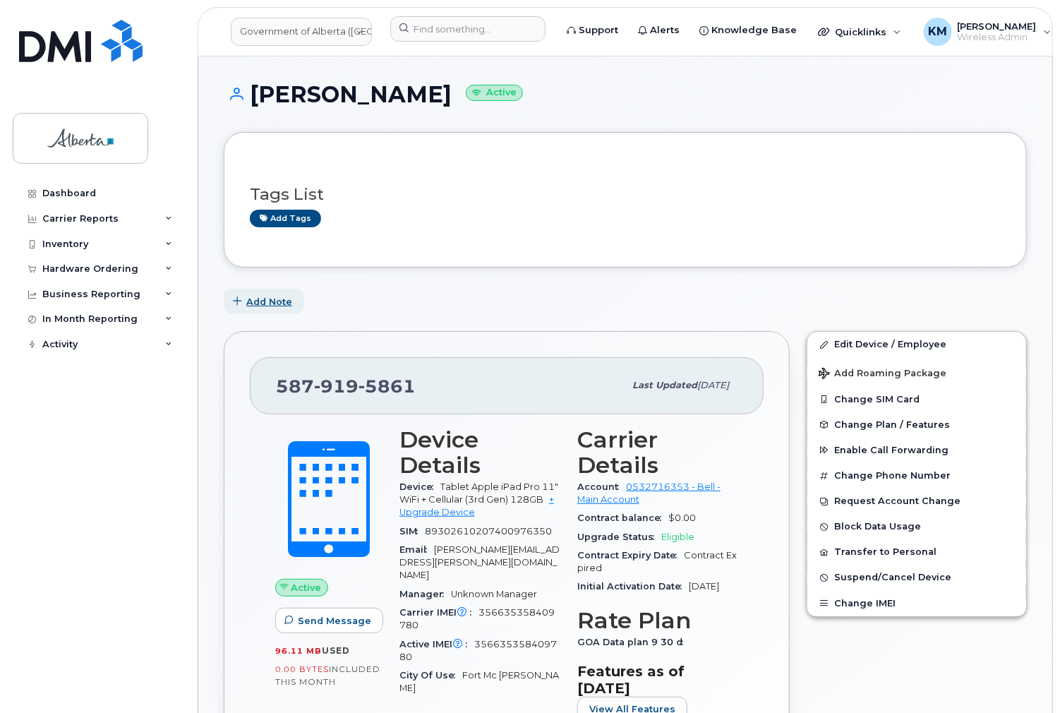
click at [272, 301] on span "Add Note" at bounding box center [269, 301] width 46 height 13
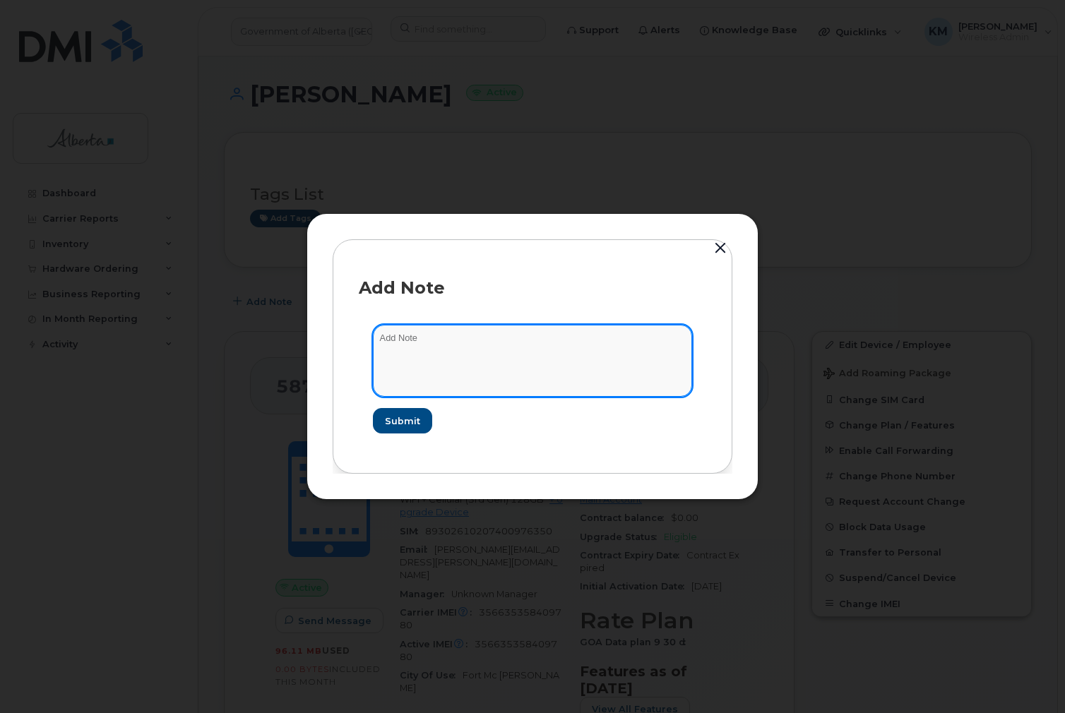
click at [416, 347] on textarea at bounding box center [532, 361] width 319 height 72
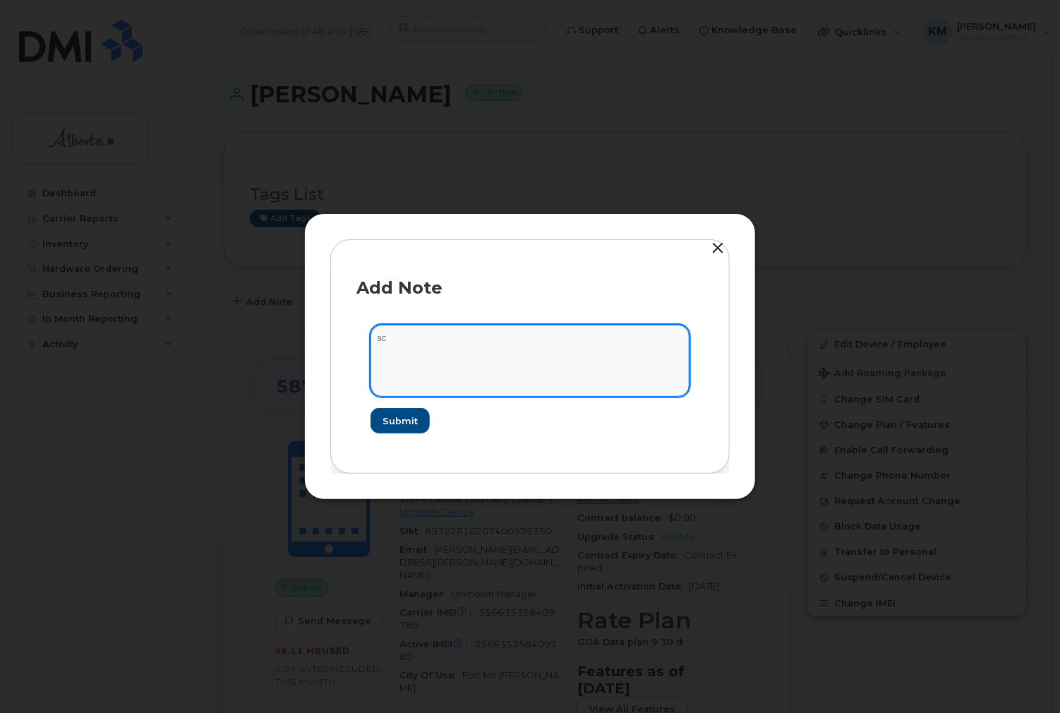
type textarea "s"
paste textarea "Plan User Termination - (2)"
type textarea "SCTASK0830907 - Plan User Termination - (2)"
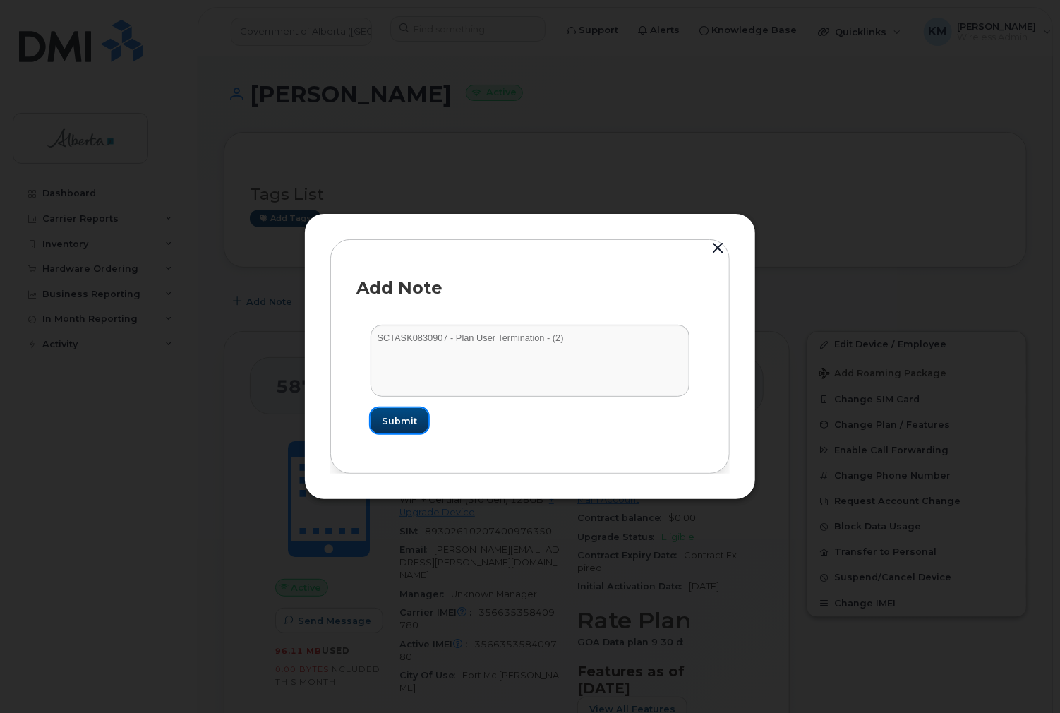
click at [412, 419] on span "Submit" at bounding box center [399, 420] width 35 height 13
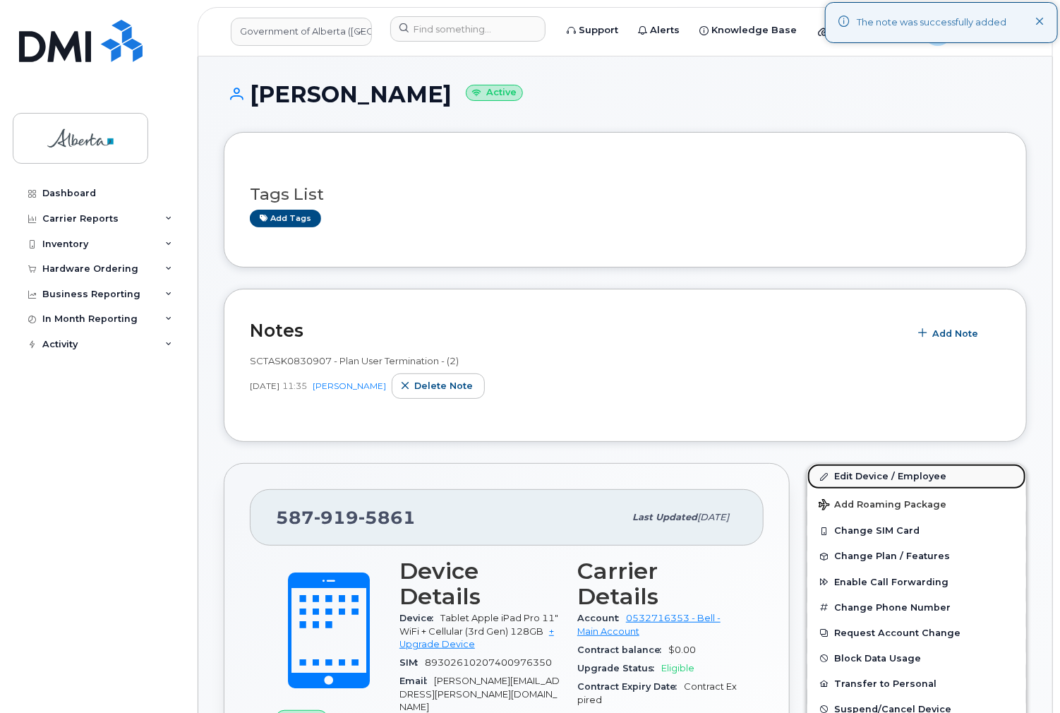
click at [864, 472] on link "Edit Device / Employee" at bounding box center [917, 476] width 219 height 25
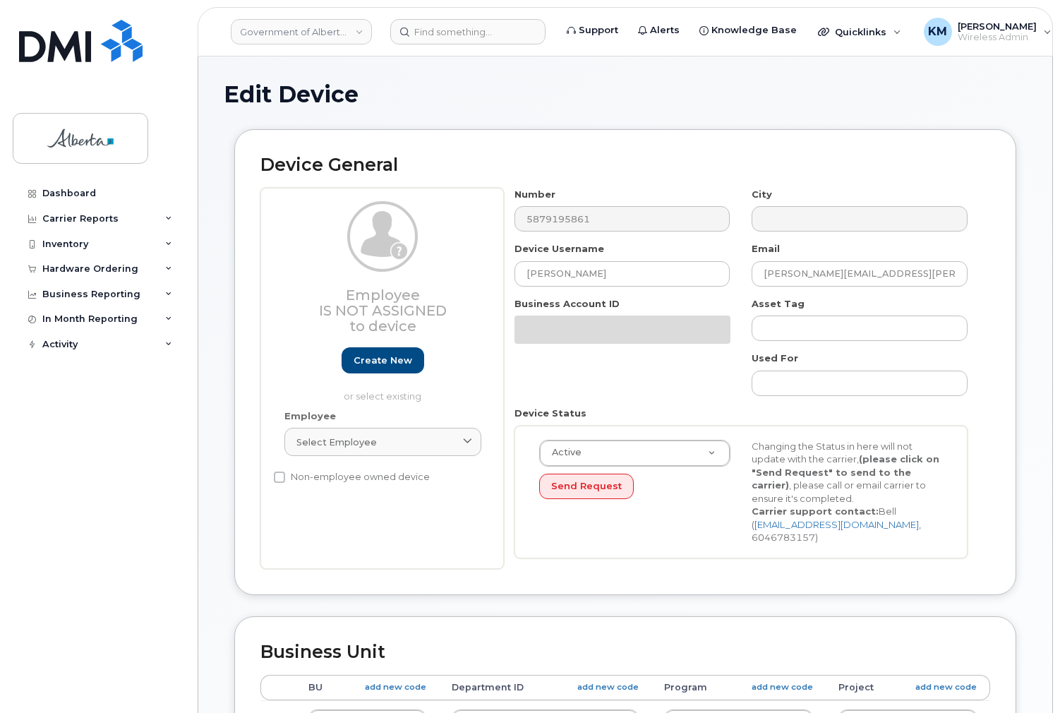
select select "4797726"
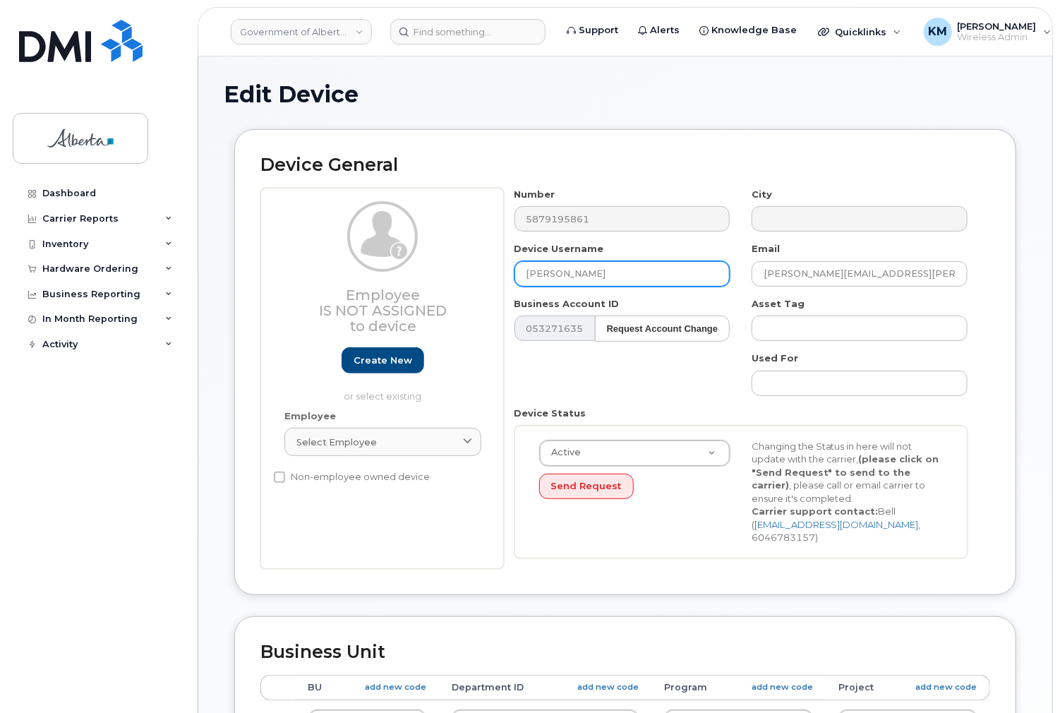
drag, startPoint x: 601, startPoint y: 275, endPoint x: 514, endPoint y: 271, distance: 87.6
click at [515, 271] on input "[PERSON_NAME]" at bounding box center [623, 273] width 216 height 25
type input "w"
type input "Wildfire Prevention Officer Vacant"
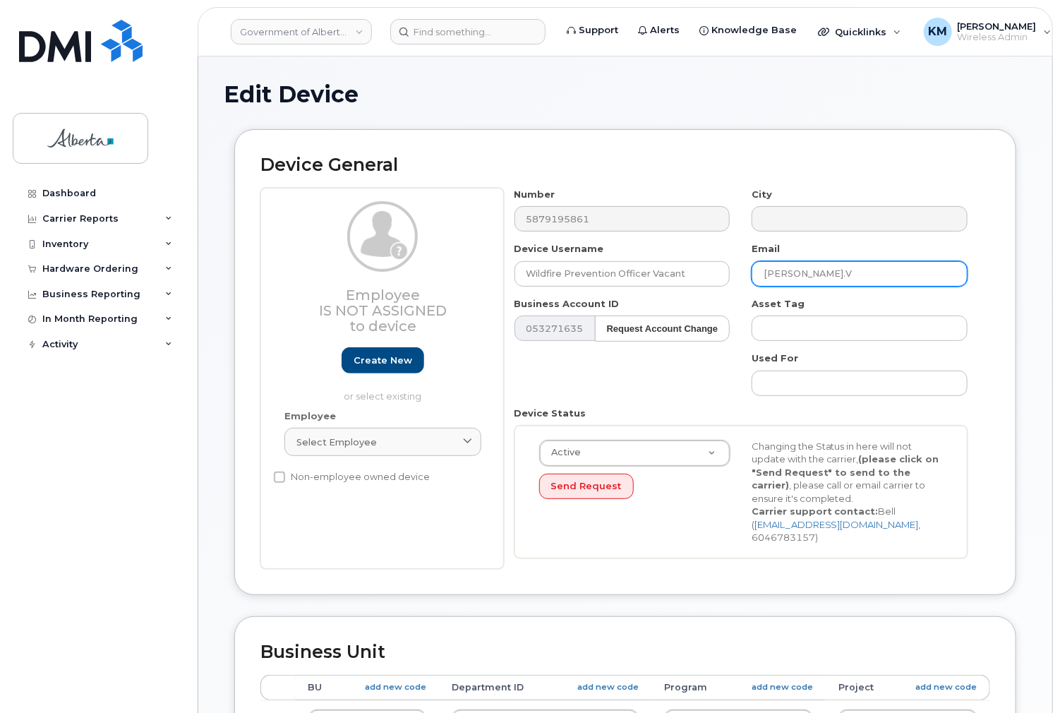
click at [863, 278] on input "[PERSON_NAME].V" at bounding box center [860, 273] width 216 height 25
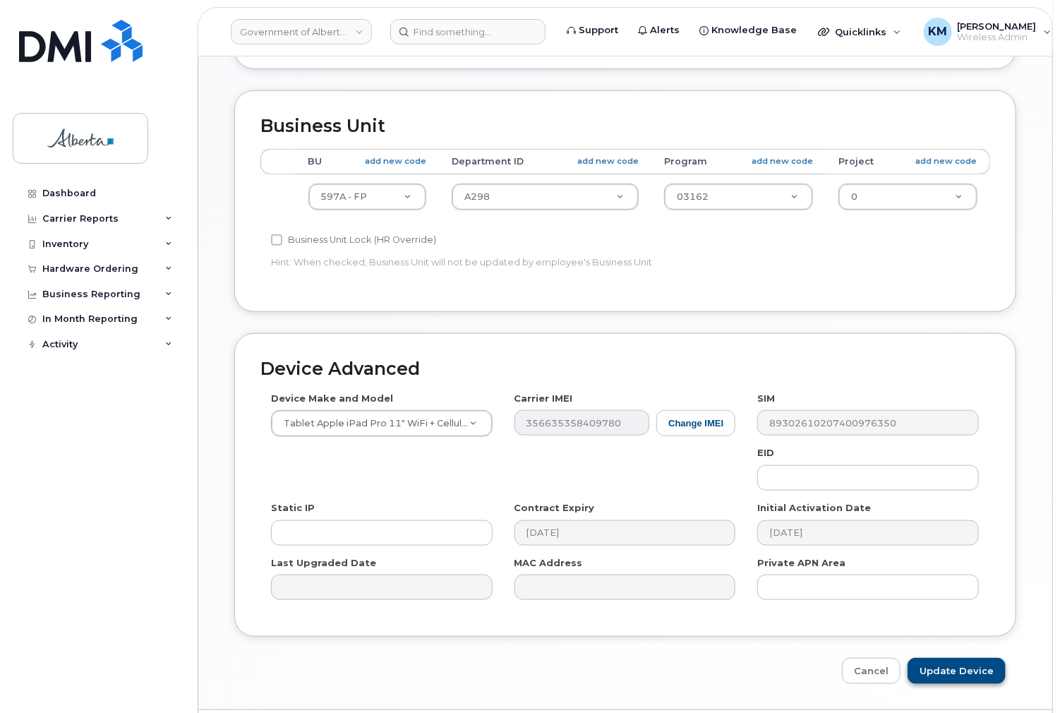
scroll to position [551, 0]
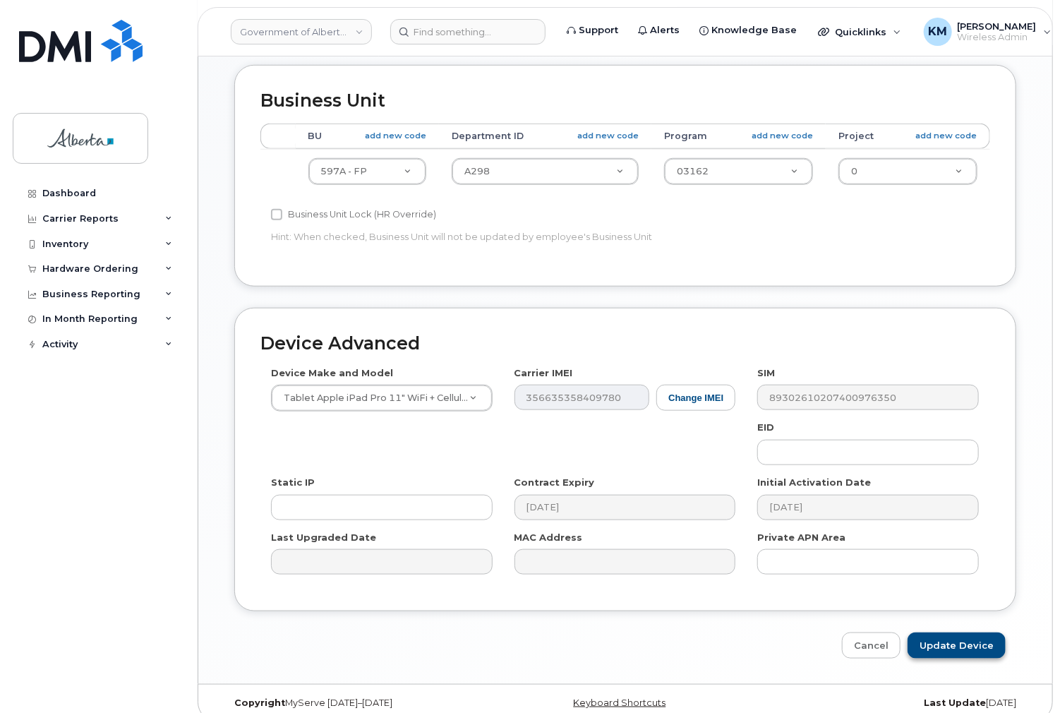
type input "[PERSON_NAME][EMAIL_ADDRESS][PERSON_NAME][DOMAIN_NAME]"
drag, startPoint x: 962, startPoint y: 636, endPoint x: 849, endPoint y: 590, distance: 122.6
click at [961, 636] on input "Update Device" at bounding box center [957, 646] width 98 height 26
type input "Saving..."
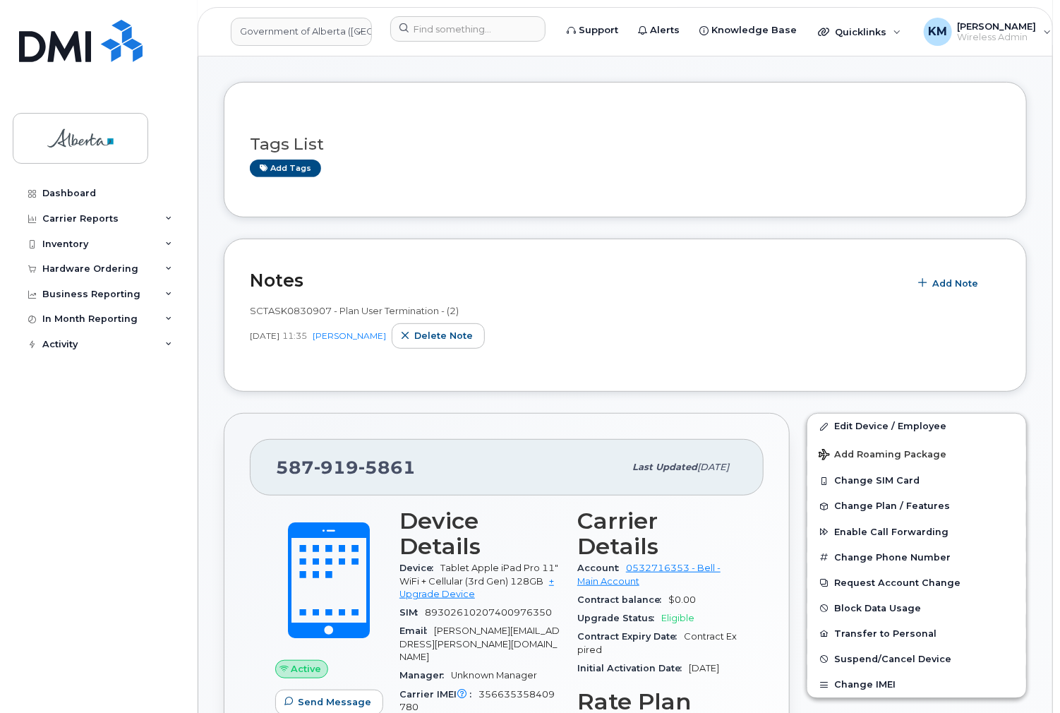
scroll to position [169, 0]
click at [892, 654] on span "Suspend/Cancel Device" at bounding box center [892, 659] width 117 height 11
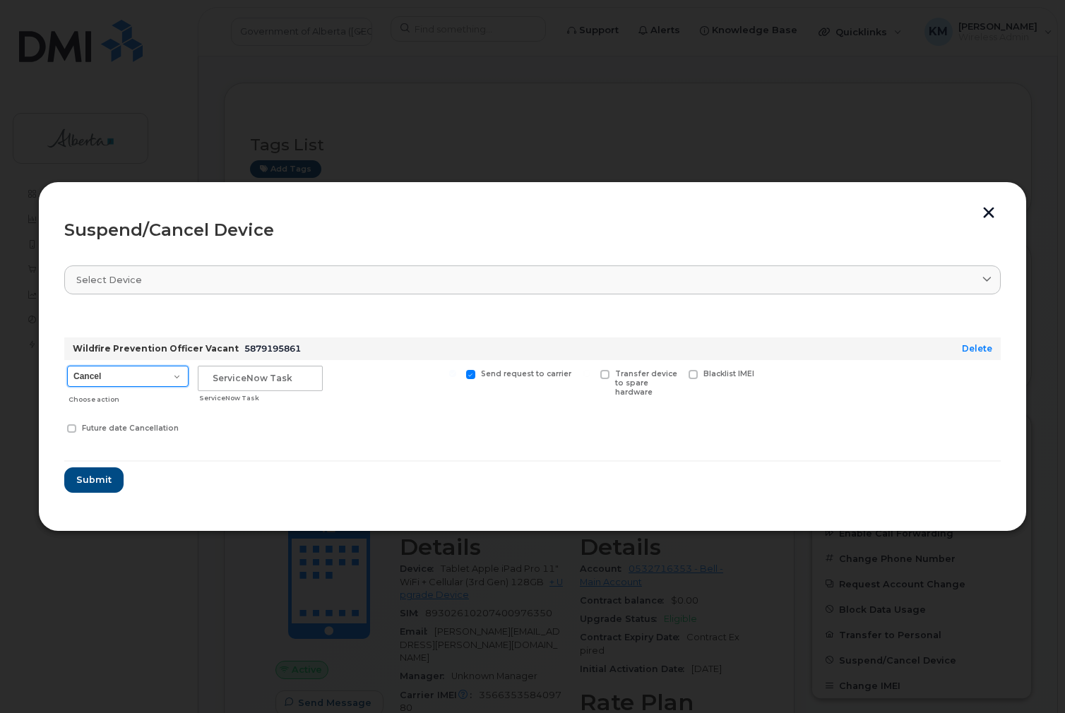
click at [164, 378] on select "Cancel Suspend - Extend Suspension Suspend - Reduced Rate Suspend - Lost Device…" at bounding box center [127, 376] width 121 height 21
select select "[object Object]"
click at [67, 366] on select "Cancel Suspend - Extend Suspension Suspend - Reduced Rate Suspend - Lost Device…" at bounding box center [127, 376] width 121 height 21
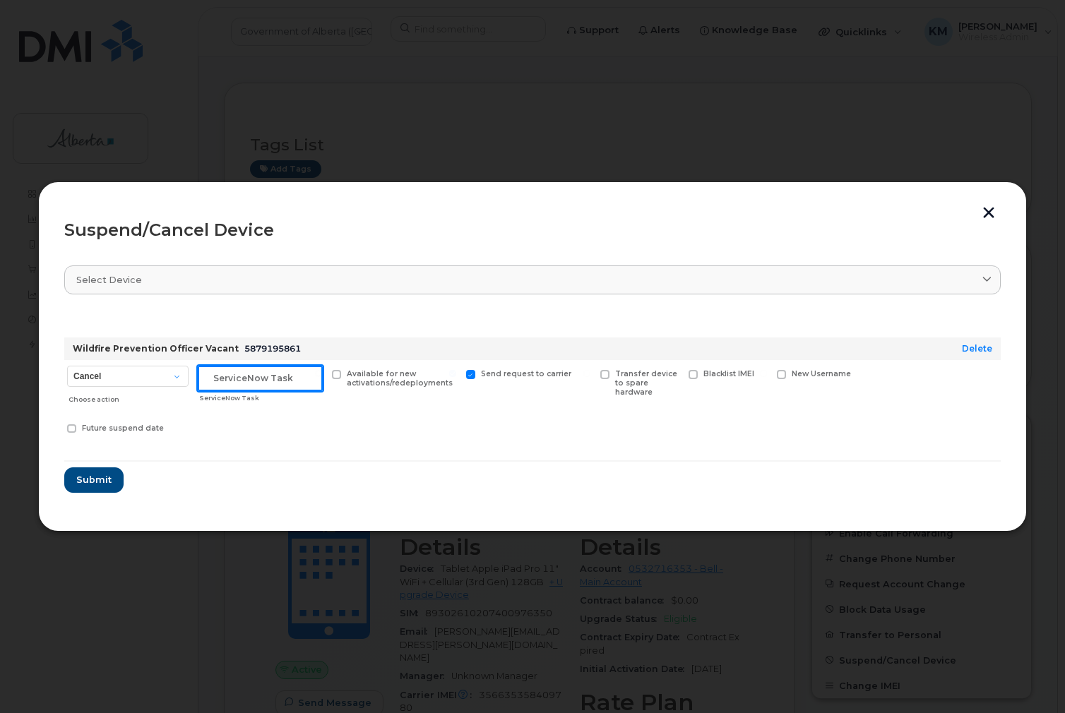
click at [240, 383] on input "text" at bounding box center [260, 378] width 125 height 25
type input "SCTASK0830907"
click at [83, 474] on span "Submit" at bounding box center [93, 479] width 35 height 13
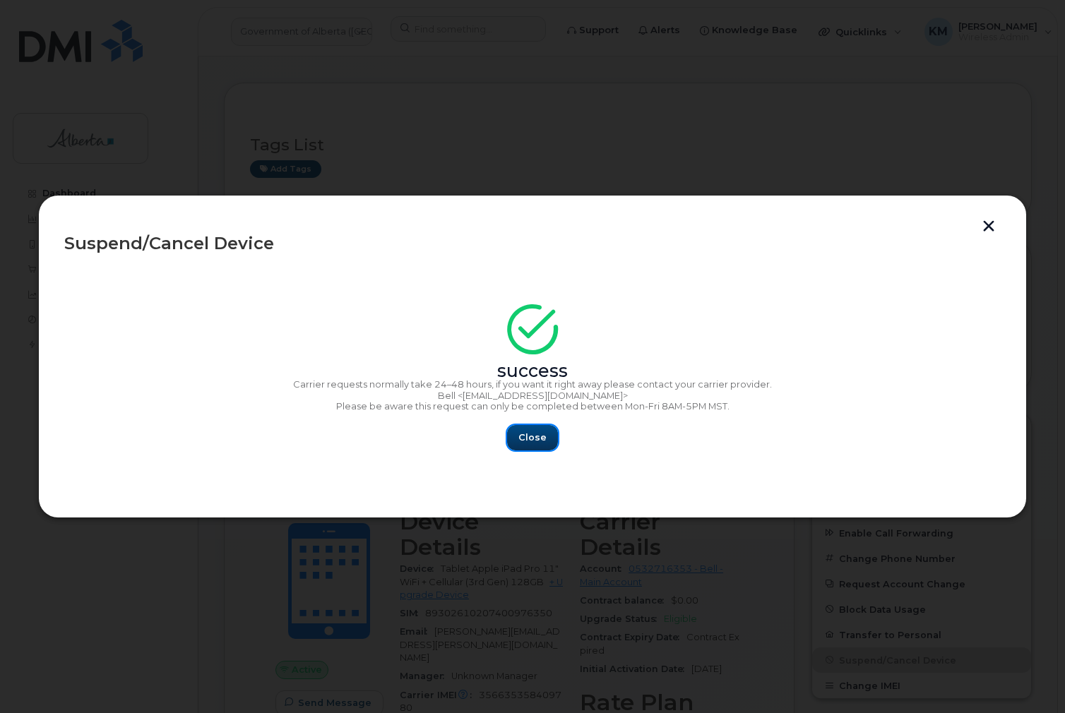
click at [546, 440] on button "Close" at bounding box center [532, 437] width 51 height 25
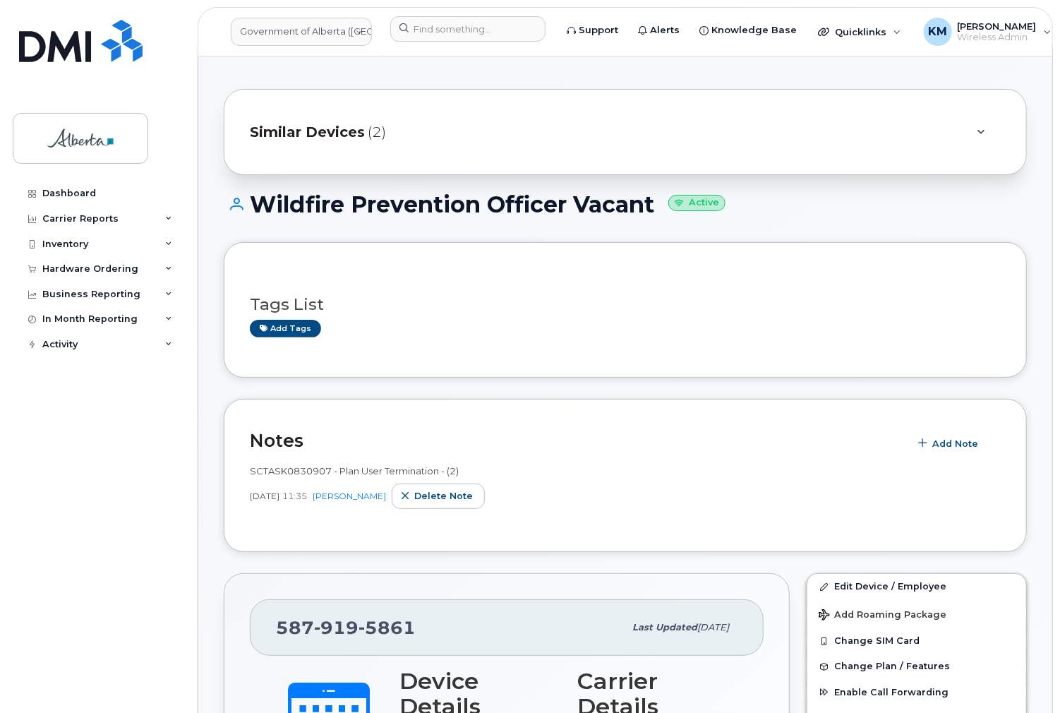
scroll to position [0, 0]
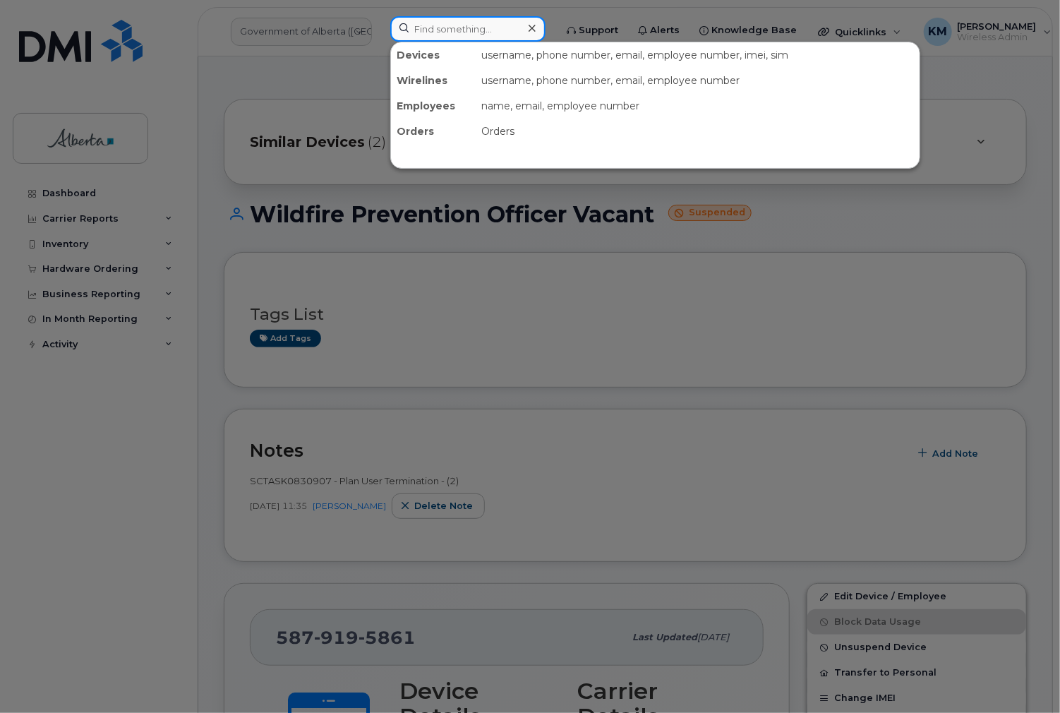
click at [443, 28] on input at bounding box center [467, 28] width 155 height 25
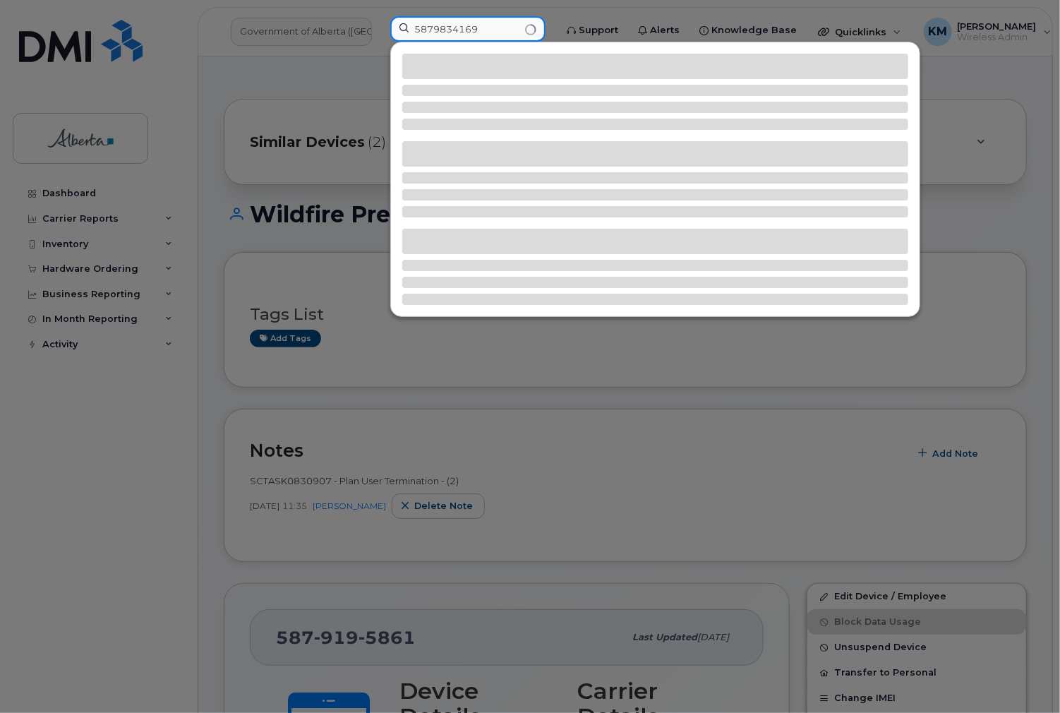
type input "5879834169"
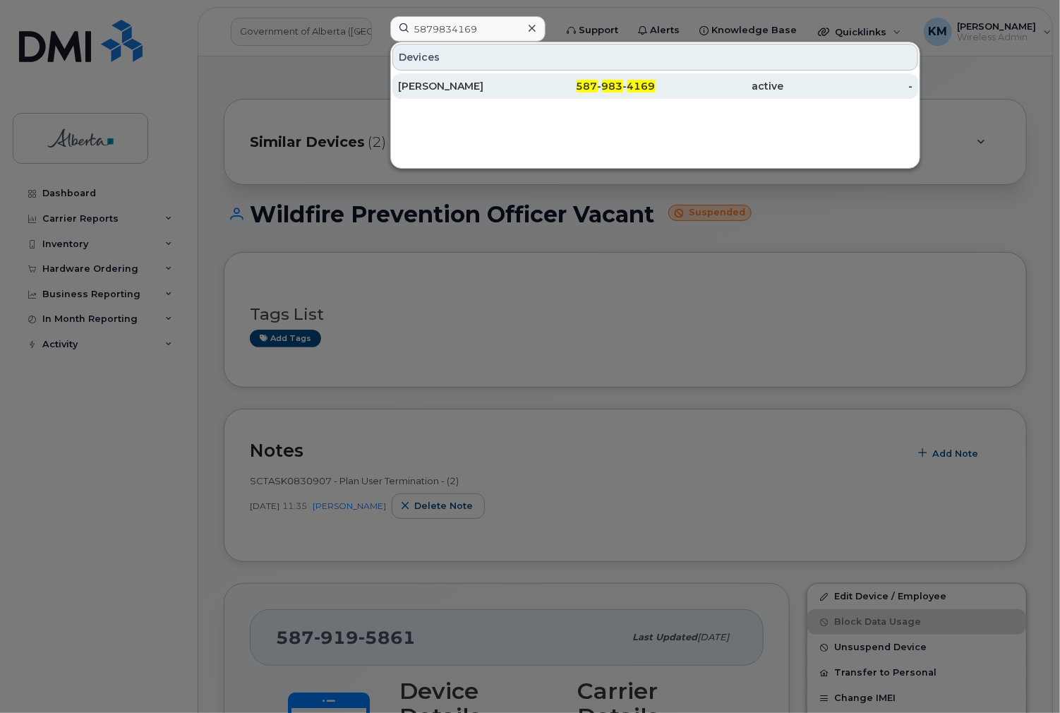
click at [437, 79] on div "[PERSON_NAME]" at bounding box center [462, 86] width 128 height 14
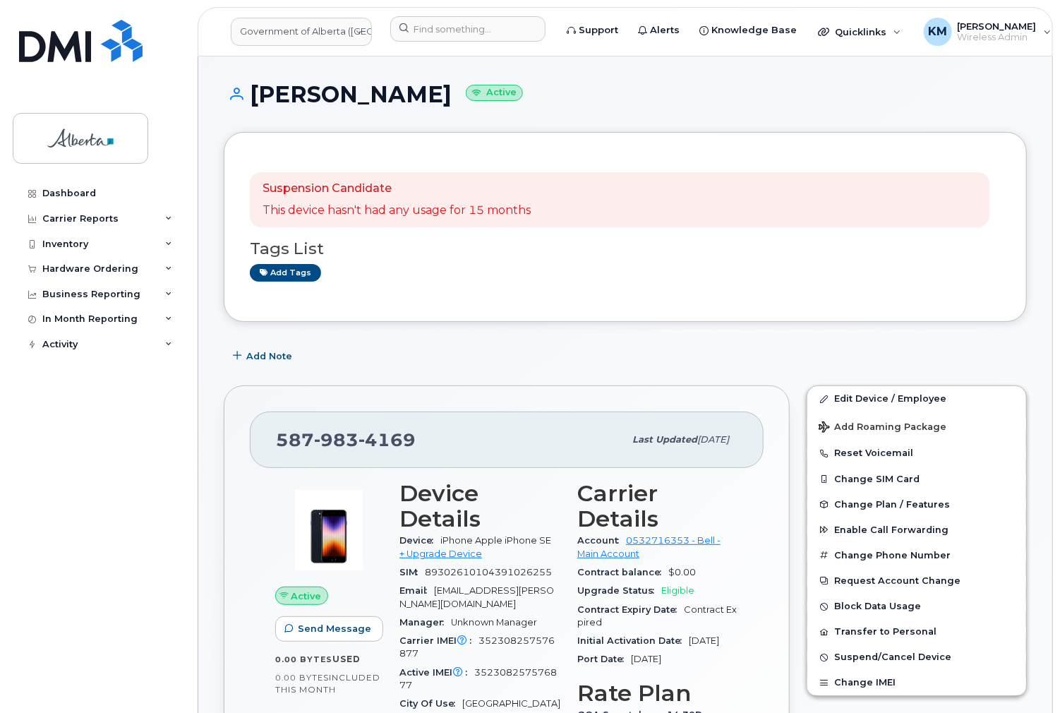
drag, startPoint x: 452, startPoint y: 95, endPoint x: 263, endPoint y: 98, distance: 188.5
click at [252, 99] on h1 "[PERSON_NAME] Active" at bounding box center [625, 94] width 803 height 25
copy h1 "[PERSON_NAME]"
click at [287, 270] on link "Add tags" at bounding box center [285, 273] width 71 height 18
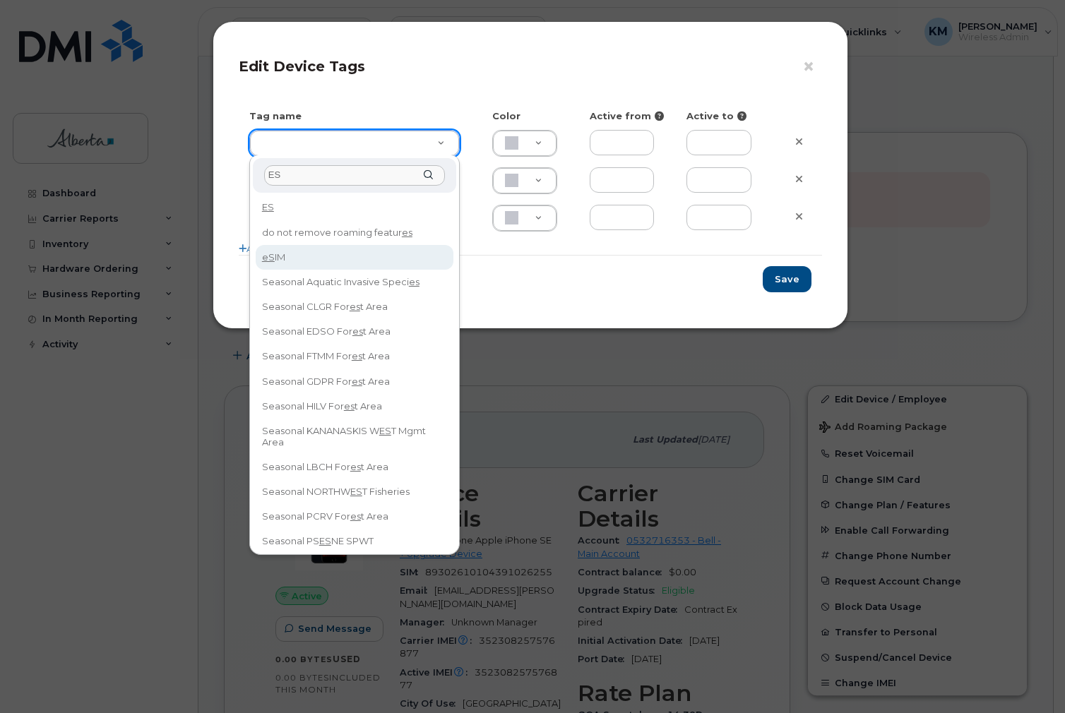
type input "ES"
type input "eSIM"
type input "D6CDC1"
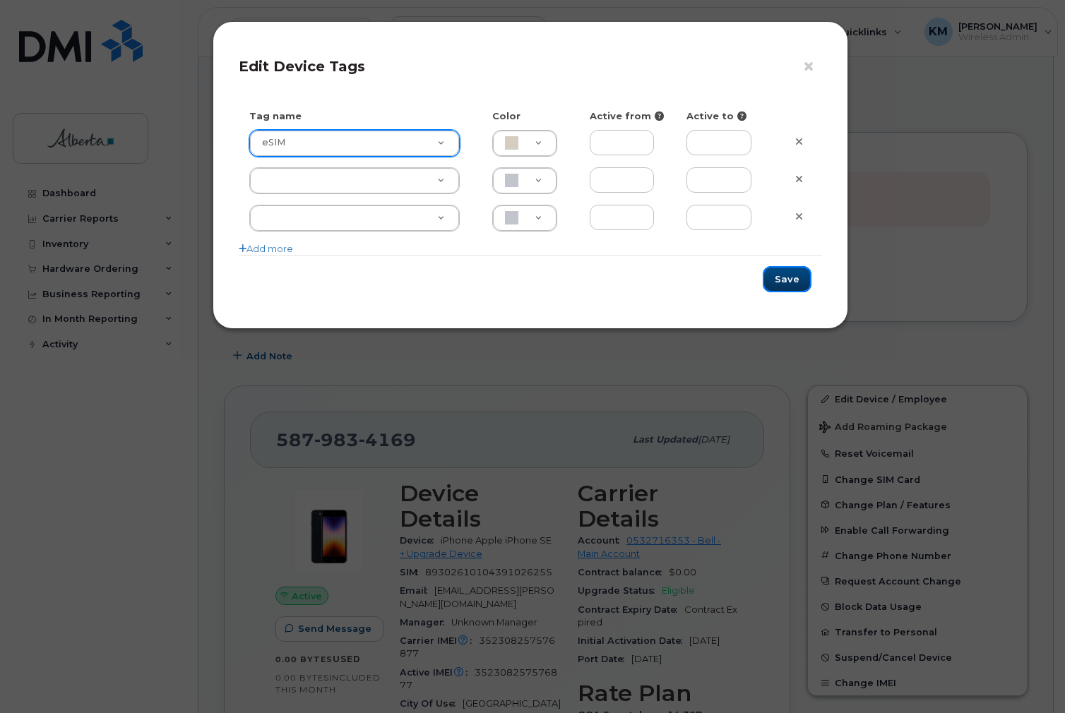
drag, startPoint x: 793, startPoint y: 277, endPoint x: 731, endPoint y: 278, distance: 61.4
click at [791, 277] on button "Save" at bounding box center [786, 279] width 49 height 26
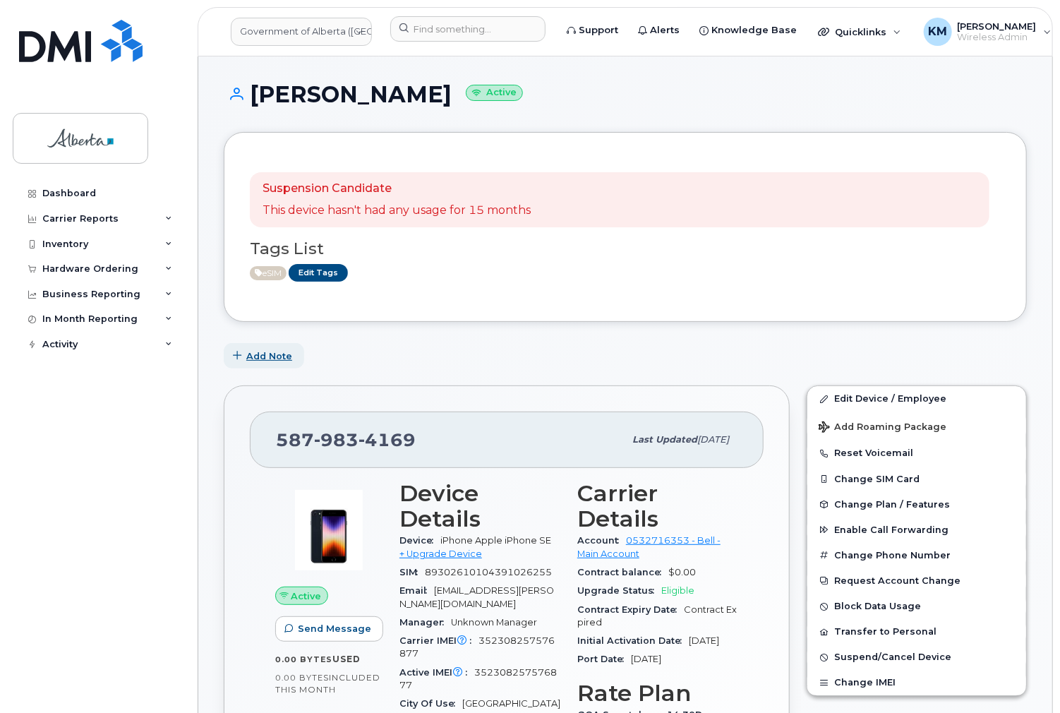
click at [263, 356] on span "Add Note" at bounding box center [269, 355] width 46 height 13
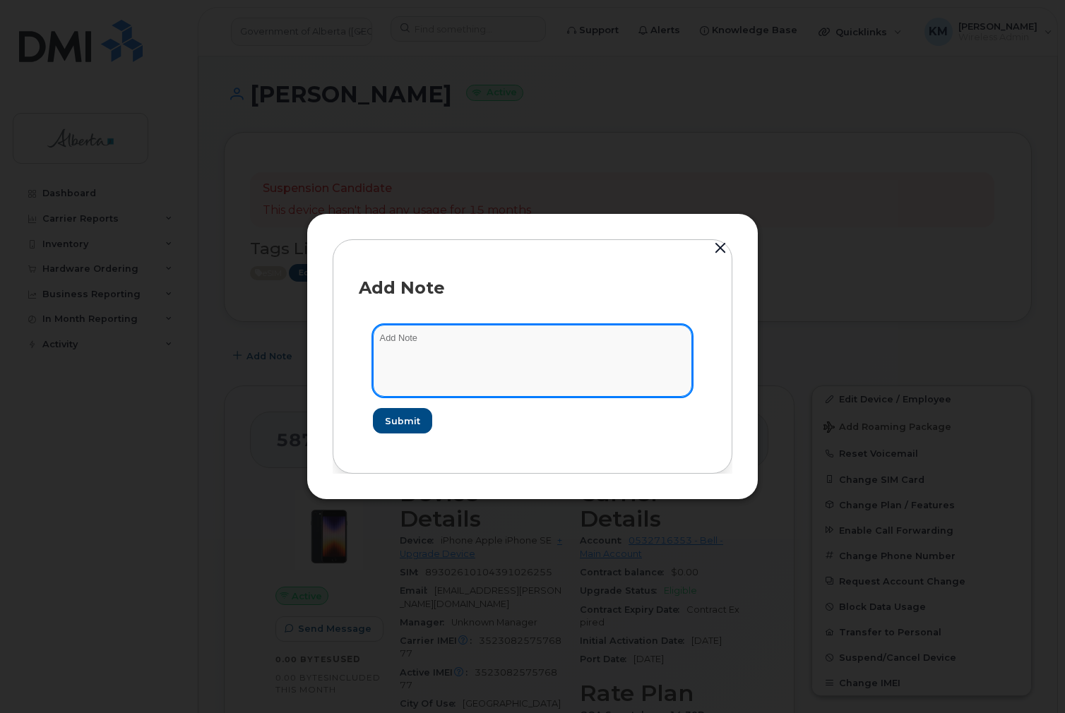
click at [454, 344] on textarea at bounding box center [532, 361] width 319 height 72
click at [488, 343] on textarea at bounding box center [532, 361] width 319 height 72
paste textarea "SCTASK0830496 5879834169 DO NOT DELETE THIS NUMBER - BEING REASSIGNED to [PERSO…"
type textarea "SCTASK0830496 5879834169 DO NOT DELETE THIS NUMBER - BEING REASSIGNED to [PERSO…"
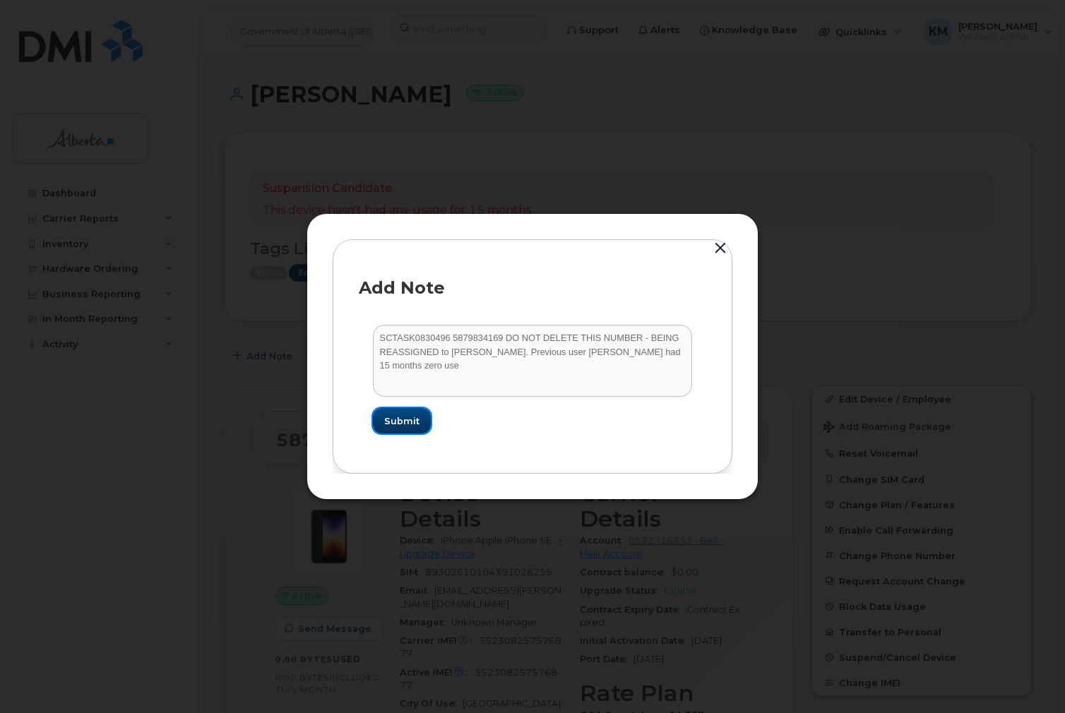
click at [410, 416] on span "Submit" at bounding box center [401, 420] width 35 height 13
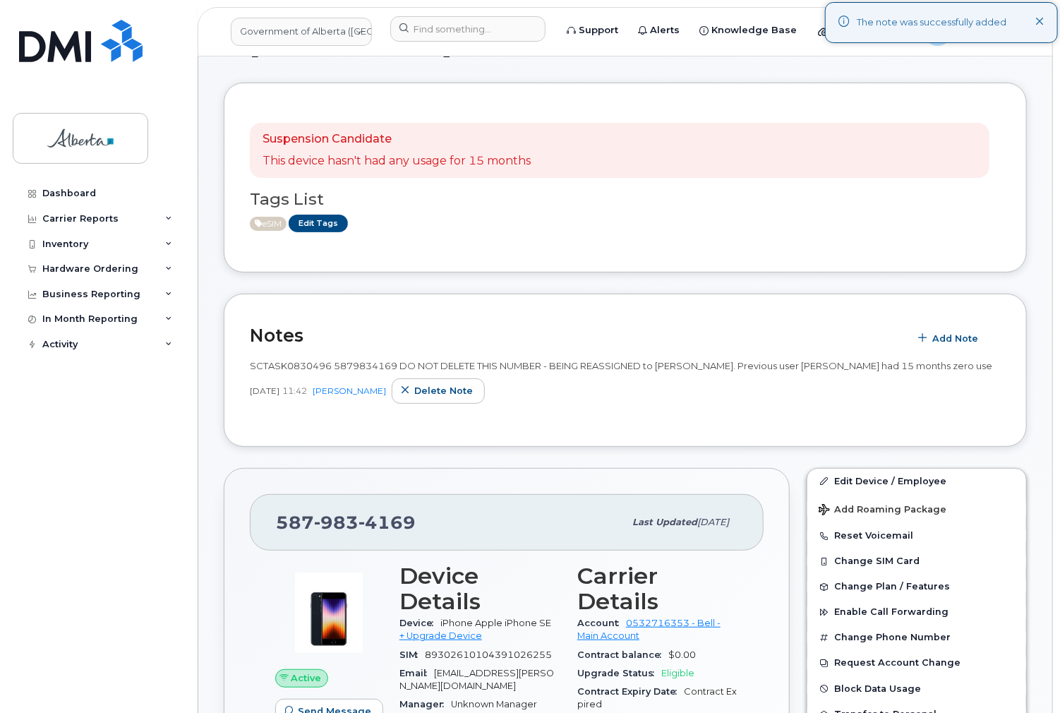
scroll to position [56, 0]
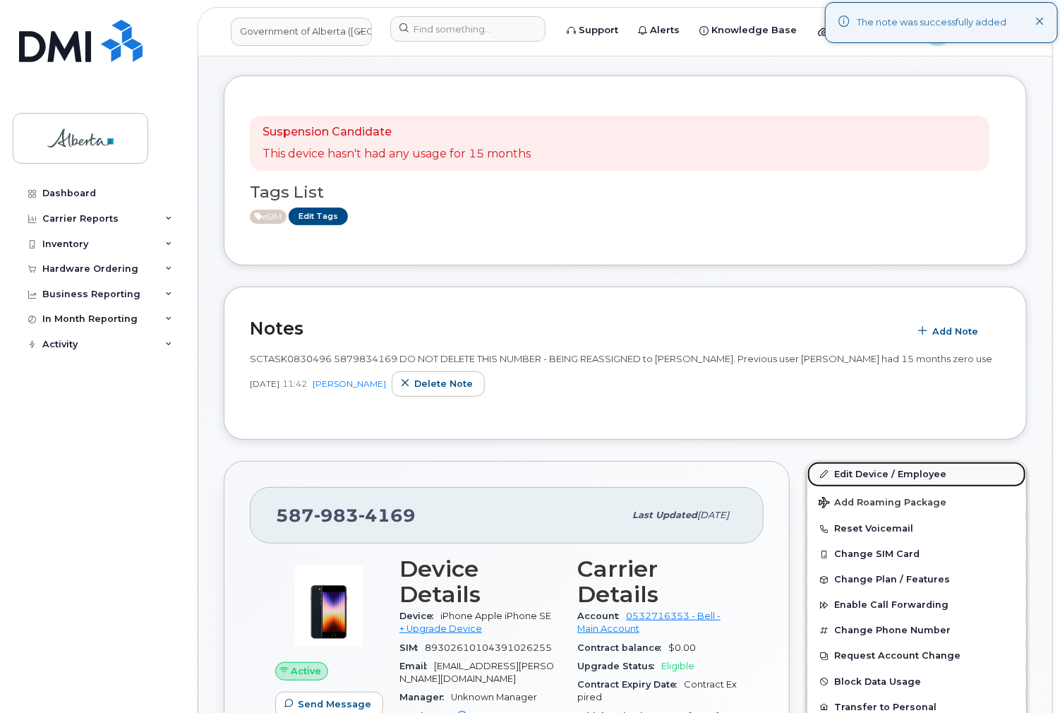
click at [869, 477] on link "Edit Device / Employee" at bounding box center [917, 474] width 219 height 25
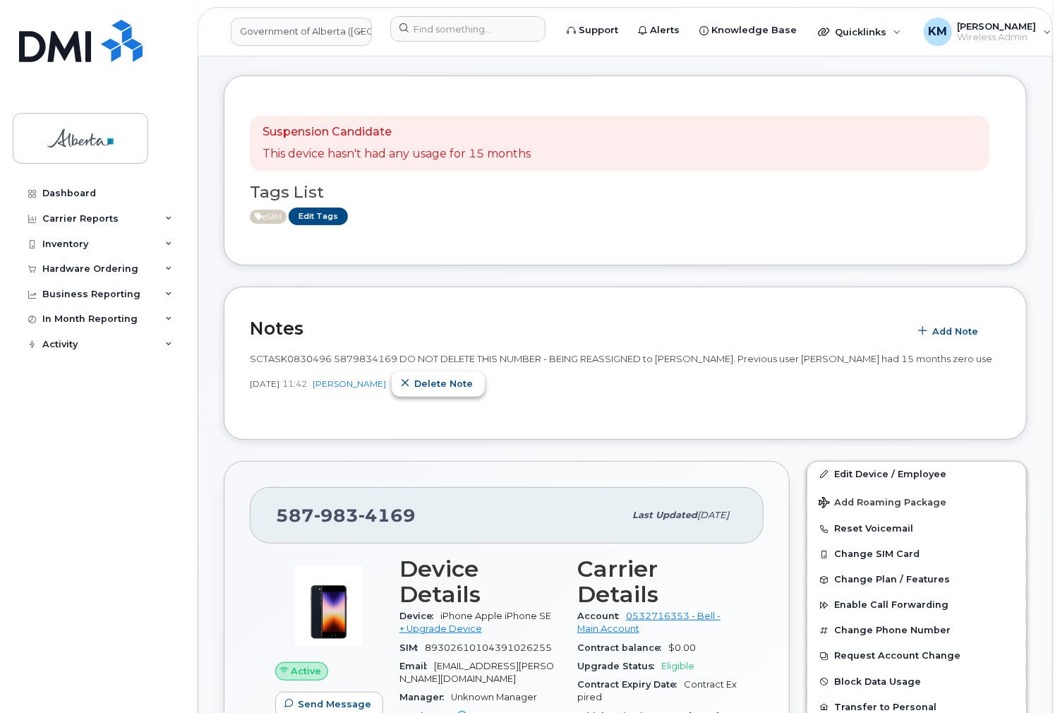
click at [440, 390] on span "Delete note" at bounding box center [443, 383] width 59 height 13
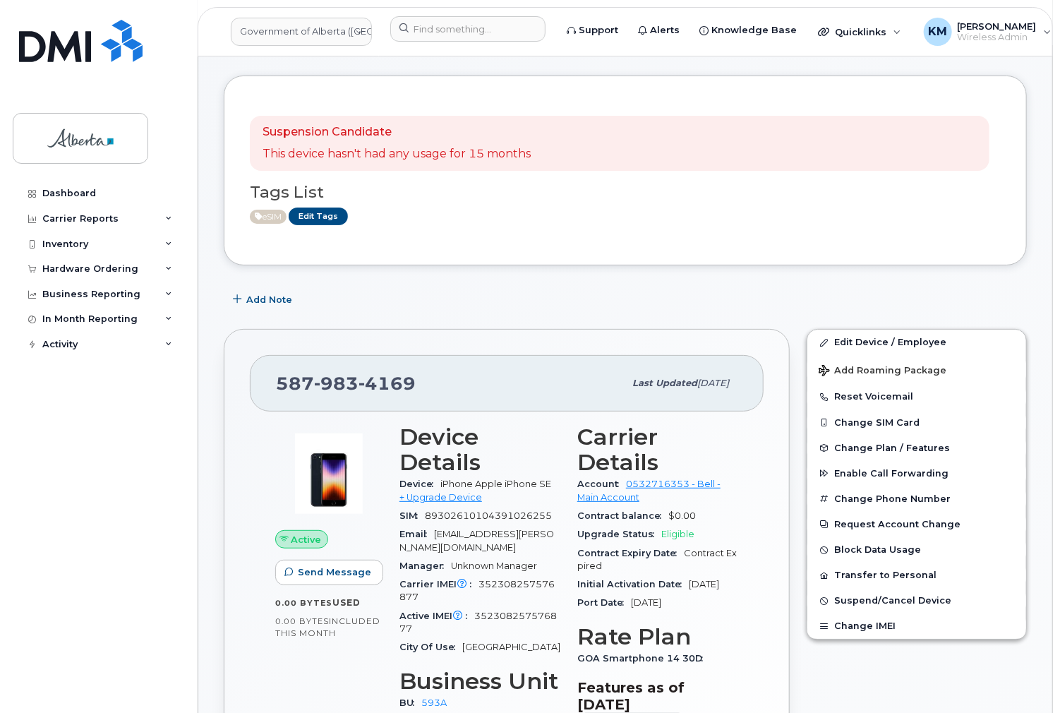
click at [104, 475] on div "Dashboard Carrier Reports Monthly Billing Data Daily Data Pooling Data Behavior…" at bounding box center [100, 436] width 174 height 511
click at [248, 296] on span "Add Note" at bounding box center [269, 299] width 46 height 13
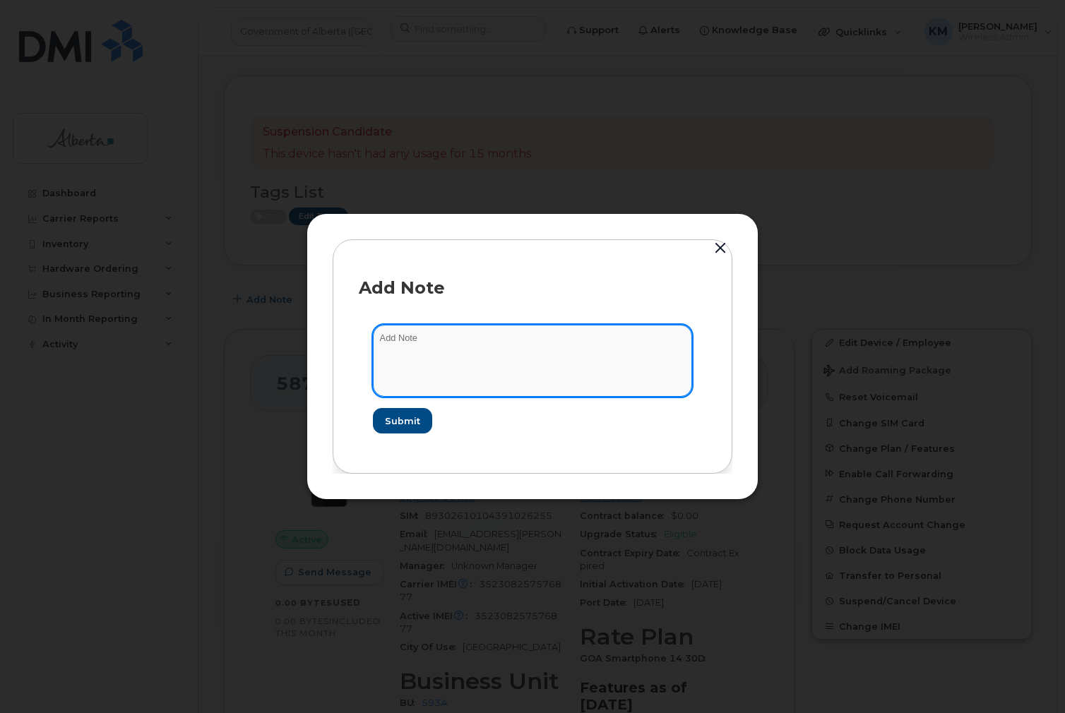
click at [466, 344] on textarea at bounding box center [532, 361] width 319 height 72
paste textarea "SCTASK0830496 5879834169 DO NOT DELETE THIS NUMBER - BEING REASSIGNED to House …"
type textarea "SCTASK0830496 5879834169 DO NOT DELETE THIS NUMBER - BEING REASSIGNED to House …"
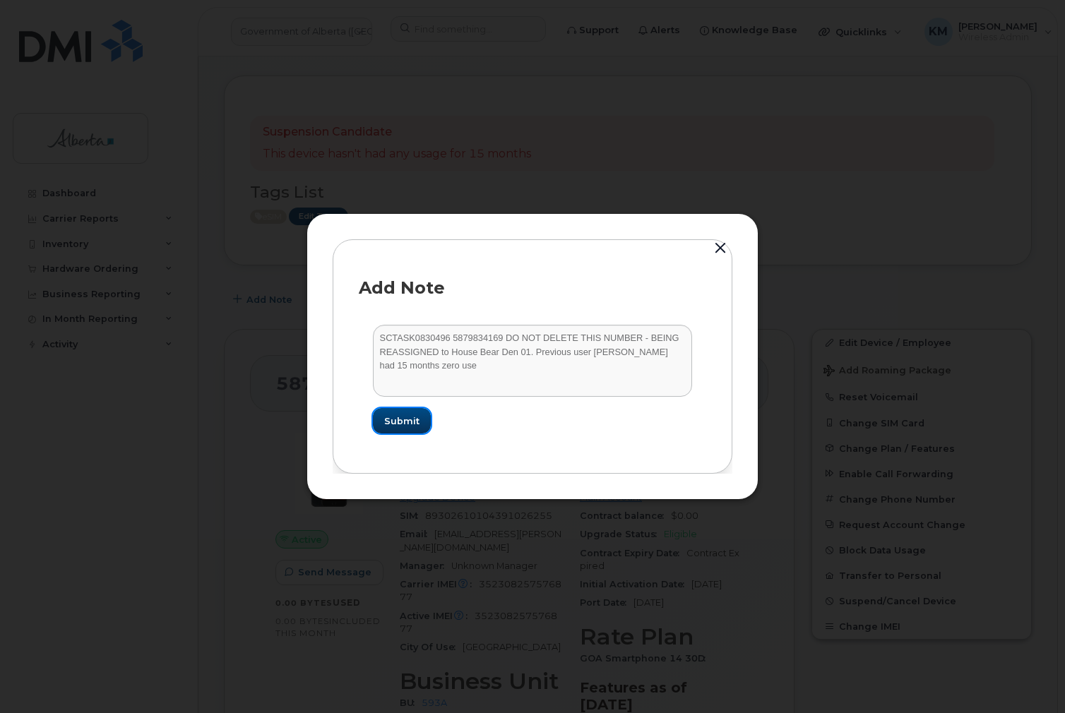
click at [419, 420] on button "Submit" at bounding box center [402, 420] width 58 height 25
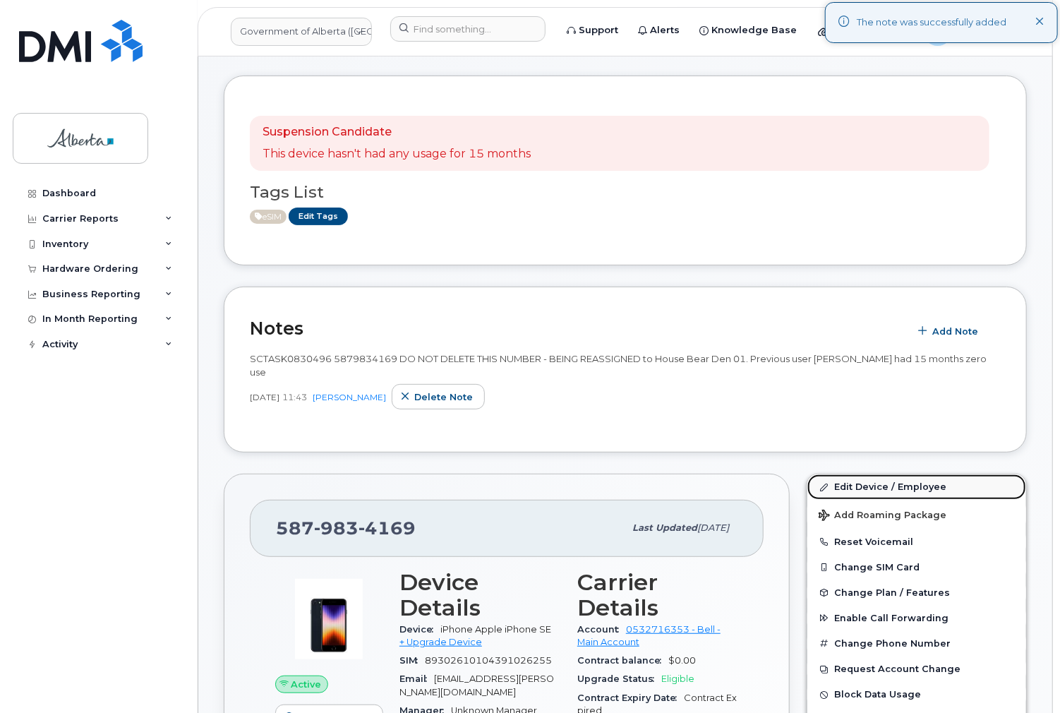
click at [859, 484] on link "Edit Device / Employee" at bounding box center [917, 486] width 219 height 25
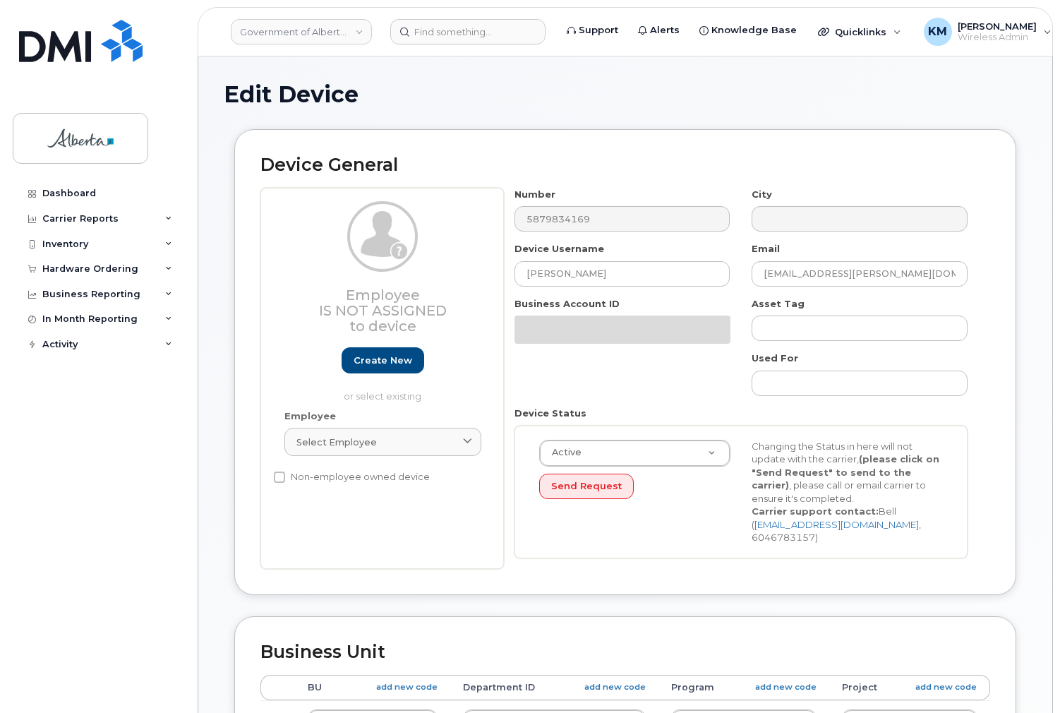
select select "4797682"
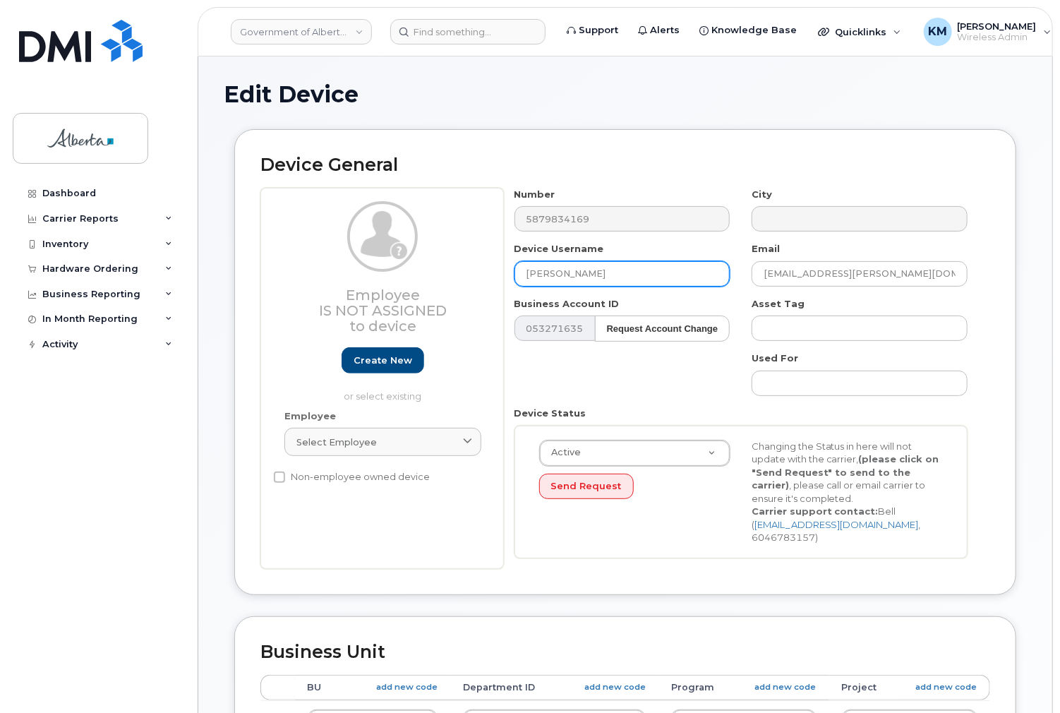
drag, startPoint x: 633, startPoint y: 268, endPoint x: 449, endPoint y: 288, distance: 184.6
click at [449, 288] on div "Employee Is not assigned to device Create new or select existing Employee Selec…" at bounding box center [625, 378] width 730 height 381
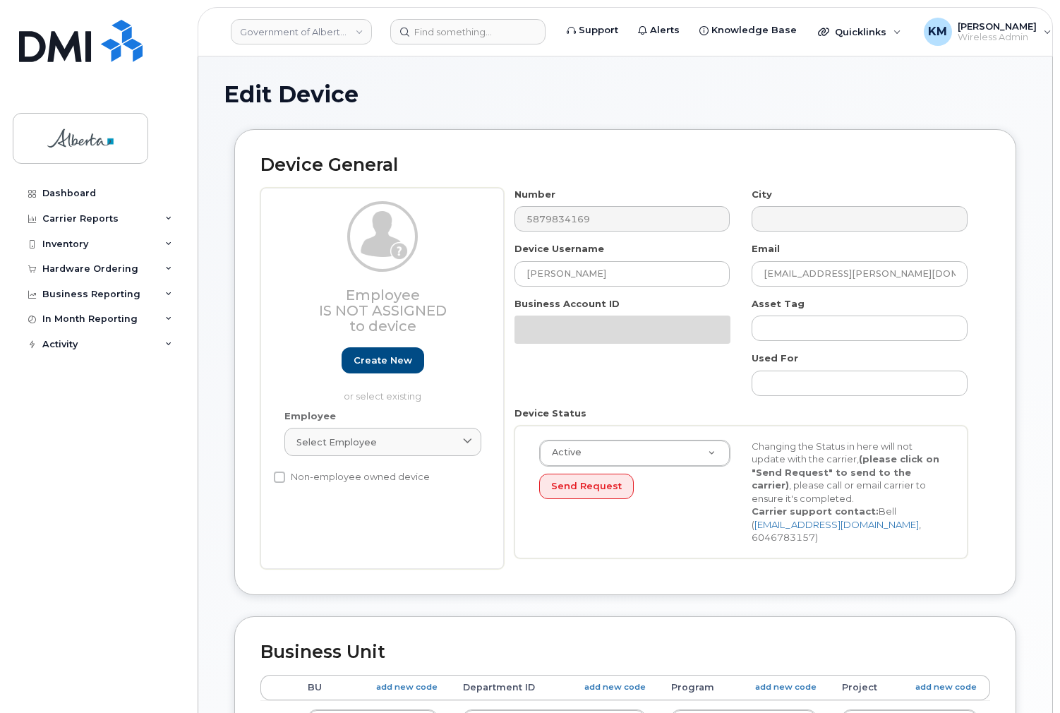
select select "4797682"
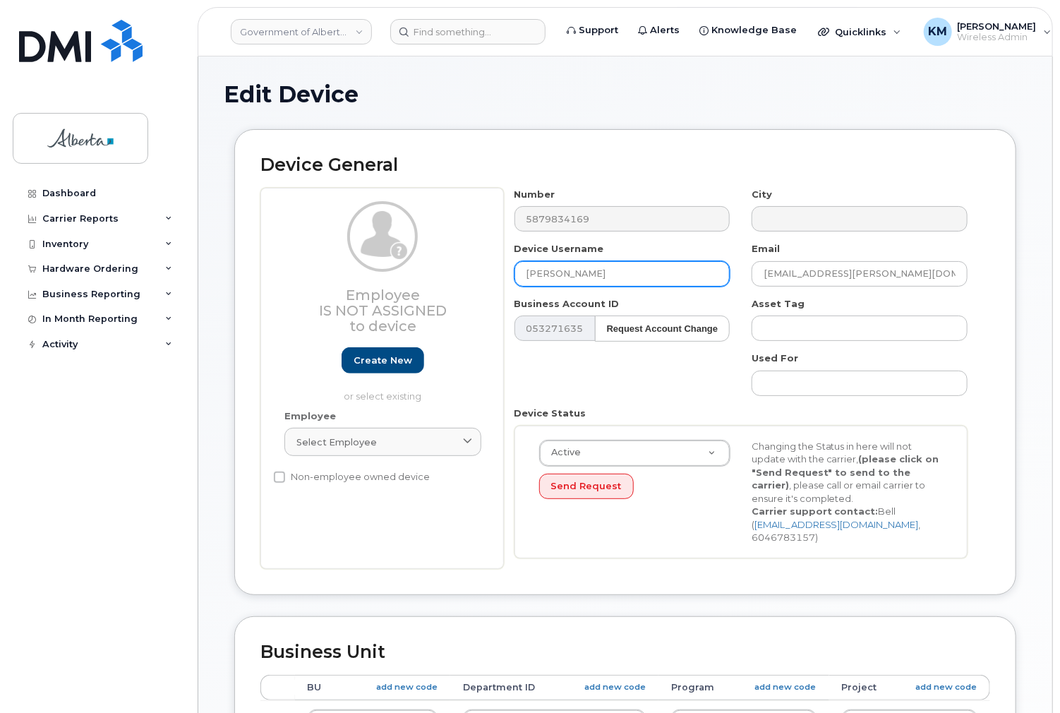
drag, startPoint x: 621, startPoint y: 272, endPoint x: 499, endPoint y: 268, distance: 122.2
click at [499, 268] on div "Employee Is not assigned to device Create new or select existing Employee Selec…" at bounding box center [625, 378] width 730 height 381
type input "House Bear Den 01"
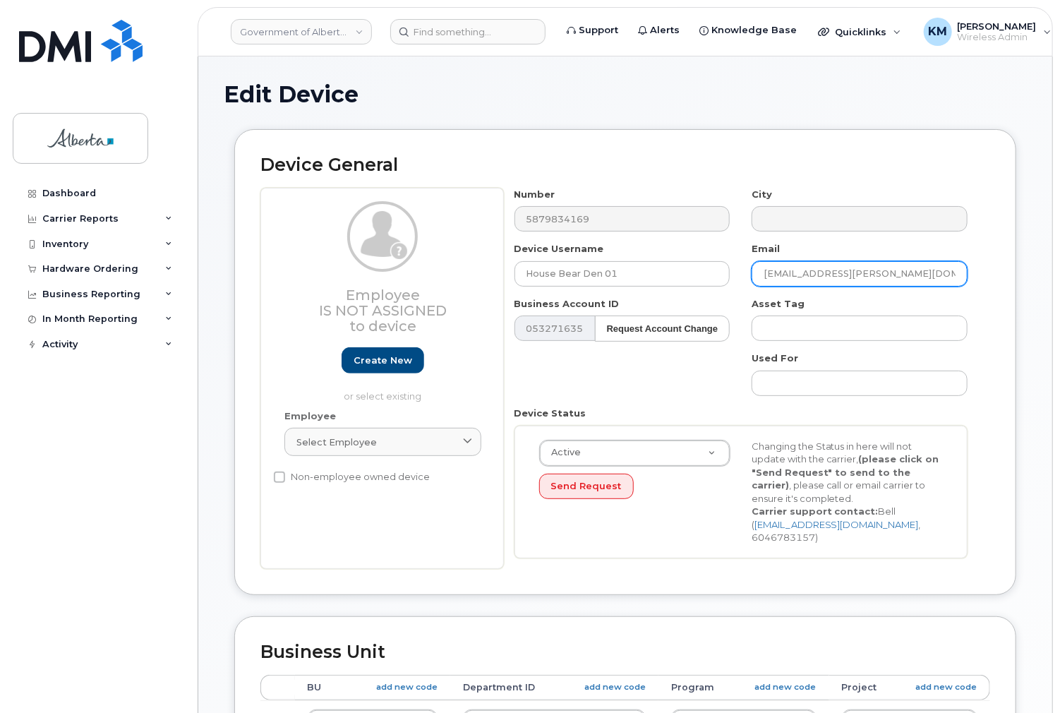
drag, startPoint x: 913, startPoint y: 271, endPoint x: 720, endPoint y: 292, distance: 194.5
click at [720, 292] on div "Number 5879834169 City Device Username House Bear Den 01 Email [EMAIL_ADDRESS][…" at bounding box center [741, 378] width 475 height 381
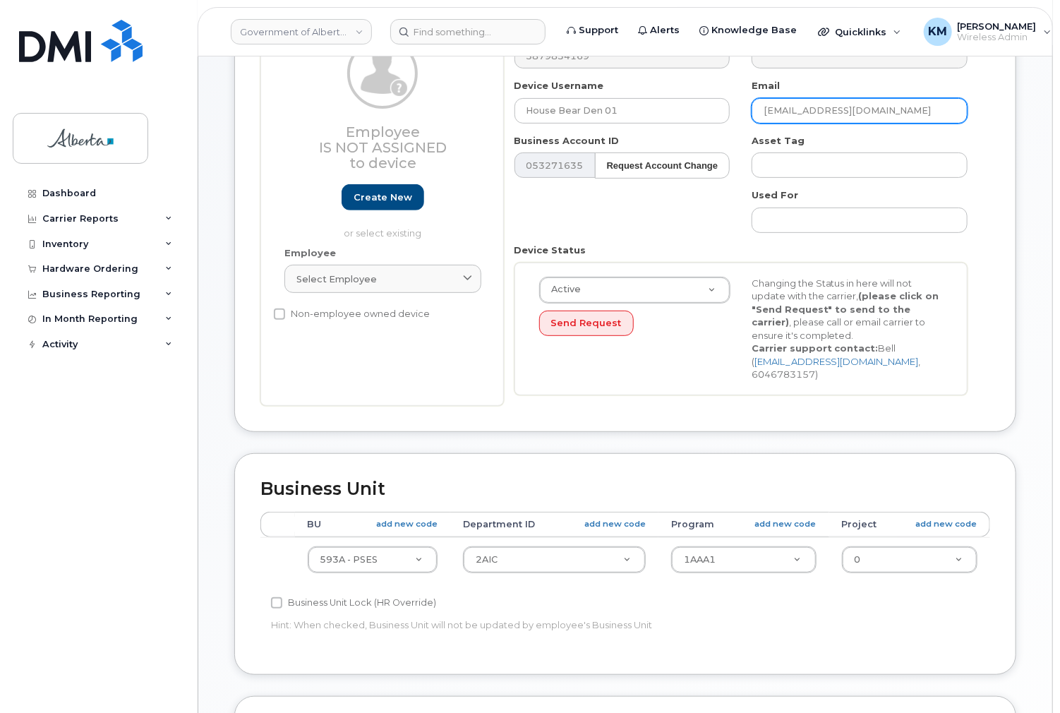
scroll to position [169, 0]
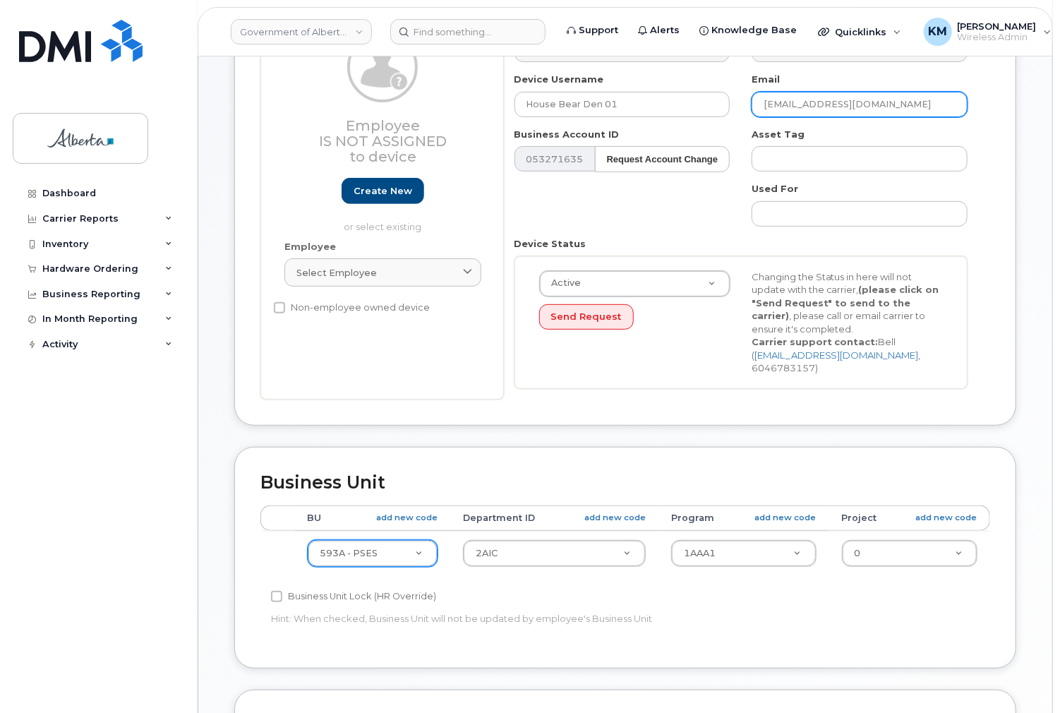
type input "[EMAIL_ADDRESS][DOMAIN_NAME]"
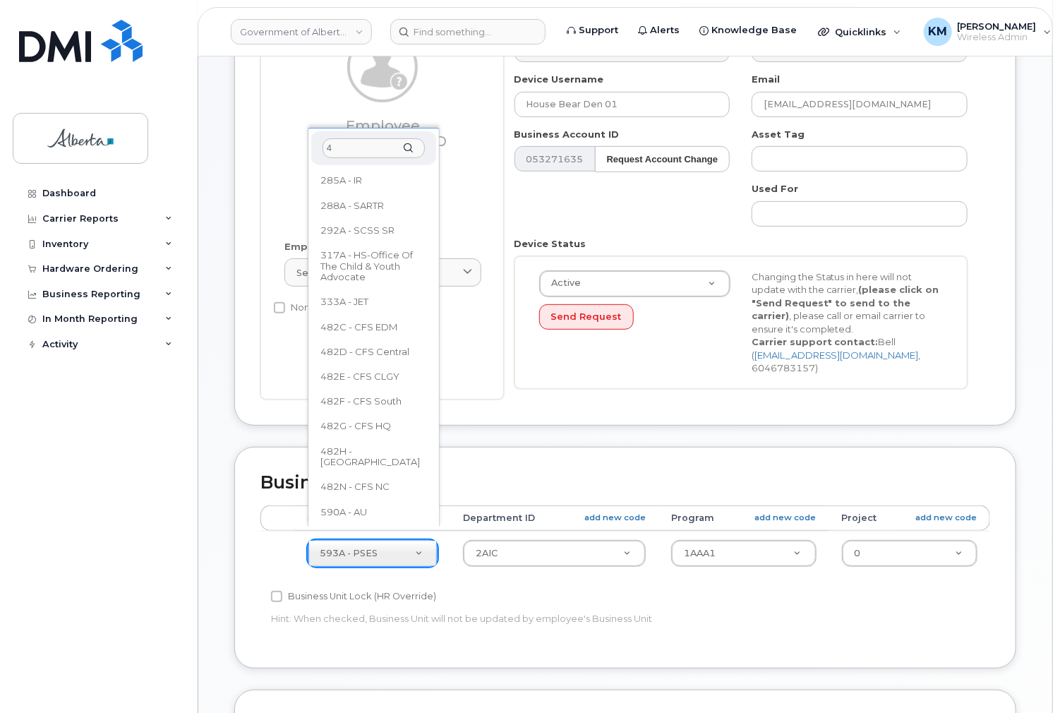
scroll to position [0, 0]
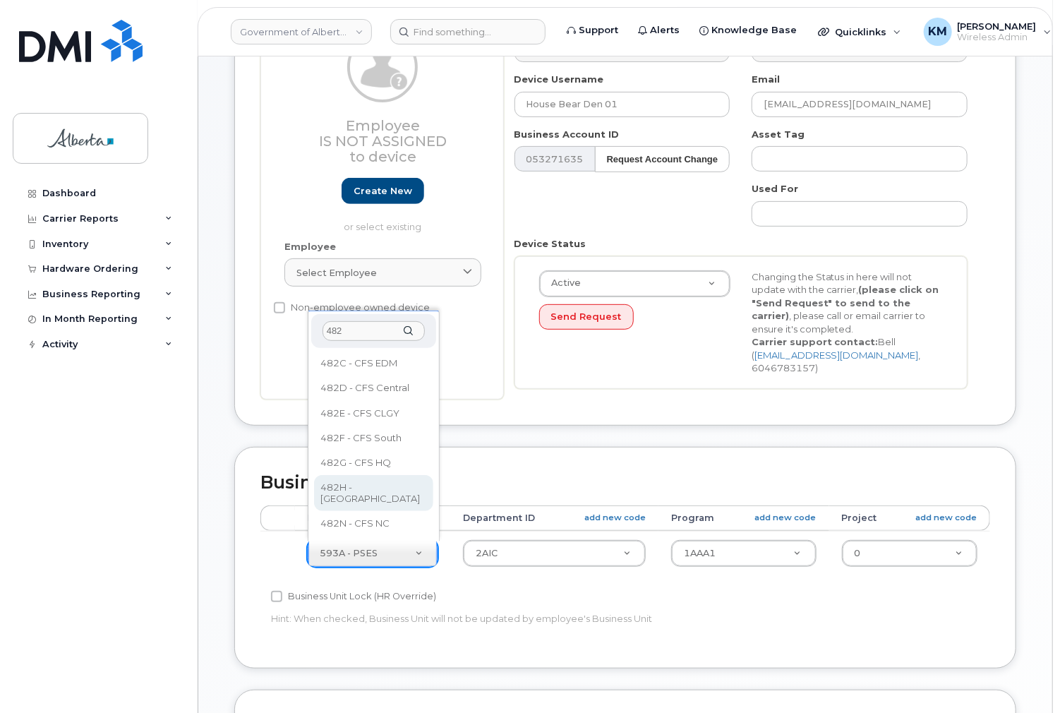
type input "482"
select select "29588065"
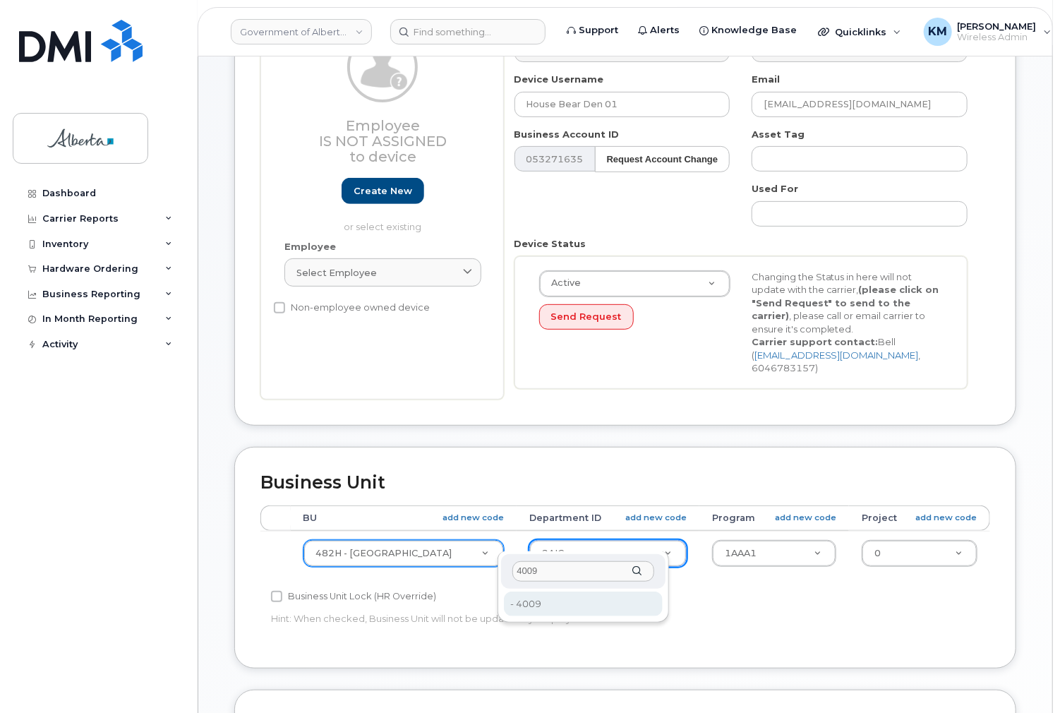
type input "4009"
type input "29618392"
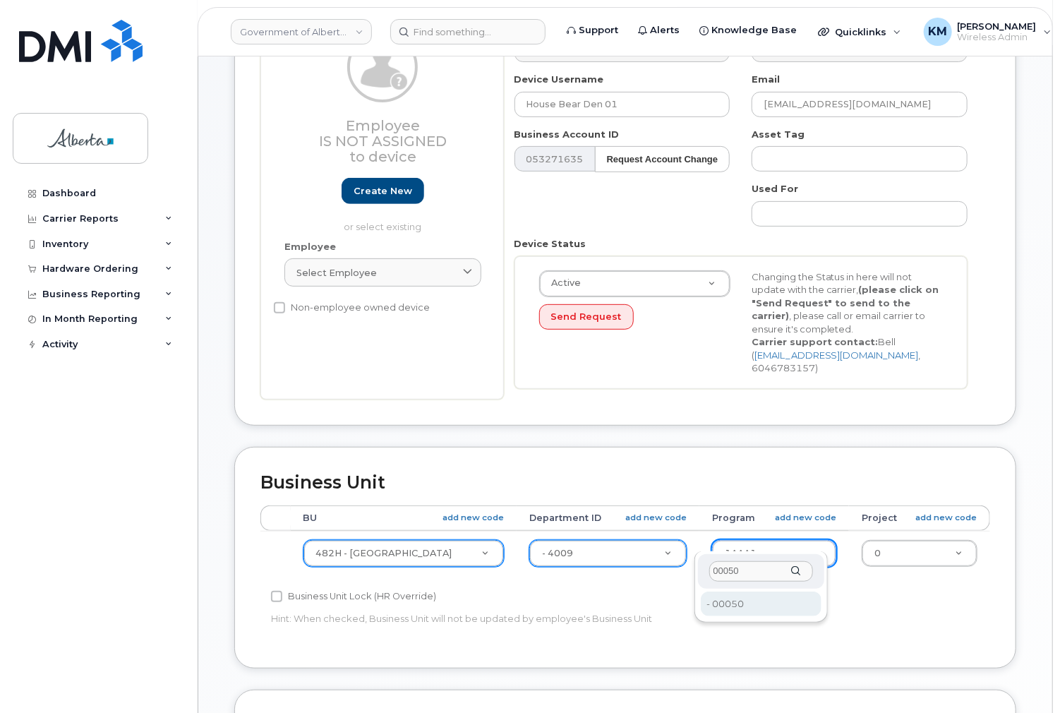
type input "00050"
type input "4753251"
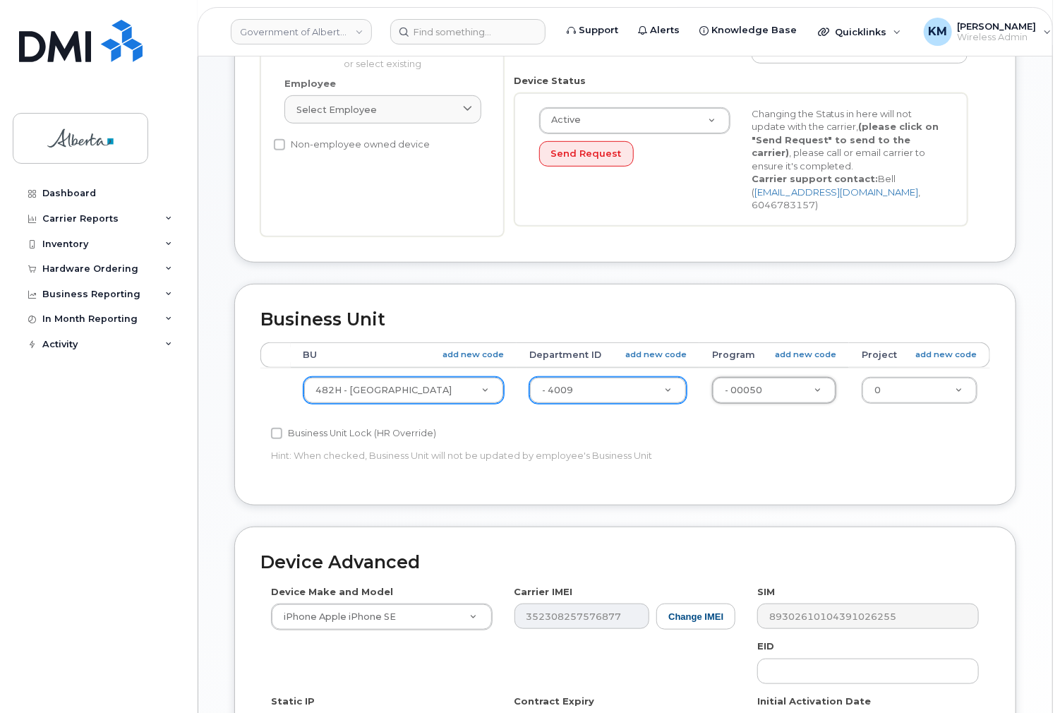
scroll to position [339, 0]
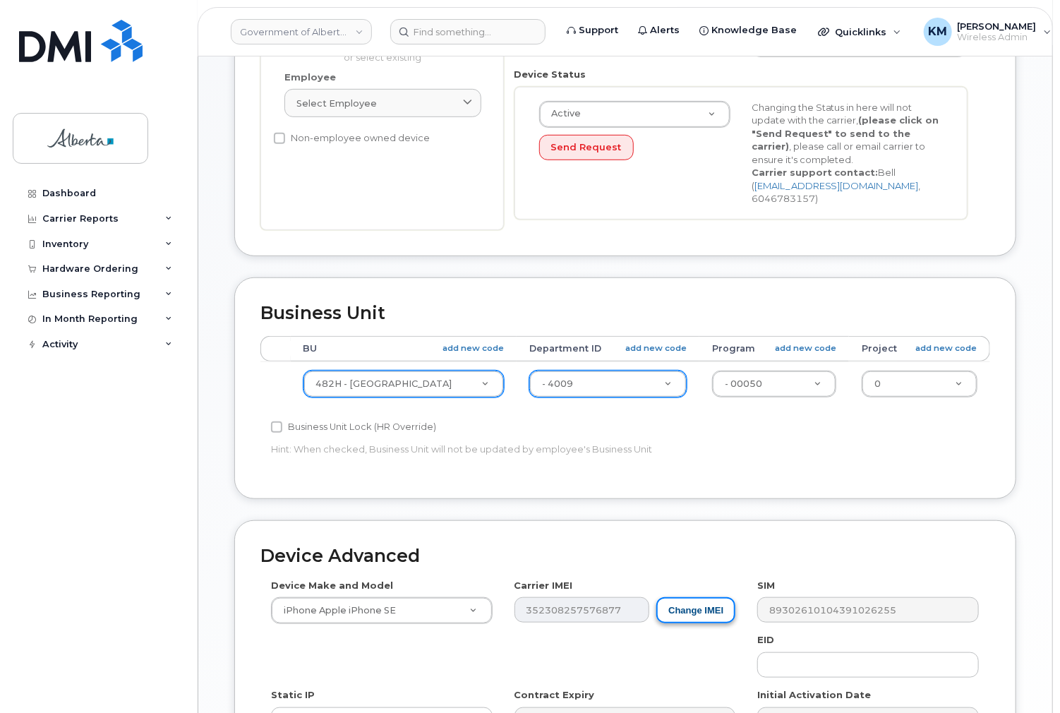
click at [709, 599] on button "Change IMEI" at bounding box center [696, 610] width 79 height 26
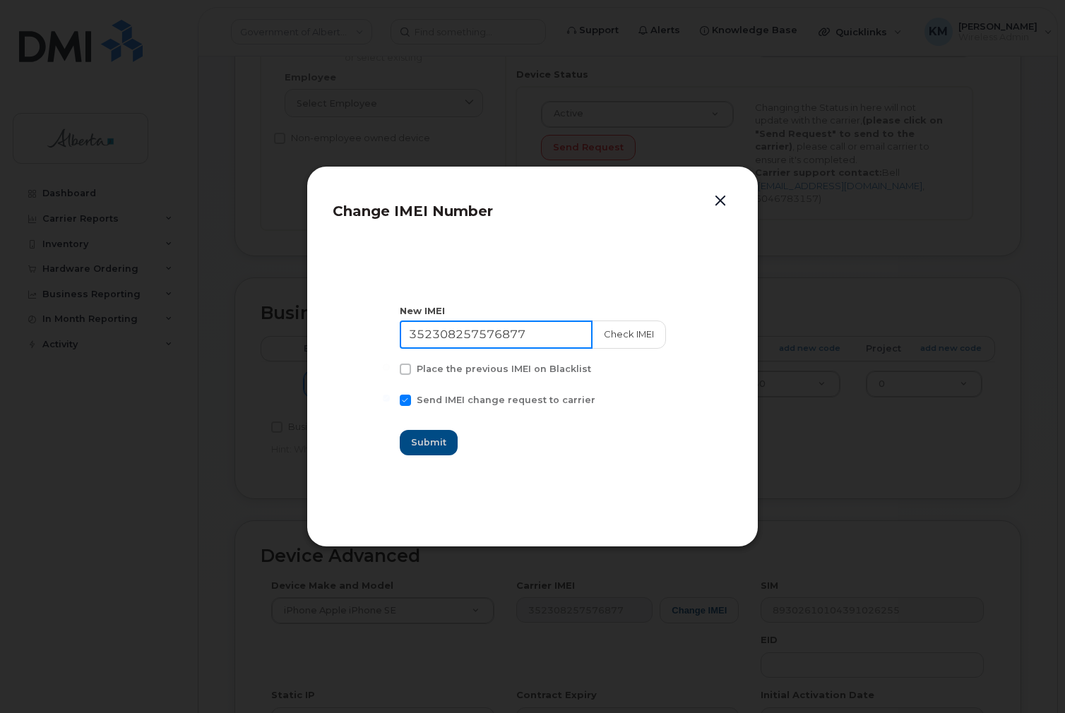
drag, startPoint x: 539, startPoint y: 337, endPoint x: 370, endPoint y: 330, distance: 169.6
click at [370, 330] on section "New IMEI [TECHNICAL_ID] Check IMEI Place the previous IMEI on Blacklist Send IM…" at bounding box center [532, 380] width 400 height 282
type input "354047647167884"
click at [630, 329] on button "Check IMEI" at bounding box center [628, 334] width 74 height 28
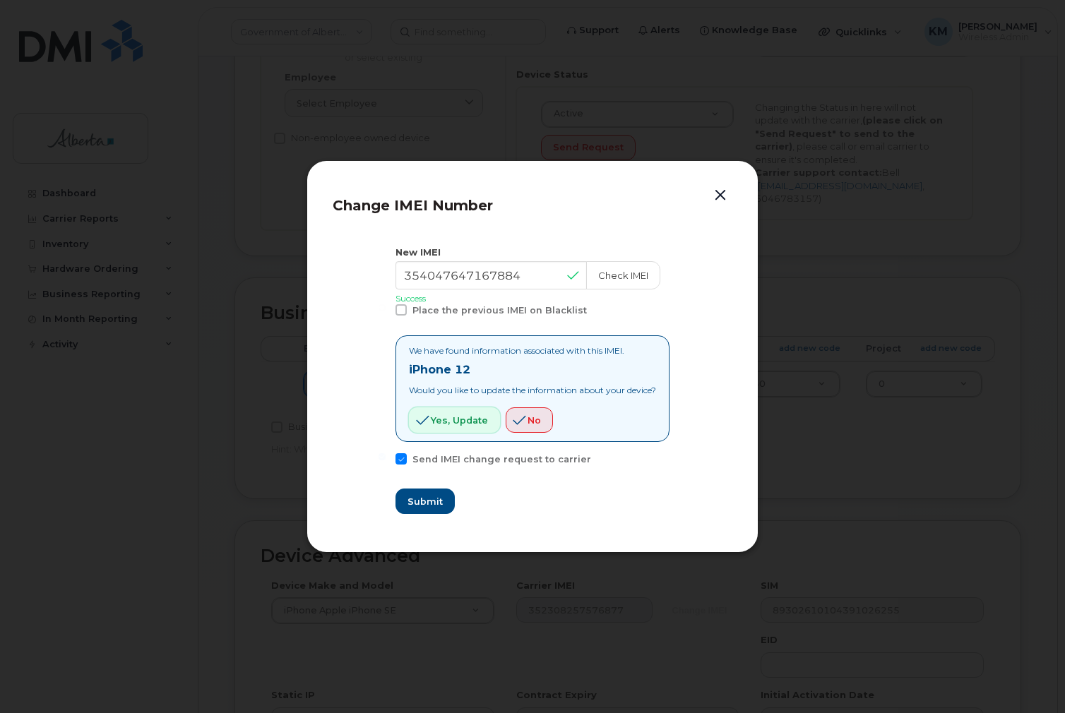
click at [465, 424] on span "Yes, update" at bounding box center [459, 420] width 57 height 13
click at [435, 500] on span "Submit" at bounding box center [424, 501] width 35 height 13
type input "354047647167884"
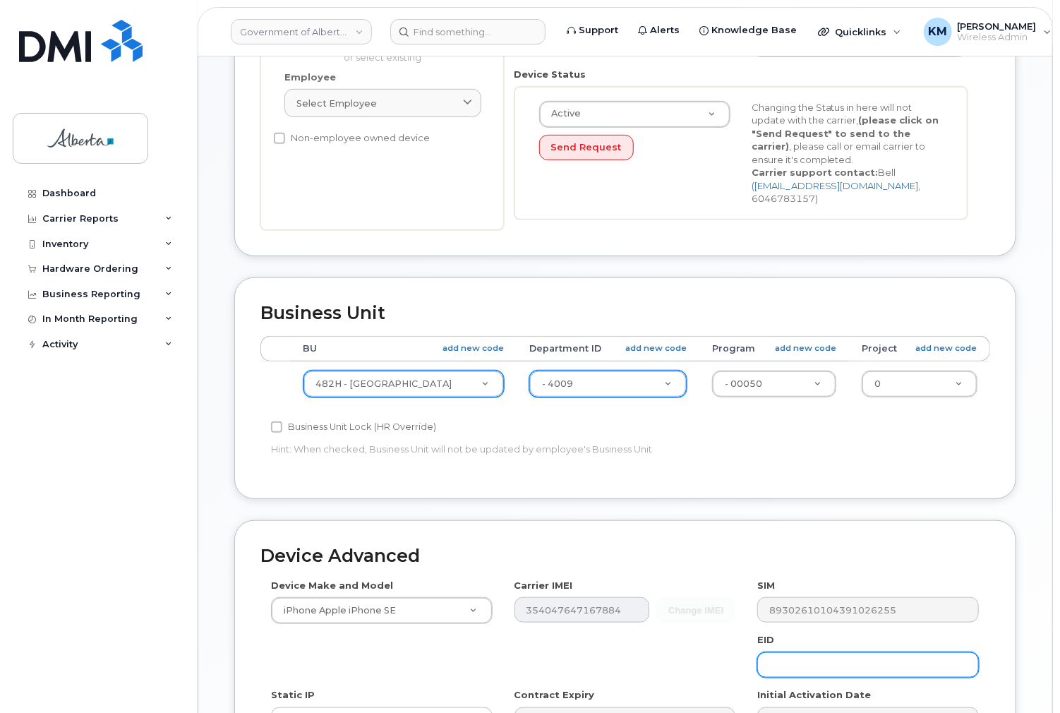
click at [834, 652] on input "text" at bounding box center [868, 664] width 222 height 25
paste input "89049032006008882600073658310787"
type input "89049032006008882600073658310787"
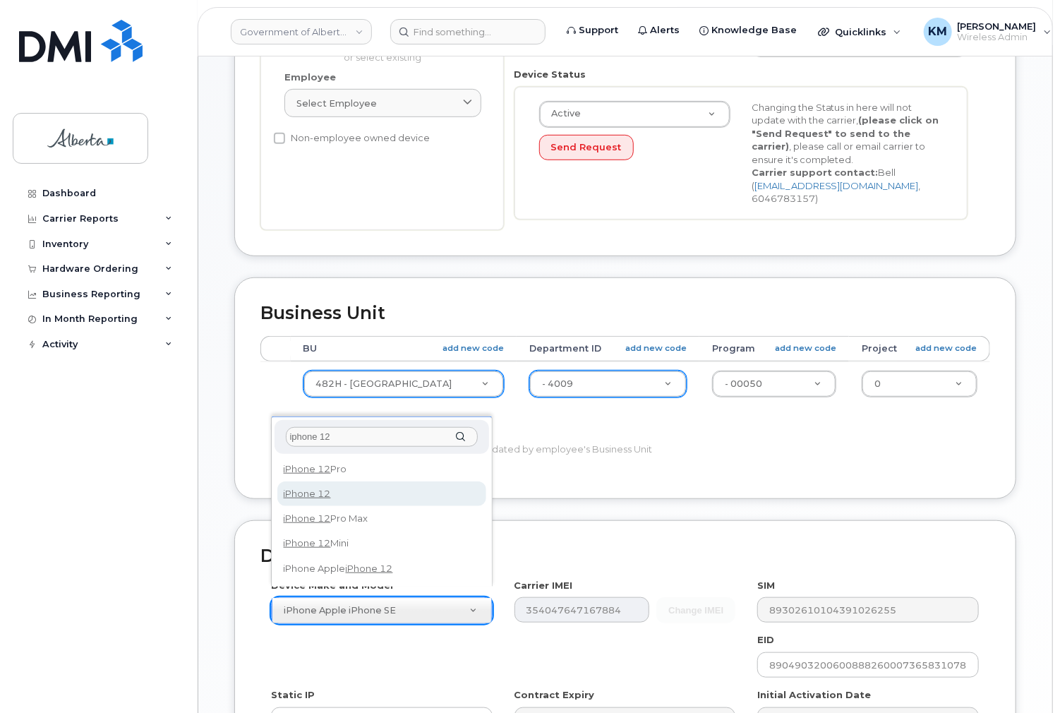
type input "iphone 12"
select select "2435"
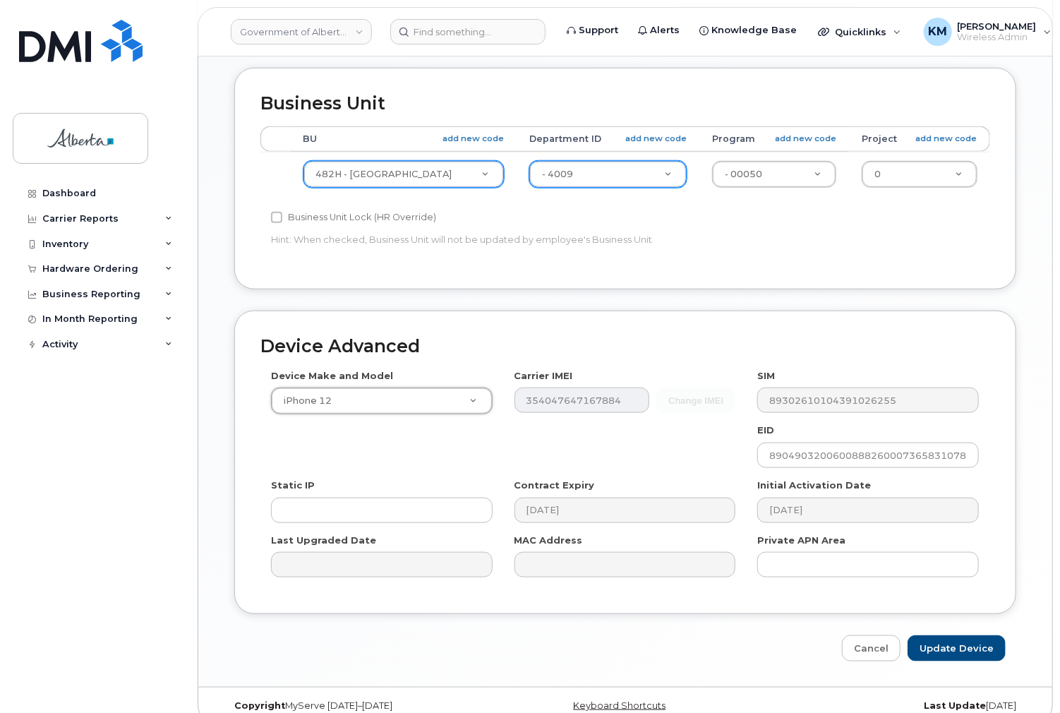
scroll to position [551, 0]
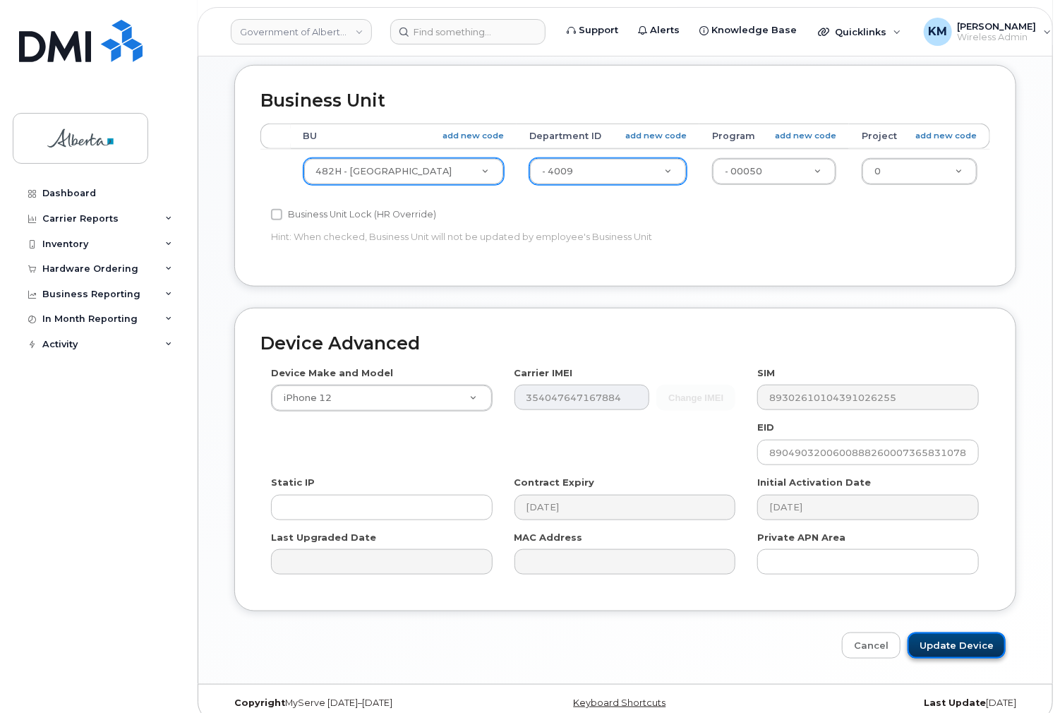
click at [938, 633] on input "Update Device" at bounding box center [957, 646] width 98 height 26
type input "Saving..."
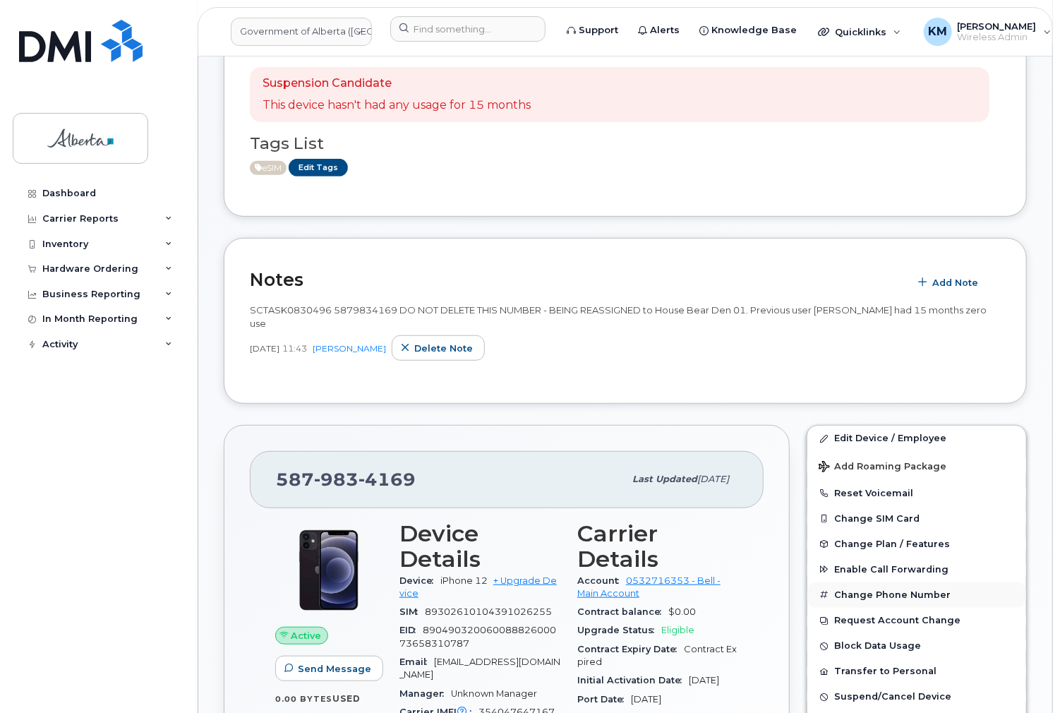
scroll to position [226, 0]
click at [916, 544] on span "Change Plan / Features" at bounding box center [892, 543] width 116 height 11
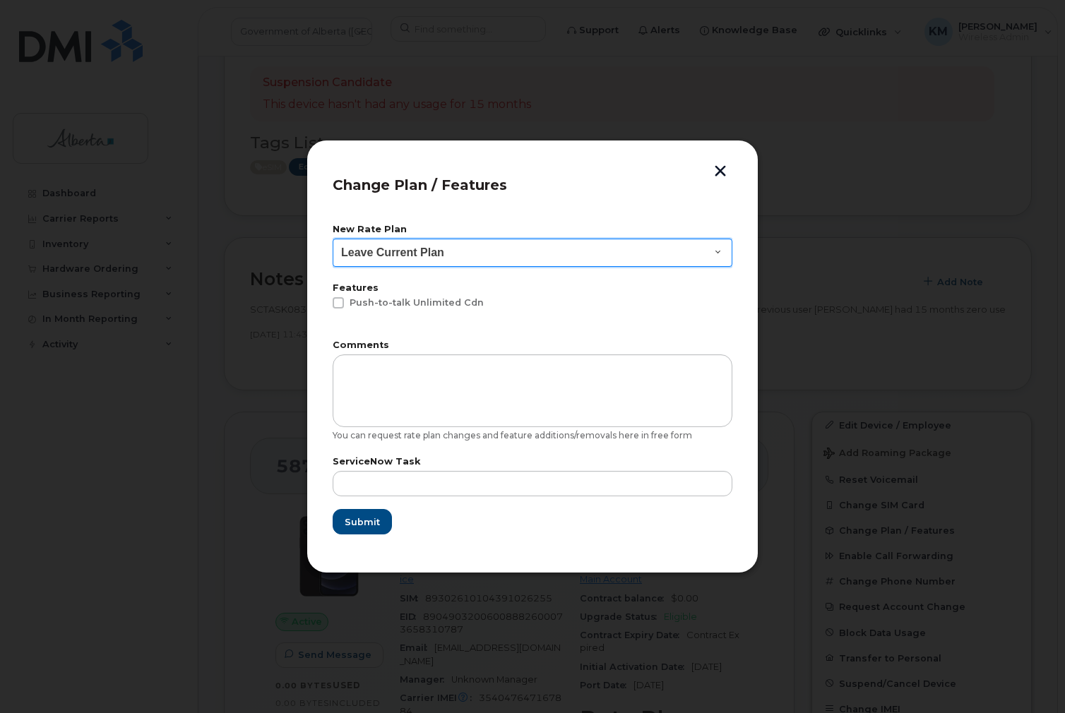
click at [564, 254] on select "Leave Current Plan GOA - Voice Plan 5 GOA Unlimited Smartphone 14 GOA-Voice Pla…" at bounding box center [532, 253] width 400 height 28
select select "1146990"
click at [332, 239] on select "Leave Current Plan GOA - Voice Plan 5 GOA Unlimited Smartphone 14 GOA-Voice Pla…" at bounding box center [532, 253] width 400 height 28
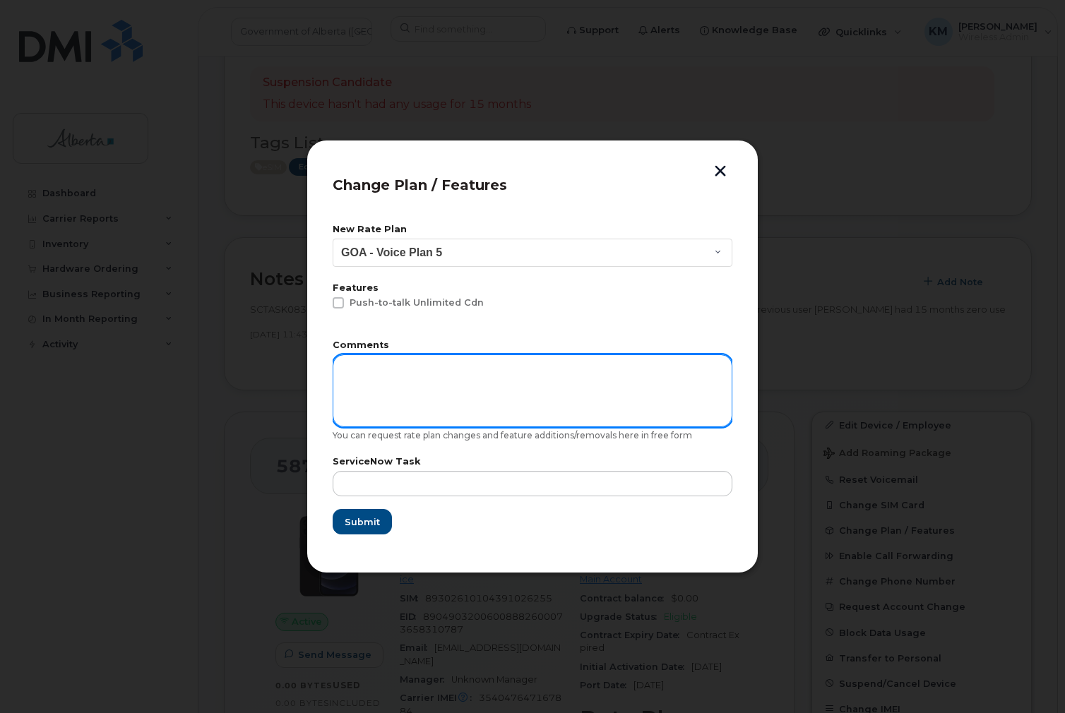
click at [479, 387] on textarea at bounding box center [532, 390] width 400 height 72
type textarea "Requires voice only"
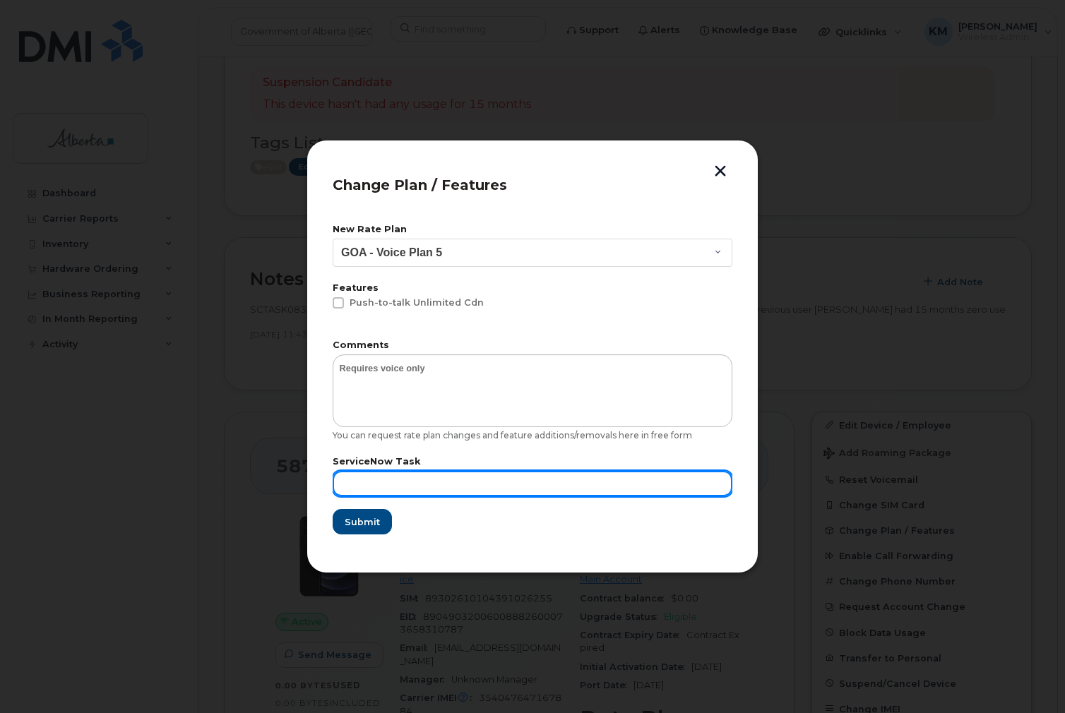
click at [497, 478] on input "text" at bounding box center [532, 483] width 400 height 25
type input "A"
type input "SCTASK0830496"
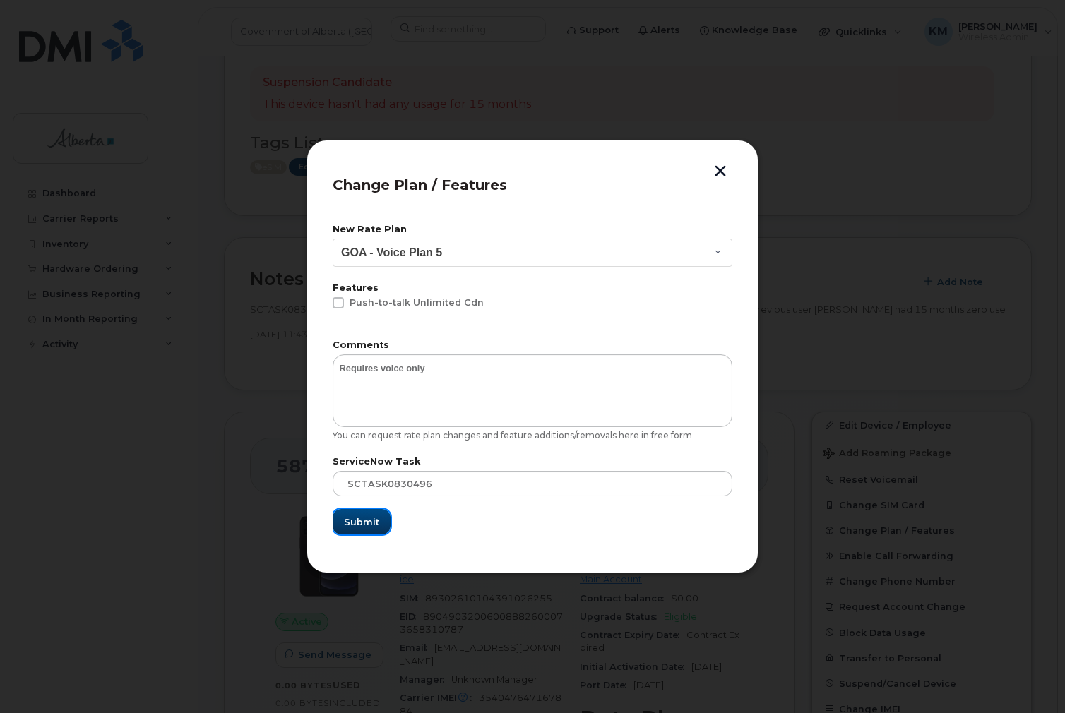
click at [373, 517] on span "Submit" at bounding box center [361, 521] width 35 height 13
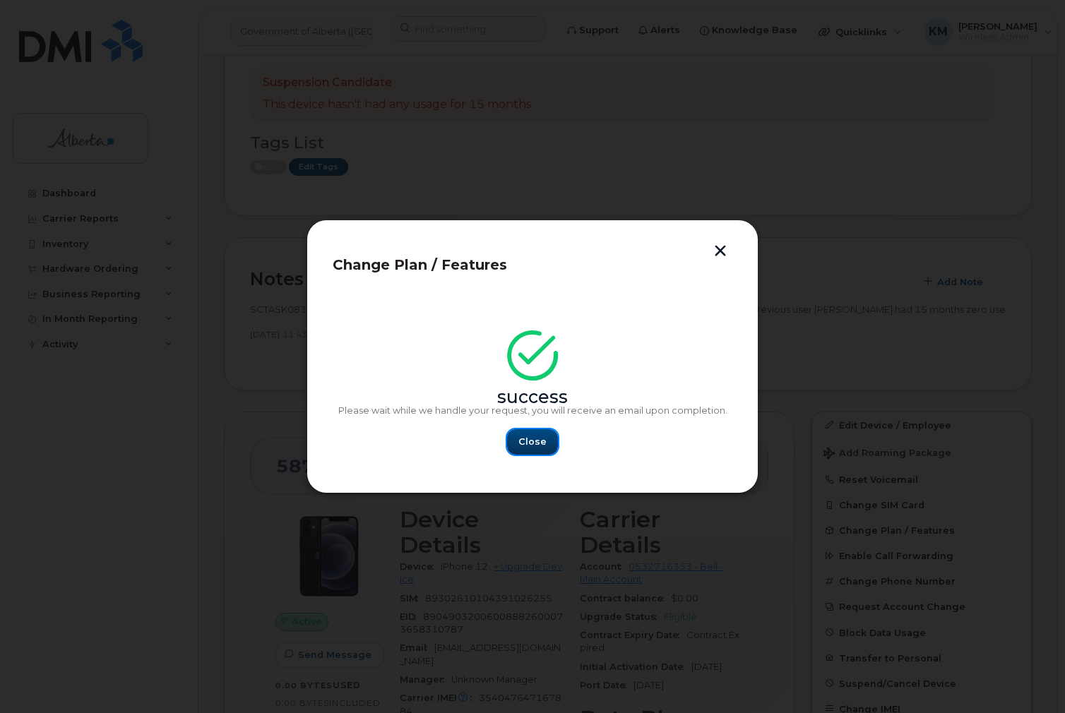
click at [546, 436] on button "Close" at bounding box center [532, 441] width 51 height 25
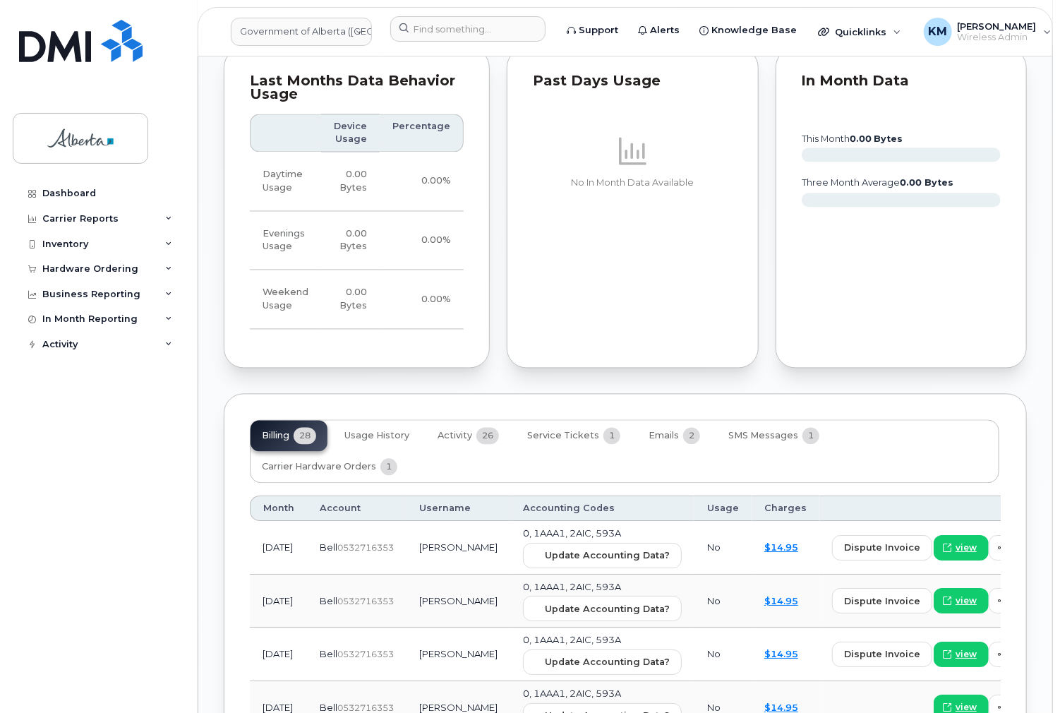
scroll to position [1242, 0]
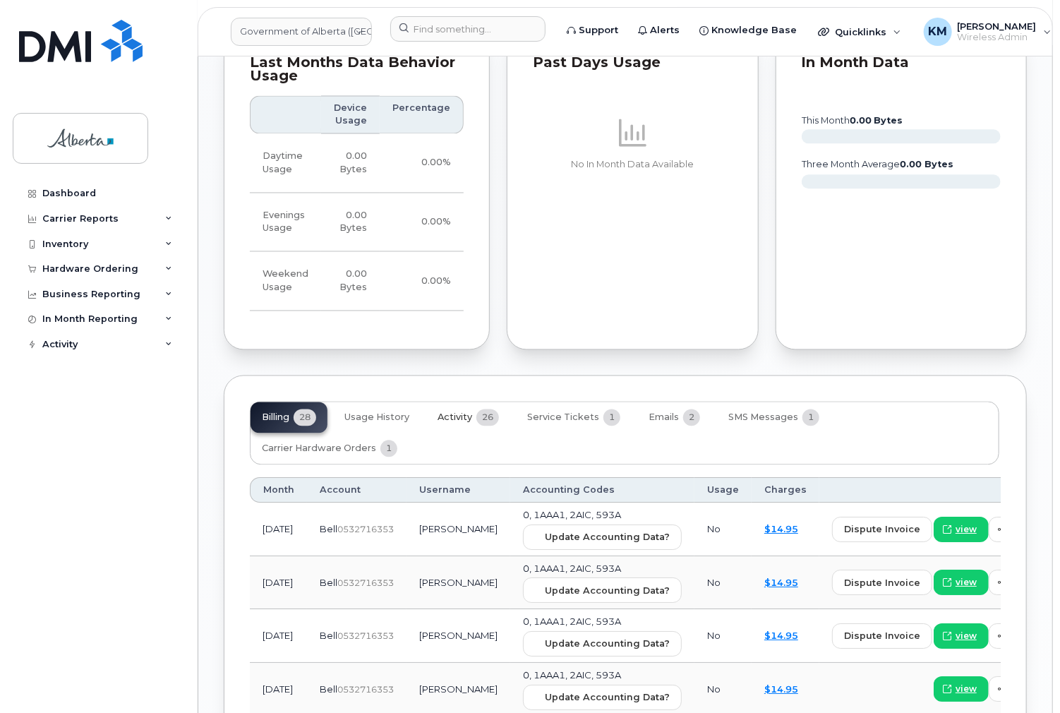
click at [449, 414] on span "Activity" at bounding box center [455, 417] width 35 height 11
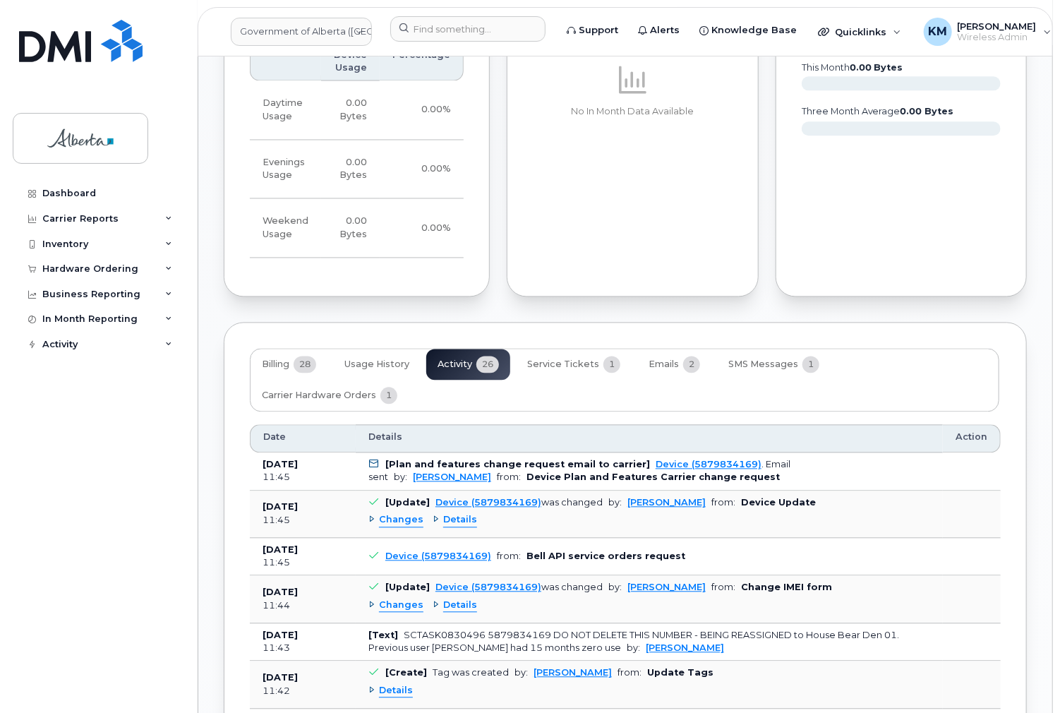
scroll to position [1299, 0]
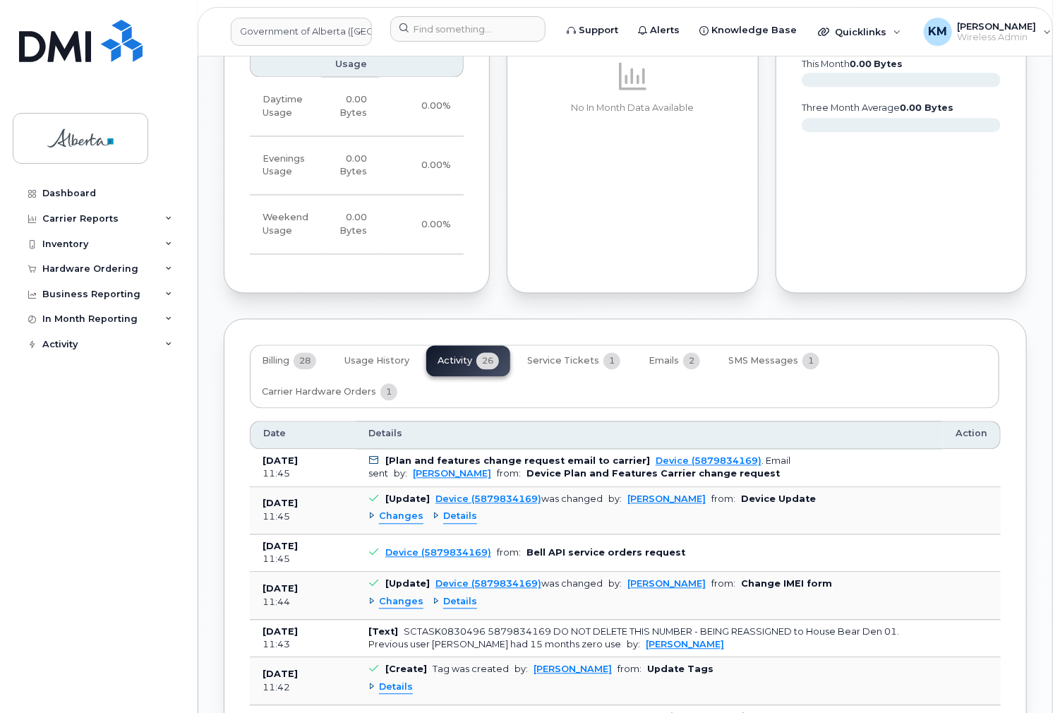
click at [412, 596] on span "Changes" at bounding box center [401, 602] width 44 height 13
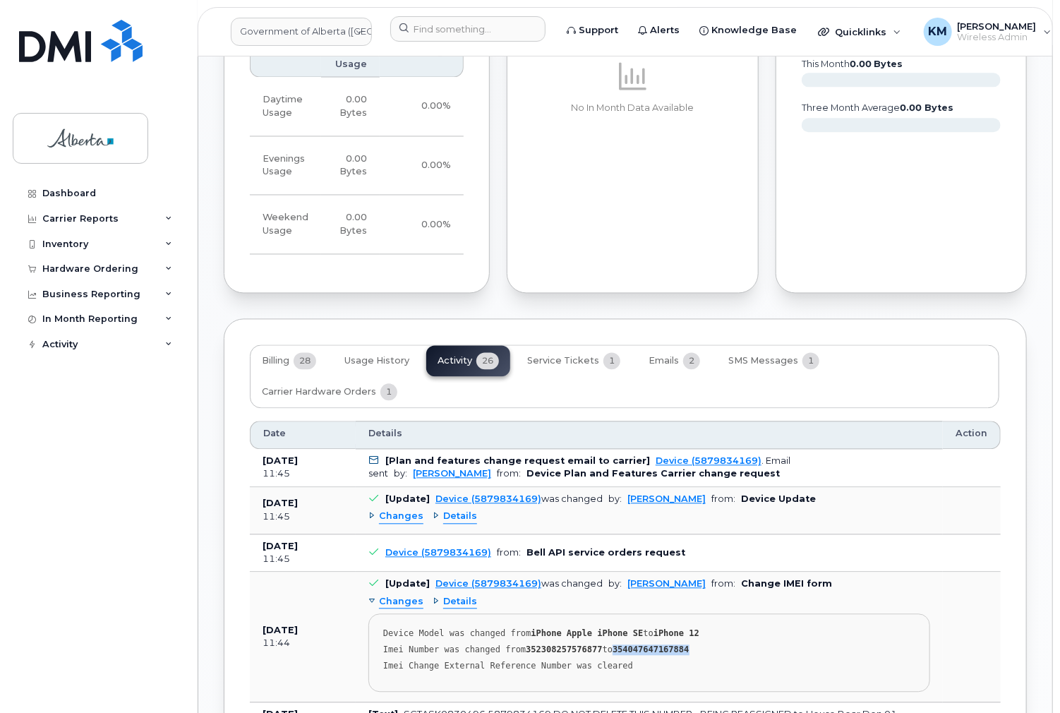
drag, startPoint x: 680, startPoint y: 621, endPoint x: 606, endPoint y: 621, distance: 74.1
click at [606, 661] on div "Imei Number was changed from 352308257576877 to 354047647167884" at bounding box center [649, 666] width 532 height 11
copy strong "354047647167884"
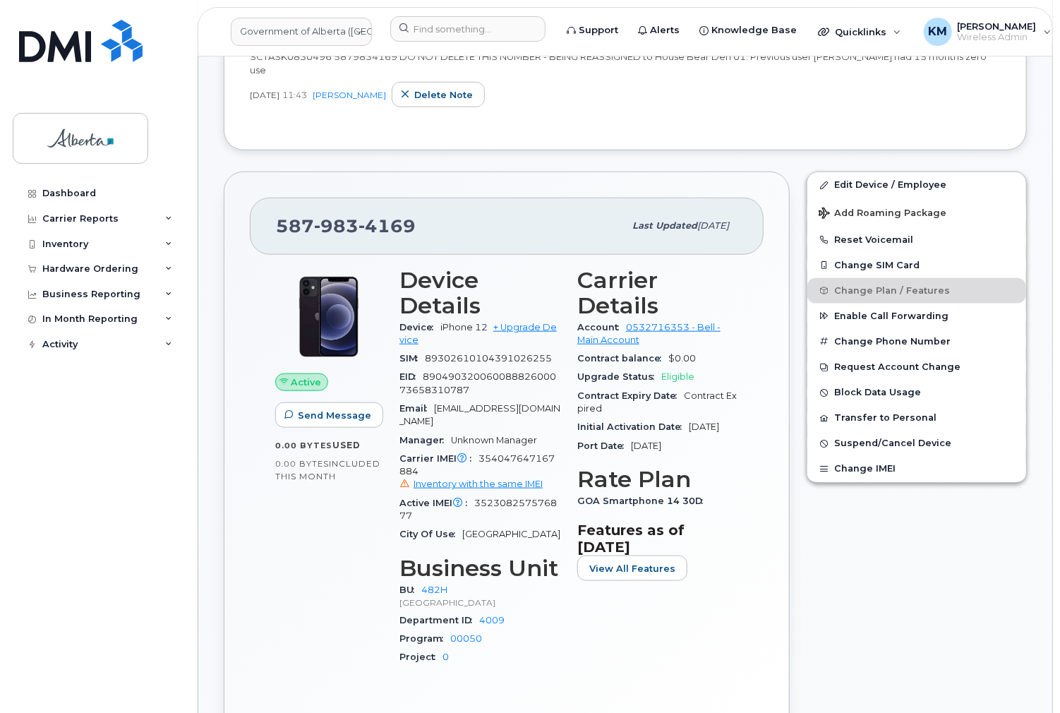
scroll to position [452, 0]
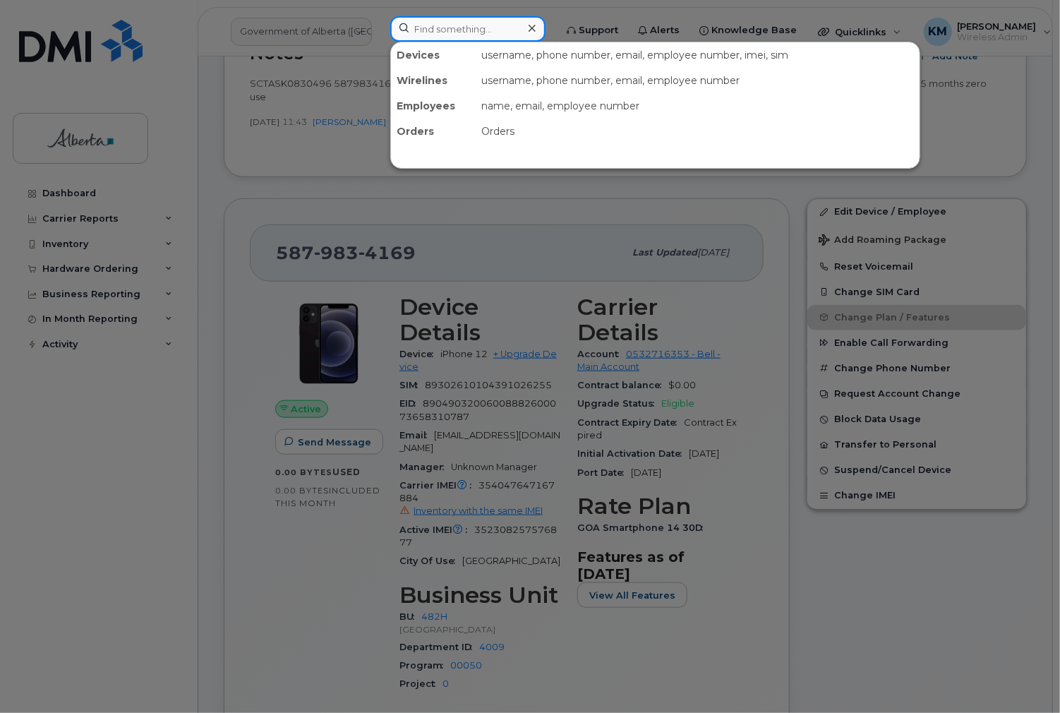
click at [418, 27] on input at bounding box center [467, 28] width 155 height 25
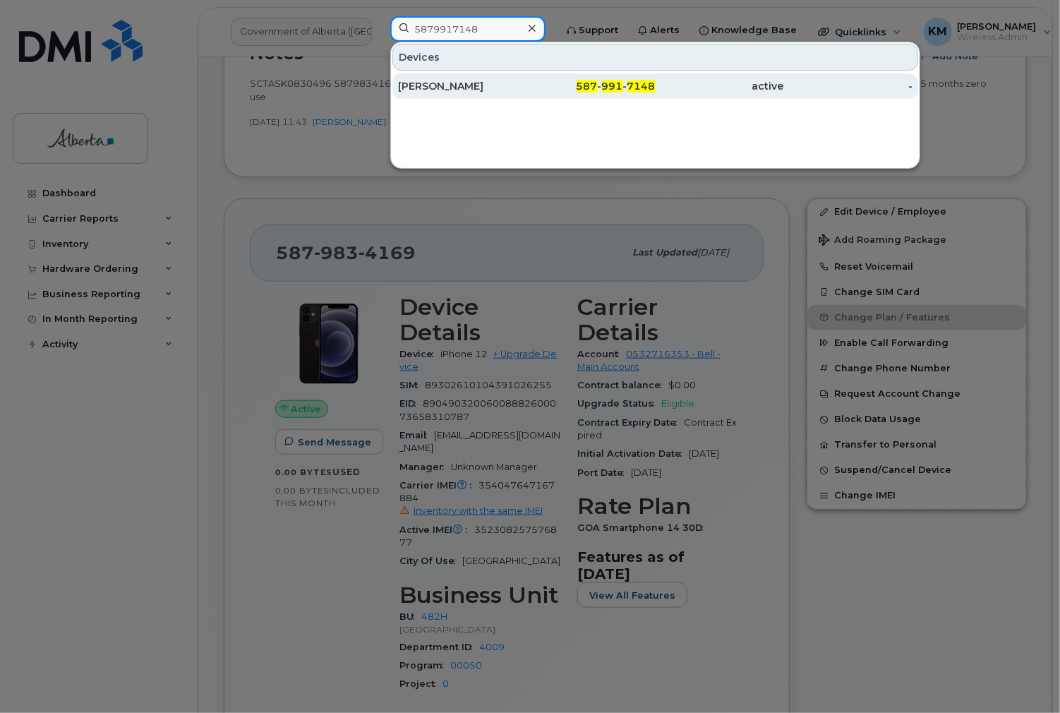
type input "5879917148"
click at [460, 83] on div "[PERSON_NAME]" at bounding box center [462, 86] width 128 height 14
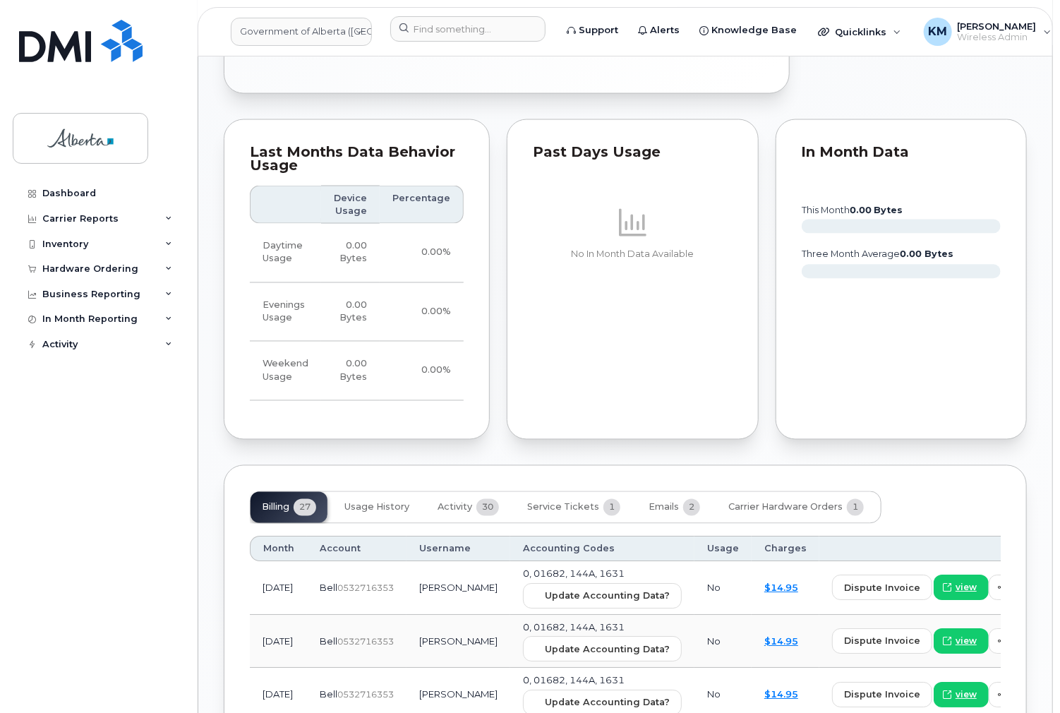
scroll to position [1299, 0]
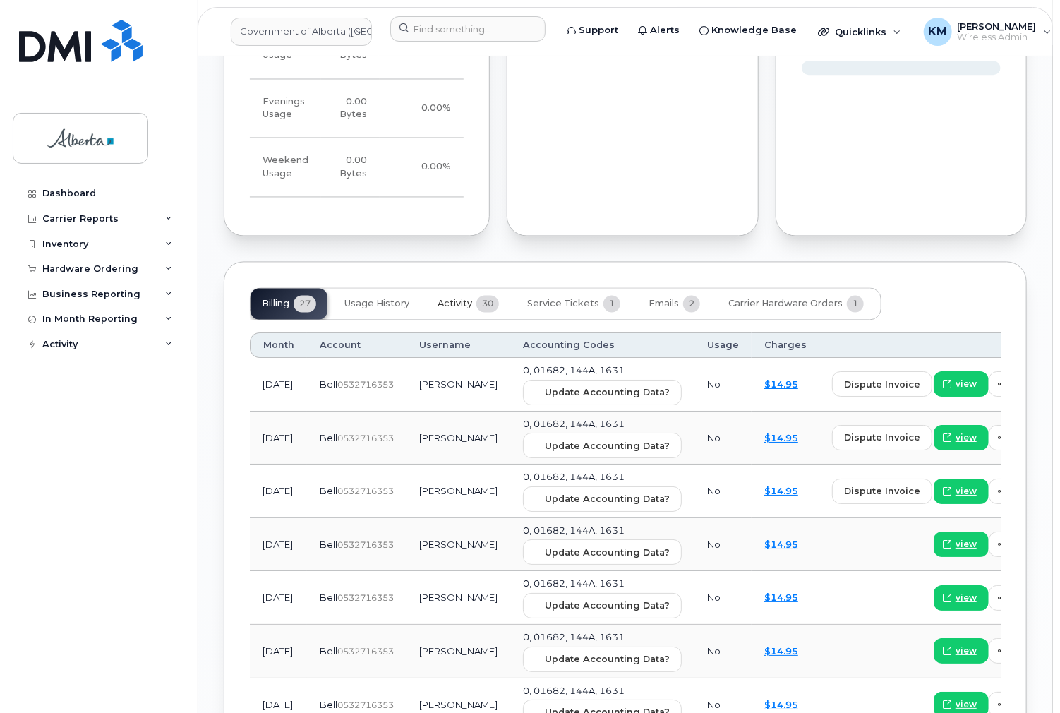
click at [455, 299] on span "Activity" at bounding box center [455, 304] width 35 height 11
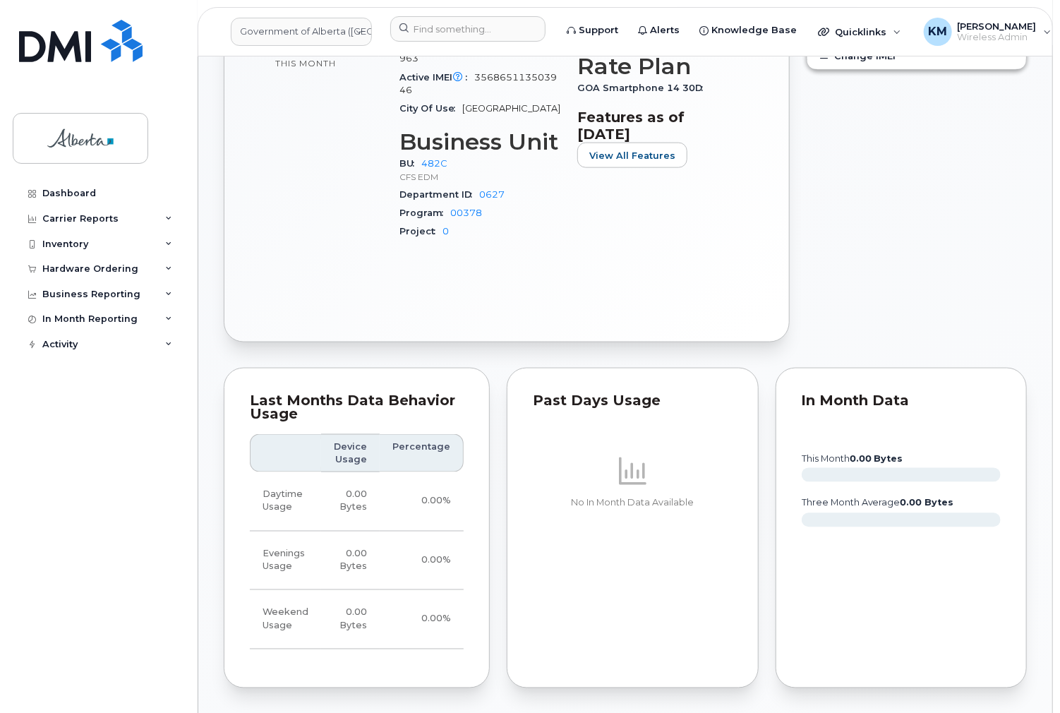
scroll to position [565, 0]
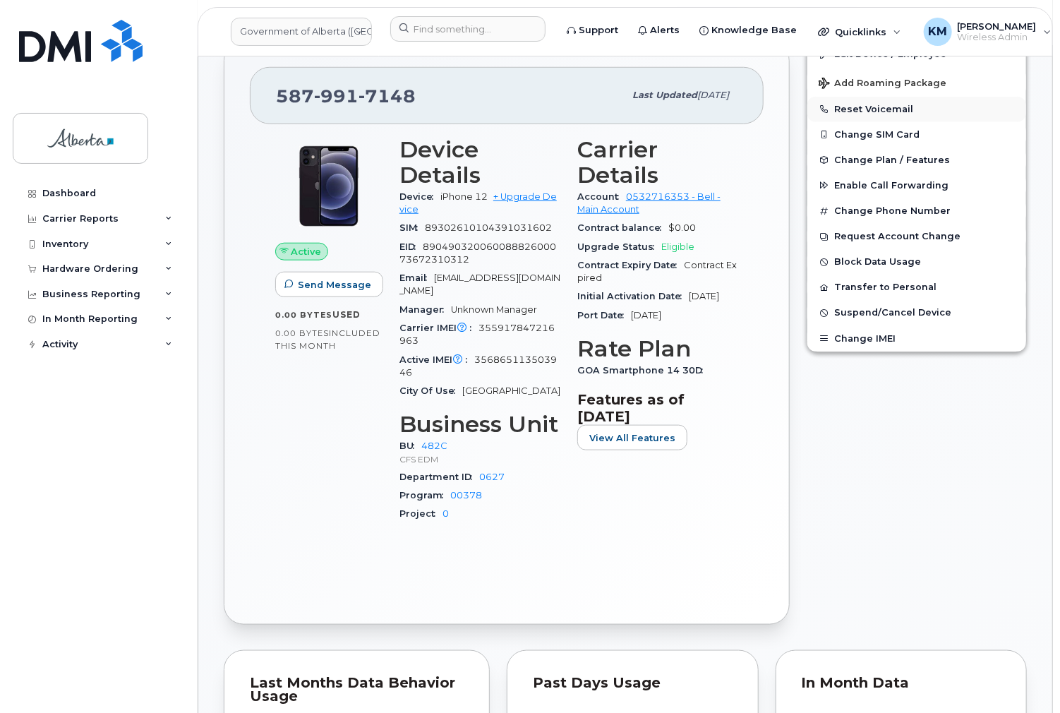
click at [904, 103] on button "Reset Voicemail" at bounding box center [917, 109] width 219 height 25
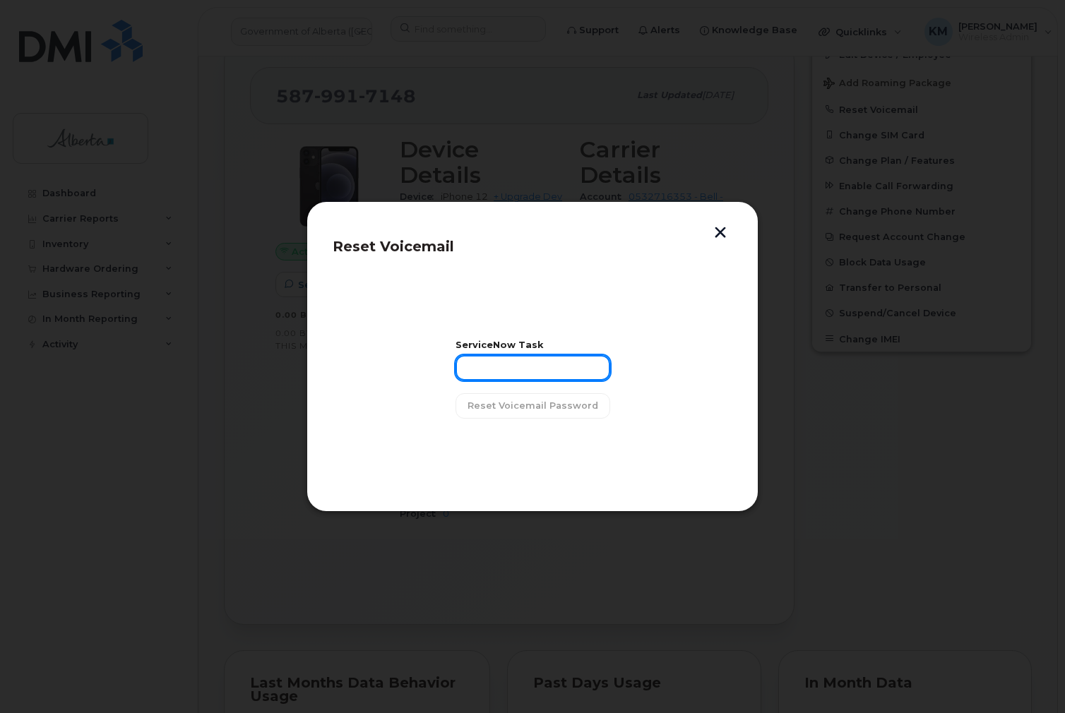
click at [529, 371] on input "text" at bounding box center [532, 367] width 155 height 25
type input "SCTASK0829636"
click at [499, 409] on span "Reset Voicemail Password" at bounding box center [532, 405] width 131 height 13
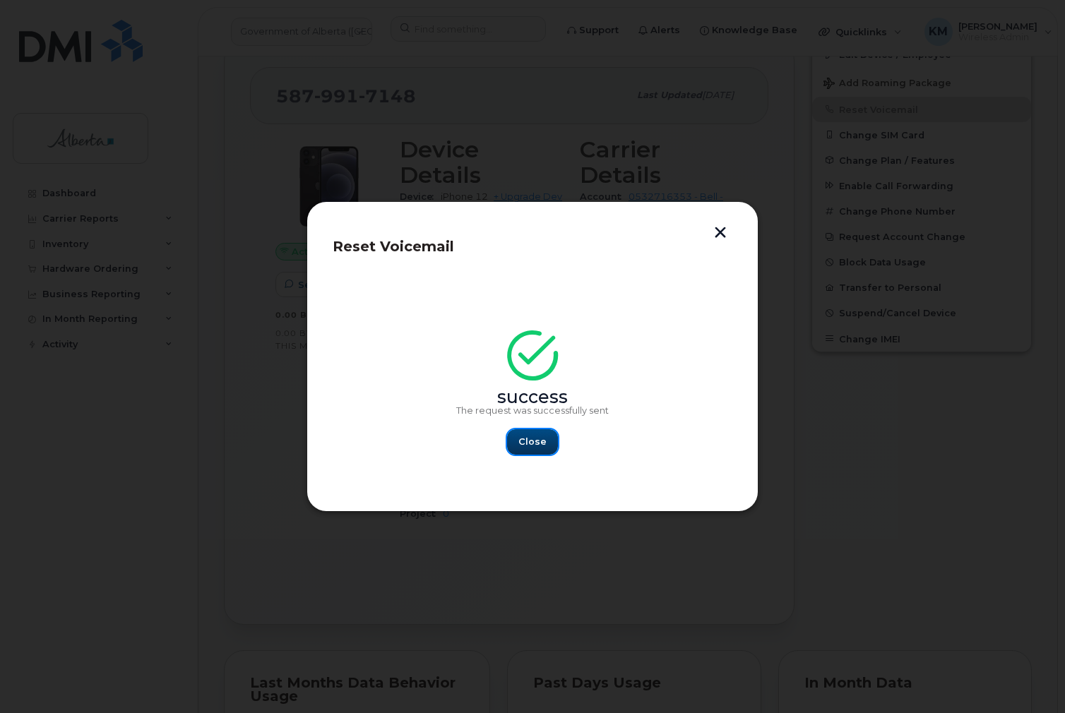
click at [535, 438] on span "Close" at bounding box center [532, 441] width 28 height 13
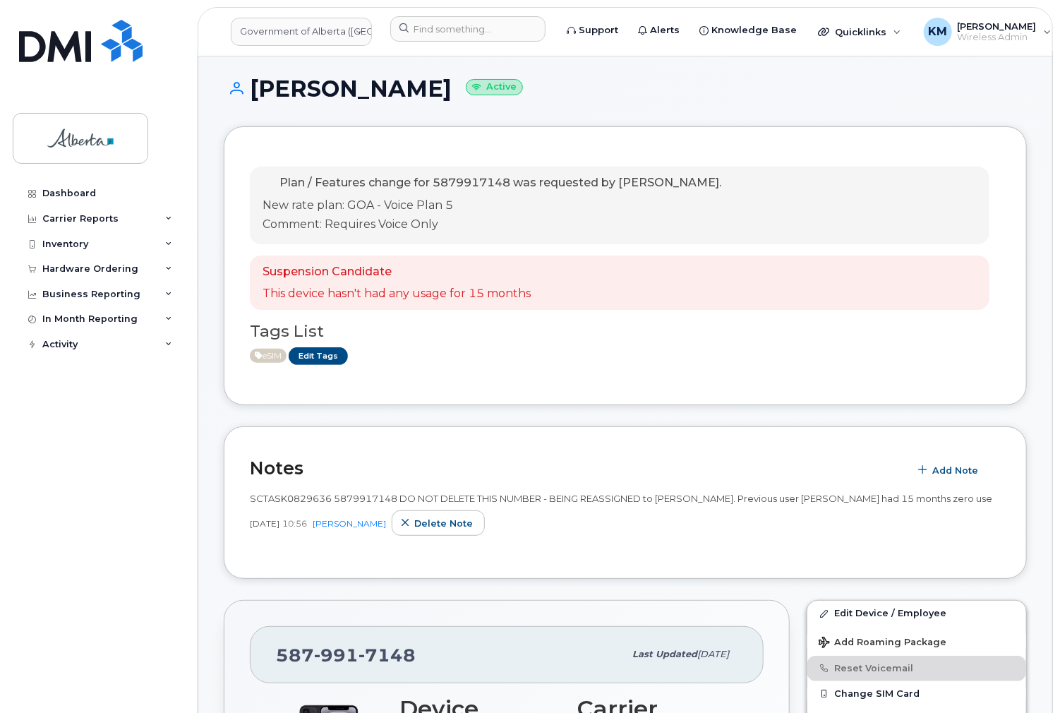
scroll to position [0, 0]
